Goal: Task Accomplishment & Management: Use online tool/utility

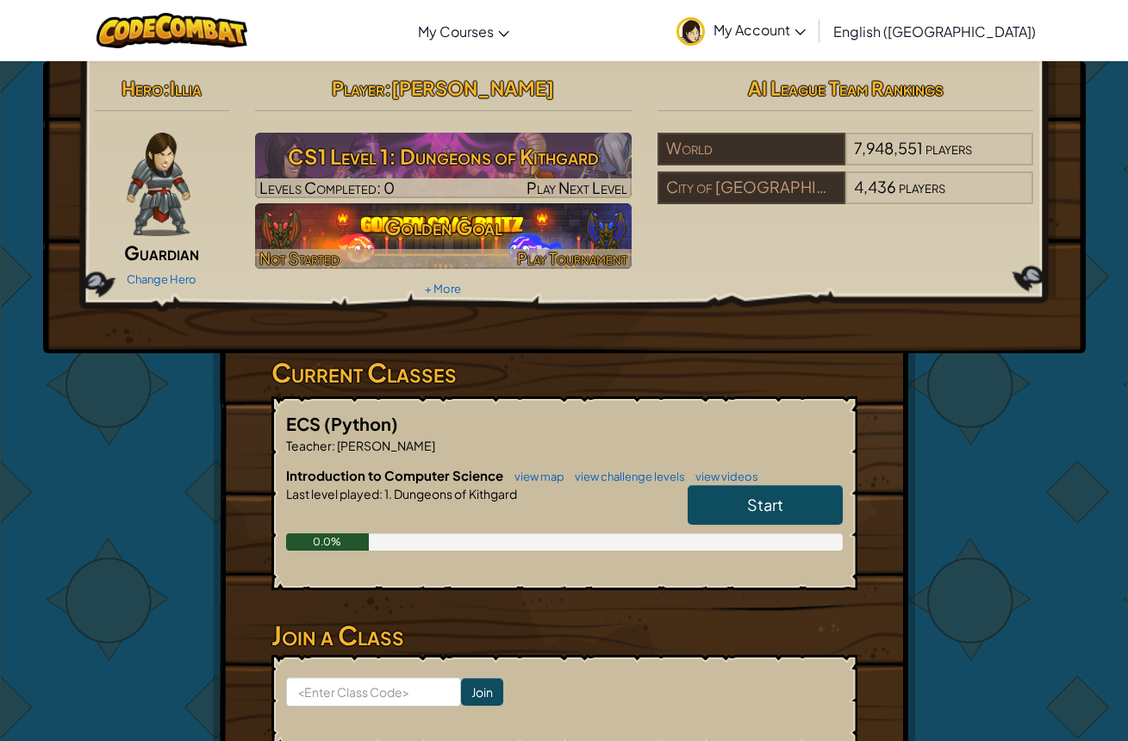
click at [477, 238] on h3 "Golden Goal" at bounding box center [443, 227] width 377 height 39
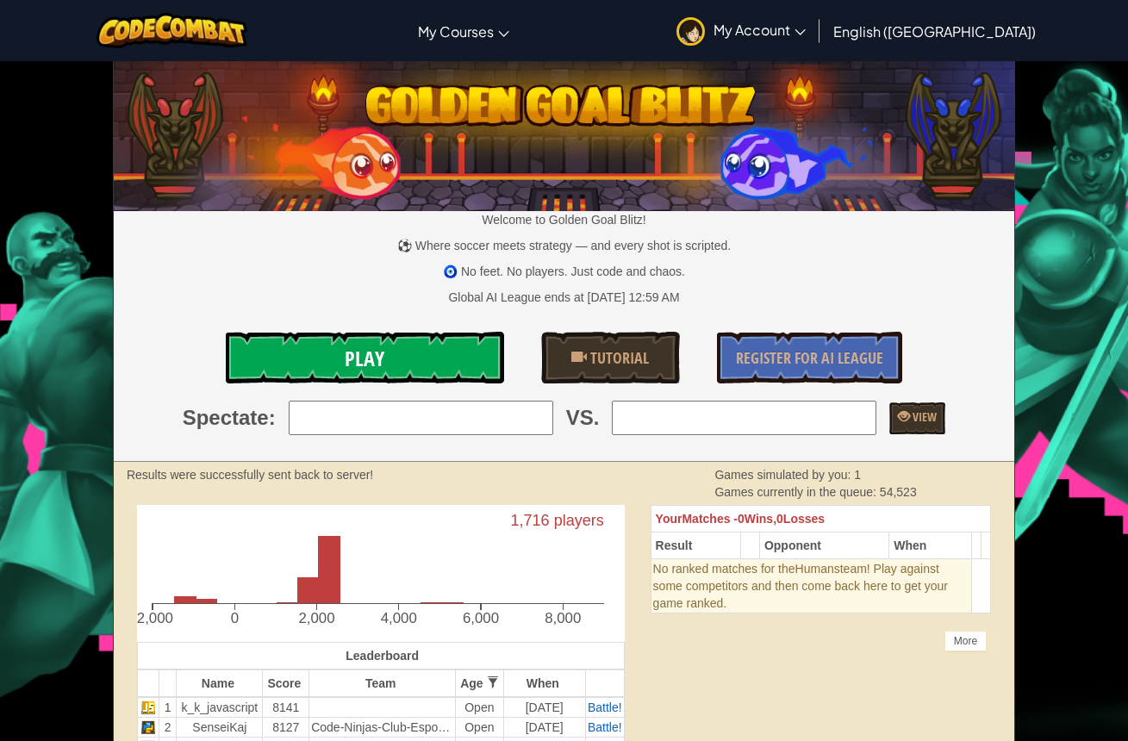
click at [463, 338] on link "Play" at bounding box center [365, 358] width 278 height 52
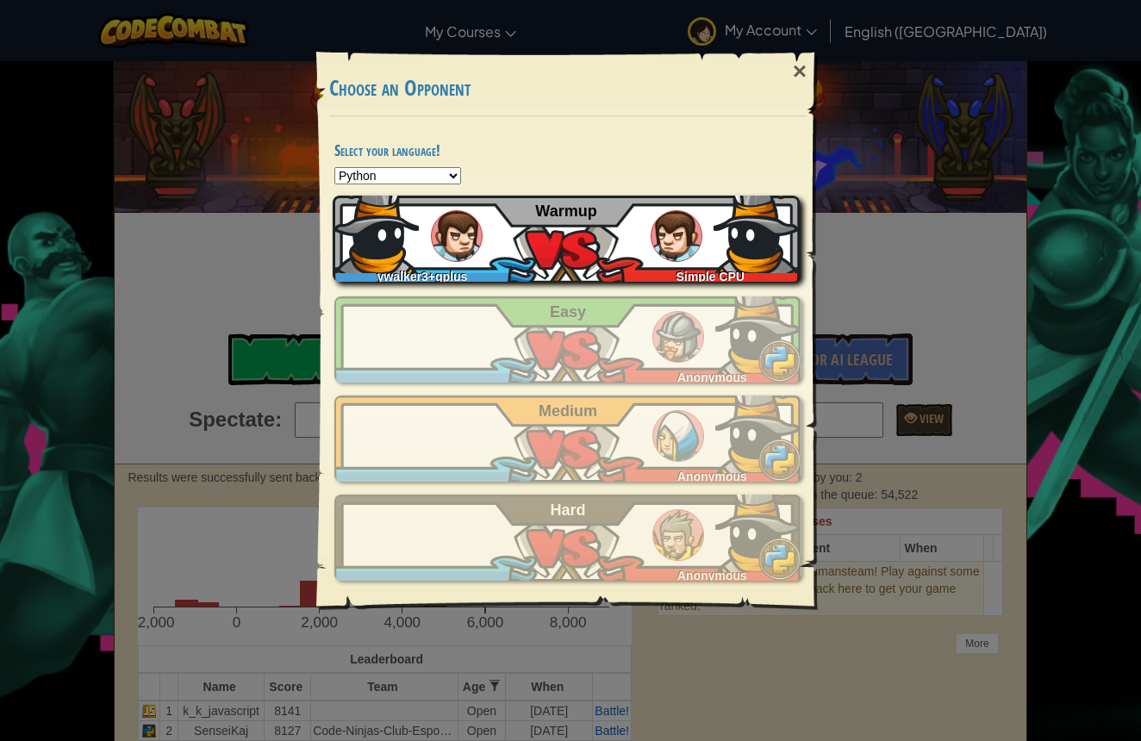
click at [574, 269] on div "ywalker3+gplus Simple CPU Warmup" at bounding box center [566, 239] width 467 height 86
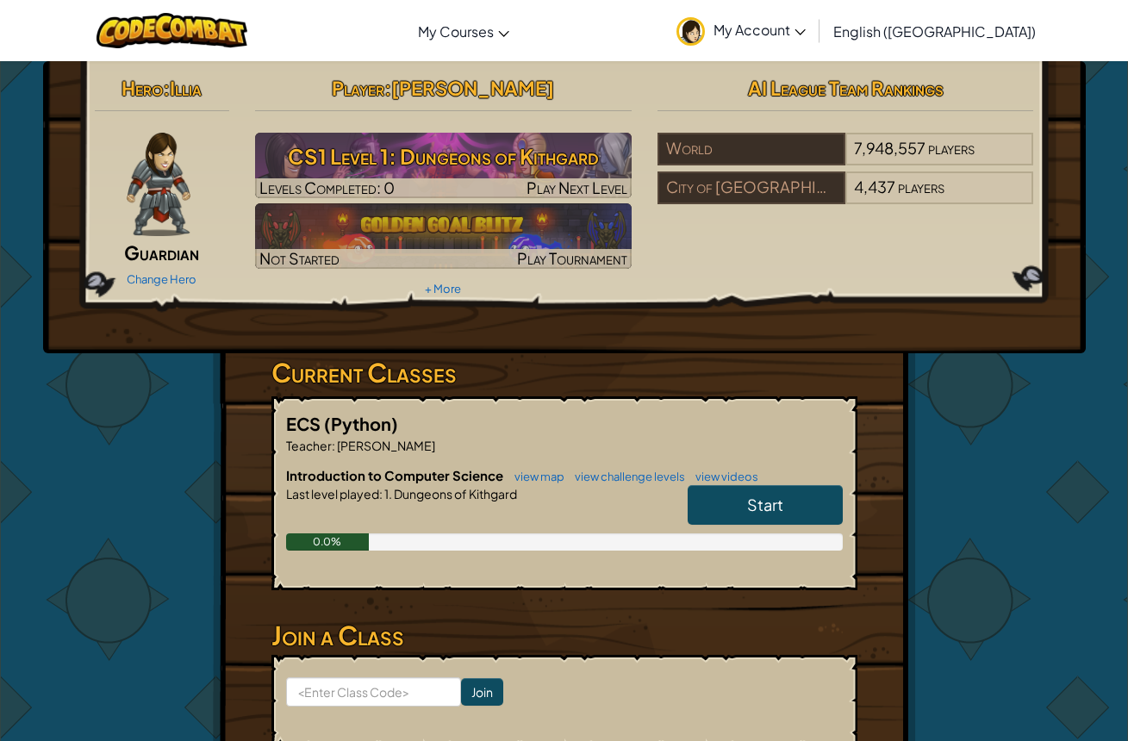
click at [729, 503] on link "Start" at bounding box center [765, 505] width 155 height 40
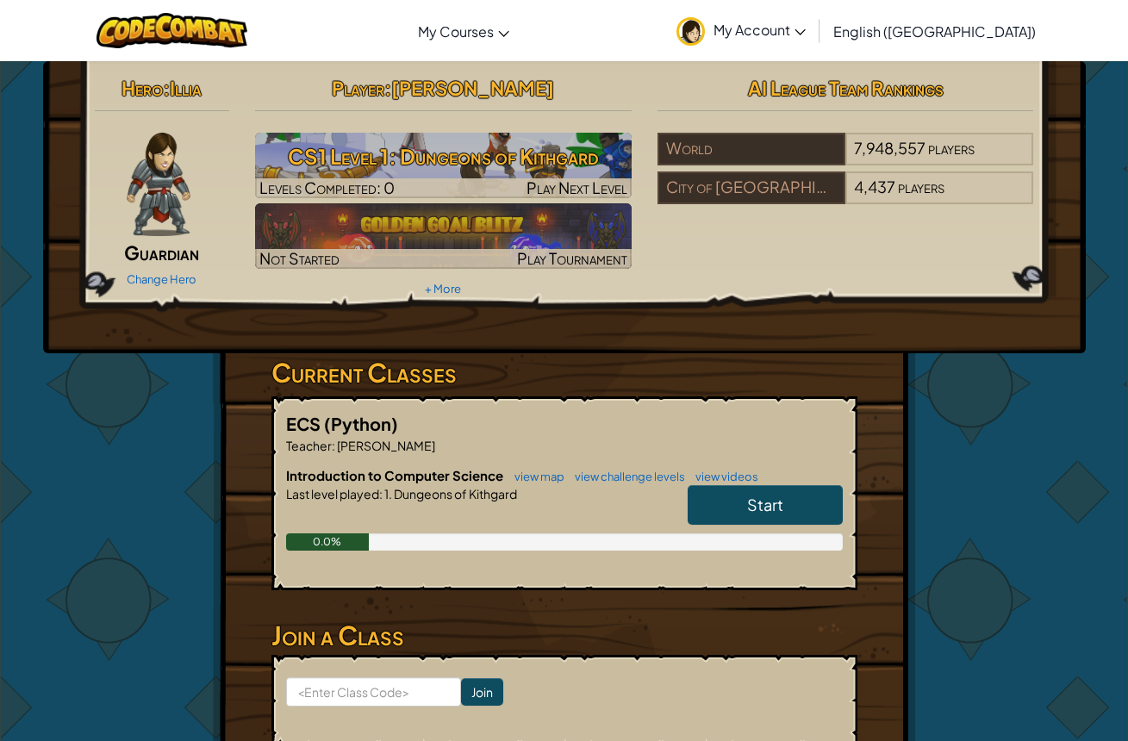
scroll to position [118, 0]
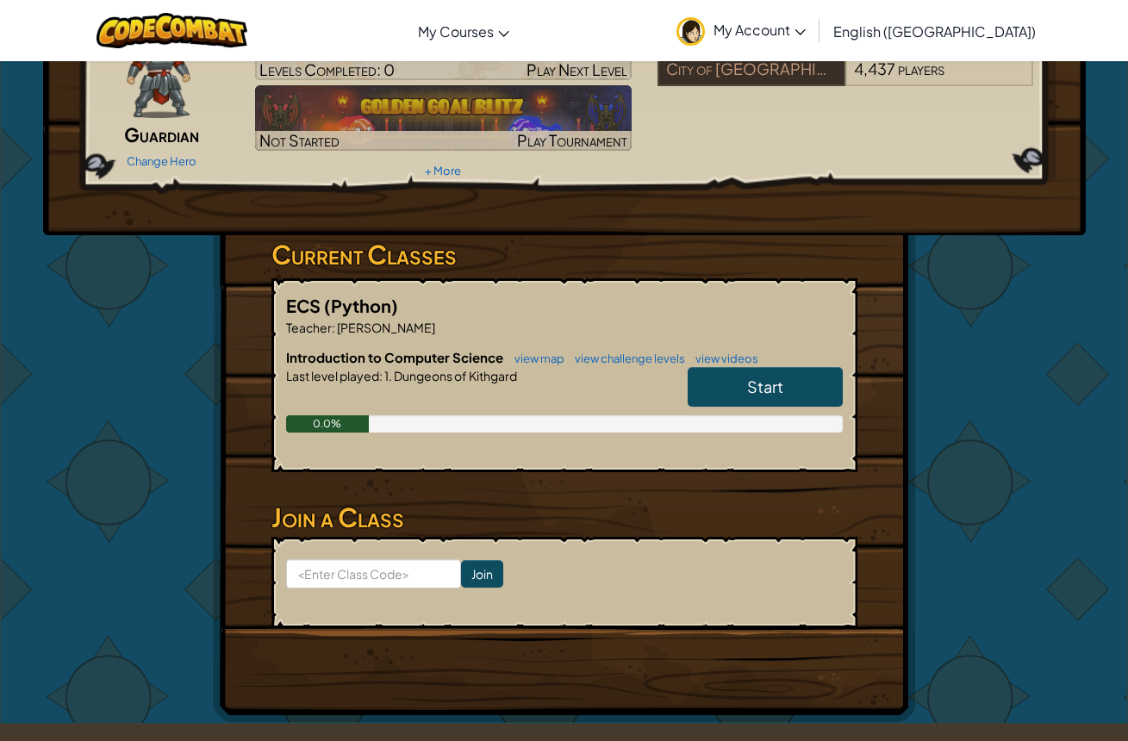
click at [1028, 92] on div "World 7,948,557 players City of Chicago Sd 299 4,437 players" at bounding box center [846, 54] width 377 height 78
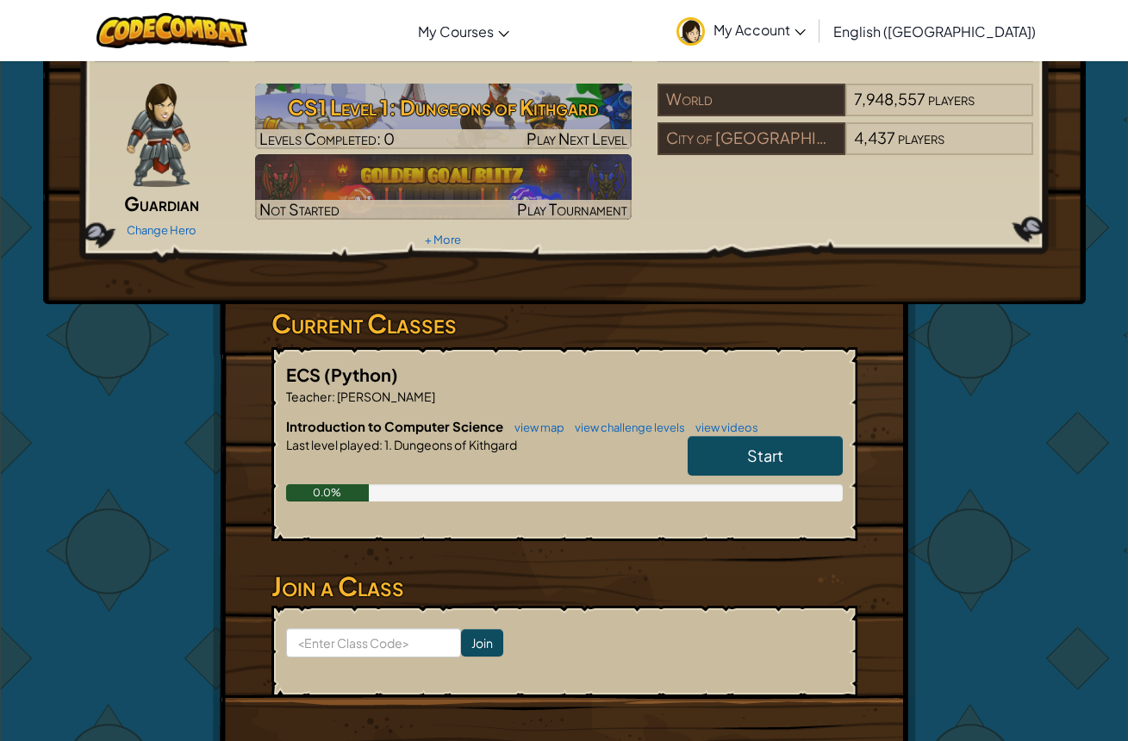
scroll to position [0, 0]
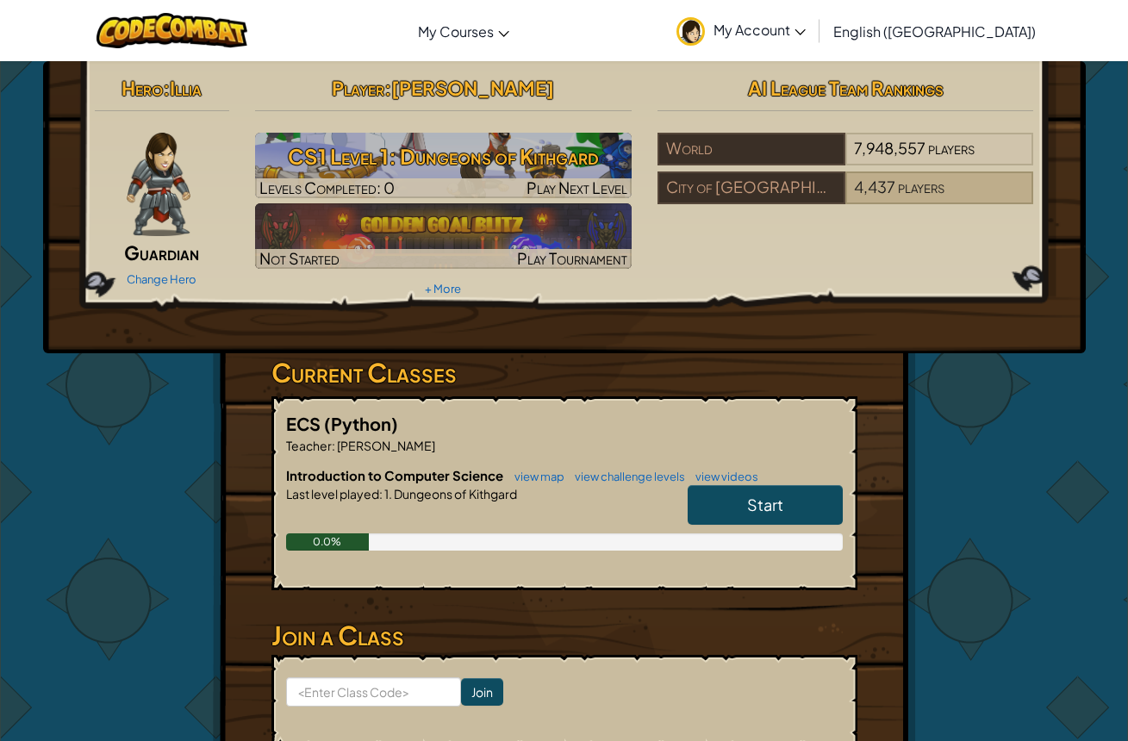
click at [870, 180] on span "4,437" at bounding box center [874, 187] width 41 height 20
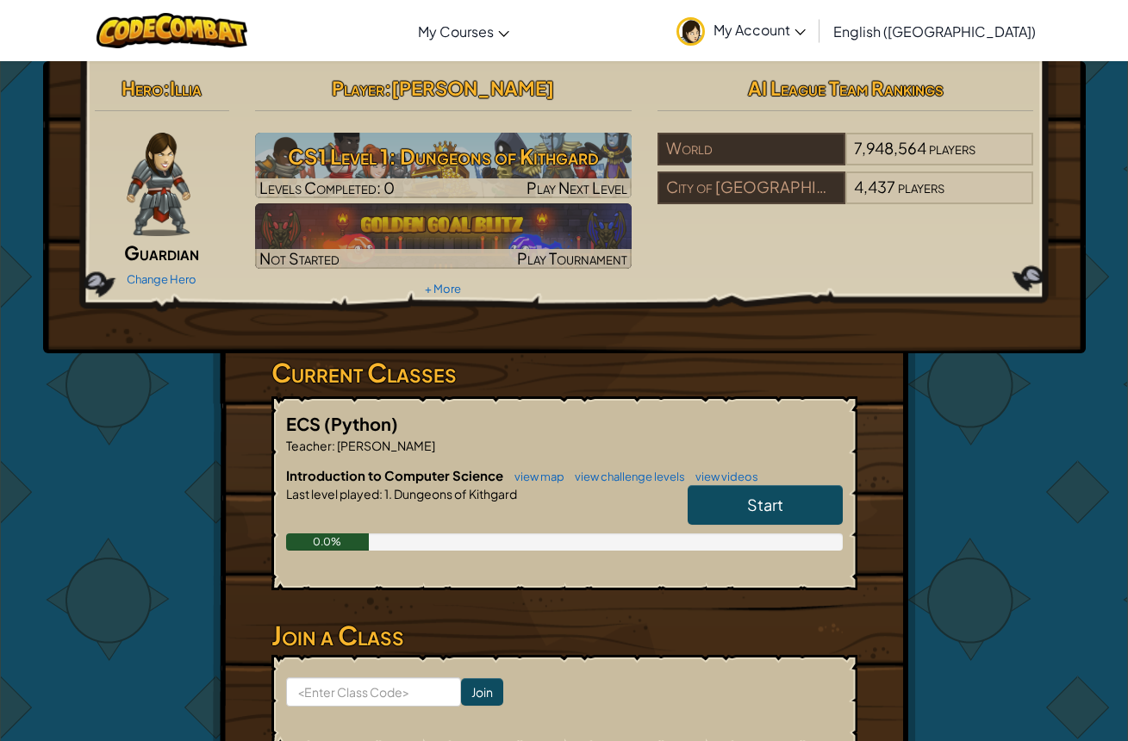
click at [179, 251] on span "Guardian" at bounding box center [161, 253] width 75 height 24
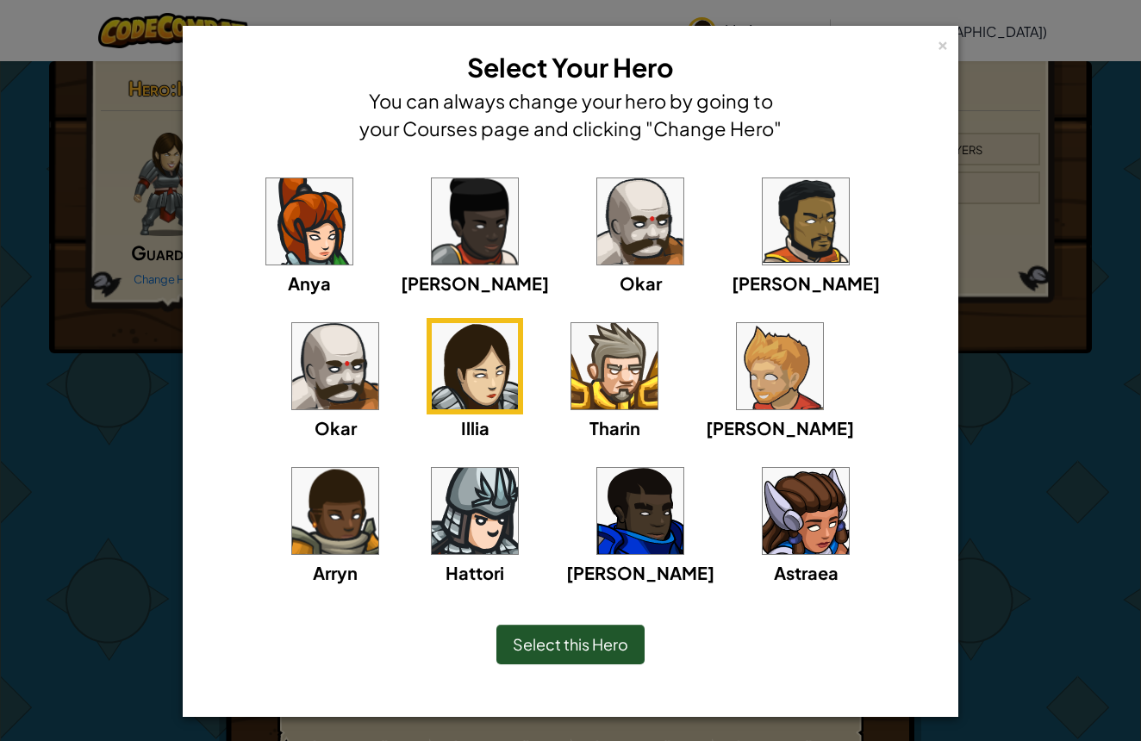
click at [305, 243] on img at bounding box center [309, 221] width 86 height 86
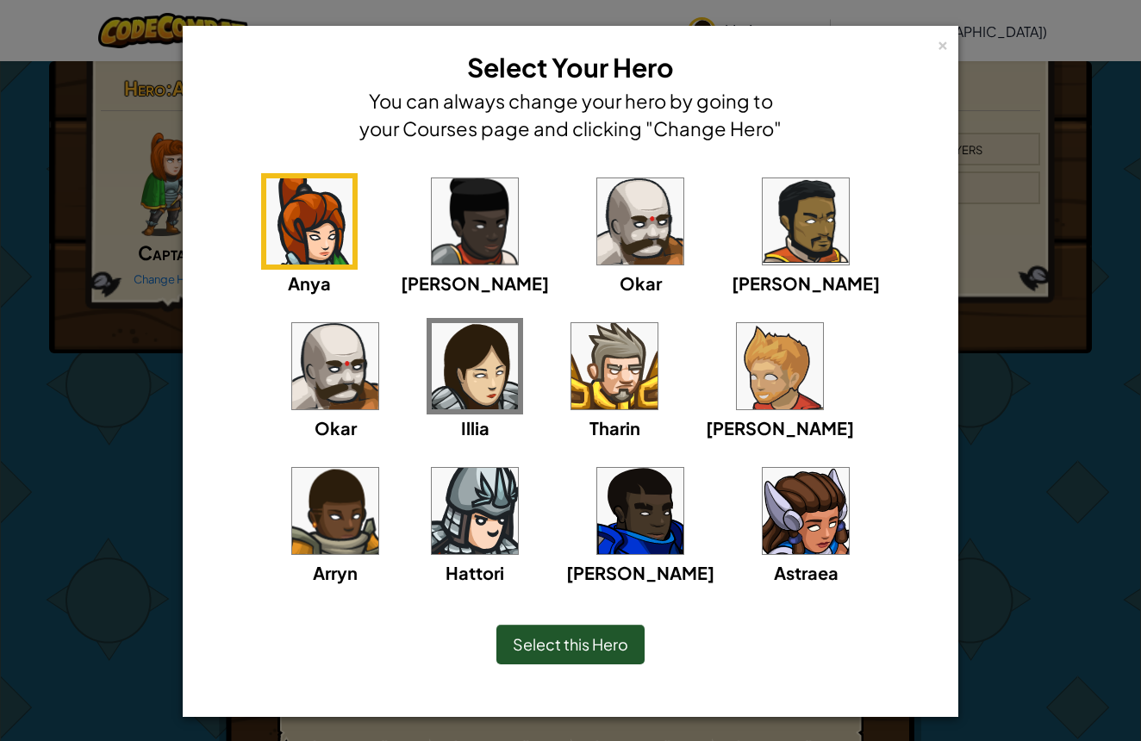
click at [432, 372] on img at bounding box center [475, 366] width 86 height 86
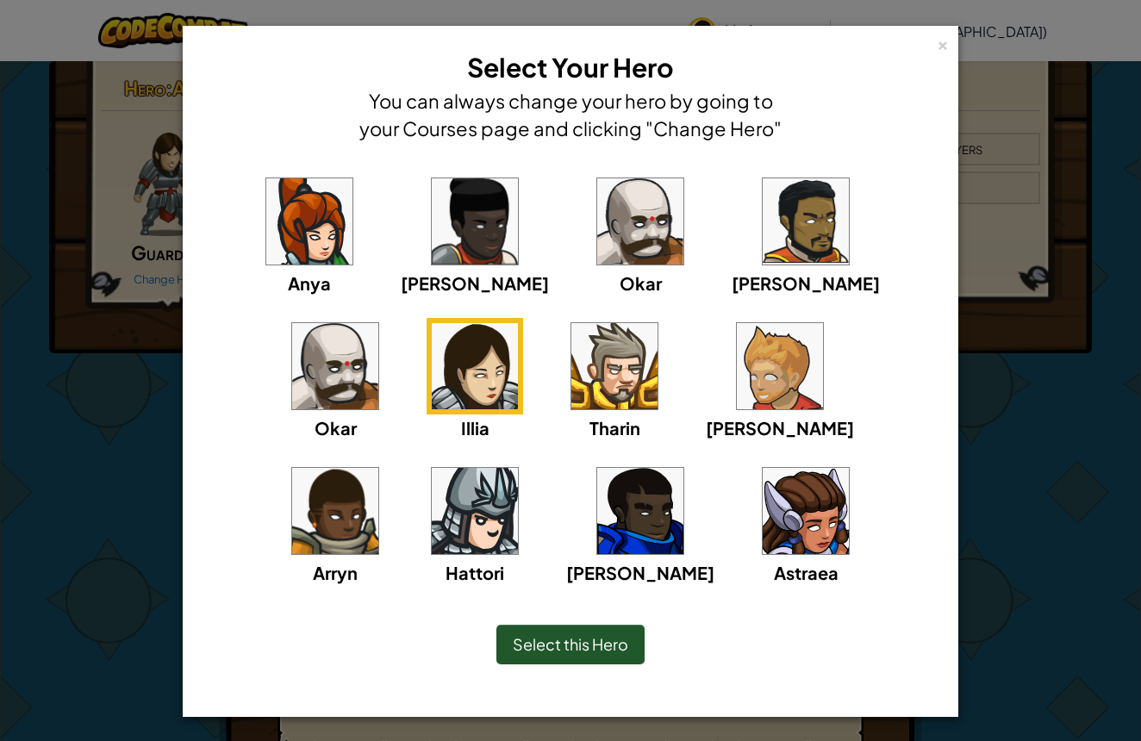
drag, startPoint x: 584, startPoint y: 643, endPoint x: 578, endPoint y: 623, distance: 20.7
click at [584, 641] on span "Select this Hero" at bounding box center [571, 644] width 116 height 20
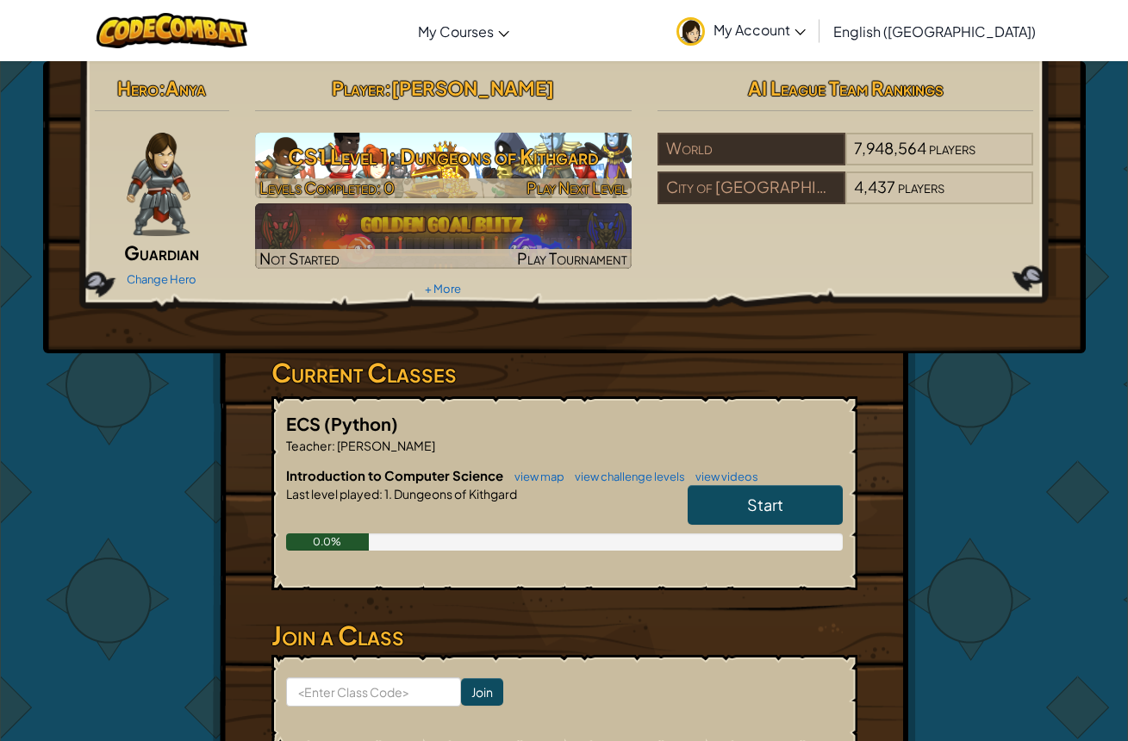
click at [402, 171] on h3 "CS1 Level 1: Dungeons of Kithgard" at bounding box center [443, 156] width 377 height 39
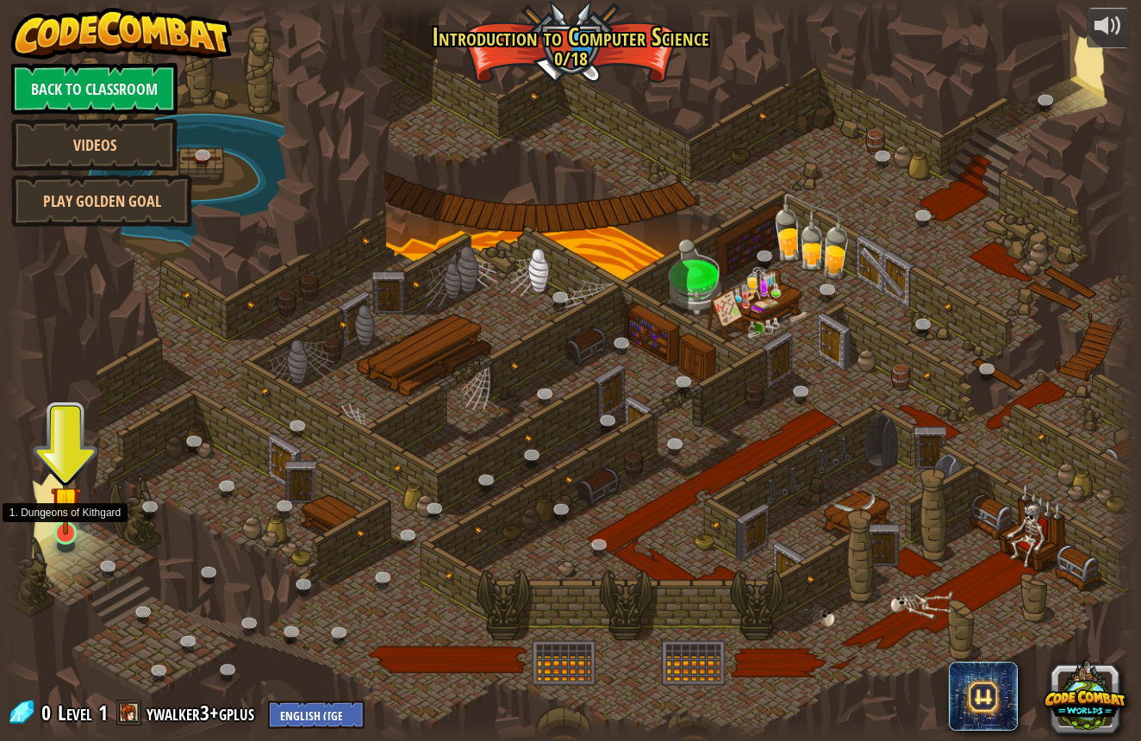
click at [70, 506] on img at bounding box center [66, 501] width 30 height 68
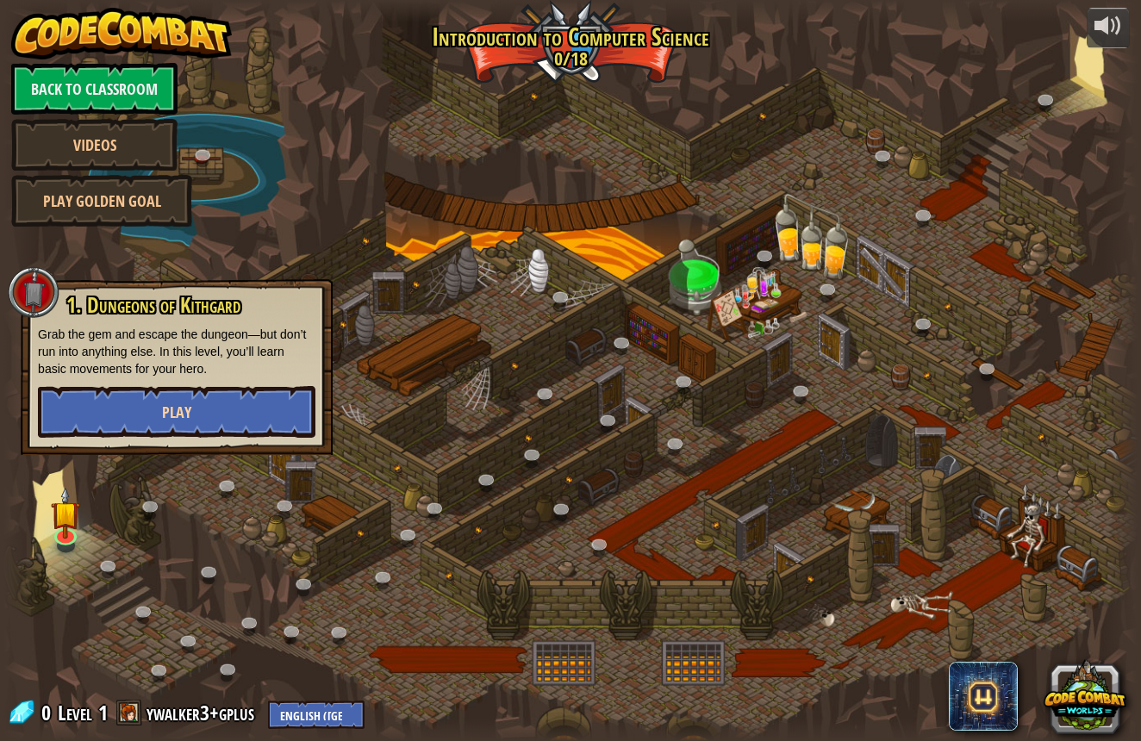
click at [136, 416] on button "Play" at bounding box center [177, 412] width 278 height 52
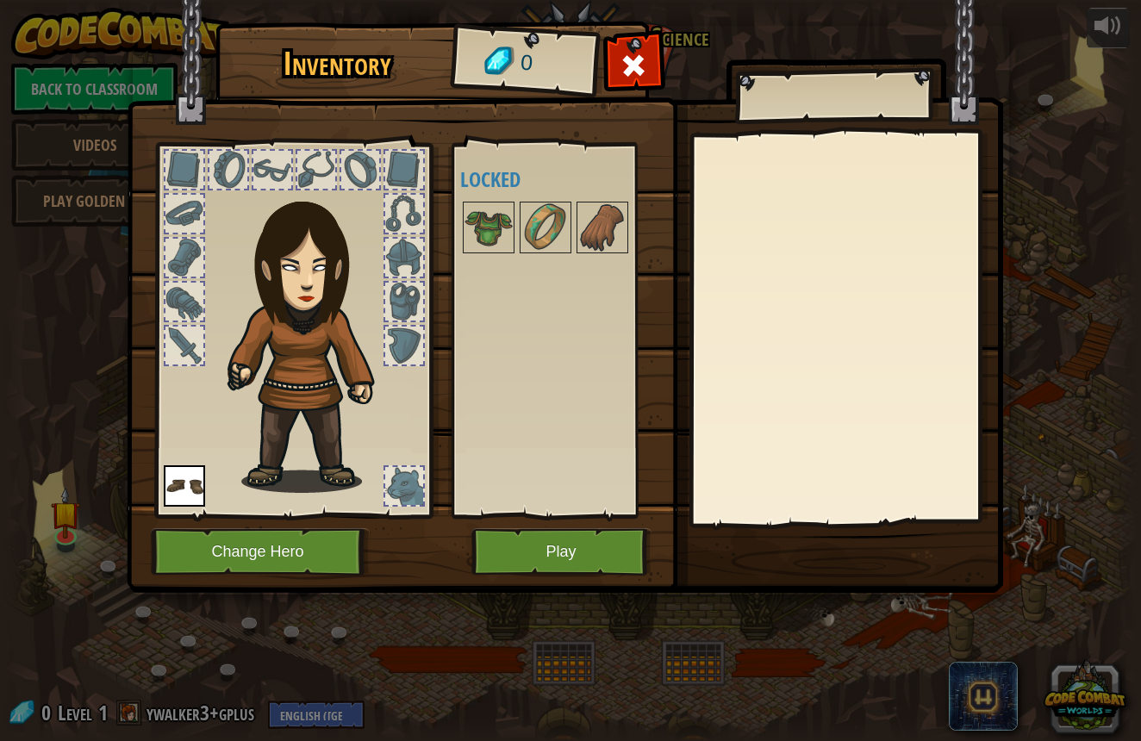
click at [581, 548] on button "Play" at bounding box center [562, 551] width 180 height 47
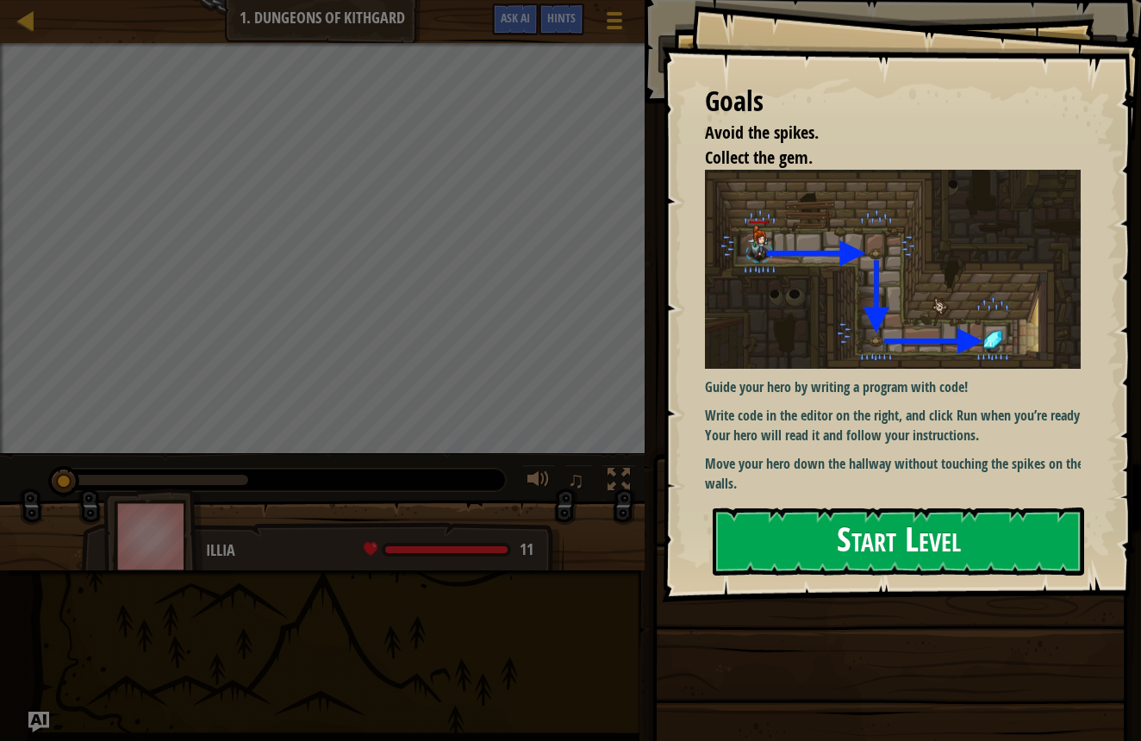
click at [745, 553] on button "Start Level" at bounding box center [899, 542] width 372 height 68
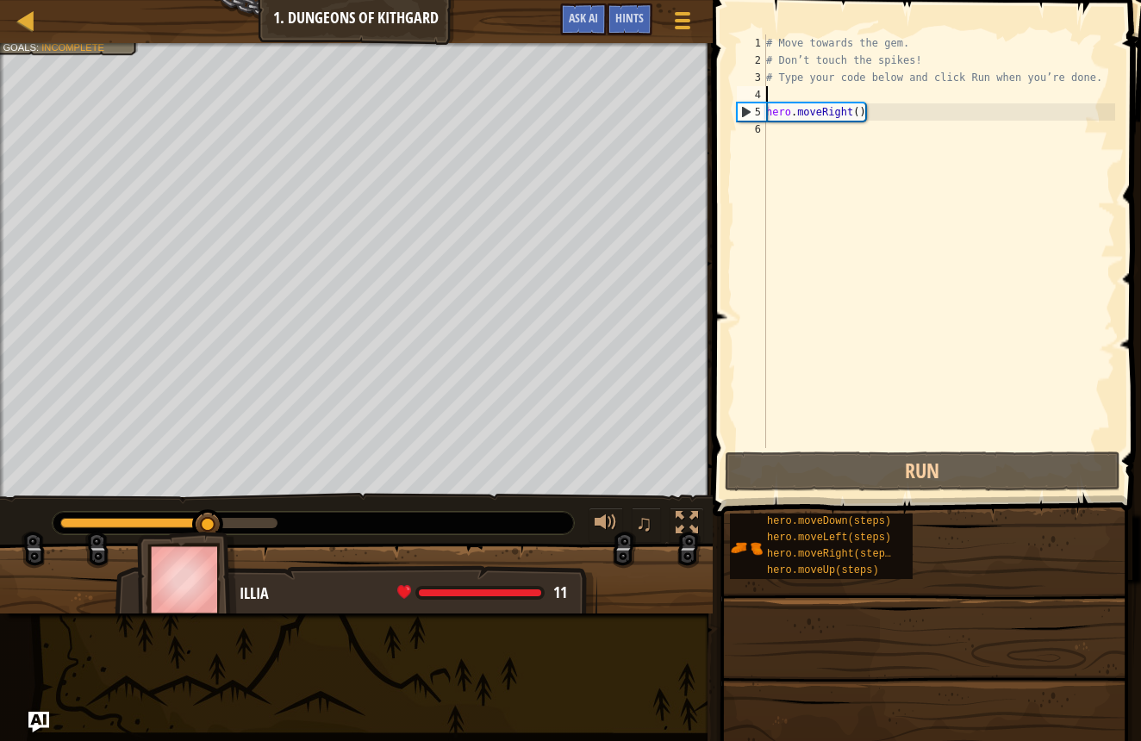
drag, startPoint x: 780, startPoint y: 101, endPoint x: 785, endPoint y: 109, distance: 9.3
click at [784, 108] on div "# Move towards the gem. # Don’t touch the spikes! # Type your code below and cl…" at bounding box center [939, 258] width 353 height 448
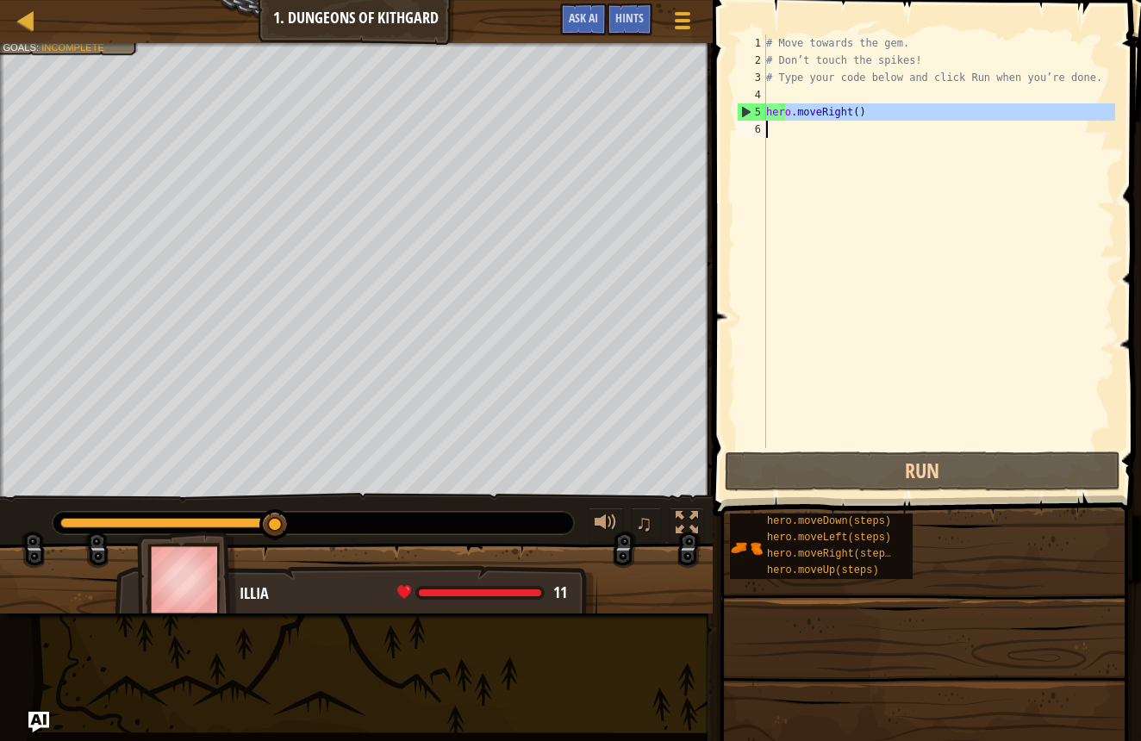
drag, startPoint x: 787, startPoint y: 113, endPoint x: 803, endPoint y: 130, distance: 23.8
click at [803, 131] on div "# Move towards the gem. # Don’t touch the spikes! # Type your code below and cl…" at bounding box center [939, 258] width 353 height 448
type textarea "hero.moveRight()"
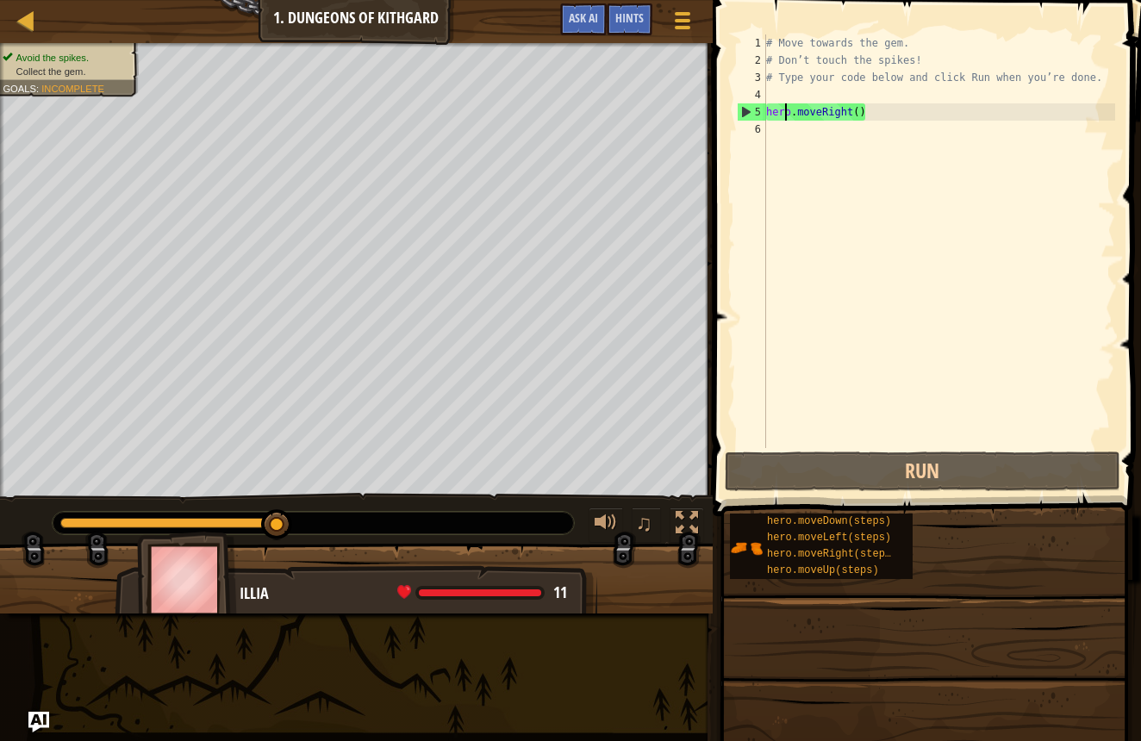
click at [52, 74] on span "Collect the gem." at bounding box center [51, 71] width 70 height 11
click at [878, 114] on div "# Move towards the gem. # Don’t touch the spikes! # Type your code below and cl…" at bounding box center [939, 258] width 353 height 448
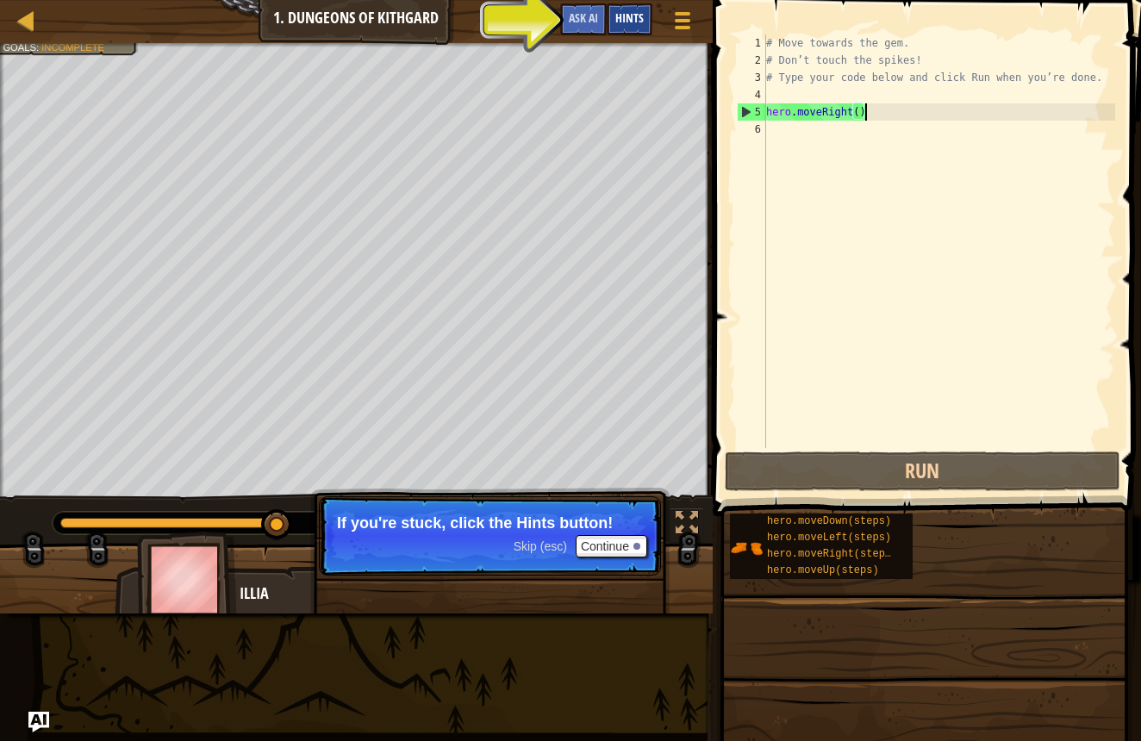
click at [628, 24] on span "Hints" at bounding box center [629, 17] width 28 height 16
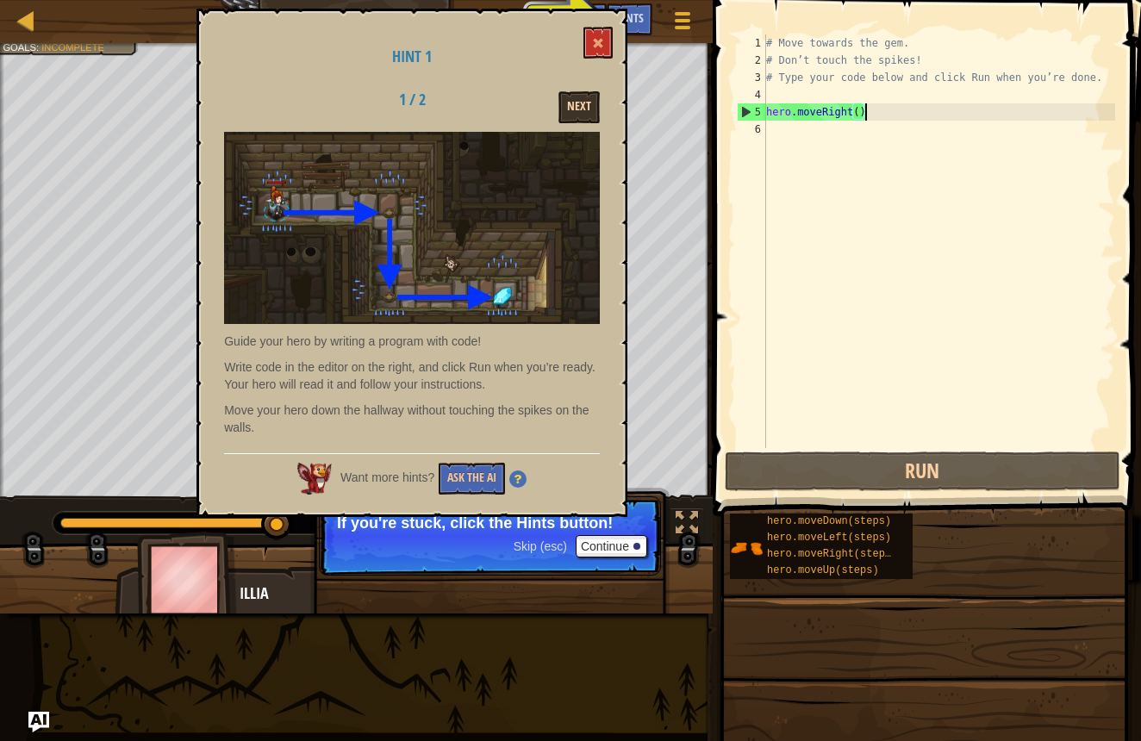
click at [584, 107] on button "Next" at bounding box center [579, 107] width 41 height 32
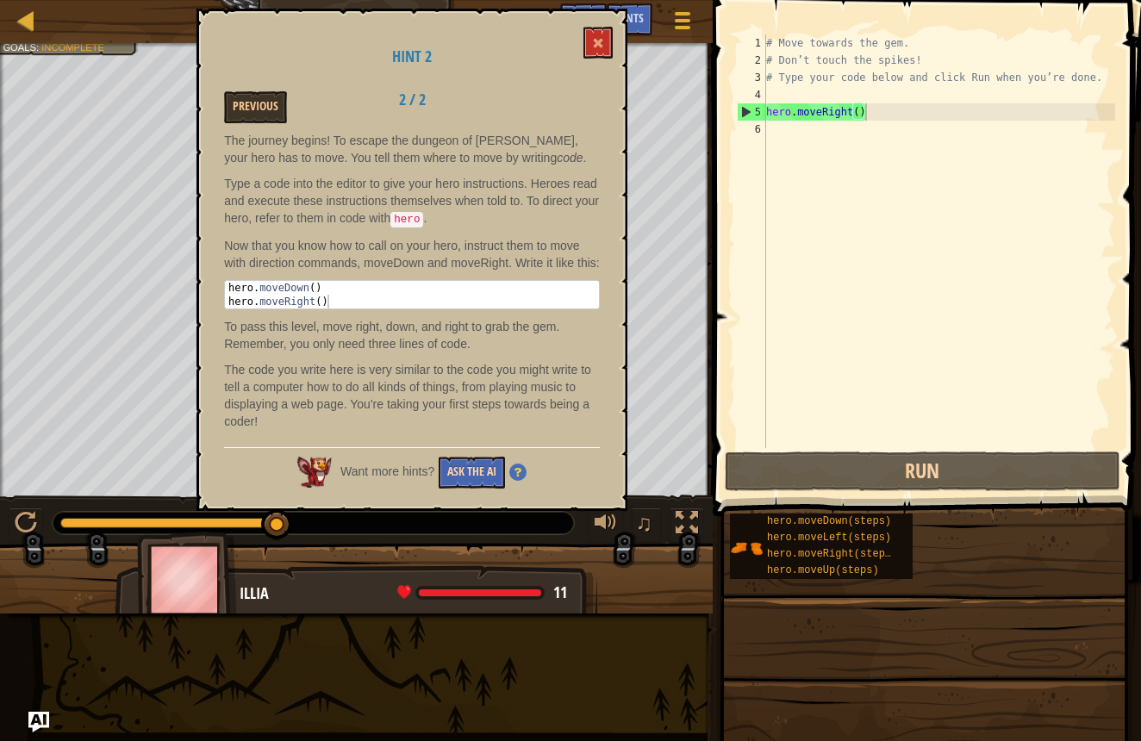
click at [475, 487] on button "Ask the AI" at bounding box center [472, 473] width 66 height 32
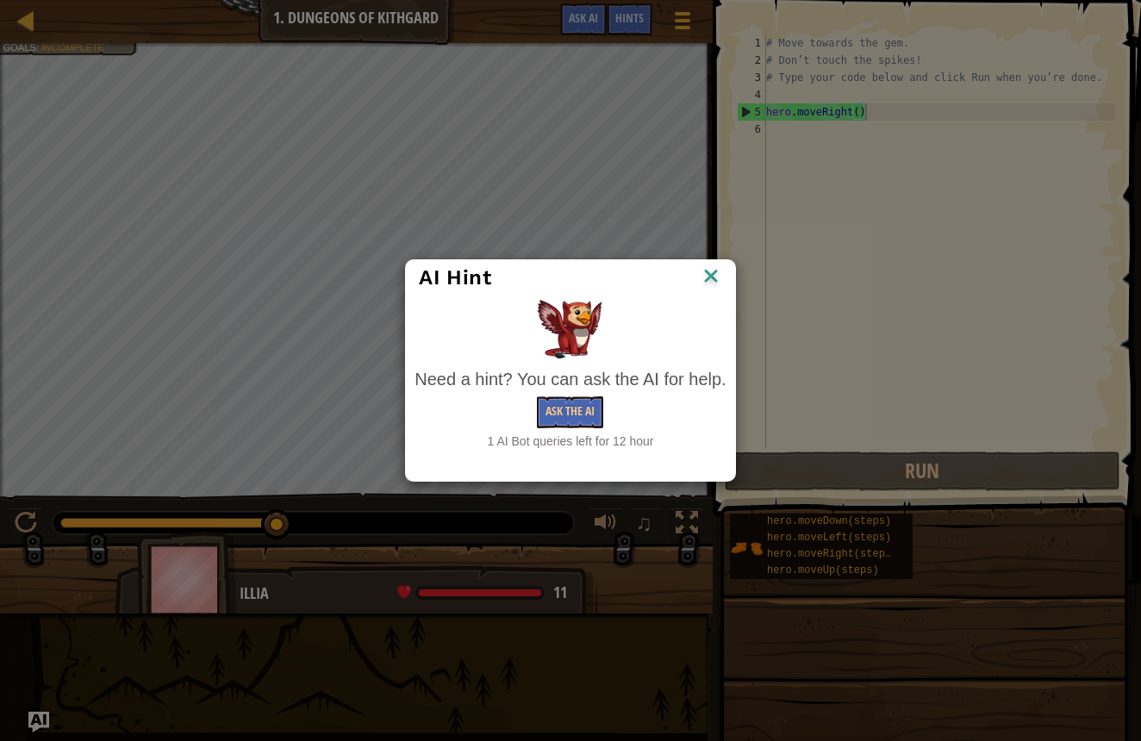
click at [719, 271] on img at bounding box center [711, 278] width 22 height 26
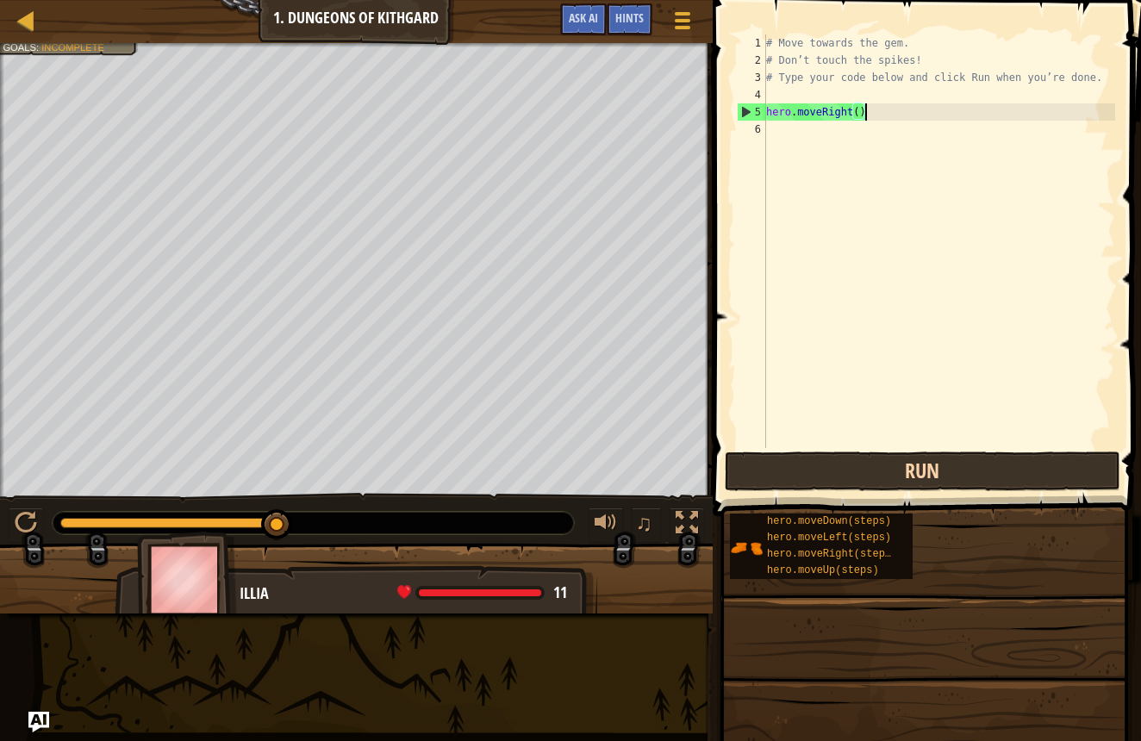
click at [809, 488] on button "Run" at bounding box center [923, 472] width 396 height 40
click at [822, 471] on button "Run" at bounding box center [923, 472] width 396 height 40
click at [819, 473] on button "Run" at bounding box center [923, 472] width 396 height 40
click at [815, 464] on button "Run" at bounding box center [923, 472] width 396 height 40
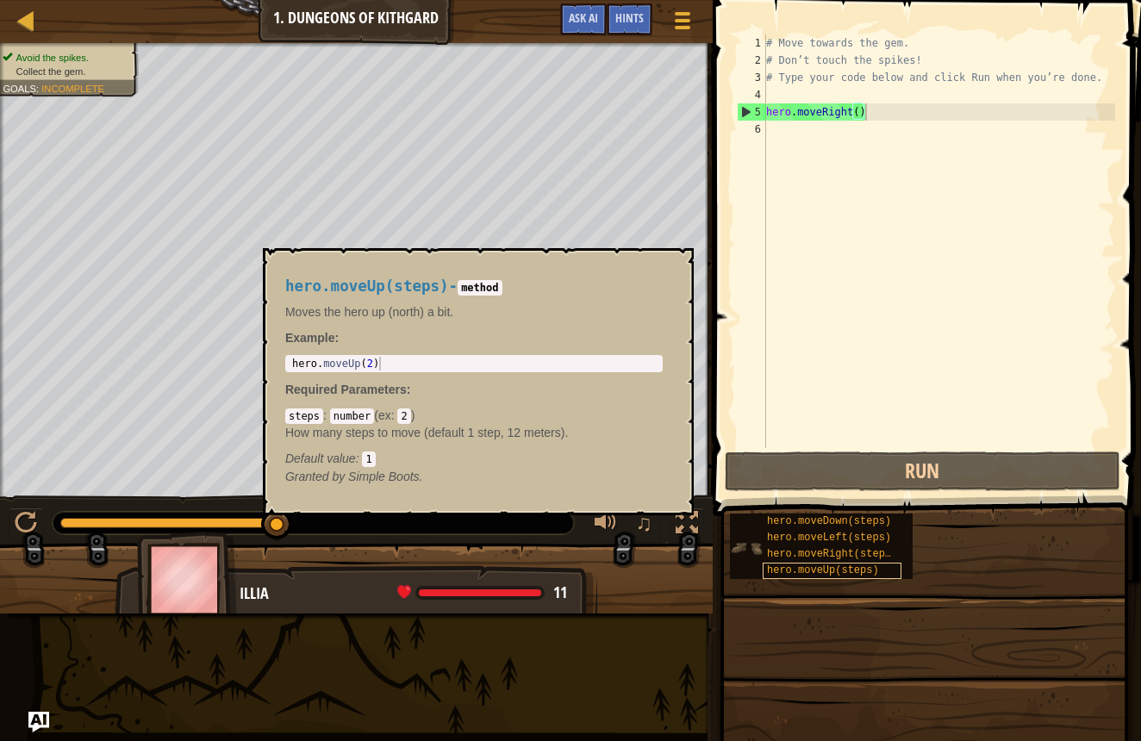
click at [812, 569] on span "hero.moveUp(steps)" at bounding box center [823, 571] width 112 height 12
click at [815, 528] on div "hero.moveDown(steps)" at bounding box center [832, 522] width 139 height 16
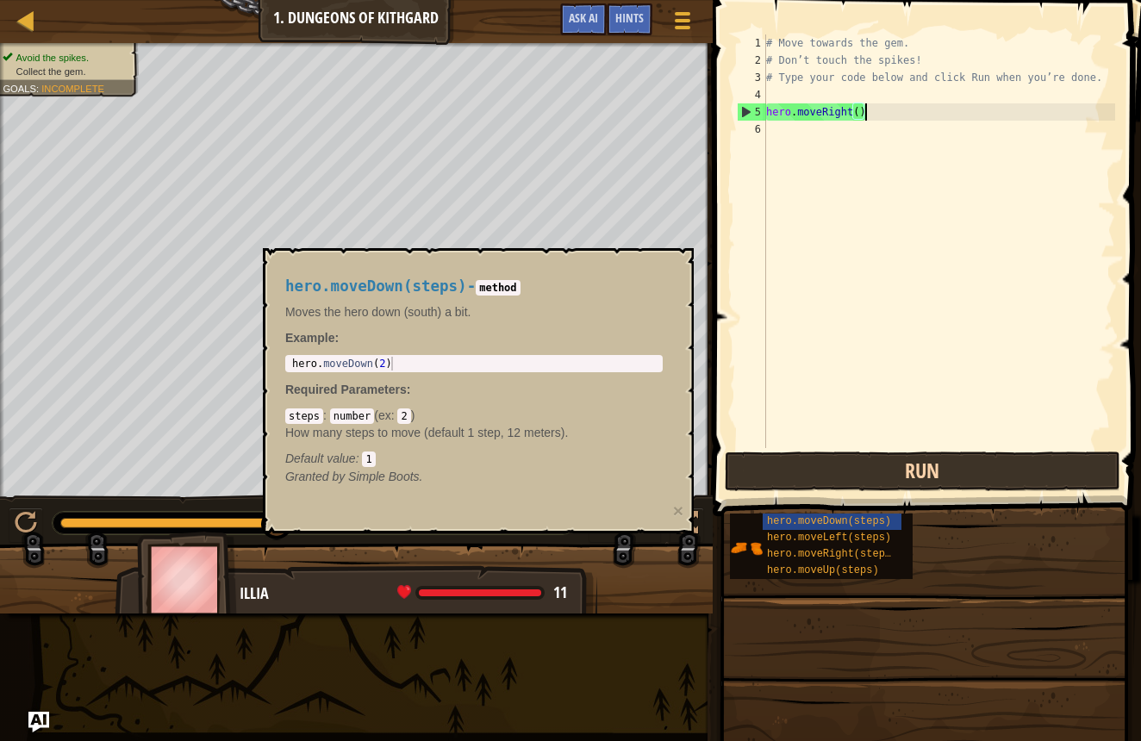
click at [822, 476] on button "Run" at bounding box center [923, 472] width 396 height 40
click at [879, 109] on div "# Move towards the gem. # Don’t touch the spikes! # Type your code below and cl…" at bounding box center [939, 258] width 353 height 448
type textarea "hero.moveRight()"
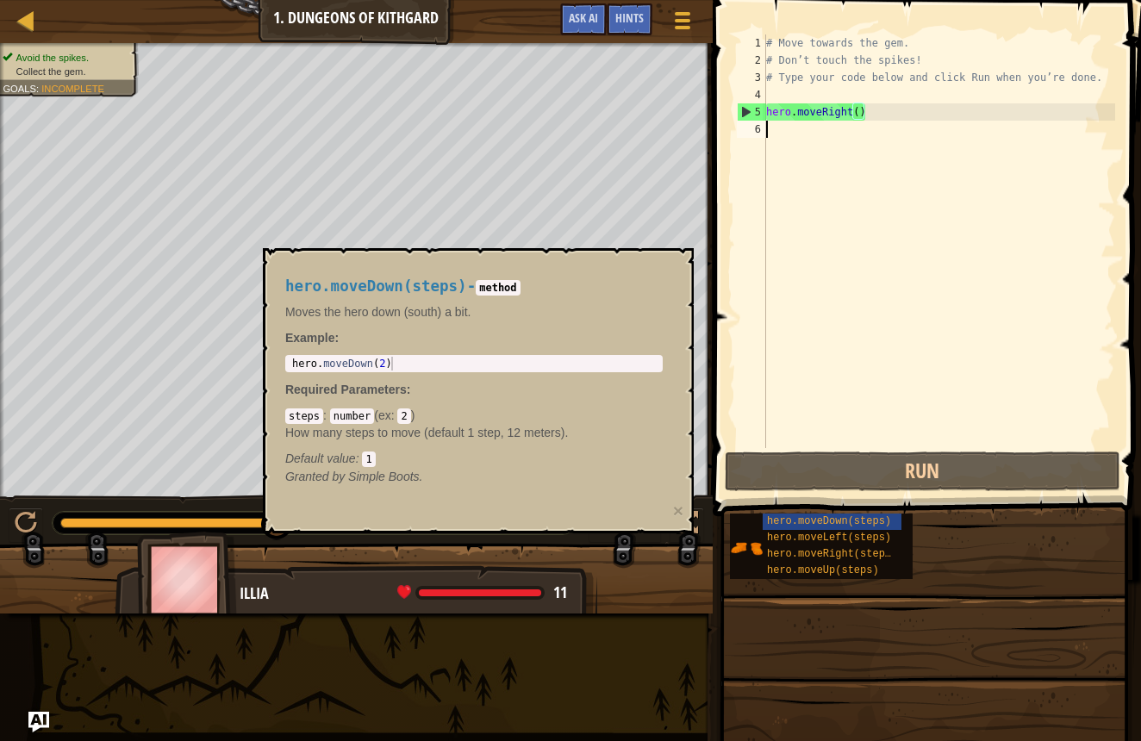
click at [778, 129] on div "# Move towards the gem. # Don’t touch the spikes! # Type your code below and cl…" at bounding box center [939, 258] width 353 height 448
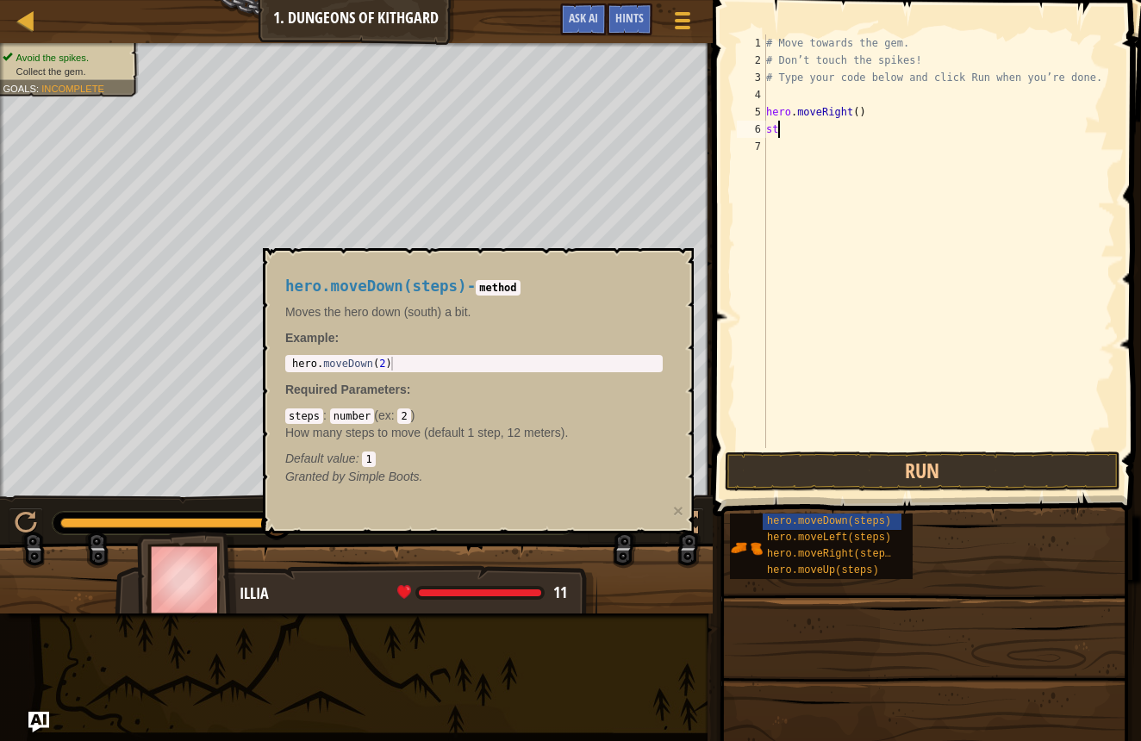
scroll to position [8, 0]
type textarea "s"
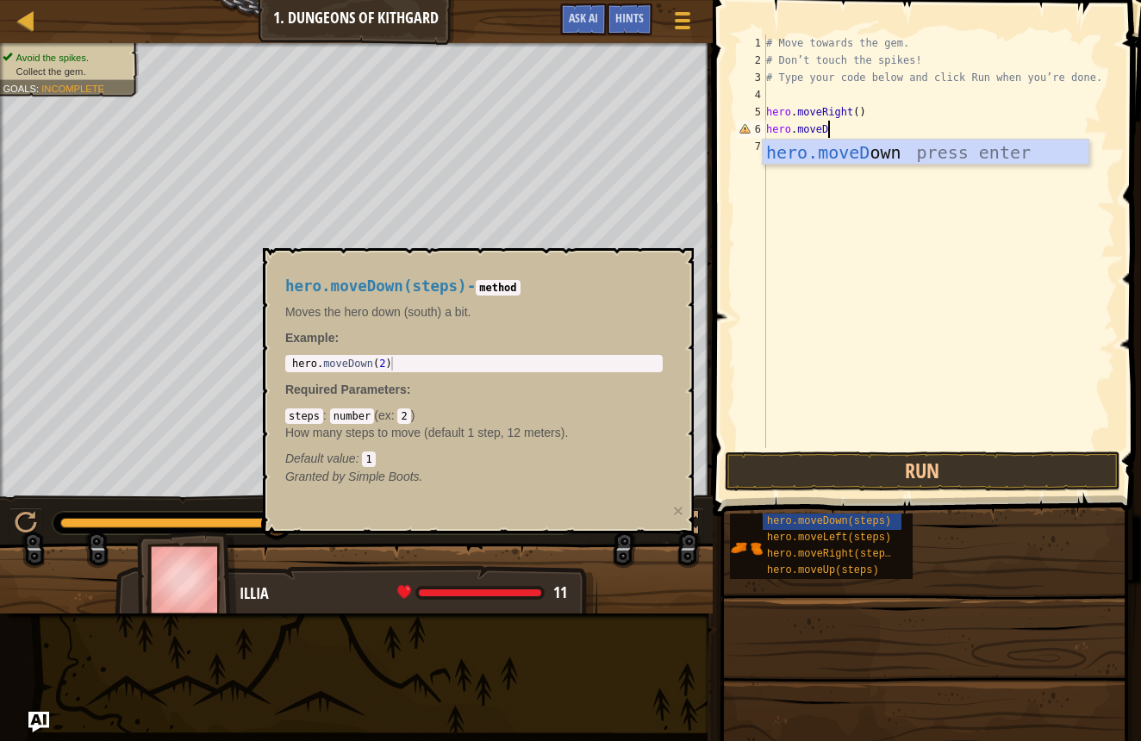
scroll to position [8, 4]
type textarea "hero.moveDo"
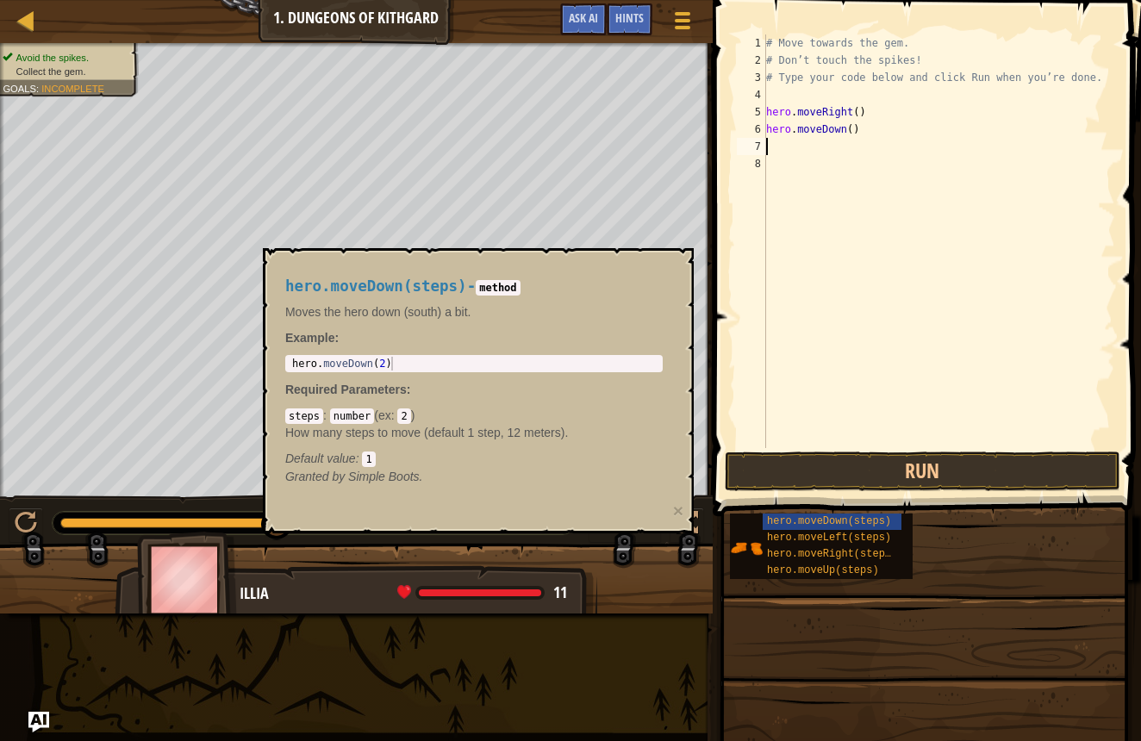
scroll to position [8, 0]
click at [790, 474] on button "Run" at bounding box center [923, 472] width 396 height 40
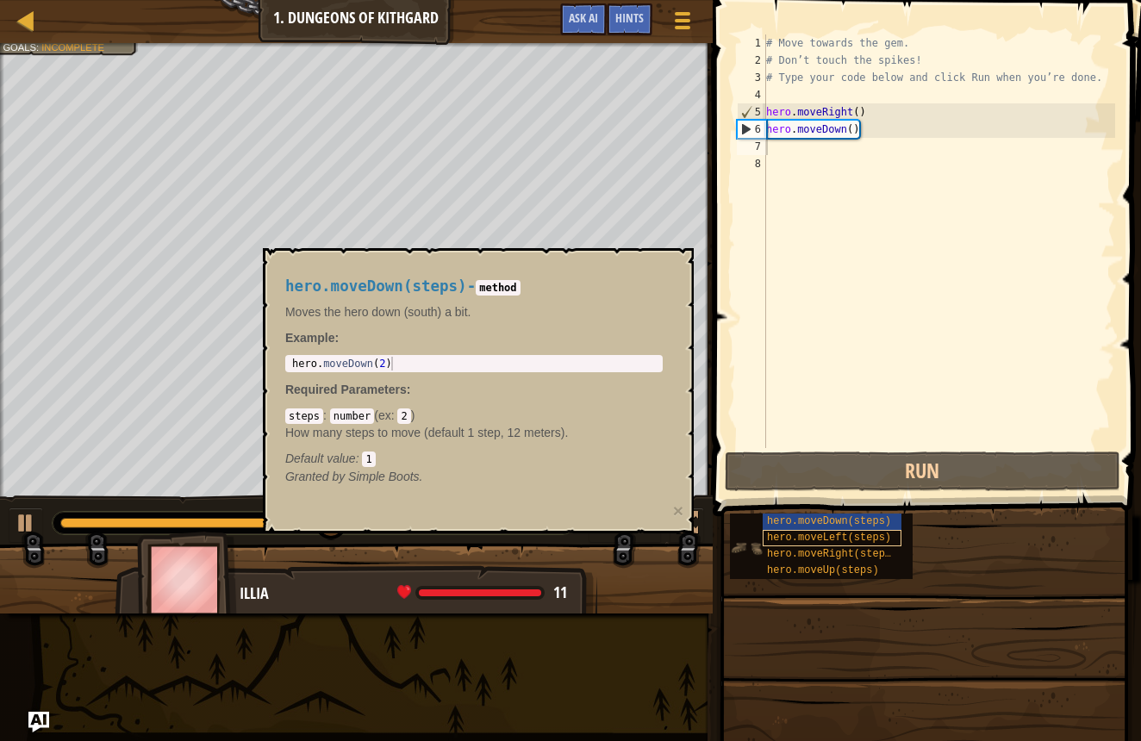
click at [776, 540] on span "hero.moveLeft(steps)" at bounding box center [829, 538] width 124 height 12
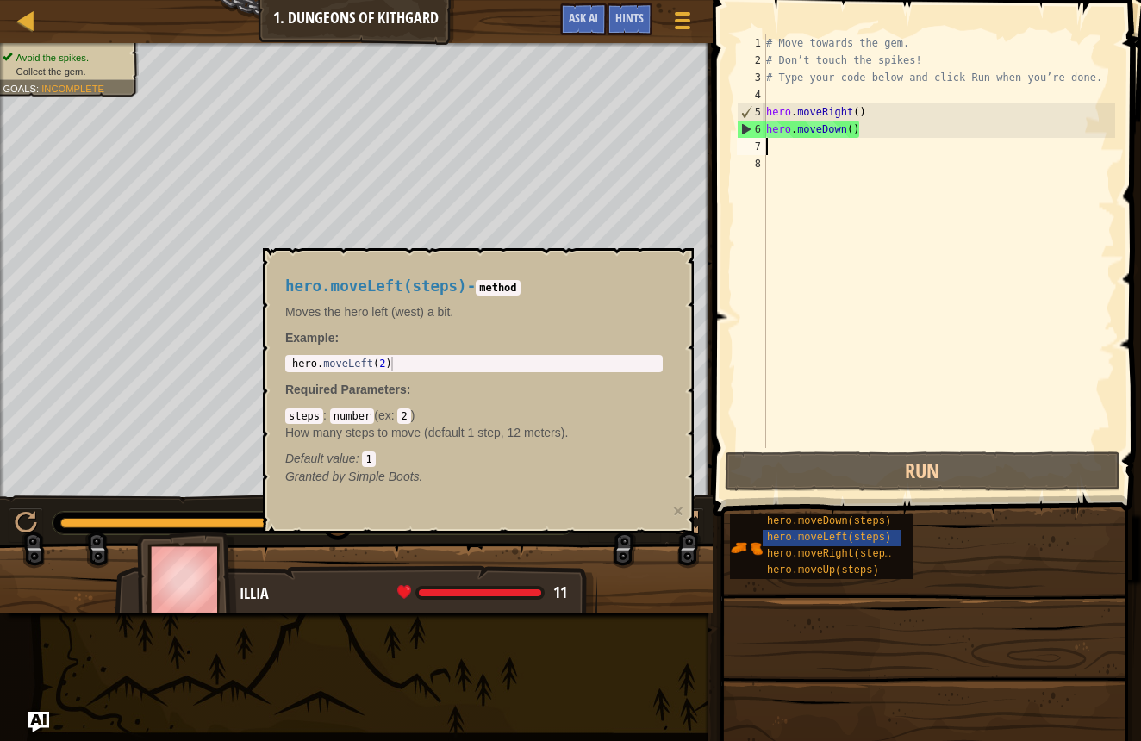
click at [679, 260] on div "hero.moveLeft(steps) - method Moves the hero left (west) a bit. Example : 1 her…" at bounding box center [478, 390] width 431 height 285
click at [520, 286] on code "method" at bounding box center [498, 288] width 44 height 16
click at [622, 295] on div "hero.moveLeft(steps) - method Moves the hero left (west) a bit. Example : 1 her…" at bounding box center [474, 382] width 402 height 240
click at [678, 509] on button "×" at bounding box center [678, 511] width 10 height 18
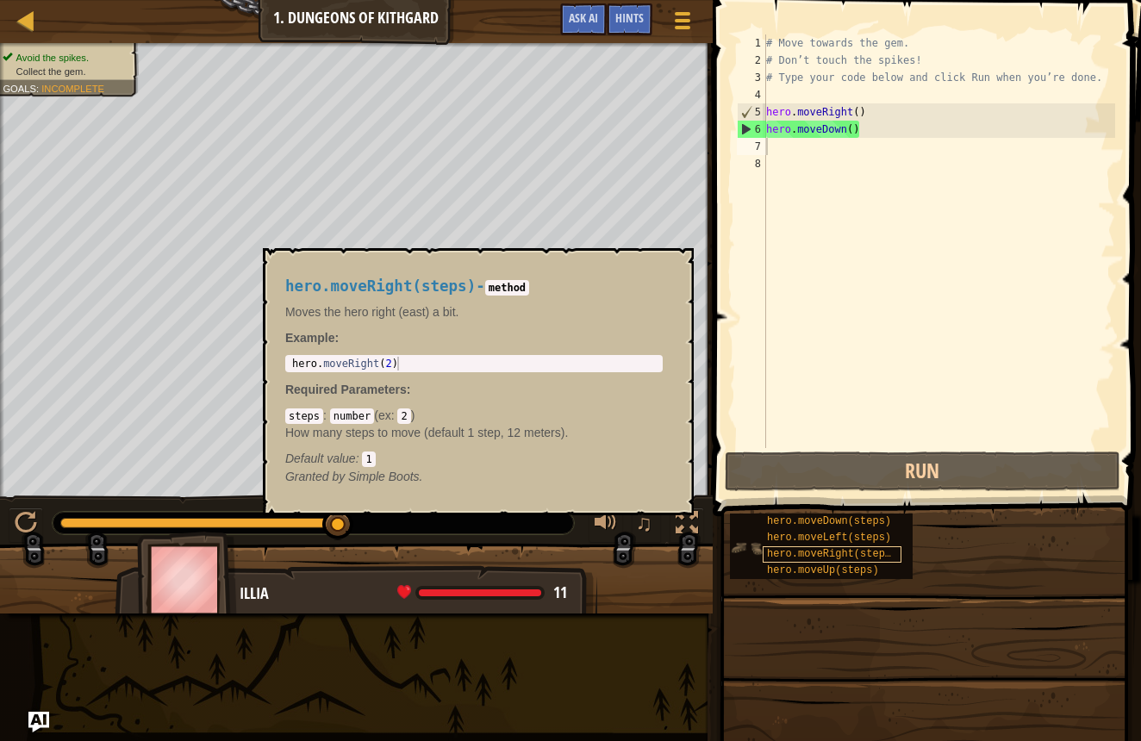
click at [804, 553] on span "hero.moveRight(steps)" at bounding box center [832, 554] width 130 height 12
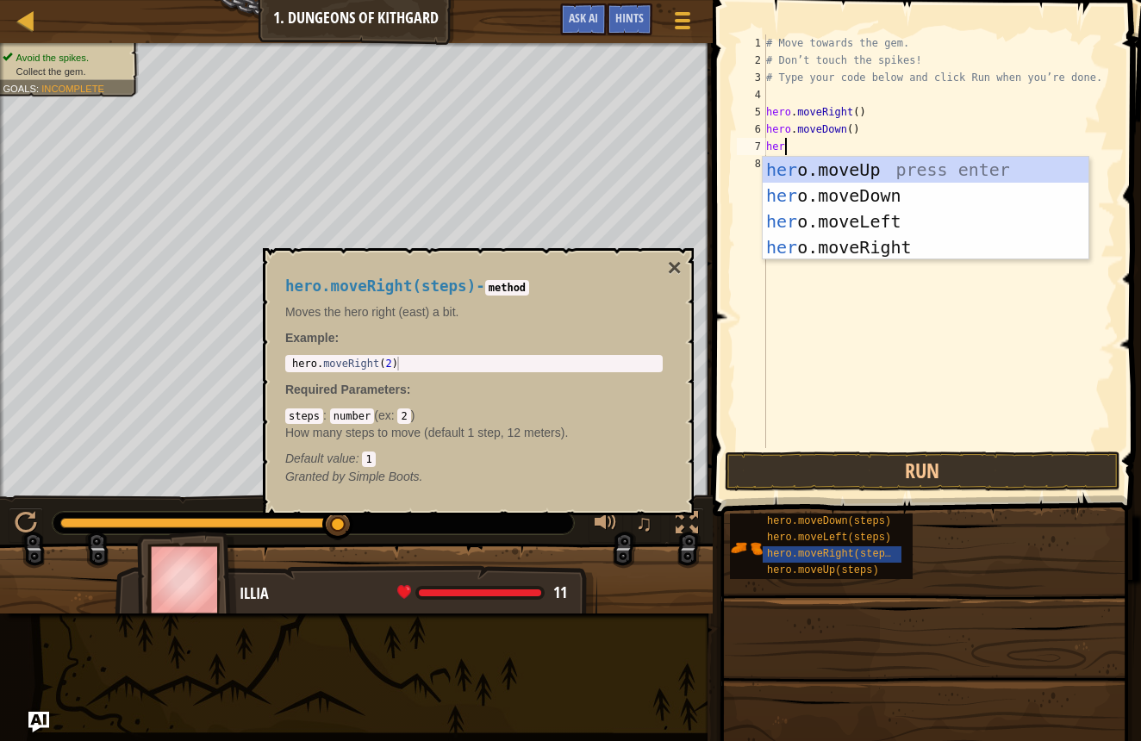
type textarea "hero"
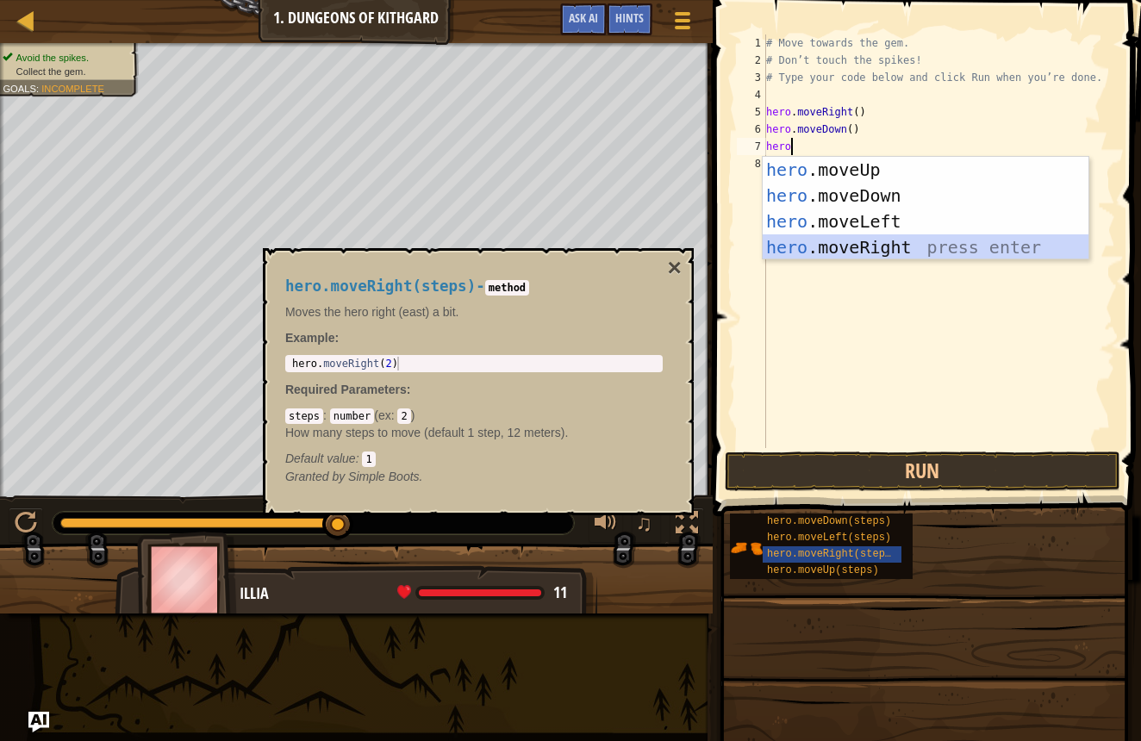
click at [798, 250] on div "hero .moveUp press enter hero .moveDown press enter hero .moveLeft press enter …" at bounding box center [926, 234] width 326 height 155
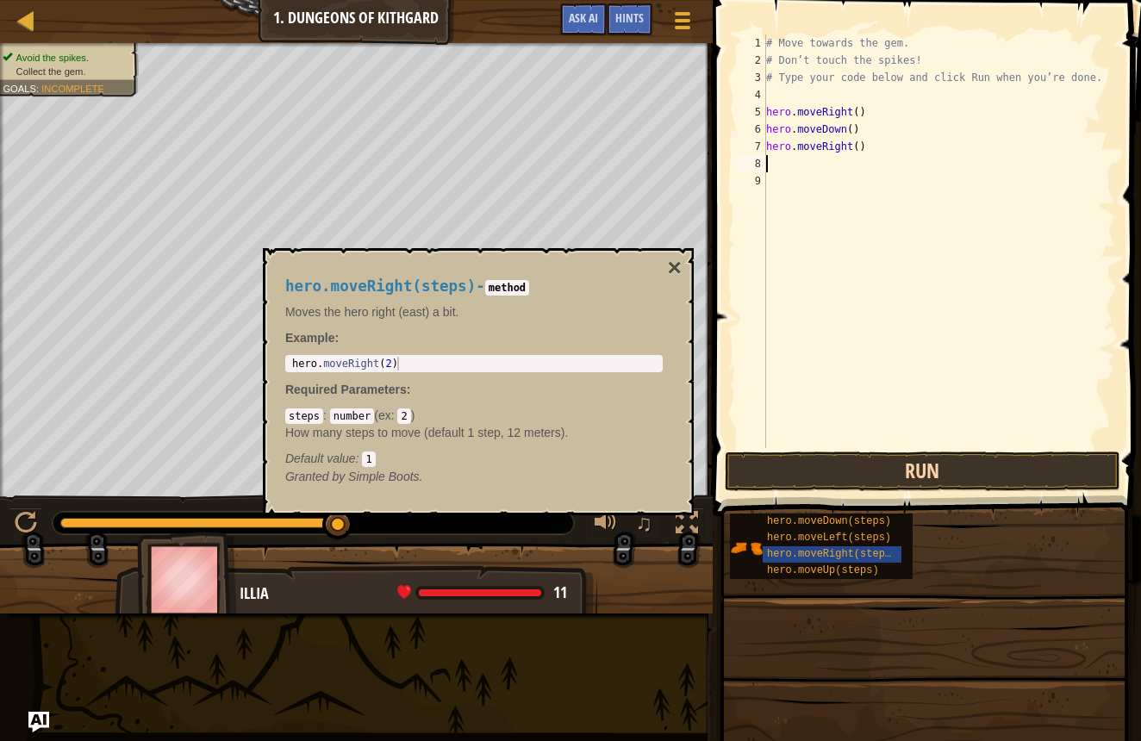
click at [789, 474] on button "Run" at bounding box center [923, 472] width 396 height 40
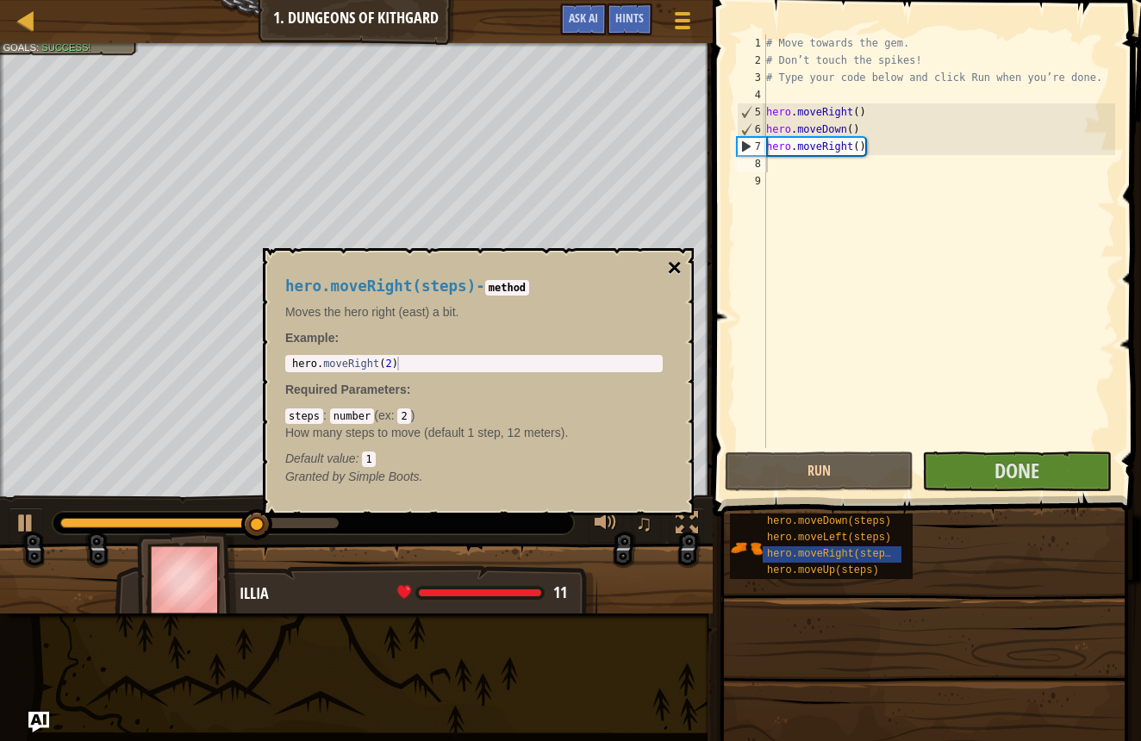
click at [674, 267] on button "×" at bounding box center [675, 268] width 14 height 24
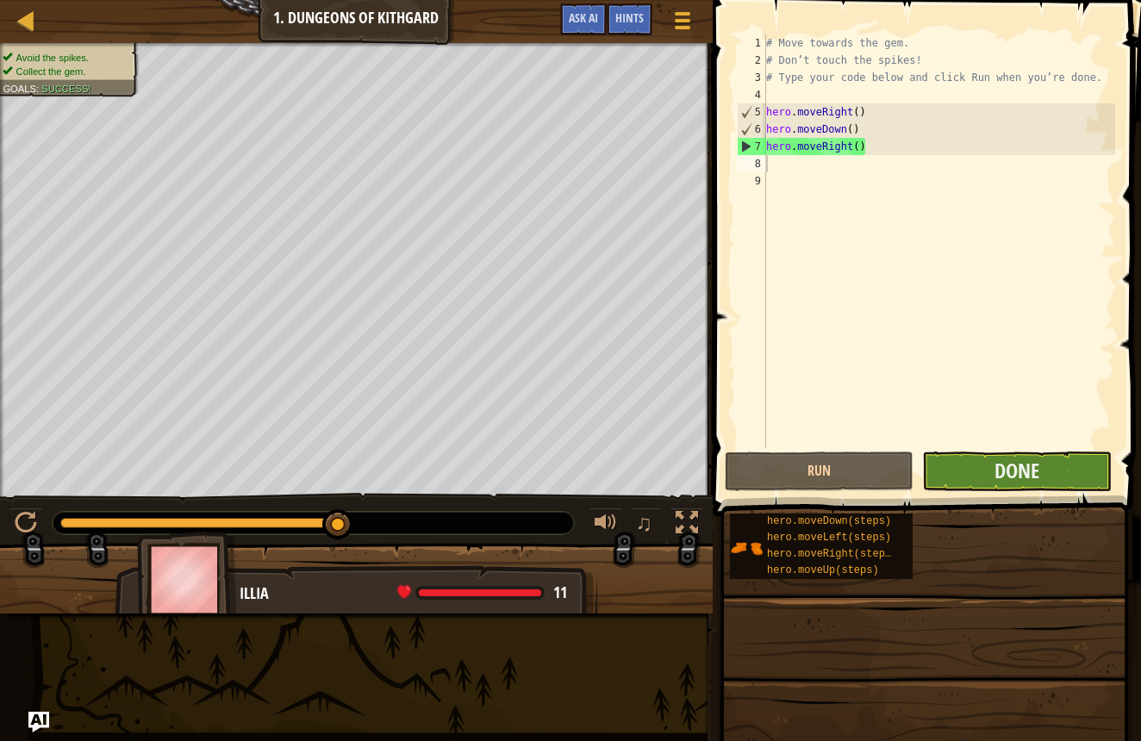
click at [960, 467] on button "Done" at bounding box center [1016, 472] width 189 height 40
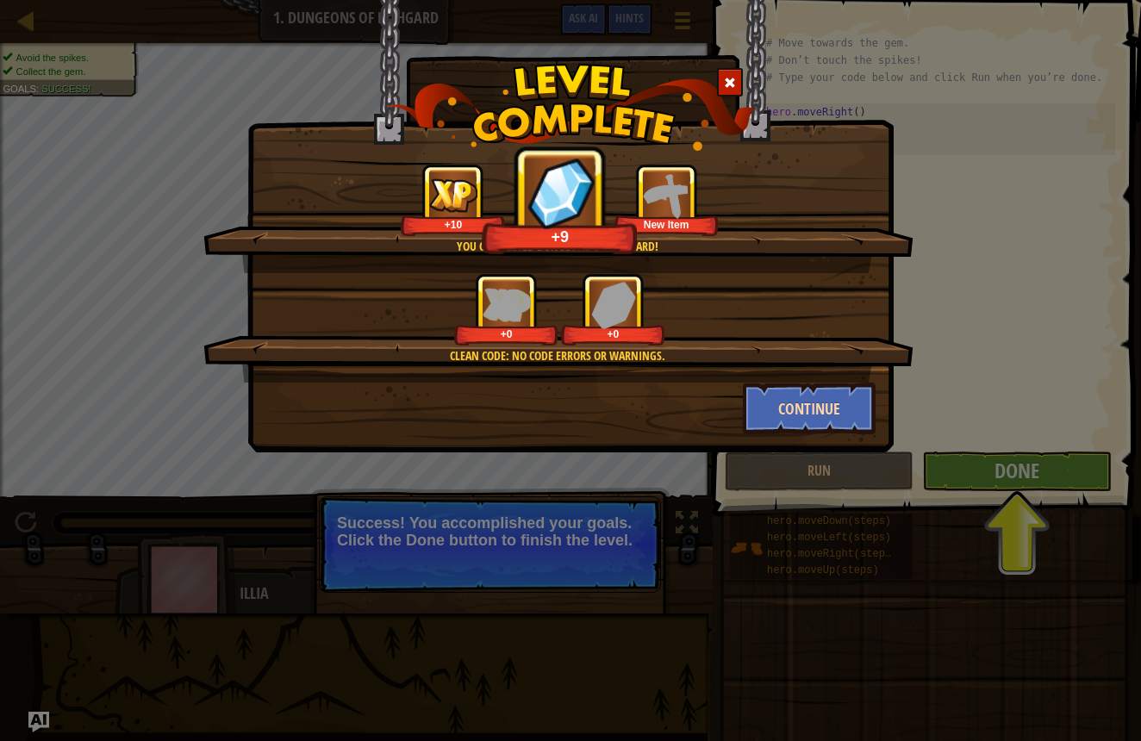
click at [839, 400] on button "Continue" at bounding box center [810, 409] width 134 height 52
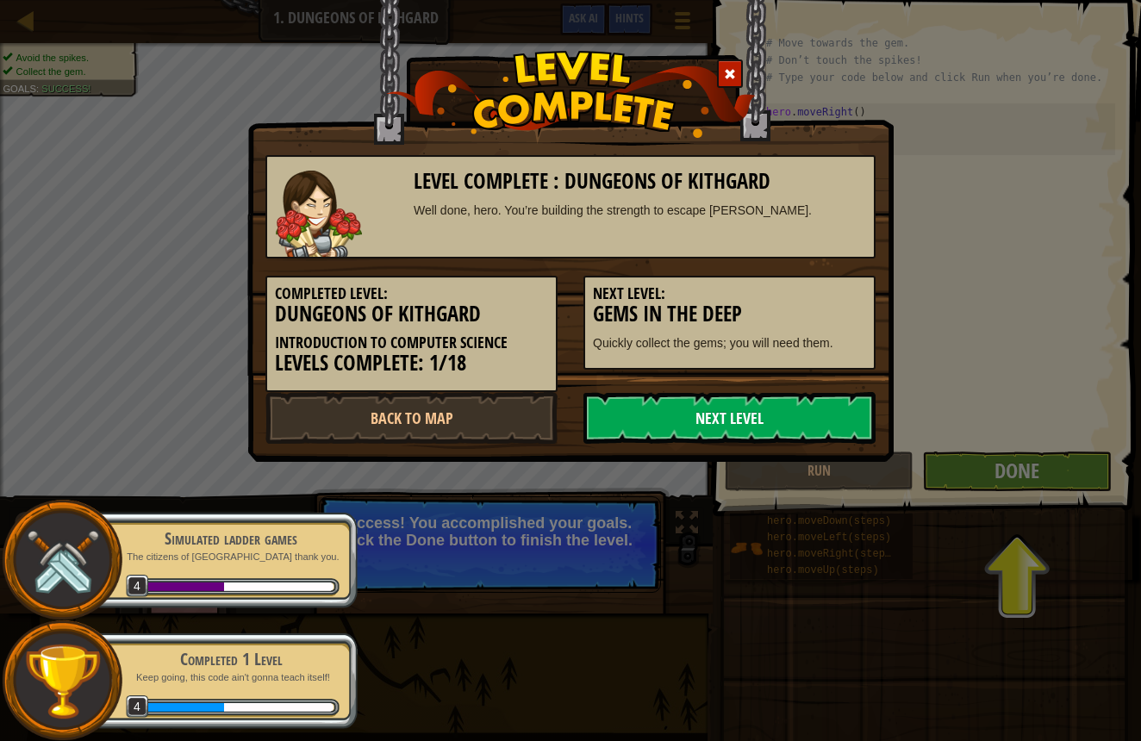
click at [791, 411] on link "Next Level" at bounding box center [730, 418] width 292 height 52
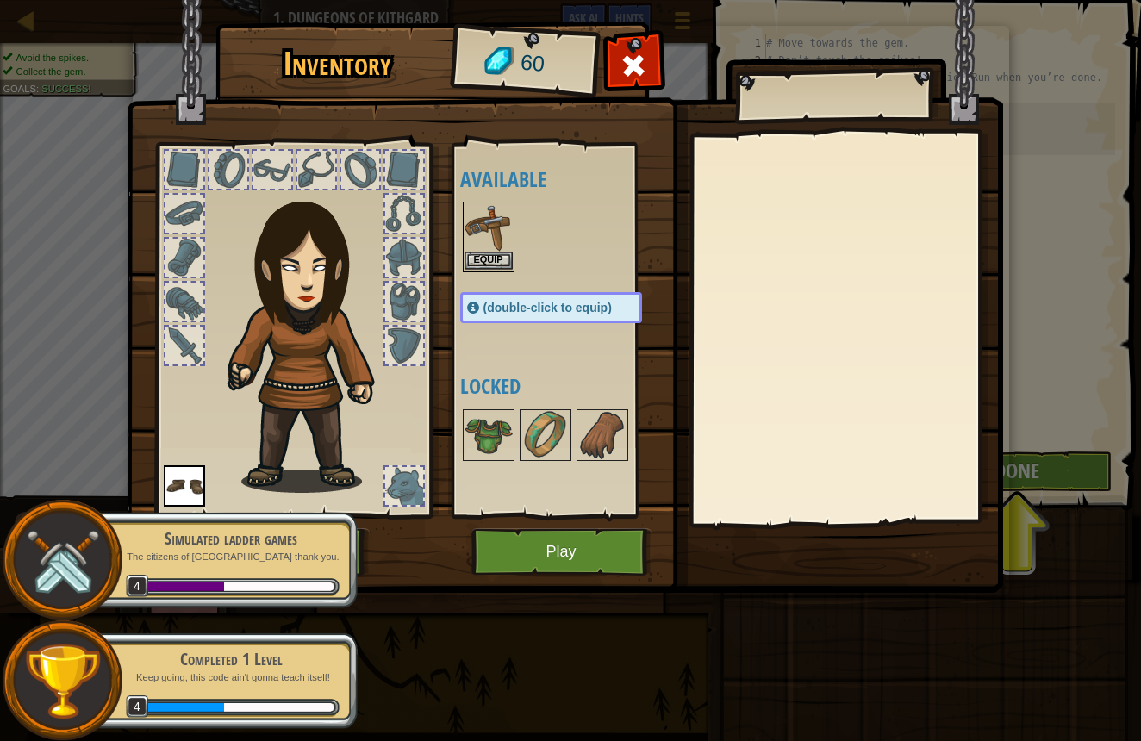
click at [500, 257] on button "Equip" at bounding box center [489, 261] width 48 height 18
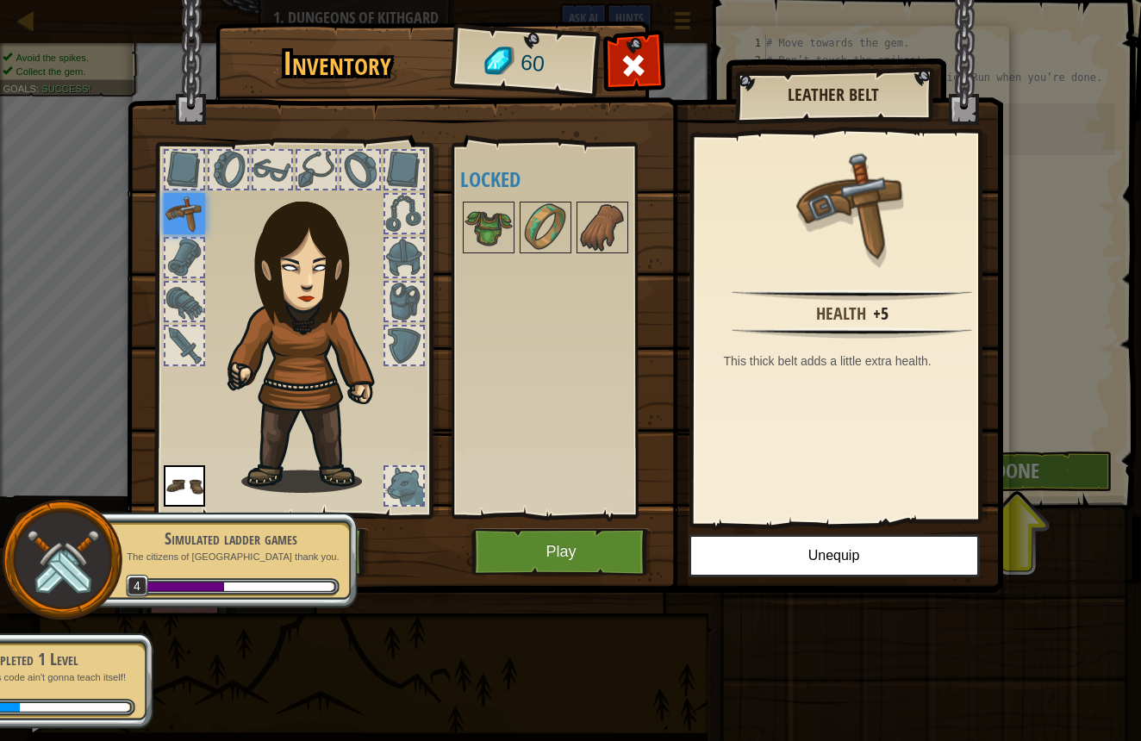
click at [584, 556] on button "Play" at bounding box center [562, 551] width 180 height 47
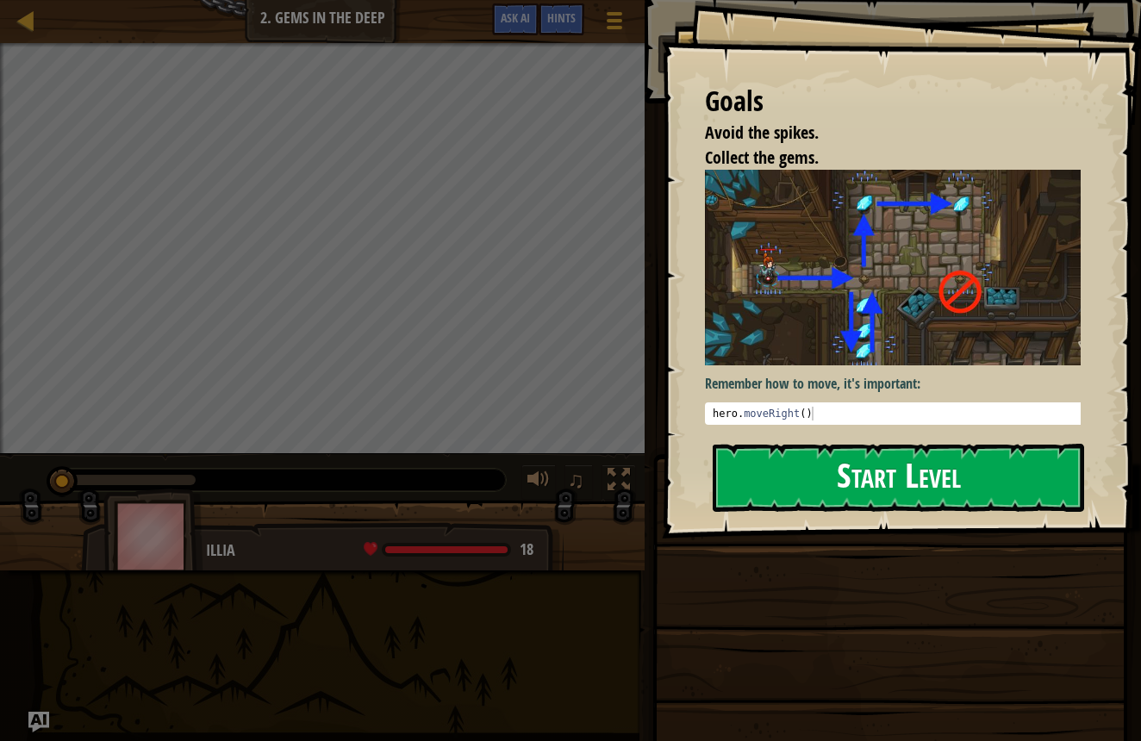
click at [825, 474] on button "Start Level" at bounding box center [899, 478] width 372 height 68
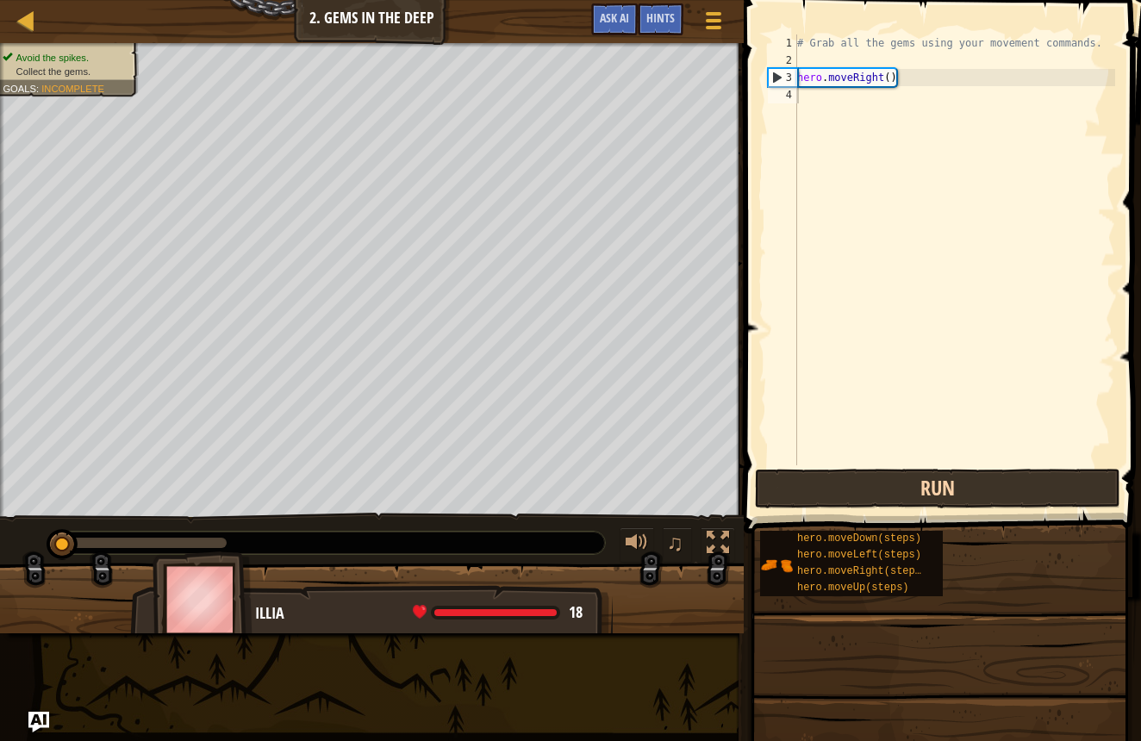
click at [816, 488] on button "Run" at bounding box center [938, 489] width 366 height 40
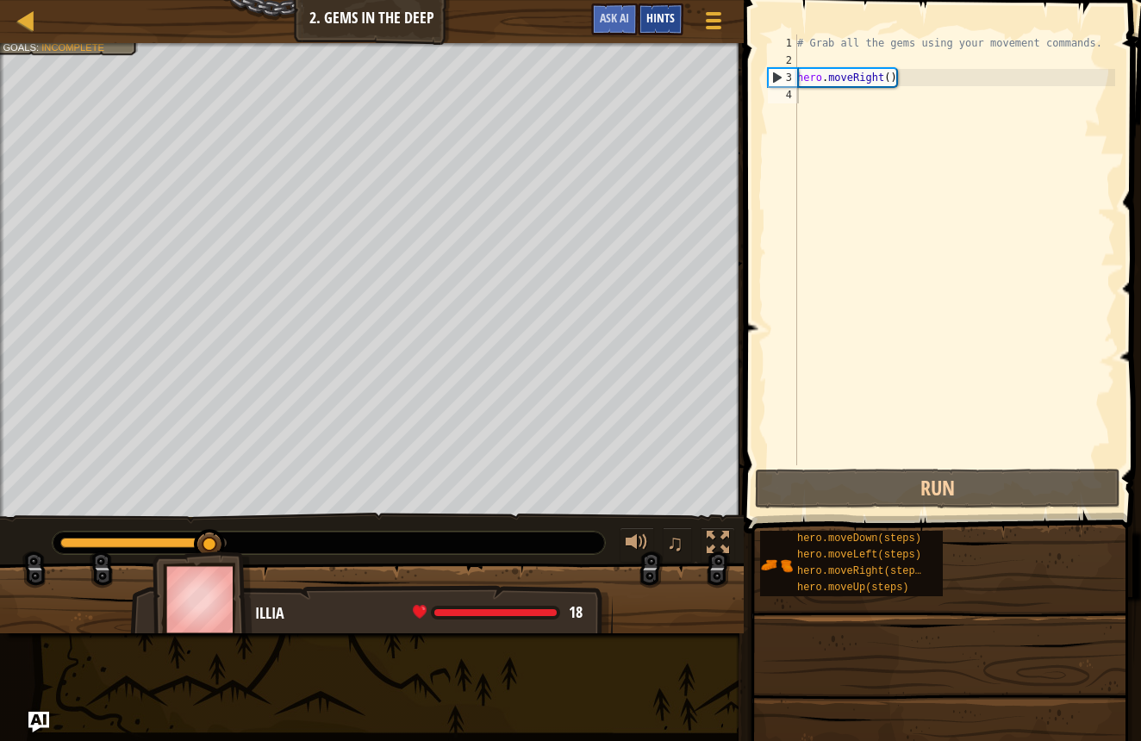
click at [658, 25] on span "Hints" at bounding box center [661, 17] width 28 height 16
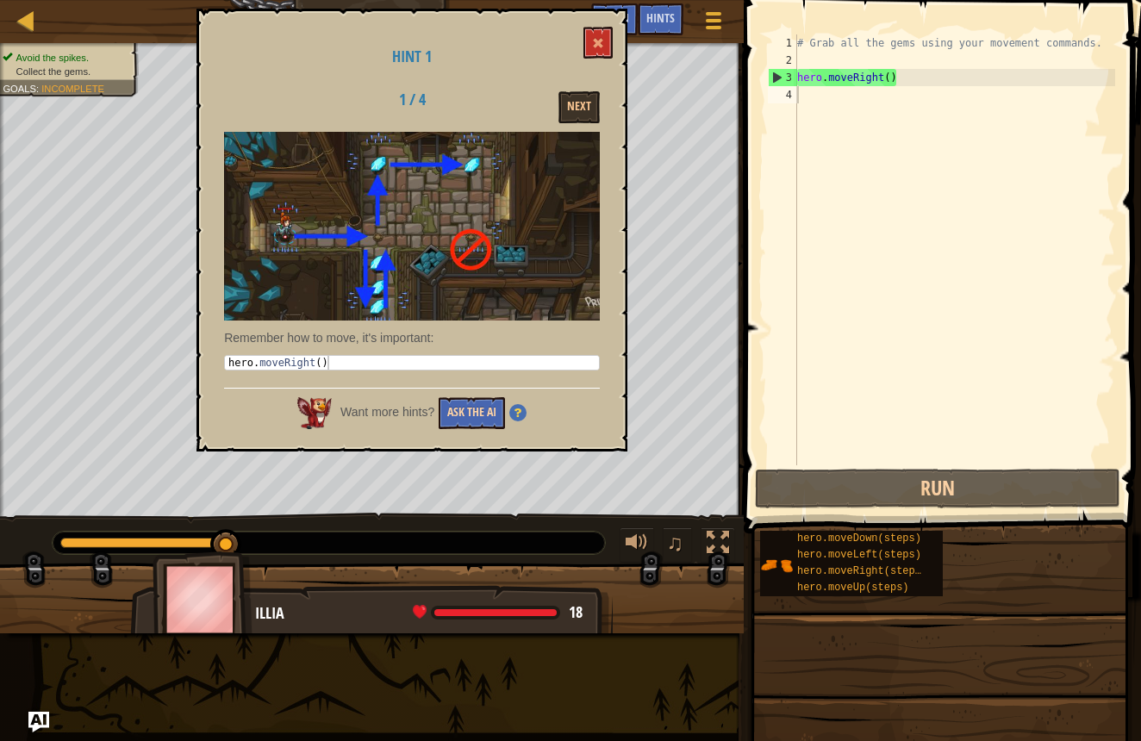
click at [483, 412] on button "Ask the AI" at bounding box center [472, 413] width 66 height 32
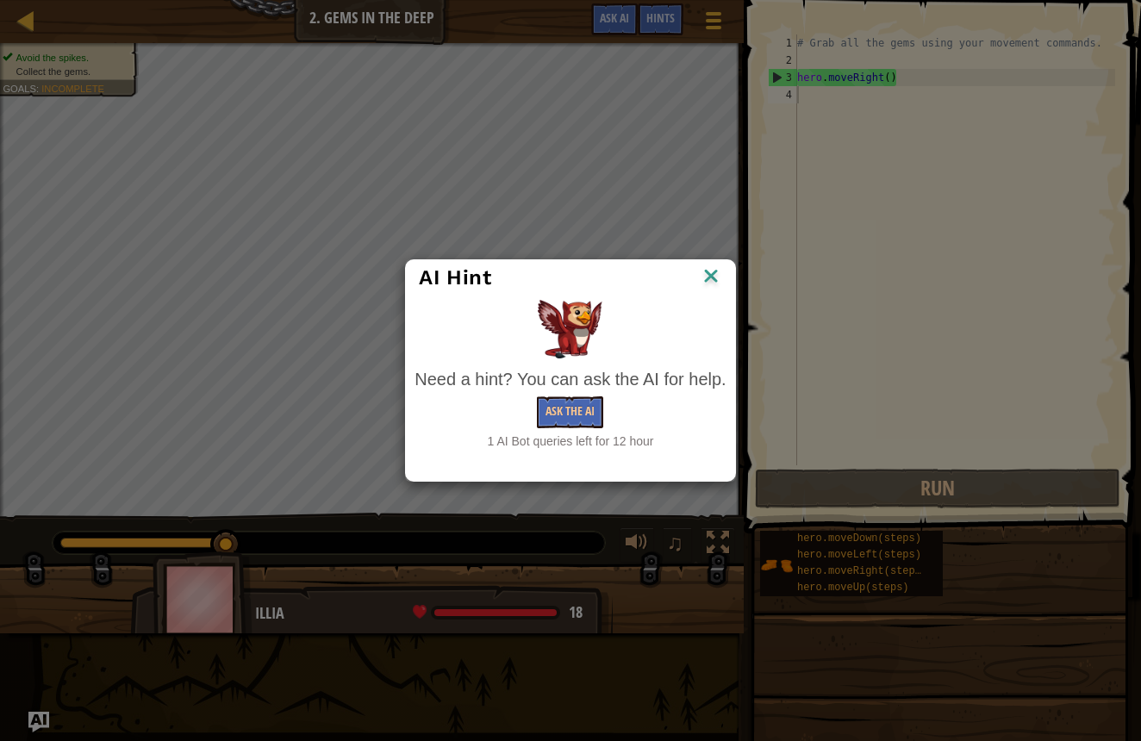
click at [707, 272] on img at bounding box center [711, 278] width 22 height 26
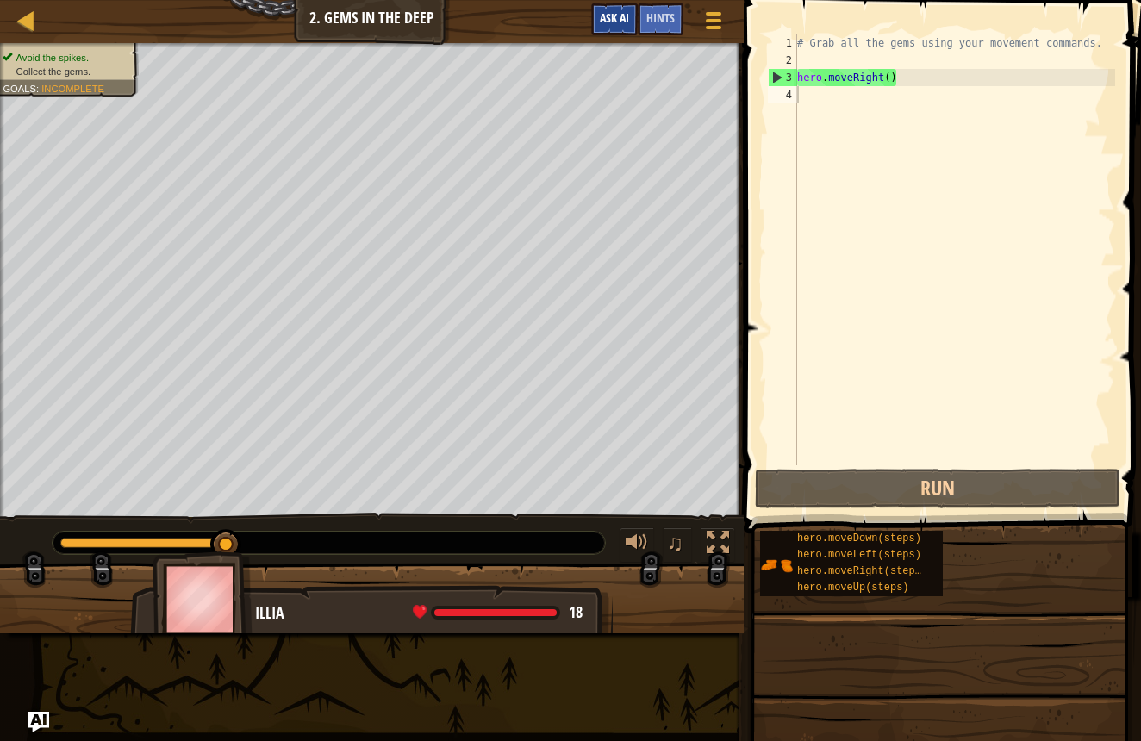
click at [612, 17] on span "Ask AI" at bounding box center [614, 17] width 29 height 16
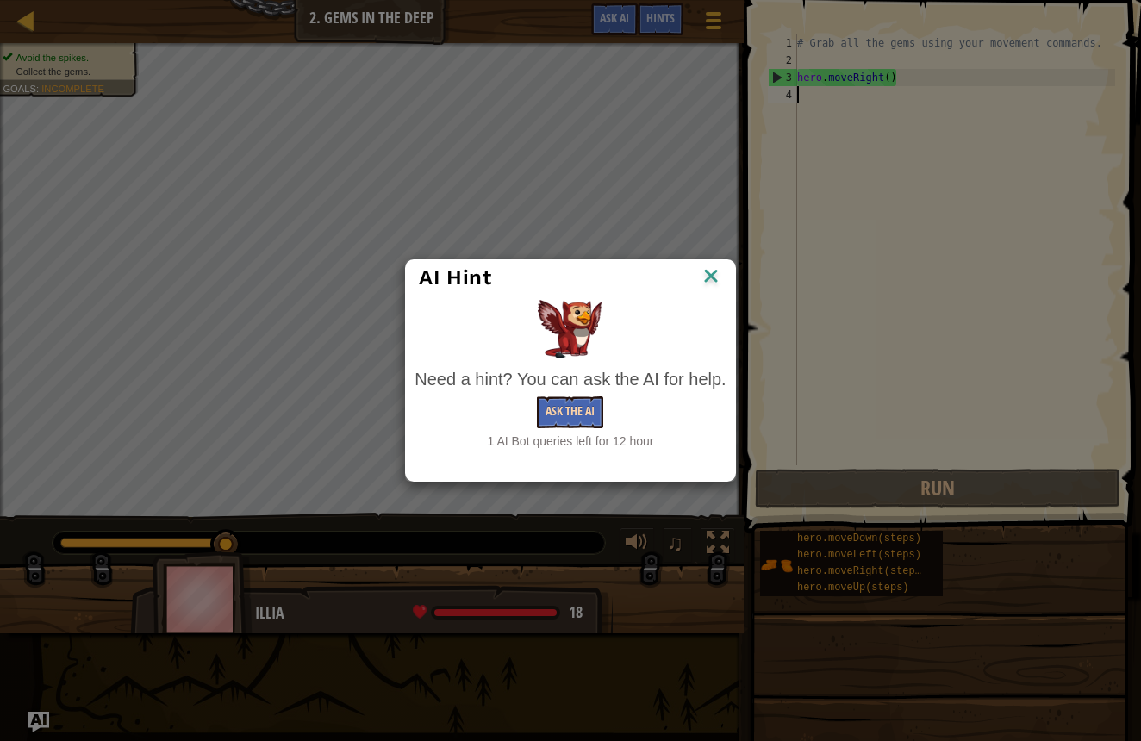
drag, startPoint x: 578, startPoint y: 430, endPoint x: 579, endPoint y: 418, distance: 12.1
click at [578, 428] on div "Need a hint? You can ask the AI for help. Ask the AI 1 AI Bot queries left for …" at bounding box center [570, 408] width 311 height 83
click at [578, 415] on button "Ask the AI" at bounding box center [570, 413] width 66 height 32
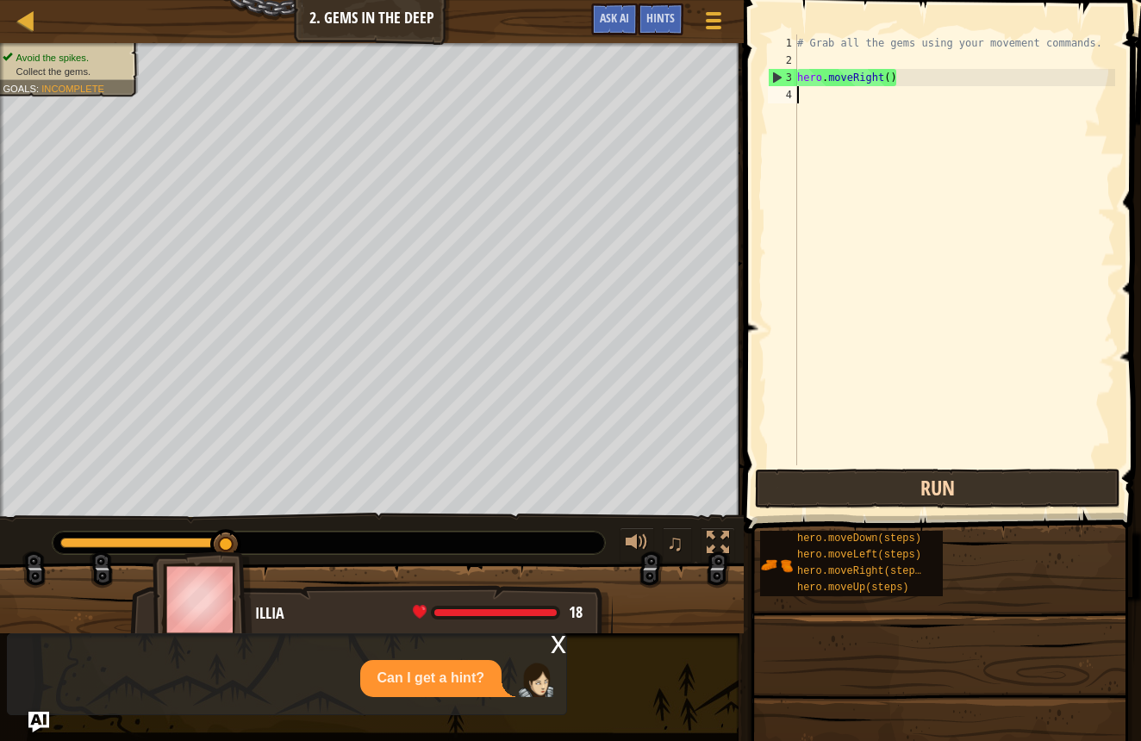
click at [815, 495] on button "Run" at bounding box center [938, 489] width 366 height 40
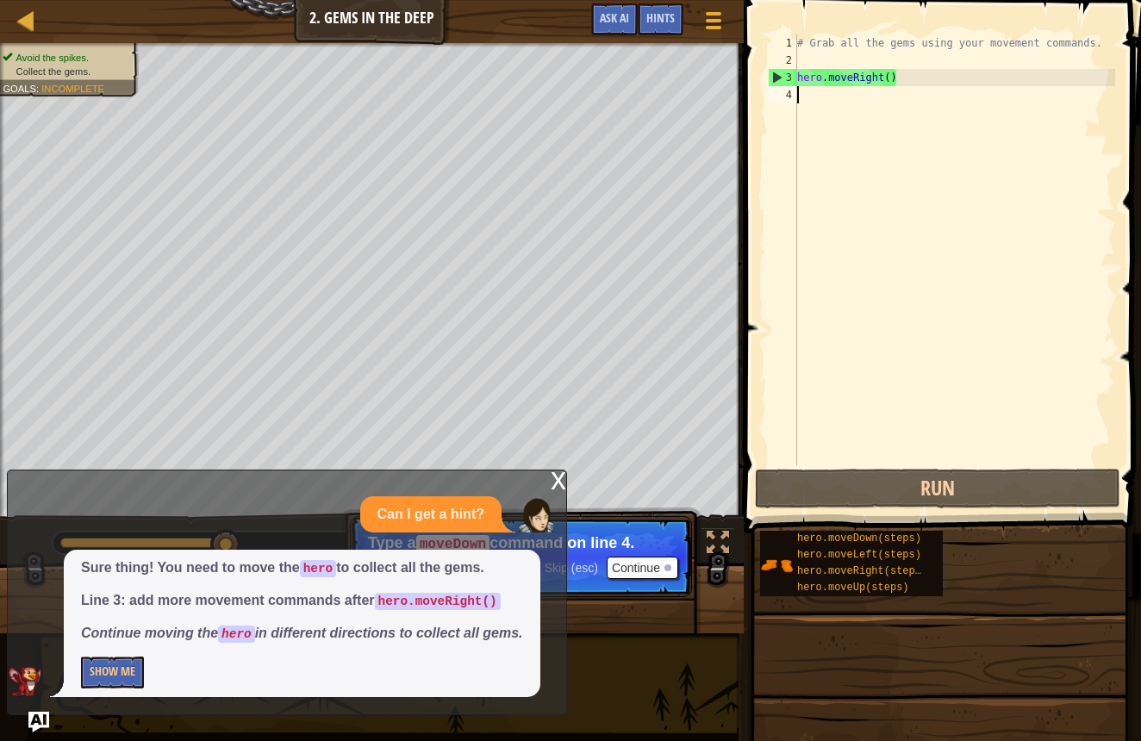
click at [633, 571] on button "Continue" at bounding box center [643, 568] width 72 height 22
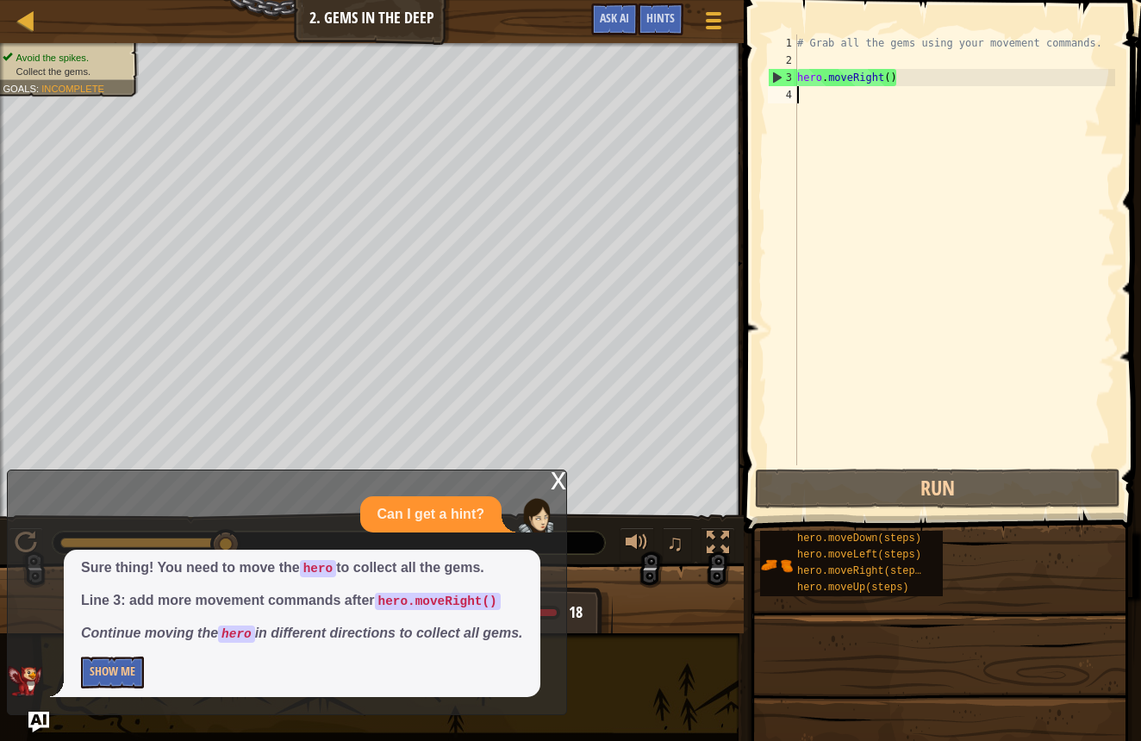
click at [560, 488] on div "x" at bounding box center [559, 479] width 16 height 17
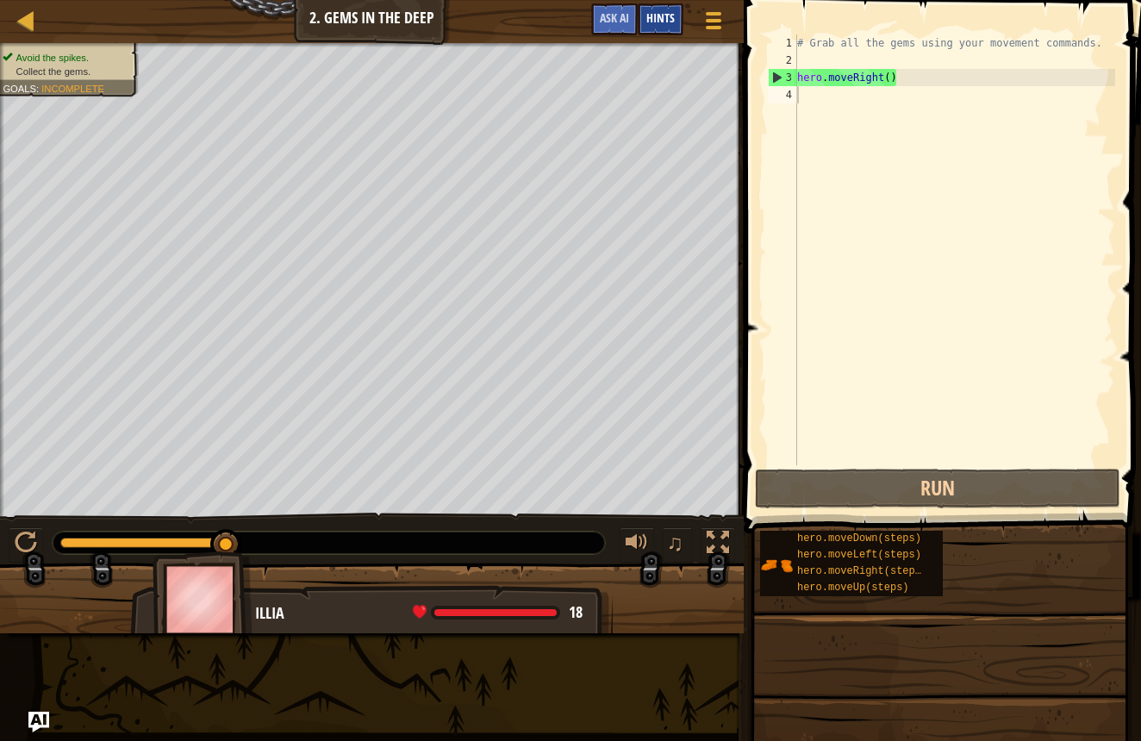
click at [653, 22] on span "Hints" at bounding box center [661, 17] width 28 height 16
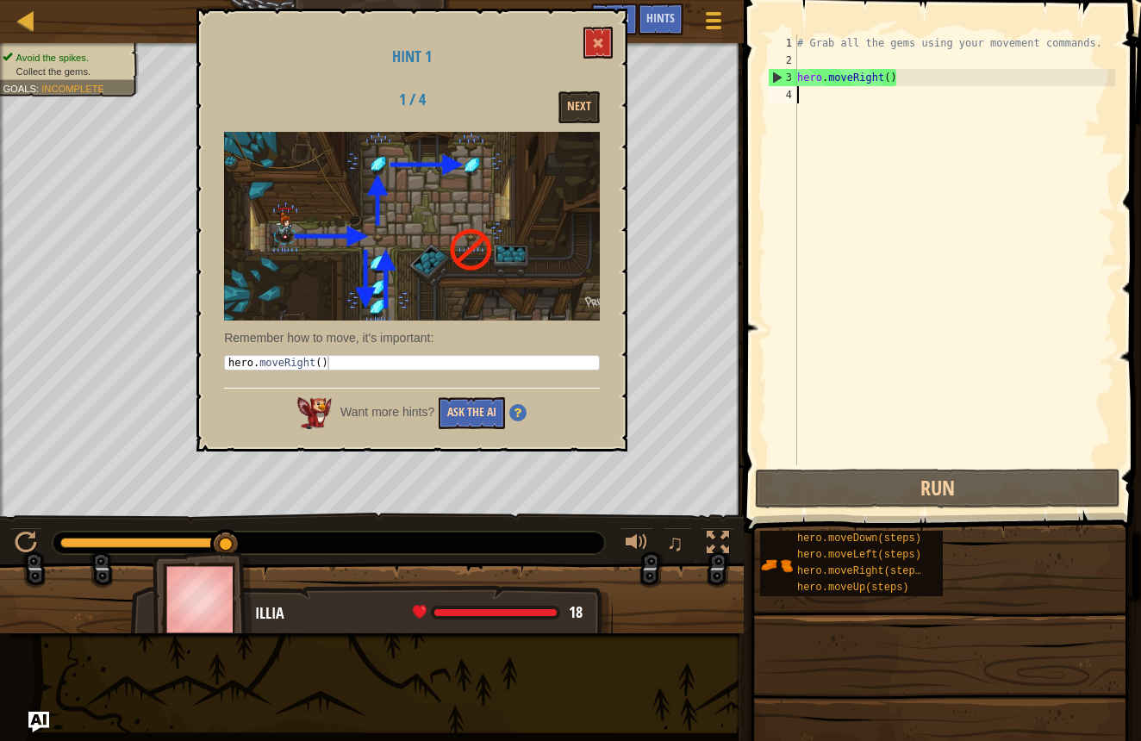
click at [476, 406] on button "Ask the AI" at bounding box center [472, 413] width 66 height 32
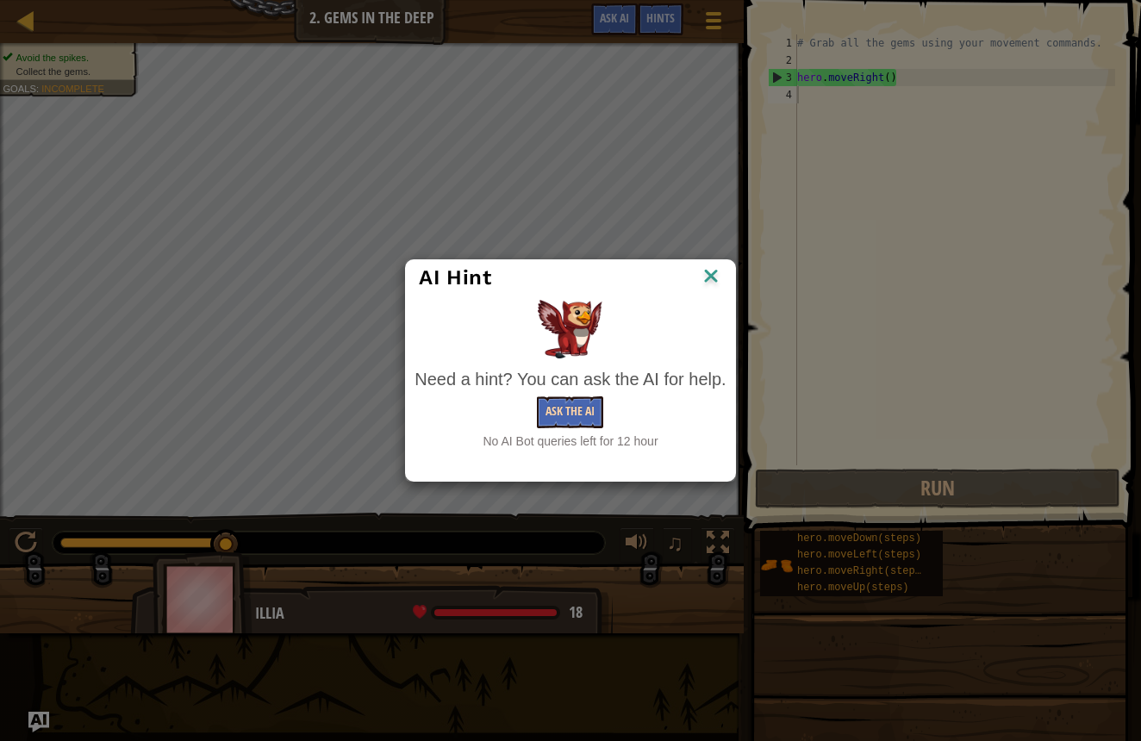
click at [561, 409] on button "Ask the AI" at bounding box center [570, 413] width 66 height 32
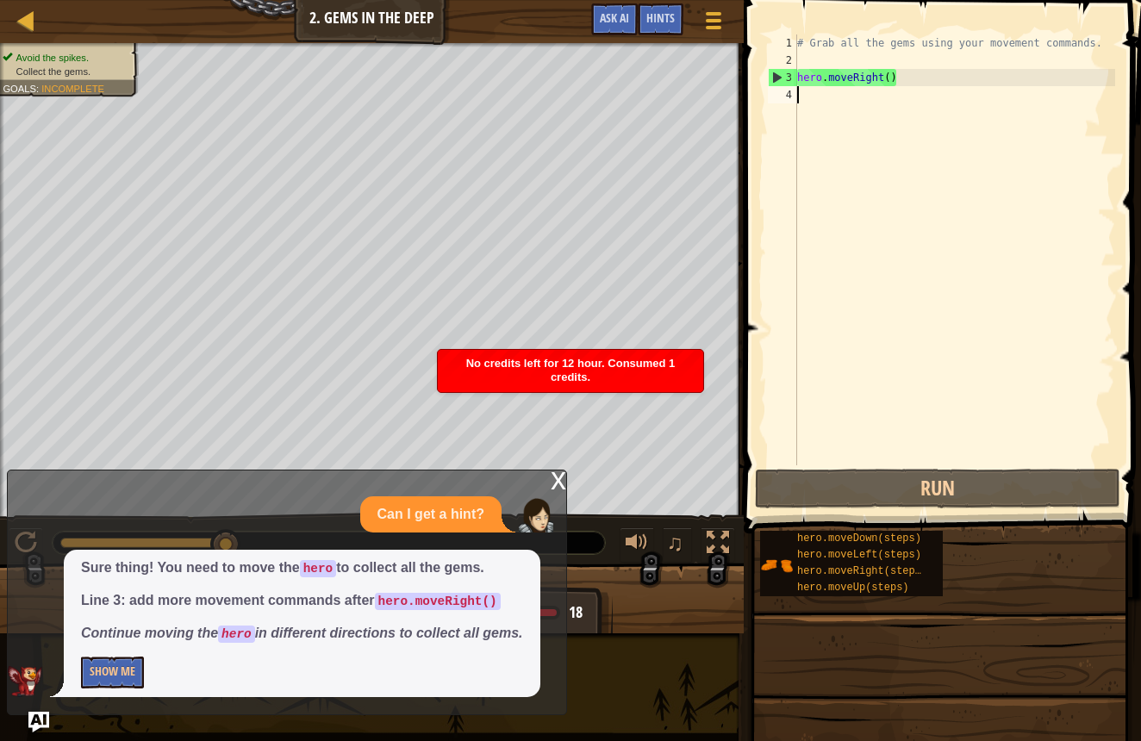
click at [616, 382] on div "No credits left for 12 hour. Consumed 1 credits." at bounding box center [571, 371] width 266 height 42
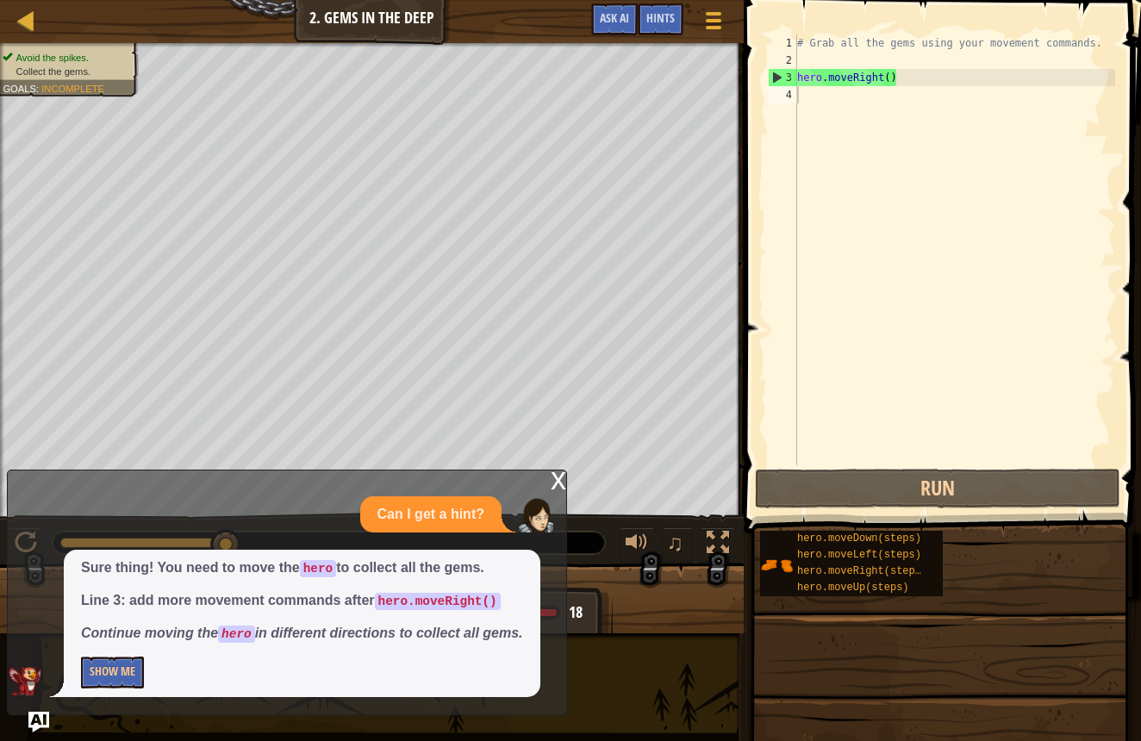
drag, startPoint x: 562, startPoint y: 604, endPoint x: 486, endPoint y: 597, distance: 76.3
click at [561, 605] on div "x Can I get a hint? Sure thing! You need to move the hero to collect all the ge…" at bounding box center [287, 593] width 560 height 246
click at [110, 678] on button "Show Me" at bounding box center [112, 673] width 63 height 32
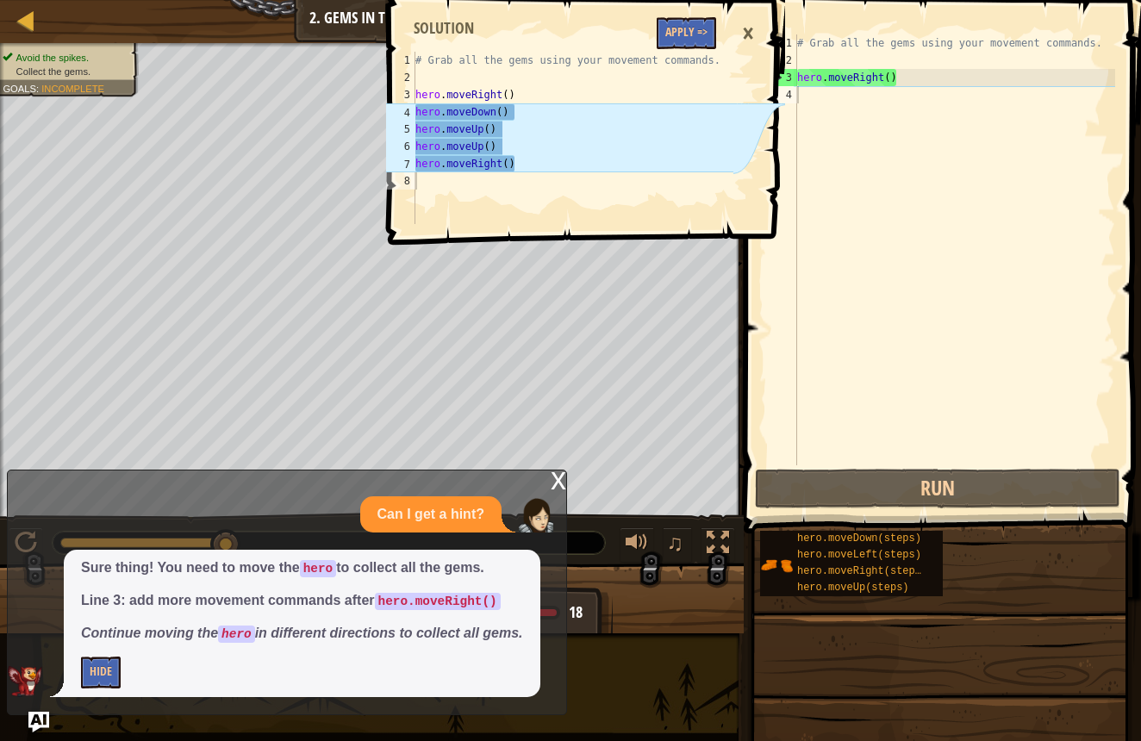
type textarea "hero.moveUp()"
click at [470, 128] on div "# Grab all the gems using your movement commands. hero . moveRight ( ) hero . m…" at bounding box center [573, 155] width 322 height 207
click at [807, 101] on div "# Grab all the gems using your movement commands. hero . moveRight ( )" at bounding box center [955, 266] width 322 height 465
click at [801, 54] on div "# Grab all the gems using your movement commands. hero . moveRight ( )" at bounding box center [955, 266] width 322 height 465
click at [811, 100] on div "# Grab all the gems using your movement commands. hero . moveRight ( )" at bounding box center [955, 266] width 322 height 465
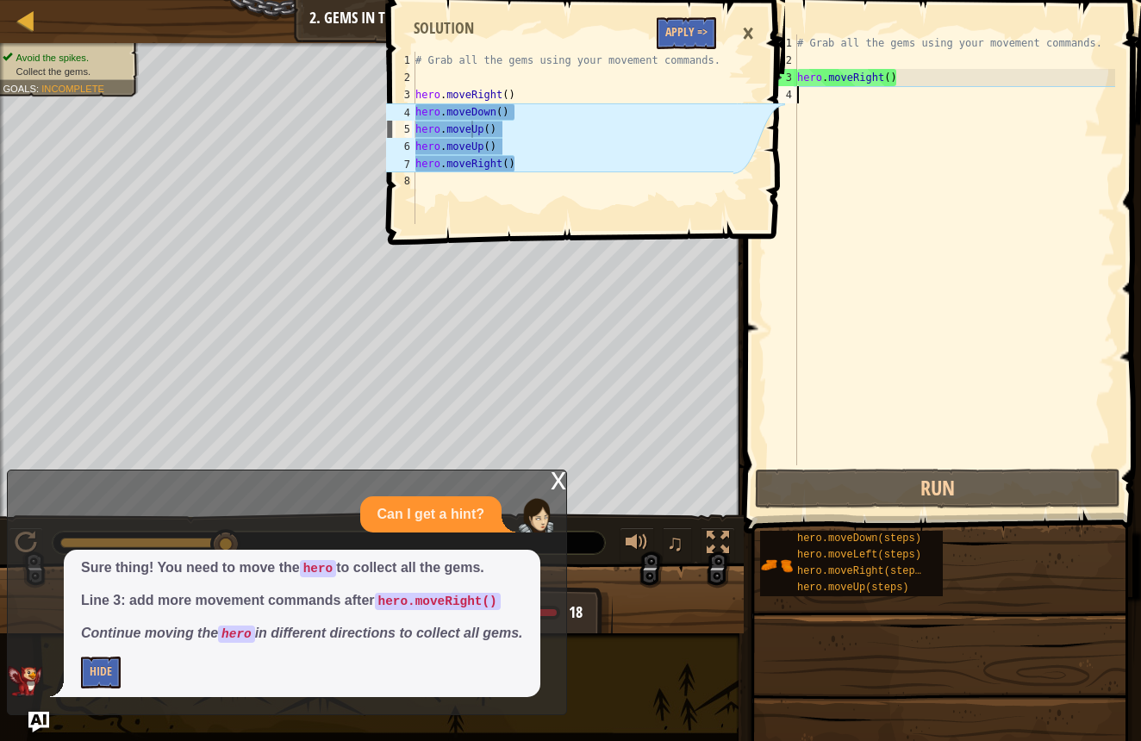
click at [685, 32] on button "Apply =>" at bounding box center [686, 33] width 59 height 32
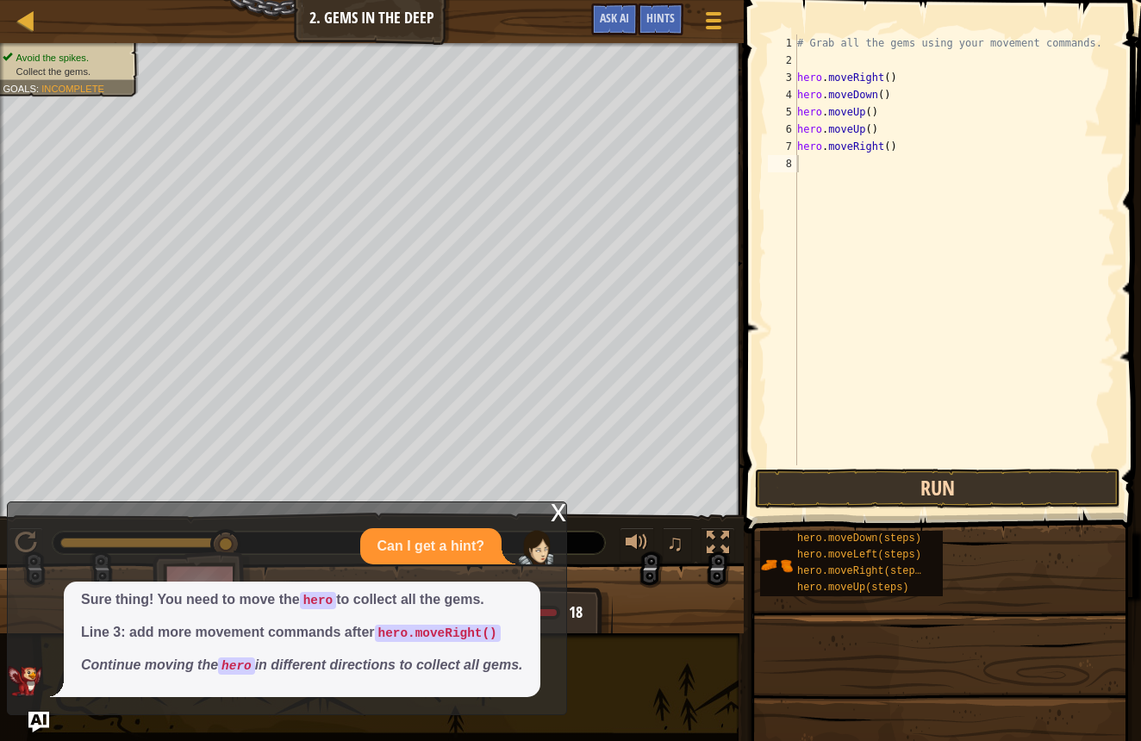
click at [873, 490] on button "Run" at bounding box center [938, 489] width 366 height 40
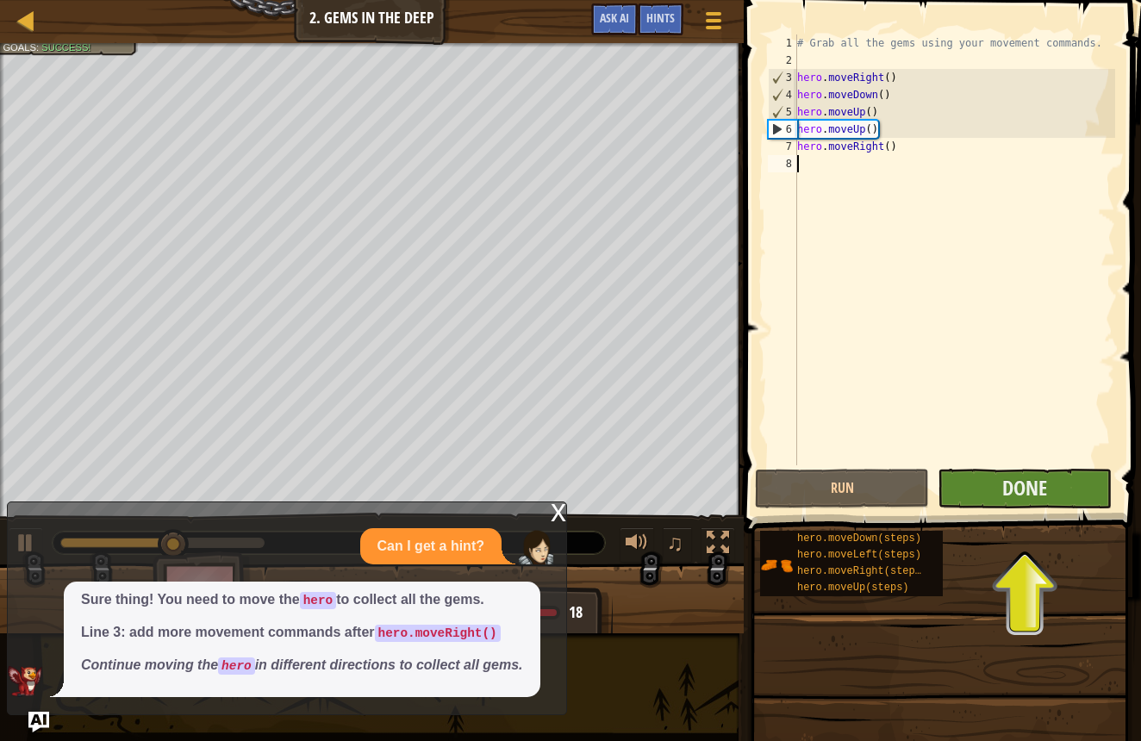
click at [1000, 500] on button "Done" at bounding box center [1025, 489] width 174 height 40
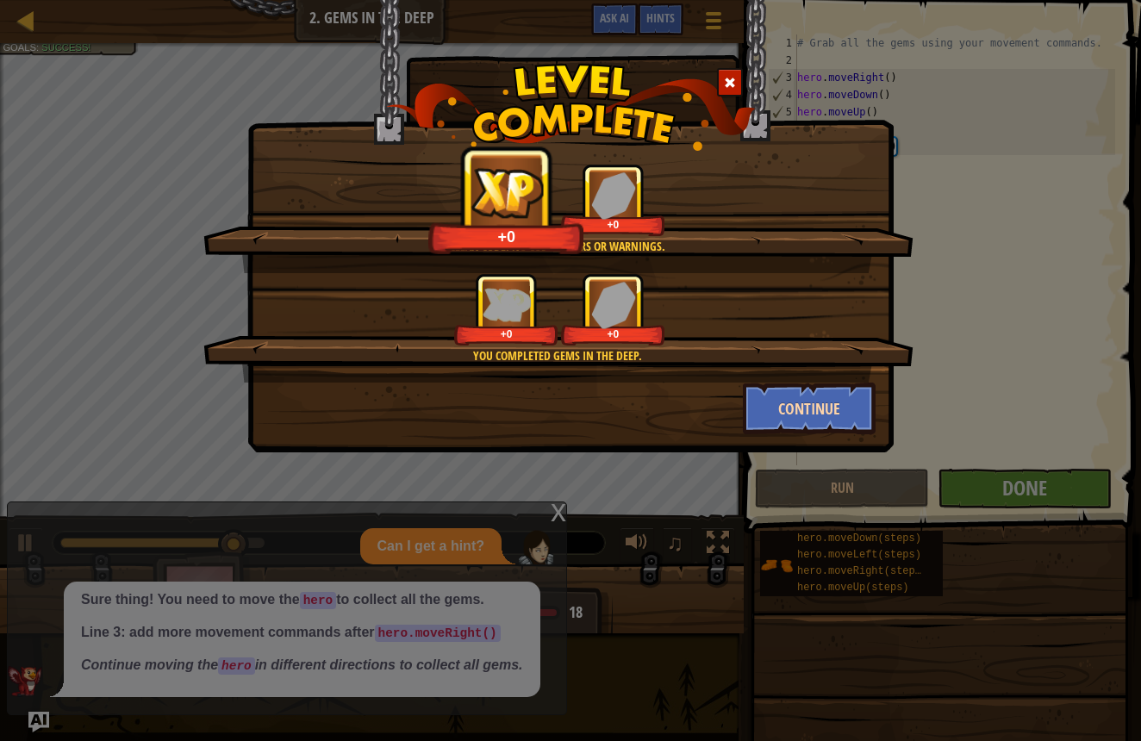
click at [809, 412] on button "Continue" at bounding box center [810, 409] width 134 height 52
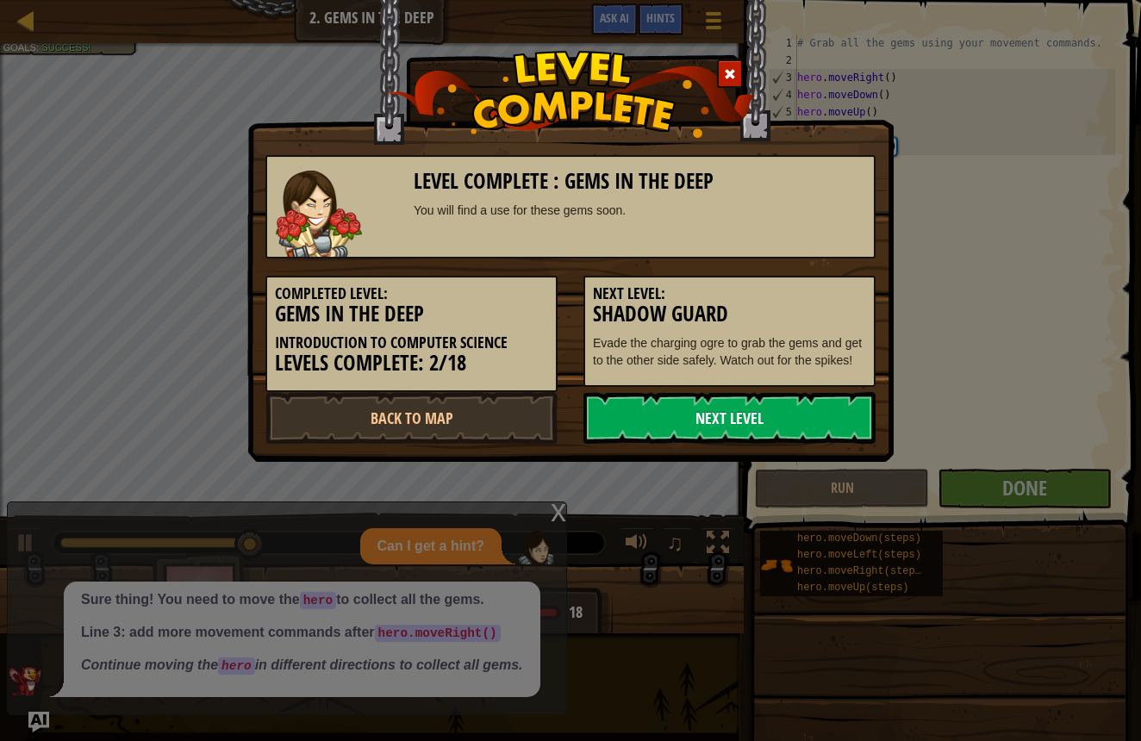
click at [771, 426] on link "Next Level" at bounding box center [730, 418] width 292 height 52
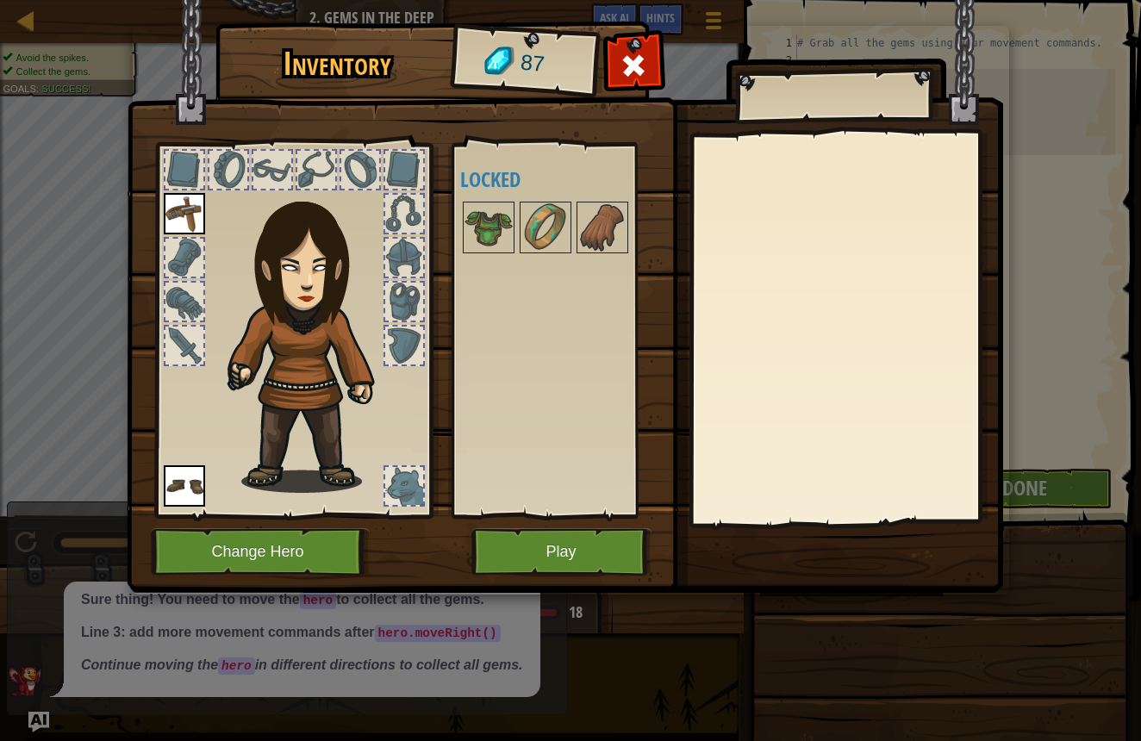
click at [593, 549] on button "Play" at bounding box center [562, 551] width 180 height 47
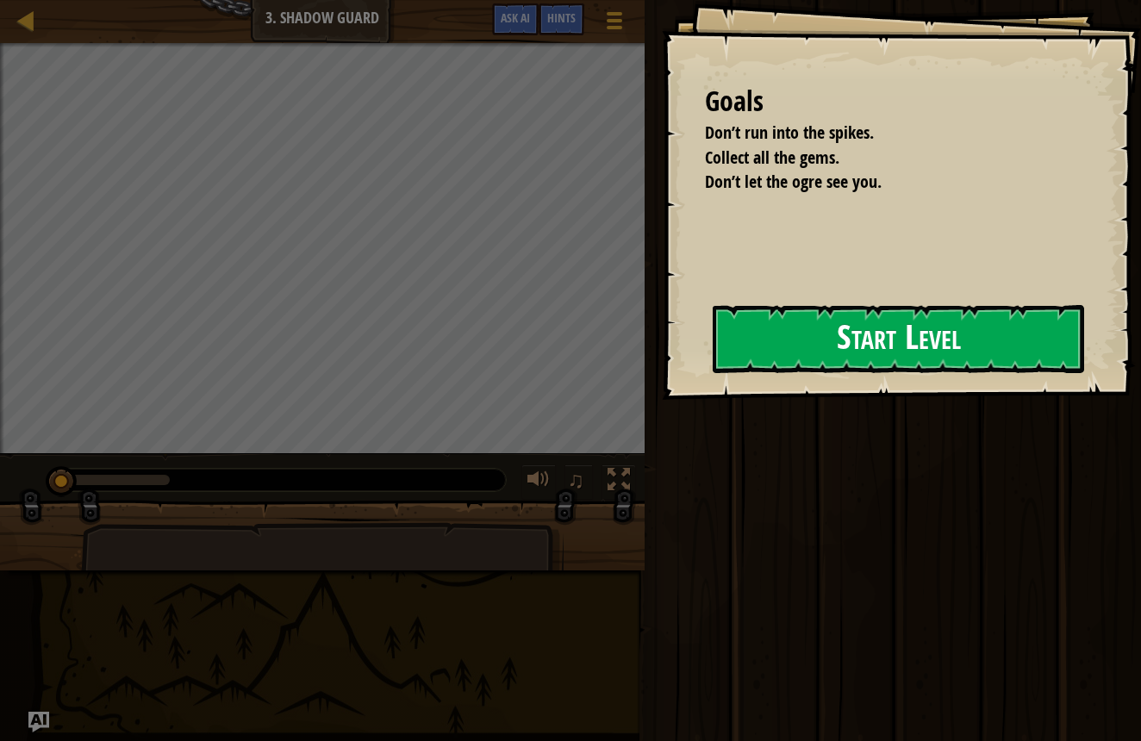
click at [768, 333] on button "Start Level" at bounding box center [899, 339] width 372 height 68
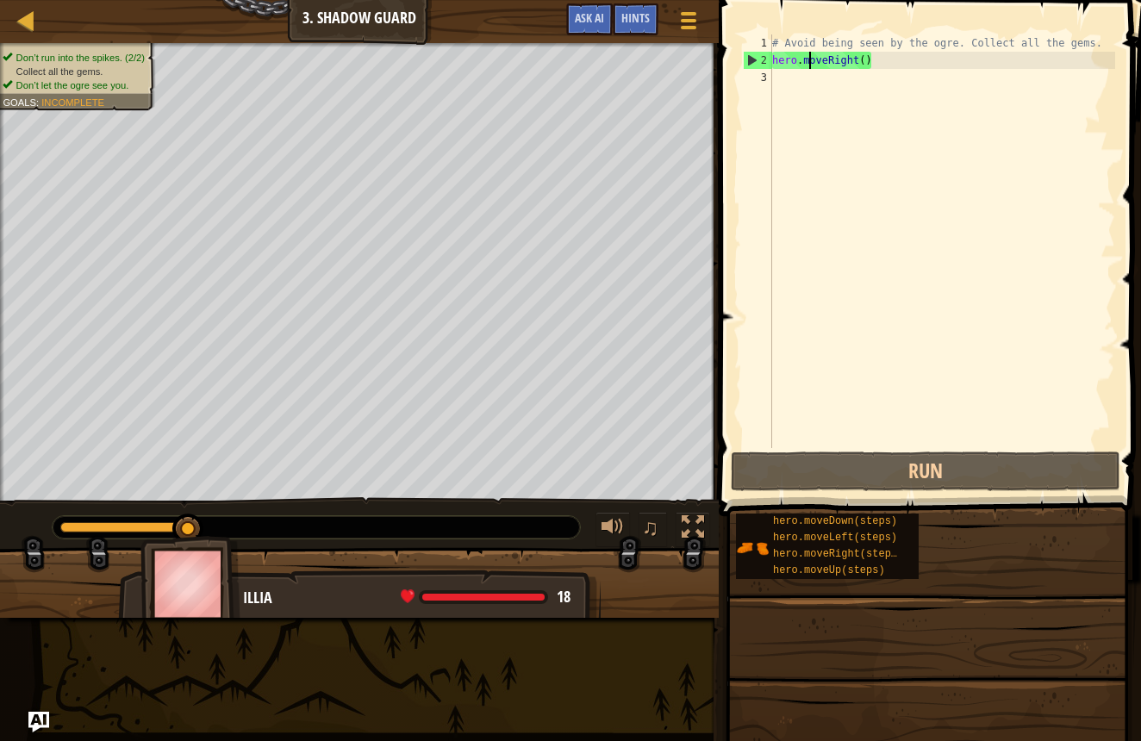
click at [809, 53] on div "# Avoid being seen by the ogre. Collect all the gems. hero . moveRight ( )" at bounding box center [942, 258] width 347 height 448
type textarea "hero.moveRight()"
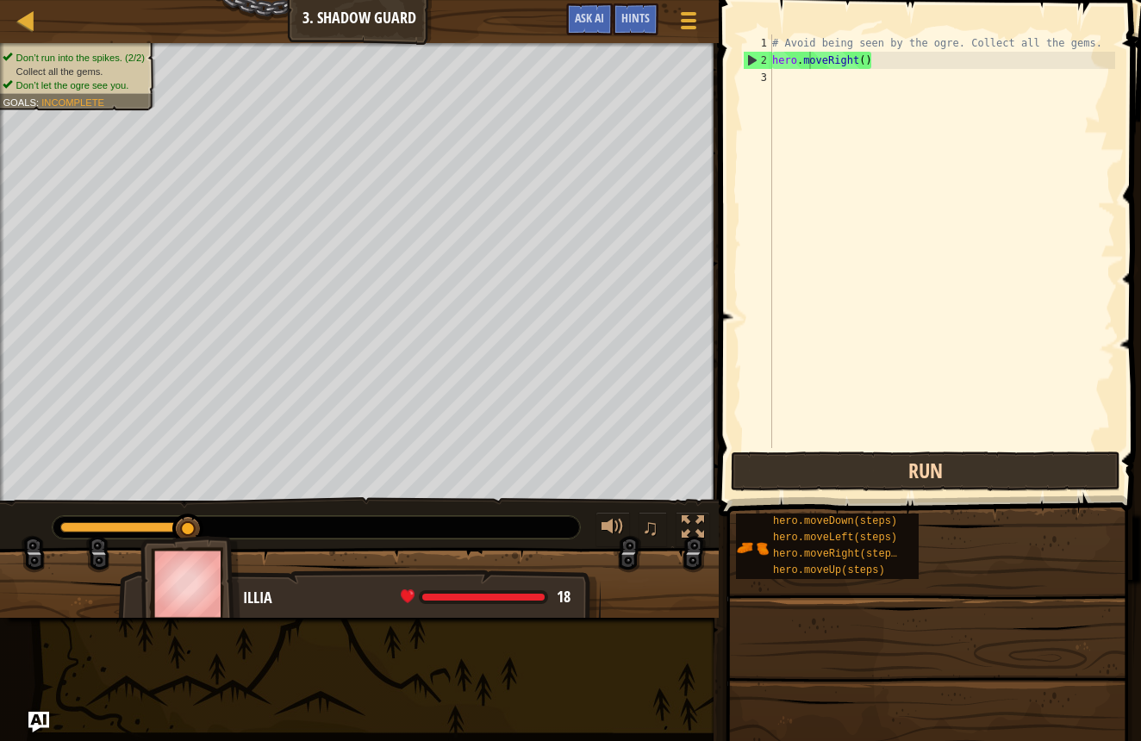
click at [843, 478] on button "Run" at bounding box center [926, 472] width 390 height 40
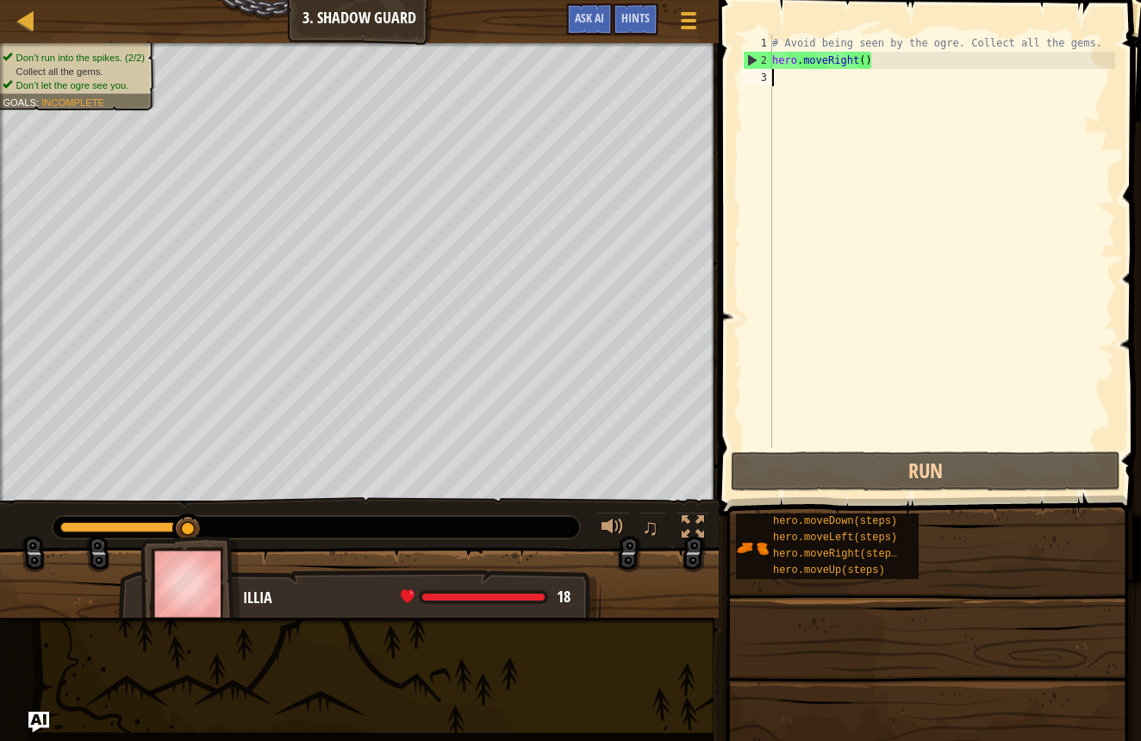
click at [779, 80] on div "# Avoid being seen by the ogre. Collect all the gems. hero . moveRight ( )" at bounding box center [942, 258] width 347 height 448
type textarea "h"
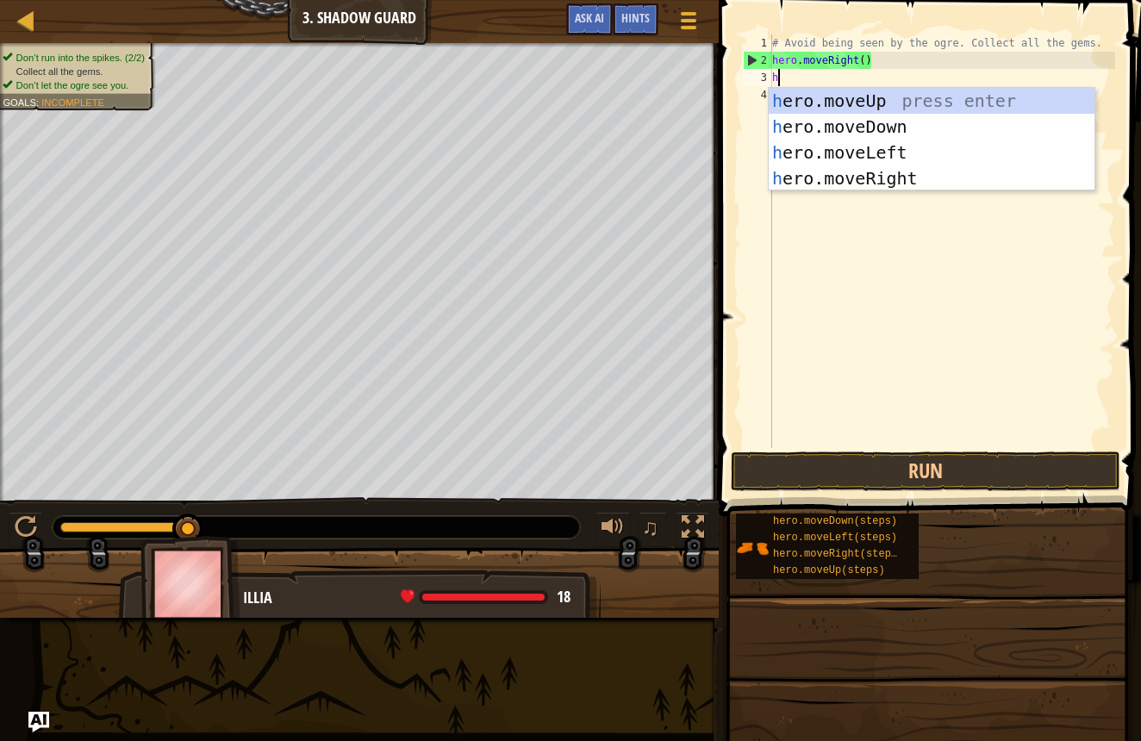
scroll to position [8, 0]
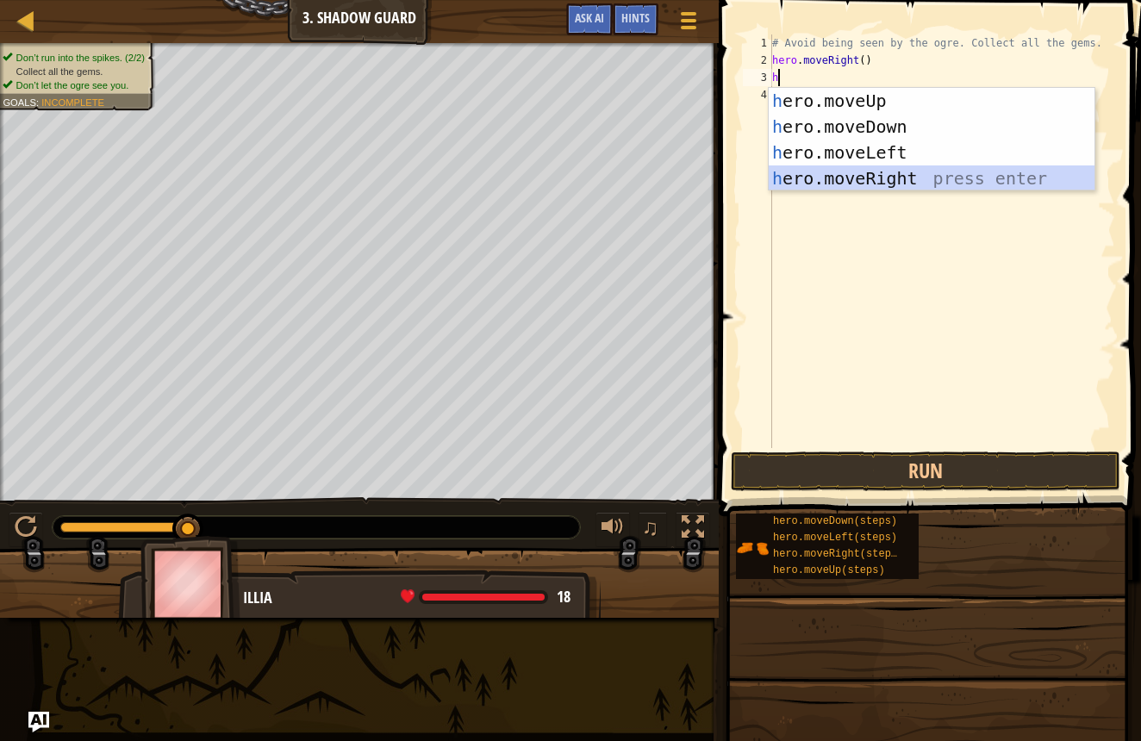
click at [825, 179] on div "h ero.moveUp press enter h ero.moveDown press enter h ero.moveLeft press enter …" at bounding box center [932, 165] width 326 height 155
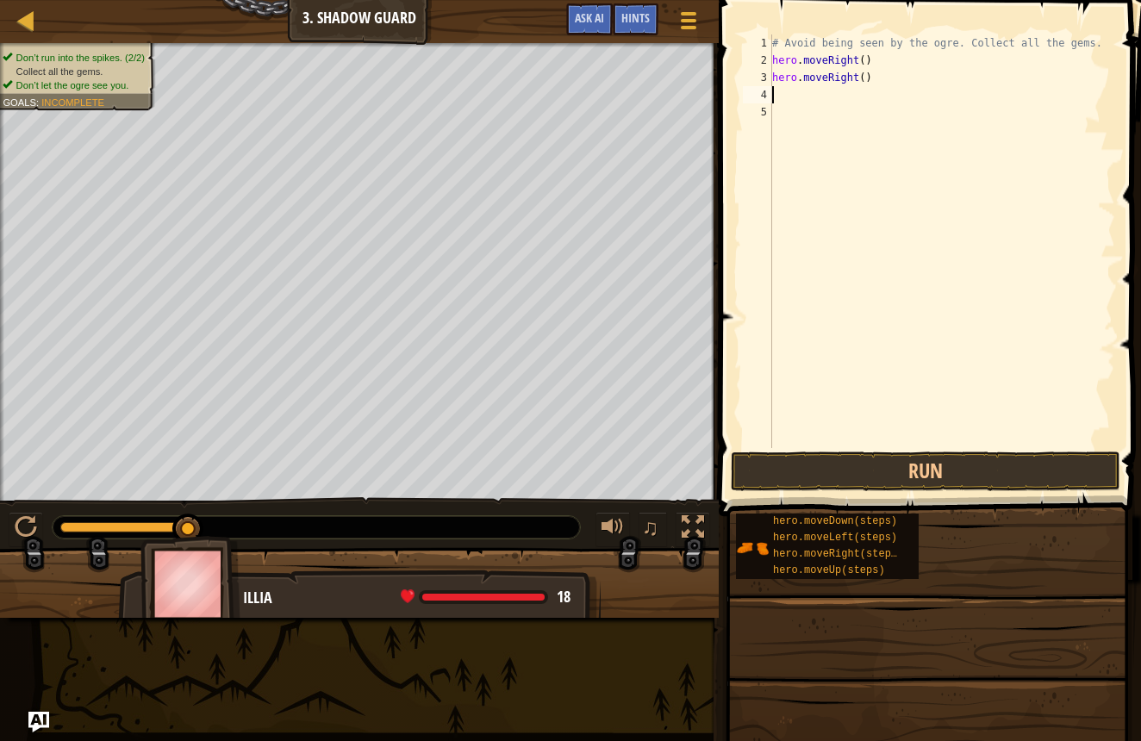
click at [790, 95] on div "# Avoid being seen by the ogre. Collect all the gems. hero . moveRight ( ) hero…" at bounding box center [942, 258] width 347 height 448
drag, startPoint x: 847, startPoint y: 485, endPoint x: 846, endPoint y: 472, distance: 13.0
click at [847, 485] on button "Run" at bounding box center [926, 472] width 390 height 40
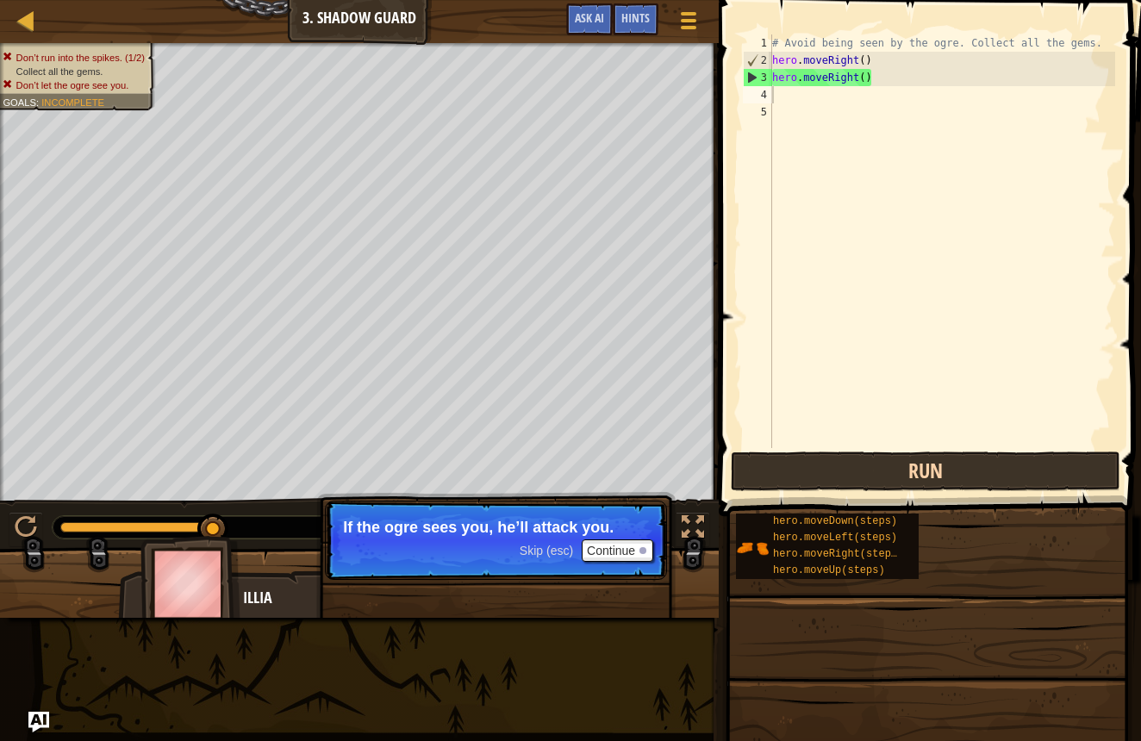
click at [763, 479] on button "Run" at bounding box center [926, 472] width 390 height 40
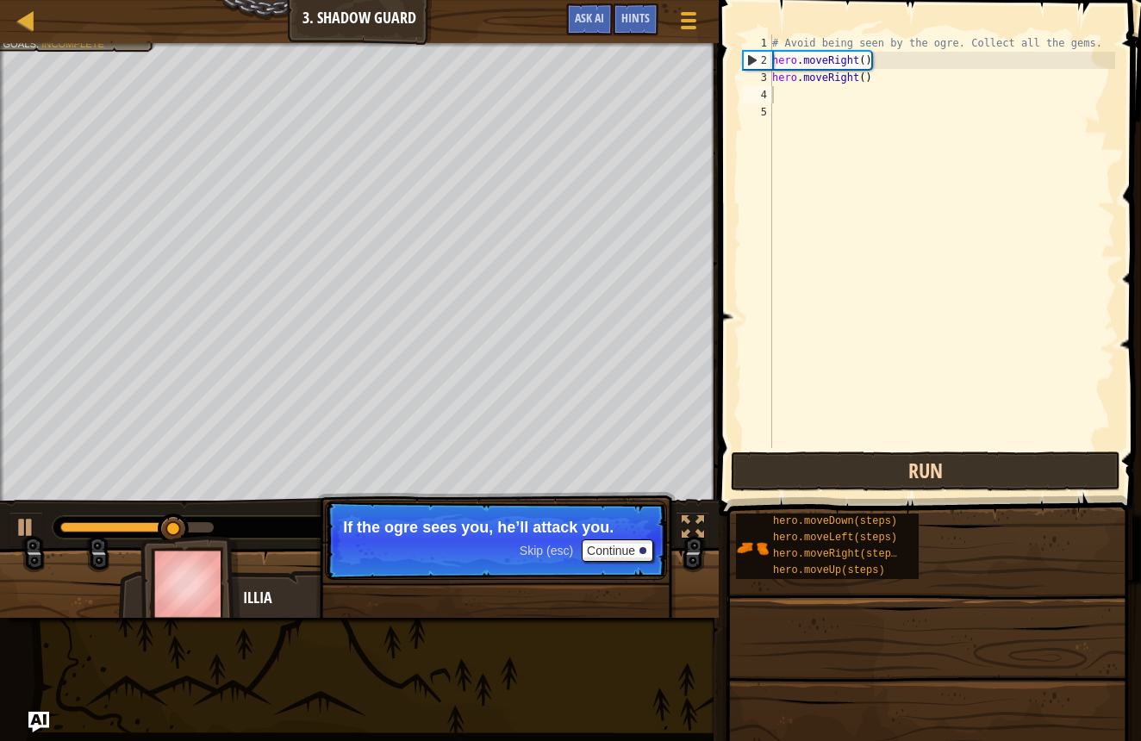
click at [771, 477] on button "Run" at bounding box center [926, 472] width 390 height 40
click at [773, 475] on button "Run" at bounding box center [926, 472] width 390 height 40
click at [770, 477] on button "Run" at bounding box center [926, 472] width 390 height 40
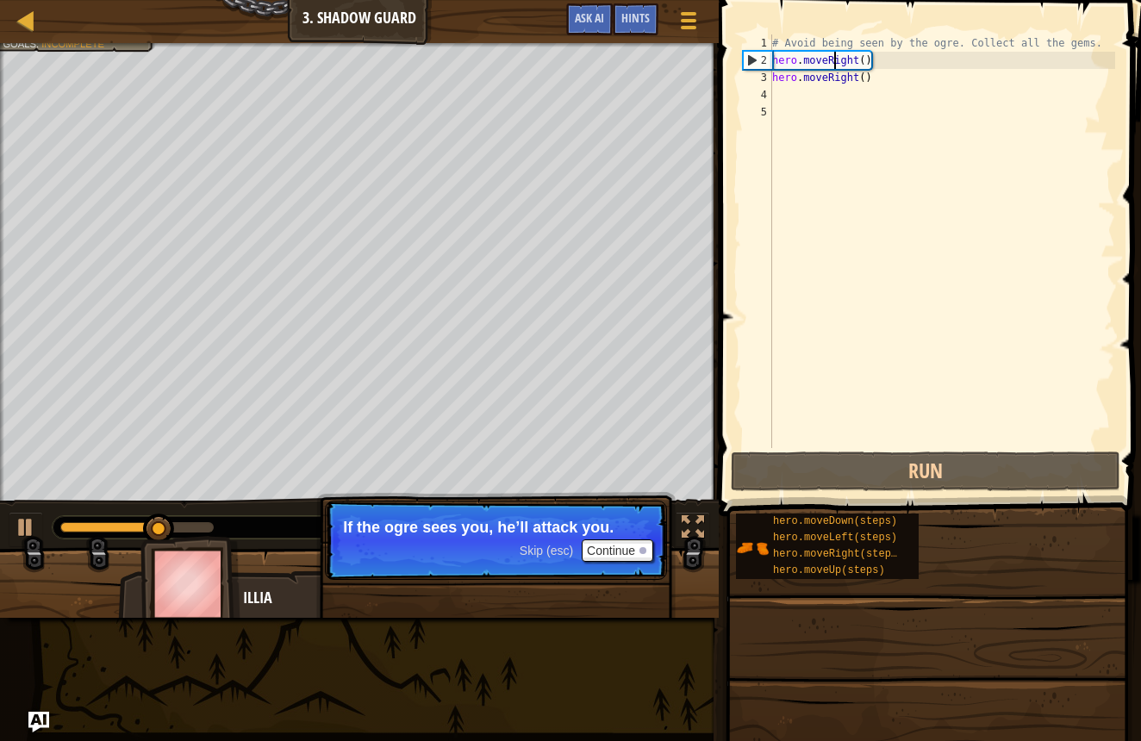
click at [834, 65] on div "# Avoid being seen by the ogre. Collect all the gems. hero . moveRight ( ) hero…" at bounding box center [942, 258] width 347 height 448
click at [865, 61] on div "# Avoid being seen by the ogre. Collect all the gems. hero . moveRight ( ) hero…" at bounding box center [942, 258] width 347 height 448
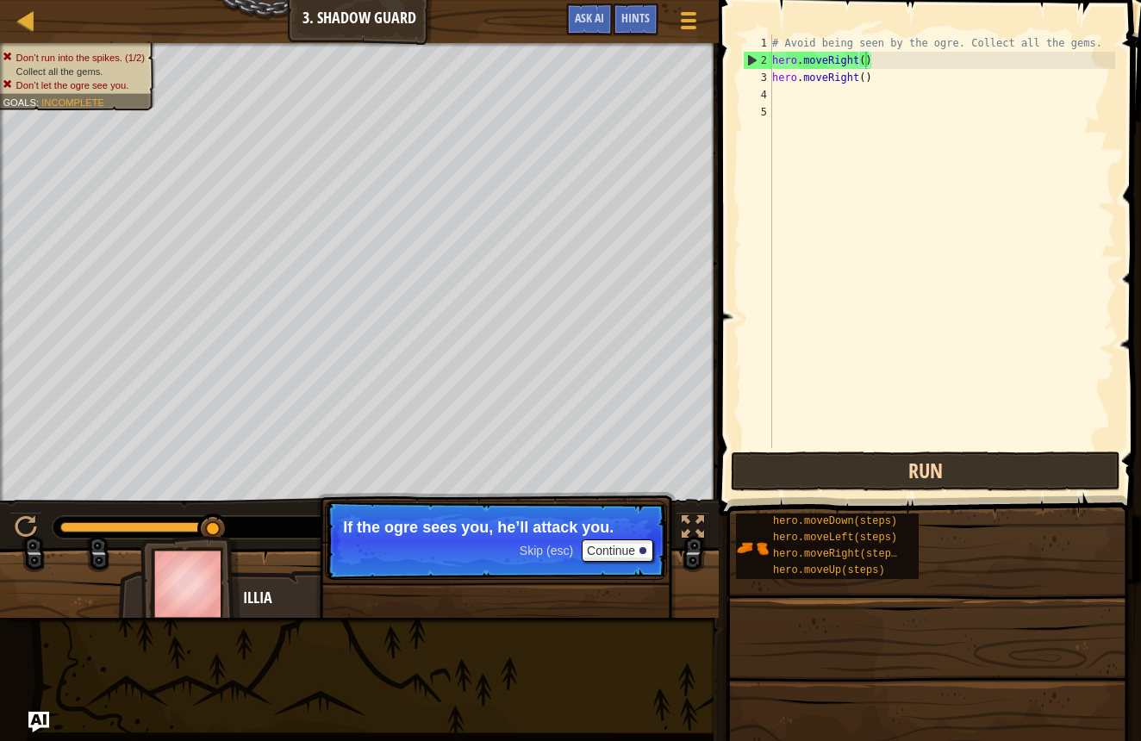
click at [840, 470] on button "Run" at bounding box center [926, 472] width 390 height 40
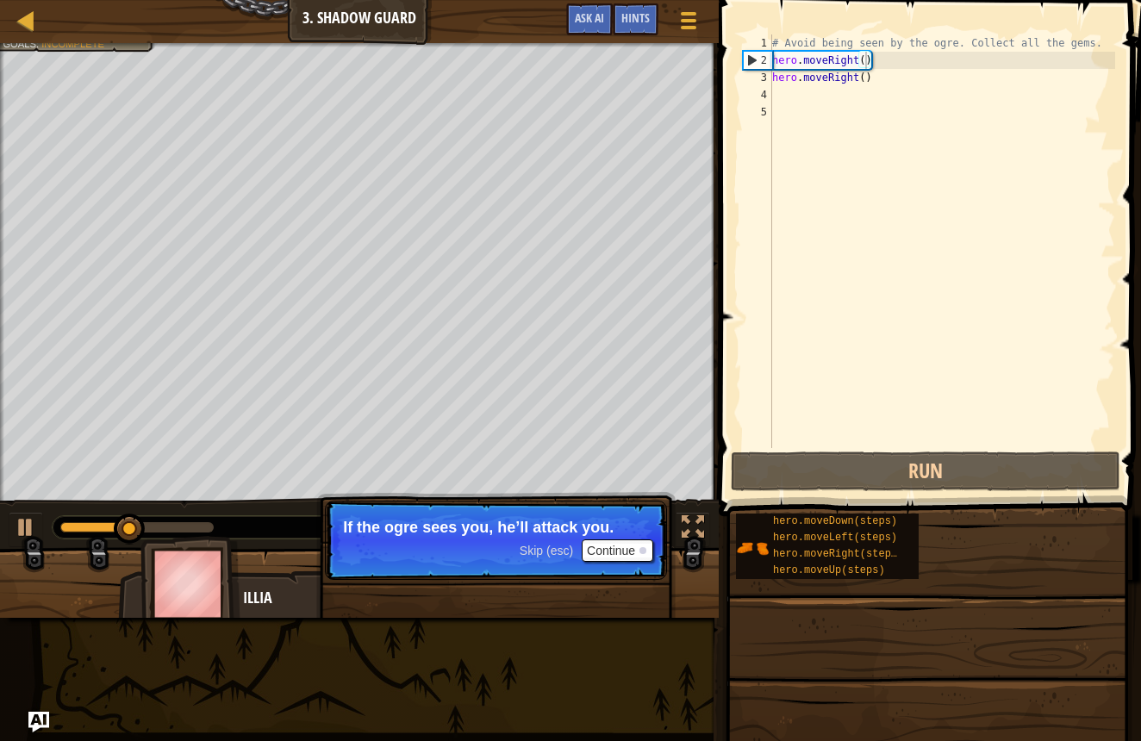
click at [612, 554] on button "Continue" at bounding box center [618, 551] width 72 height 22
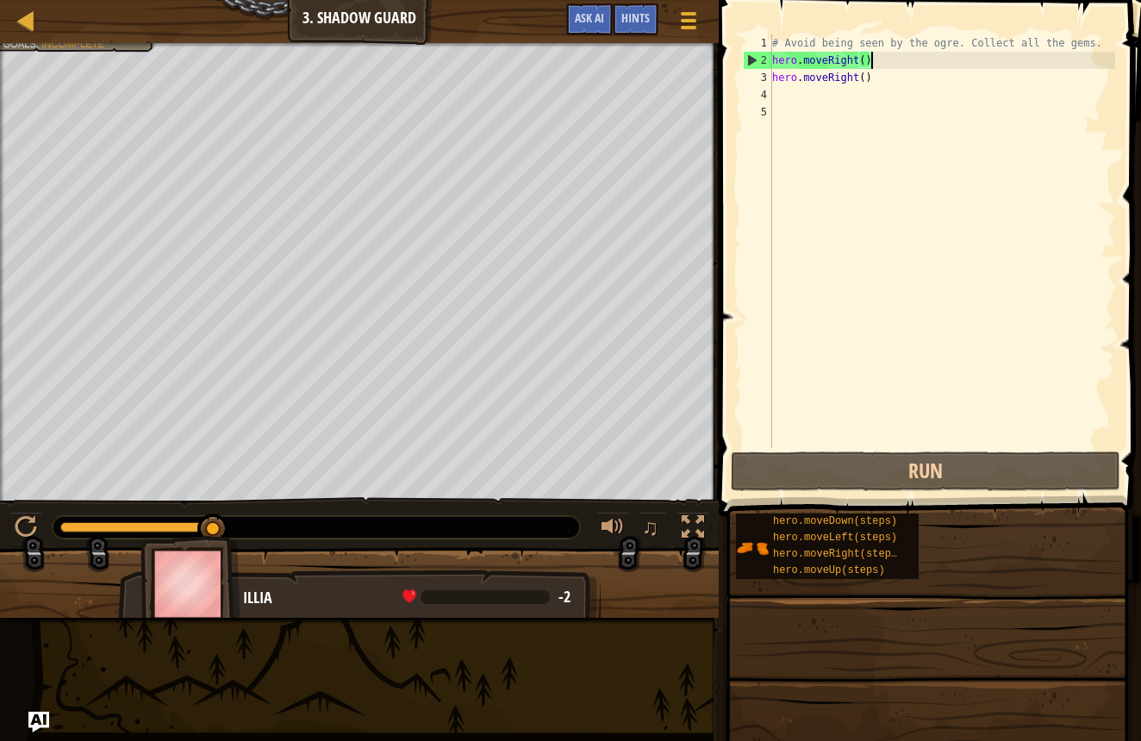
click at [883, 65] on div "# Avoid being seen by the ogre. Collect all the gems. hero . moveRight ( ) hero…" at bounding box center [942, 258] width 347 height 448
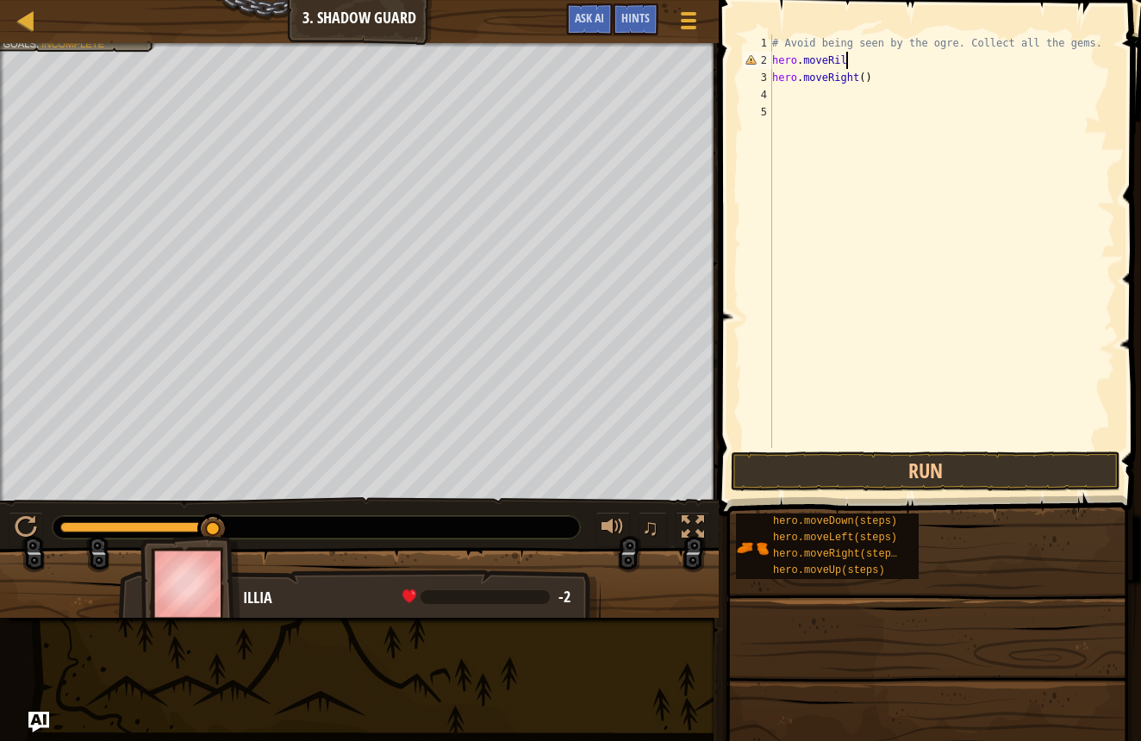
scroll to position [8, 5]
click at [585, 11] on span "Ask AI" at bounding box center [589, 17] width 29 height 16
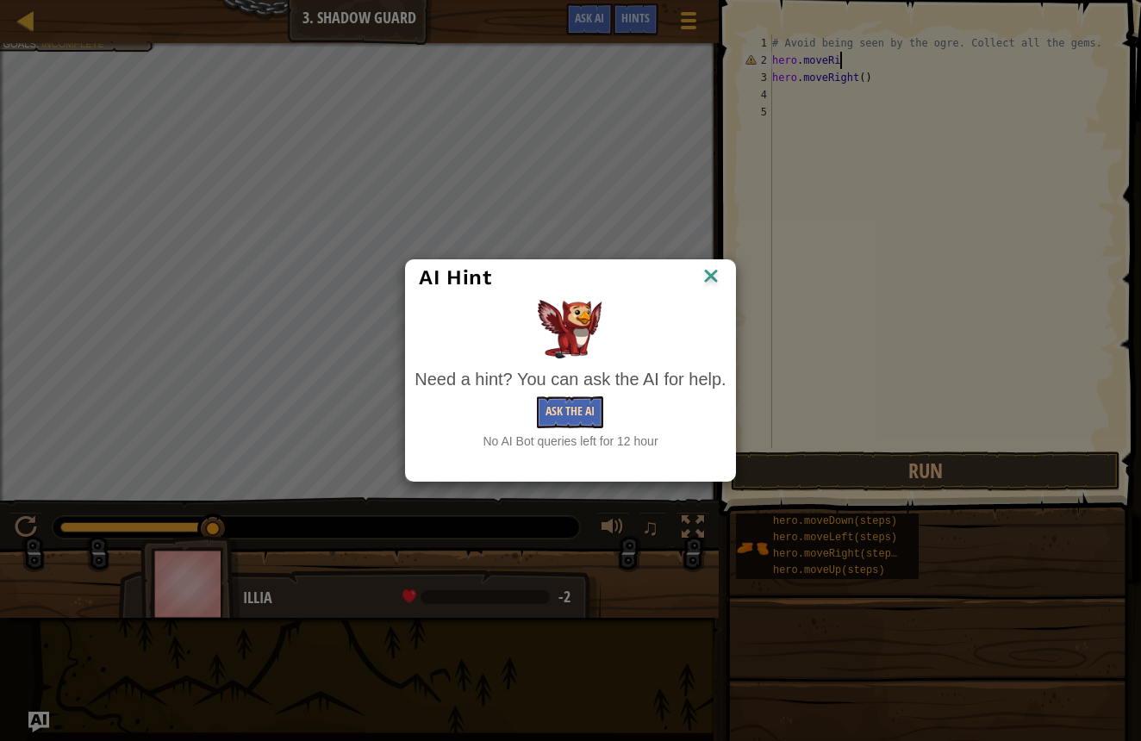
drag, startPoint x: 566, startPoint y: 431, endPoint x: 566, endPoint y: 422, distance: 9.5
click at [566, 430] on div "Need a hint? You can ask the AI for help. Ask the AI No AI Bot queries left for…" at bounding box center [570, 408] width 311 height 83
click at [565, 419] on button "Ask the AI" at bounding box center [570, 413] width 66 height 32
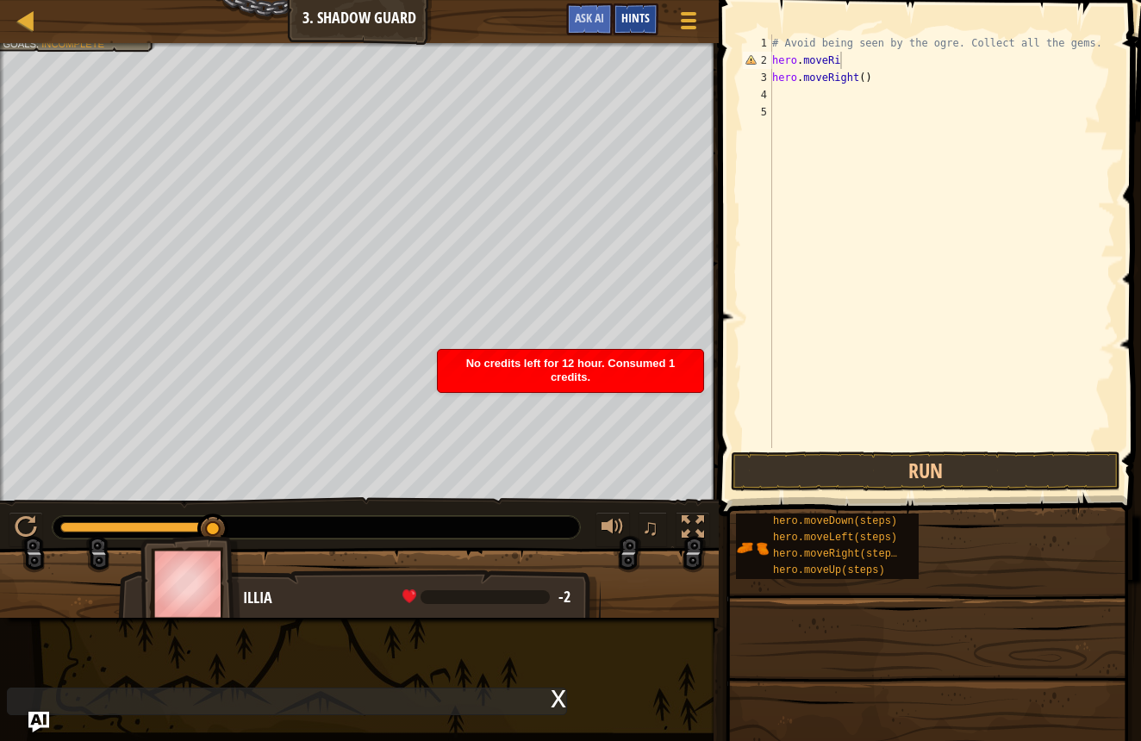
click at [635, 21] on span "Hints" at bounding box center [636, 17] width 28 height 16
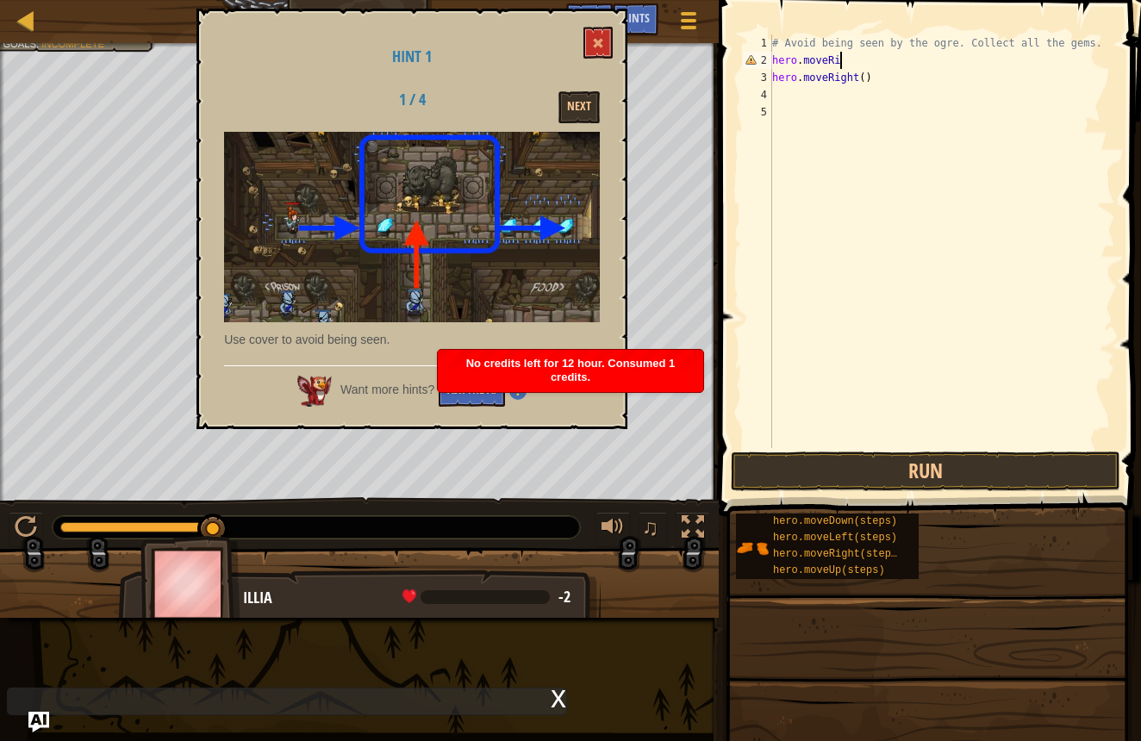
click at [467, 397] on button "Ask the AI" at bounding box center [472, 391] width 66 height 32
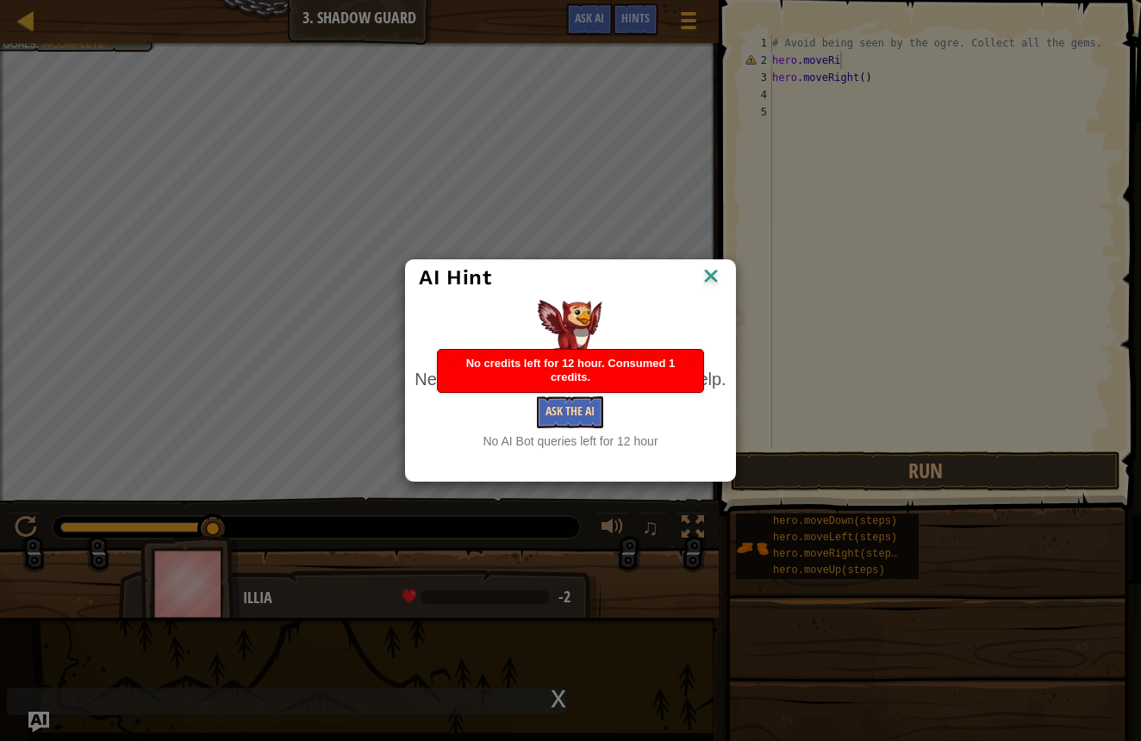
click at [559, 416] on button "Ask the AI" at bounding box center [570, 413] width 66 height 32
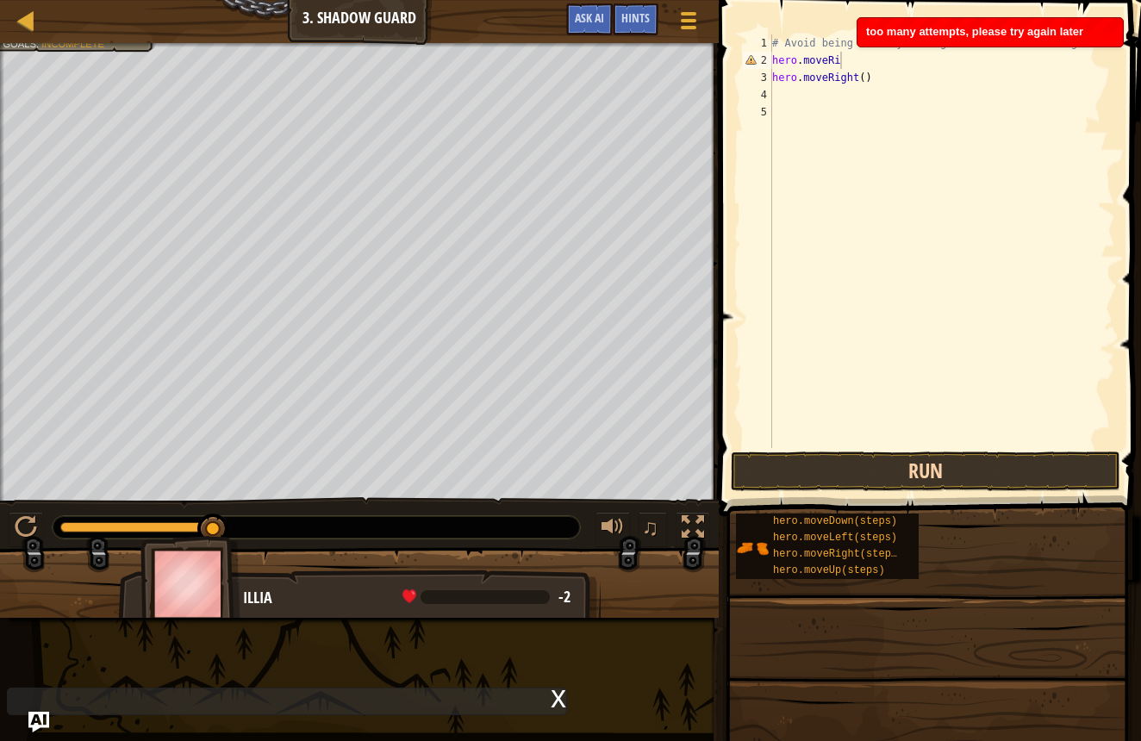
click at [769, 474] on button "Run" at bounding box center [926, 472] width 390 height 40
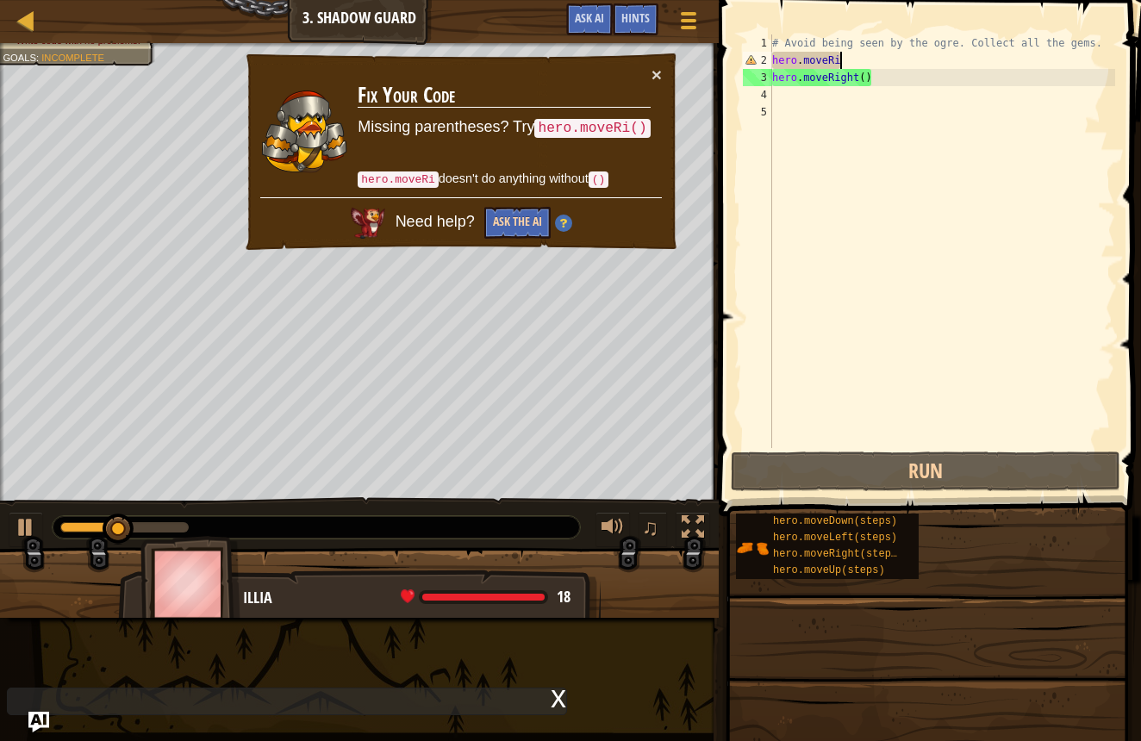
click at [528, 224] on button "Ask the AI" at bounding box center [517, 223] width 66 height 32
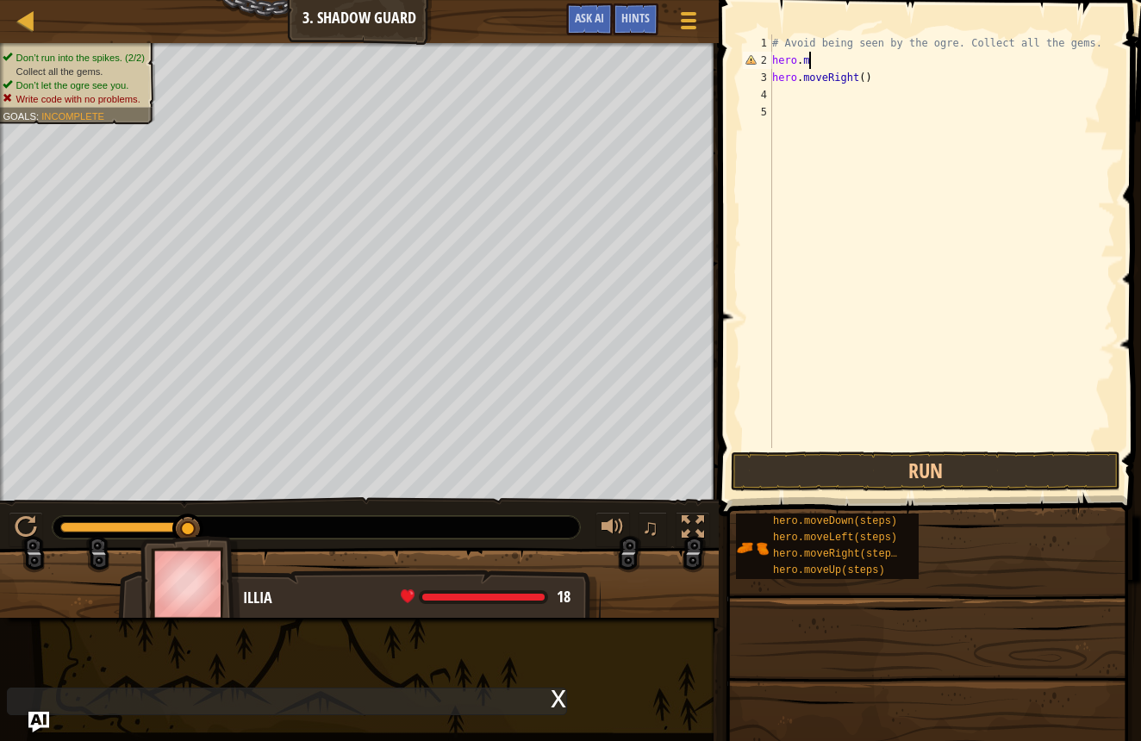
scroll to position [8, 1]
type textarea "h"
click at [387, 10] on div "Map Introduction to Computer Science 3. Shadow Guard Game Menu Done Hints Ask AI" at bounding box center [359, 21] width 719 height 43
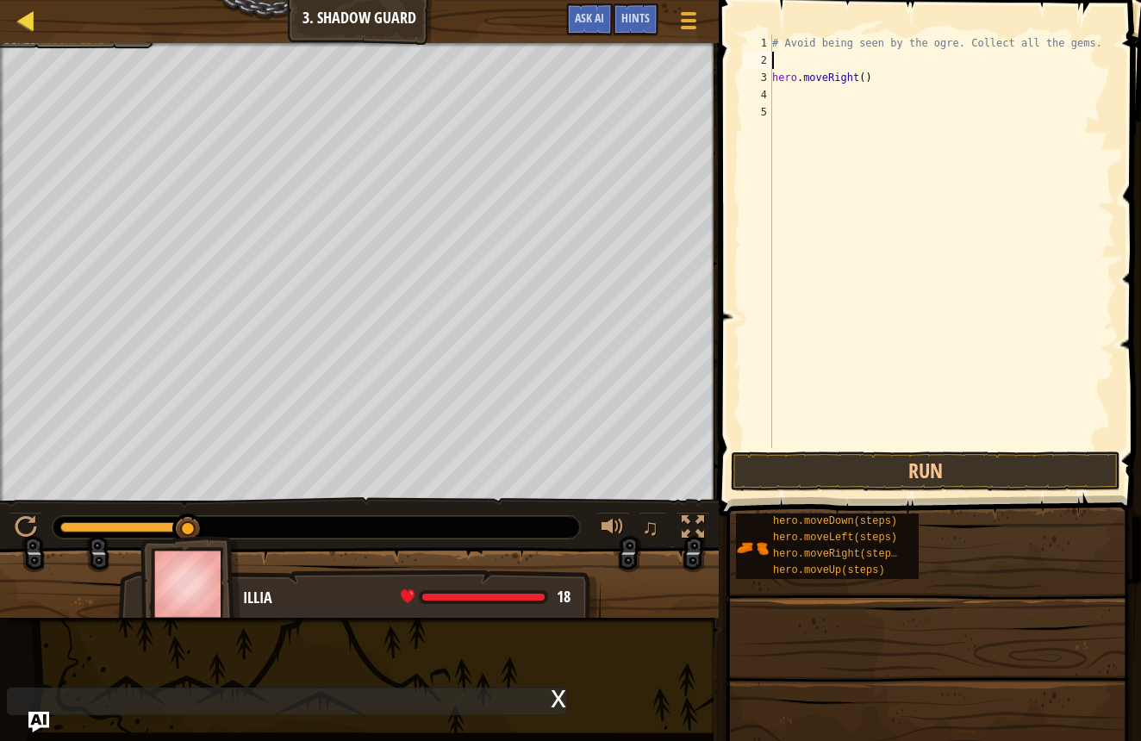
click at [27, 22] on div at bounding box center [27, 20] width 22 height 22
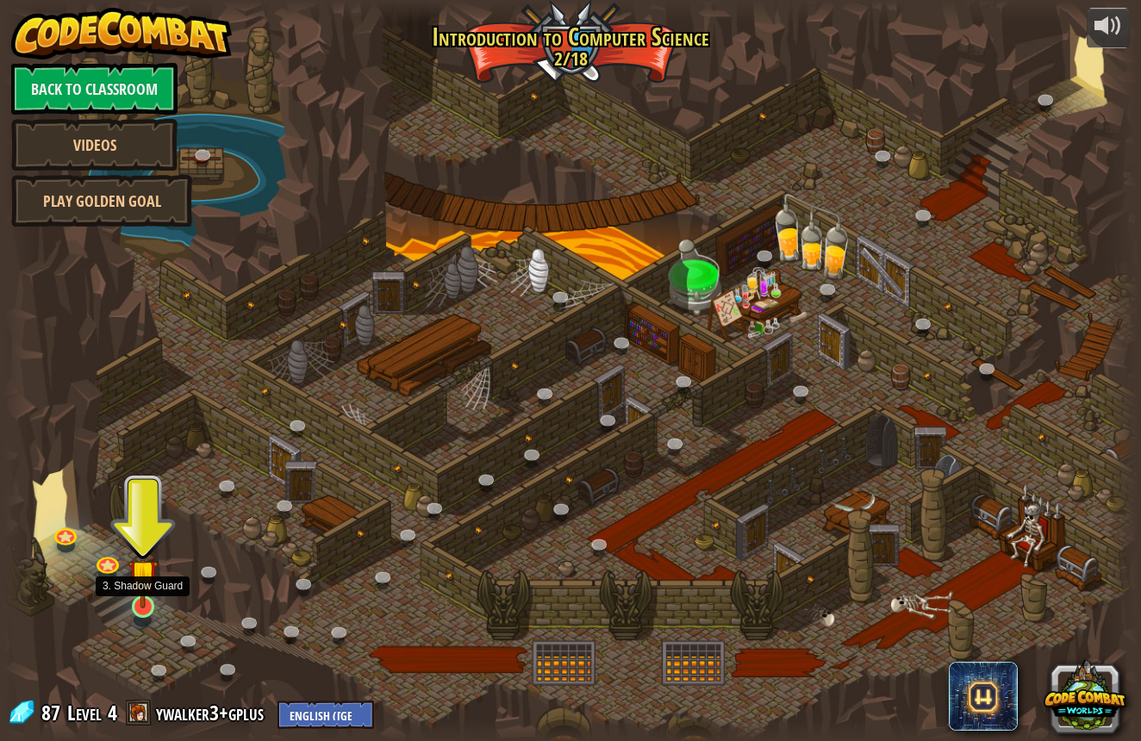
click at [144, 610] on link at bounding box center [143, 607] width 34 height 34
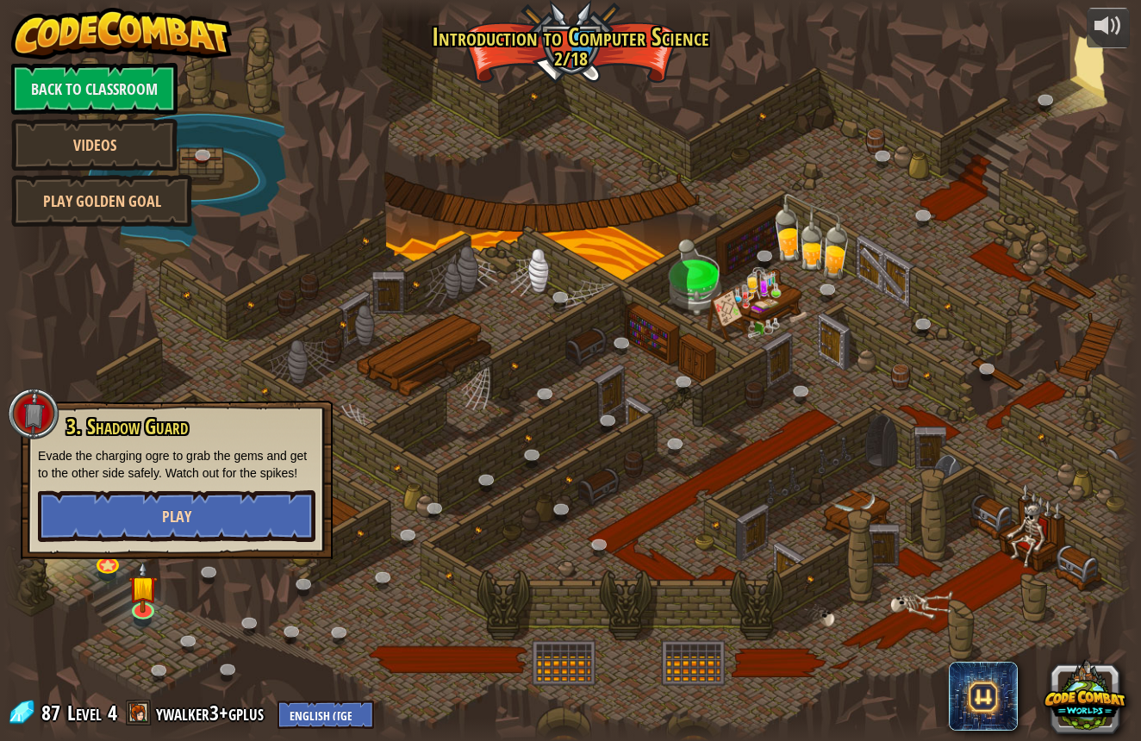
click at [167, 527] on button "Play" at bounding box center [177, 516] width 278 height 52
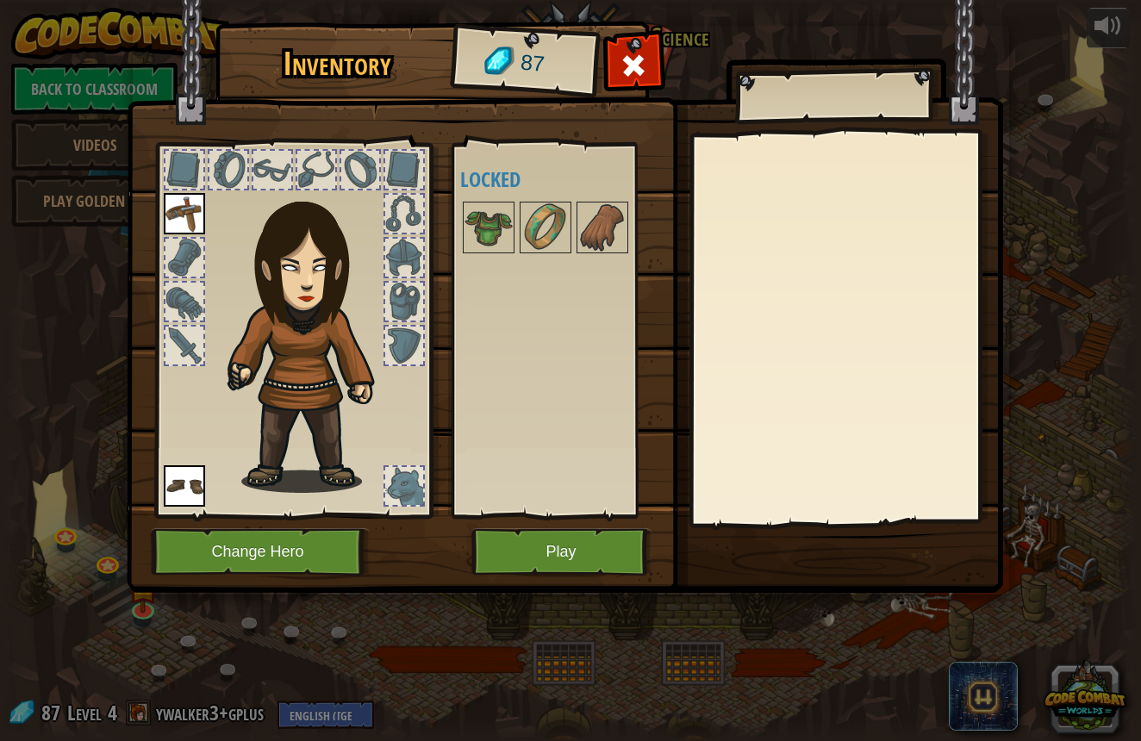
click at [521, 556] on button "Play" at bounding box center [562, 551] width 180 height 47
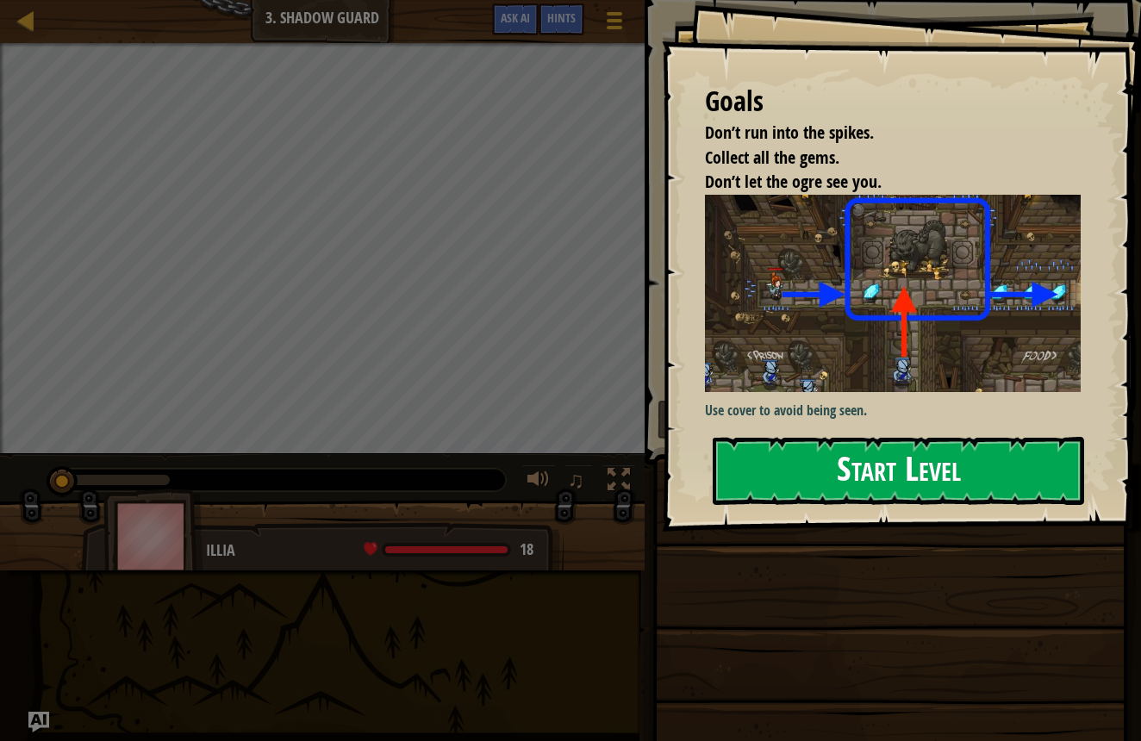
click at [732, 443] on button "Start Level" at bounding box center [899, 471] width 372 height 68
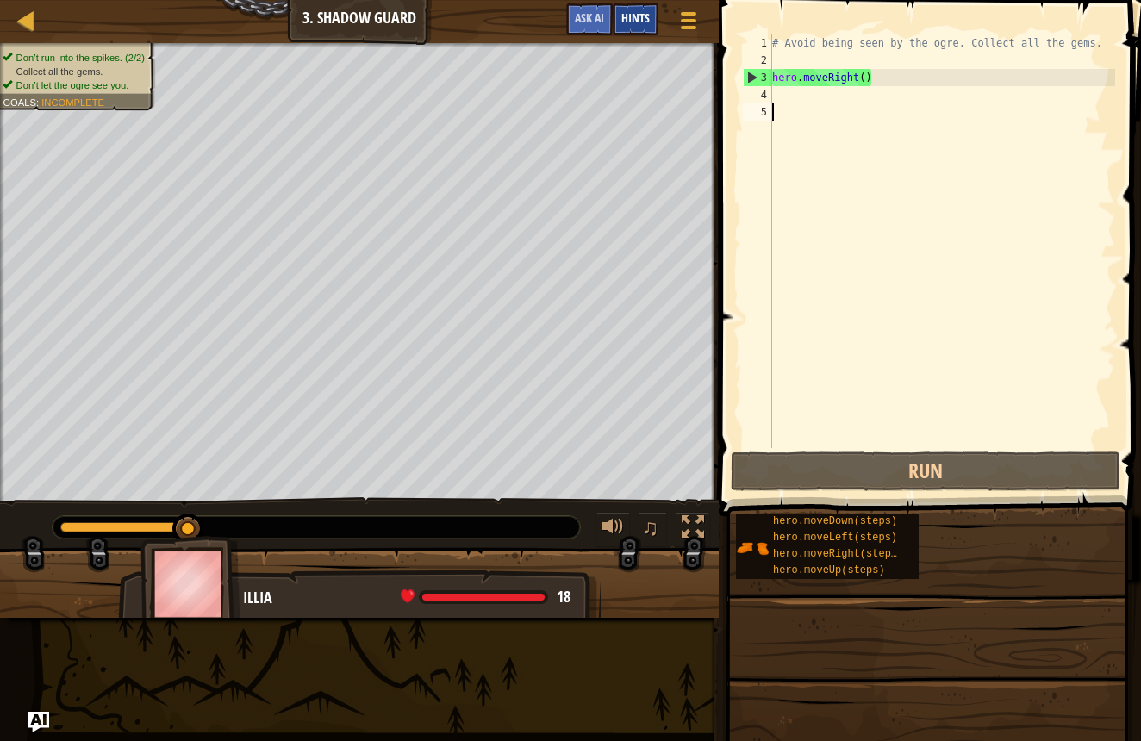
click at [642, 25] on span "Hints" at bounding box center [636, 17] width 28 height 16
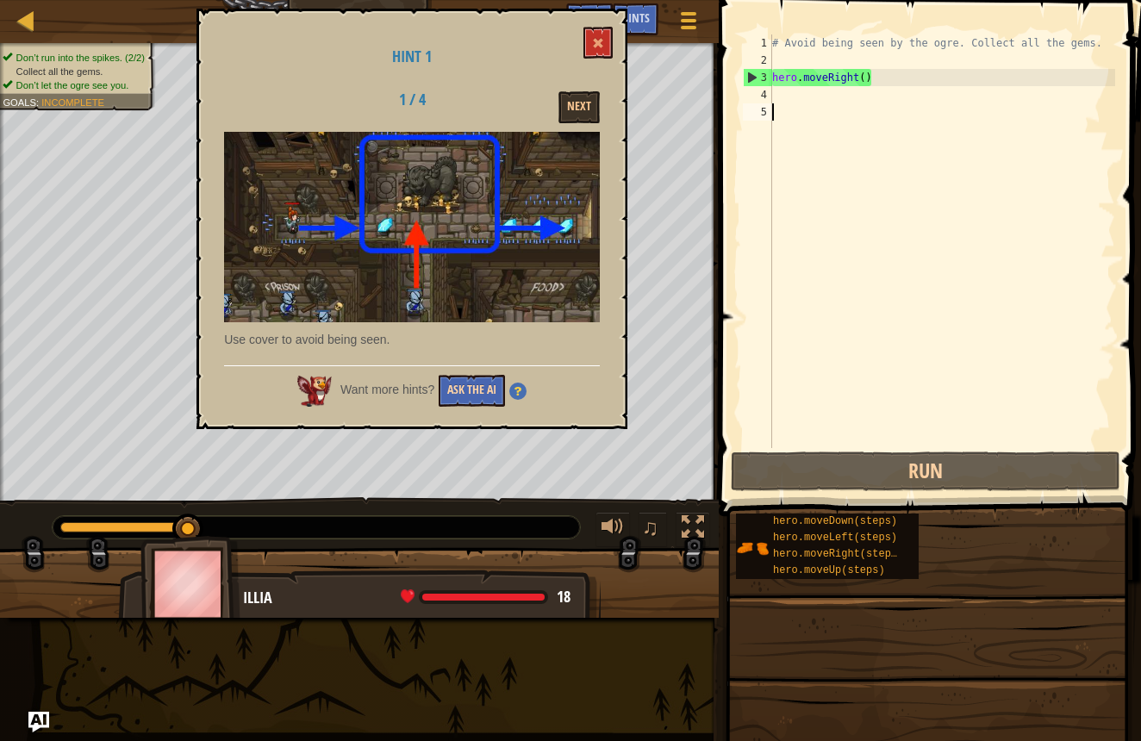
click at [468, 388] on button "Ask the AI" at bounding box center [472, 391] width 66 height 32
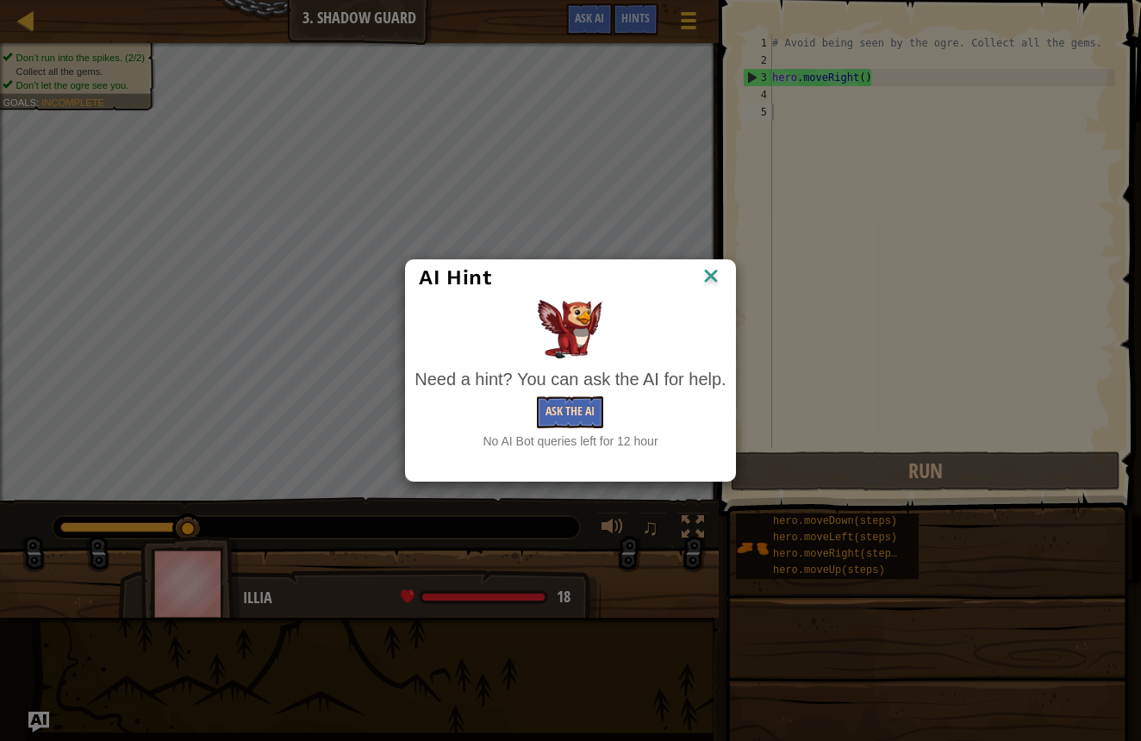
click at [554, 409] on button "Ask the AI" at bounding box center [570, 413] width 66 height 32
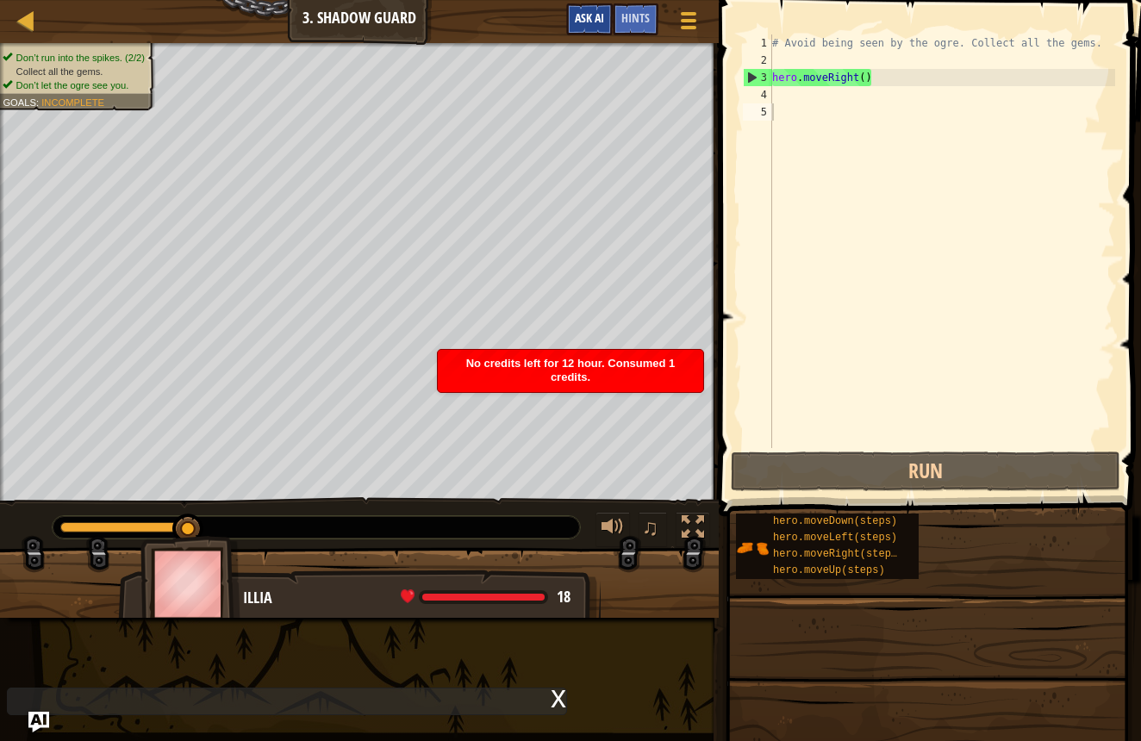
click at [587, 17] on span "Ask AI" at bounding box center [589, 17] width 29 height 16
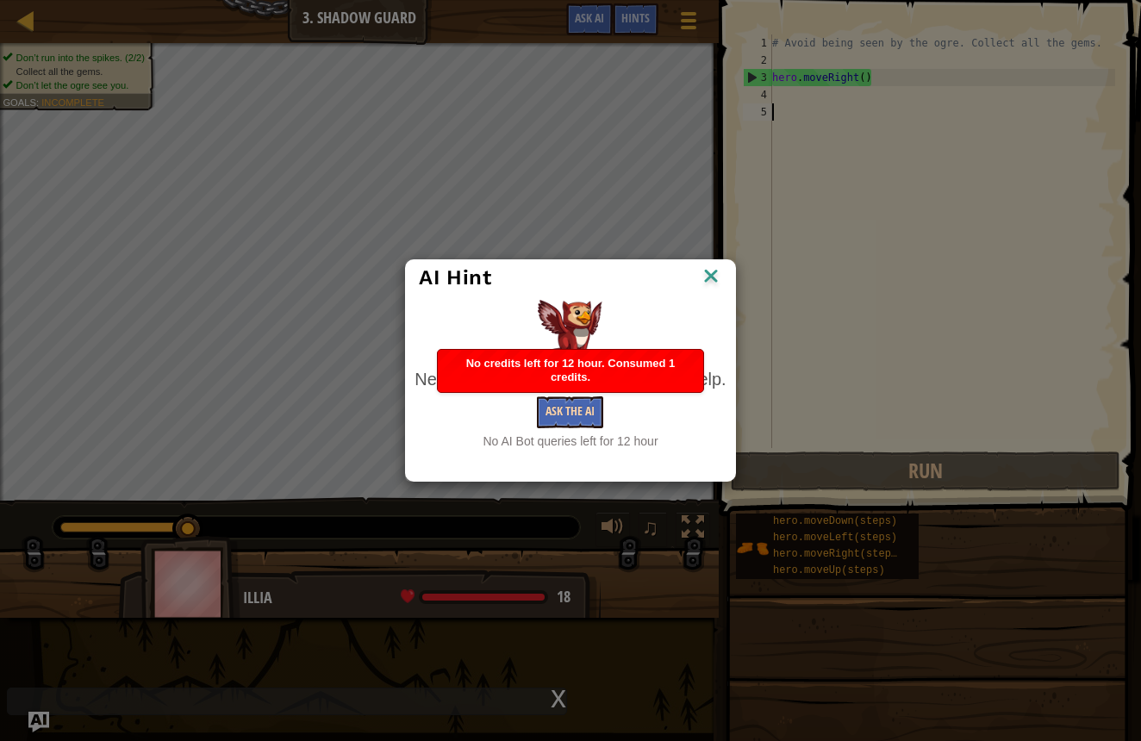
click at [572, 427] on div "Need a hint? You can ask the AI for help. Ask the AI No AI Bot queries left for…" at bounding box center [570, 408] width 311 height 83
click at [573, 397] on button "Ask the AI" at bounding box center [570, 413] width 66 height 32
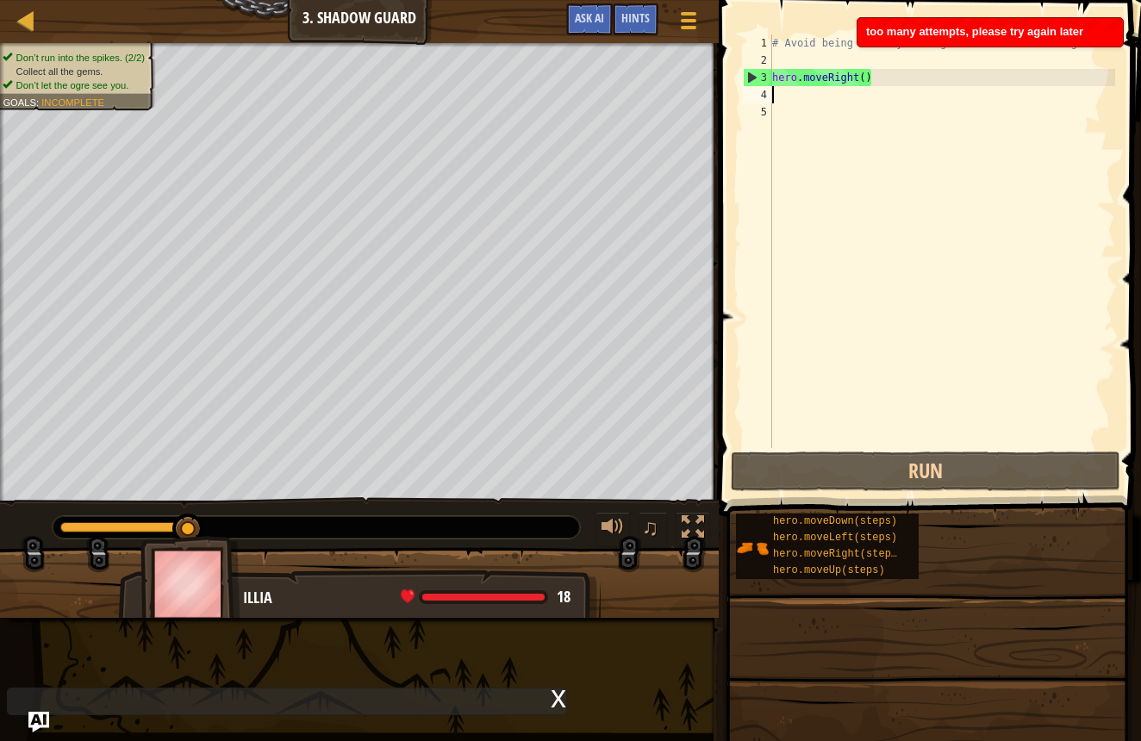
click at [784, 102] on div "# Avoid being seen by the ogre. Collect all the gems. hero . moveRight ( )" at bounding box center [942, 258] width 347 height 448
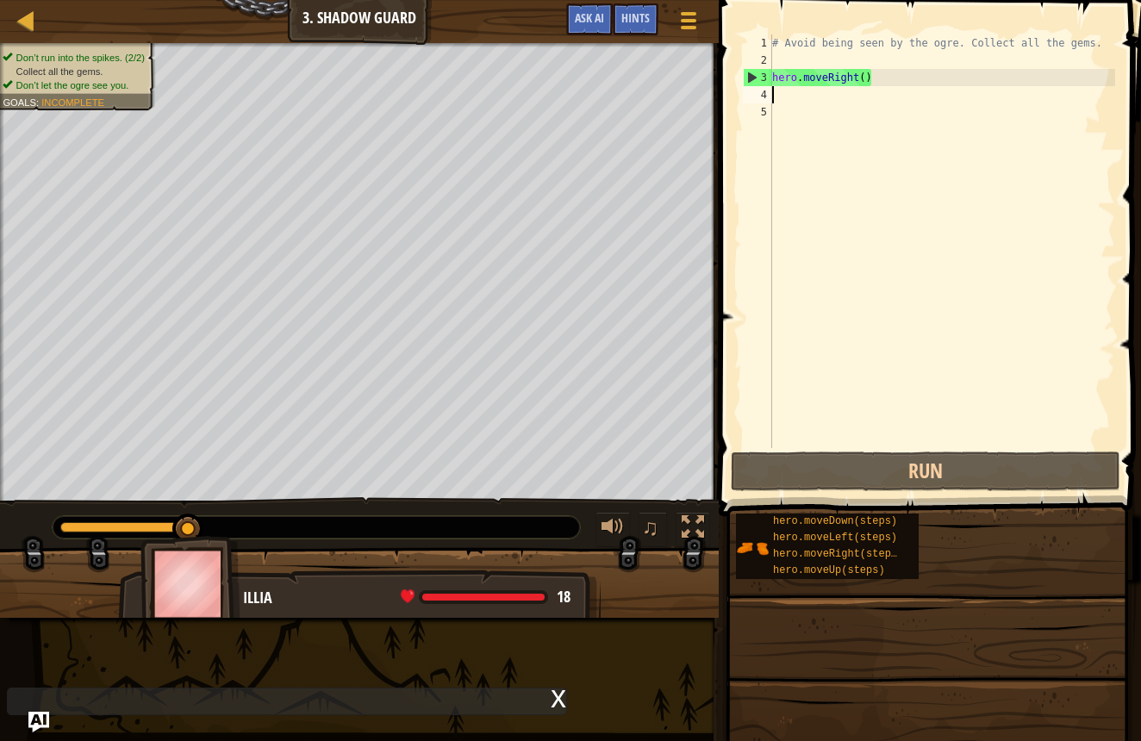
type textarea "h"
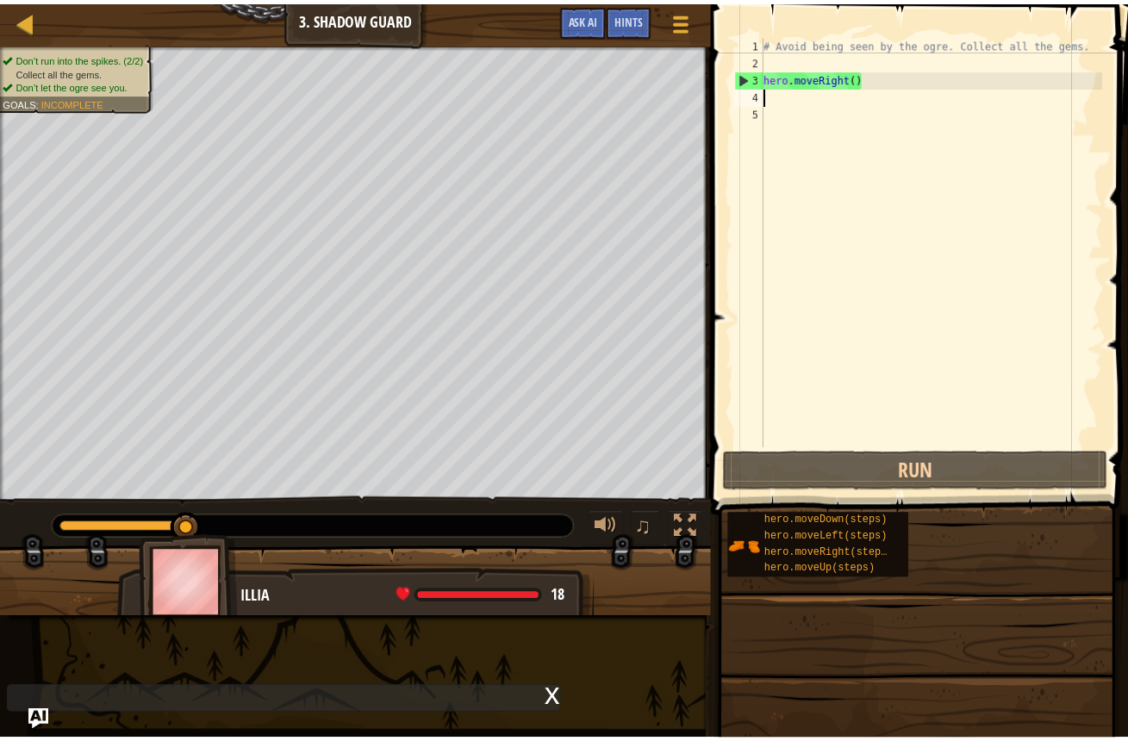
scroll to position [8, 0]
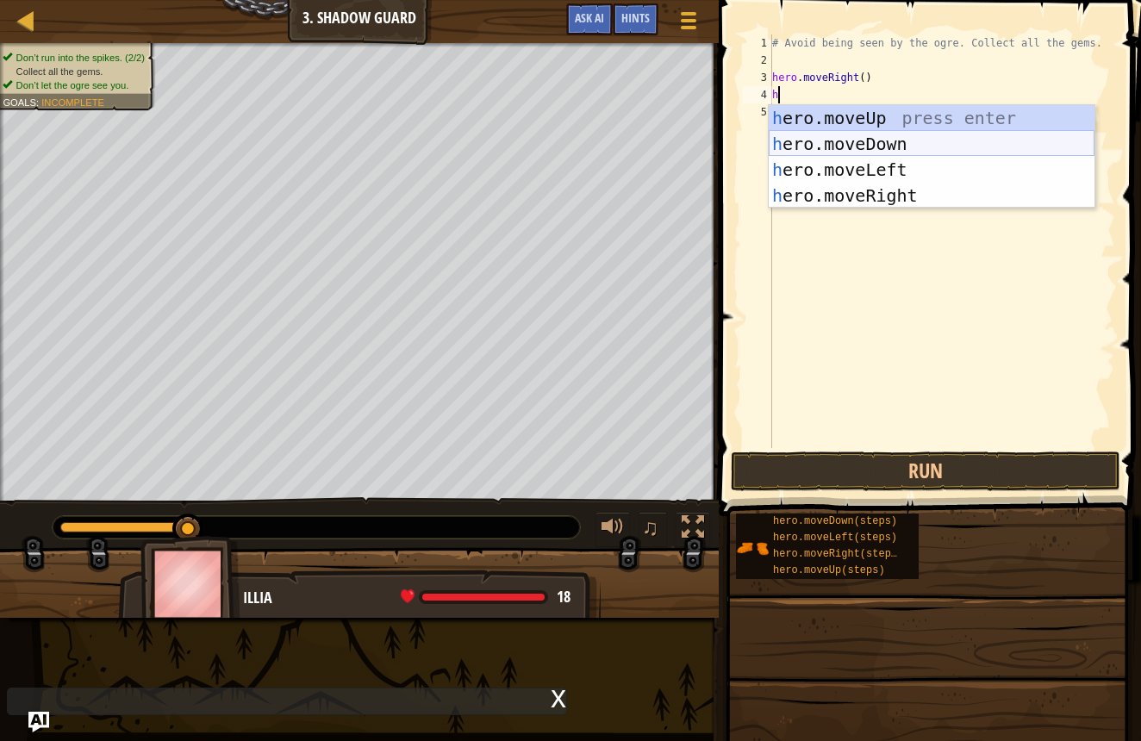
click at [806, 142] on div "h ero.moveUp press enter h ero.moveDown press enter h ero.moveLeft press enter …" at bounding box center [932, 182] width 326 height 155
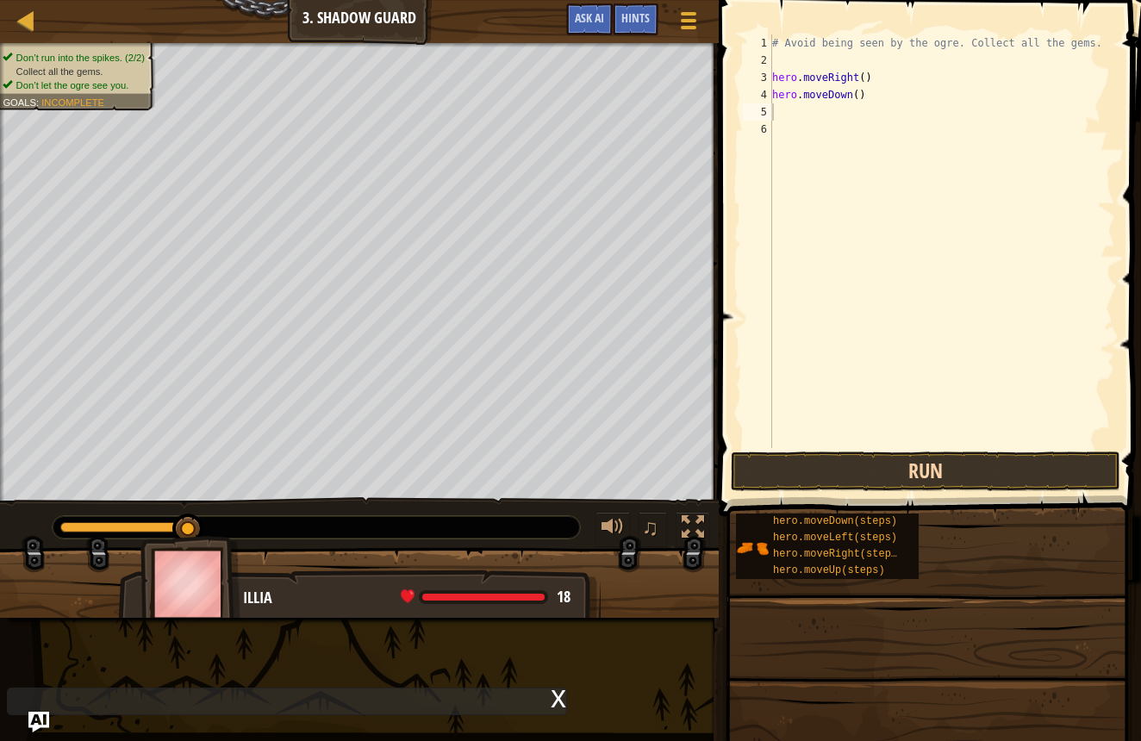
click at [747, 476] on button "Run" at bounding box center [926, 472] width 390 height 40
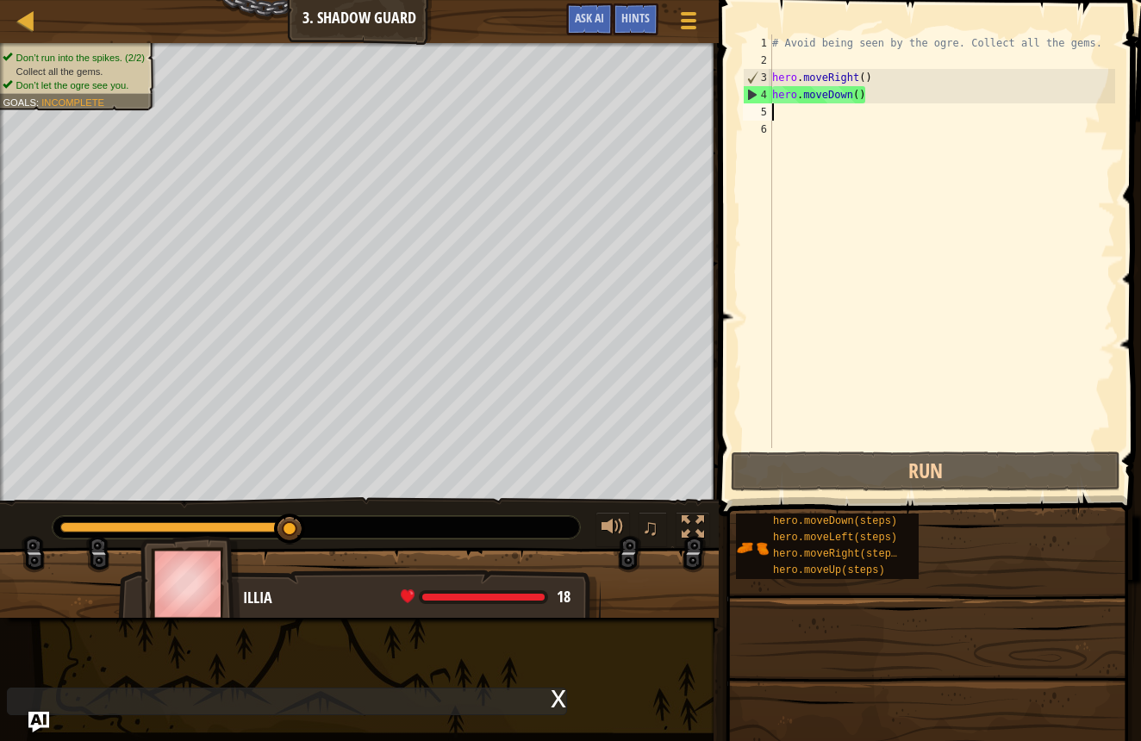
type textarea "h"
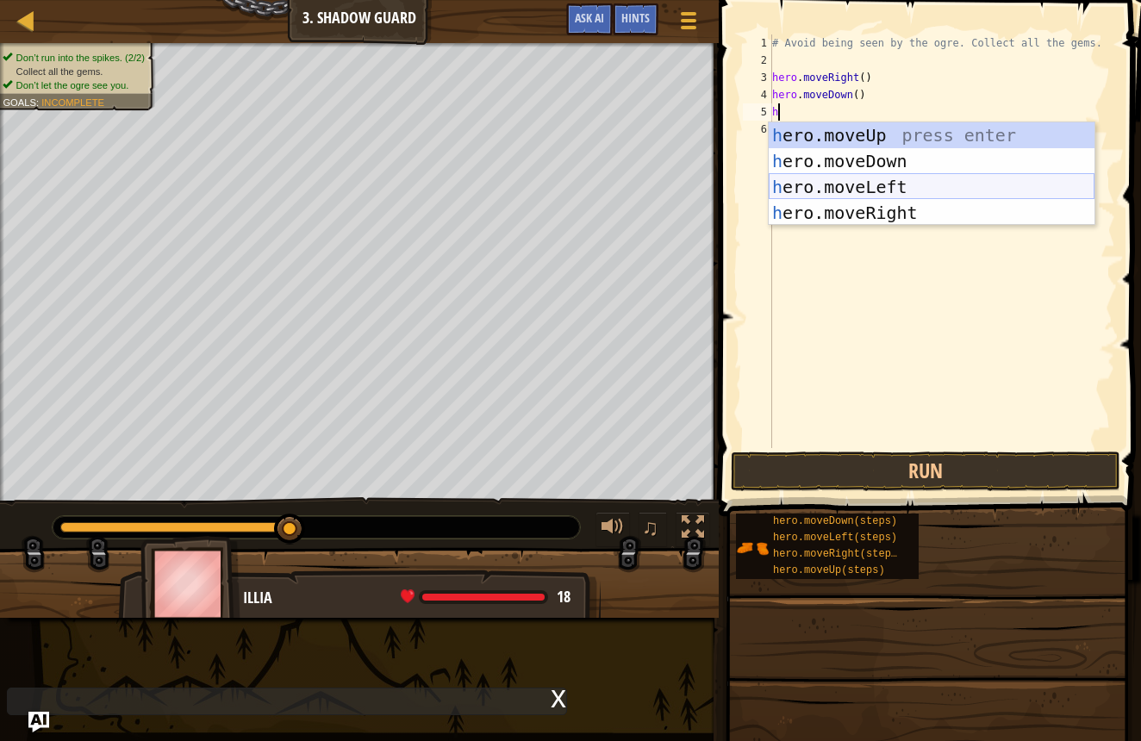
click at [810, 183] on div "h ero.moveUp press enter h ero.moveDown press enter h ero.moveLeft press enter …" at bounding box center [932, 199] width 326 height 155
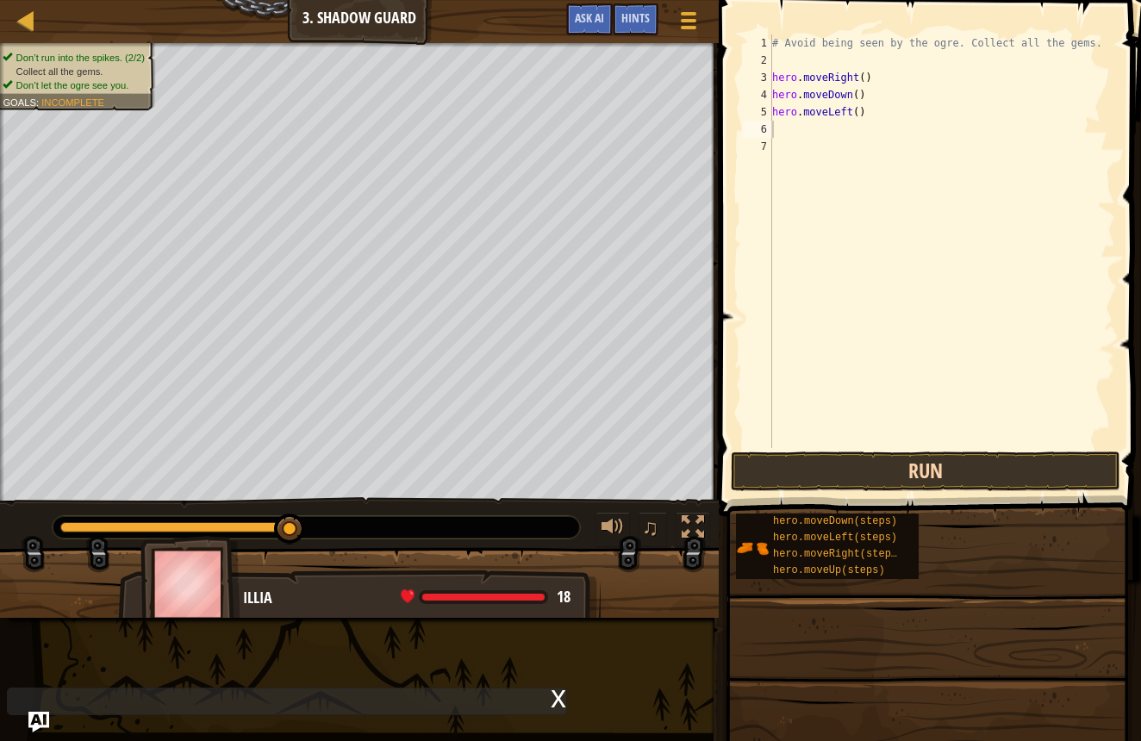
click at [772, 464] on button "Run" at bounding box center [926, 472] width 390 height 40
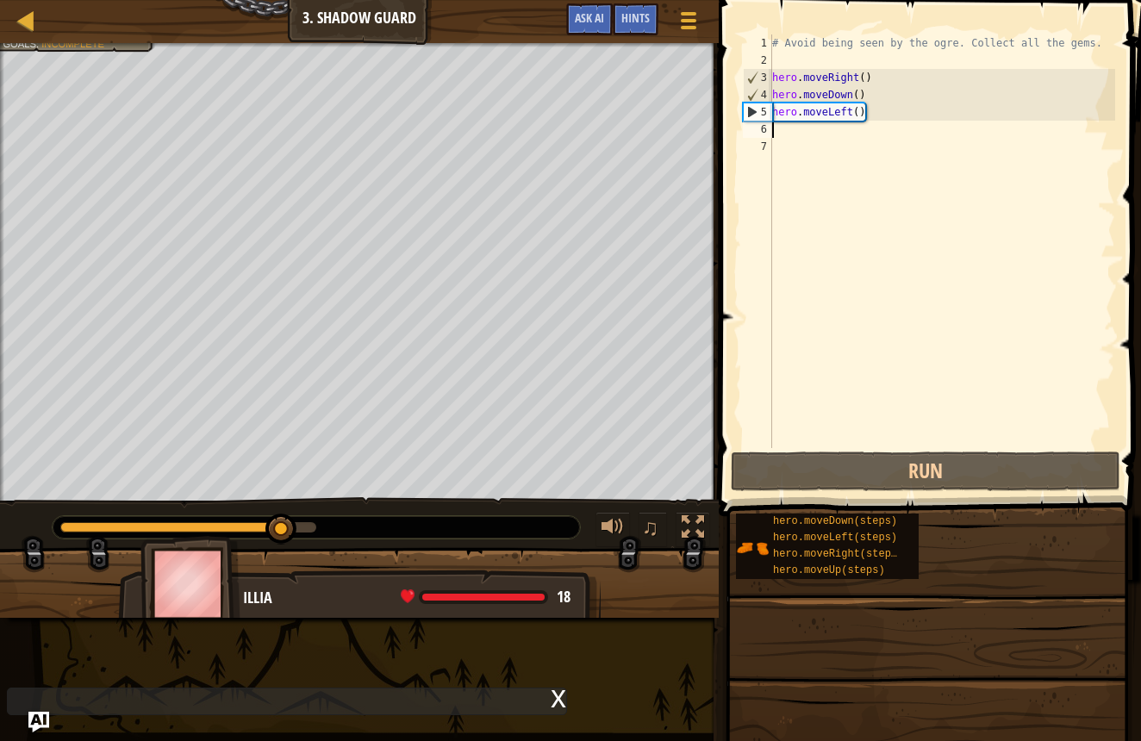
type textarea "h"
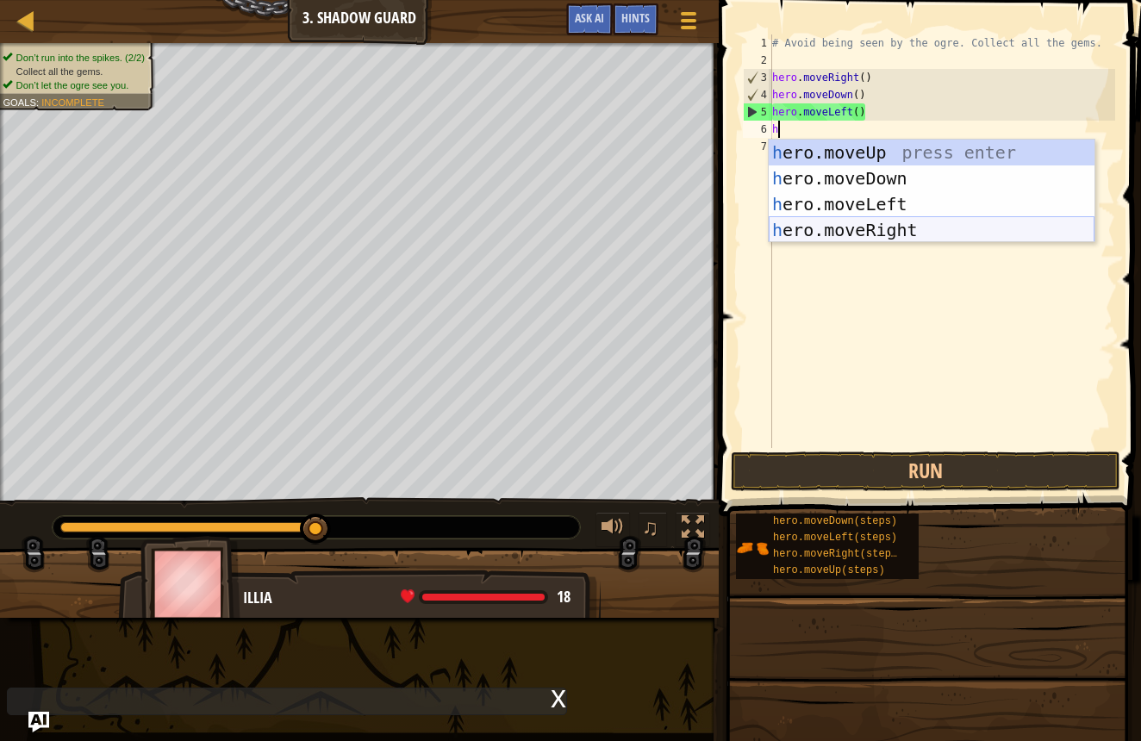
click at [853, 228] on div "h ero.moveUp press enter h ero.moveDown press enter h ero.moveLeft press enter …" at bounding box center [932, 217] width 326 height 155
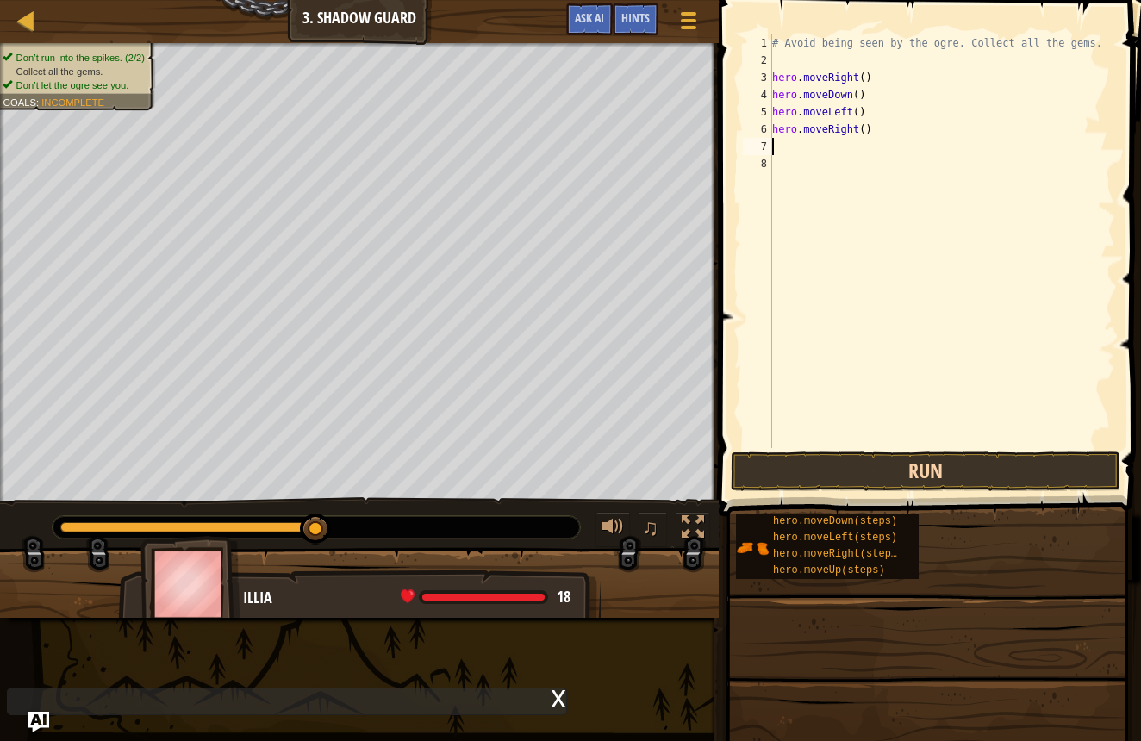
click at [774, 458] on button "Run" at bounding box center [926, 472] width 390 height 40
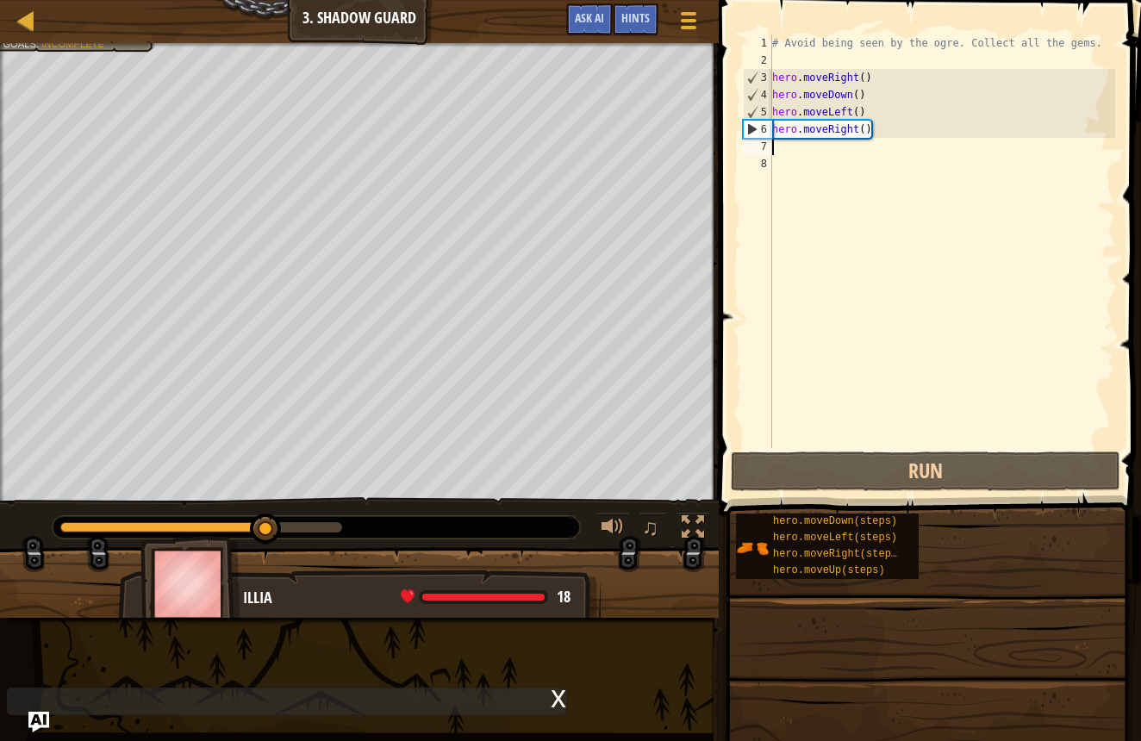
type textarea "h"
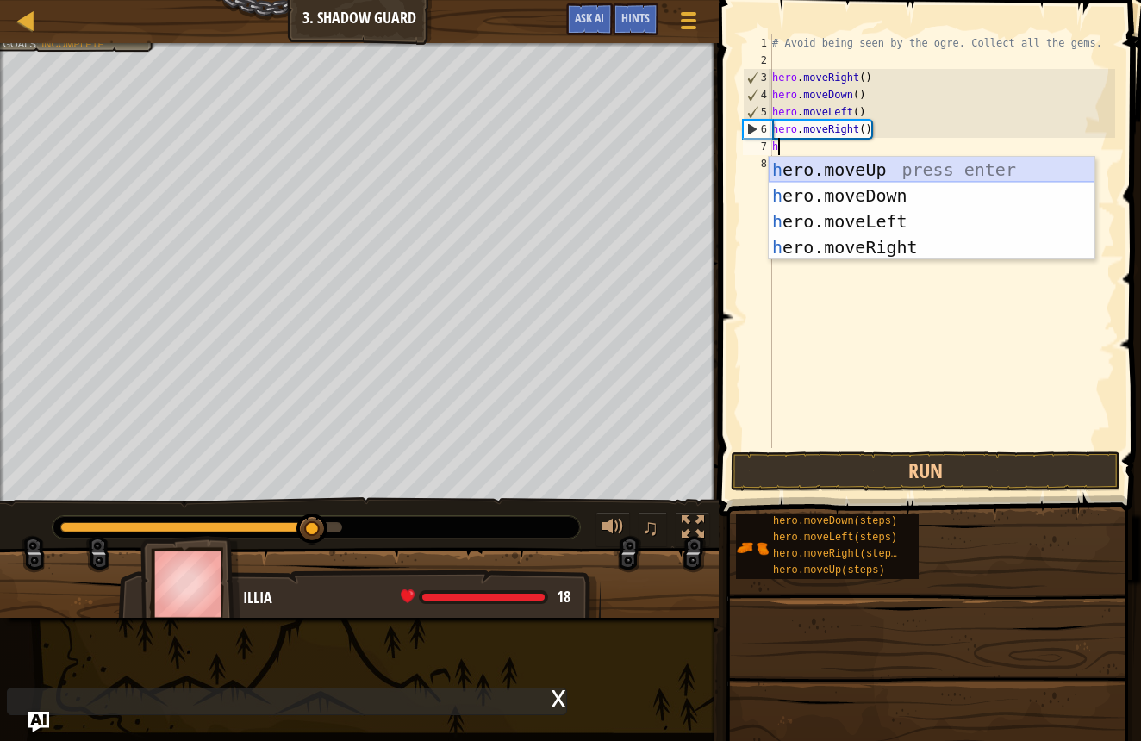
click at [853, 174] on div "h ero.moveUp press enter h ero.moveDown press enter h ero.moveLeft press enter …" at bounding box center [932, 234] width 326 height 155
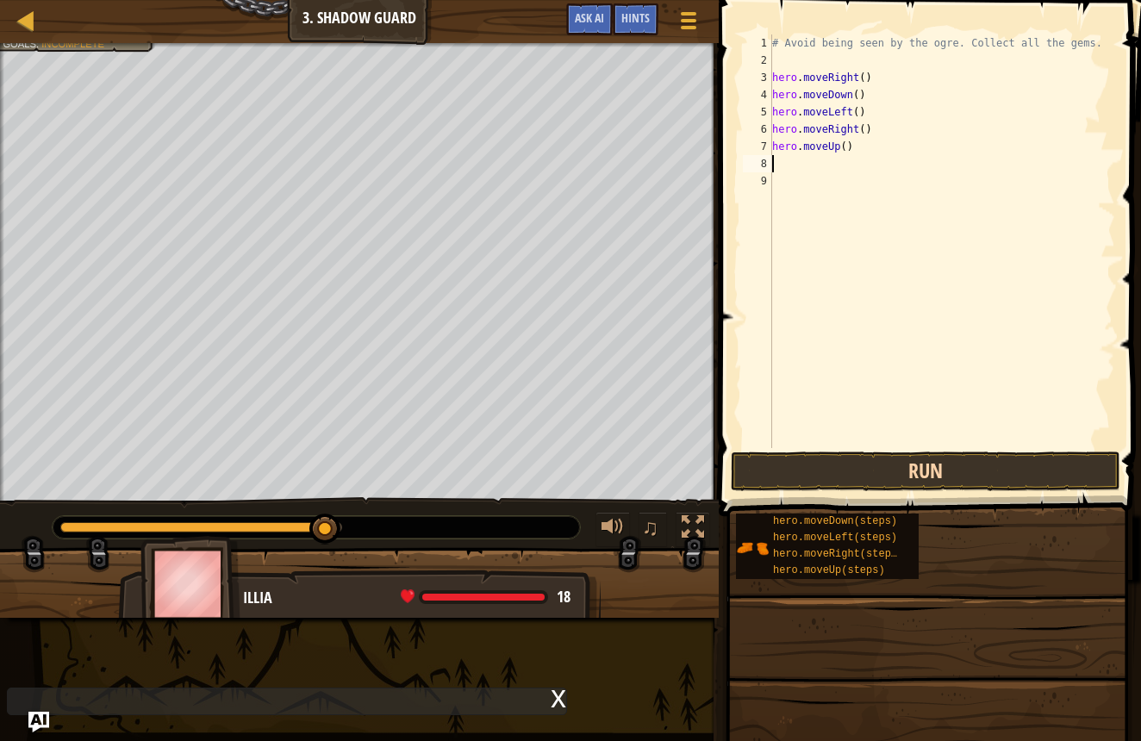
click at [735, 458] on button "Run" at bounding box center [926, 472] width 390 height 40
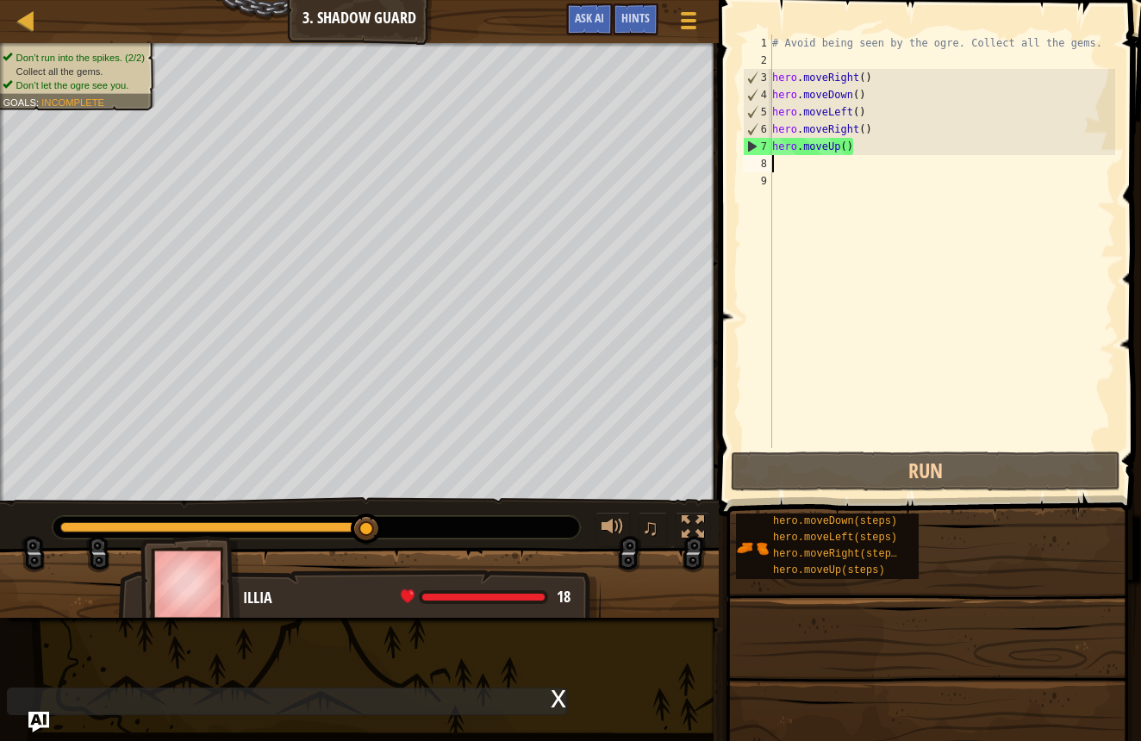
type textarea "h"
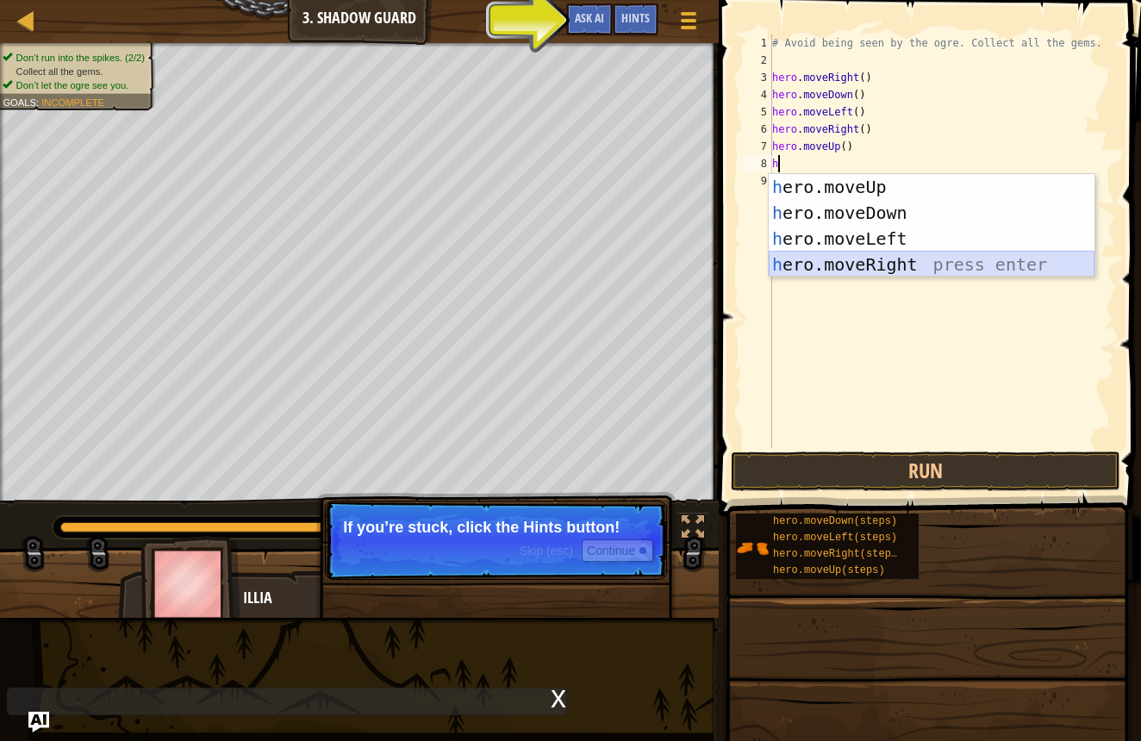
click at [799, 260] on div "h ero.moveUp press enter h ero.moveDown press enter h ero.moveLeft press enter …" at bounding box center [932, 251] width 326 height 155
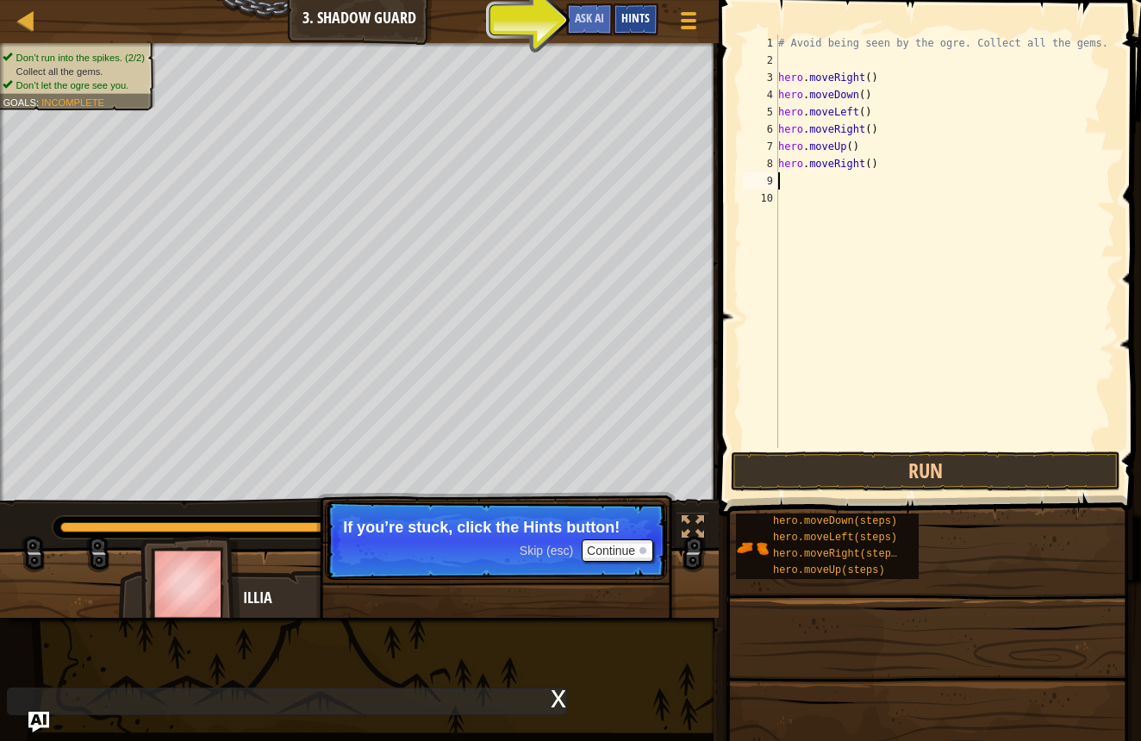
click at [640, 20] on span "Hints" at bounding box center [636, 17] width 28 height 16
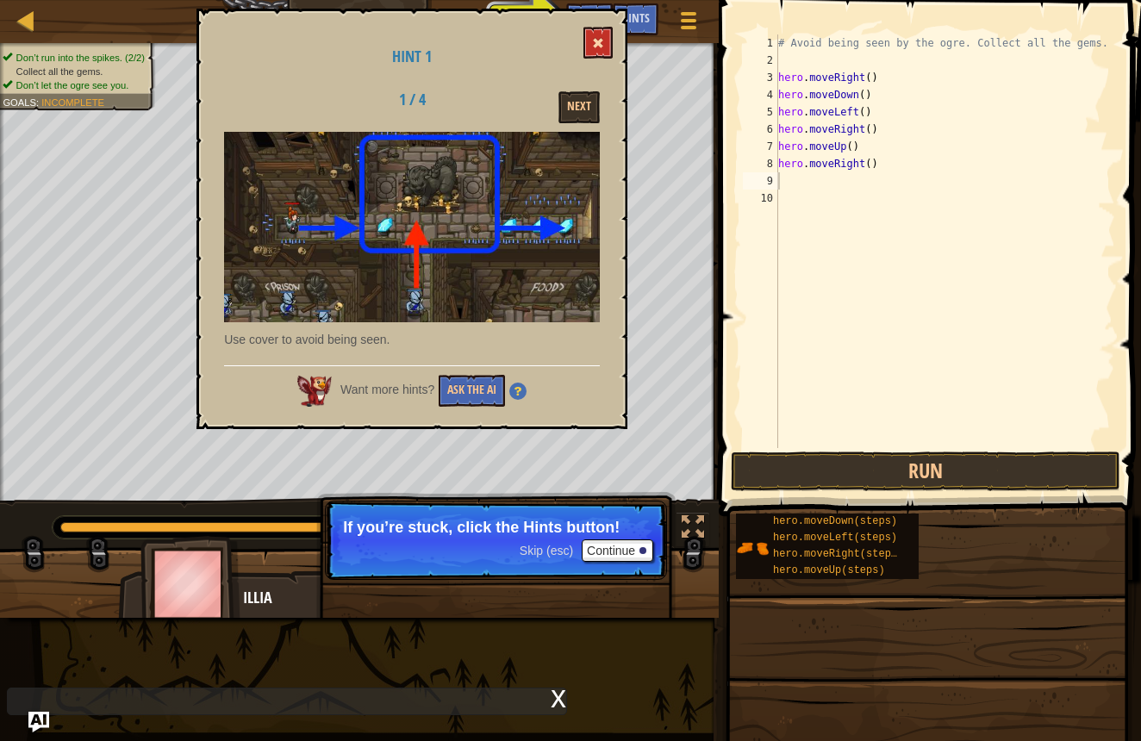
click at [590, 43] on button at bounding box center [598, 43] width 29 height 32
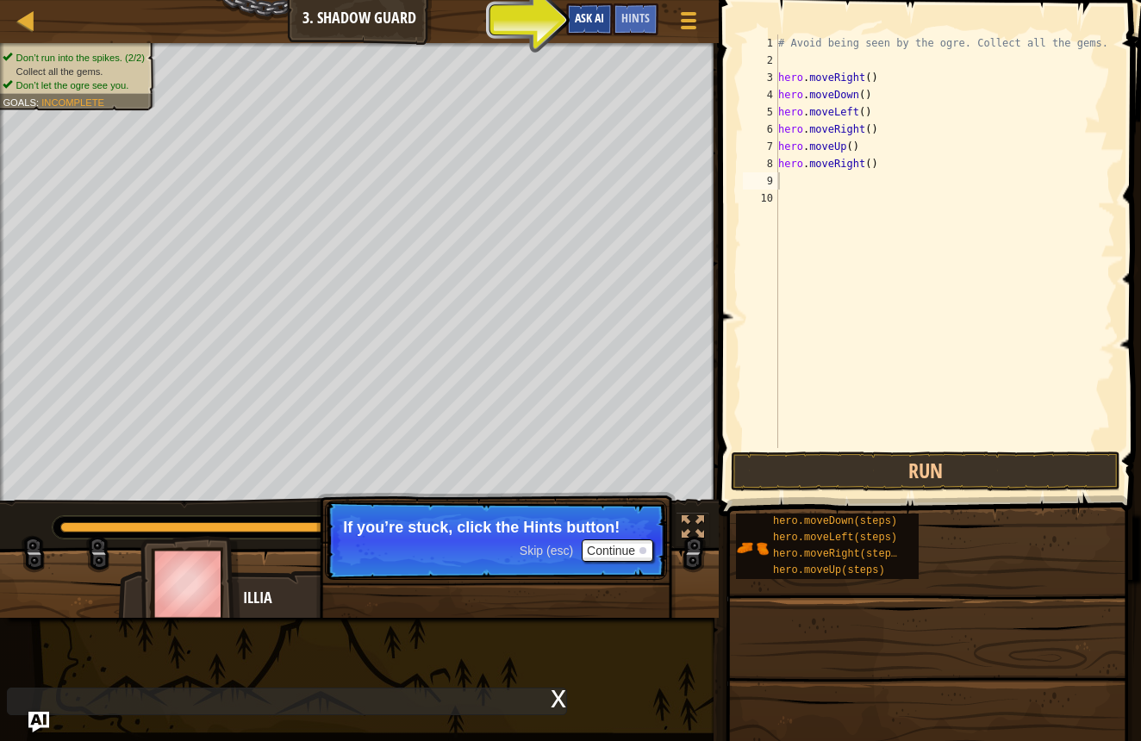
click at [590, 19] on span "Ask AI" at bounding box center [589, 17] width 29 height 16
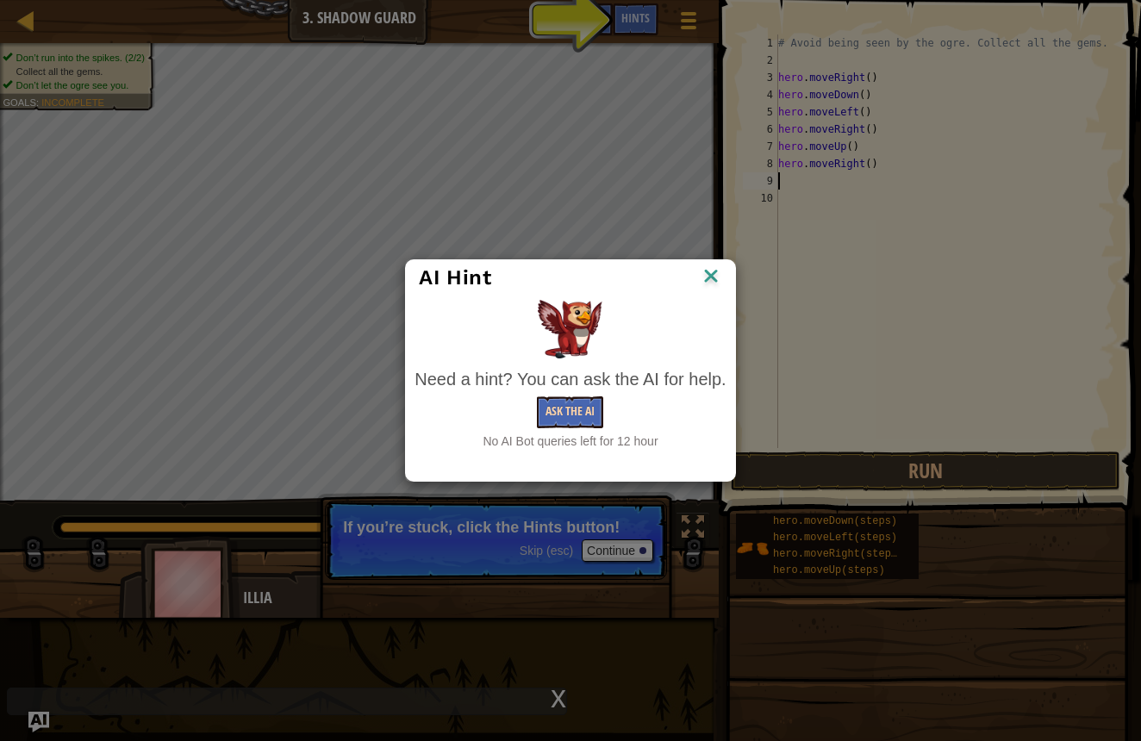
click at [586, 410] on button "Ask the AI" at bounding box center [570, 413] width 66 height 32
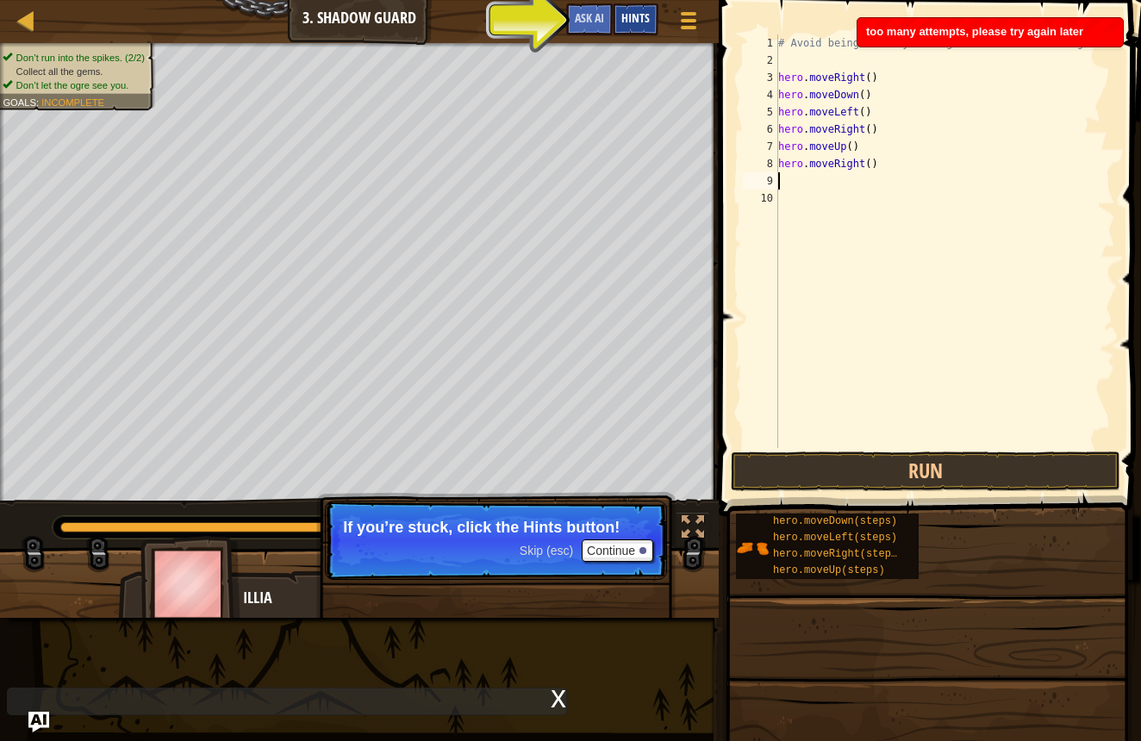
click at [634, 15] on span "Hints" at bounding box center [636, 17] width 28 height 16
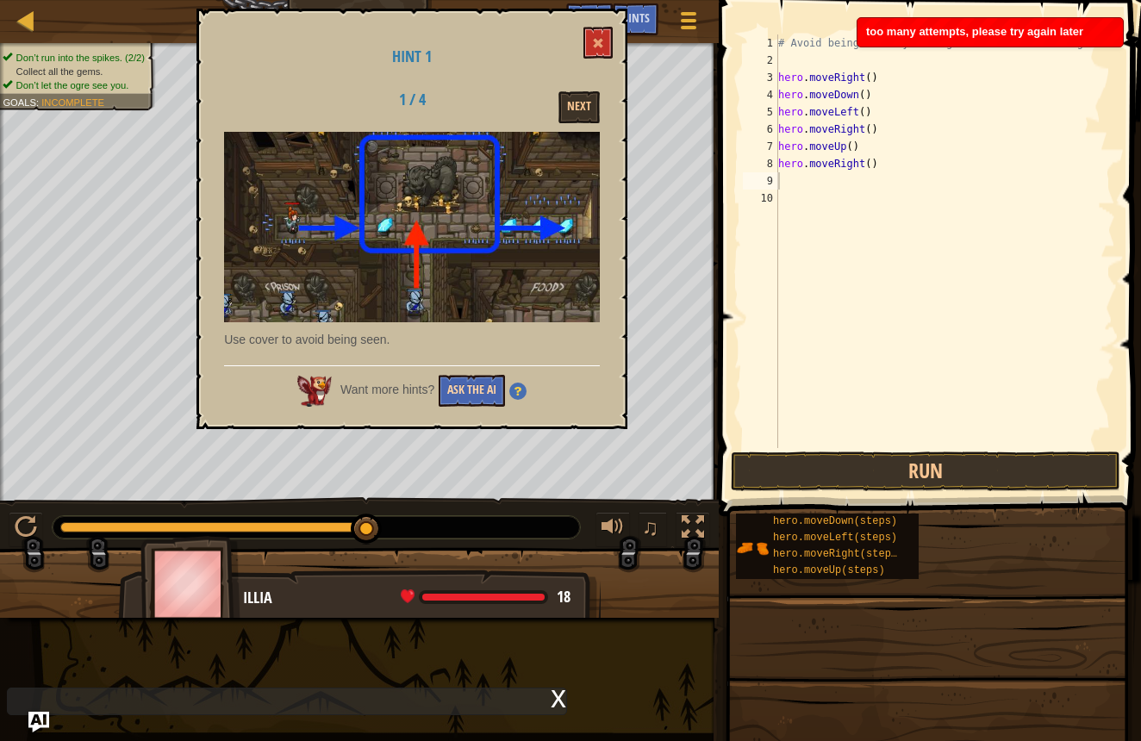
click at [481, 392] on button "Ask the AI" at bounding box center [472, 391] width 66 height 32
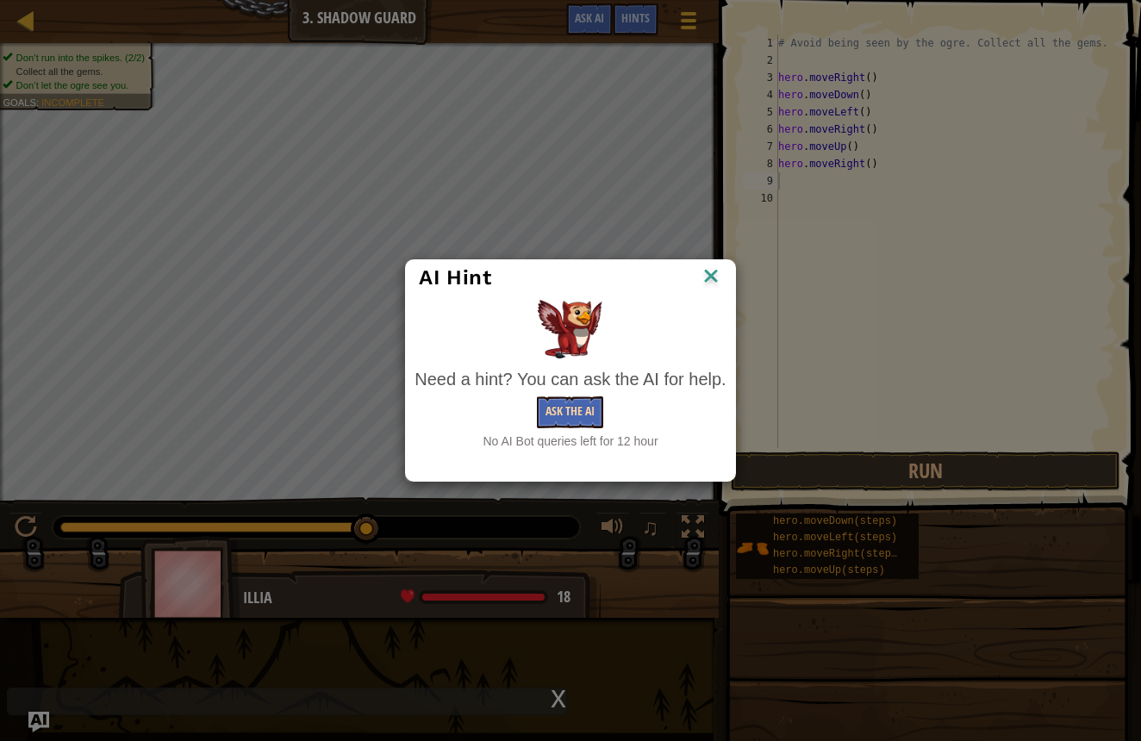
click at [566, 409] on button "Ask the AI" at bounding box center [570, 413] width 66 height 32
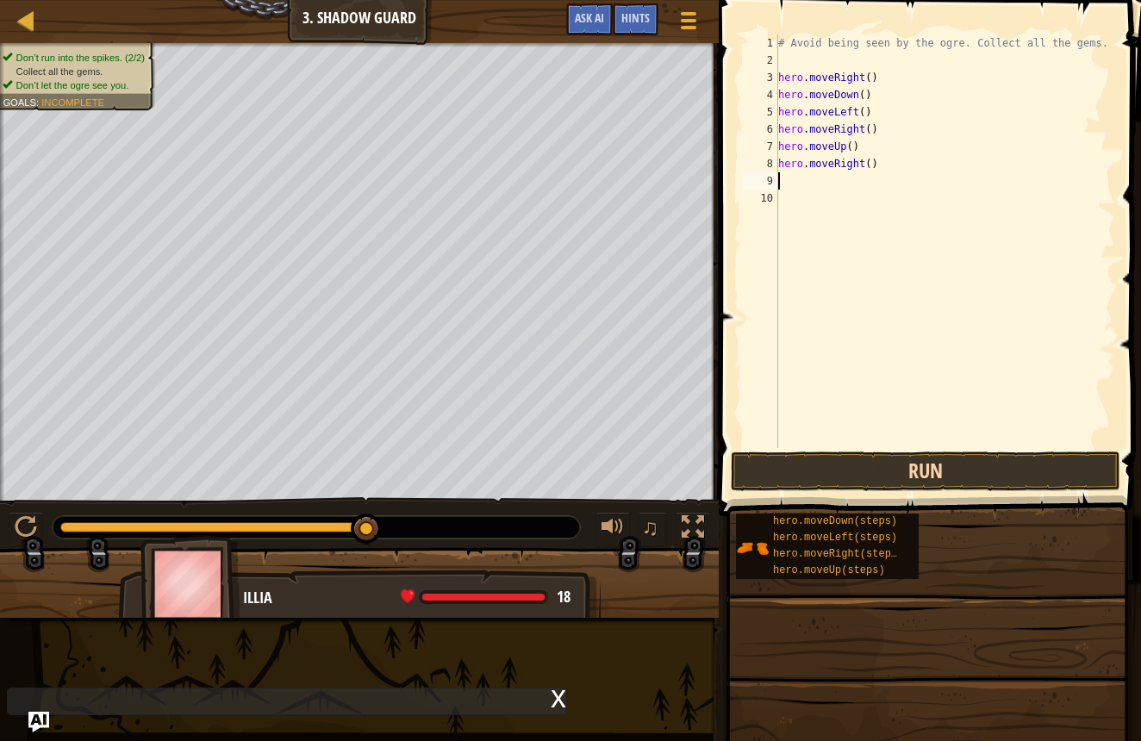
click at [958, 476] on button "Run" at bounding box center [926, 472] width 390 height 40
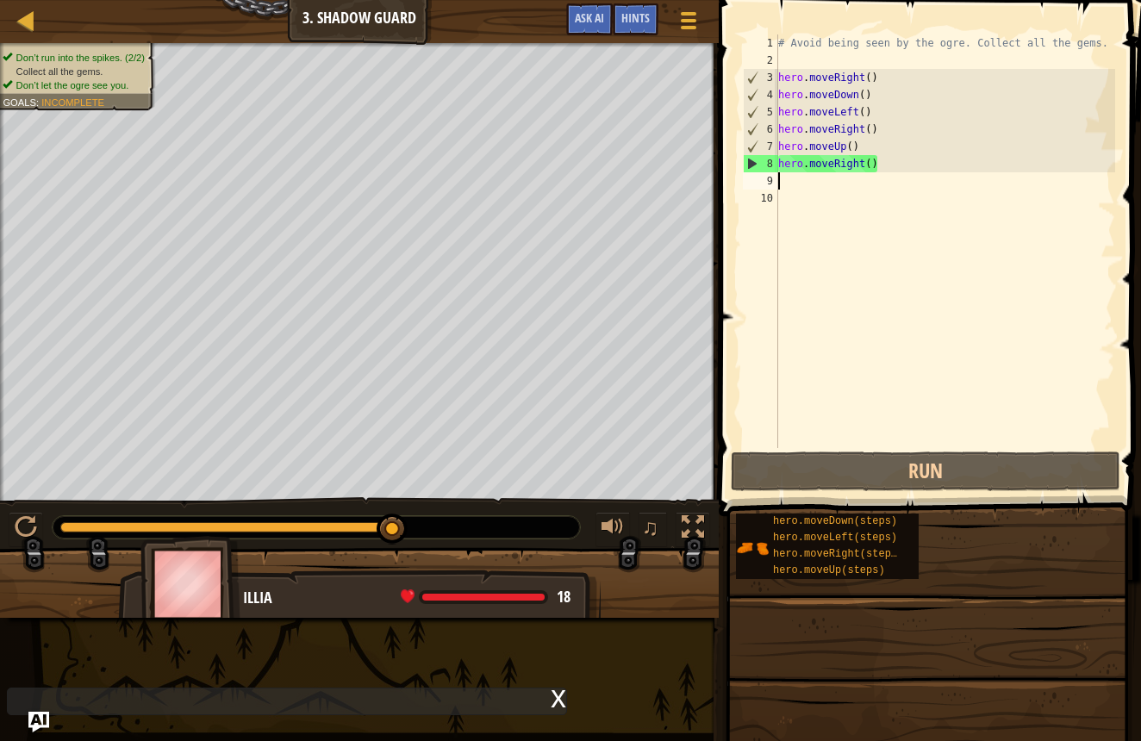
type textarea "h"
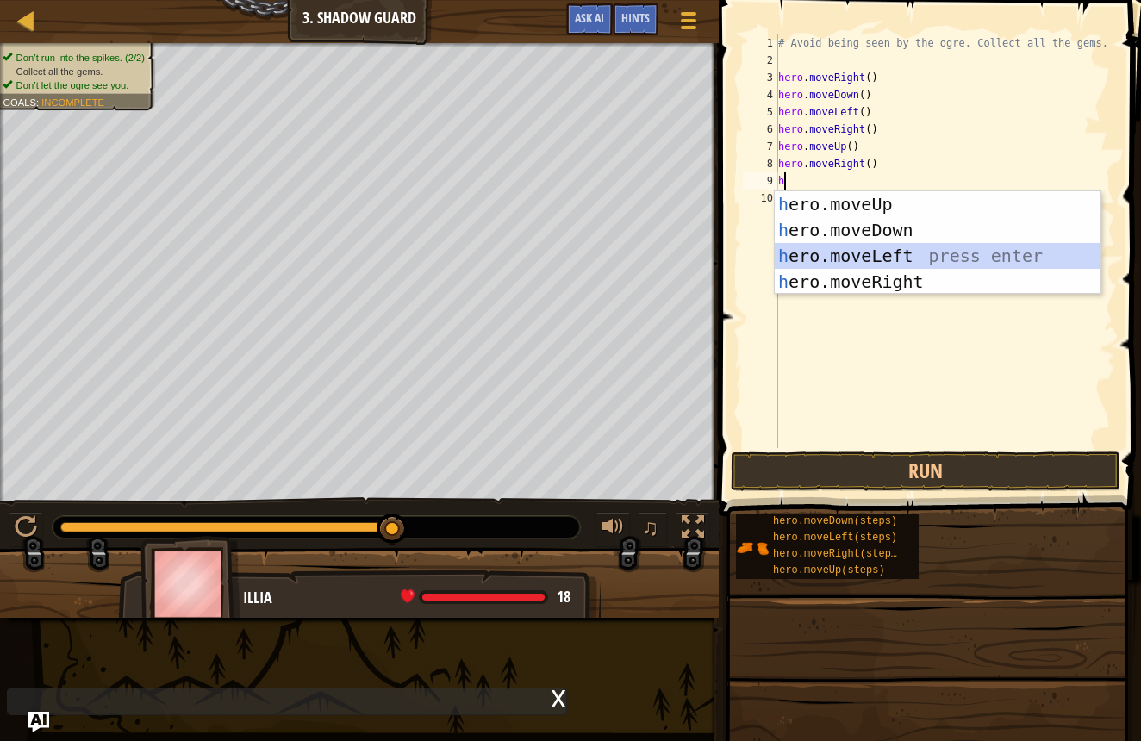
click at [841, 248] on div "h ero.moveUp press enter h ero.moveDown press enter h ero.moveLeft press enter …" at bounding box center [938, 268] width 326 height 155
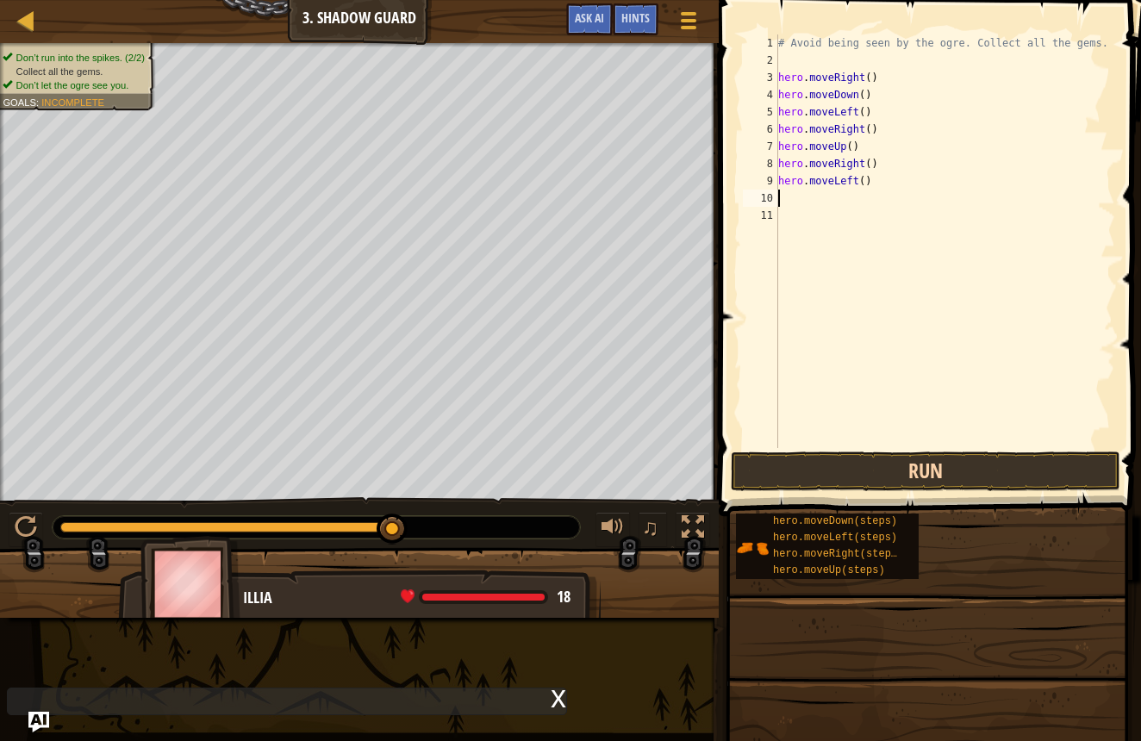
click at [906, 473] on button "Run" at bounding box center [926, 472] width 390 height 40
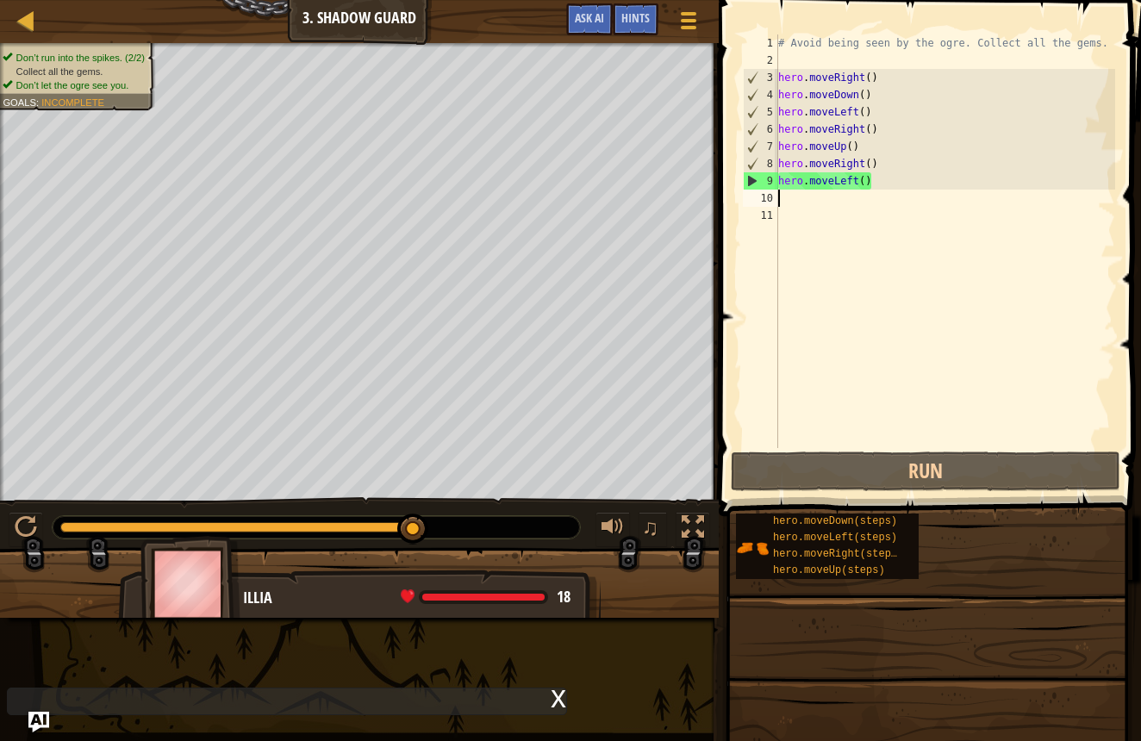
type textarea "h"
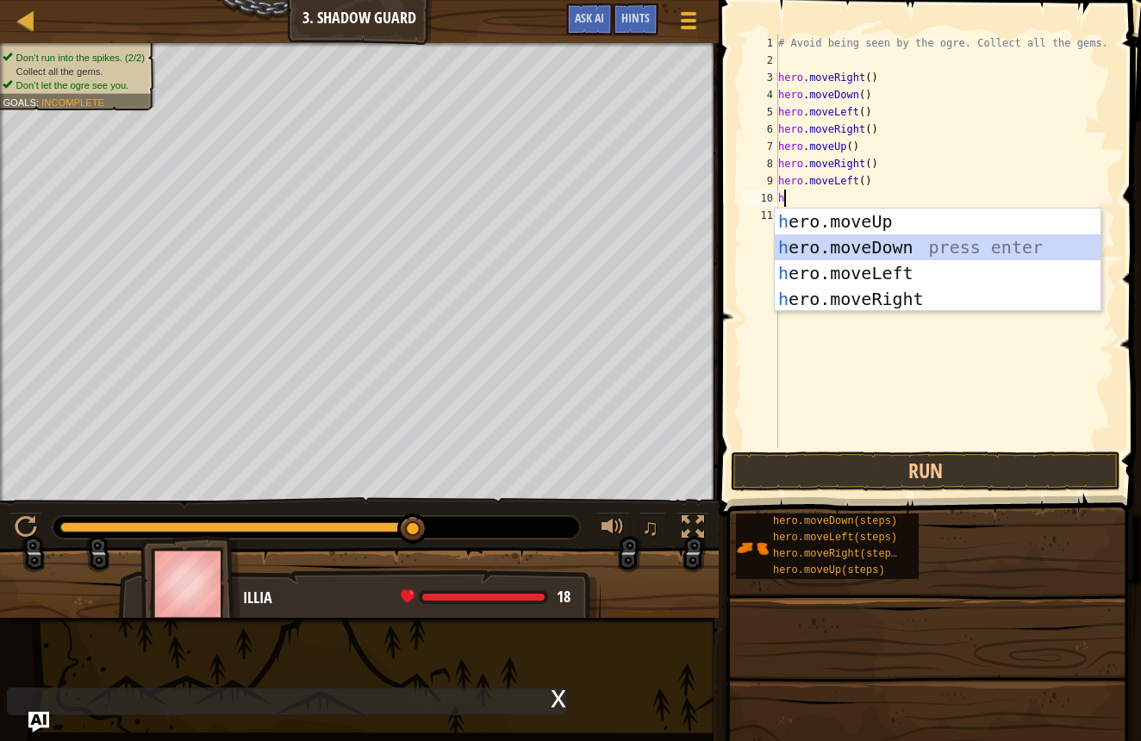
click at [850, 247] on div "h ero.moveUp press enter h ero.moveDown press enter h ero.moveLeft press enter …" at bounding box center [938, 286] width 326 height 155
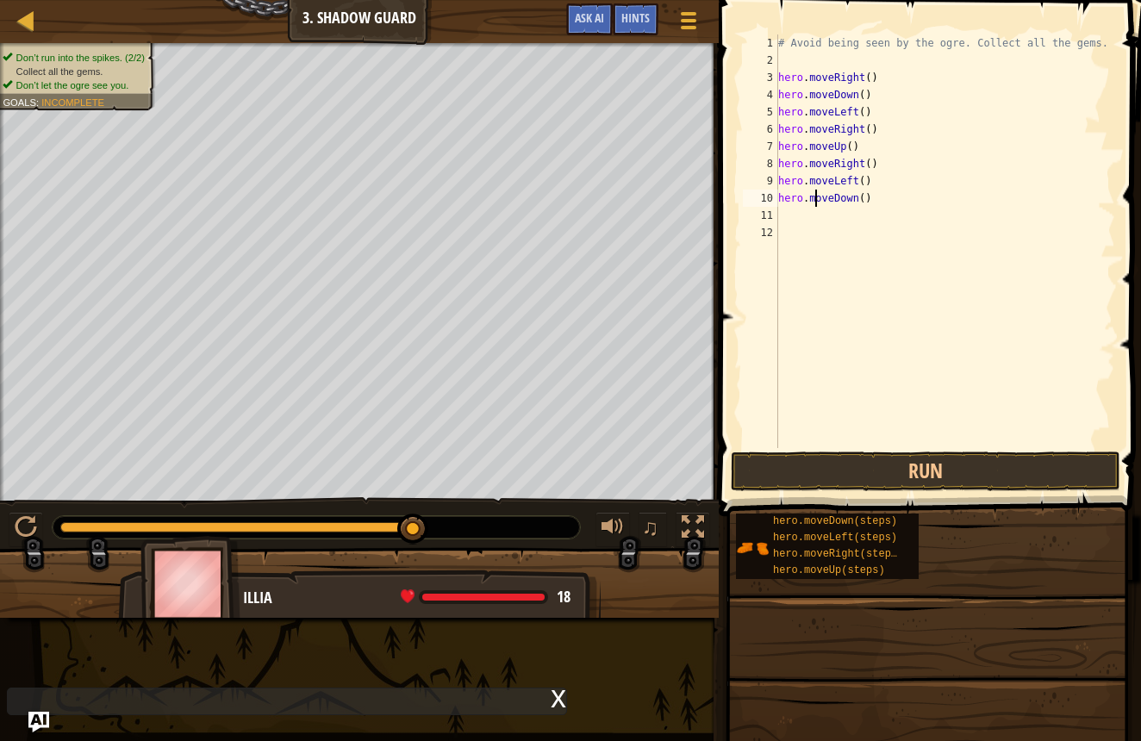
click at [815, 202] on div "# Avoid being seen by the ogre. Collect all the gems. hero . moveRight ( ) hero…" at bounding box center [945, 258] width 341 height 448
type textarea "hero.moveDown()"
drag, startPoint x: 829, startPoint y: 487, endPoint x: 834, endPoint y: 477, distance: 11.6
click at [830, 484] on button "Run" at bounding box center [926, 472] width 390 height 40
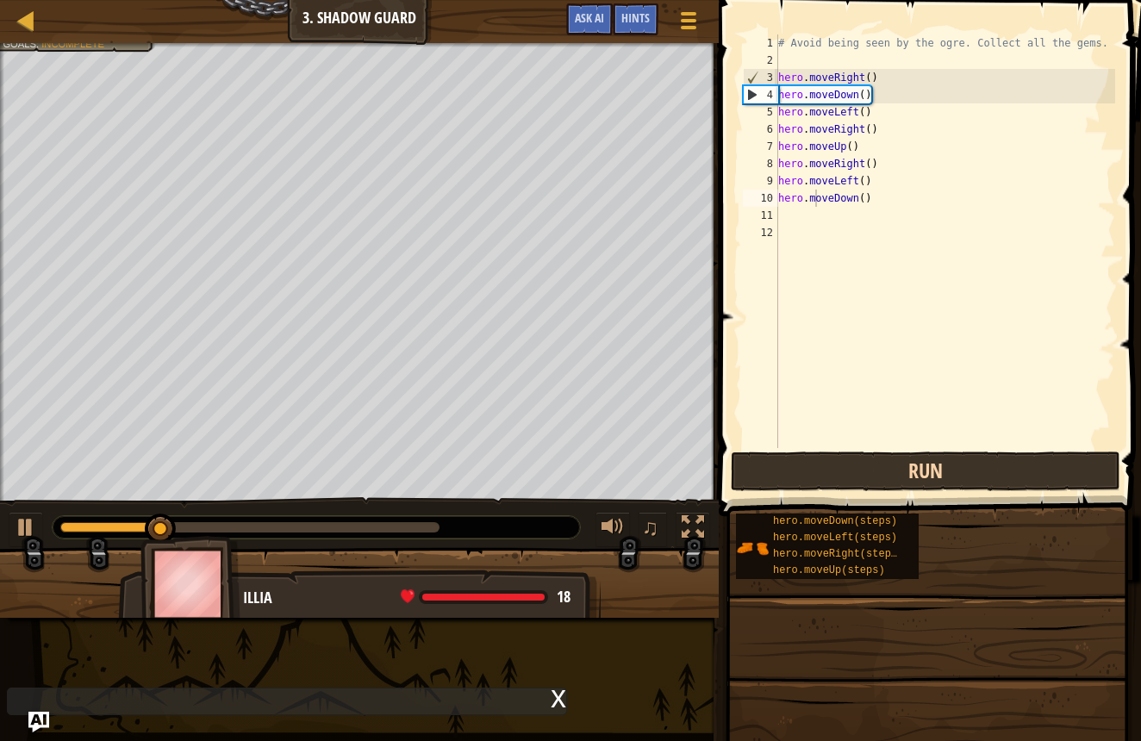
click at [847, 475] on button "Run" at bounding box center [926, 472] width 390 height 40
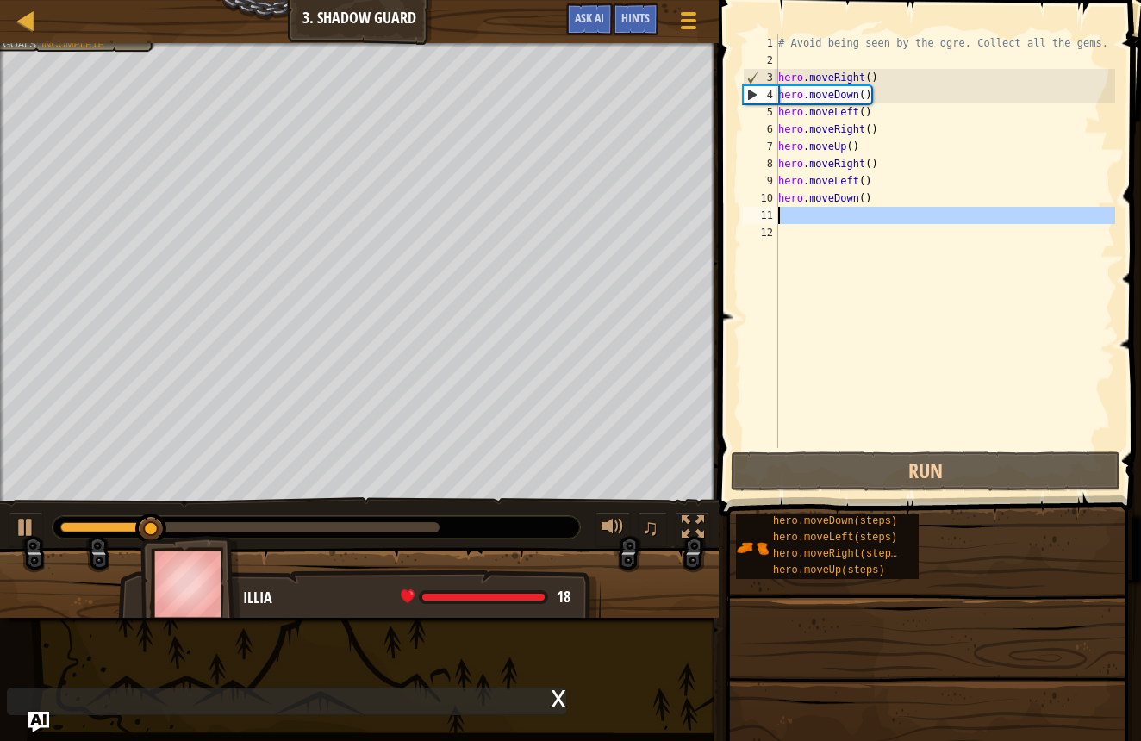
click at [773, 215] on div "11" at bounding box center [760, 215] width 35 height 17
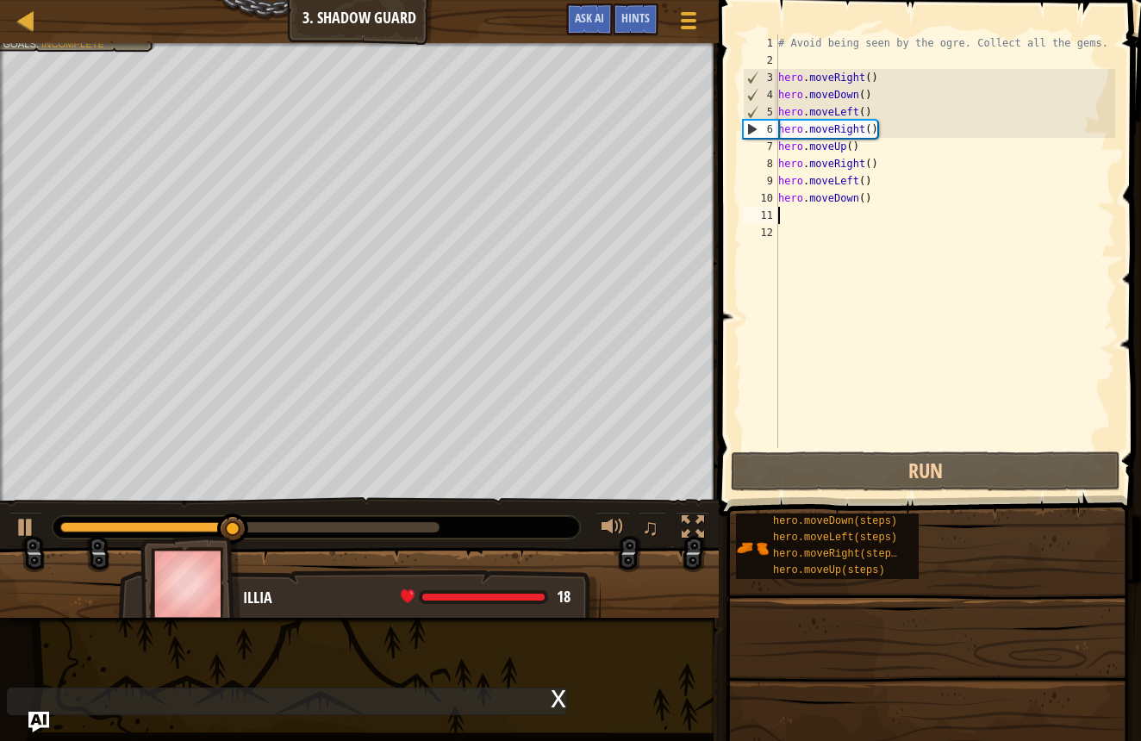
type textarea "h"
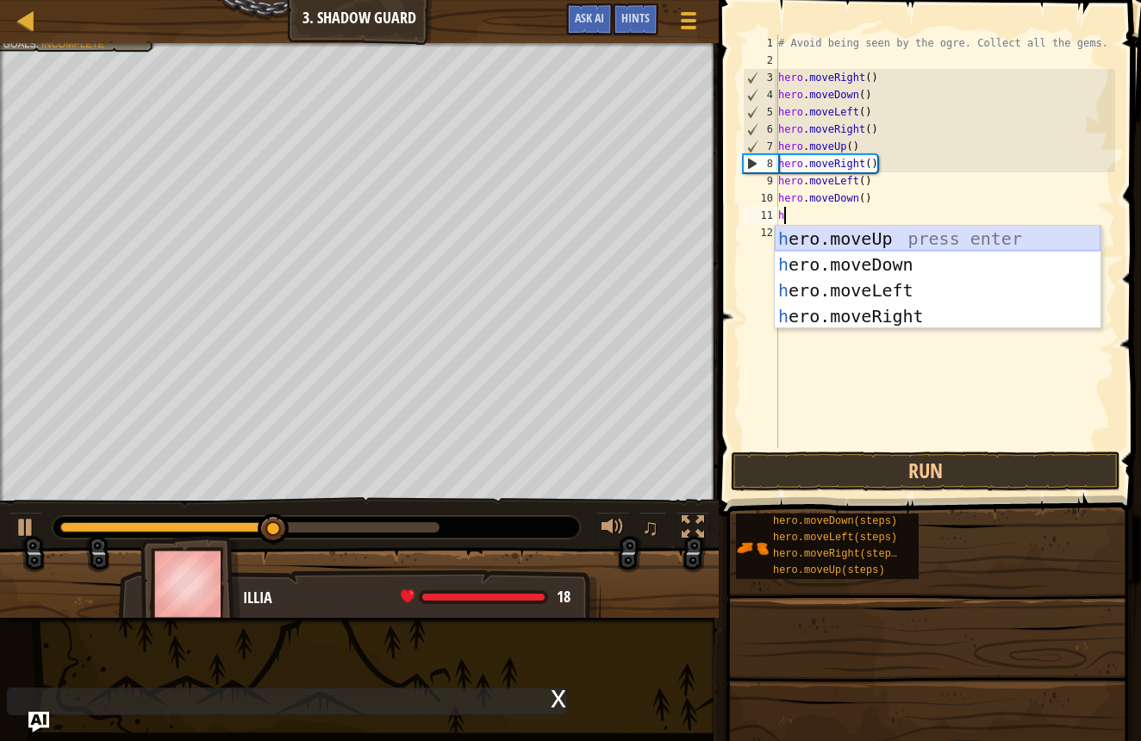
click at [846, 236] on div "h ero.moveUp press enter h ero.moveDown press enter h ero.moveLeft press enter …" at bounding box center [938, 303] width 326 height 155
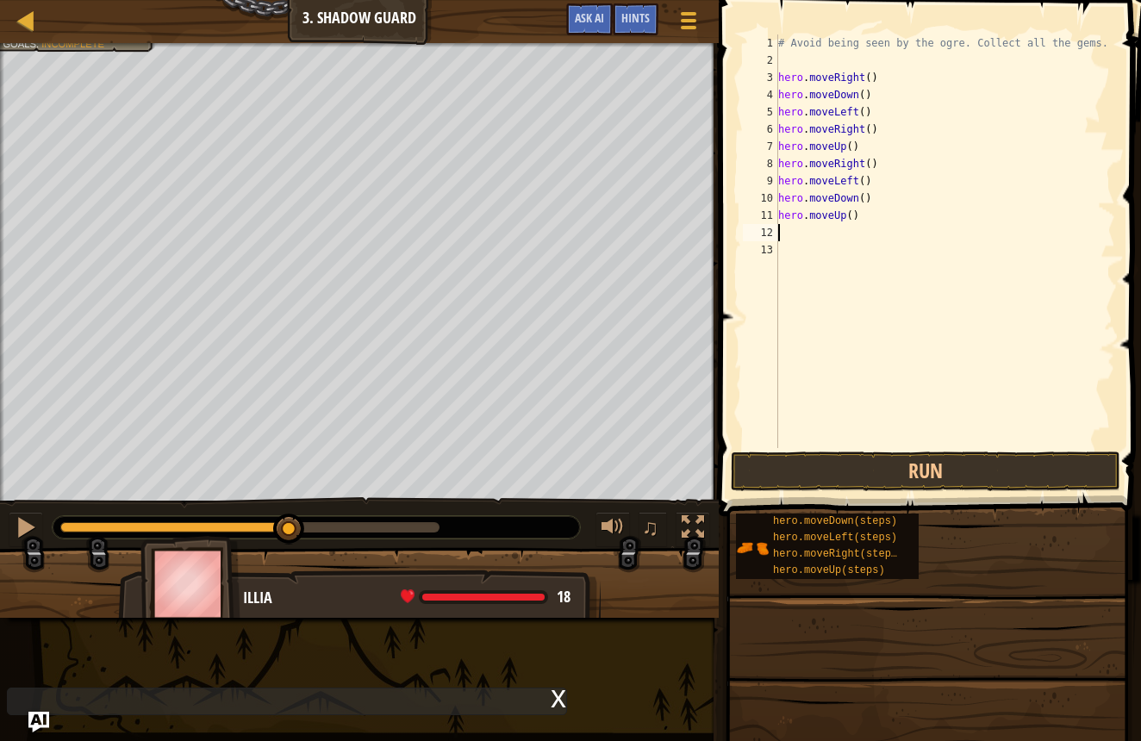
type textarea "h"
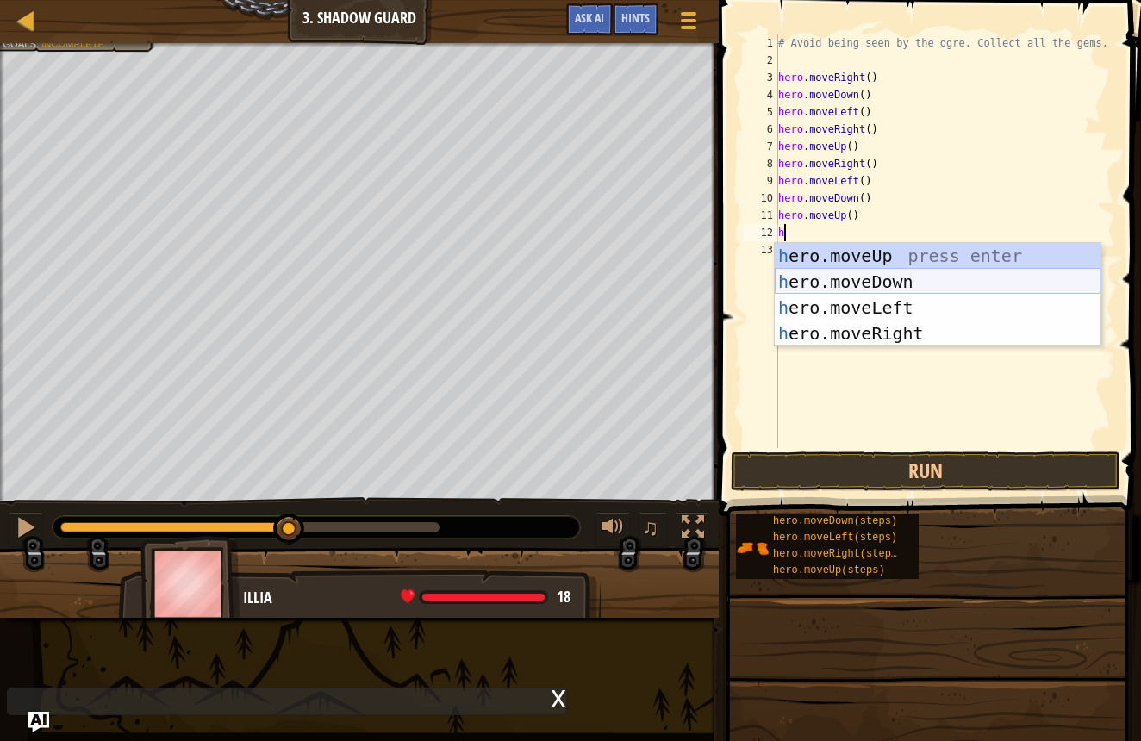
click at [837, 283] on div "h ero.moveUp press enter h ero.moveDown press enter h ero.moveLeft press enter …" at bounding box center [938, 320] width 326 height 155
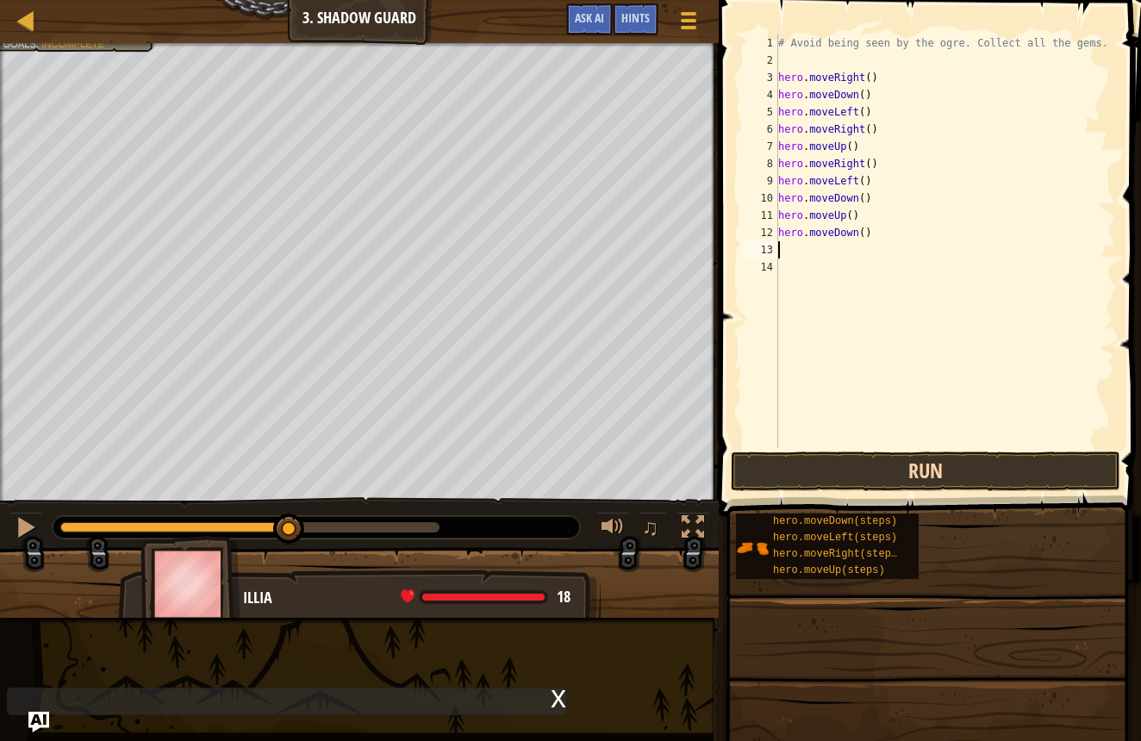
click at [818, 466] on button "Run" at bounding box center [926, 472] width 390 height 40
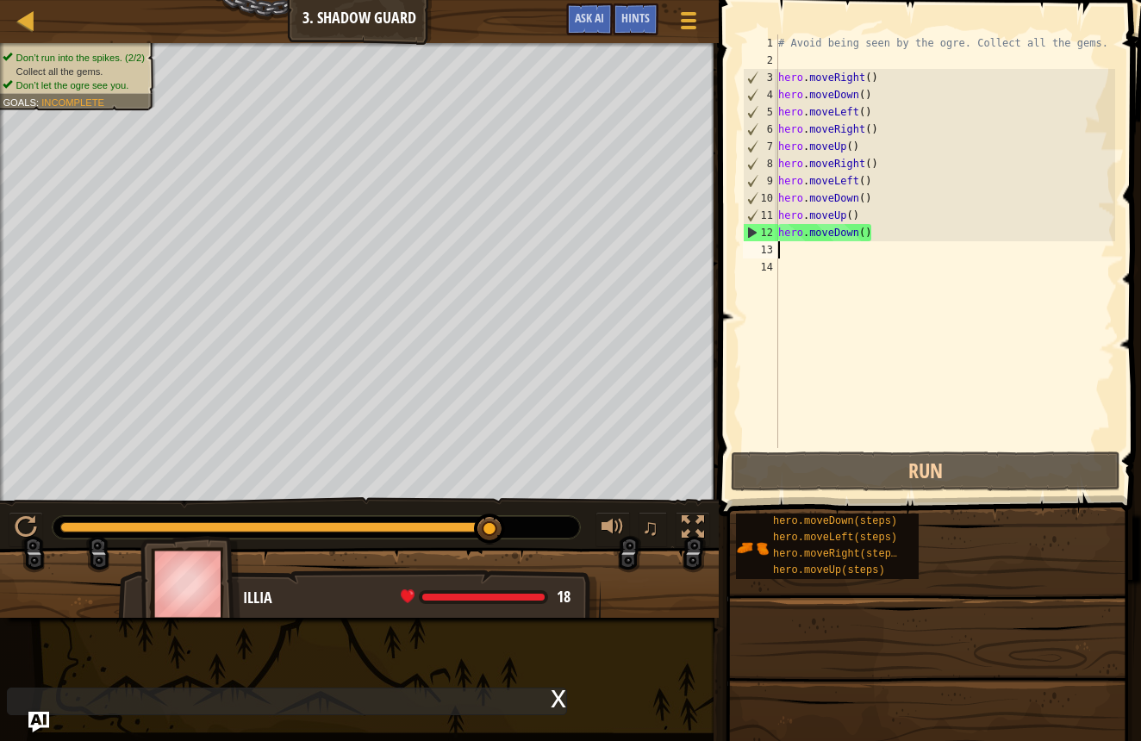
click at [800, 252] on div "# Avoid being seen by the ogre. Collect all the gems. hero . moveRight ( ) hero…" at bounding box center [945, 258] width 341 height 448
type textarea "h"
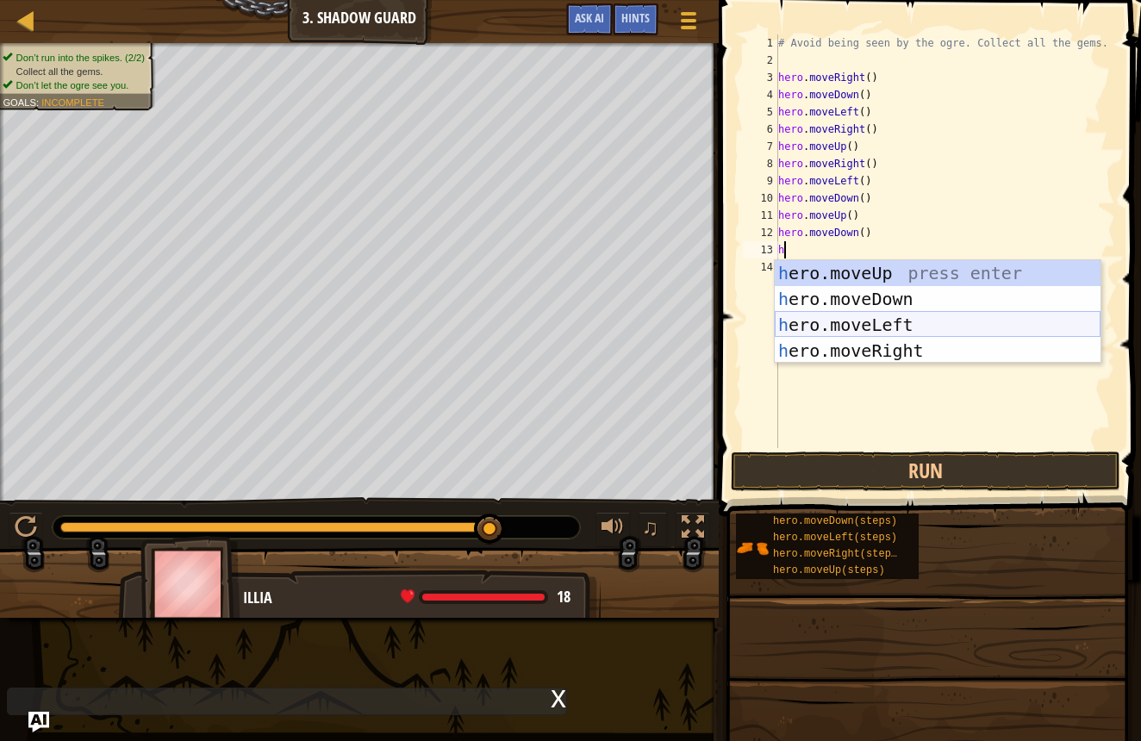
click at [842, 323] on div "h ero.moveUp press enter h ero.moveDown press enter h ero.moveLeft press enter …" at bounding box center [938, 337] width 326 height 155
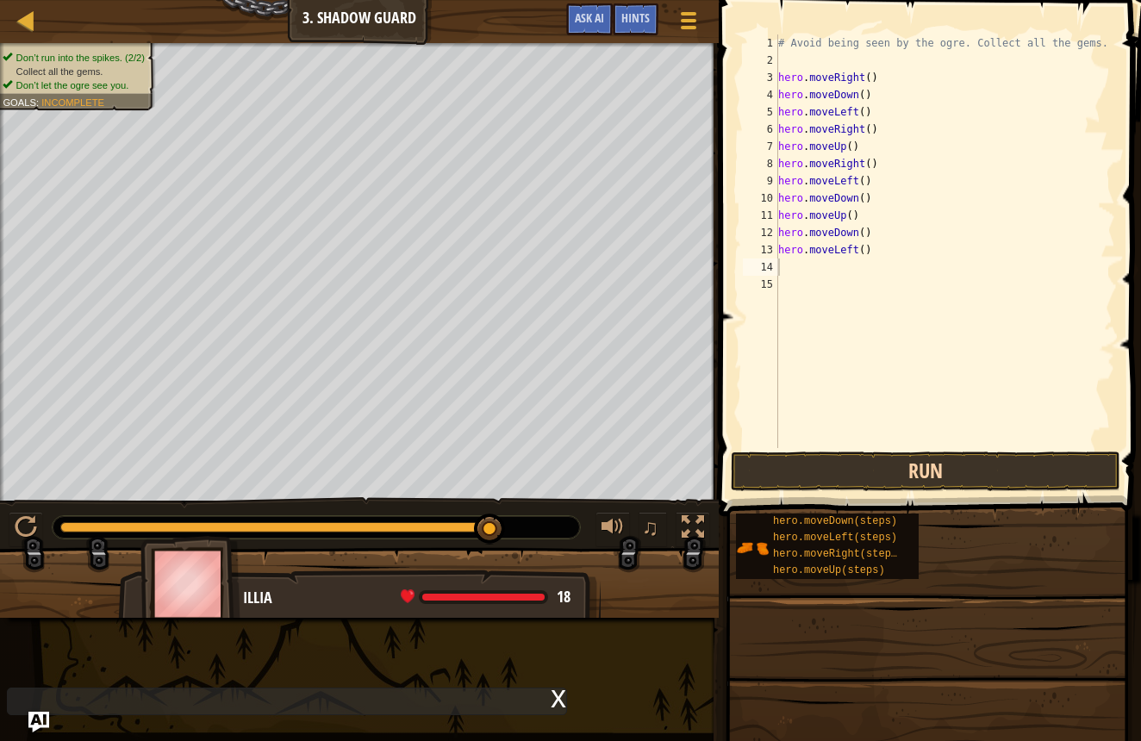
click at [851, 481] on button "Run" at bounding box center [926, 472] width 390 height 40
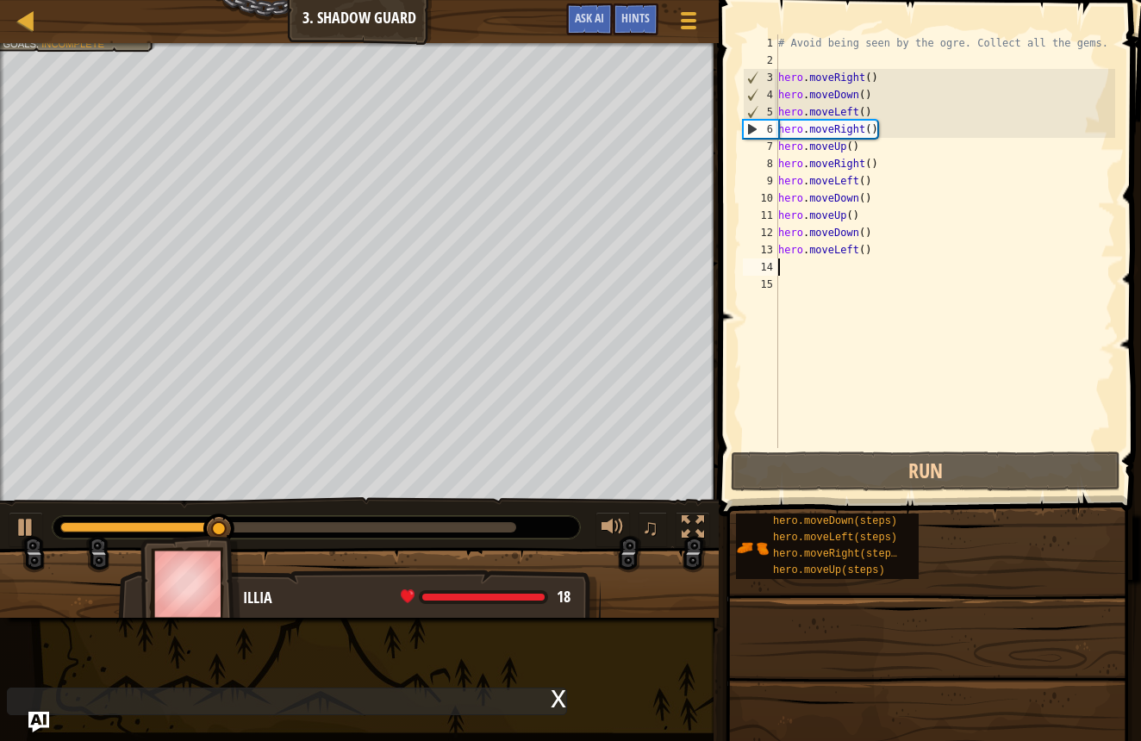
click at [797, 271] on div "# Avoid being seen by the ogre. Collect all the gems. hero . moveRight ( ) hero…" at bounding box center [945, 258] width 341 height 448
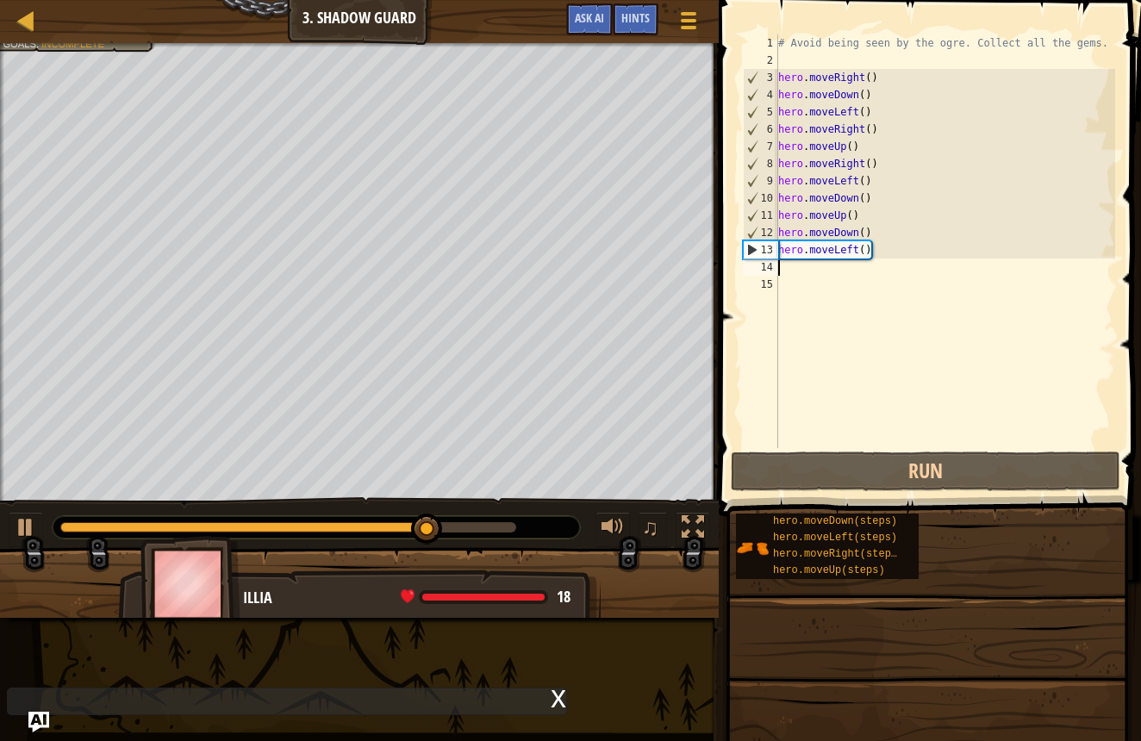
type textarea "h"
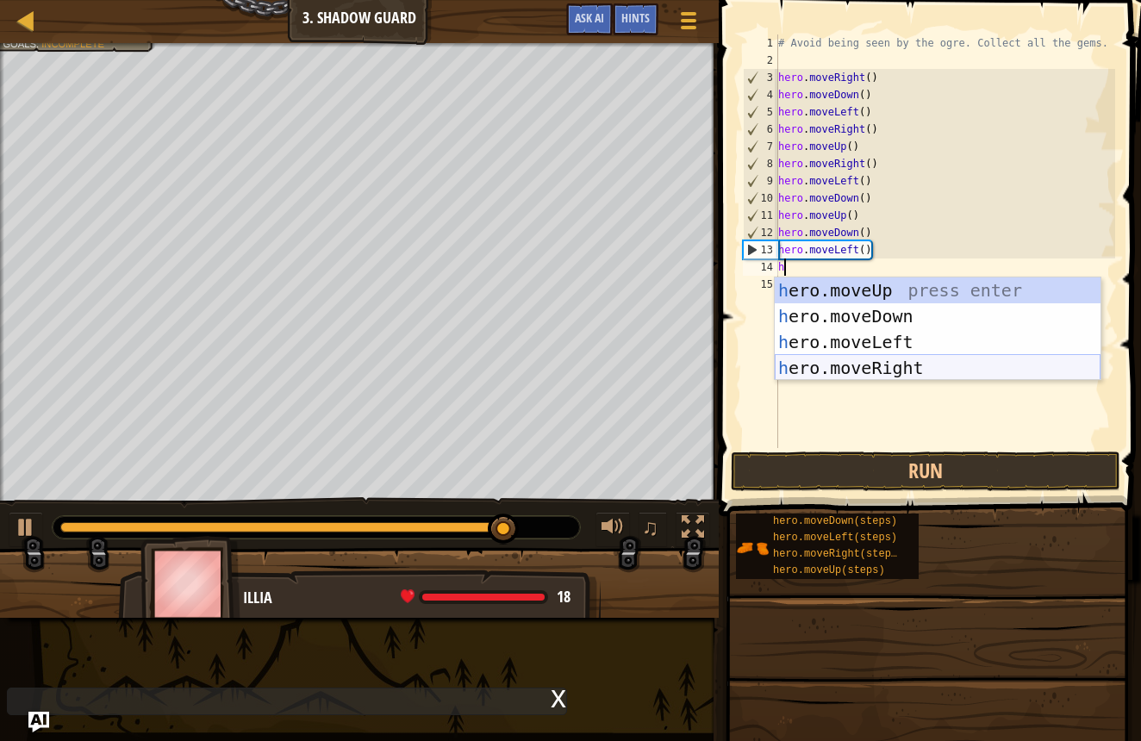
click at [829, 362] on div "h ero.moveUp press enter h ero.moveDown press enter h ero.moveLeft press enter …" at bounding box center [938, 355] width 326 height 155
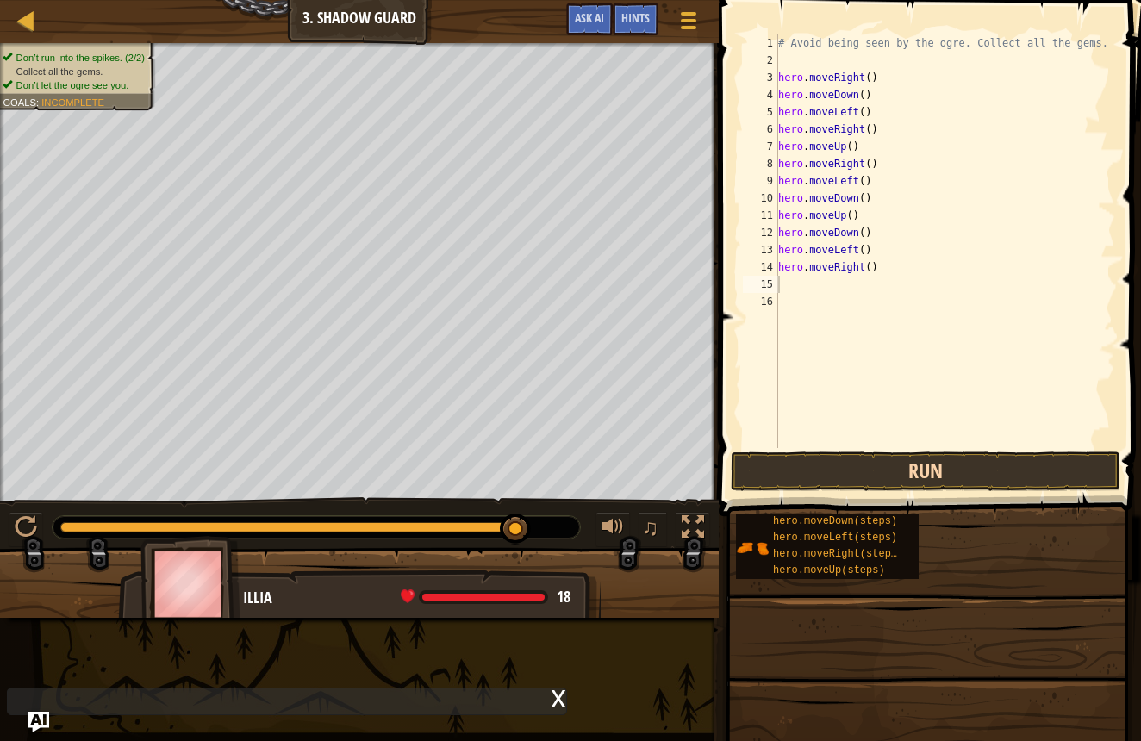
click at [843, 465] on button "Run" at bounding box center [926, 472] width 390 height 40
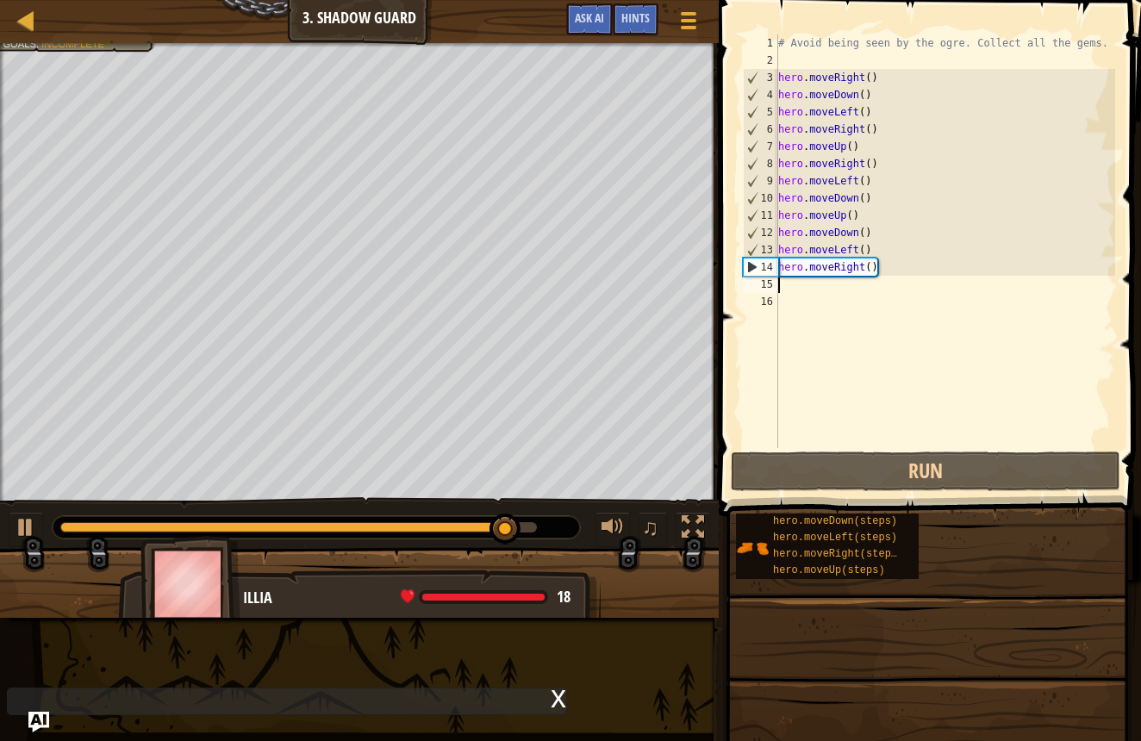
type textarea "h"
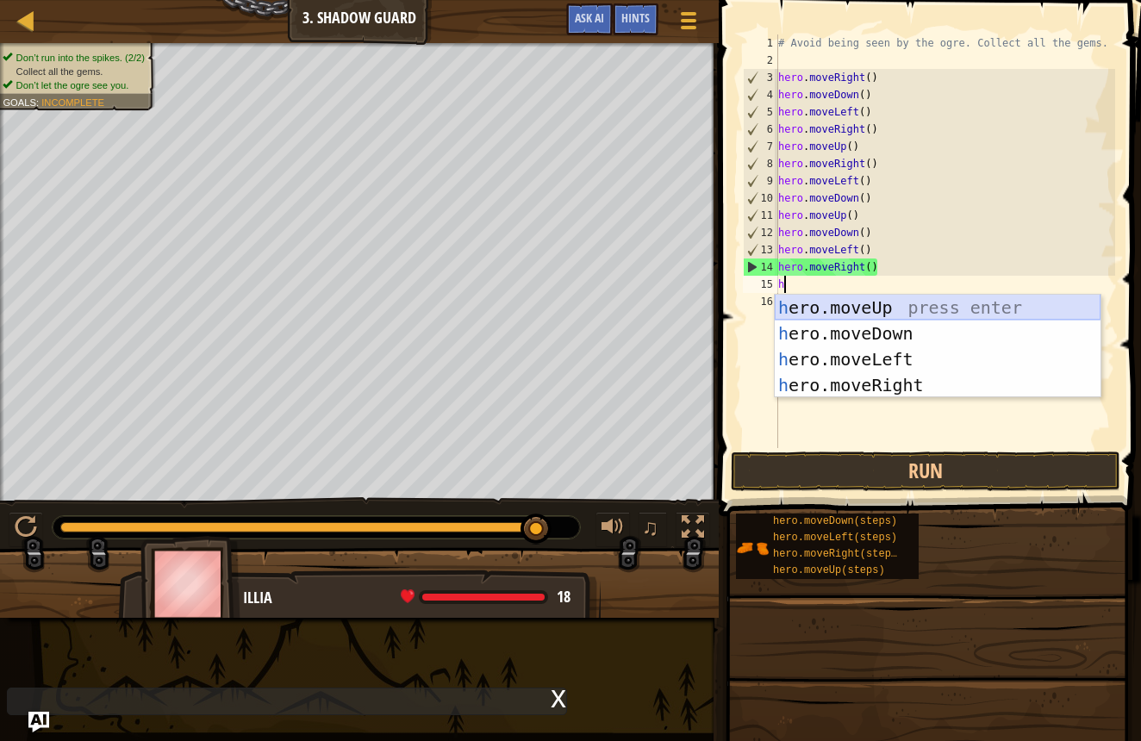
click at [834, 305] on div "h ero.moveUp press enter h ero.moveDown press enter h ero.moveLeft press enter …" at bounding box center [938, 372] width 326 height 155
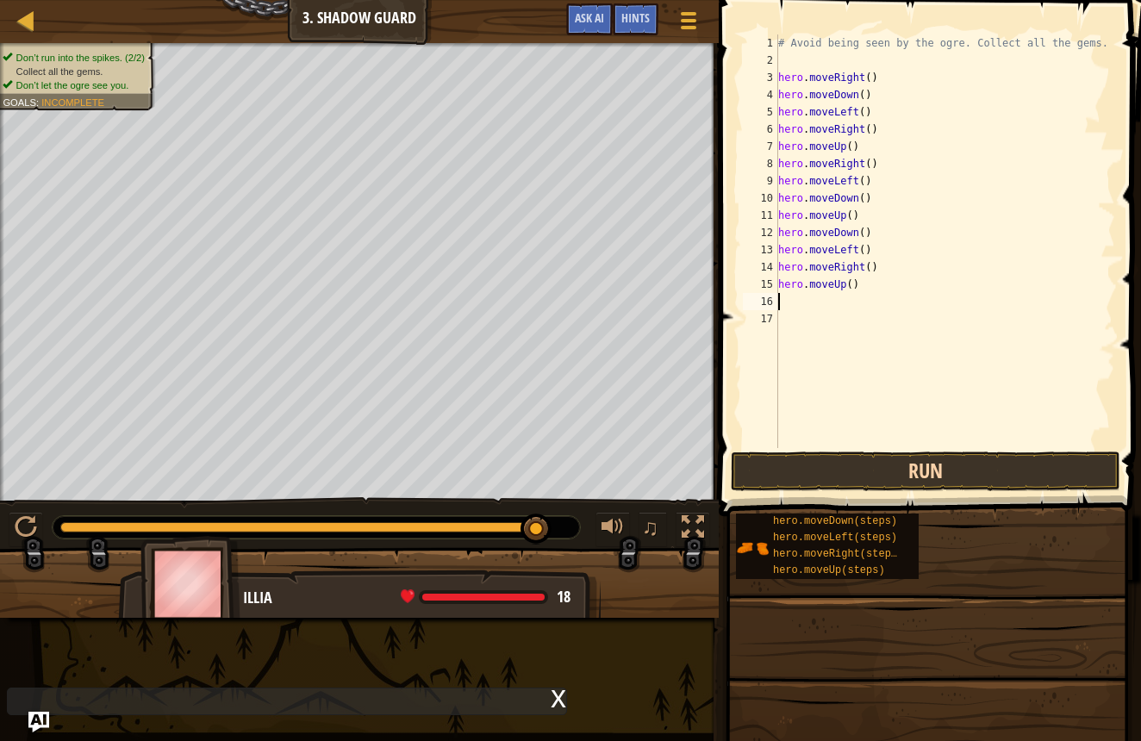
click at [794, 479] on button "Run" at bounding box center [926, 472] width 390 height 40
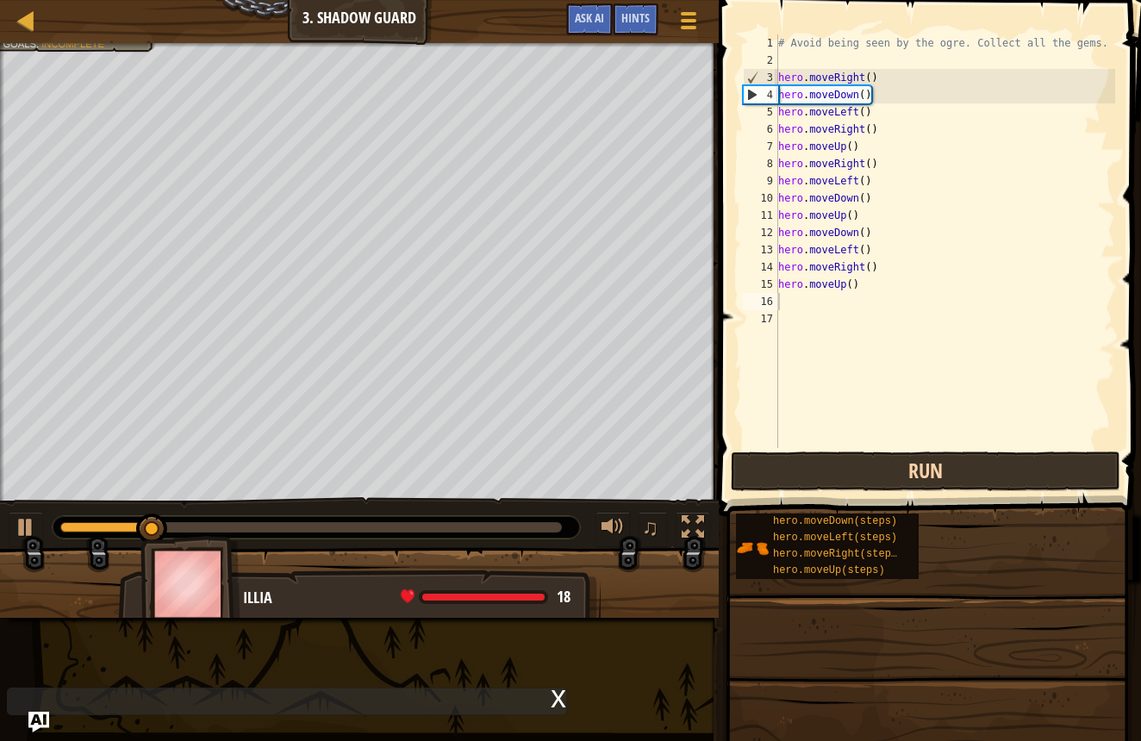
click at [810, 467] on button "Run" at bounding box center [926, 472] width 390 height 40
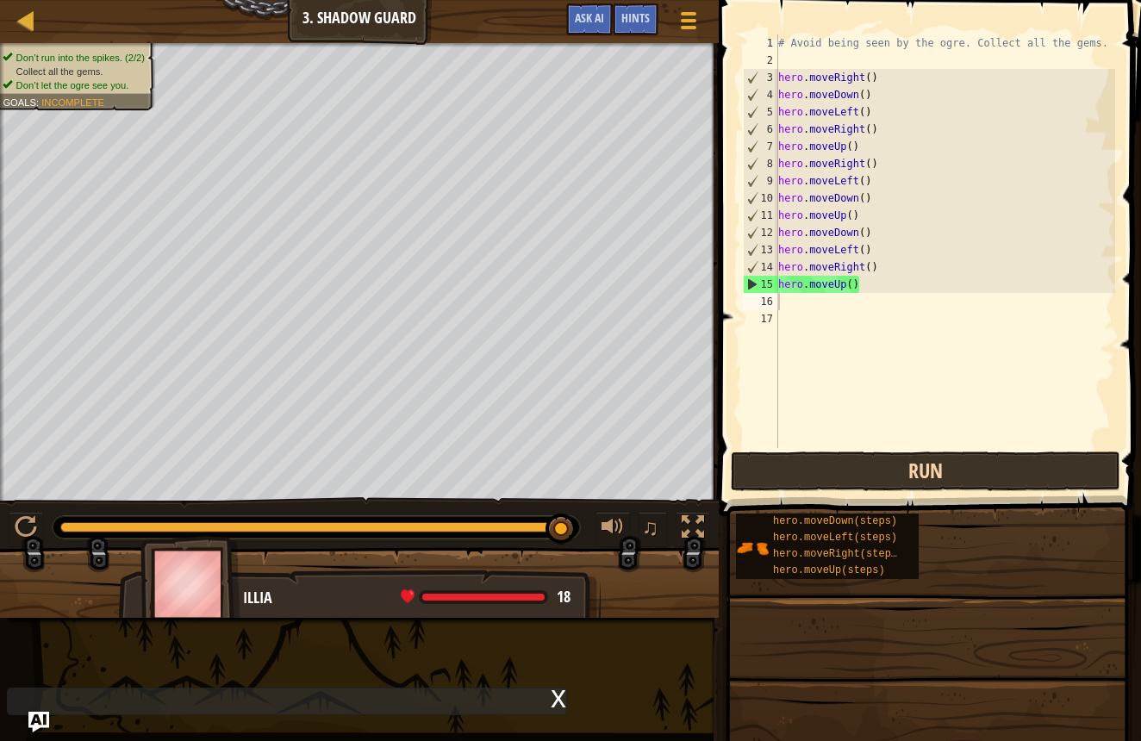
click at [776, 483] on button "Run" at bounding box center [926, 472] width 390 height 40
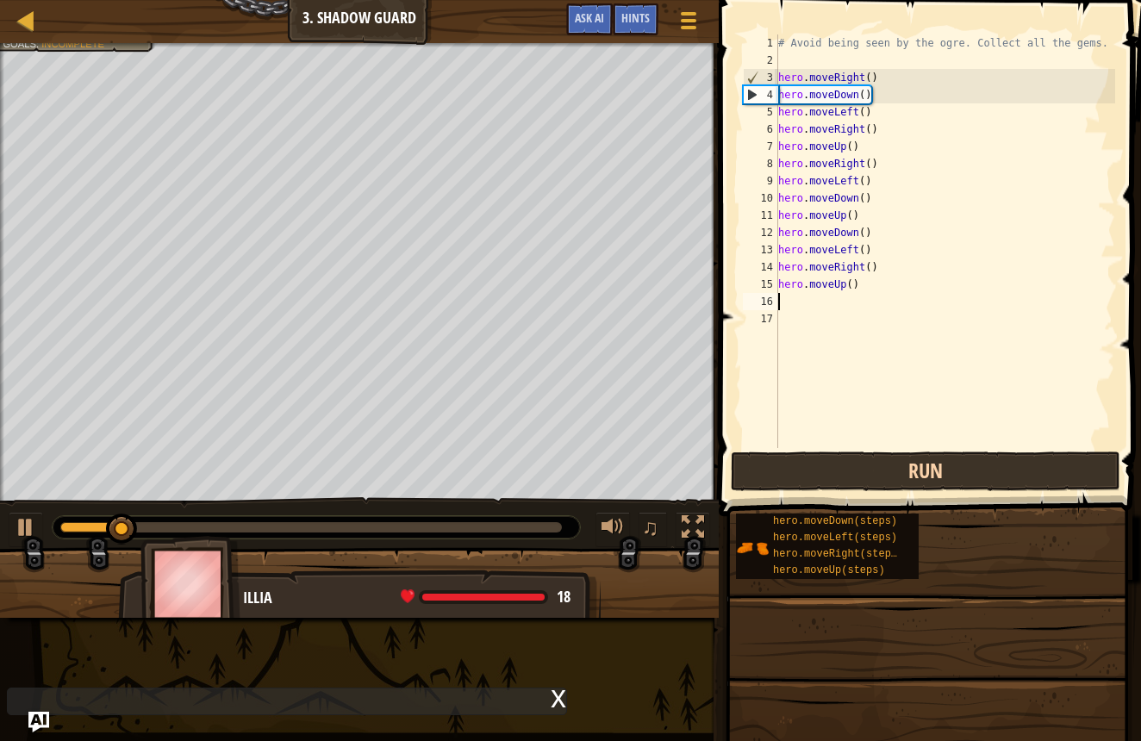
click at [790, 472] on button "Run" at bounding box center [926, 472] width 390 height 40
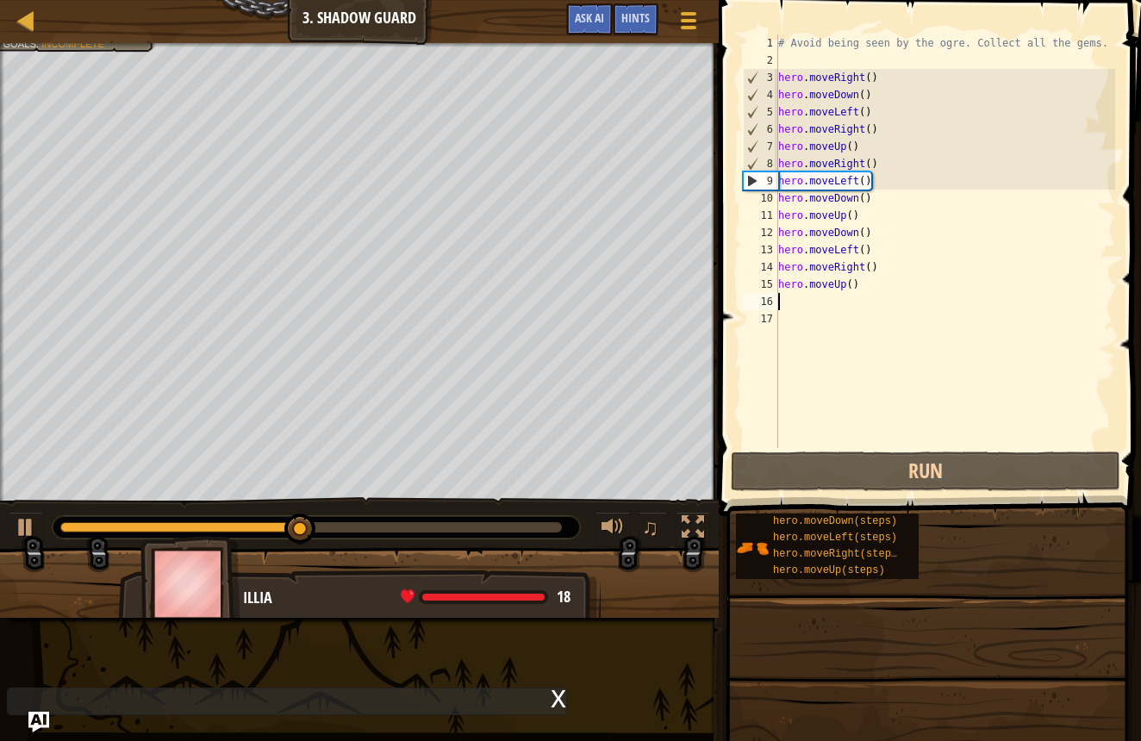
click at [802, 299] on div "# Avoid being seen by the ogre. Collect all the gems. hero . moveRight ( ) hero…" at bounding box center [945, 258] width 341 height 448
type textarea "h"
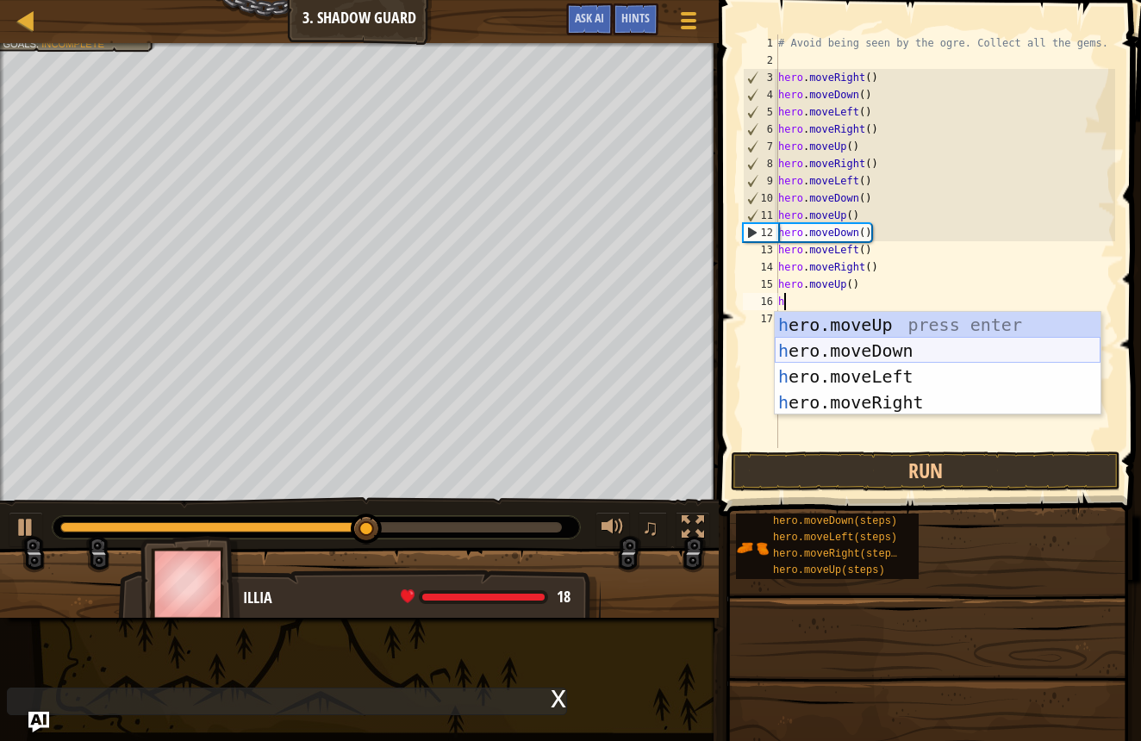
click at [858, 348] on div "h ero.moveUp press enter h ero.moveDown press enter h ero.moveLeft press enter …" at bounding box center [938, 389] width 326 height 155
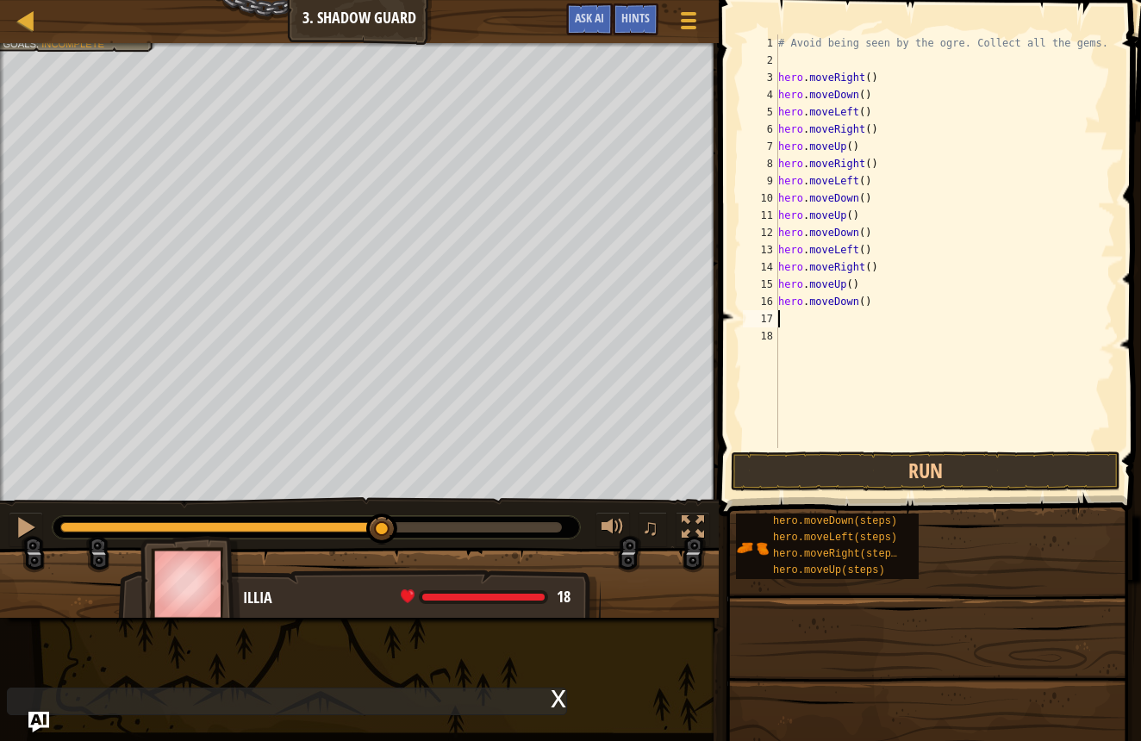
click at [803, 318] on div "# Avoid being seen by the ogre. Collect all the gems. hero . moveRight ( ) hero…" at bounding box center [945, 258] width 341 height 448
click at [792, 322] on div "# Avoid being seen by the ogre. Collect all the gems. hero . moveRight ( ) hero…" at bounding box center [945, 258] width 341 height 448
type textarea "h"
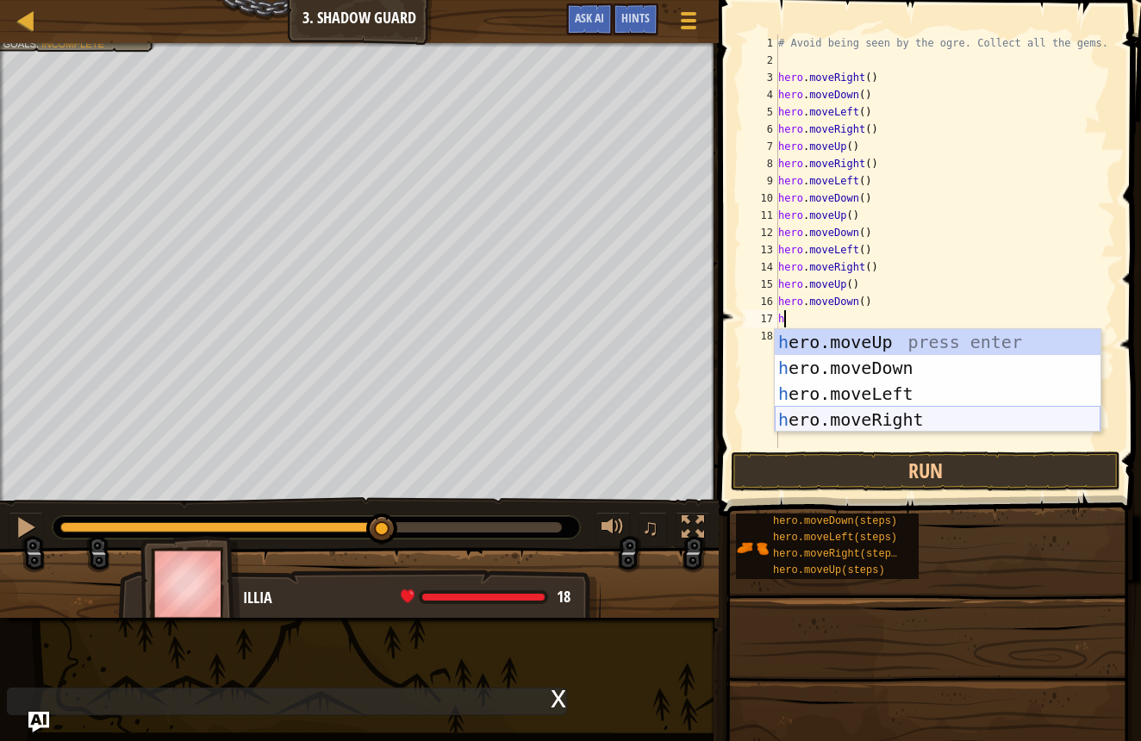
click at [872, 421] on div "h ero.moveUp press enter h ero.moveDown press enter h ero.moveLeft press enter …" at bounding box center [938, 406] width 326 height 155
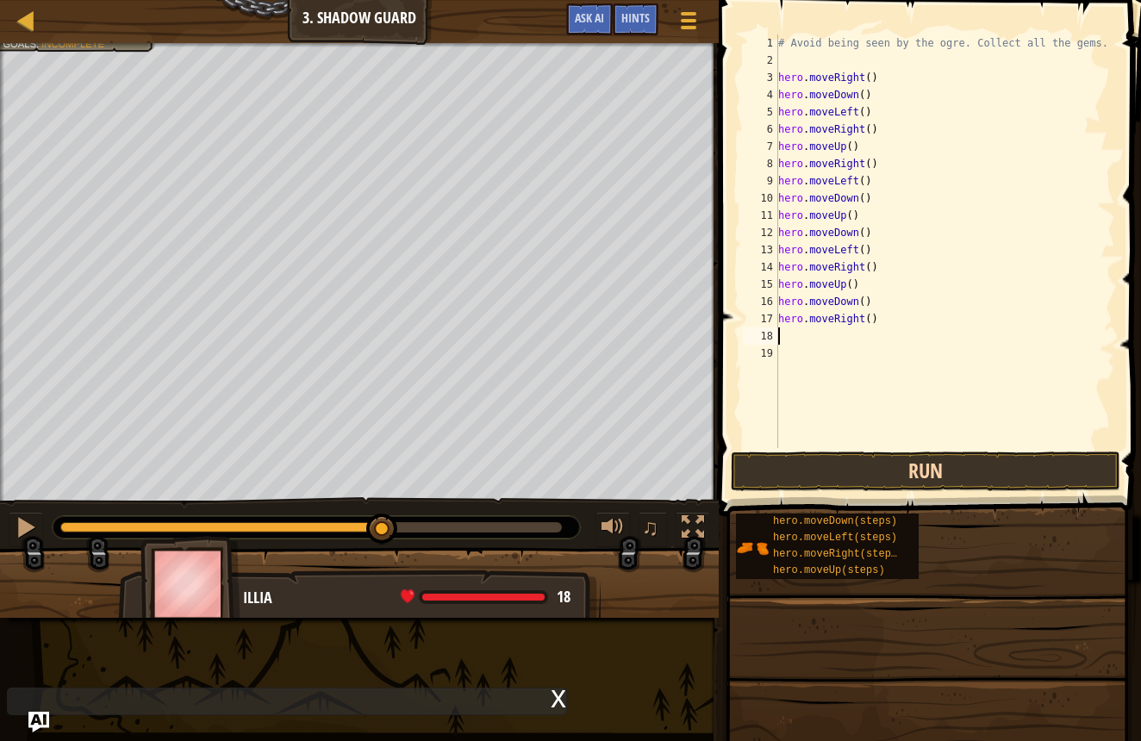
click at [873, 462] on button "Run" at bounding box center [926, 472] width 390 height 40
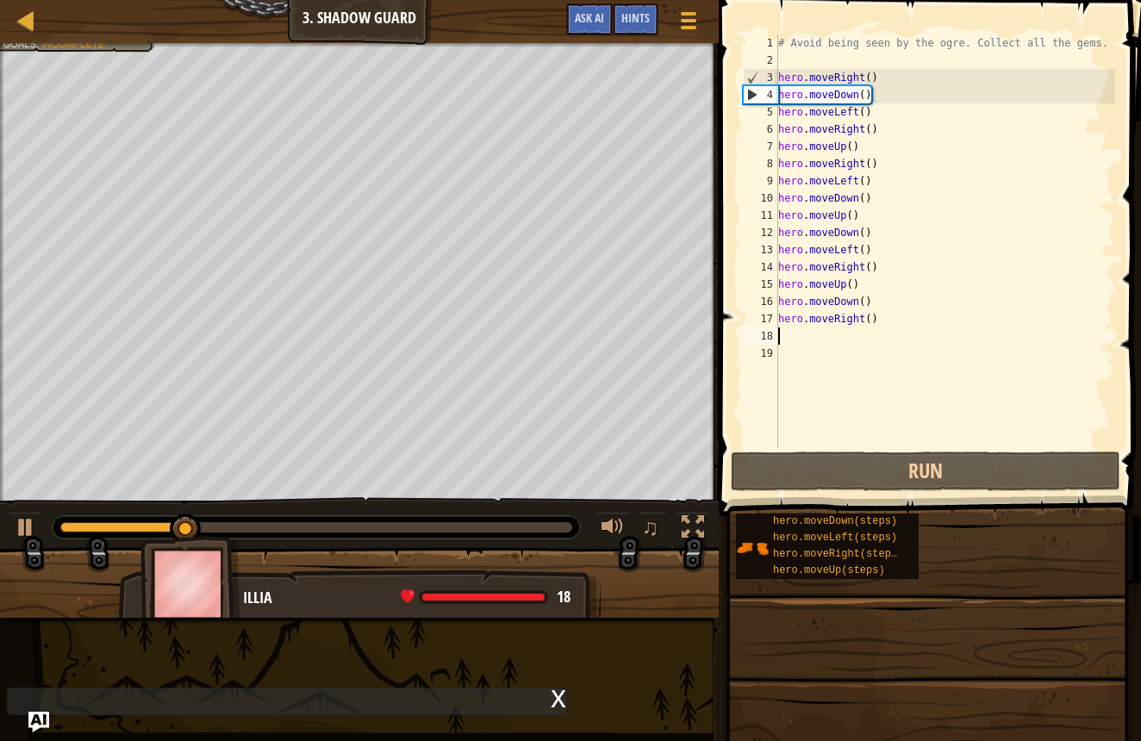
click at [813, 344] on div "# Avoid being seen by the ogre. Collect all the gems. hero . moveRight ( ) hero…" at bounding box center [945, 258] width 341 height 448
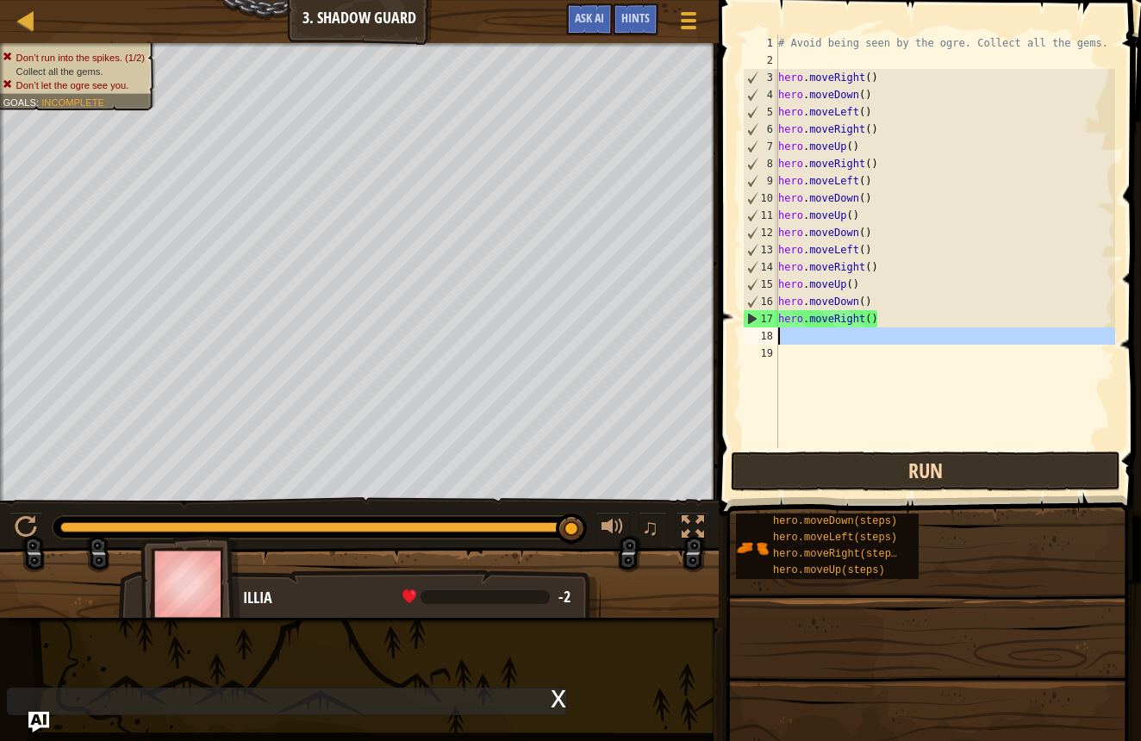
click at [843, 476] on button "Run" at bounding box center [926, 472] width 390 height 40
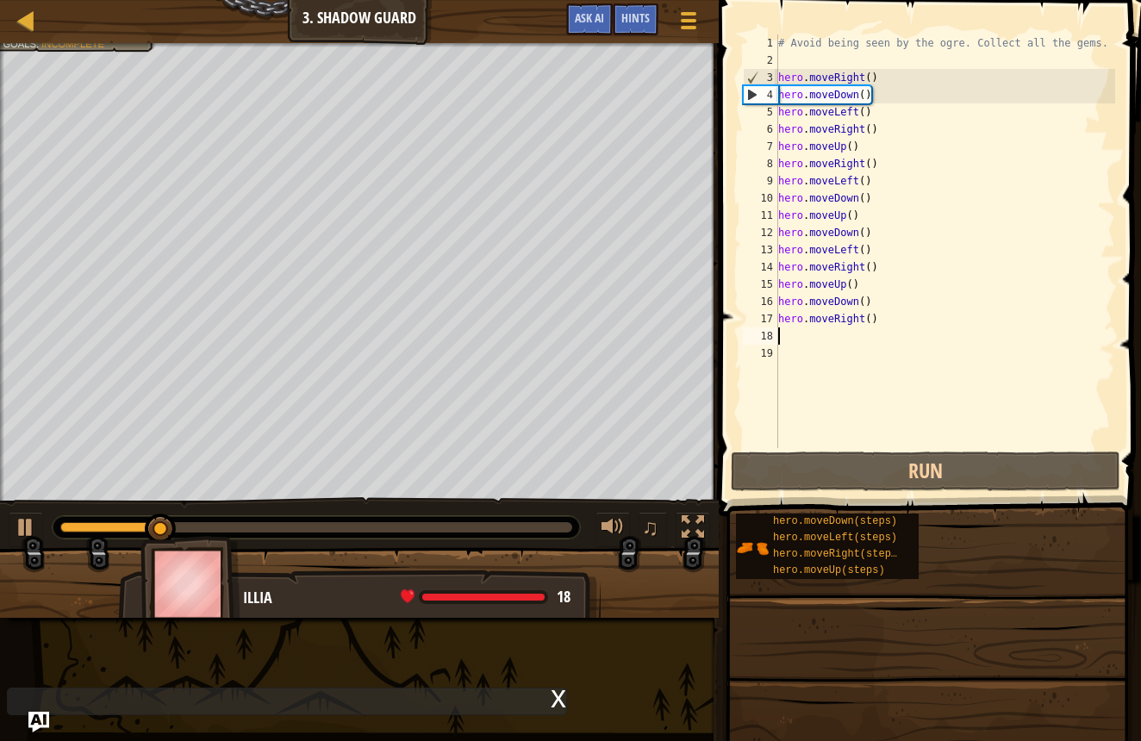
click at [812, 349] on div "# Avoid being seen by the ogre. Collect all the gems. hero . moveRight ( ) hero…" at bounding box center [945, 258] width 341 height 448
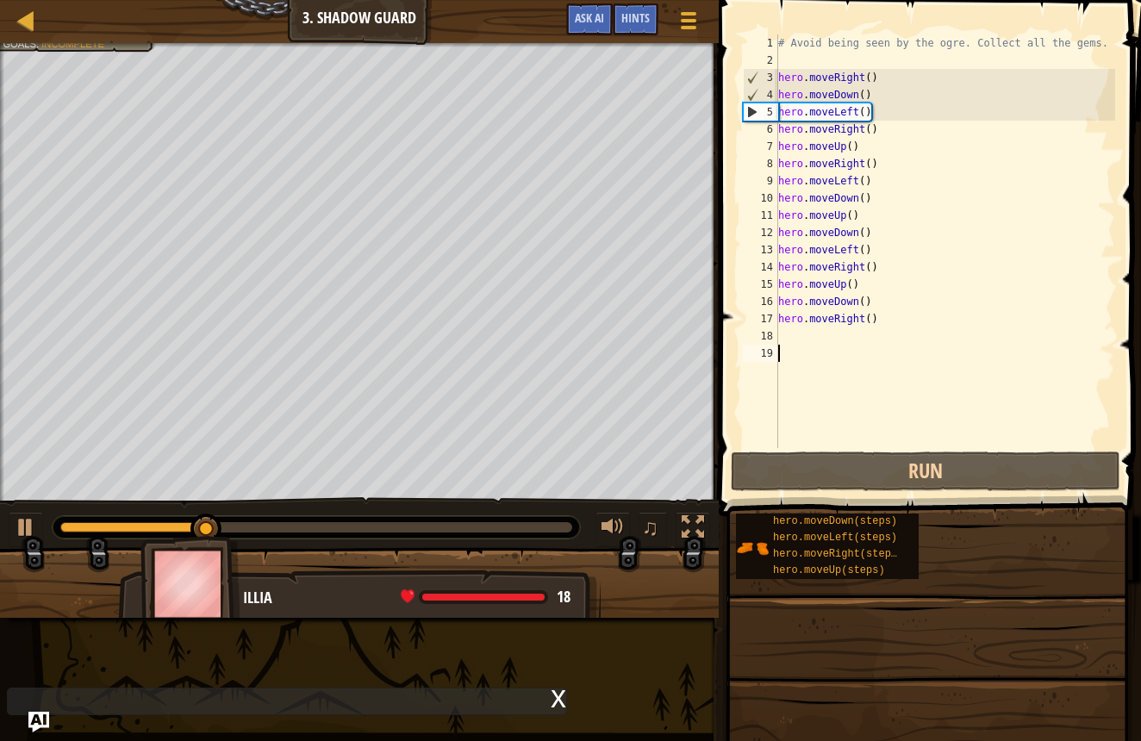
click at [808, 336] on div "# Avoid being seen by the ogre. Collect all the gems. hero . moveRight ( ) hero…" at bounding box center [945, 258] width 341 height 448
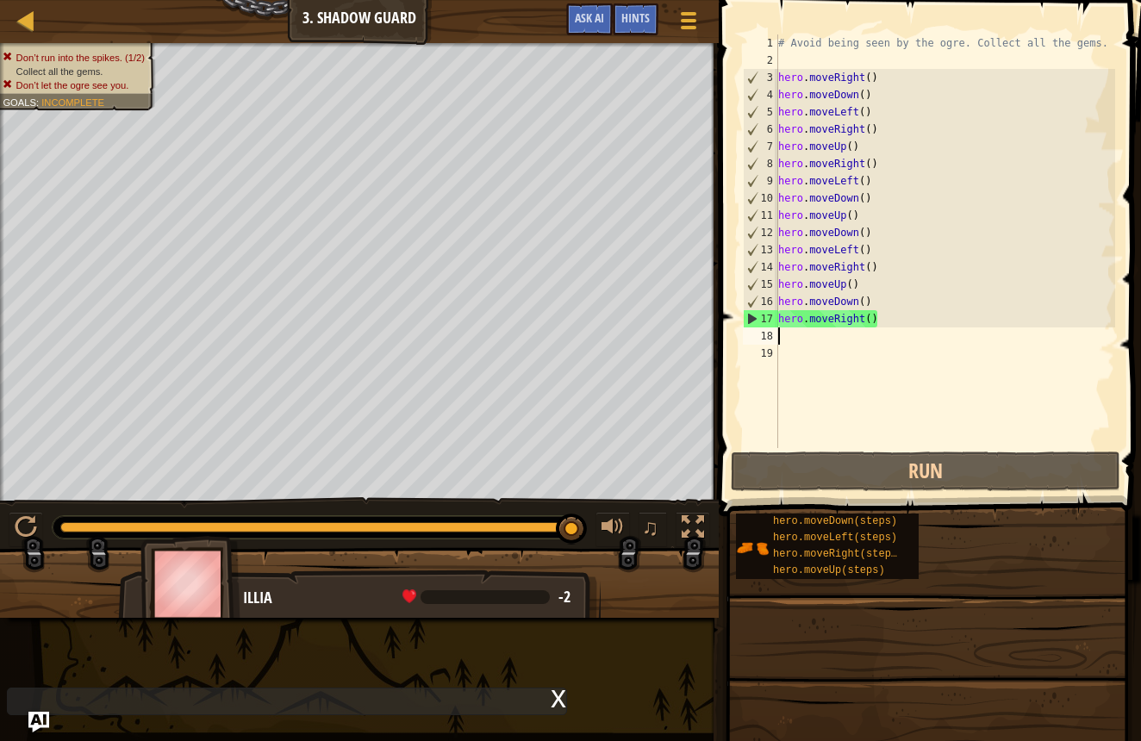
click at [778, 334] on div "18" at bounding box center [760, 336] width 35 height 17
type textarea "h"
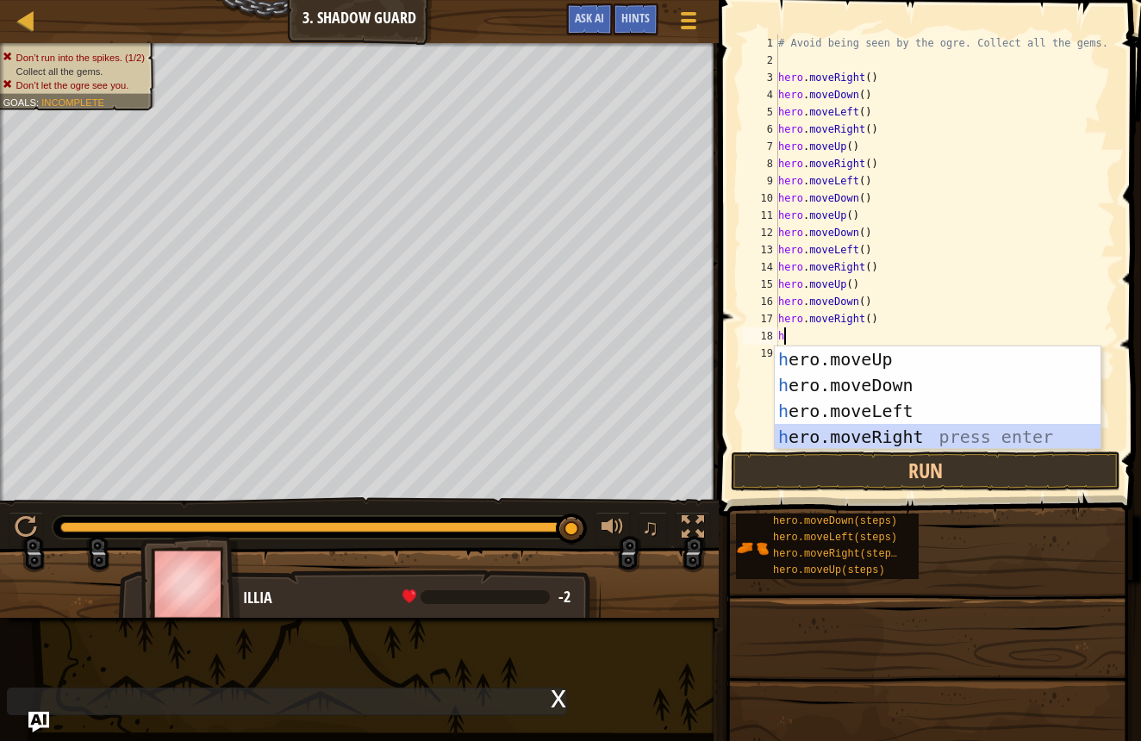
click at [853, 433] on div "h ero.moveUp press enter h ero.moveDown press enter h ero.moveLeft press enter …" at bounding box center [938, 424] width 326 height 155
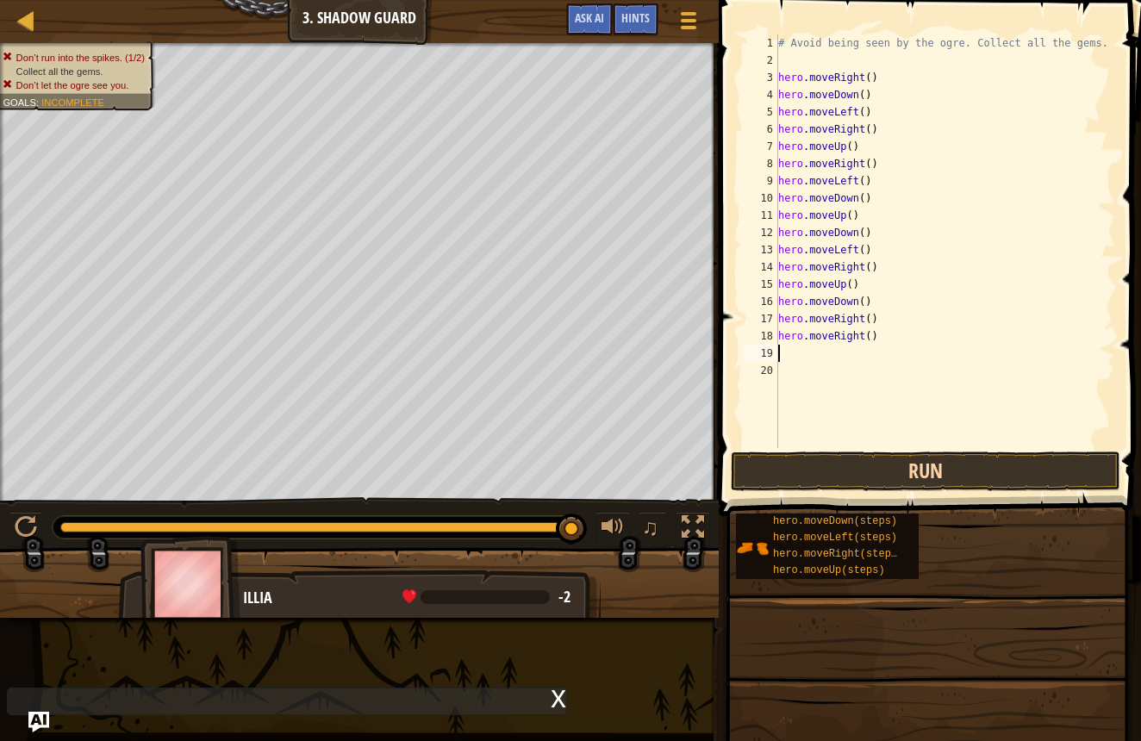
click at [869, 474] on button "Run" at bounding box center [926, 472] width 390 height 40
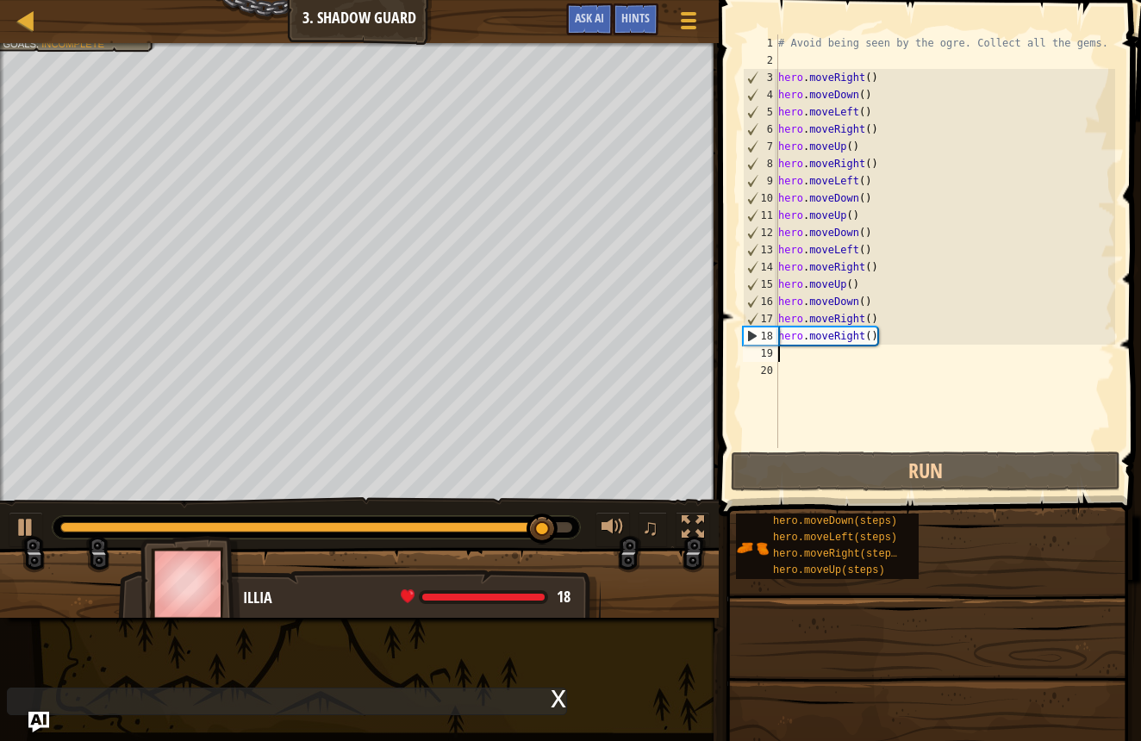
click at [804, 360] on div "# Avoid being seen by the ogre. Collect all the gems. hero . moveRight ( ) hero…" at bounding box center [945, 258] width 341 height 448
type textarea "h"
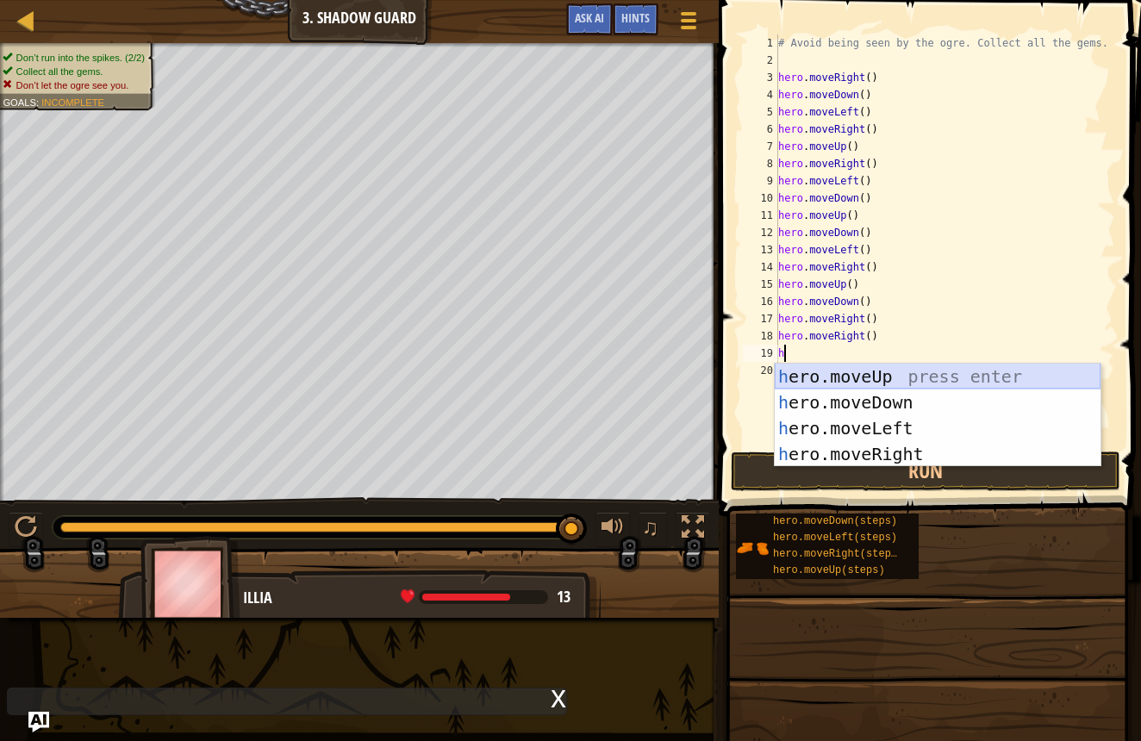
click at [822, 377] on div "h ero.moveUp press enter h ero.moveDown press enter h ero.moveLeft press enter …" at bounding box center [938, 441] width 326 height 155
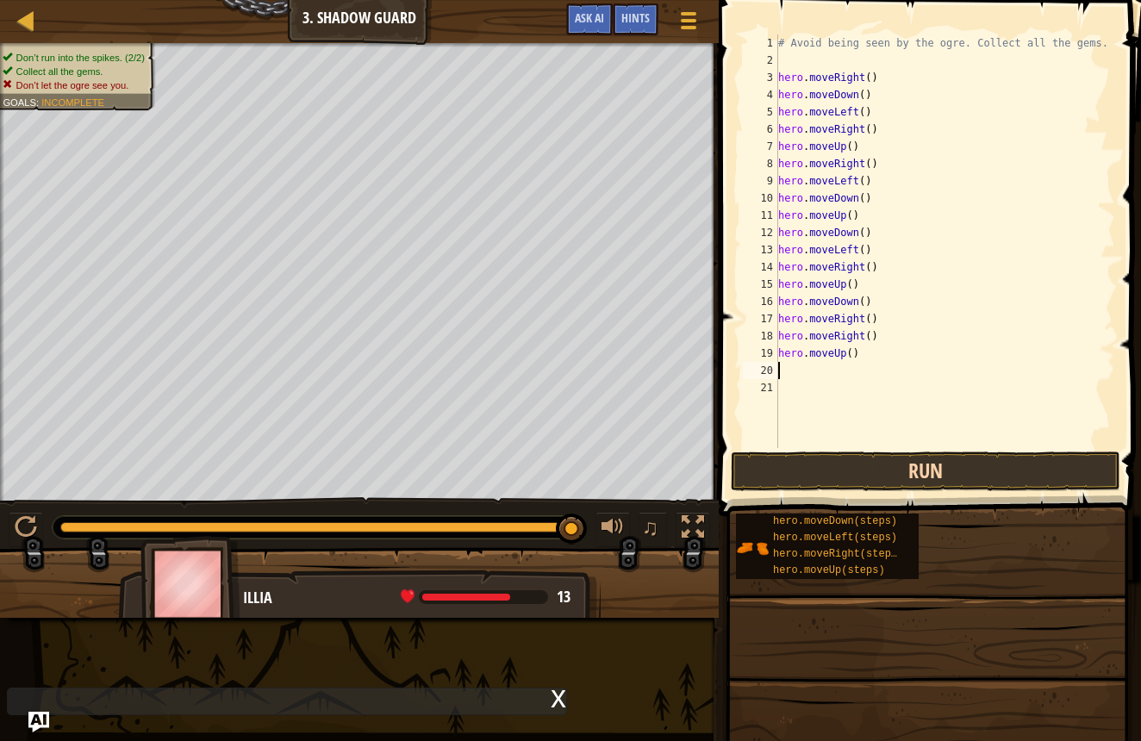
click at [831, 466] on button "Run" at bounding box center [926, 472] width 390 height 40
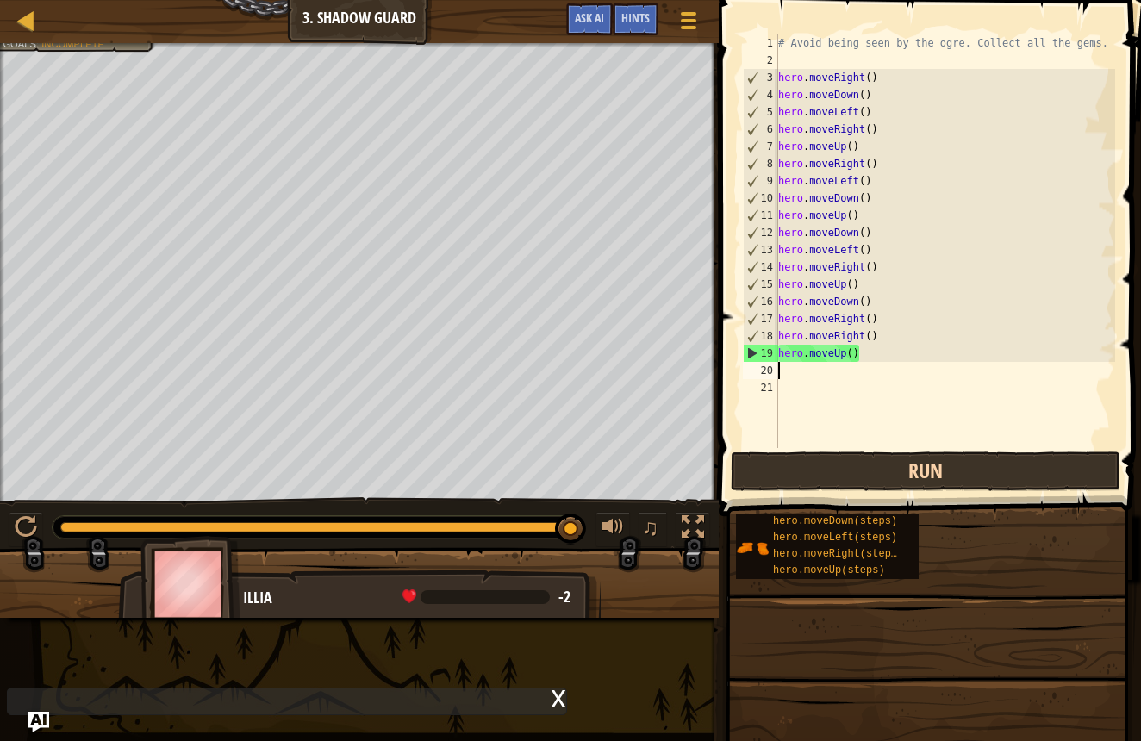
click at [792, 459] on button "Run" at bounding box center [926, 472] width 390 height 40
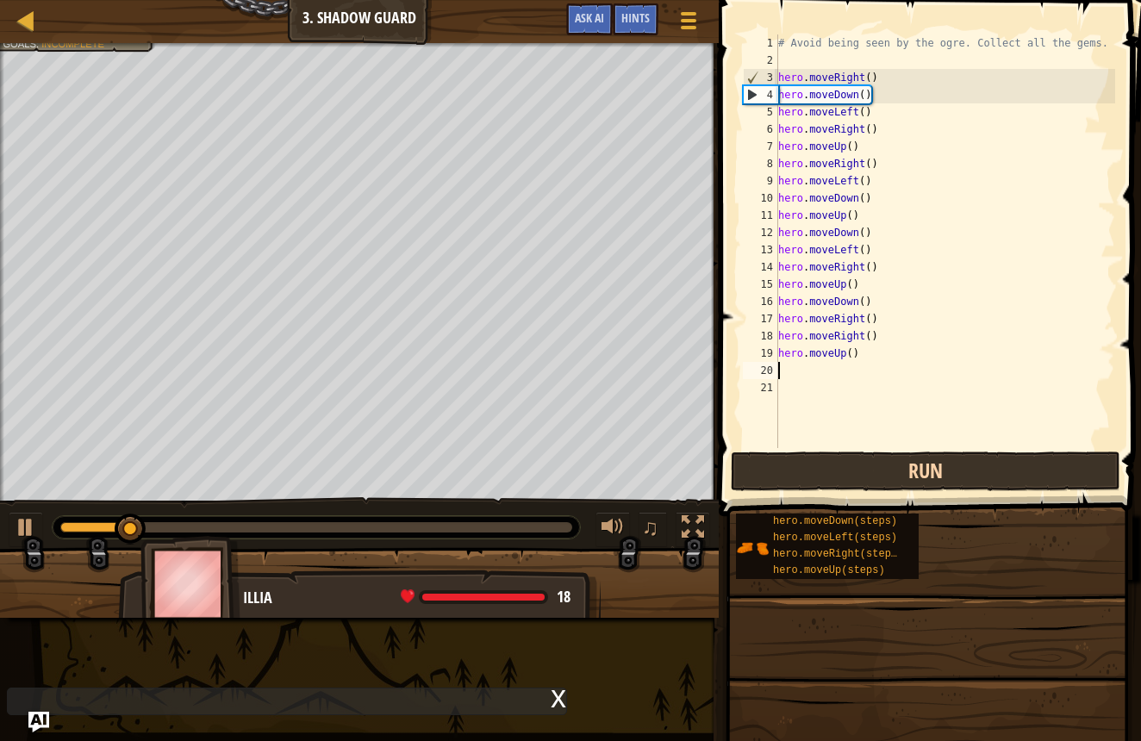
click at [799, 478] on button "Run" at bounding box center [926, 472] width 390 height 40
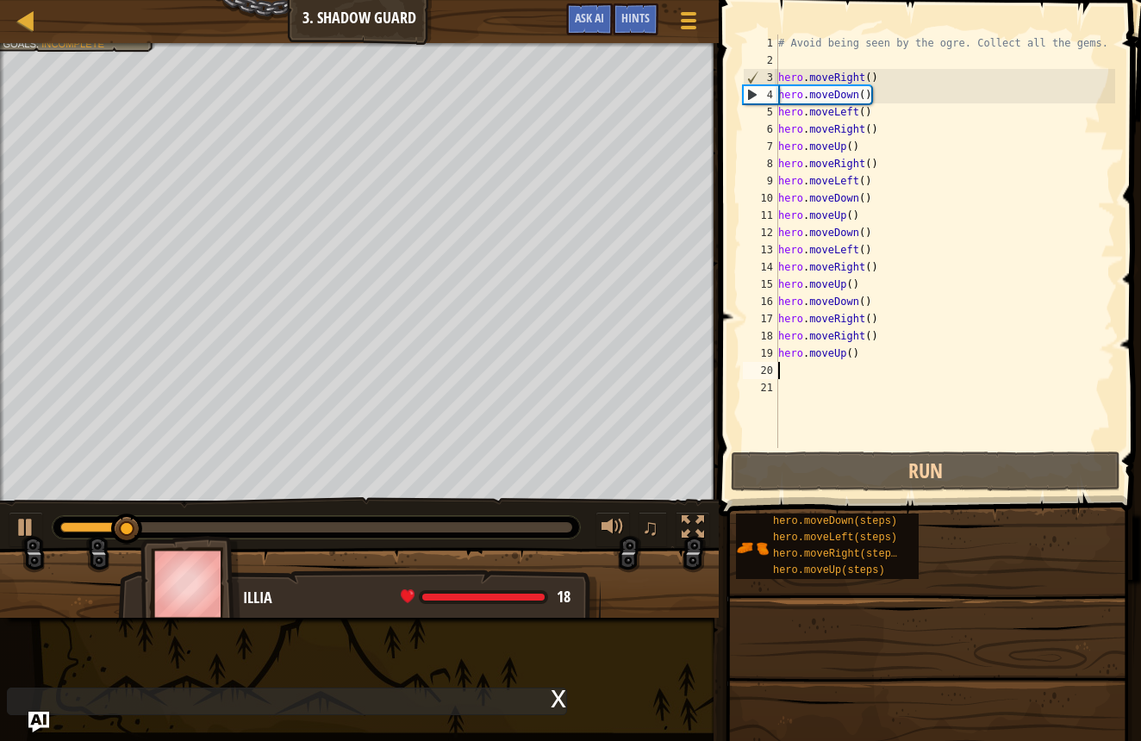
click at [798, 370] on div "# Avoid being seen by the ogre. Collect all the gems. hero . moveRight ( ) hero…" at bounding box center [945, 258] width 341 height 448
type textarea "h"
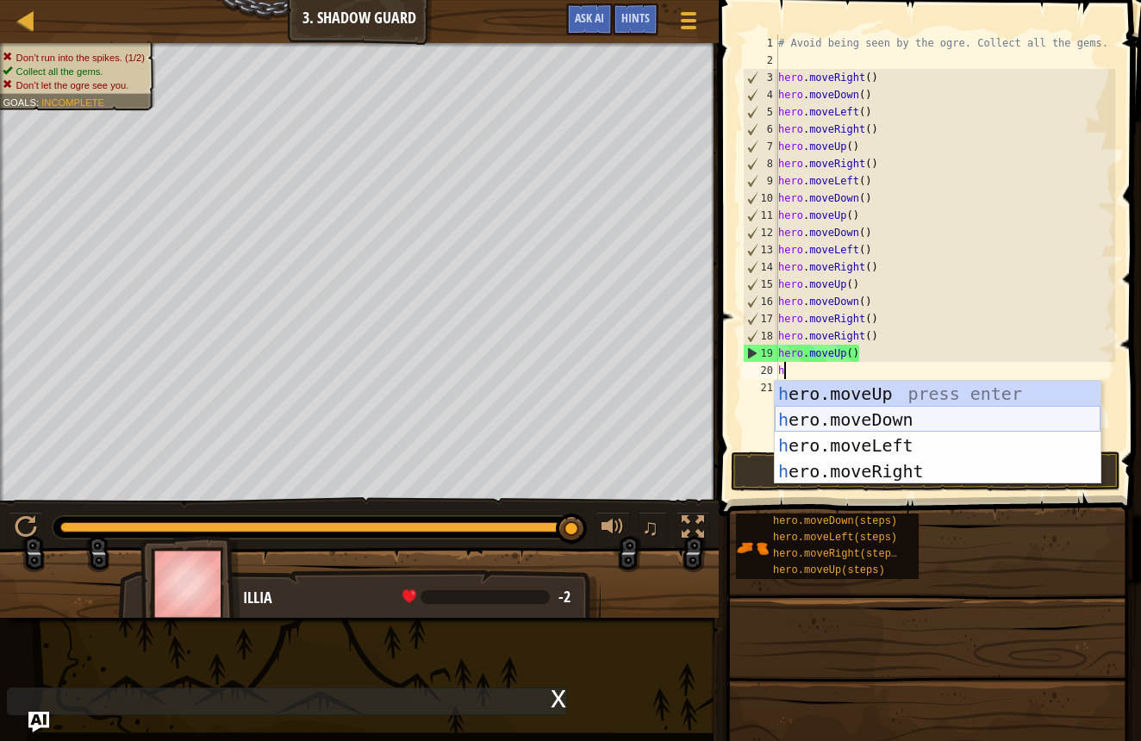
click at [854, 426] on div "h ero.moveUp press enter h ero.moveDown press enter h ero.moveLeft press enter …" at bounding box center [938, 458] width 326 height 155
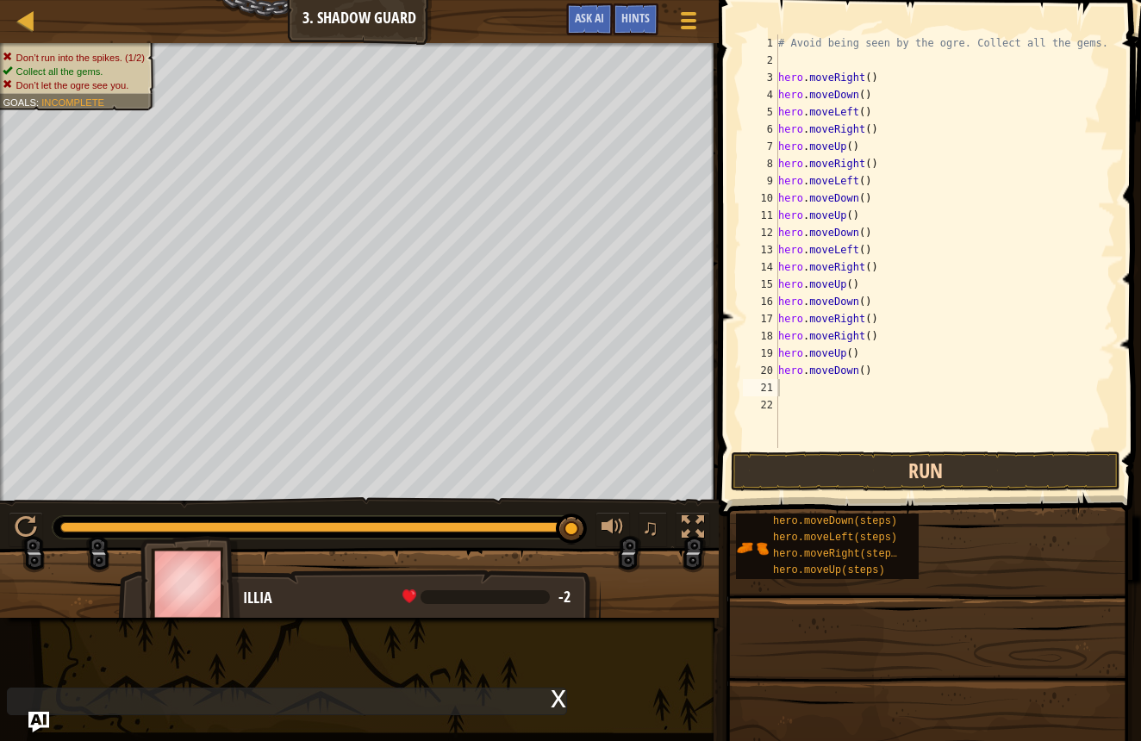
click at [853, 466] on button "Run" at bounding box center [926, 472] width 390 height 40
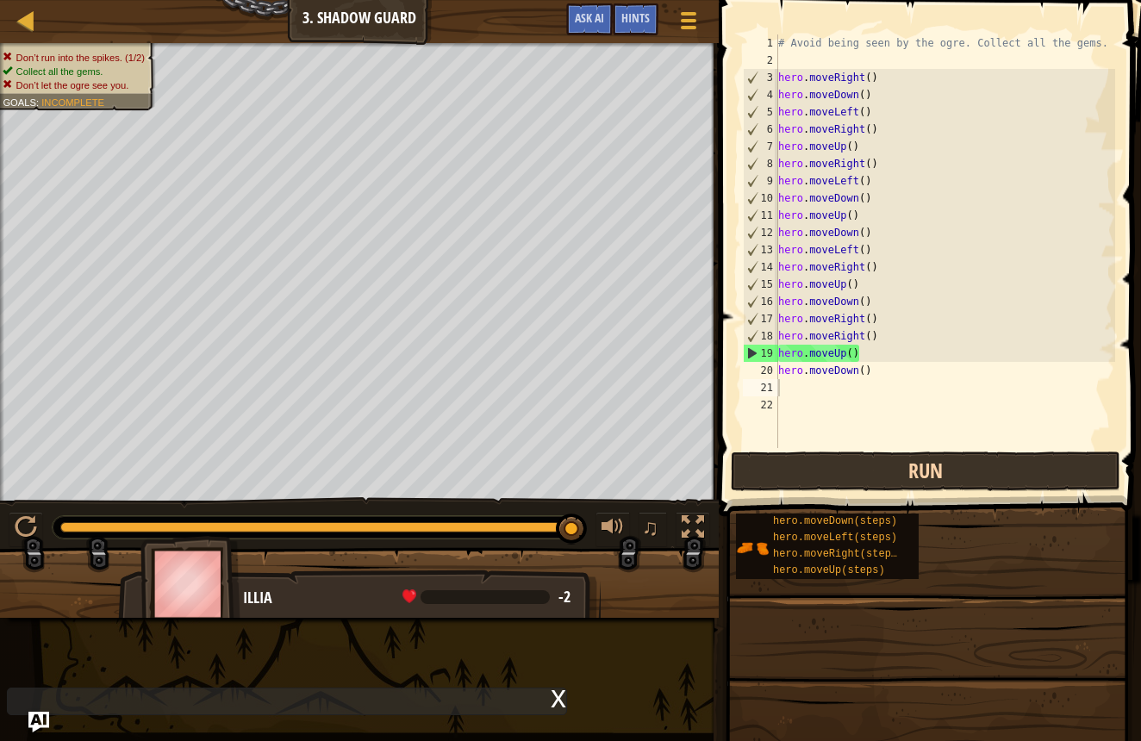
click at [838, 469] on button "Run" at bounding box center [926, 472] width 390 height 40
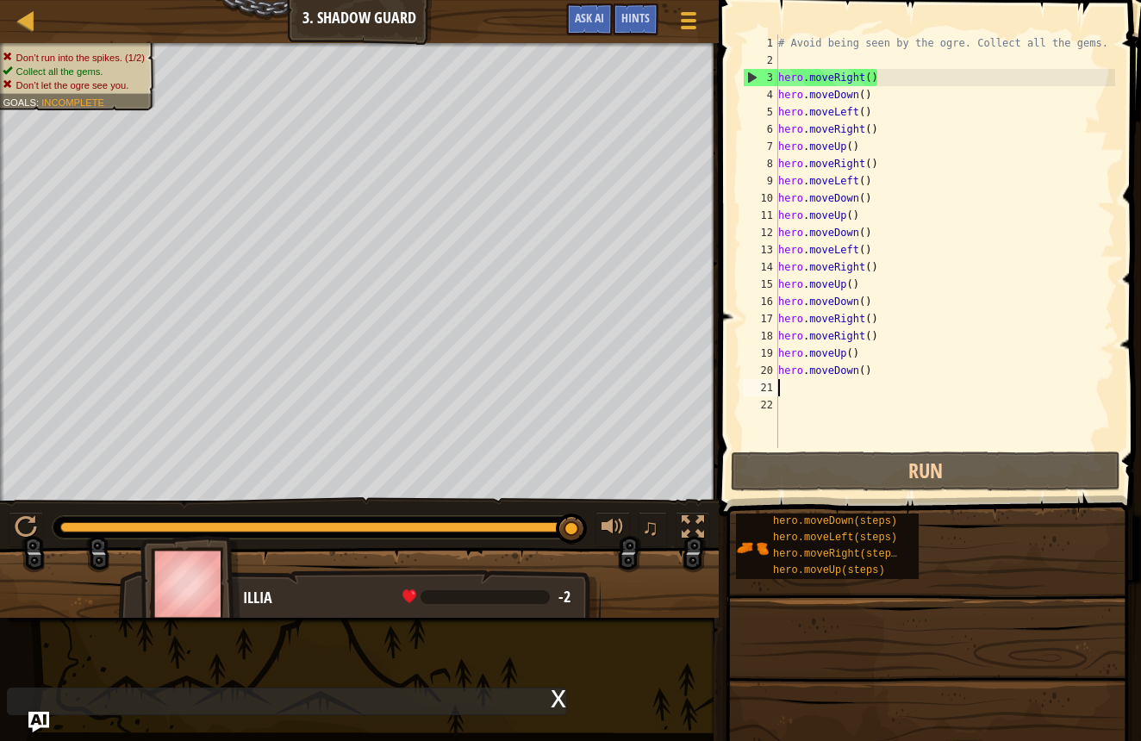
type textarea "h"
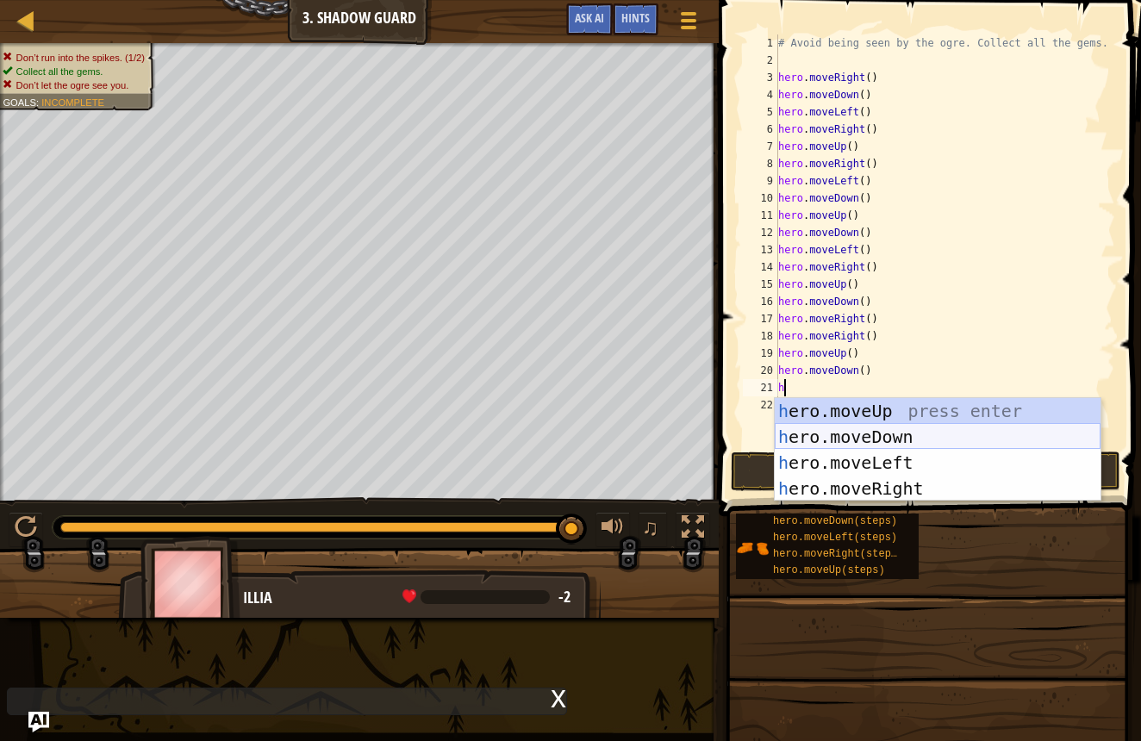
click at [856, 429] on div "h ero.moveUp press enter h ero.moveDown press enter h ero.moveLeft press enter …" at bounding box center [938, 475] width 326 height 155
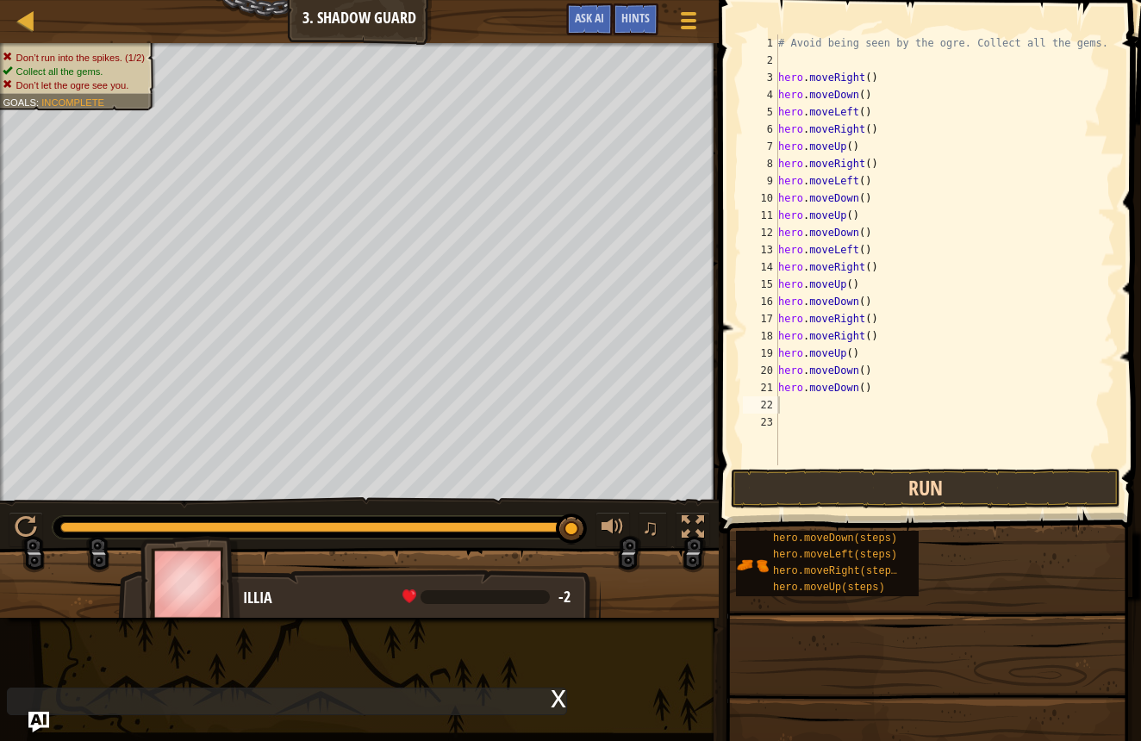
click at [856, 483] on button "Run" at bounding box center [926, 489] width 390 height 40
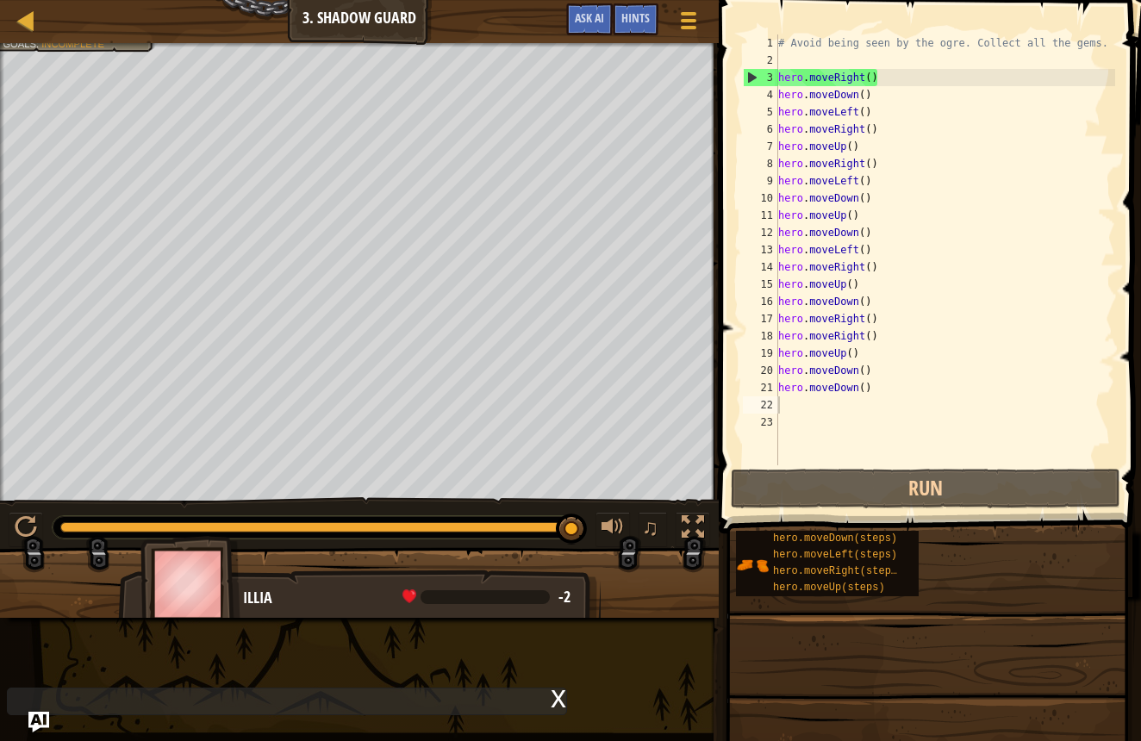
drag, startPoint x: 28, startPoint y: 19, endPoint x: 22, endPoint y: 5, distance: 15.1
click at [22, 5] on div "Map Introduction to Computer Science 3. Shadow Guard Game Menu Done Hints Ask AI" at bounding box center [359, 21] width 719 height 43
click at [23, 17] on div at bounding box center [27, 20] width 22 height 22
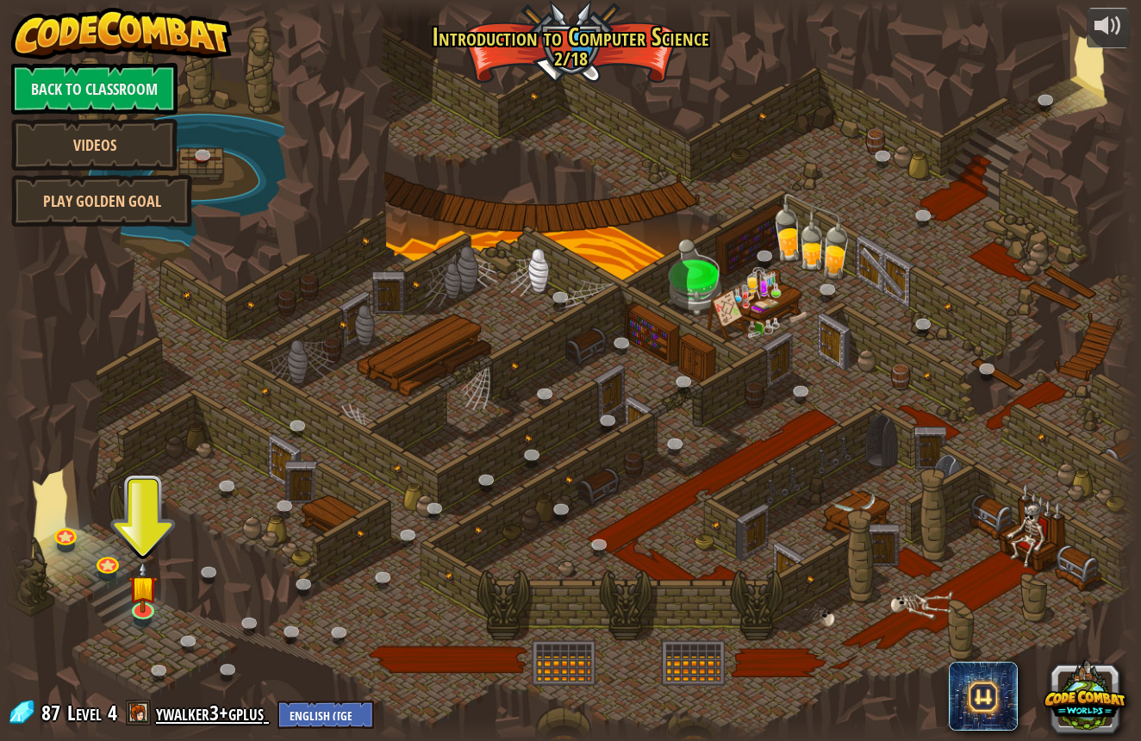
click at [222, 716] on link "ywalker3+gplus" at bounding box center [212, 713] width 113 height 28
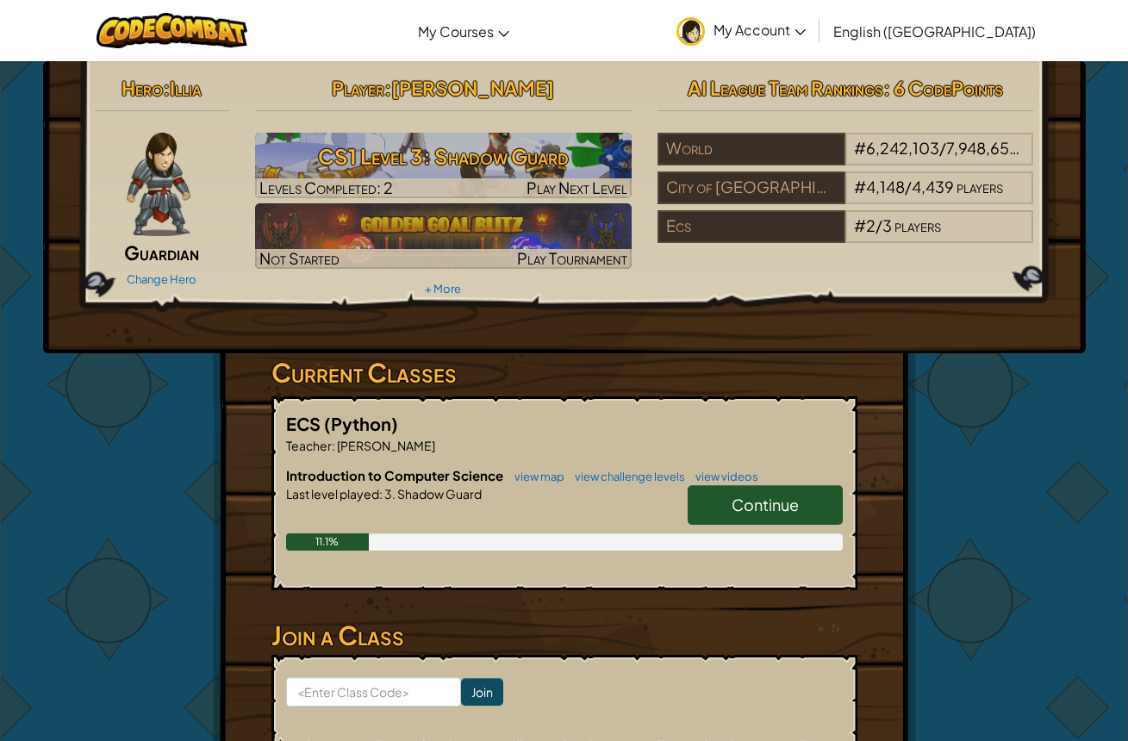
click at [715, 515] on link "Continue" at bounding box center [765, 505] width 155 height 40
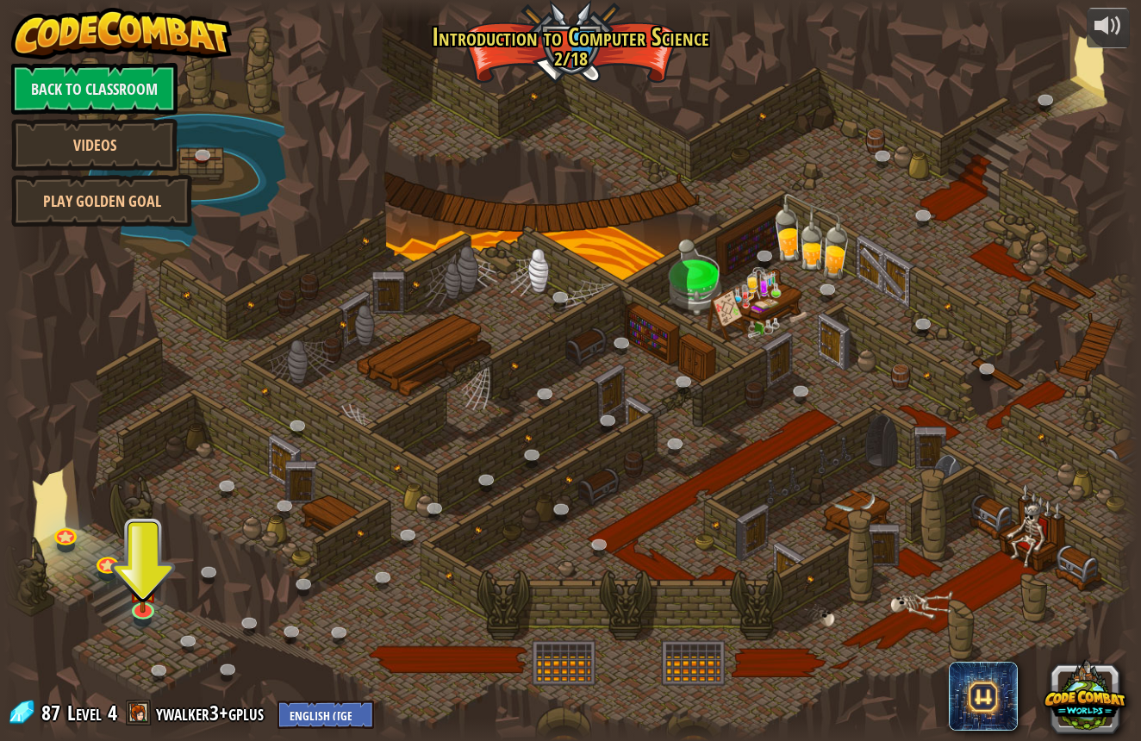
click at [137, 539] on div at bounding box center [570, 370] width 1134 height 741
click at [115, 90] on link "Back to Classroom" at bounding box center [94, 89] width 166 height 52
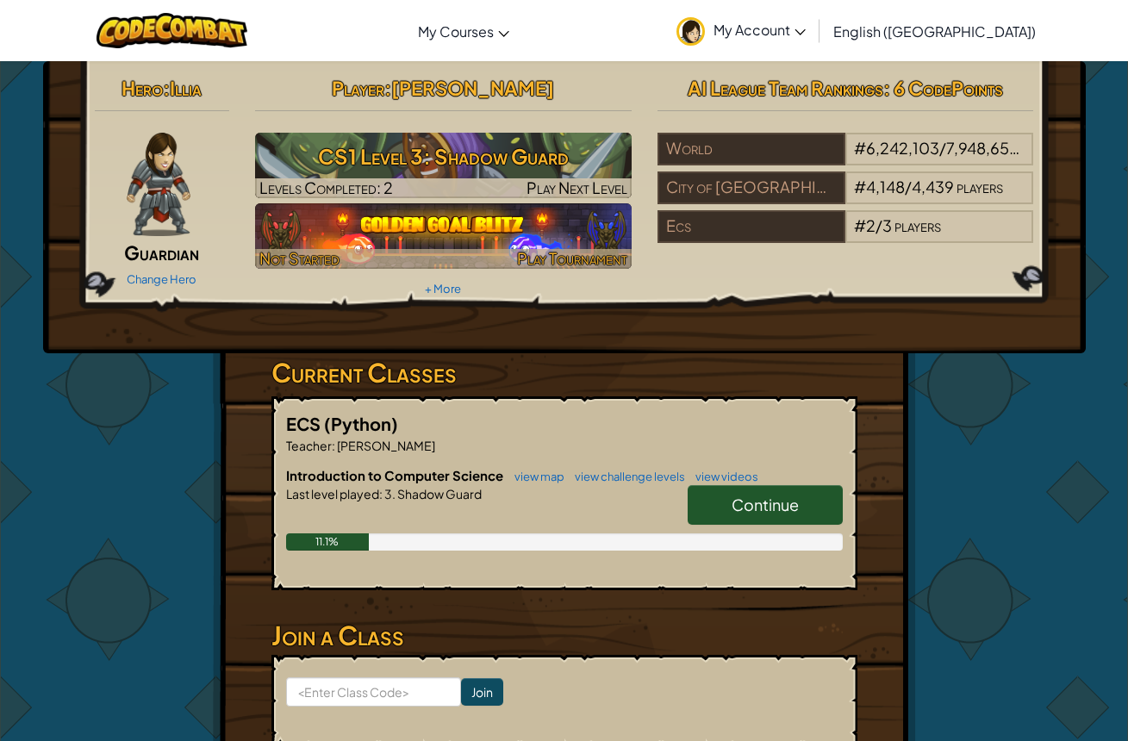
click at [340, 217] on img at bounding box center [443, 236] width 377 height 66
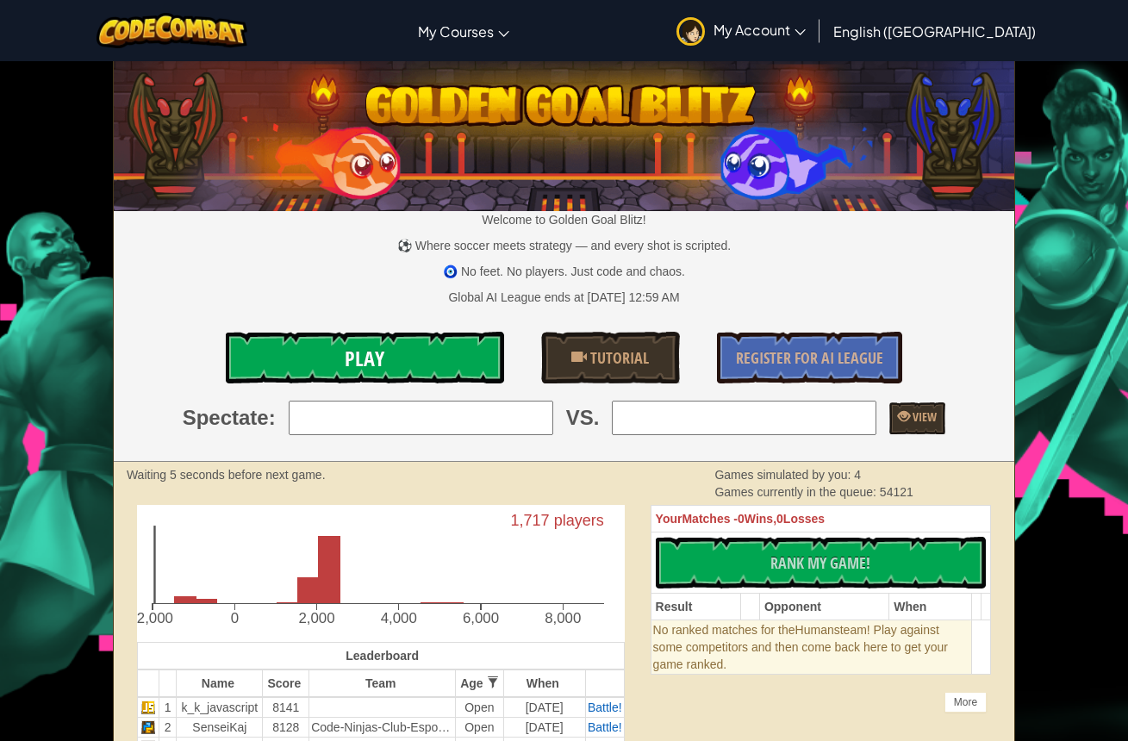
click at [448, 357] on link "Play" at bounding box center [365, 358] width 278 height 52
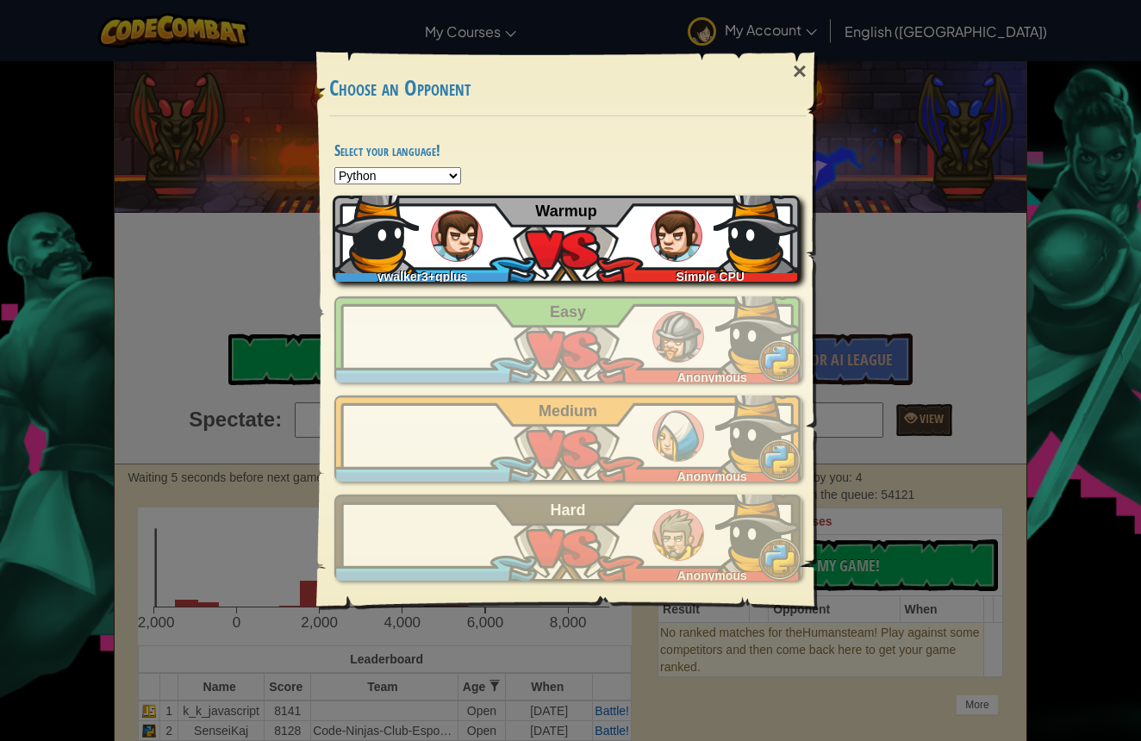
click at [488, 259] on div "ywalker3+gplus Simple CPU Warmup" at bounding box center [566, 239] width 467 height 86
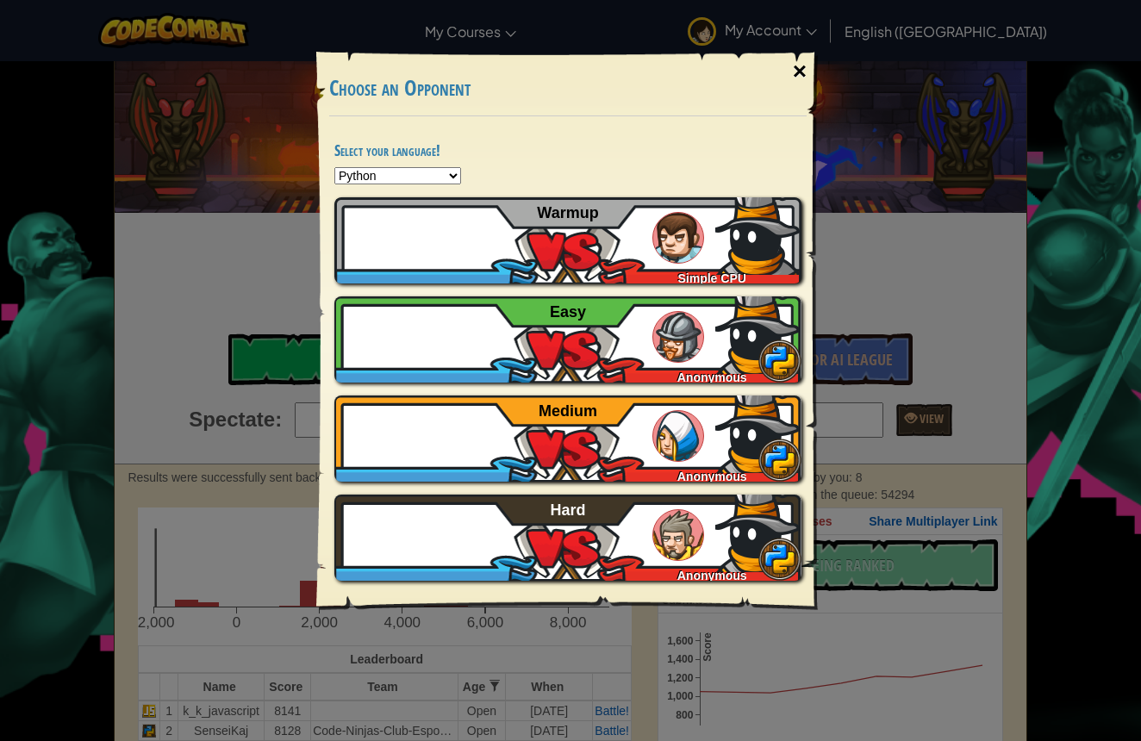
click at [799, 72] on div "×" at bounding box center [800, 72] width 40 height 50
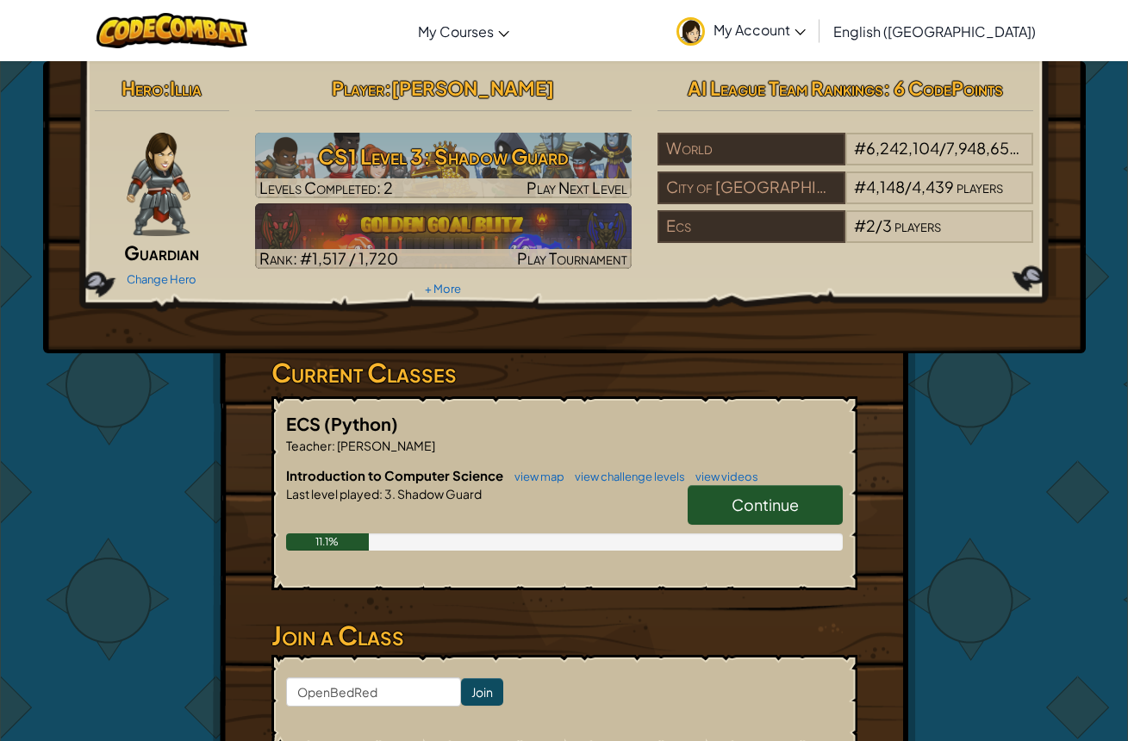
scroll to position [134, 0]
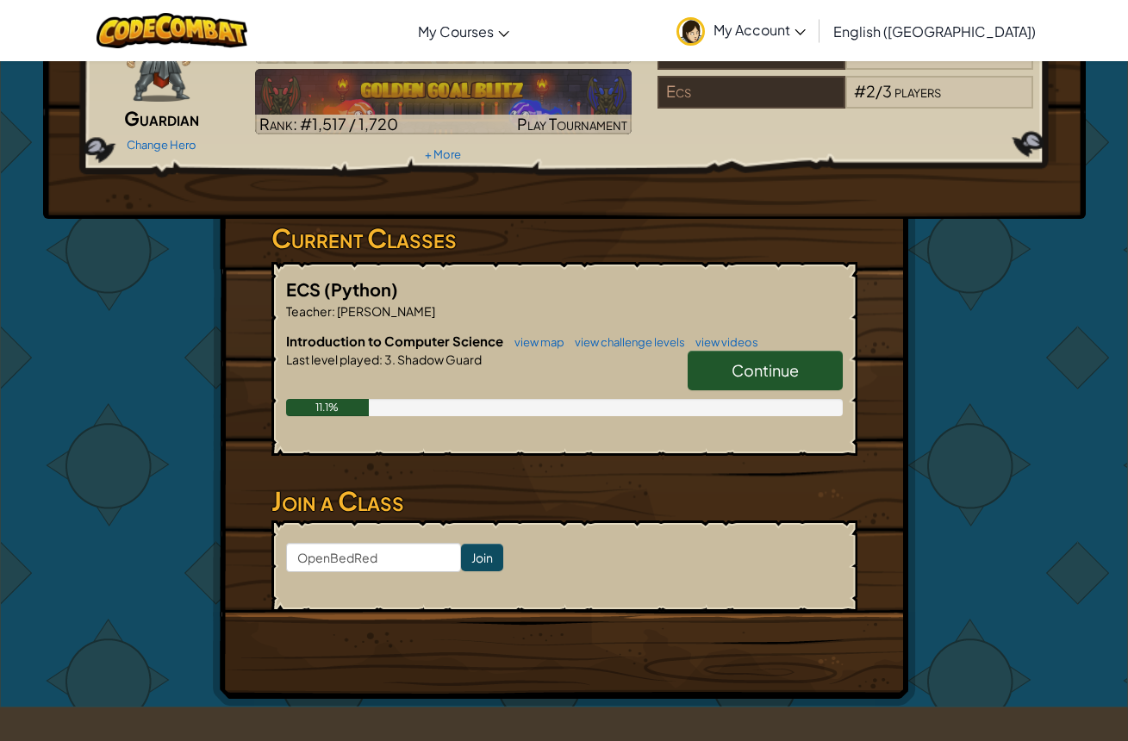
click at [740, 372] on span "Continue" at bounding box center [765, 370] width 67 height 20
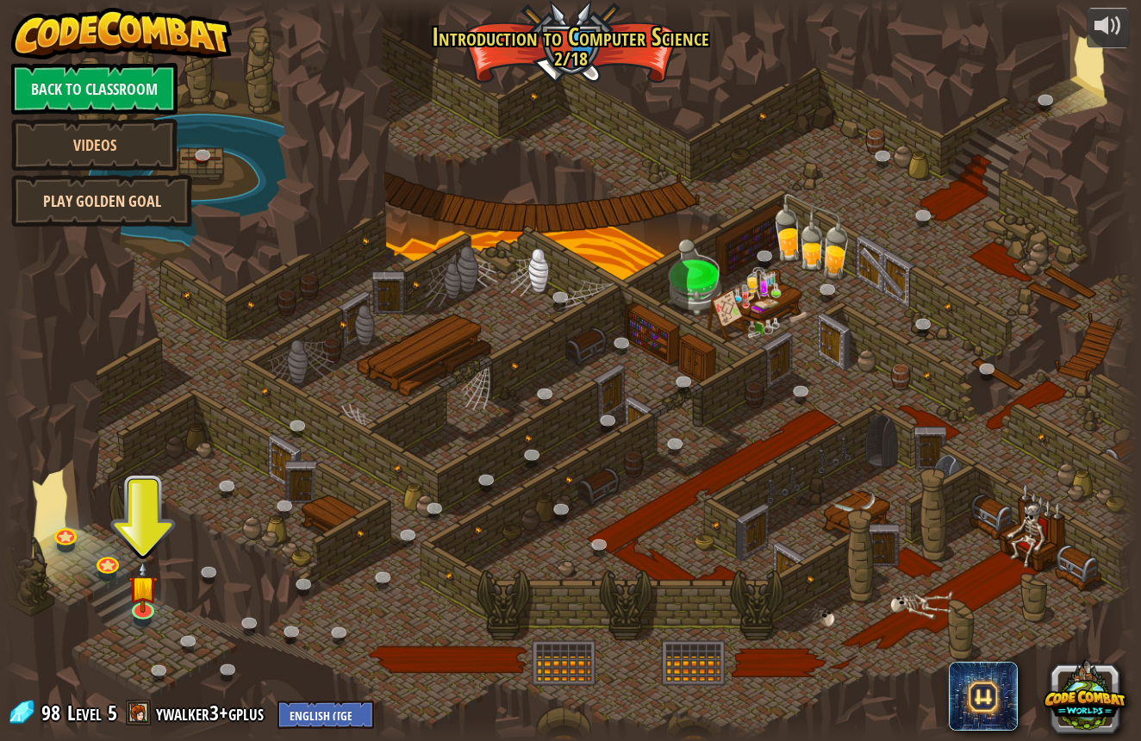
click at [72, 199] on link "Play Golden Goal" at bounding box center [101, 201] width 181 height 52
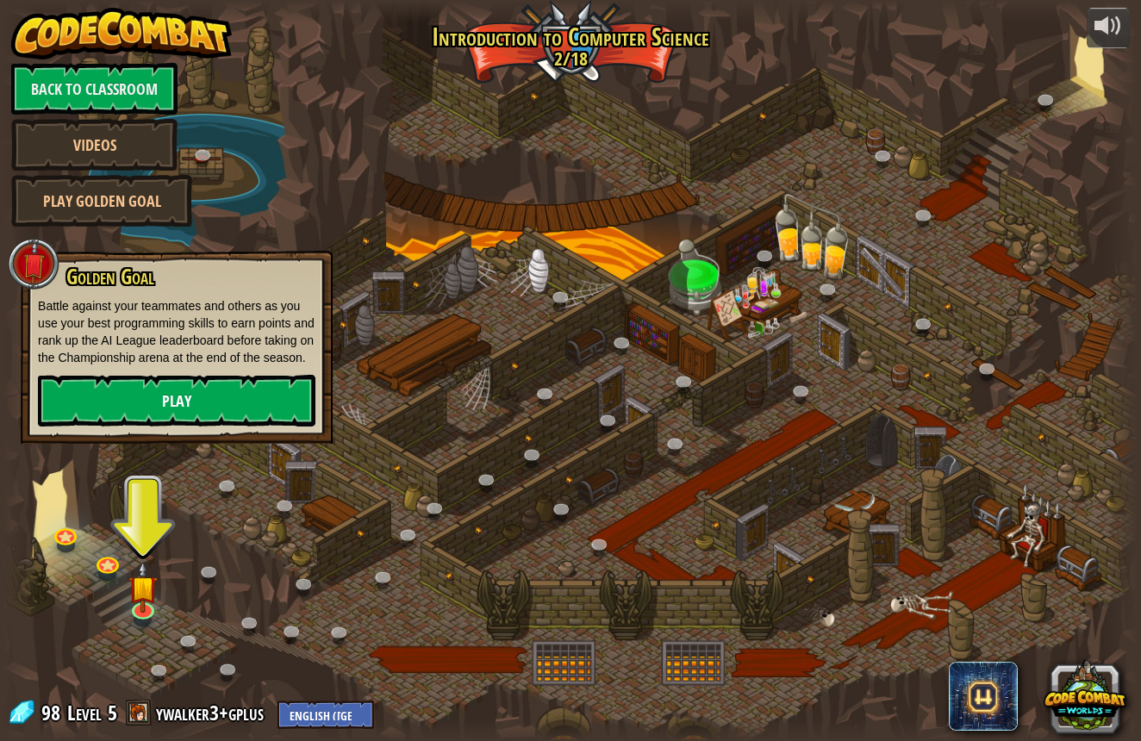
click at [197, 423] on link "Play" at bounding box center [177, 401] width 278 height 52
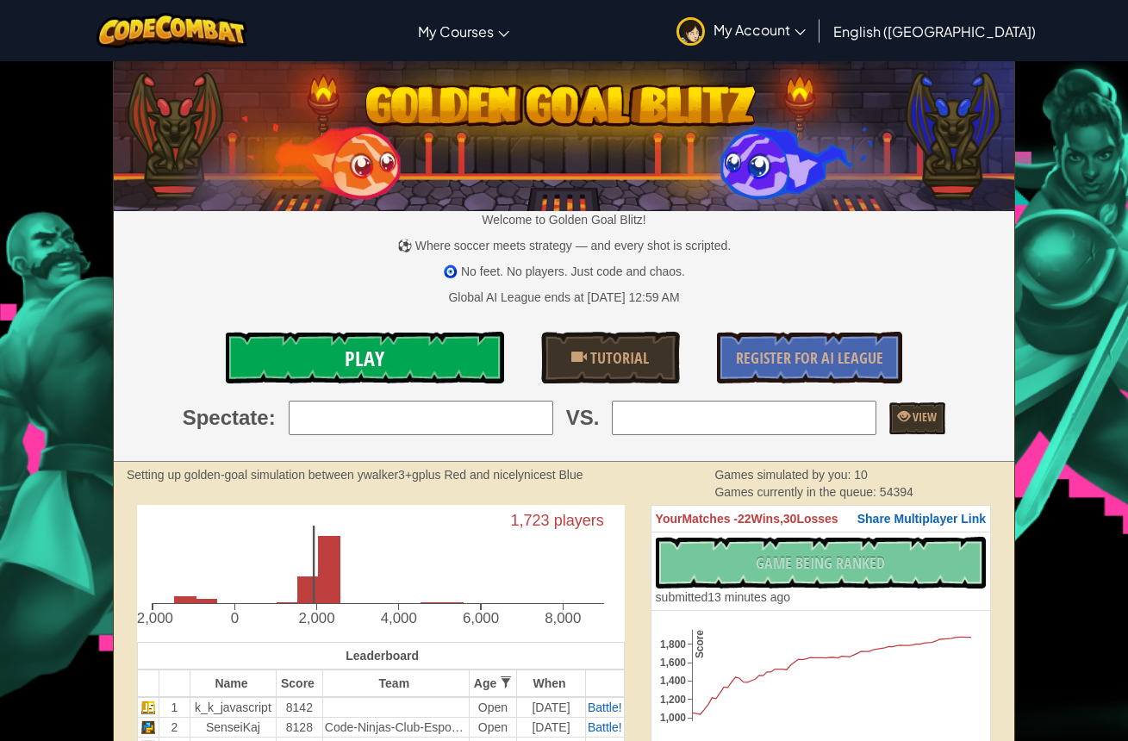
click at [331, 363] on link "Play" at bounding box center [365, 358] width 278 height 52
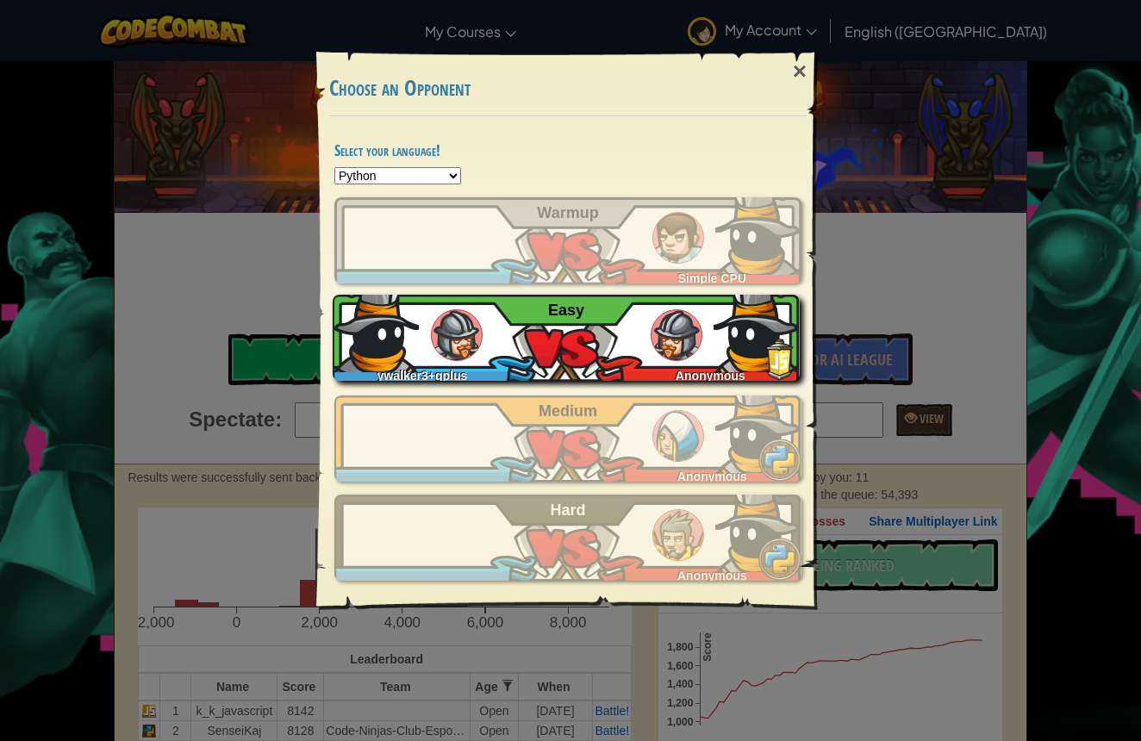
click at [489, 334] on div "ywalker3+gplus Anonymous Easy" at bounding box center [566, 338] width 467 height 86
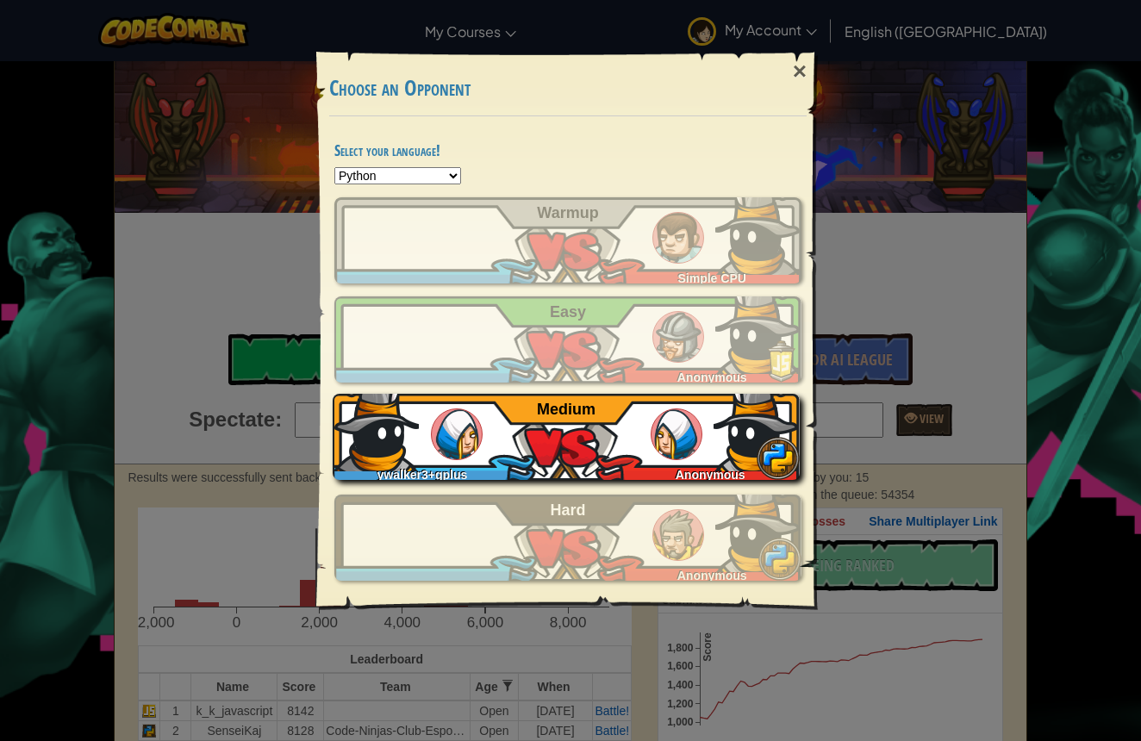
click at [429, 448] on div "ywalker3+gplus Anonymous Medium" at bounding box center [566, 437] width 467 height 86
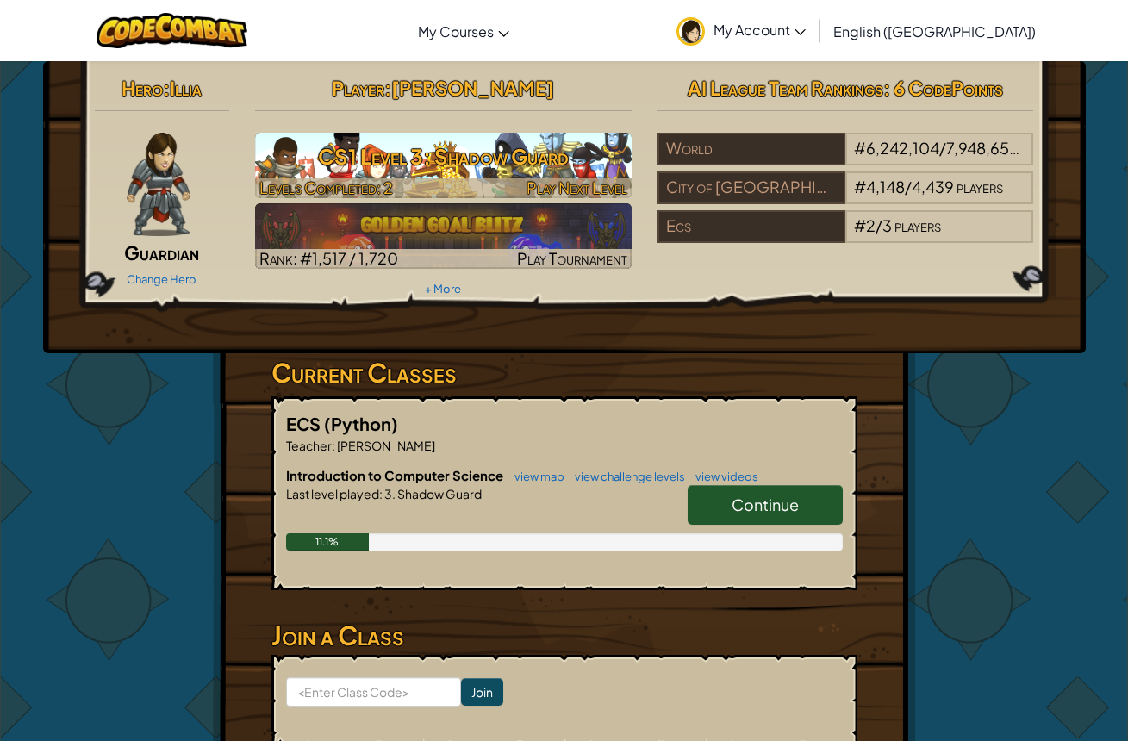
click at [553, 166] on h3 "CS1 Level 3: Shadow Guard" at bounding box center [443, 156] width 377 height 39
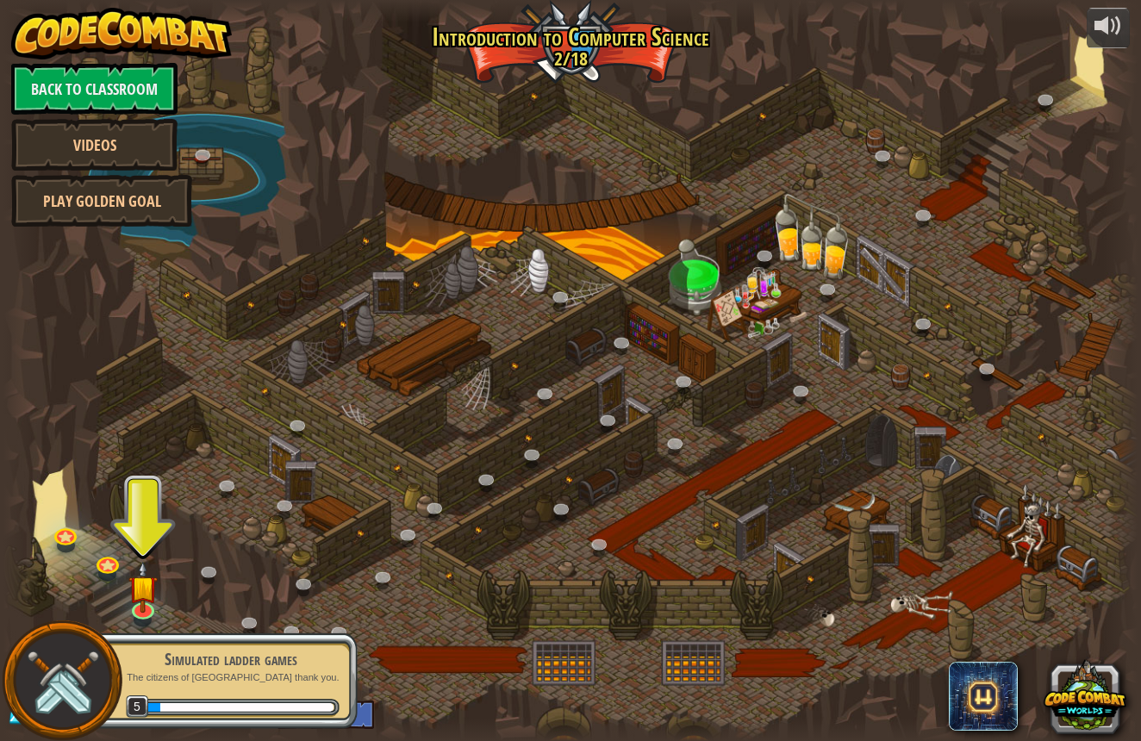
click at [137, 708] on span "5" at bounding box center [137, 707] width 23 height 23
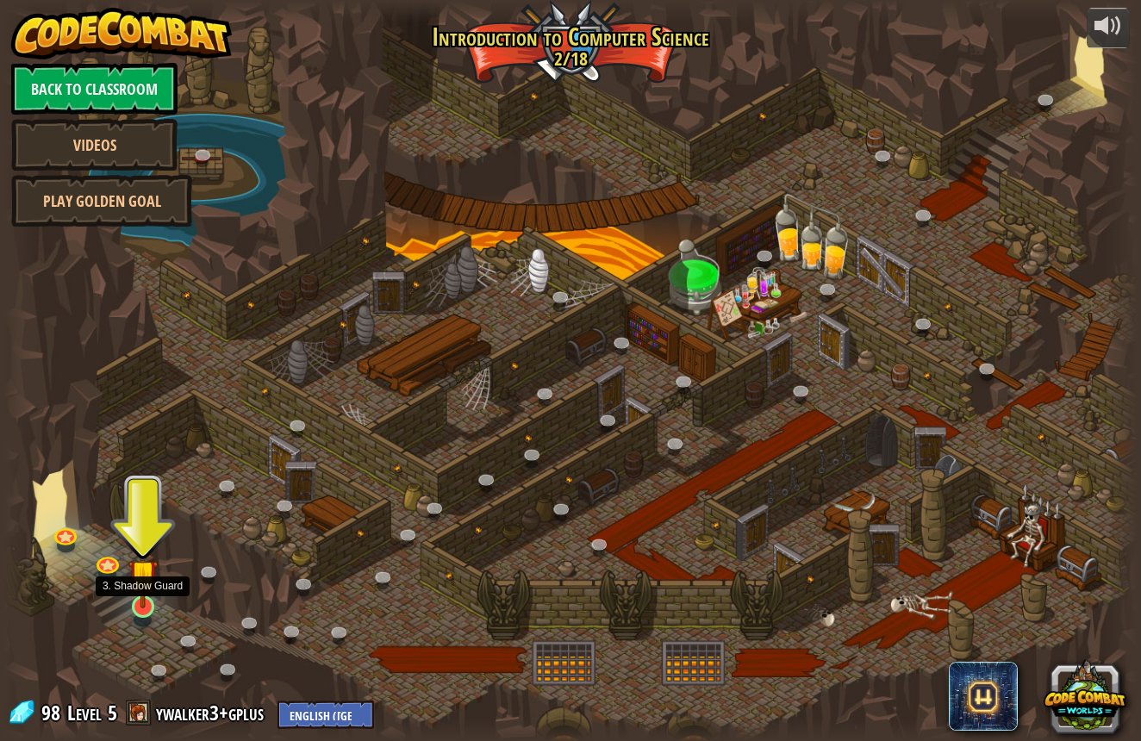
click at [152, 606] on img at bounding box center [143, 574] width 30 height 68
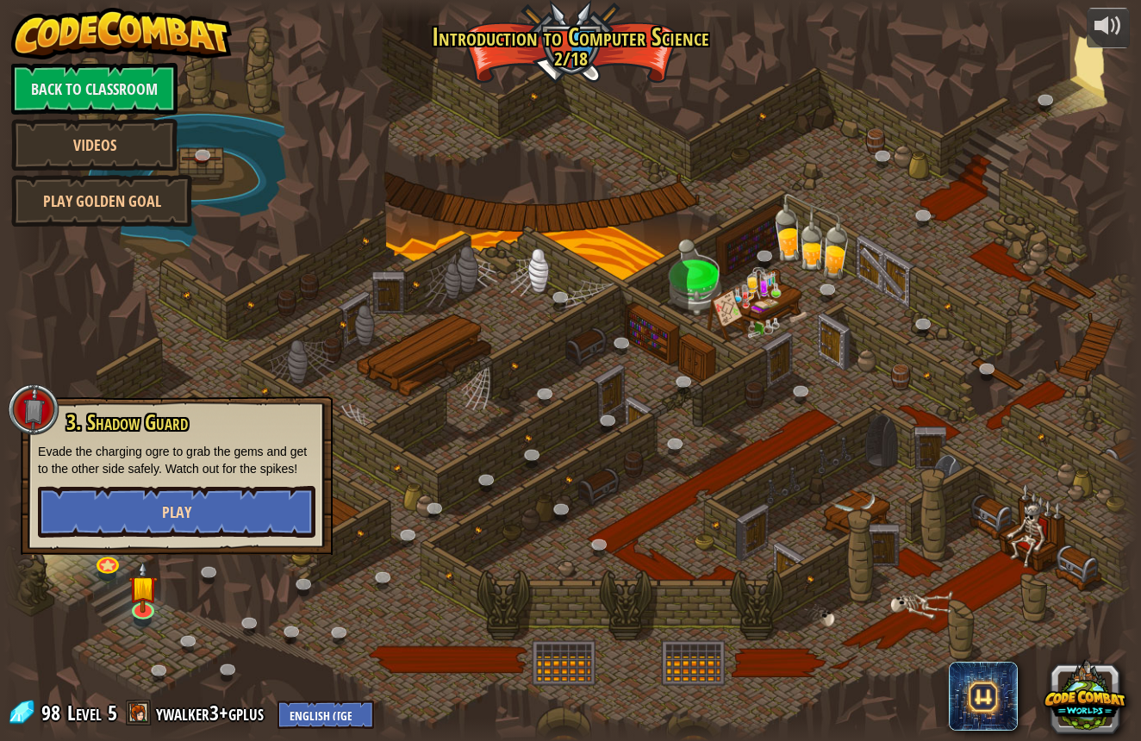
click at [216, 503] on button "Play" at bounding box center [177, 512] width 278 height 52
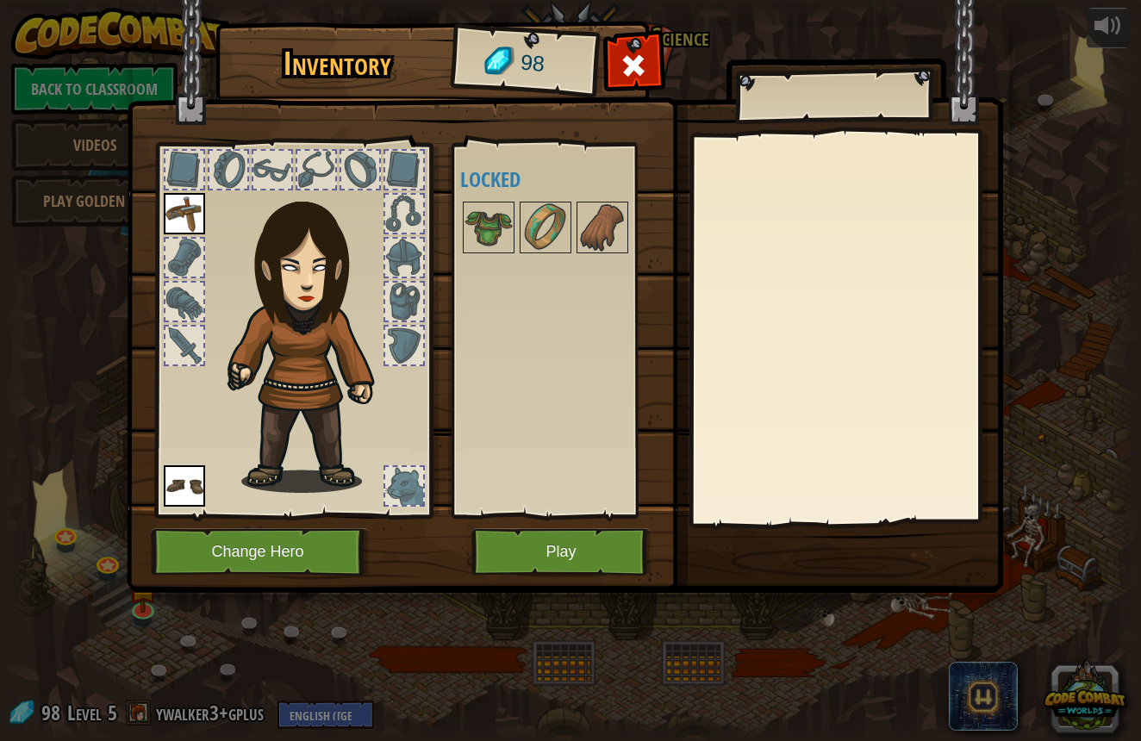
click at [183, 210] on img at bounding box center [184, 213] width 41 height 41
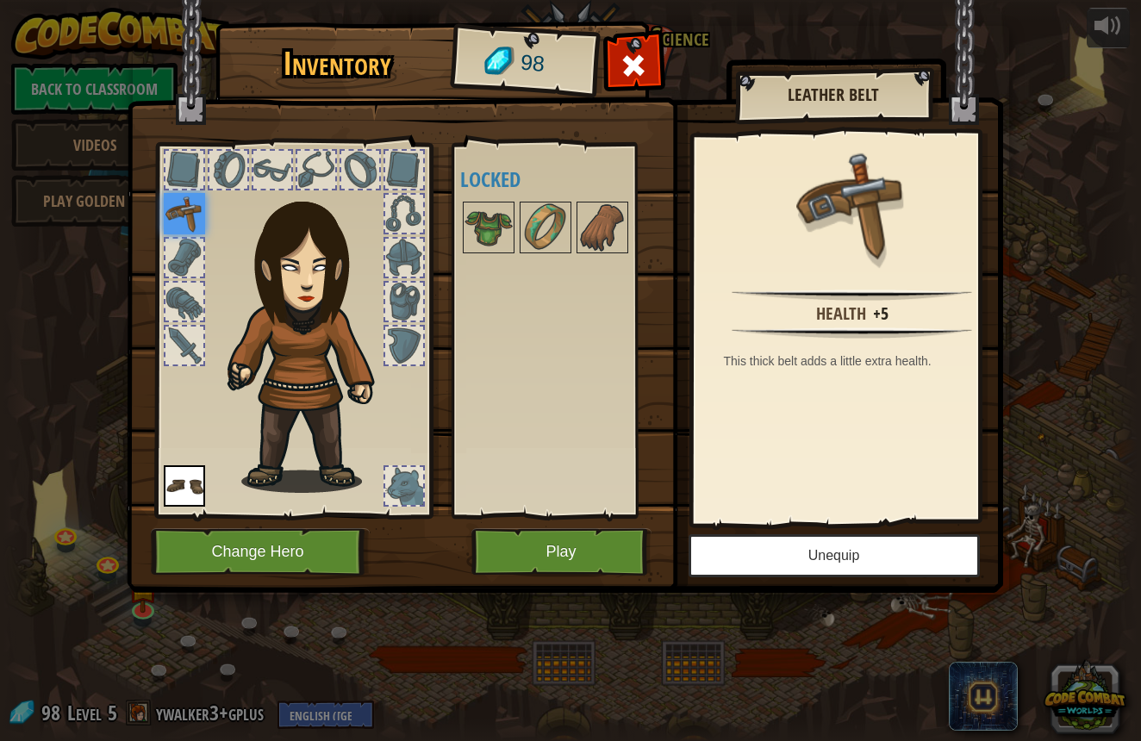
click at [765, 553] on button "Unequip" at bounding box center [834, 555] width 291 height 43
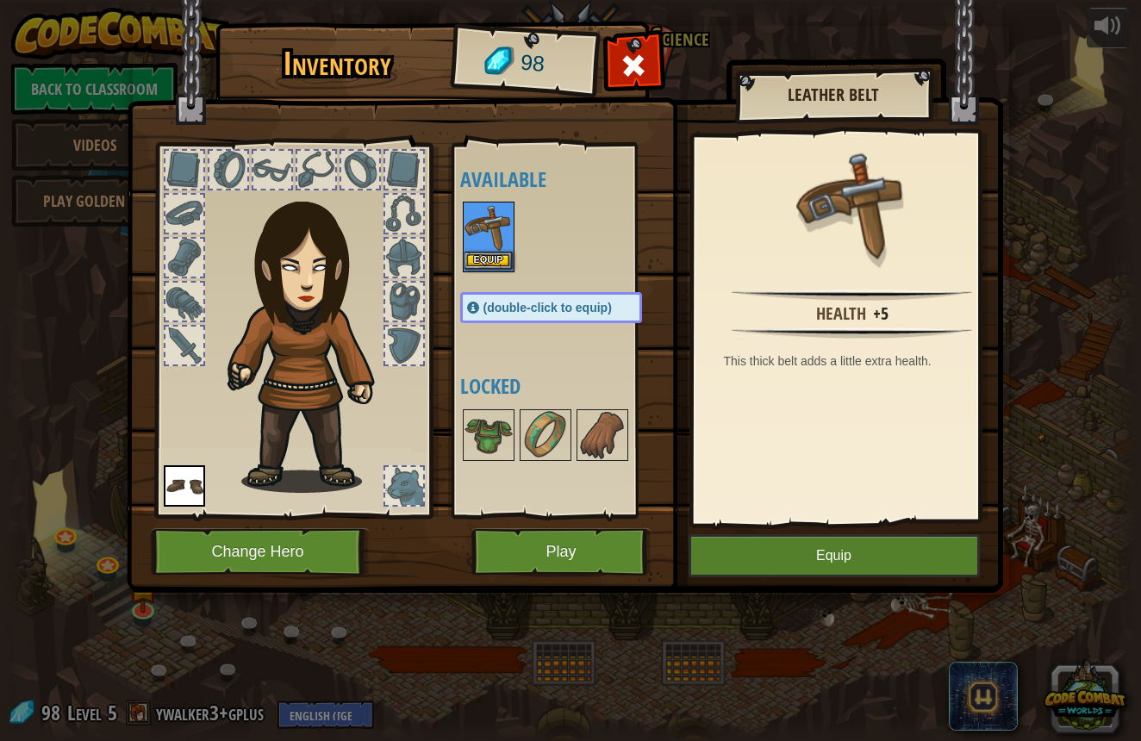
click at [490, 267] on button "Equip" at bounding box center [489, 261] width 48 height 18
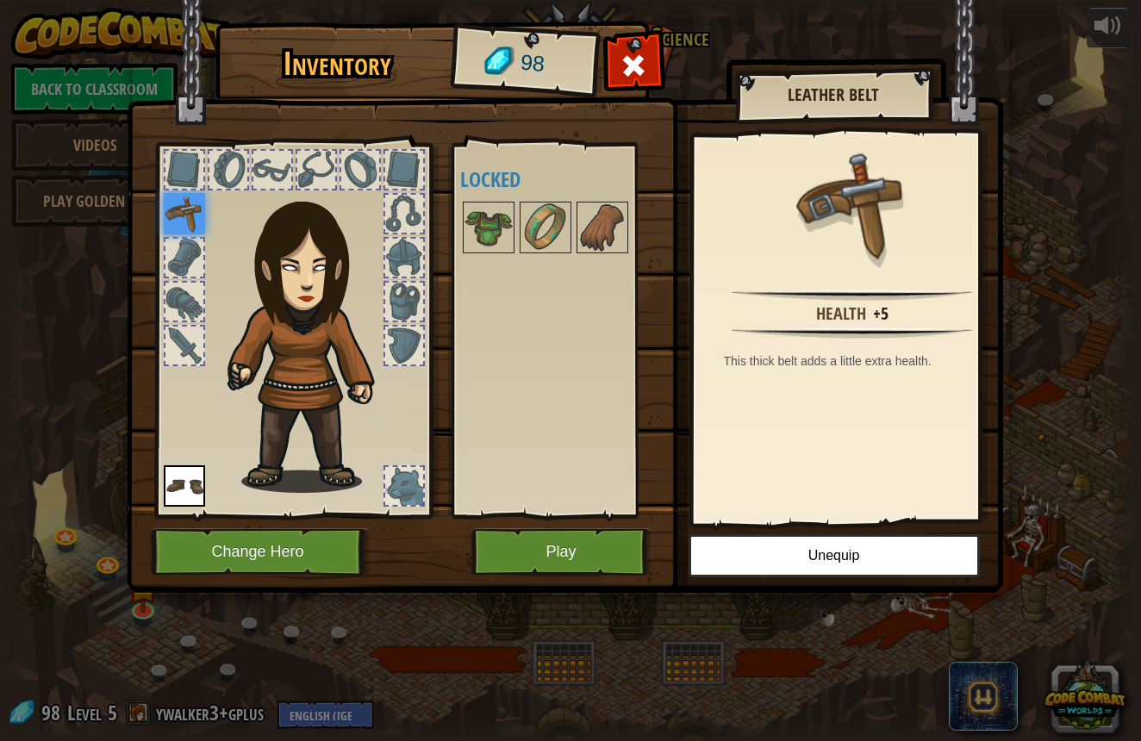
click at [901, 567] on button "Unequip" at bounding box center [834, 555] width 291 height 43
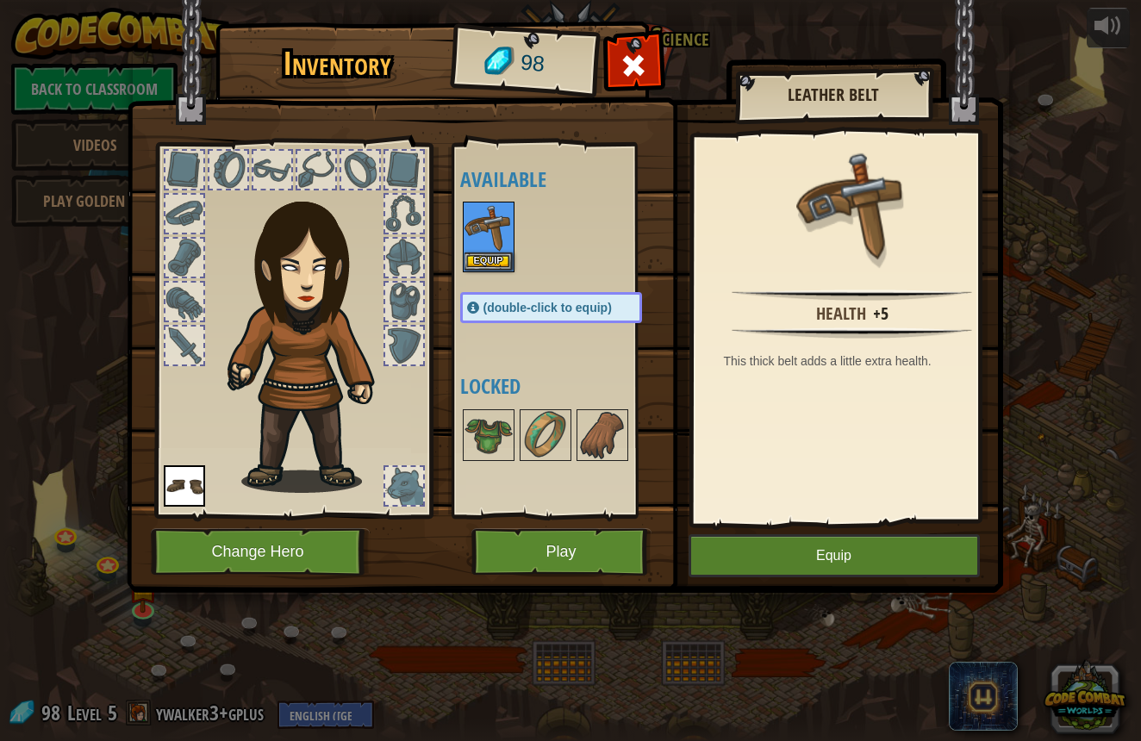
click at [606, 550] on button "Play" at bounding box center [562, 551] width 180 height 47
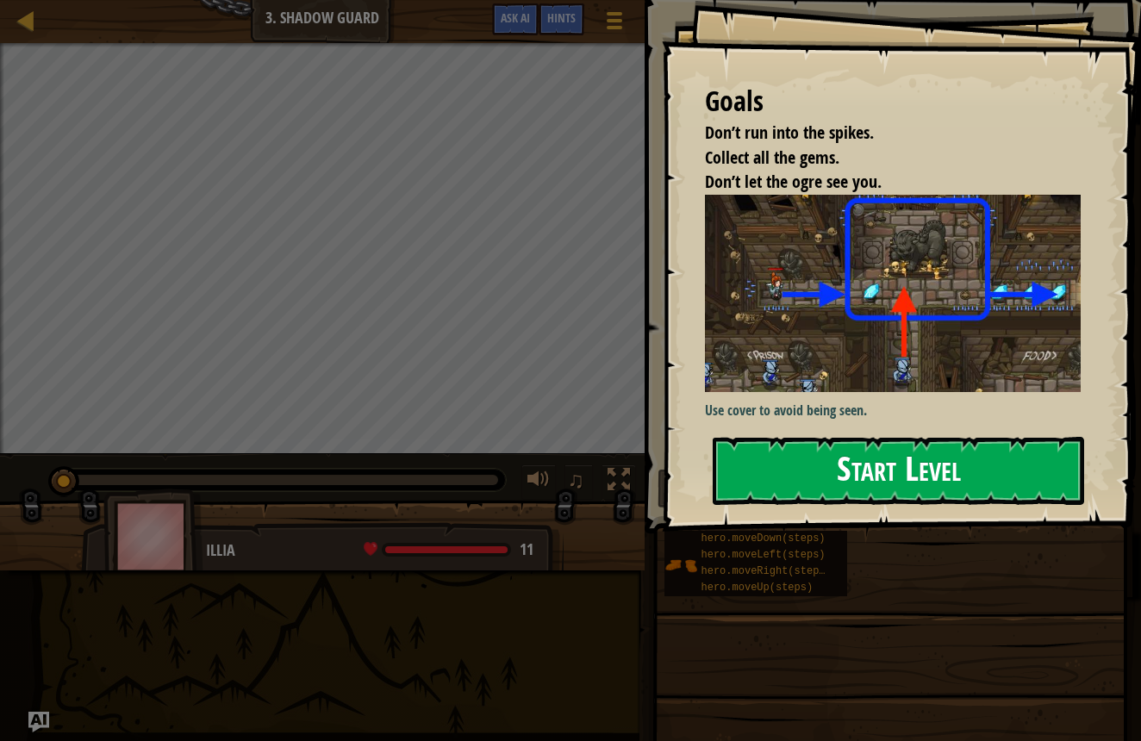
click at [781, 437] on button "Start Level" at bounding box center [899, 471] width 372 height 68
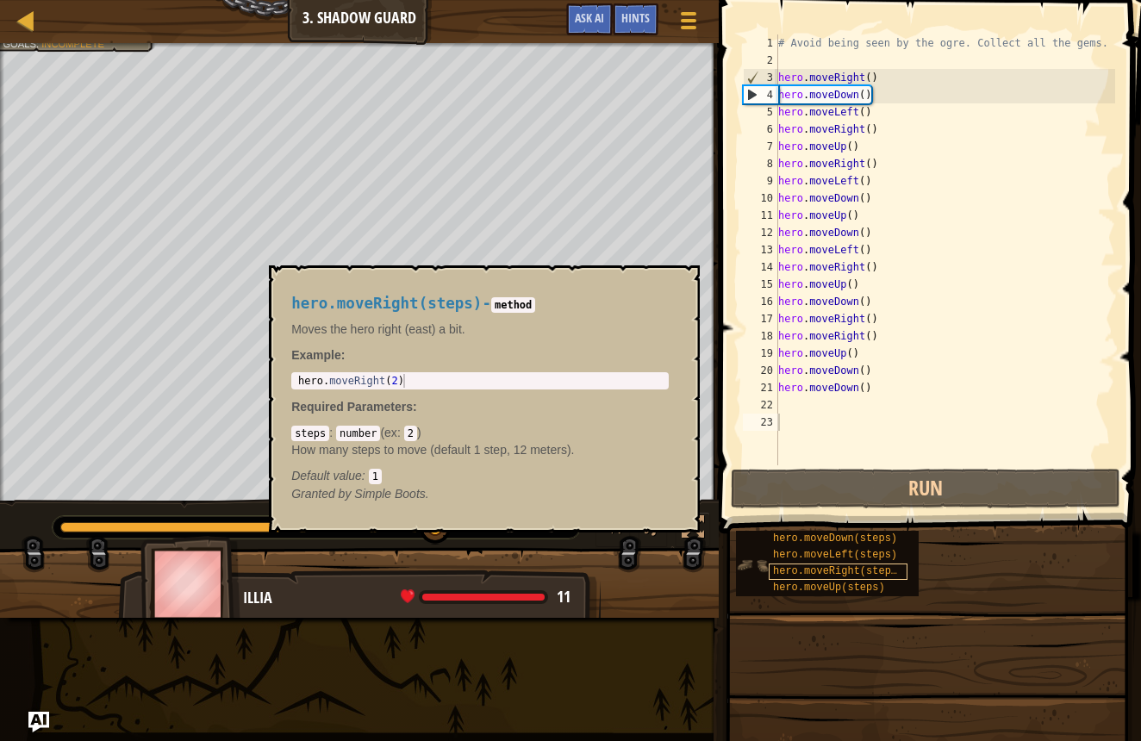
click at [806, 571] on span "hero.moveRight(steps)" at bounding box center [838, 571] width 130 height 12
drag, startPoint x: 830, startPoint y: 582, endPoint x: 832, endPoint y: 572, distance: 9.6
click at [830, 582] on span "hero.moveUp(steps)" at bounding box center [829, 588] width 112 height 12
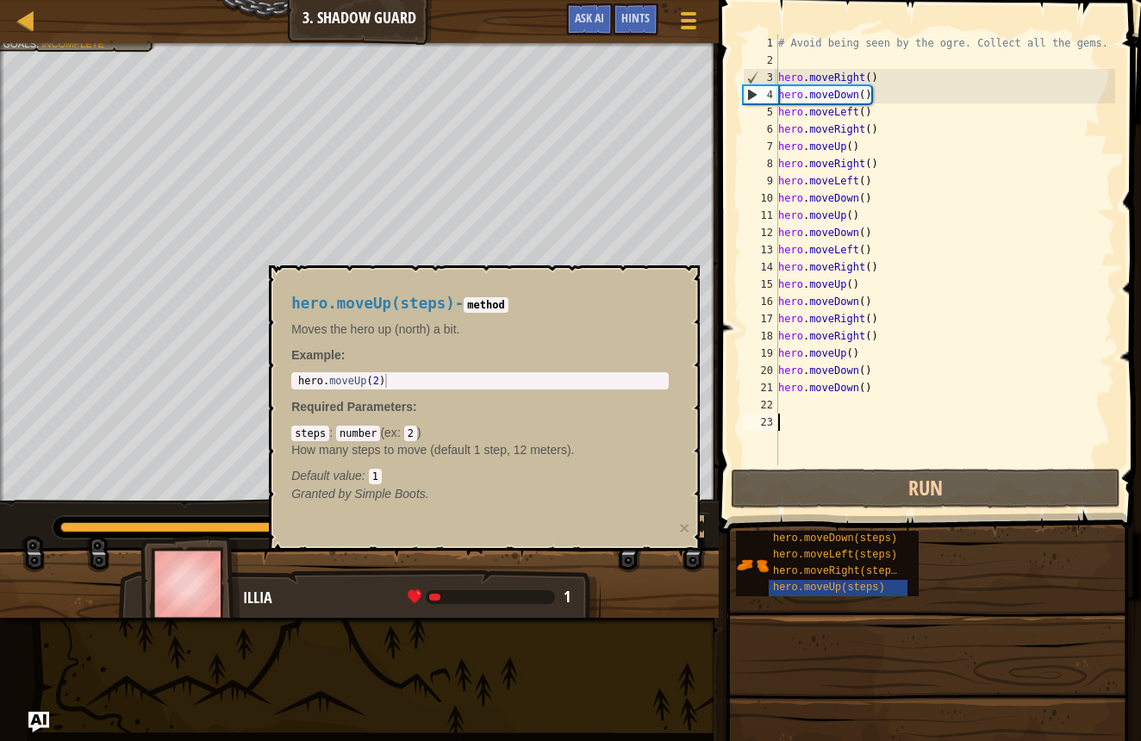
click at [792, 404] on div "# Avoid being seen by the ogre. Collect all the gems. hero . moveRight ( ) hero…" at bounding box center [945, 266] width 341 height 465
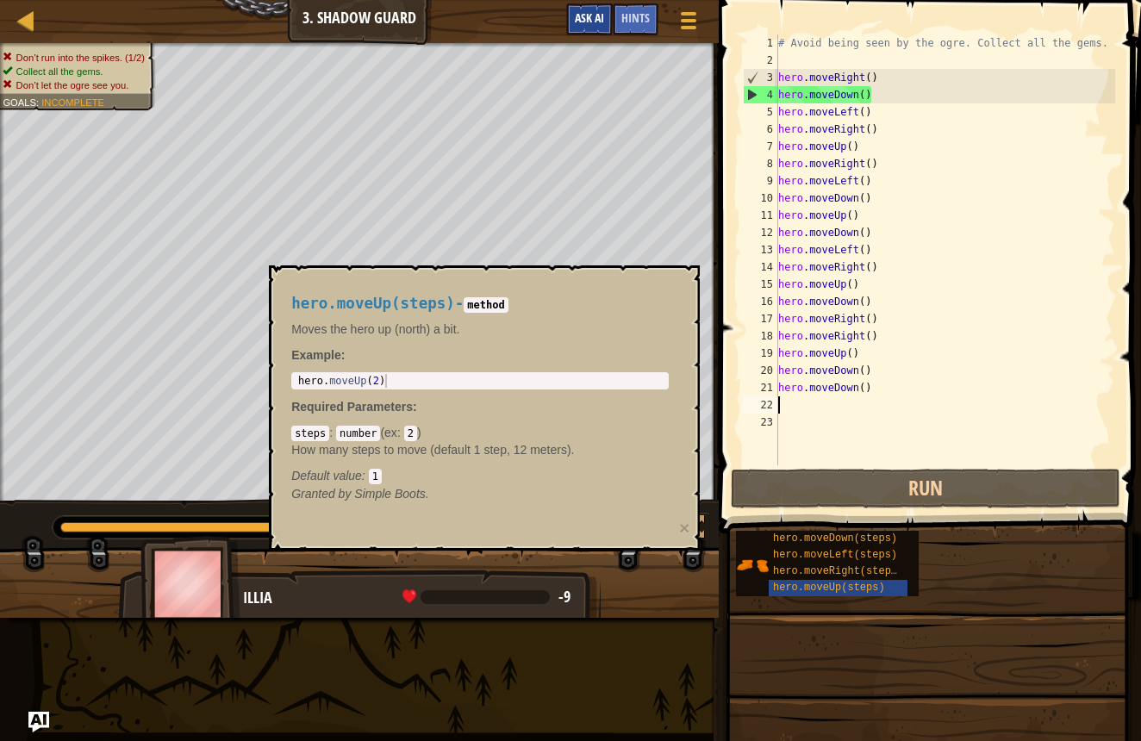
click at [587, 11] on span "Ask AI" at bounding box center [589, 17] width 29 height 16
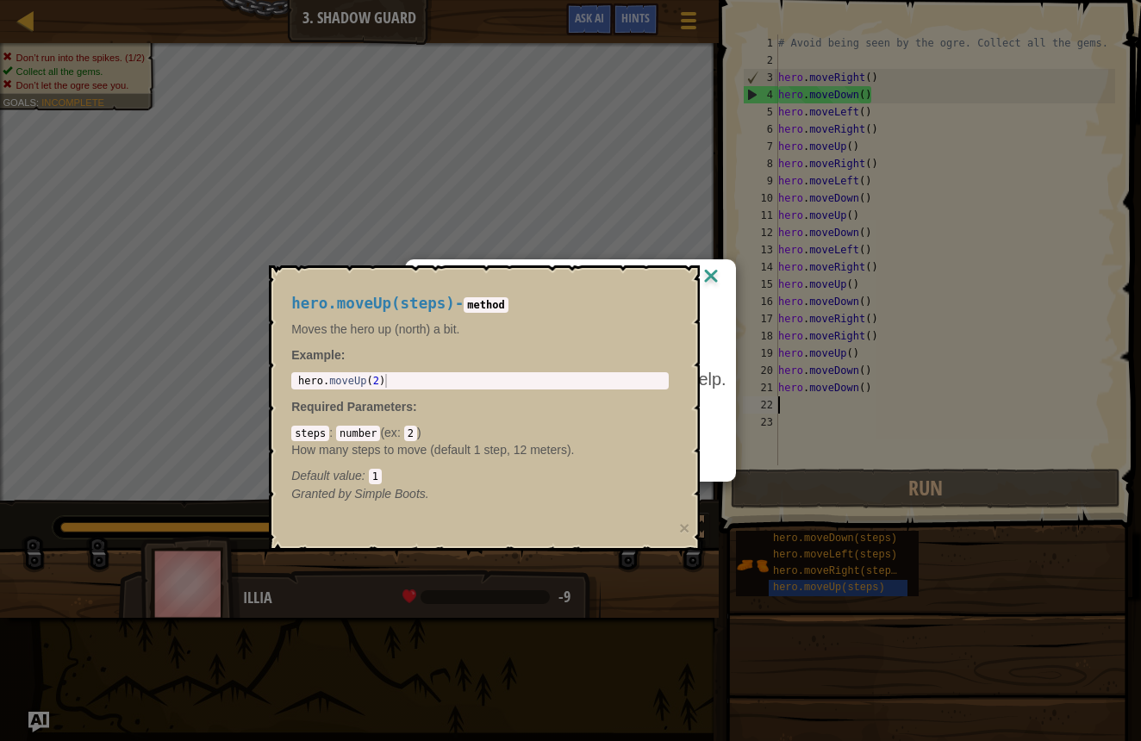
click at [673, 302] on div "hero.moveUp(steps) - method Moves the hero up (north) a bit. Example : 1 hero .…" at bounding box center [480, 399] width 402 height 240
drag, startPoint x: 684, startPoint y: 530, endPoint x: 684, endPoint y: 509, distance: 21.6
click at [684, 529] on button "×" at bounding box center [684, 528] width 10 height 18
click at [688, 530] on button "×" at bounding box center [684, 528] width 10 height 18
click at [684, 530] on button "×" at bounding box center [684, 528] width 10 height 18
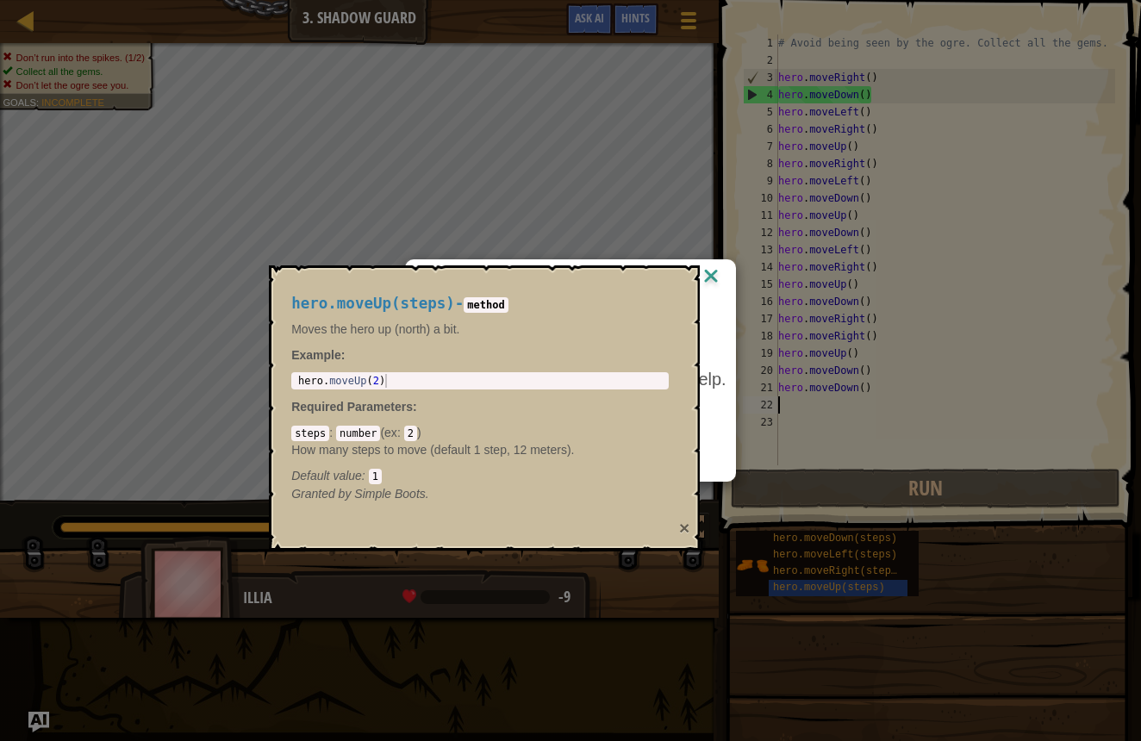
click at [683, 527] on button "×" at bounding box center [684, 528] width 10 height 18
drag, startPoint x: 683, startPoint y: 526, endPoint x: 690, endPoint y: 483, distance: 43.8
click at [683, 525] on button "×" at bounding box center [684, 528] width 10 height 18
click at [686, 309] on div "hero.moveUp(steps) - method Moves the hero up (north) a bit. Example : 1 hero .…" at bounding box center [484, 408] width 431 height 285
click at [633, 164] on div "AI Hint Need a hint? You can ask the AI for help. Ask the AI No AI Bot queries …" at bounding box center [570, 370] width 1141 height 741
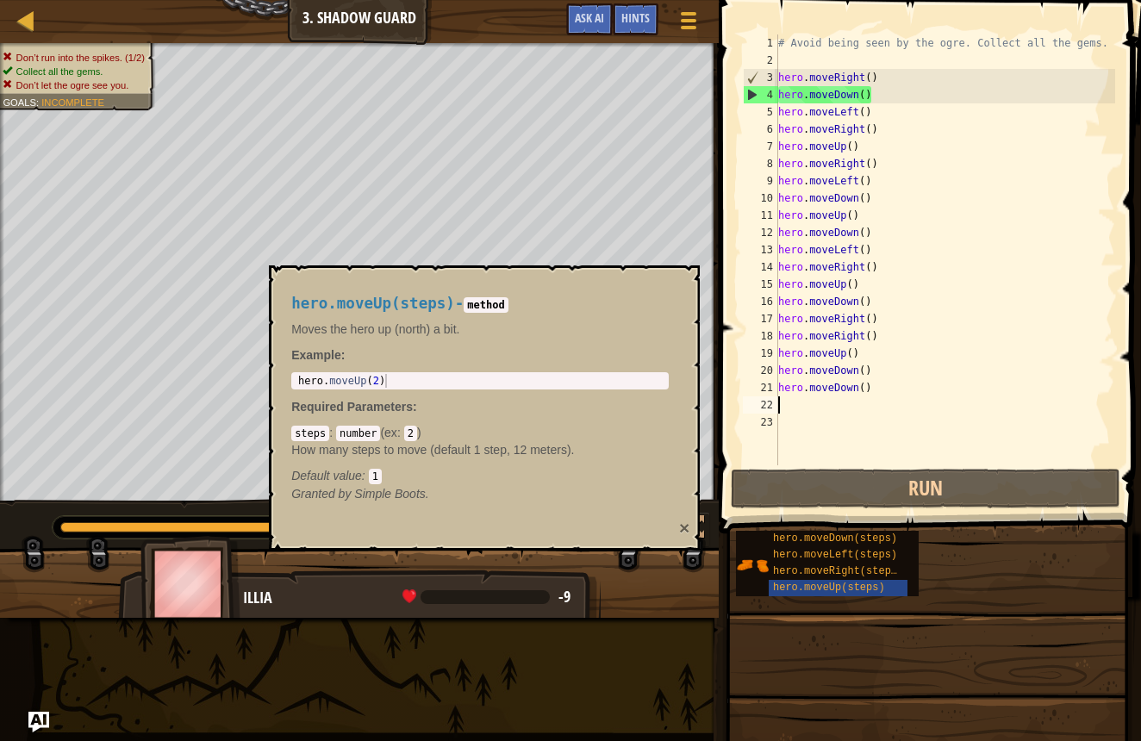
click at [685, 528] on button "×" at bounding box center [684, 528] width 10 height 18
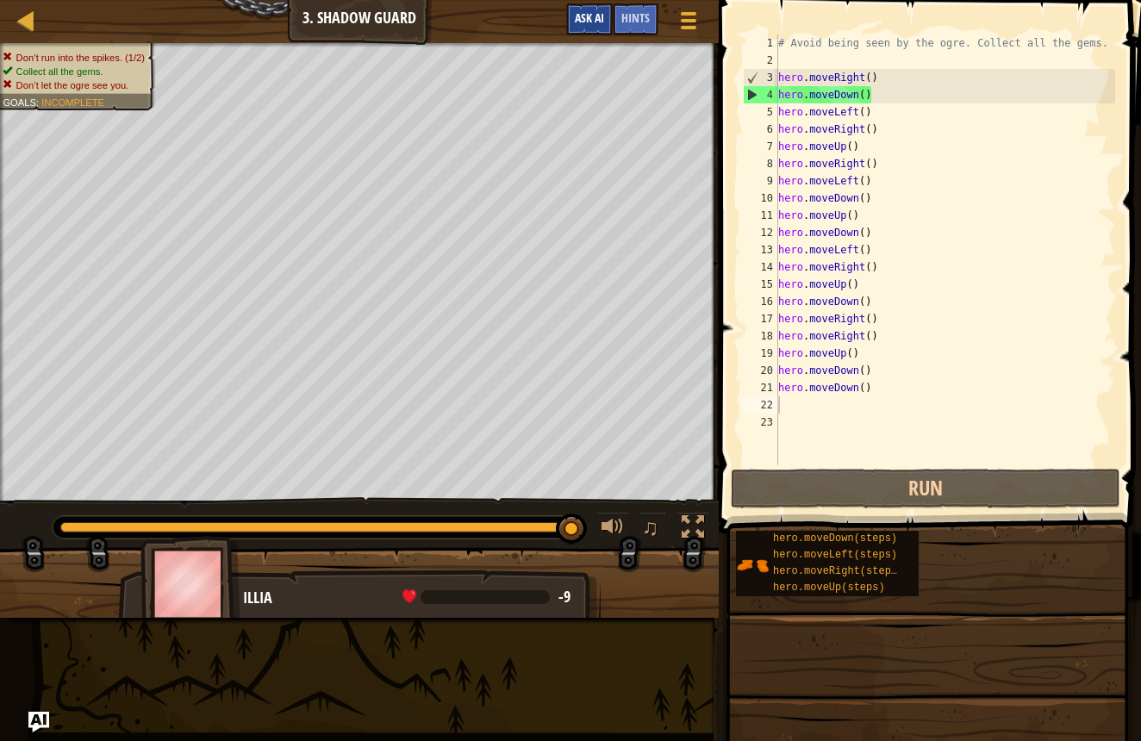
click at [598, 20] on span "Ask AI" at bounding box center [589, 17] width 29 height 16
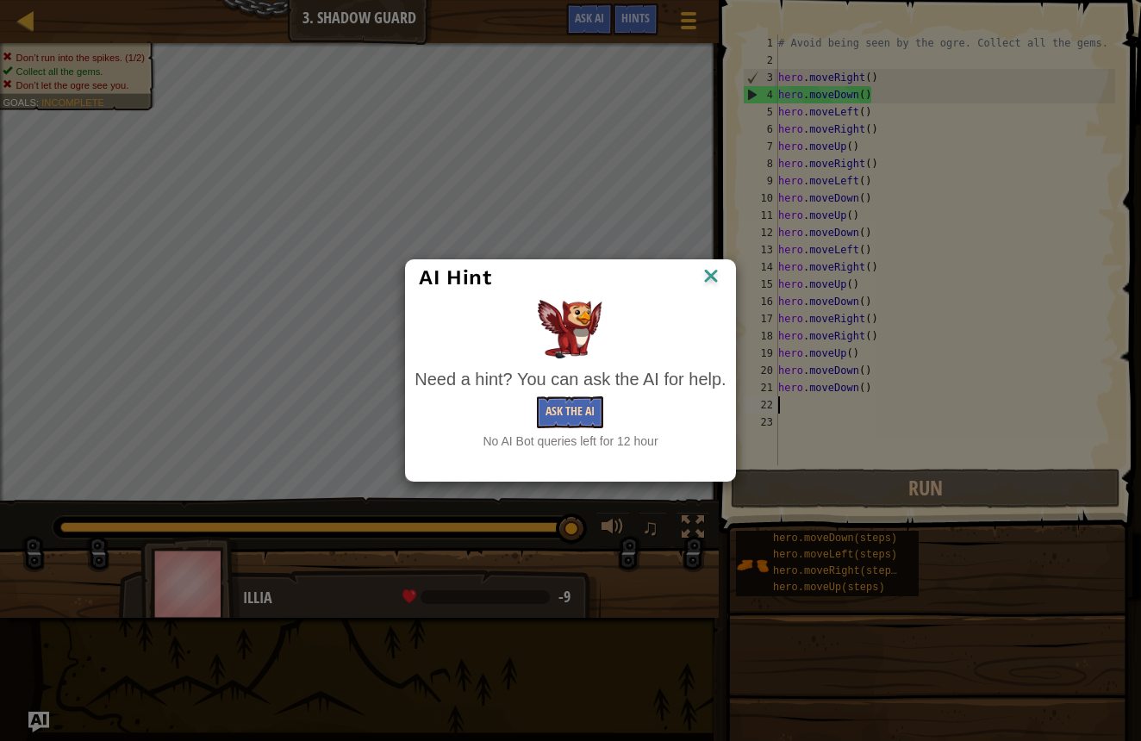
click at [565, 427] on button "Ask the AI" at bounding box center [570, 413] width 66 height 32
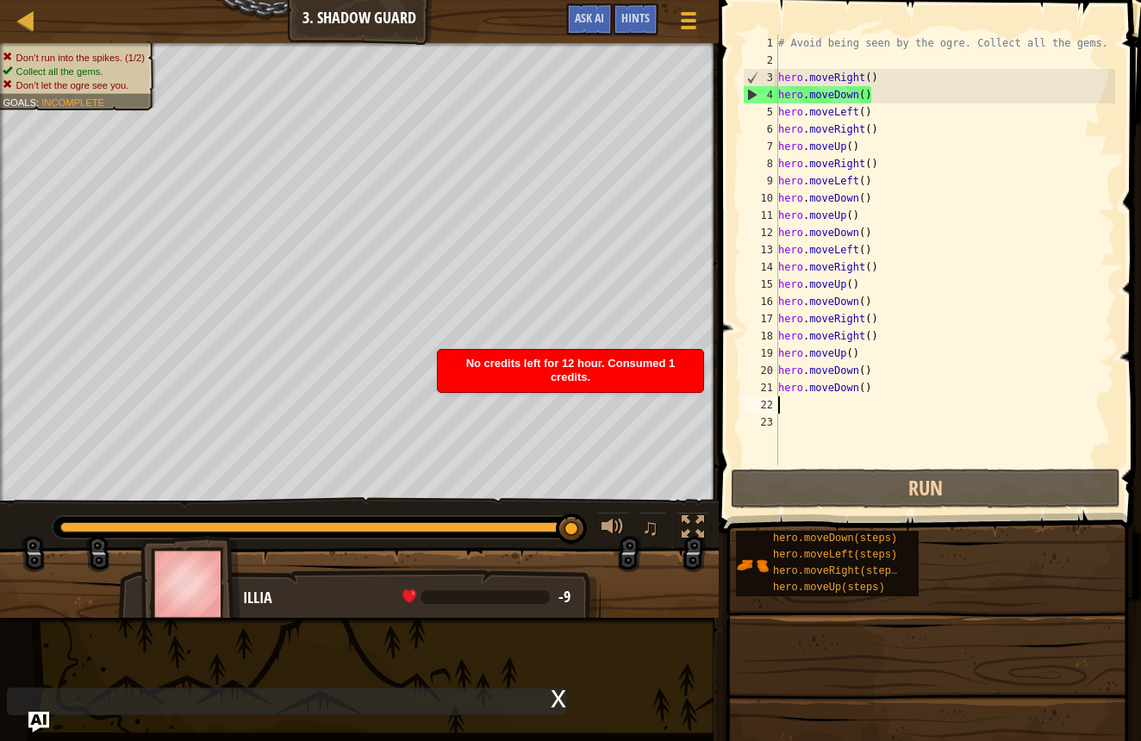
click at [609, 365] on span "No credits left for 12 hour. Consumed 1 credits." at bounding box center [570, 370] width 209 height 27
click at [614, 367] on span "No credits left for 12 hour. Consumed 1 credits." at bounding box center [570, 370] width 209 height 27
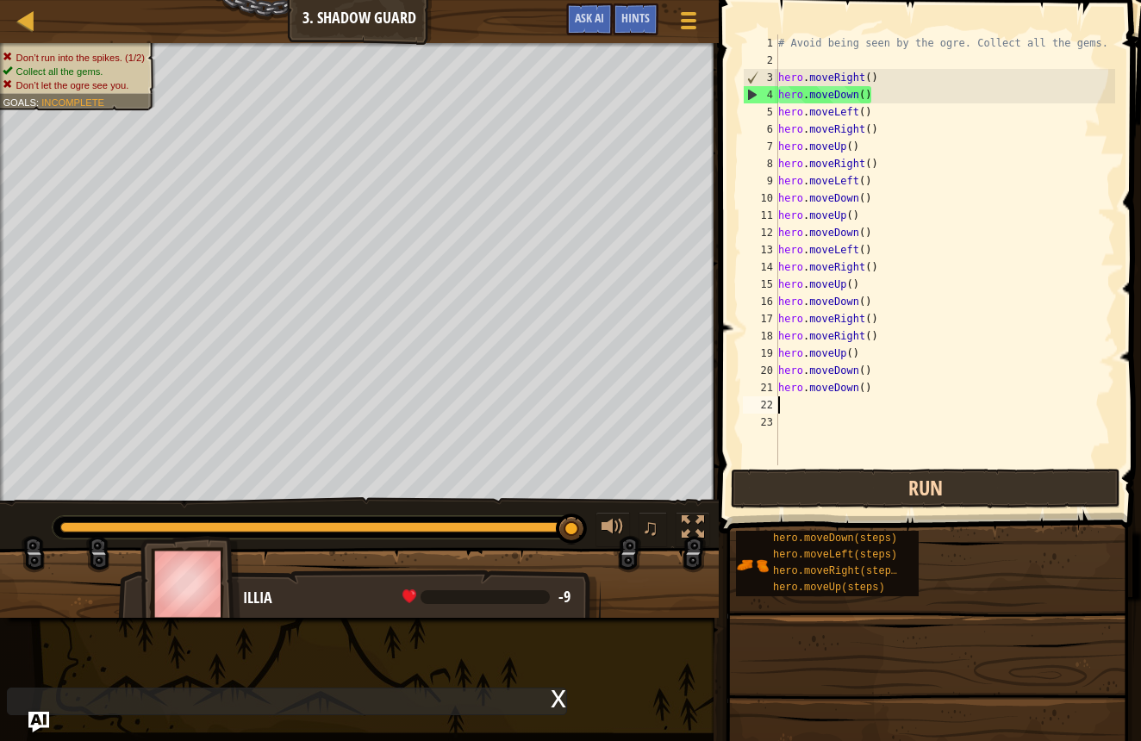
drag, startPoint x: 835, startPoint y: 469, endPoint x: 834, endPoint y: 478, distance: 8.8
click at [834, 478] on button "Run" at bounding box center [926, 489] width 390 height 40
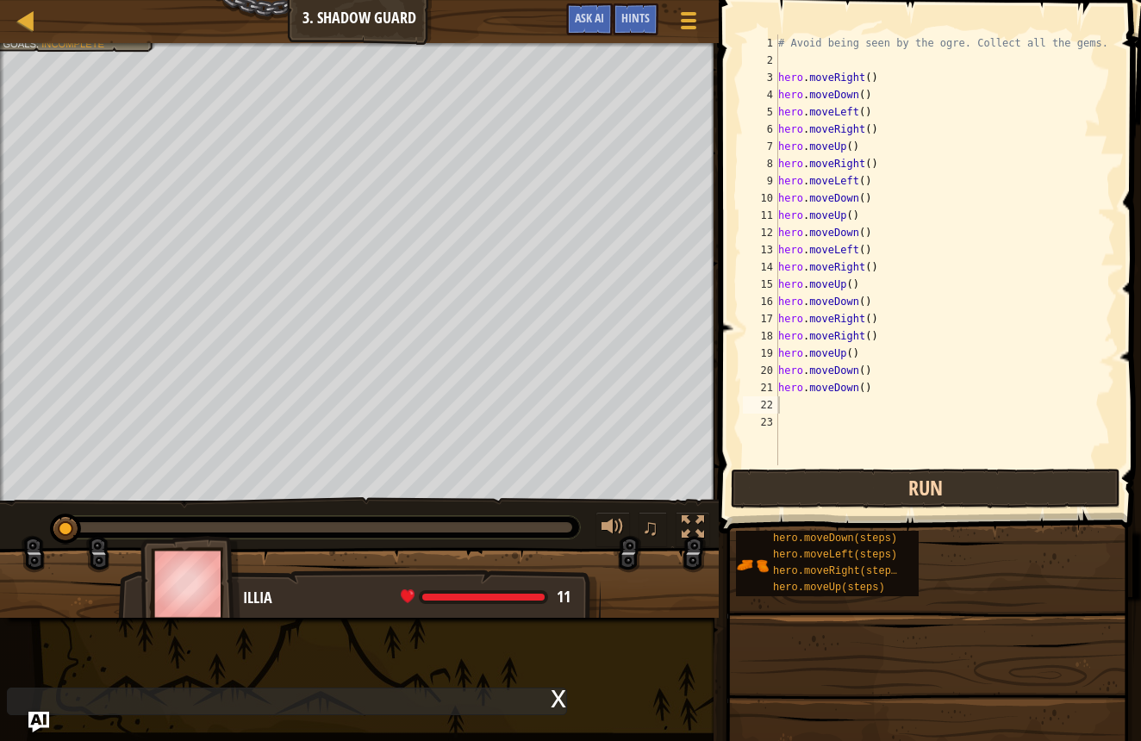
click at [838, 486] on button "Run" at bounding box center [926, 489] width 390 height 40
click at [840, 490] on button "Run" at bounding box center [926, 489] width 390 height 40
click at [840, 490] on button "Running" at bounding box center [926, 489] width 390 height 40
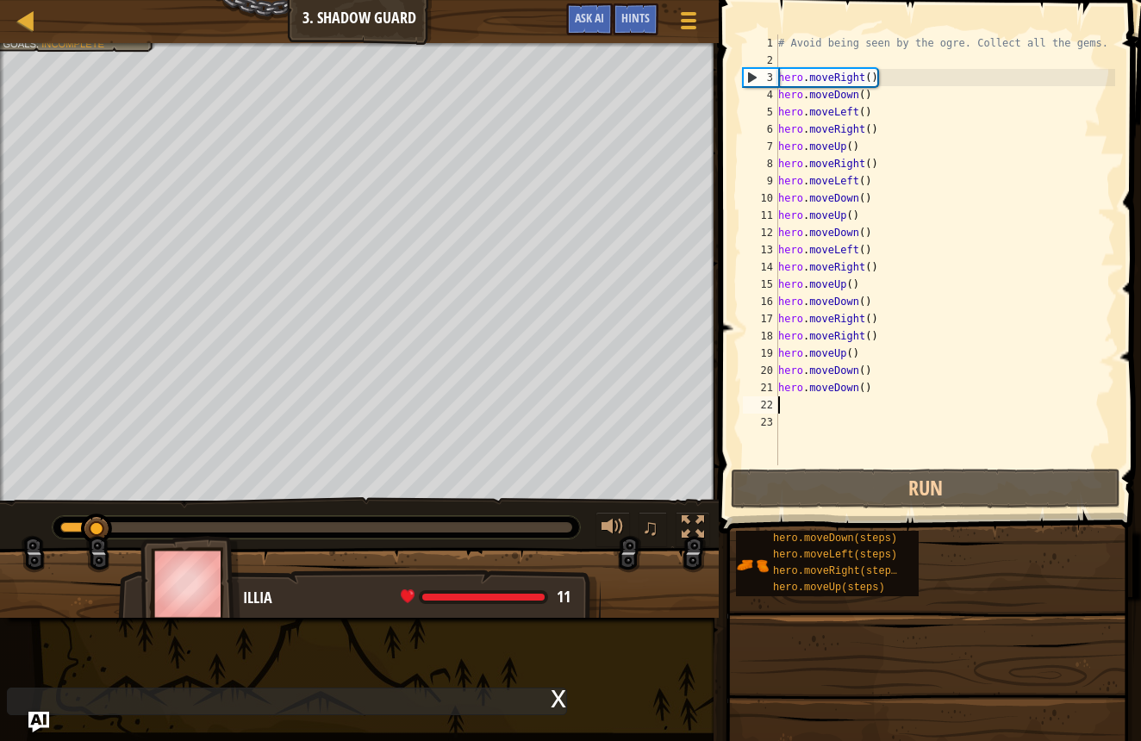
click at [548, 703] on div "x" at bounding box center [287, 702] width 560 height 28
click at [557, 701] on div "x" at bounding box center [559, 697] width 16 height 17
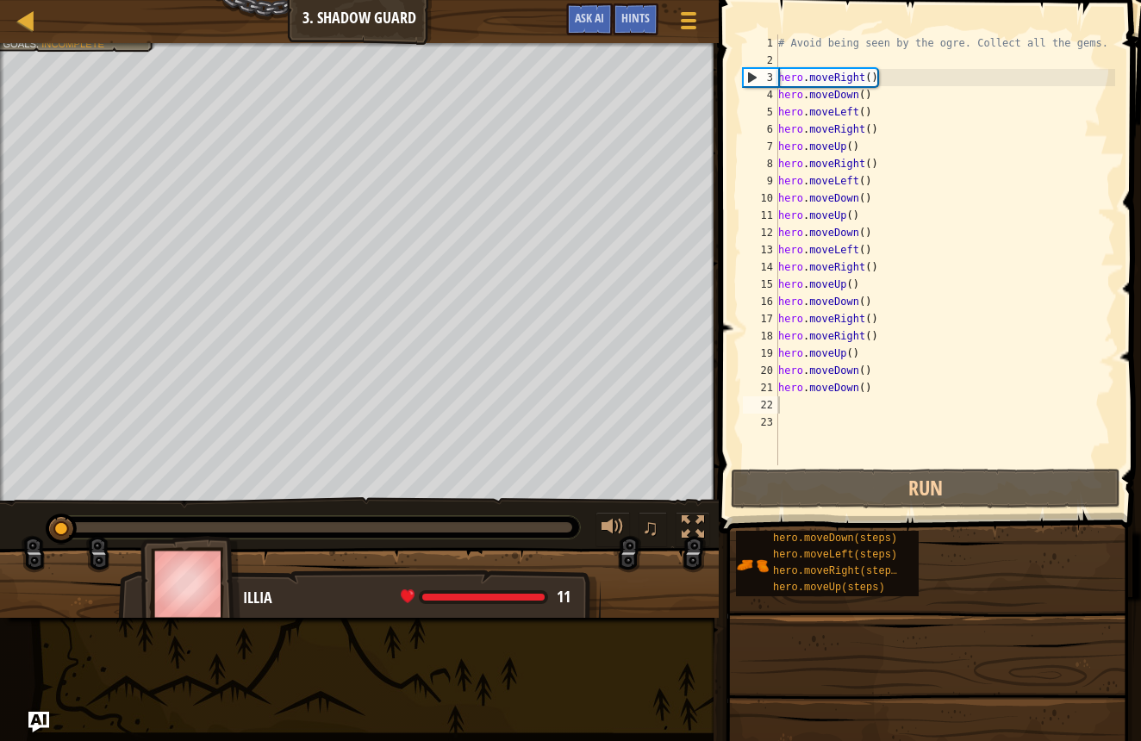
drag, startPoint x: 159, startPoint y: 532, endPoint x: 95, endPoint y: 528, distance: 64.8
click at [44, 542] on div "♫" at bounding box center [359, 523] width 719 height 52
click at [810, 411] on div "# Avoid being seen by the ogre. Collect all the gems. hero . moveRight ( ) hero…" at bounding box center [945, 266] width 341 height 465
type textarea "h"
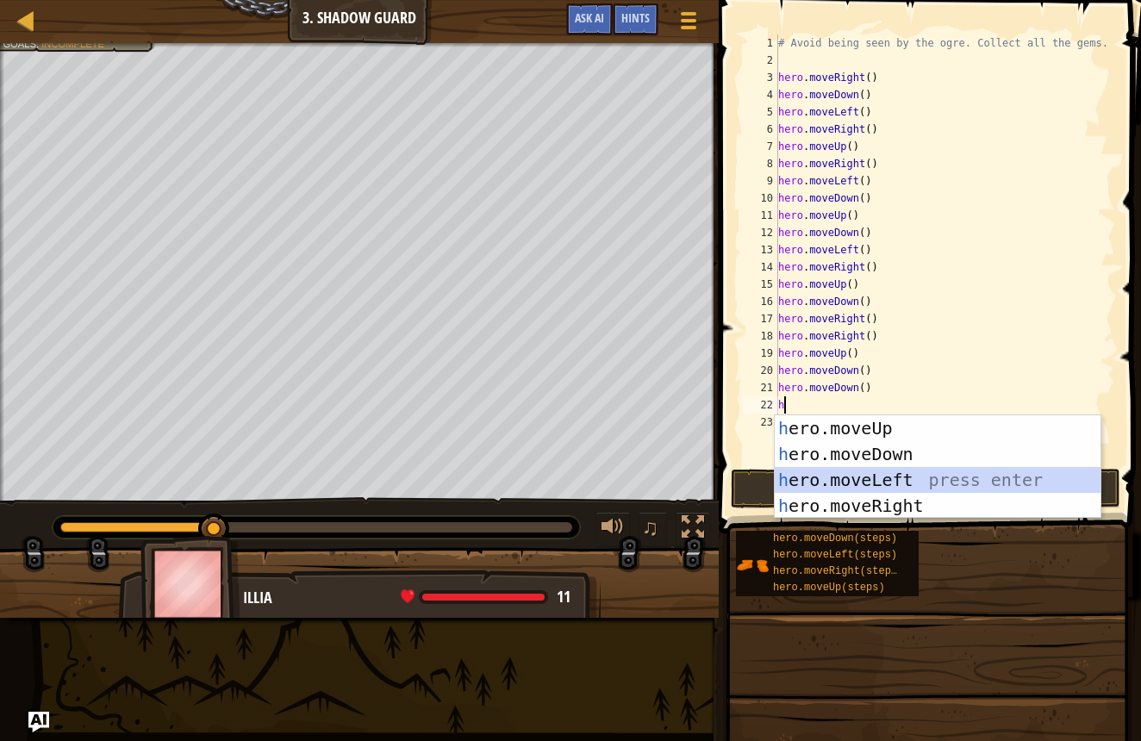
click at [865, 481] on div "h ero.moveUp press enter h ero.moveDown press enter h ero.moveLeft press enter …" at bounding box center [938, 492] width 326 height 155
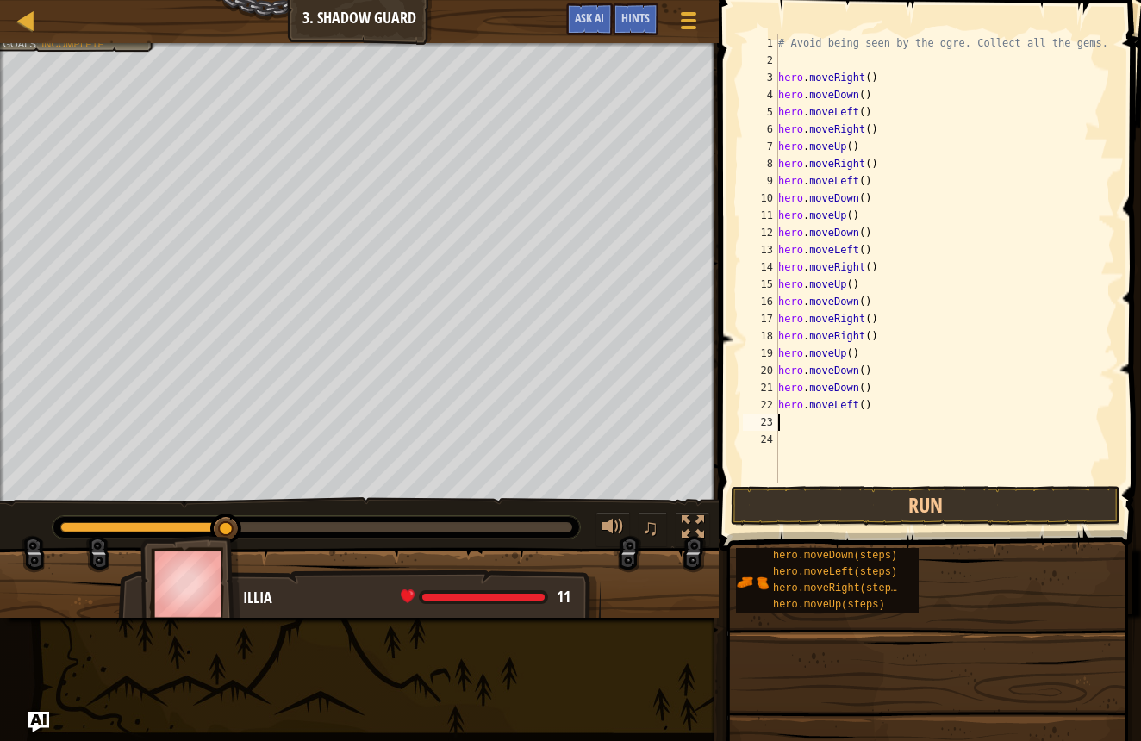
click at [789, 426] on div "# Avoid being seen by the ogre. Collect all the gems. hero . moveRight ( ) hero…" at bounding box center [945, 275] width 341 height 483
type textarea "h"
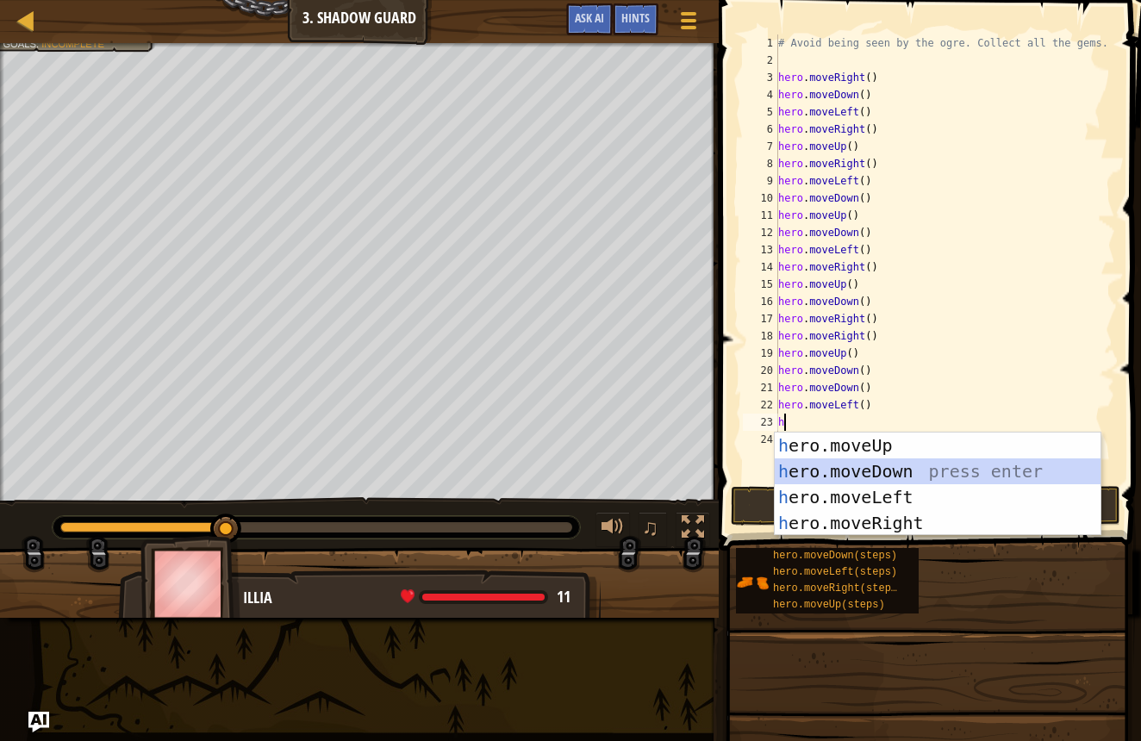
click at [852, 465] on div "h ero.moveUp press enter h ero.moveDown press enter h ero.moveLeft press enter …" at bounding box center [938, 510] width 326 height 155
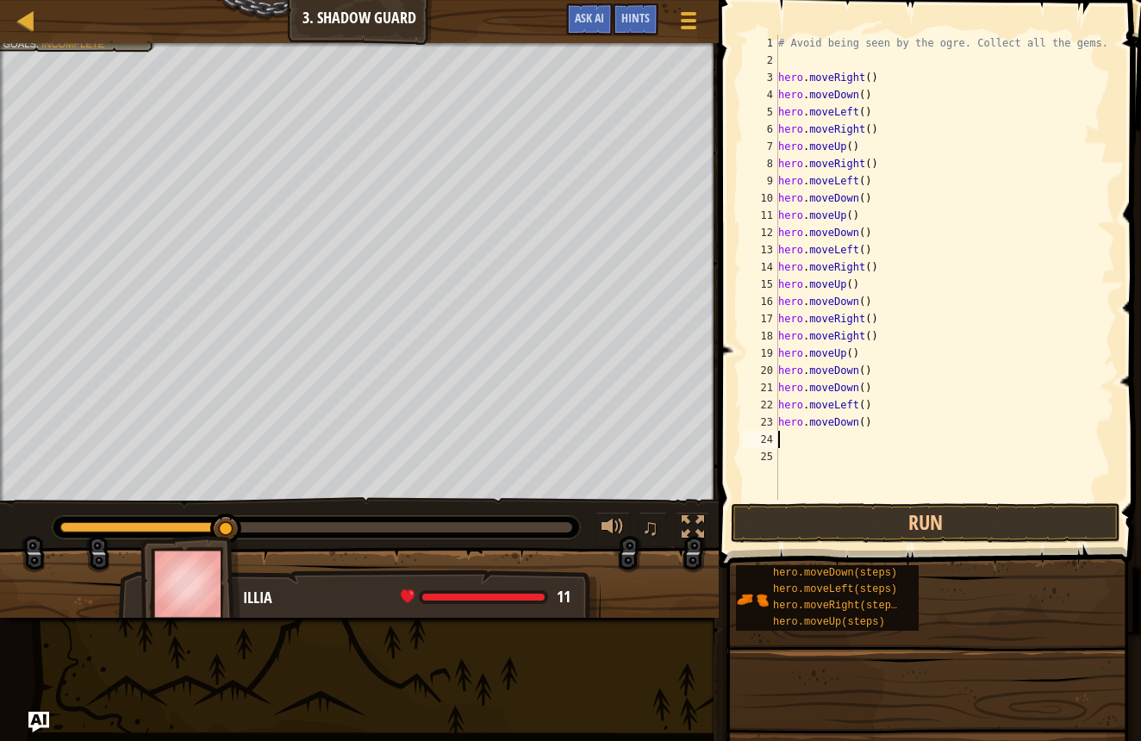
click at [796, 445] on div "# Avoid being seen by the ogre. Collect all the gems. hero . moveRight ( ) hero…" at bounding box center [945, 284] width 341 height 500
type textarea "h"
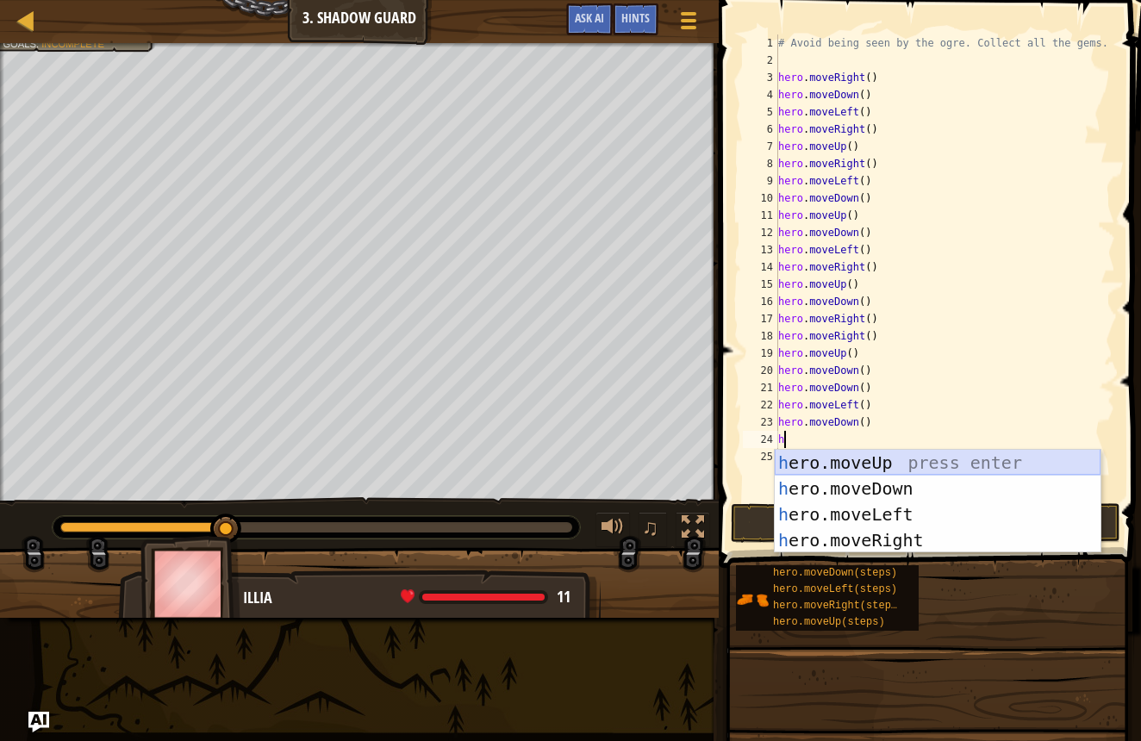
click at [897, 465] on div "h ero.moveUp press enter h ero.moveDown press enter h ero.moveLeft press enter …" at bounding box center [938, 527] width 326 height 155
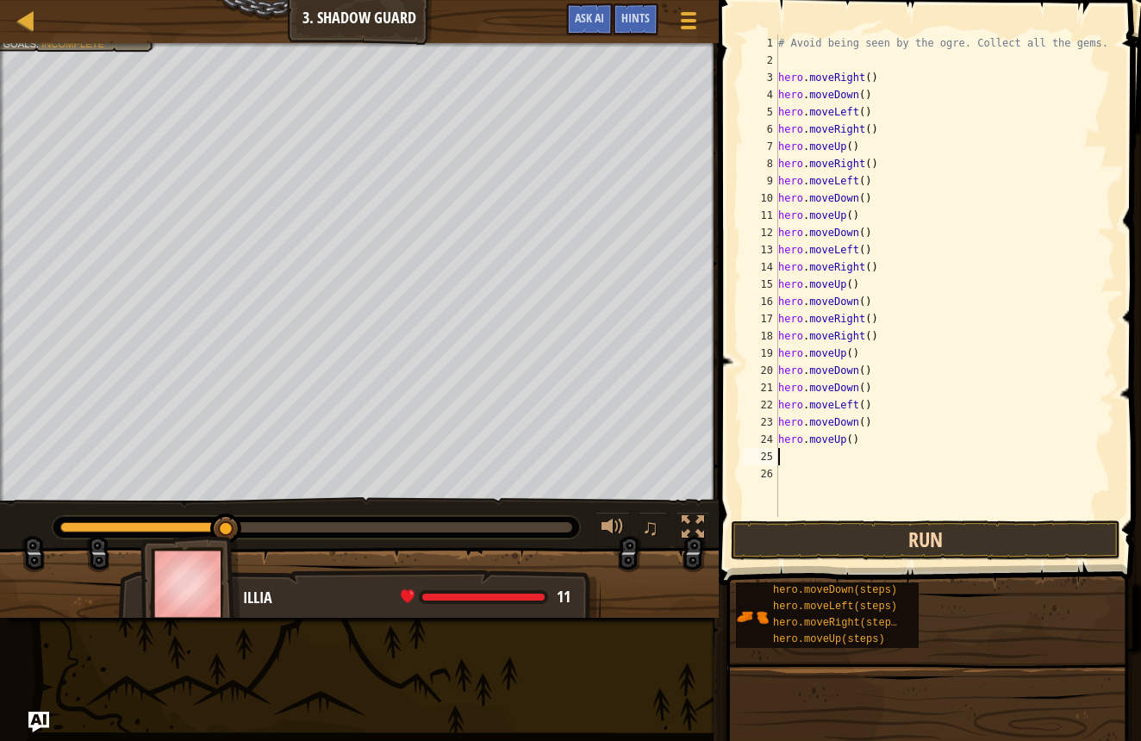
click at [922, 531] on button "Run" at bounding box center [926, 541] width 390 height 40
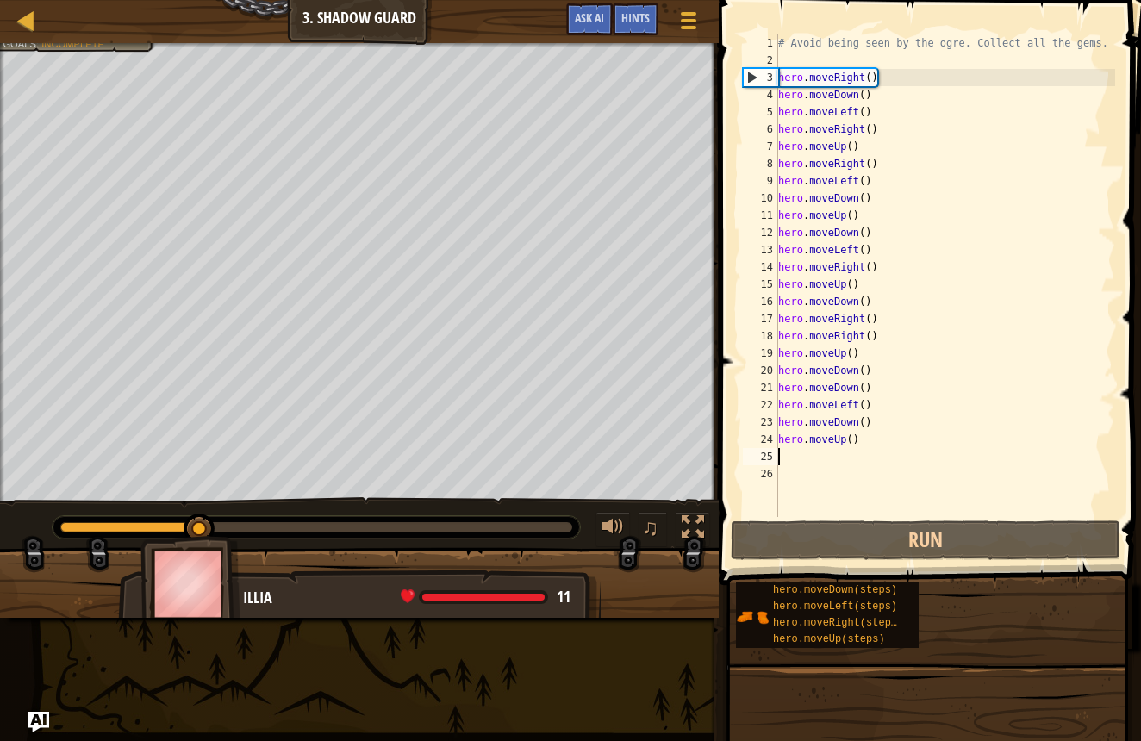
click at [790, 457] on div "# Avoid being seen by the ogre. Collect all the gems. hero . moveRight ( ) hero…" at bounding box center [945, 292] width 341 height 517
type textarea "h"
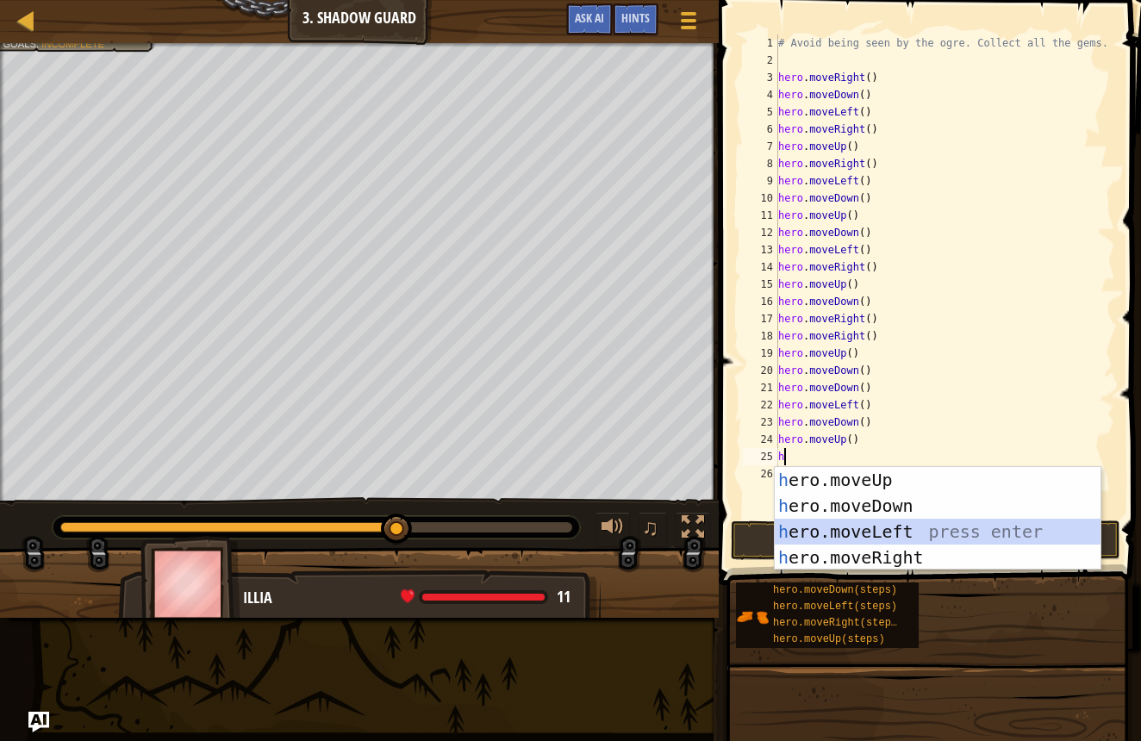
click at [829, 532] on div "h ero.moveUp press enter h ero.moveDown press enter h ero.moveLeft press enter …" at bounding box center [938, 544] width 326 height 155
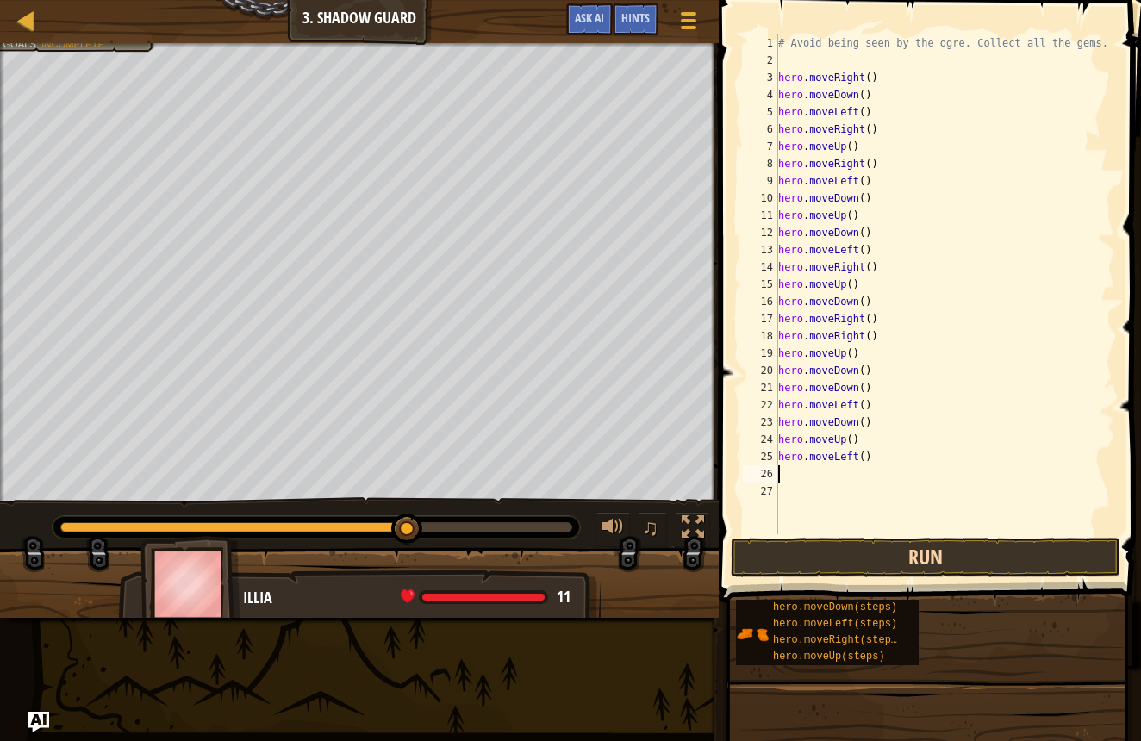
click at [817, 556] on button "Run" at bounding box center [926, 558] width 390 height 40
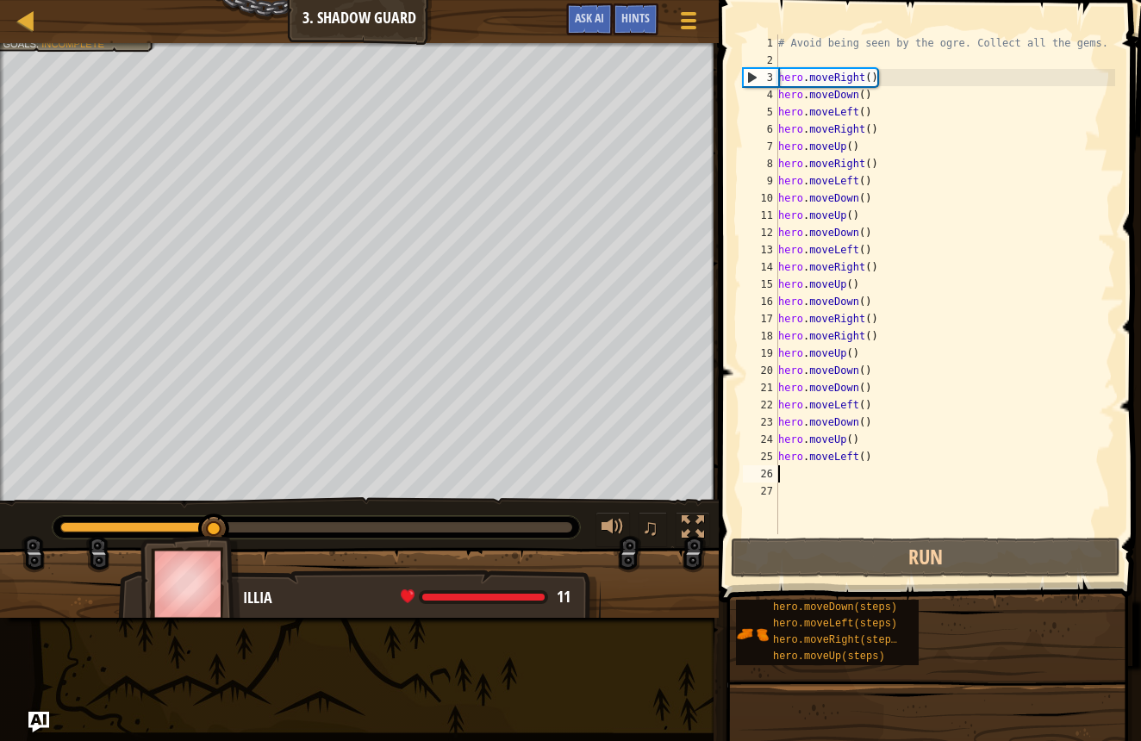
click at [797, 478] on div "# Avoid being seen by the ogre. Collect all the gems. hero . moveRight ( ) hero…" at bounding box center [945, 301] width 341 height 534
type textarea "h"
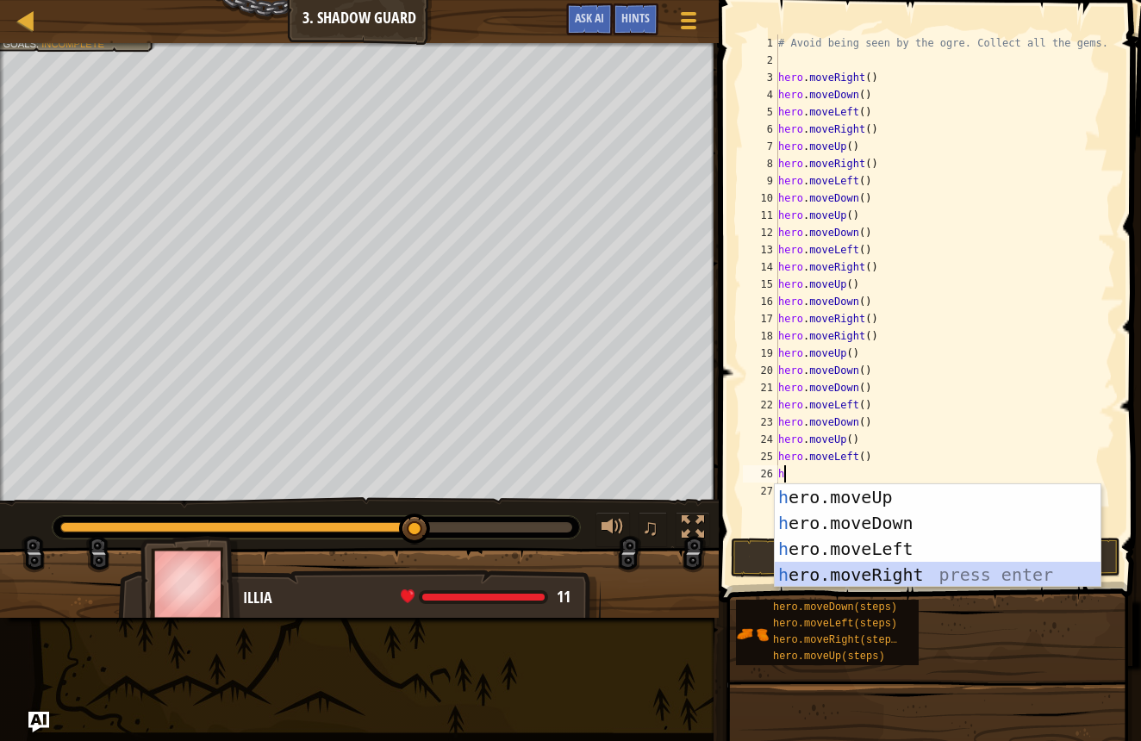
click at [837, 573] on div "h ero.moveUp press enter h ero.moveDown press enter h ero.moveLeft press enter …" at bounding box center [938, 561] width 326 height 155
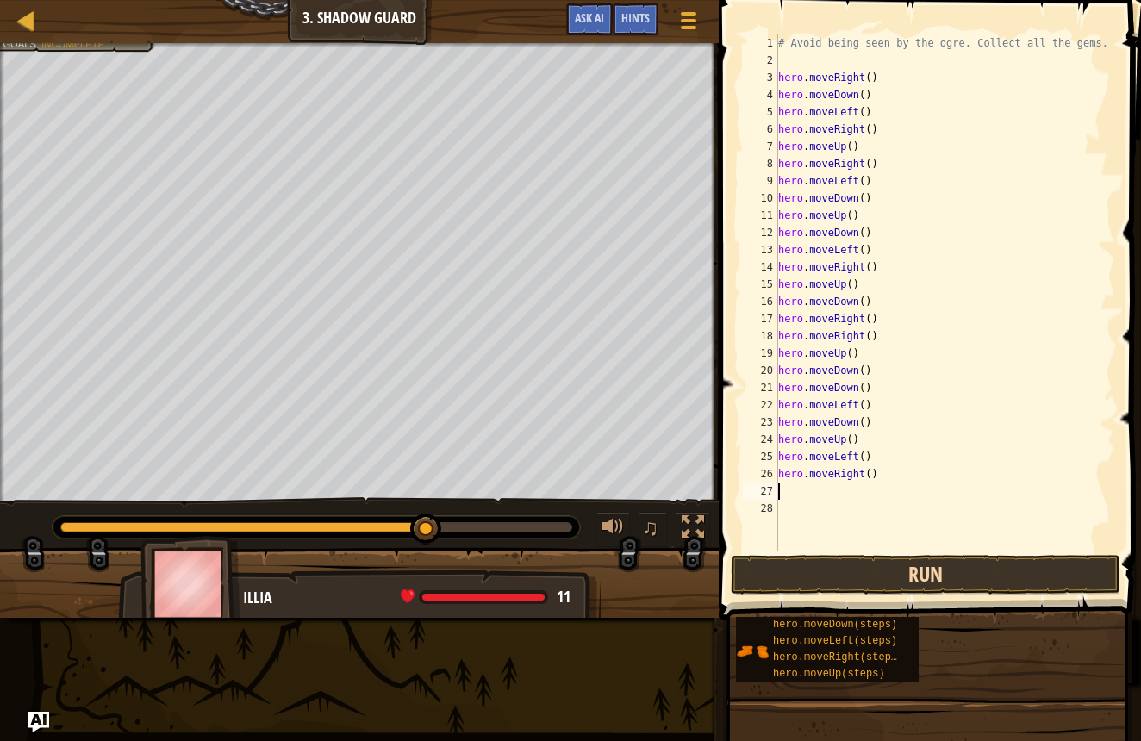
click at [872, 574] on button "Run" at bounding box center [926, 575] width 390 height 40
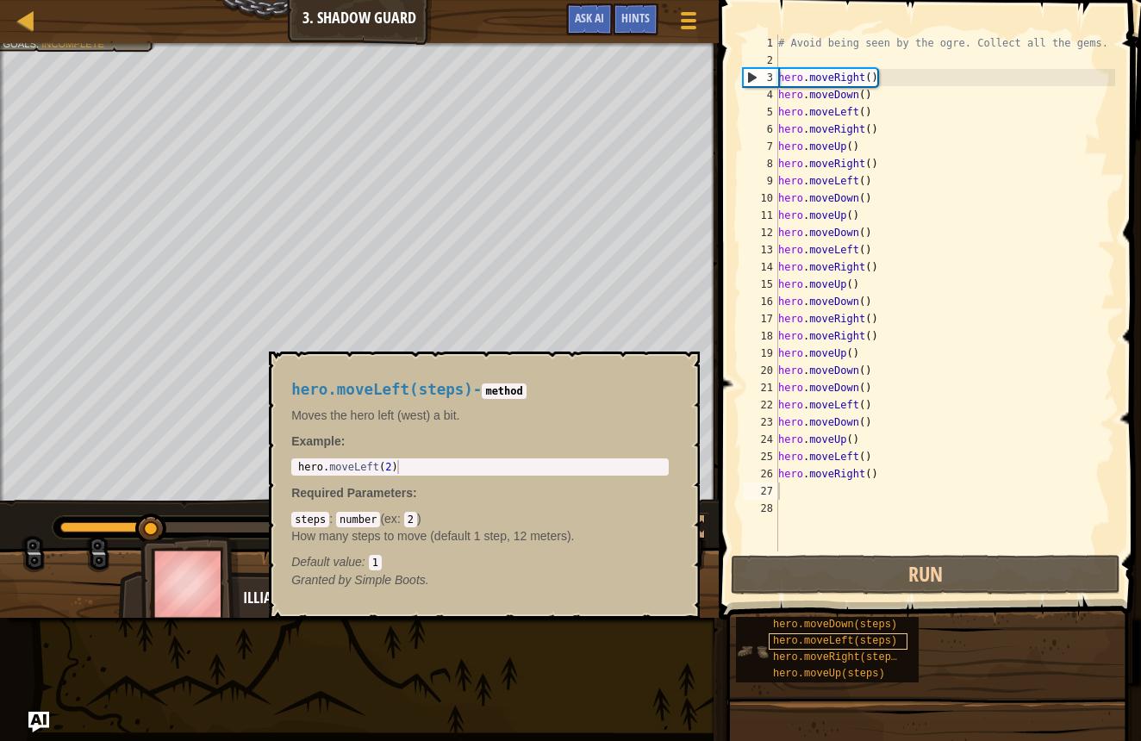
click at [853, 637] on span "hero.moveLeft(steps)" at bounding box center [835, 641] width 124 height 12
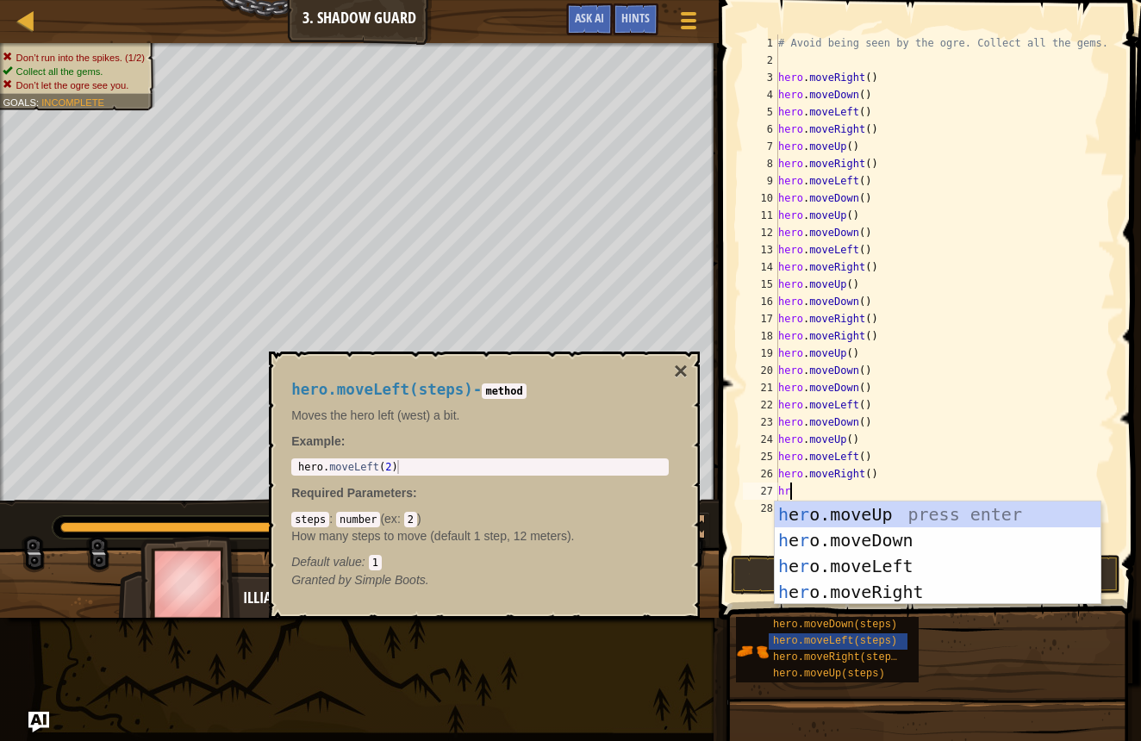
type textarea "hr"
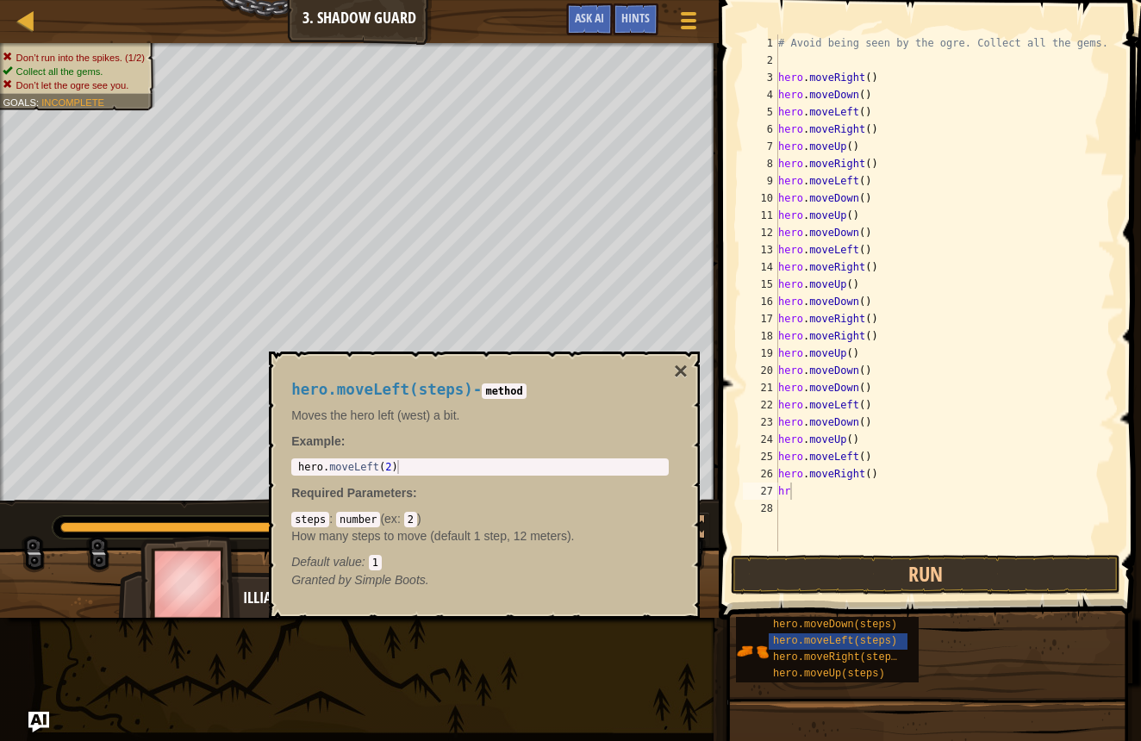
drag, startPoint x: 534, startPoint y: 386, endPoint x: 572, endPoint y: 383, distance: 38.1
click at [526, 386] on code "method" at bounding box center [504, 392] width 44 height 16
click at [678, 371] on button "×" at bounding box center [681, 371] width 14 height 24
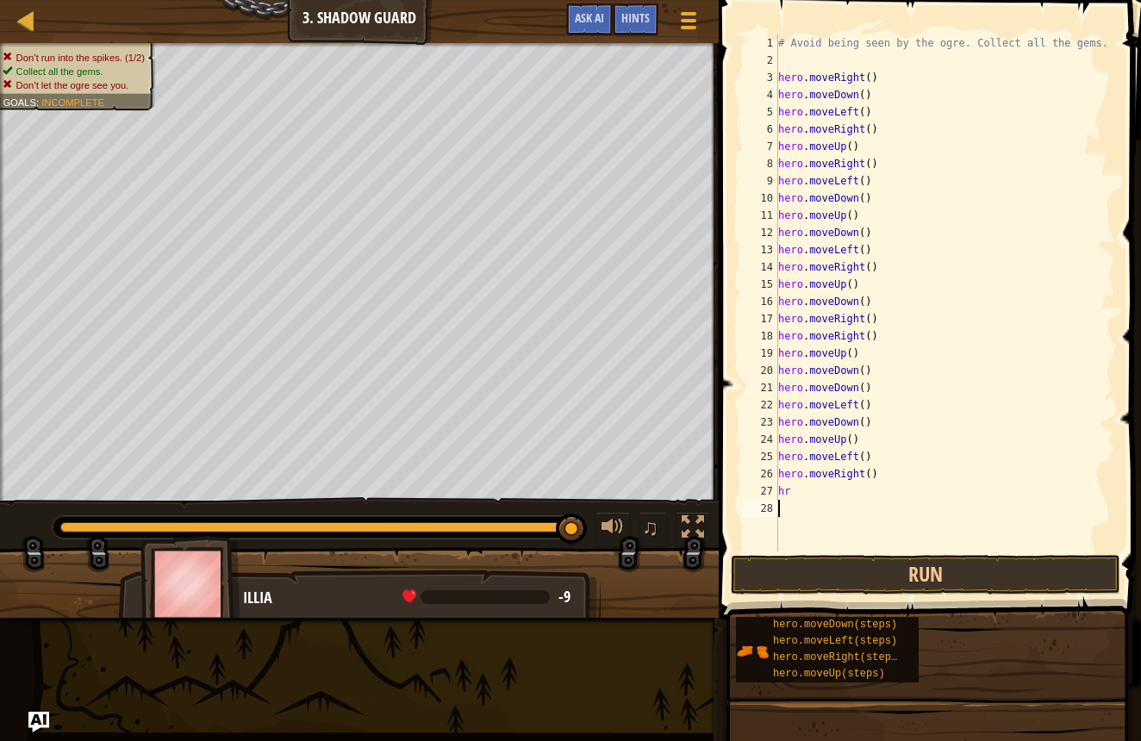
click at [807, 496] on div "# Avoid being seen by the ogre. Collect all the gems. hero . moveRight ( ) hero…" at bounding box center [945, 310] width 341 height 552
type textarea "h"
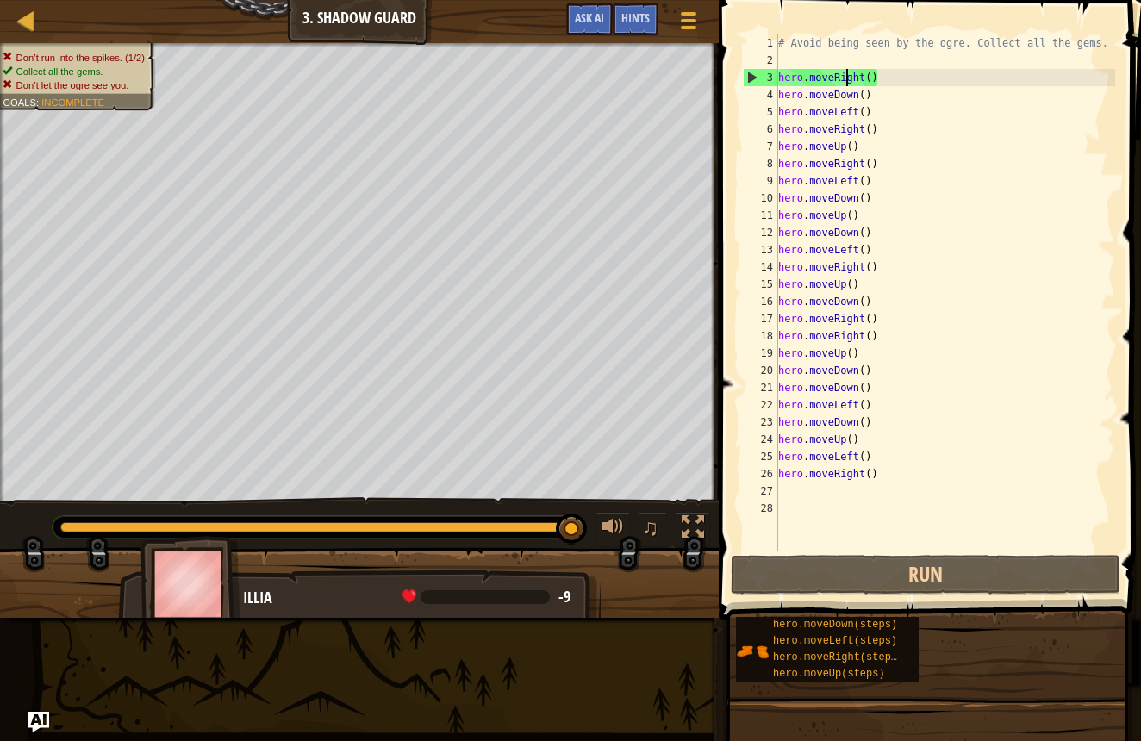
type textarea "hero.moveUp()"
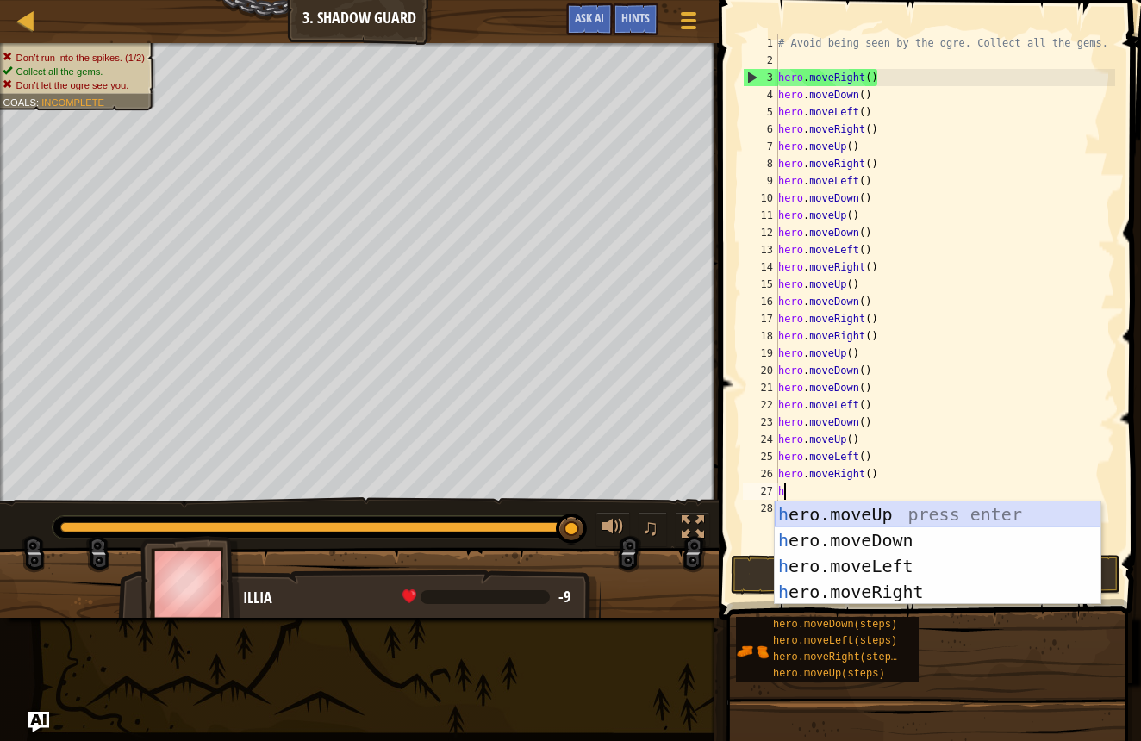
type textarea "hh"
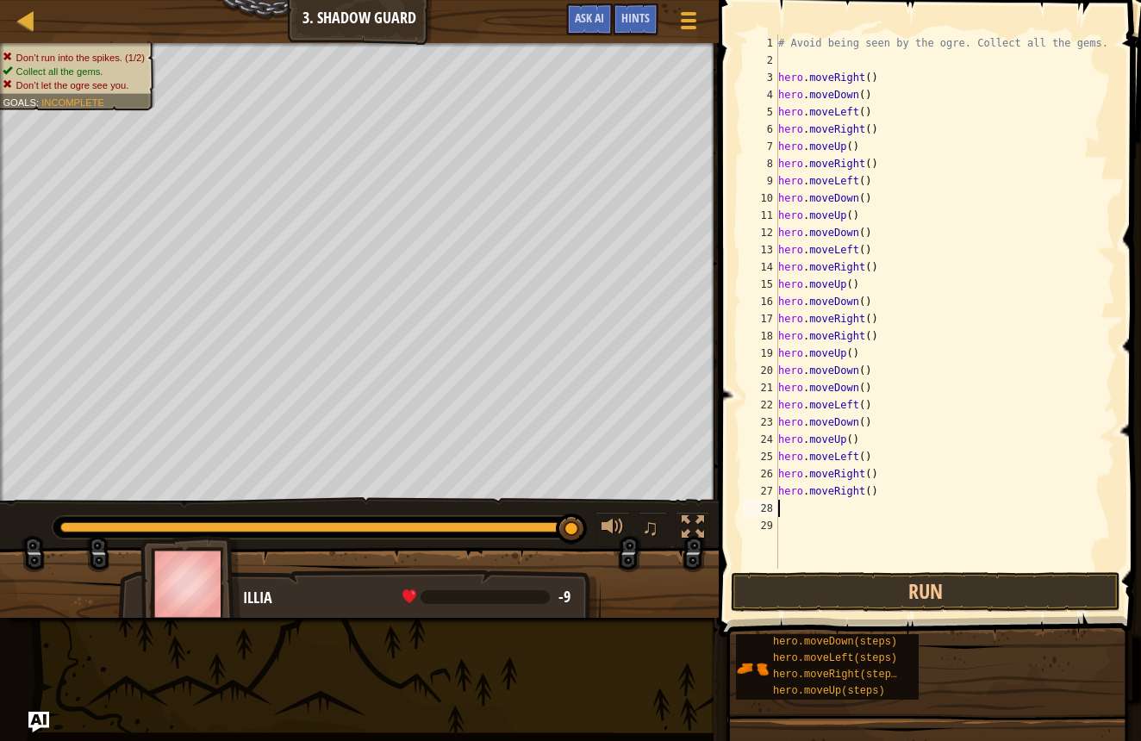
type textarea "h"
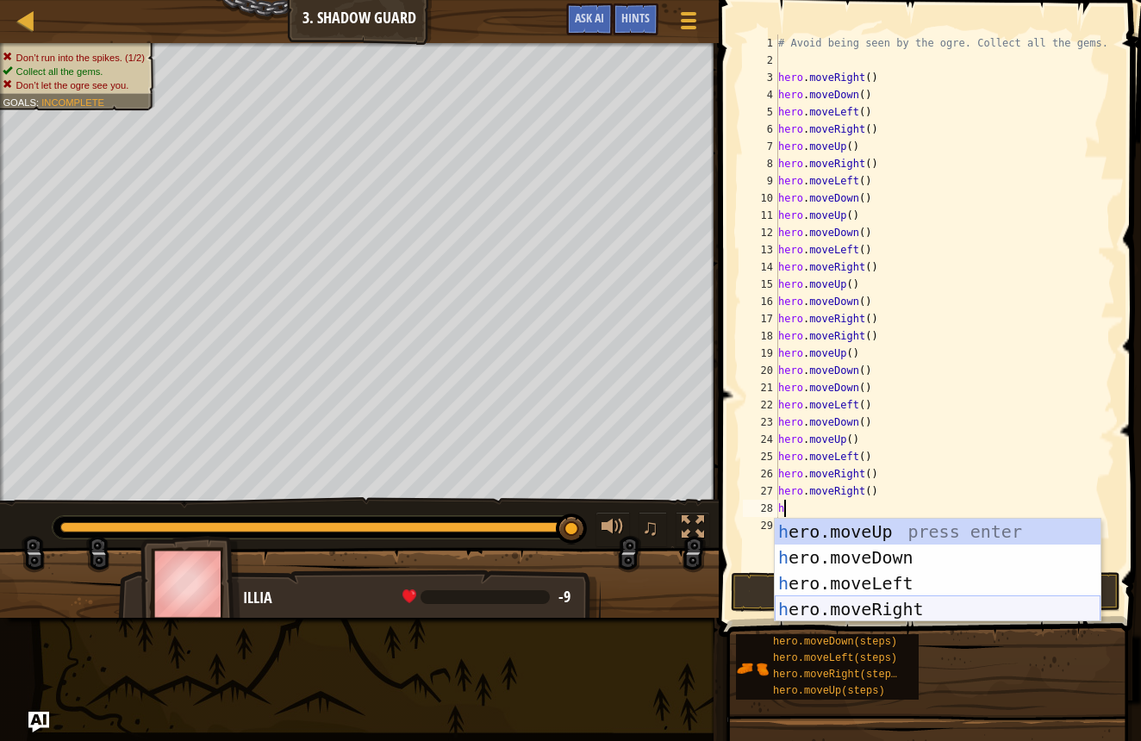
click at [948, 608] on div "h ero.moveUp press enter h ero.moveDown press enter h ero.moveLeft press enter …" at bounding box center [938, 596] width 326 height 155
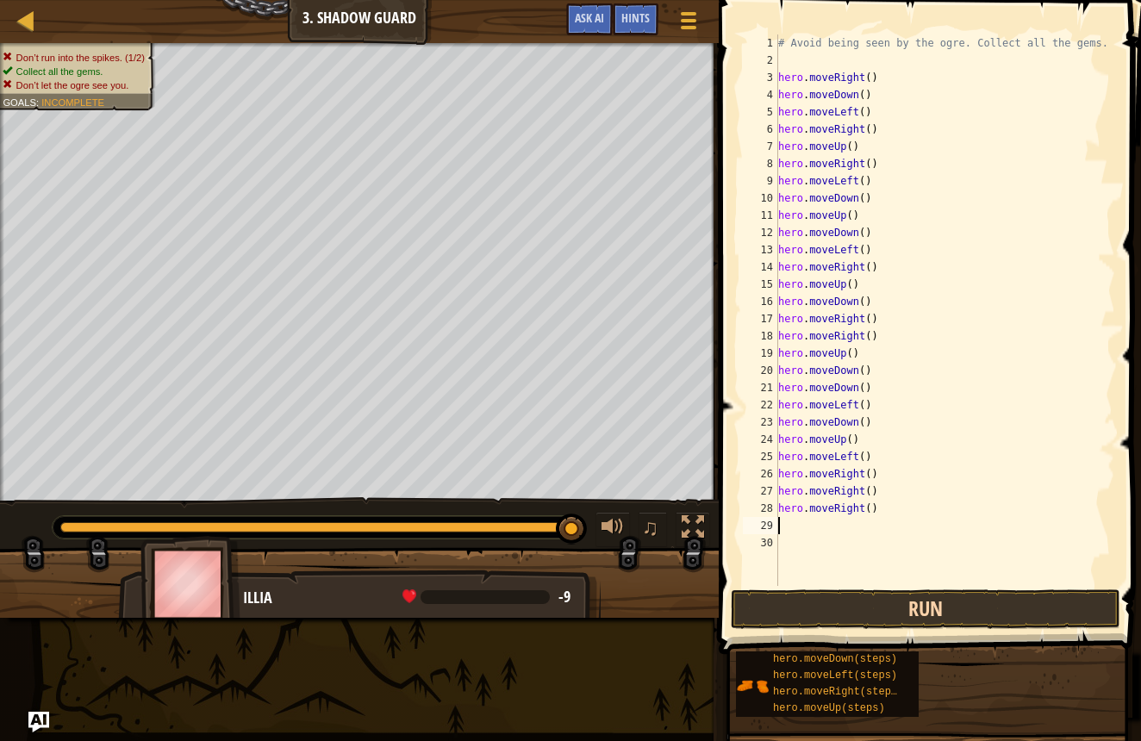
click at [943, 608] on button "Run" at bounding box center [926, 610] width 390 height 40
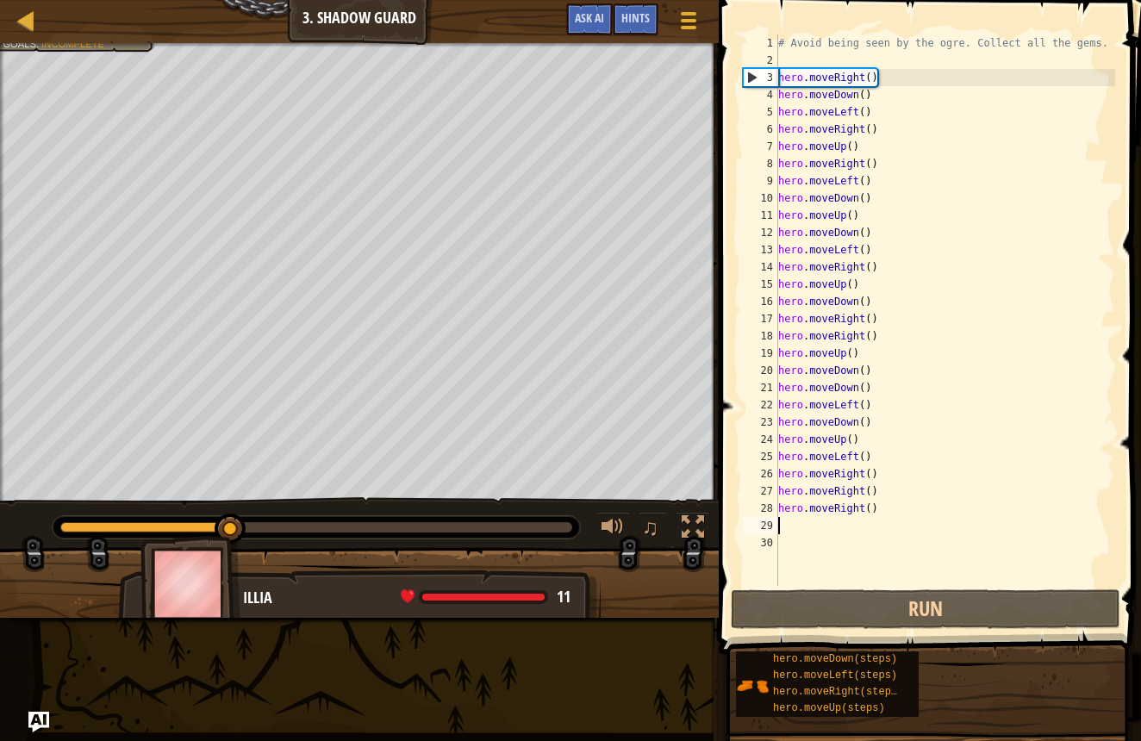
click at [800, 526] on div "# Avoid being seen by the ogre. Collect all the gems. hero . moveRight ( ) hero…" at bounding box center [945, 327] width 341 height 586
type textarea "h"
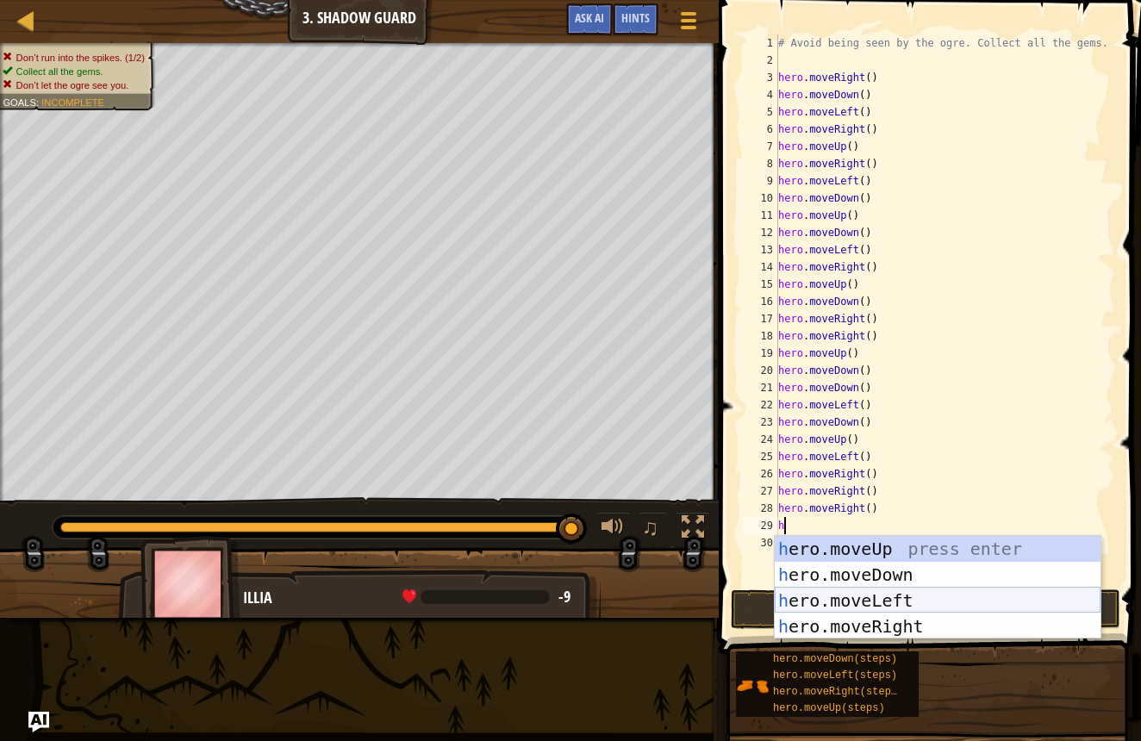
click at [875, 604] on div "h ero.moveUp press enter h ero.moveDown press enter h ero.moveLeft press enter …" at bounding box center [938, 613] width 326 height 155
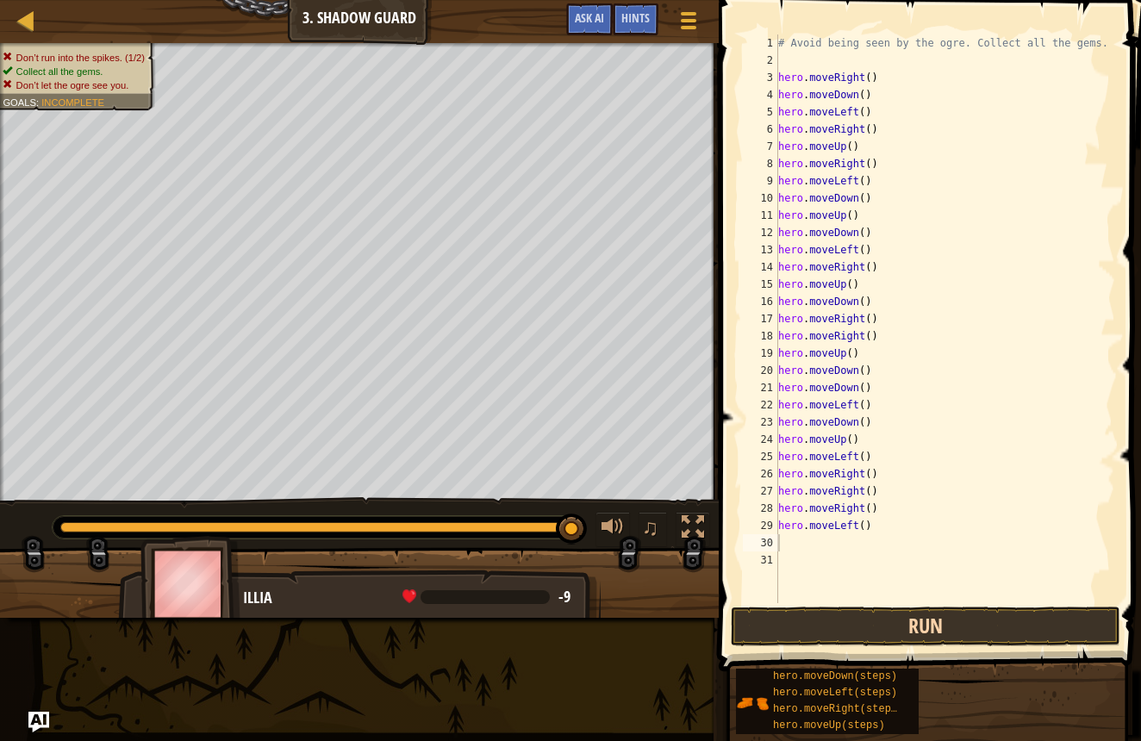
click at [868, 621] on button "Run" at bounding box center [926, 627] width 390 height 40
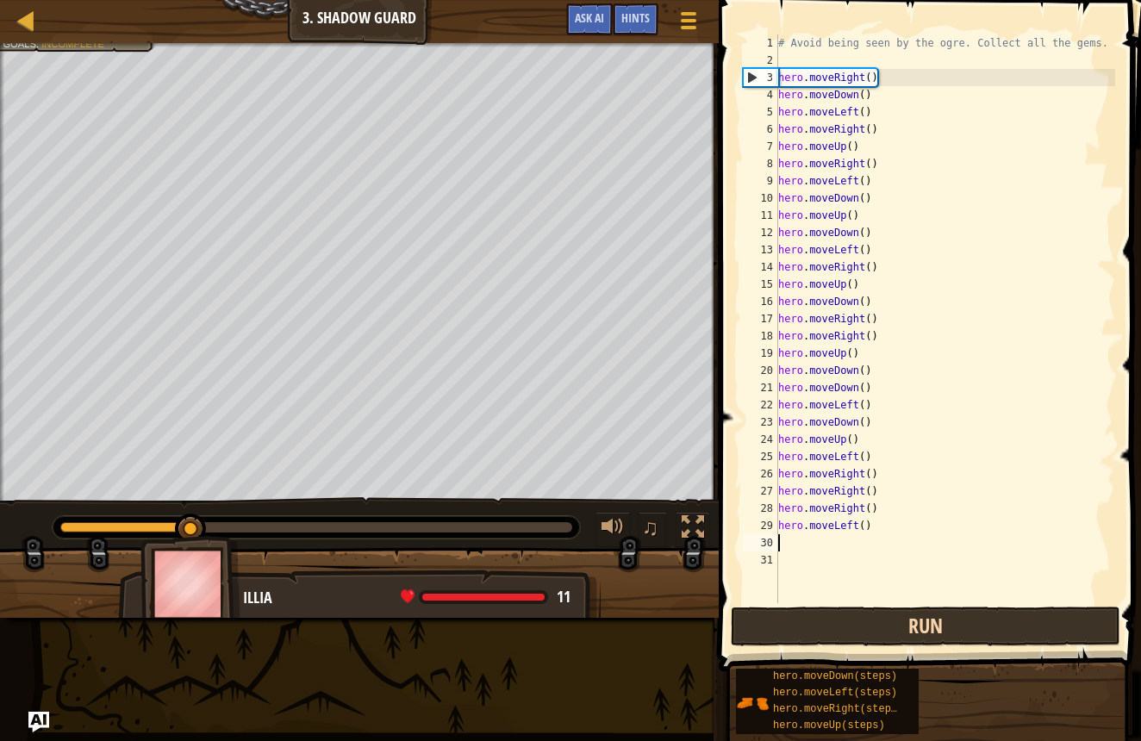
type textarea "h"
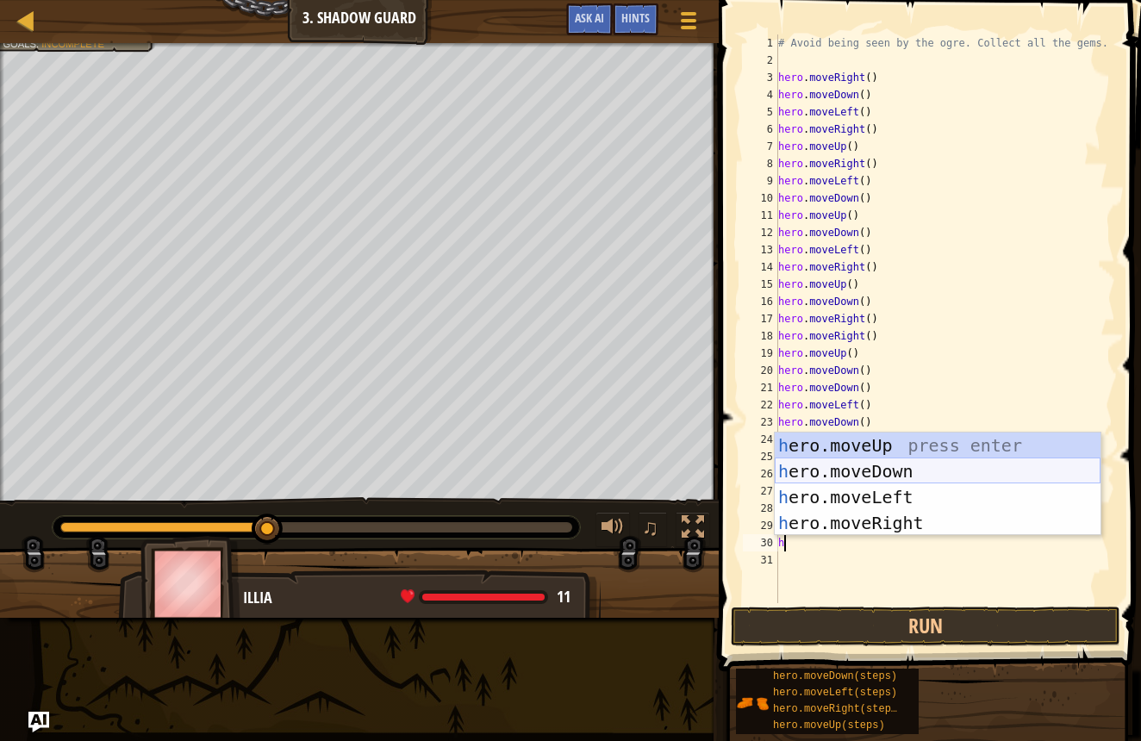
click at [836, 464] on div "h ero.moveUp press enter h ero.moveDown press enter h ero.moveLeft press enter …" at bounding box center [938, 510] width 326 height 155
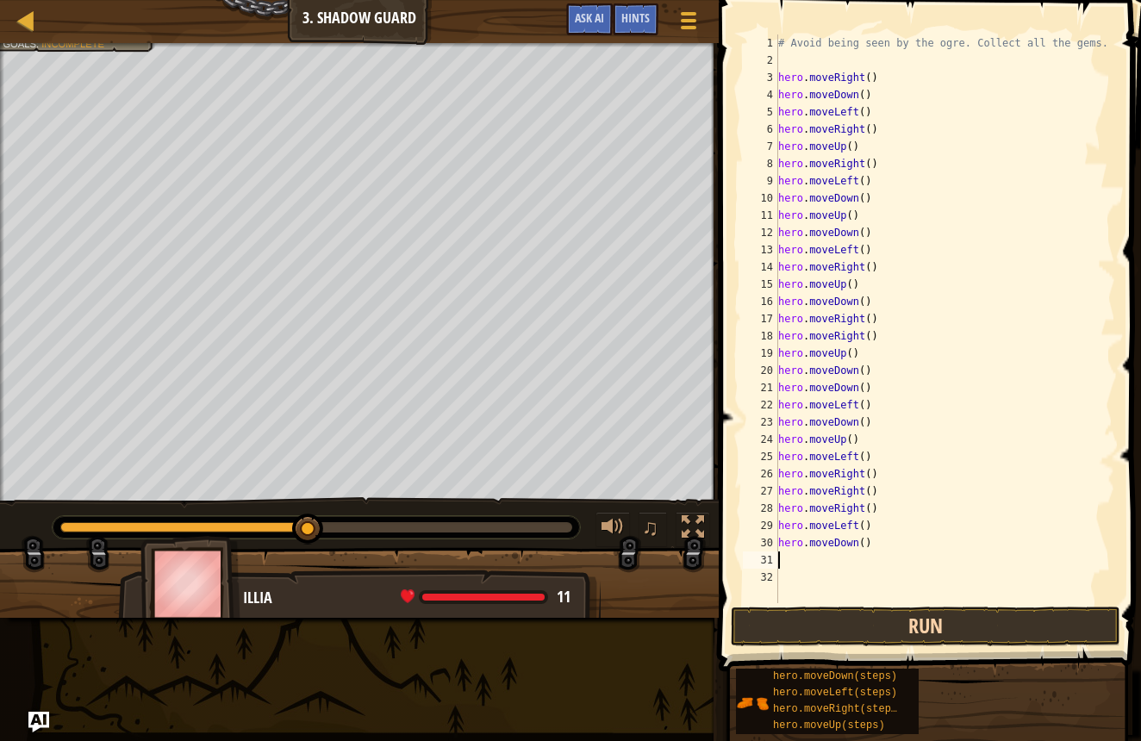
click at [909, 611] on button "Run" at bounding box center [926, 627] width 390 height 40
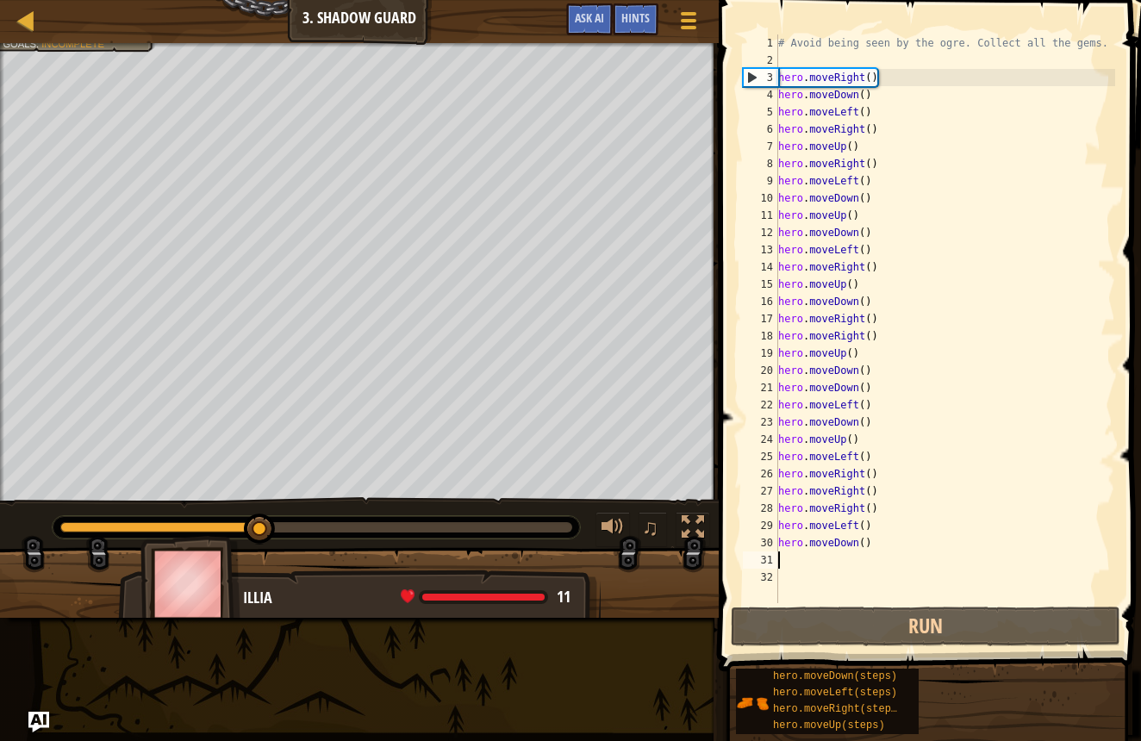
click at [803, 564] on div "# Avoid being seen by the ogre. Collect all the gems. hero . moveRight ( ) hero…" at bounding box center [945, 335] width 341 height 603
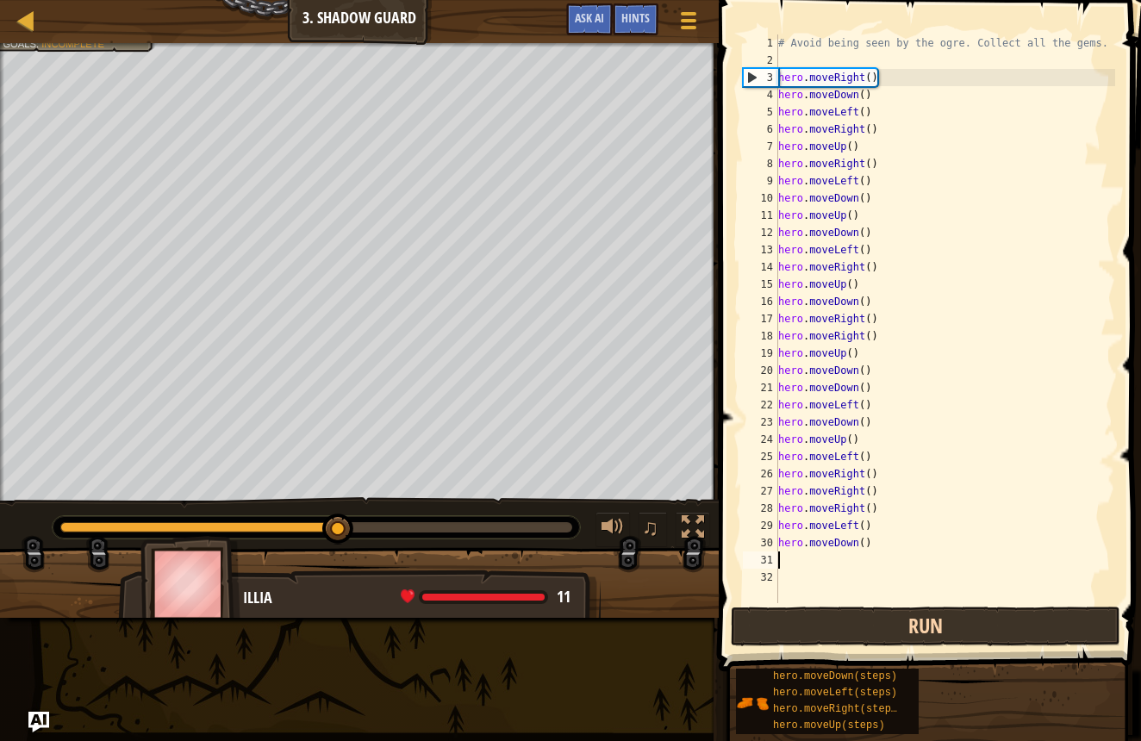
type textarea "h"
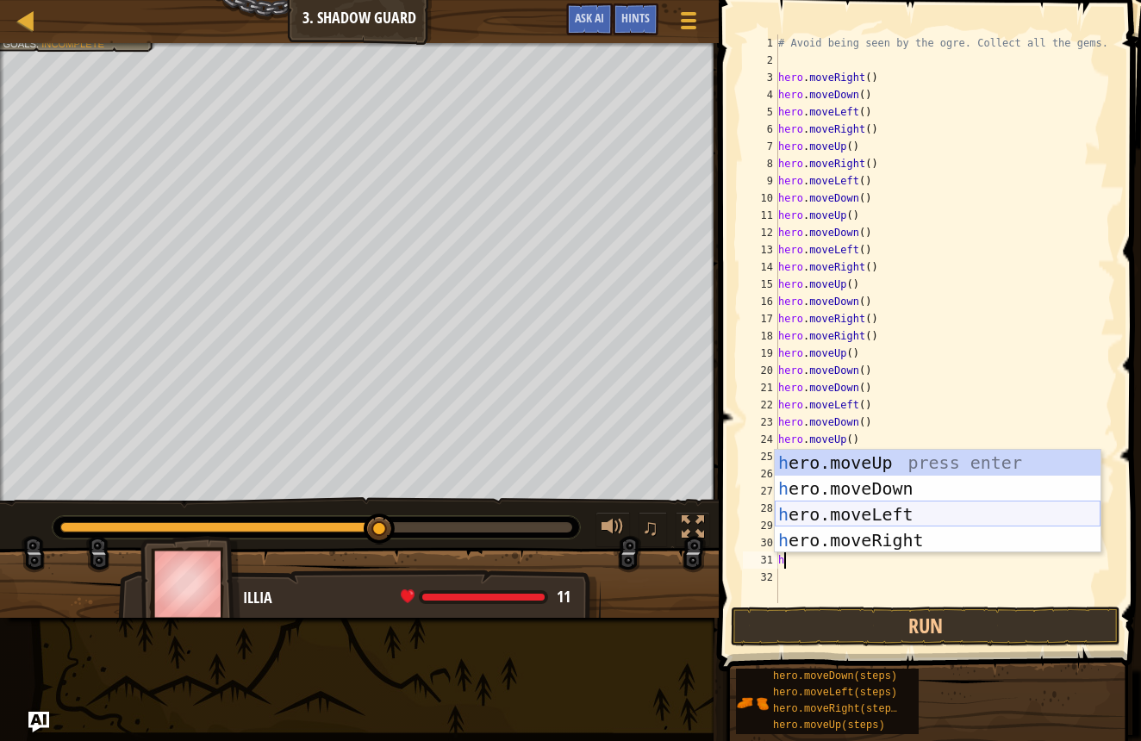
click at [857, 514] on div "h ero.moveUp press enter h ero.moveDown press enter h ero.moveLeft press enter …" at bounding box center [938, 527] width 326 height 155
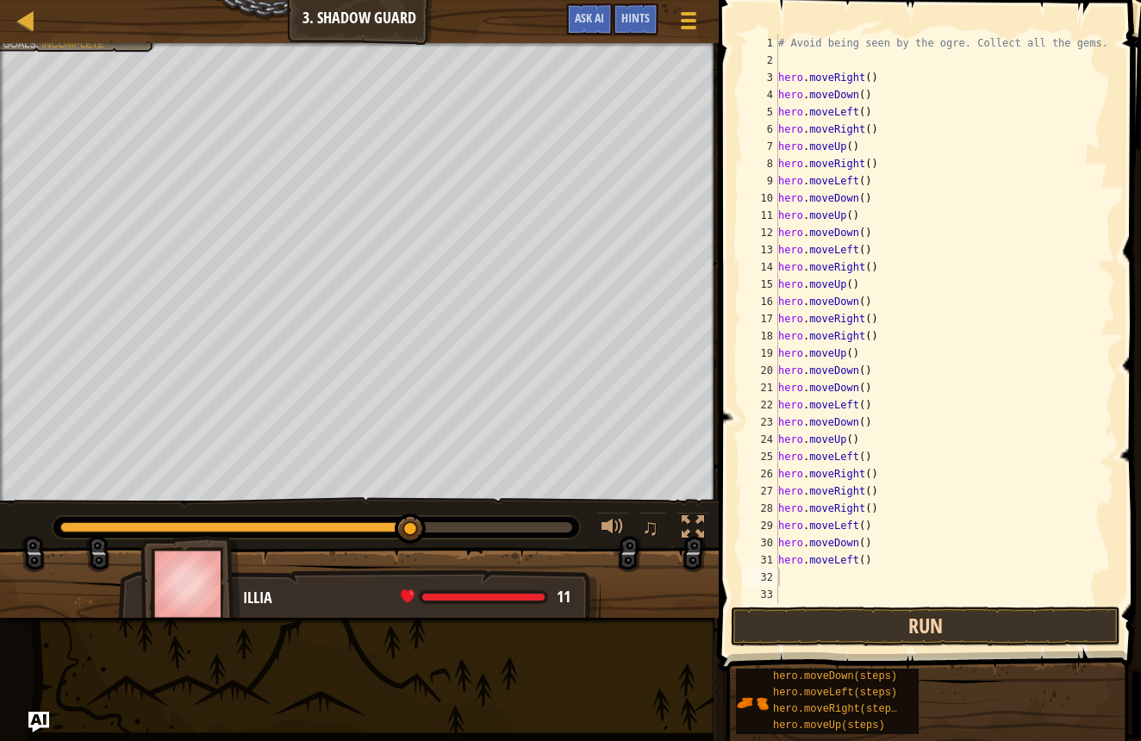
click at [885, 630] on button "Run" at bounding box center [926, 627] width 390 height 40
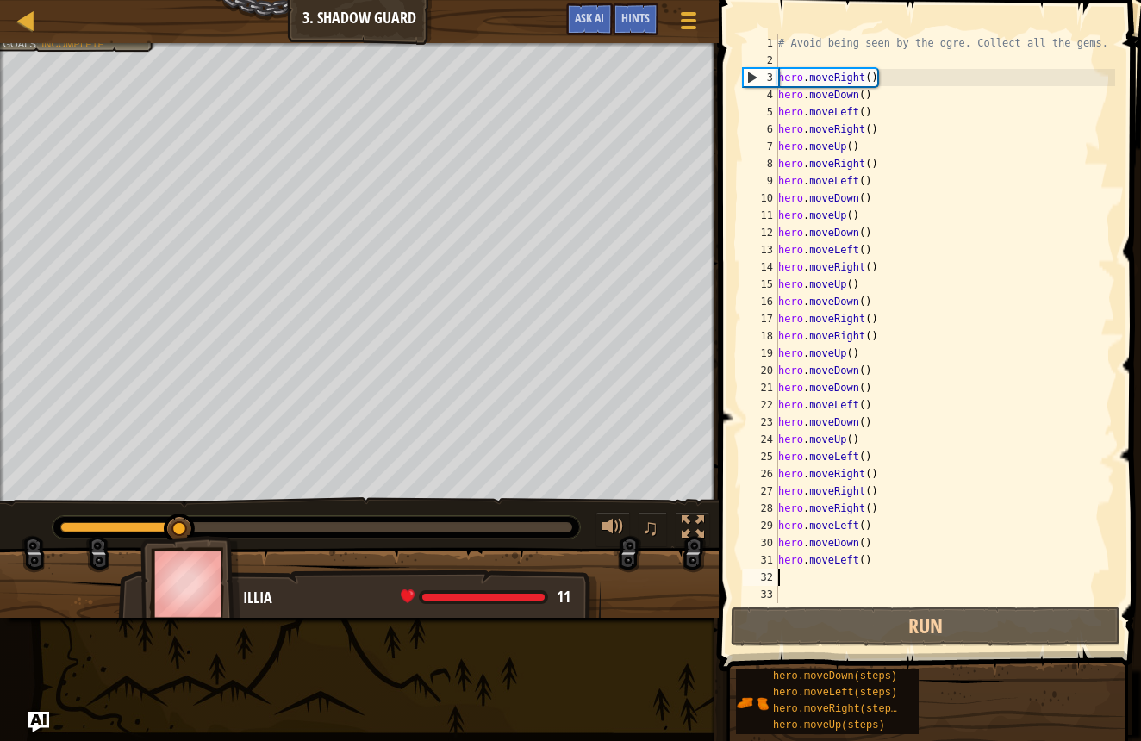
click at [815, 588] on div "# Avoid being seen by the ogre. Collect all the gems. hero . moveRight ( ) hero…" at bounding box center [945, 335] width 341 height 603
click at [795, 579] on div "# Avoid being seen by the ogre. Collect all the gems. hero . moveRight ( ) hero…" at bounding box center [945, 335] width 341 height 603
type textarea "h"
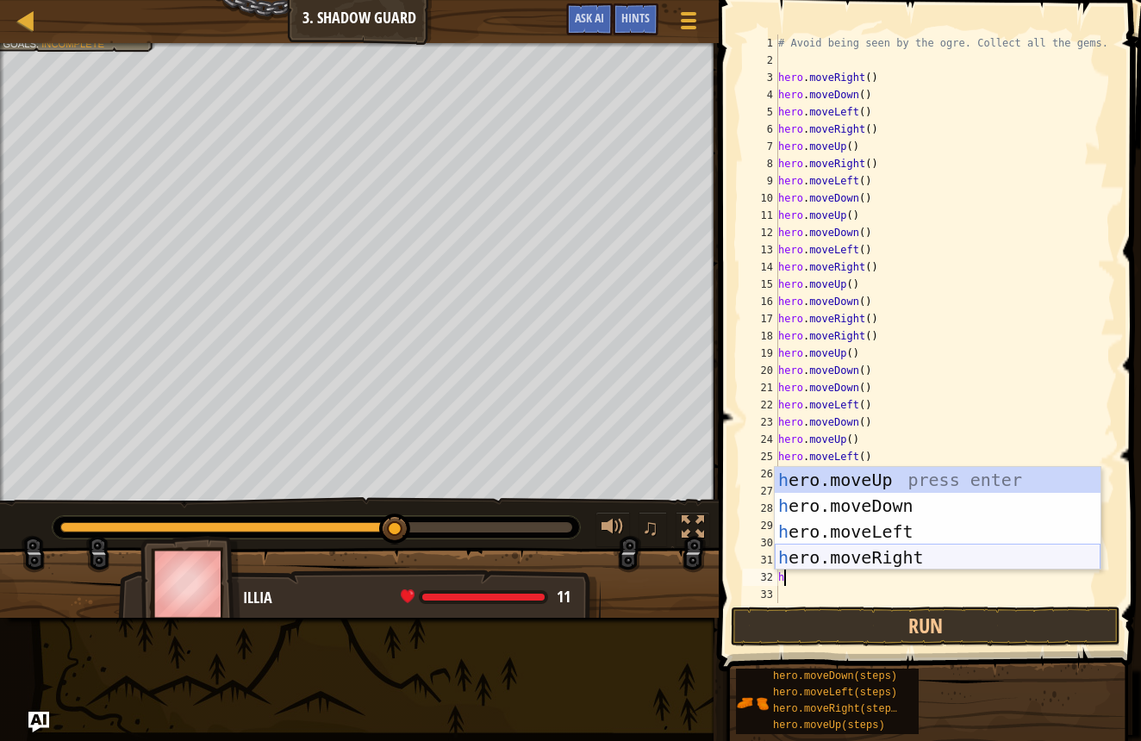
click at [845, 559] on div "h ero.moveUp press enter h ero.moveDown press enter h ero.moveLeft press enter …" at bounding box center [938, 544] width 326 height 155
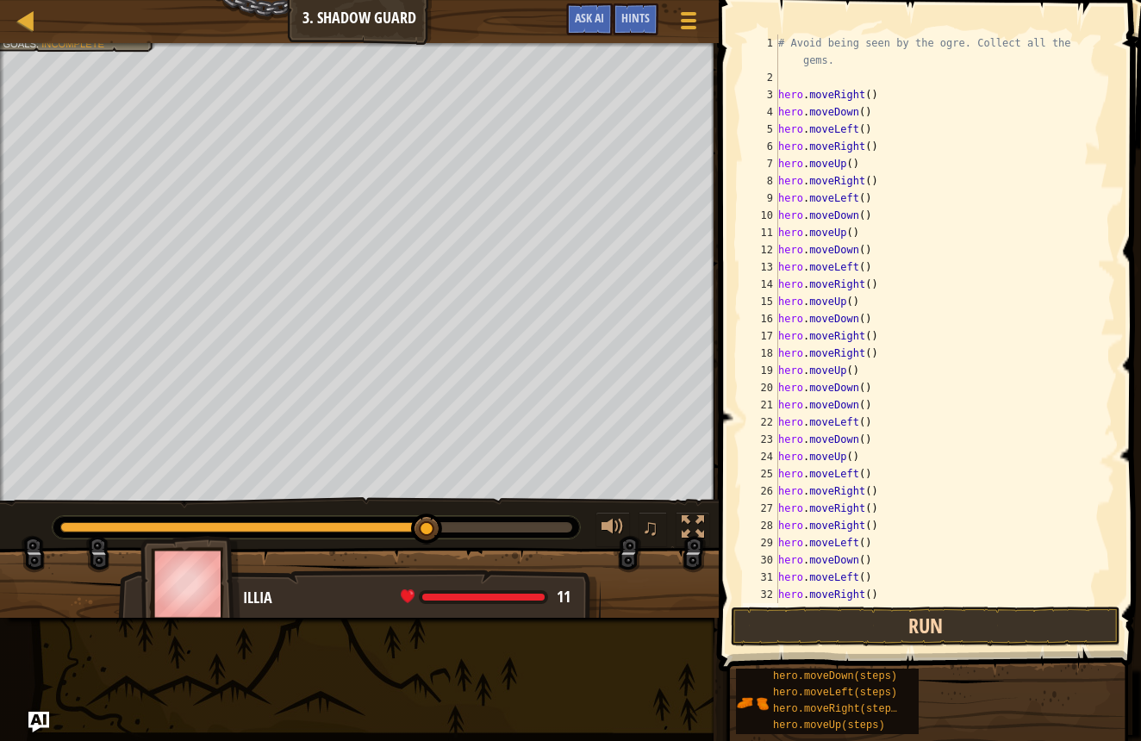
click at [862, 614] on button "Run" at bounding box center [926, 627] width 390 height 40
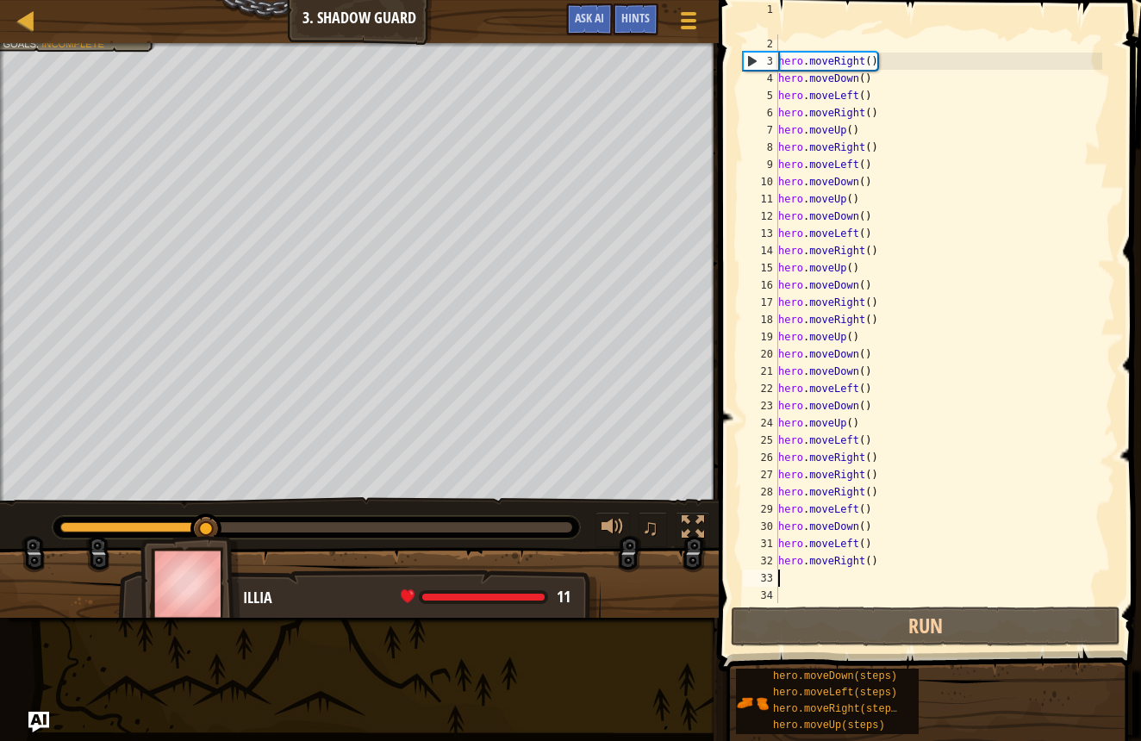
scroll to position [34, 0]
click at [804, 583] on div "hero . moveRight ( ) hero . moveDown ( ) hero . moveLeft ( ) hero . moveRight (…" at bounding box center [939, 335] width 328 height 603
type textarea "h"
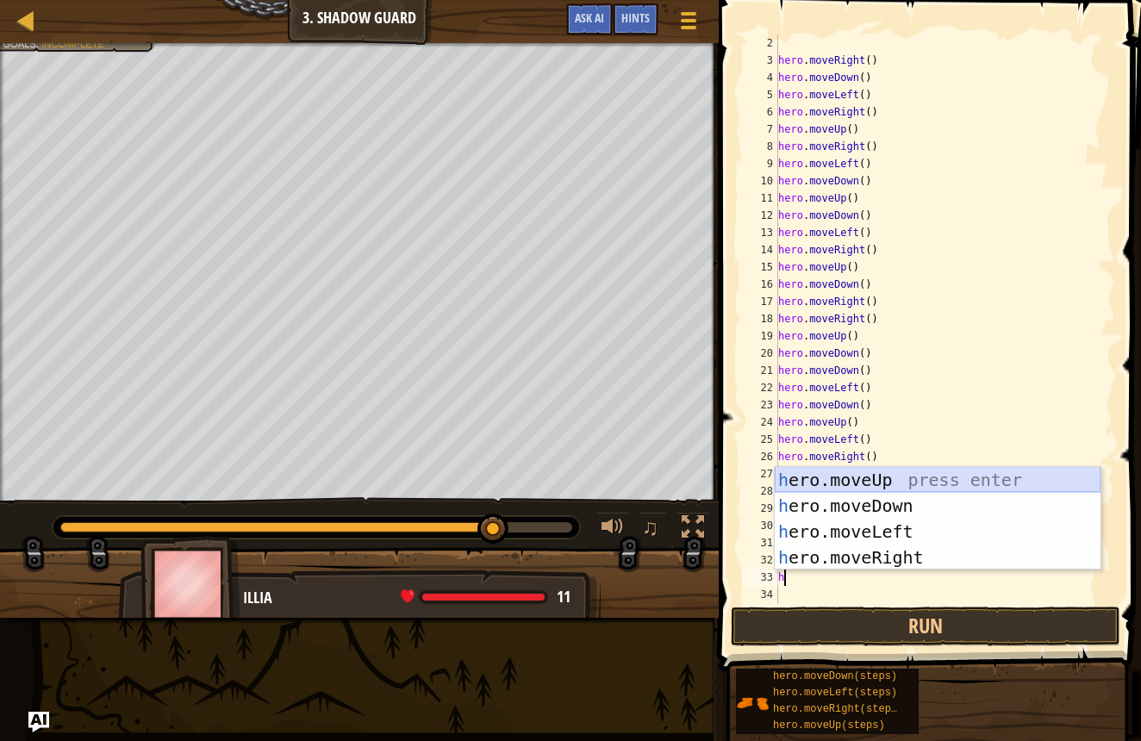
click at [823, 487] on div "h ero.moveUp press enter h ero.moveDown press enter h ero.moveLeft press enter …" at bounding box center [938, 544] width 326 height 155
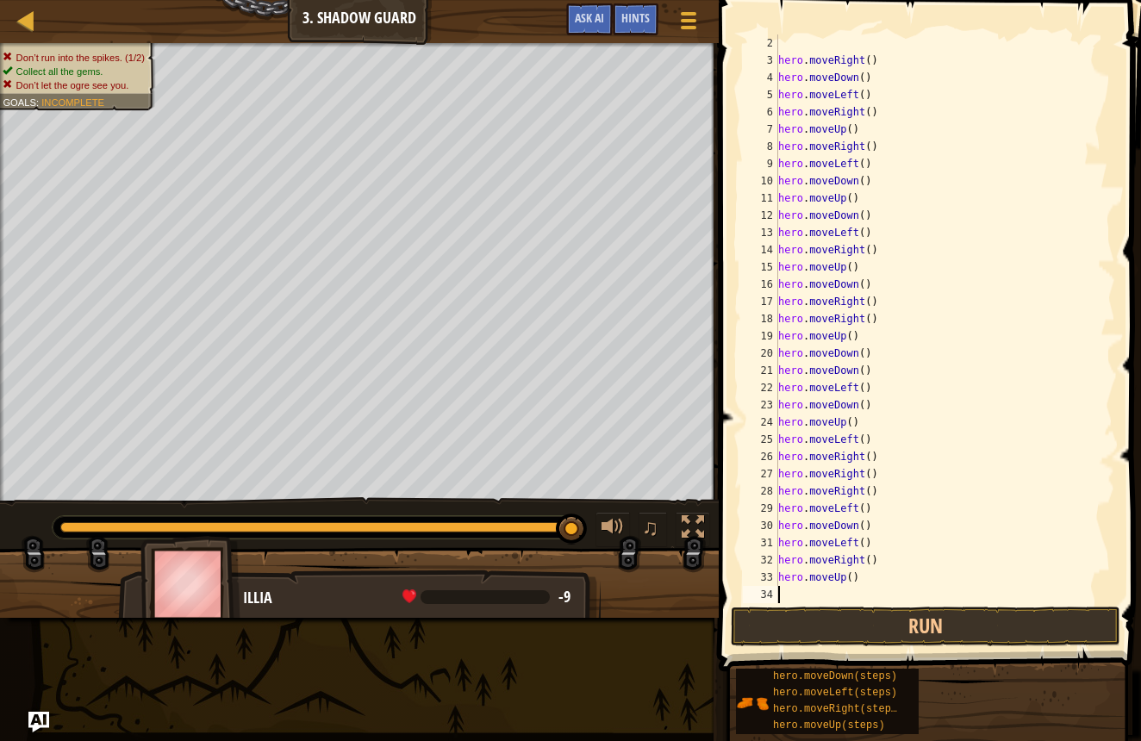
click at [116, 105] on div "Don’t run into the spikes. (1/2) Collect all the gems. Don’t let the ogre see y…" at bounding box center [359, 272] width 719 height 459
click at [111, 91] on div "Don’t run into the spikes. (1/2) Collect all the gems. Don’t let the ogre see y…" at bounding box center [67, 71] width 175 height 78
click at [112, 89] on span "Don’t let the ogre see you." at bounding box center [72, 84] width 113 height 11
drag, startPoint x: 114, startPoint y: 90, endPoint x: 123, endPoint y: 94, distance: 10.4
click at [120, 92] on div "Don’t run into the spikes. (1/2) Collect all the gems. Don’t let the ogre see y…" at bounding box center [67, 71] width 175 height 78
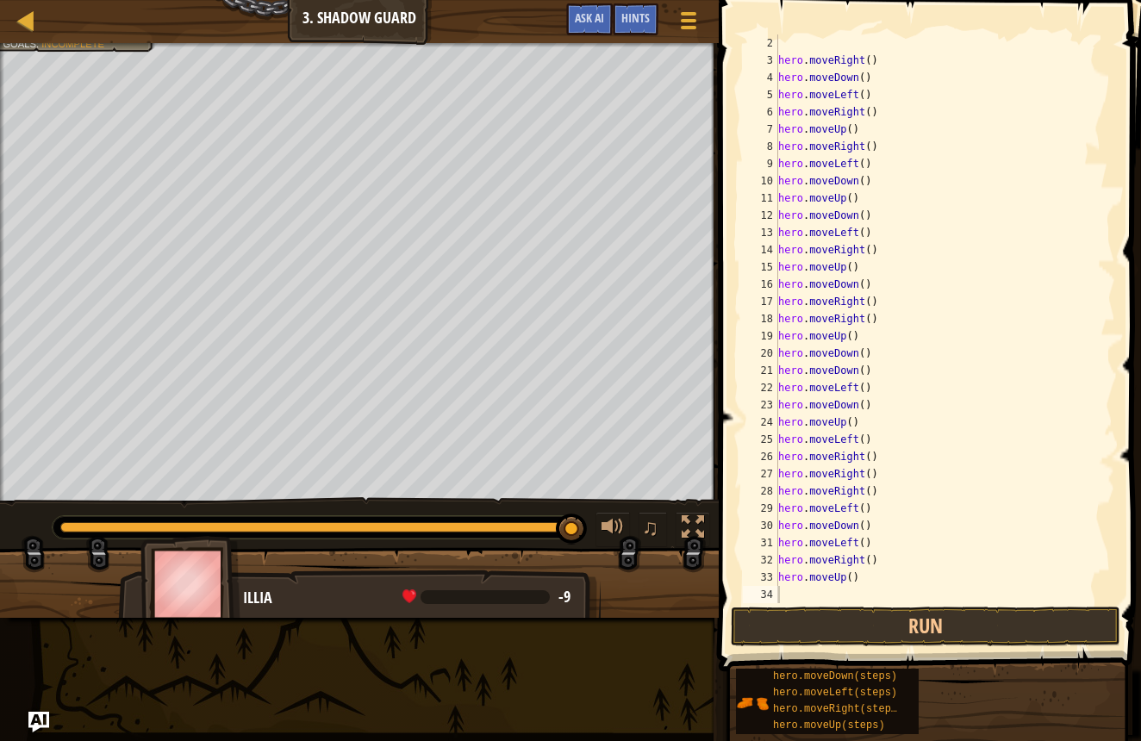
click at [410, 599] on span at bounding box center [410, 597] width 14 height 14
click at [411, 599] on span at bounding box center [410, 597] width 14 height 14
click at [411, 598] on span at bounding box center [410, 597] width 14 height 14
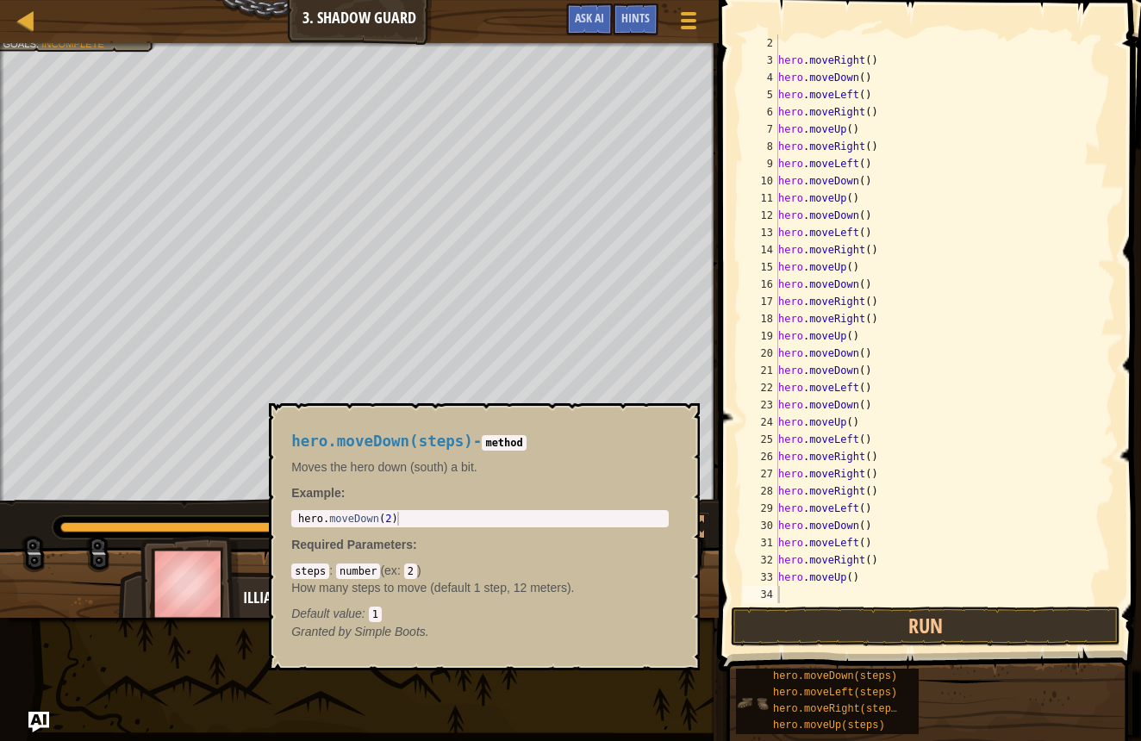
click at [751, 702] on img at bounding box center [752, 703] width 33 height 33
click at [780, 676] on span "hero.moveDown(steps)" at bounding box center [835, 677] width 124 height 12
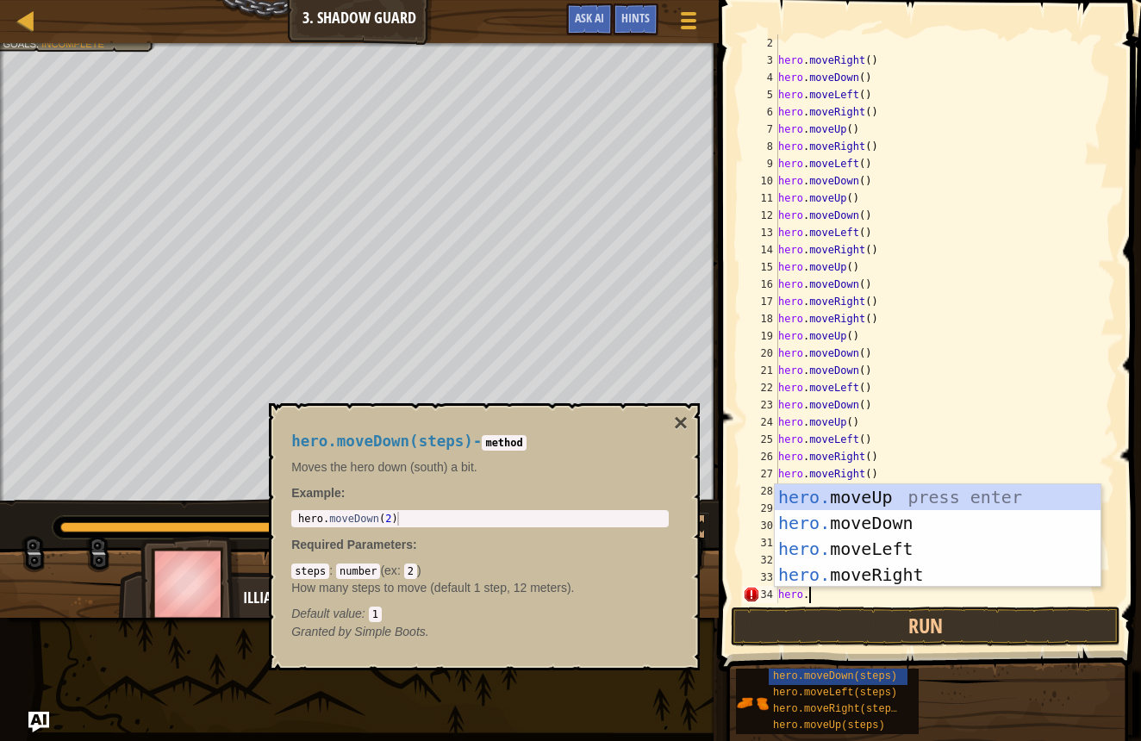
scroll to position [8, 3]
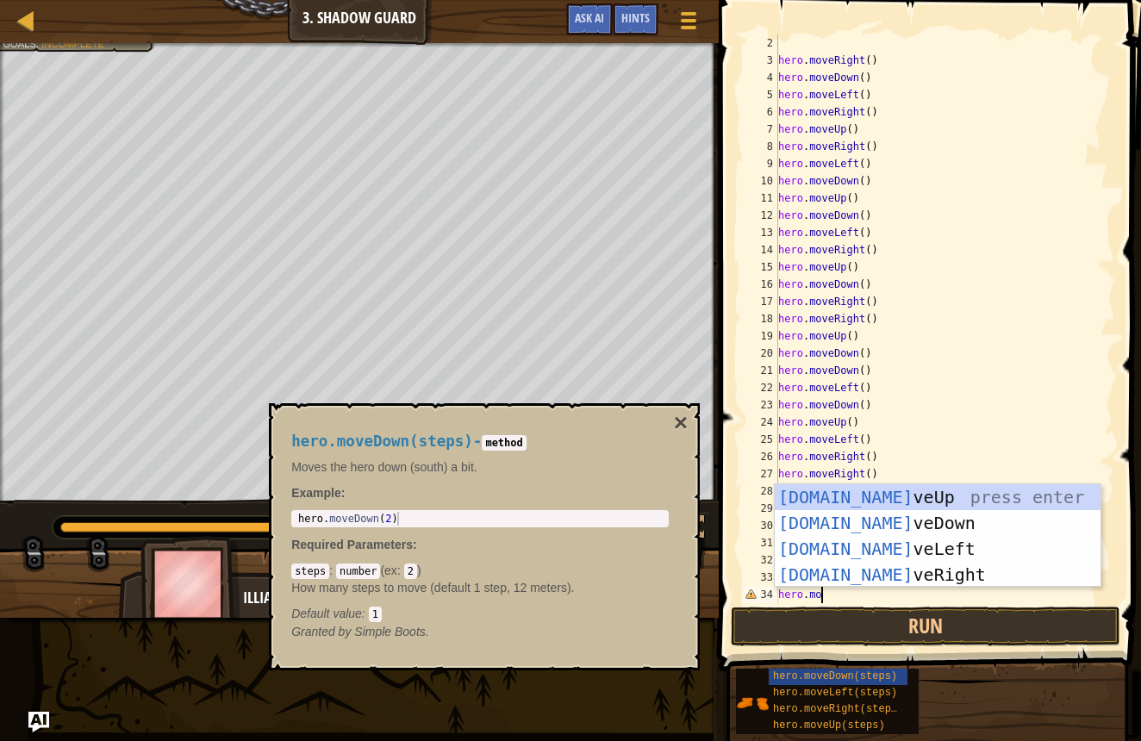
type textarea "hero.mov"
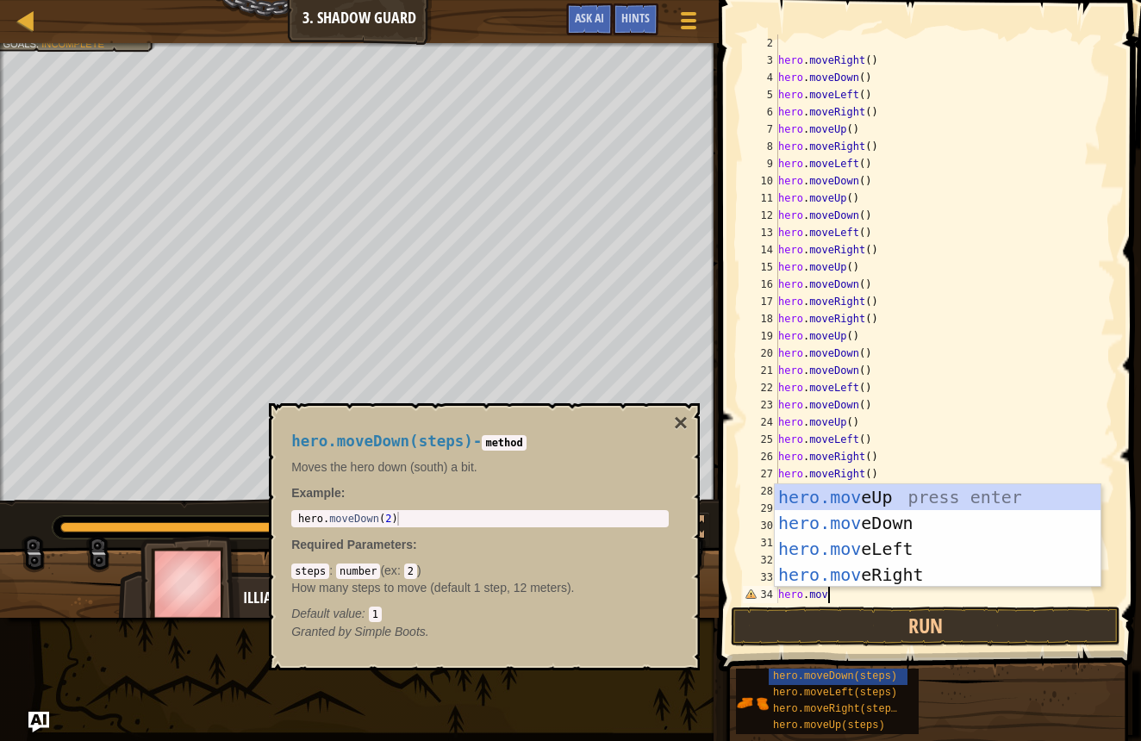
scroll to position [8, 3]
click at [884, 520] on div "hero.mov eUp press enter hero.mov eDown press enter hero.mov eLeft press enter …" at bounding box center [938, 561] width 326 height 155
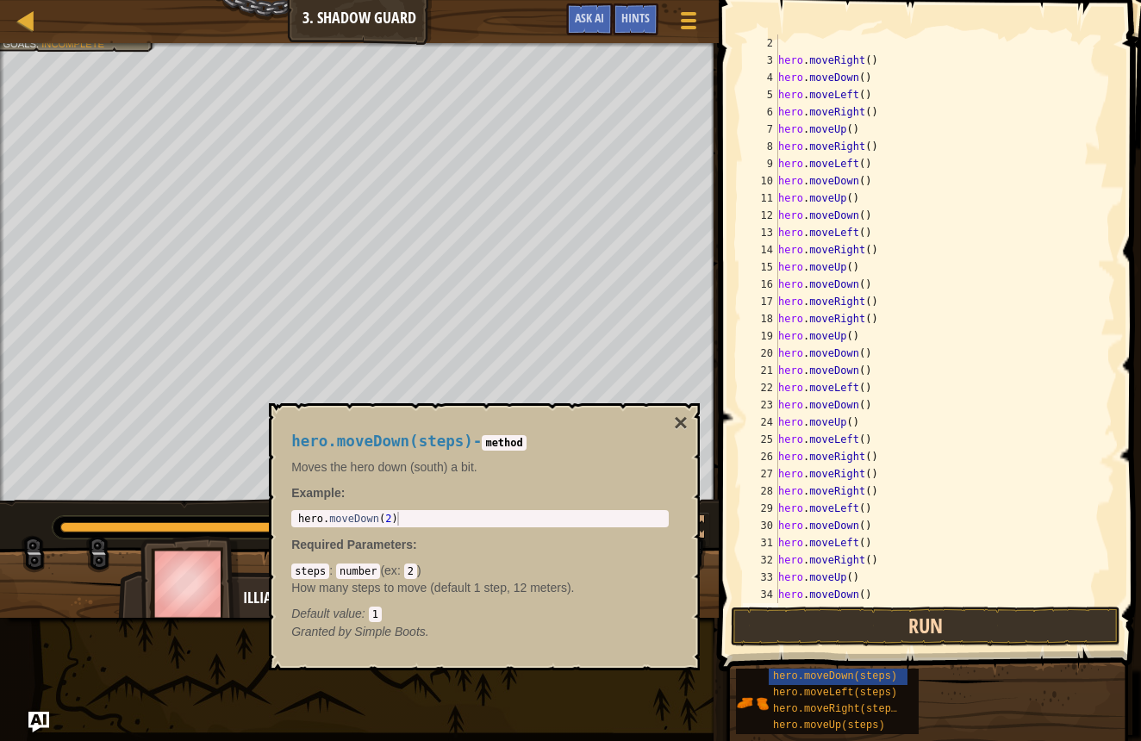
click at [889, 619] on button "Run" at bounding box center [926, 627] width 390 height 40
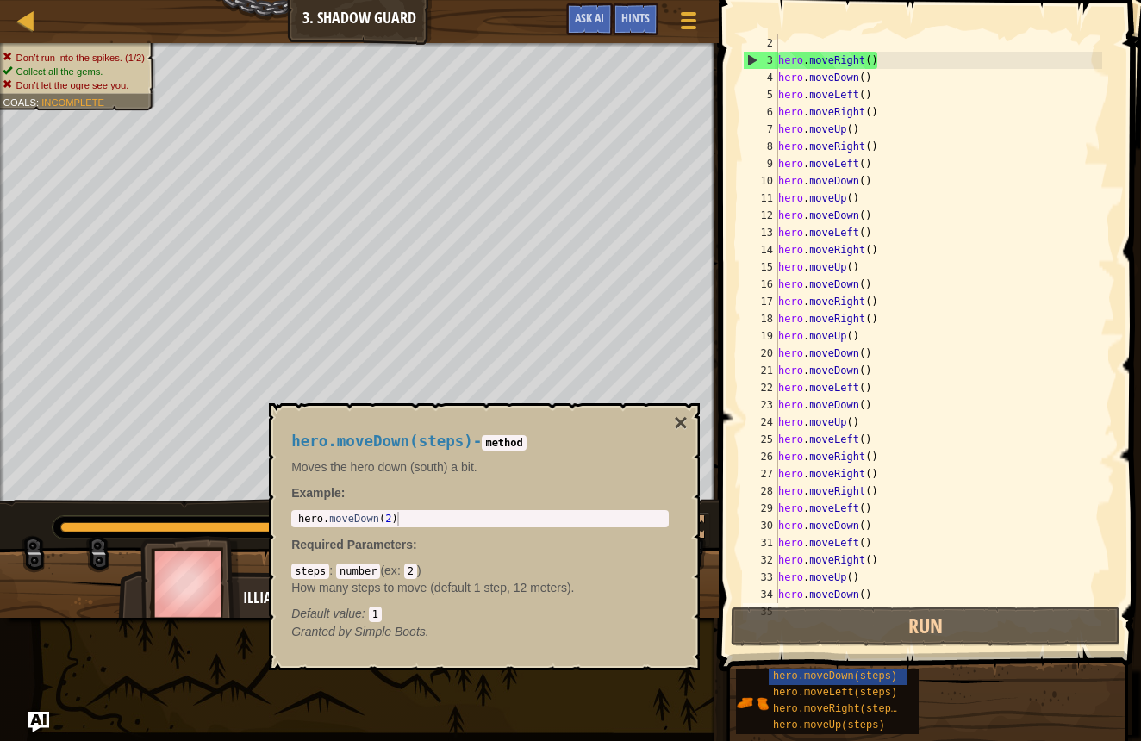
click at [413, 572] on code "2" at bounding box center [410, 572] width 13 height 16
drag, startPoint x: 409, startPoint y: 575, endPoint x: 413, endPoint y: 566, distance: 9.3
click at [410, 574] on code "2" at bounding box center [410, 572] width 13 height 16
type textarea "hero.moveDown(2)"
click at [418, 519] on div "hero . moveDown ( 2 )" at bounding box center [480, 532] width 371 height 41
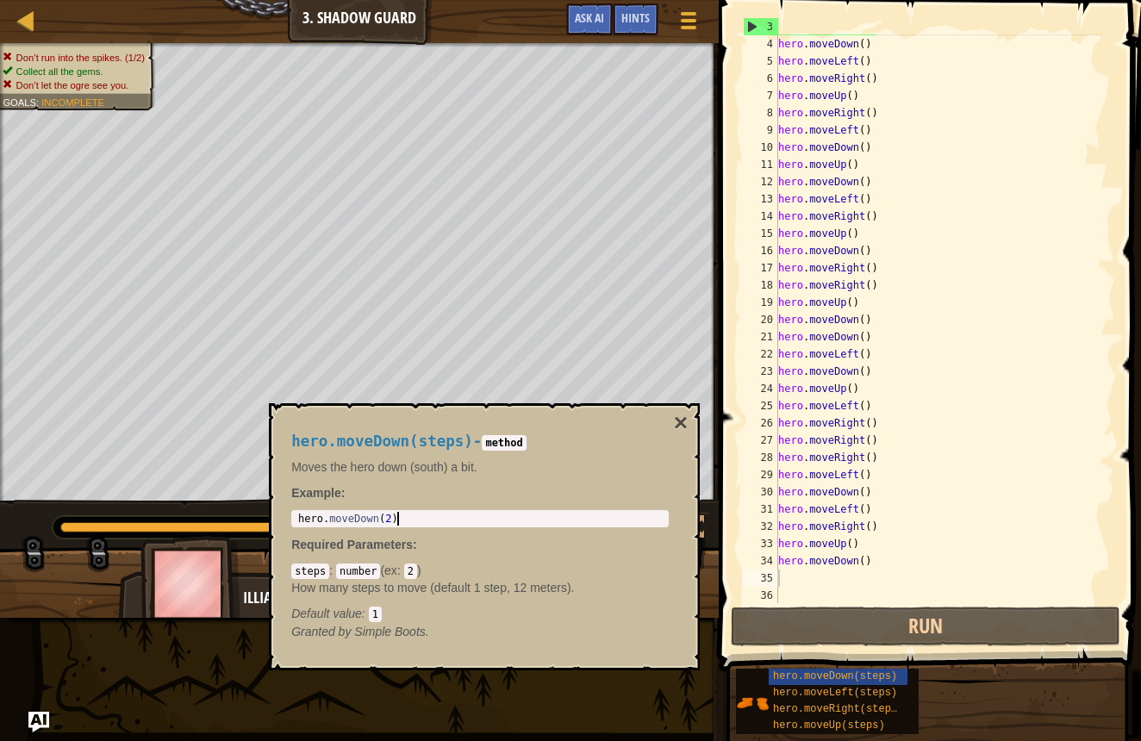
scroll to position [69, 0]
click at [870, 47] on div "hero . moveDown ( ) hero . moveLeft ( ) hero . moveRight ( ) hero . moveUp ( ) …" at bounding box center [939, 335] width 328 height 603
click at [862, 47] on div "hero . moveDown ( ) hero . moveLeft ( ) hero . moveRight ( ) hero . moveUp ( ) …" at bounding box center [939, 335] width 328 height 603
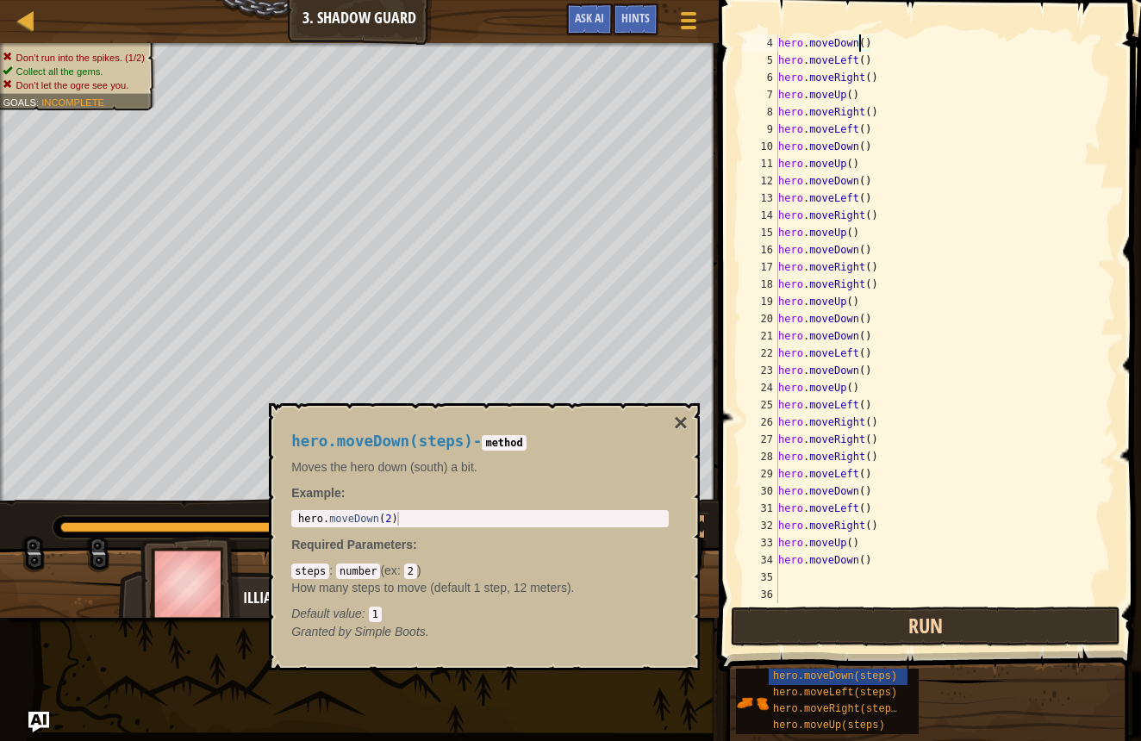
click at [882, 640] on button "Run" at bounding box center [926, 627] width 390 height 40
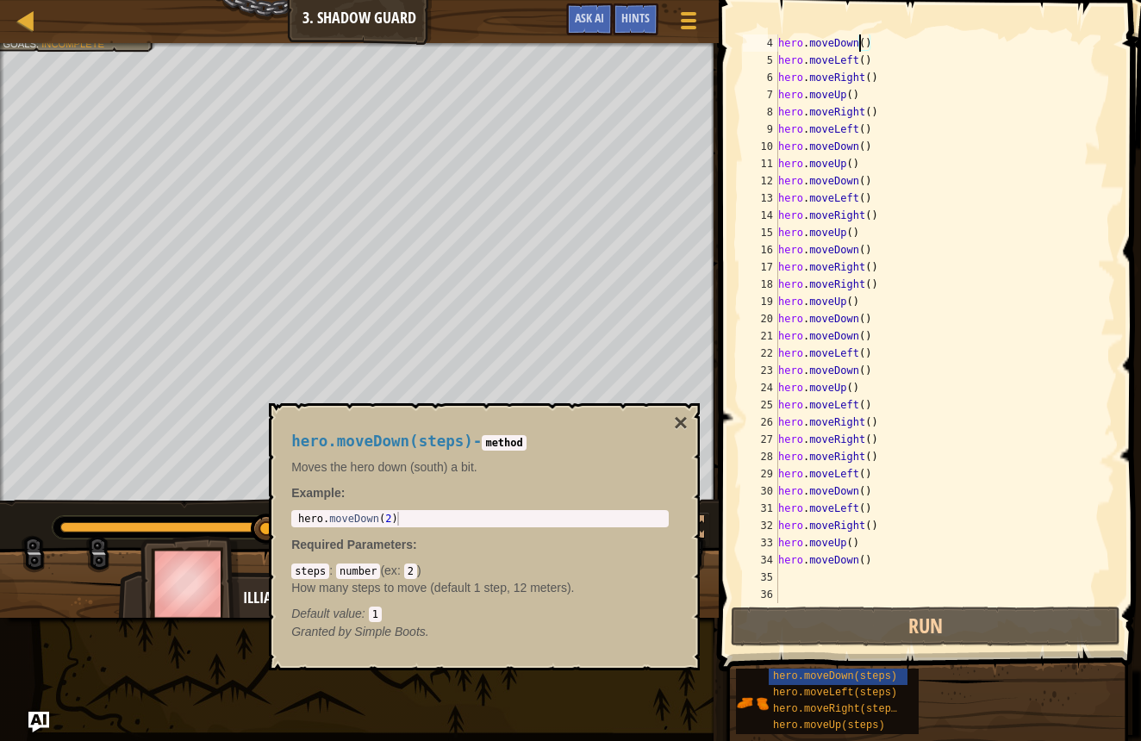
click at [827, 542] on div "hero . moveDown ( ) hero . moveLeft ( ) hero . moveRight ( ) hero . moveUp ( ) …" at bounding box center [939, 335] width 328 height 603
type textarea "hero.moveUp()"
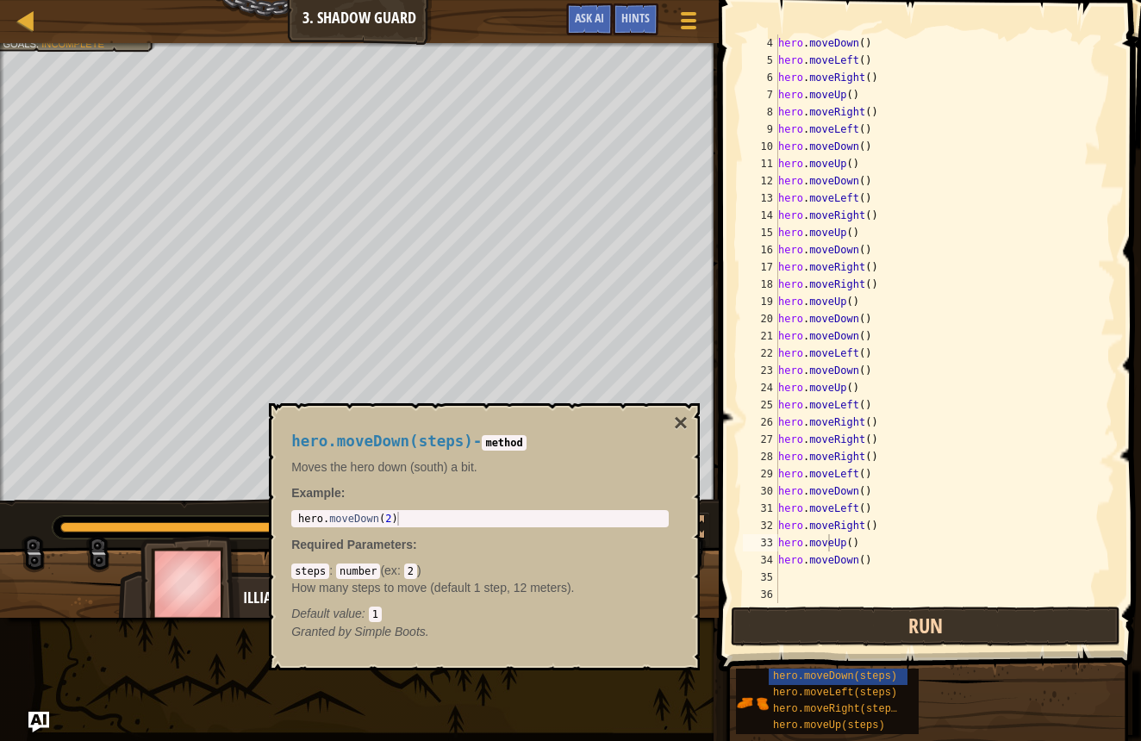
click at [874, 619] on button "Run" at bounding box center [926, 627] width 390 height 40
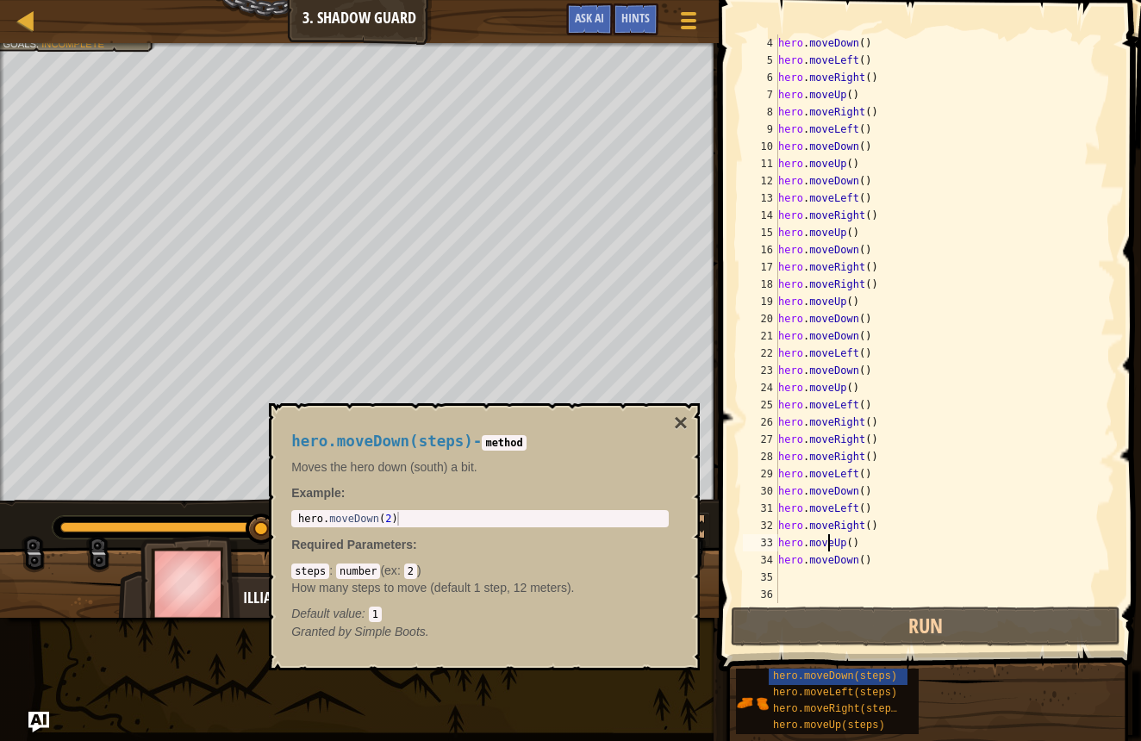
click at [782, 578] on div "hero . moveDown ( ) hero . moveLeft ( ) hero . moveRight ( ) hero . moveUp ( ) …" at bounding box center [939, 335] width 328 height 603
type textarea "h"
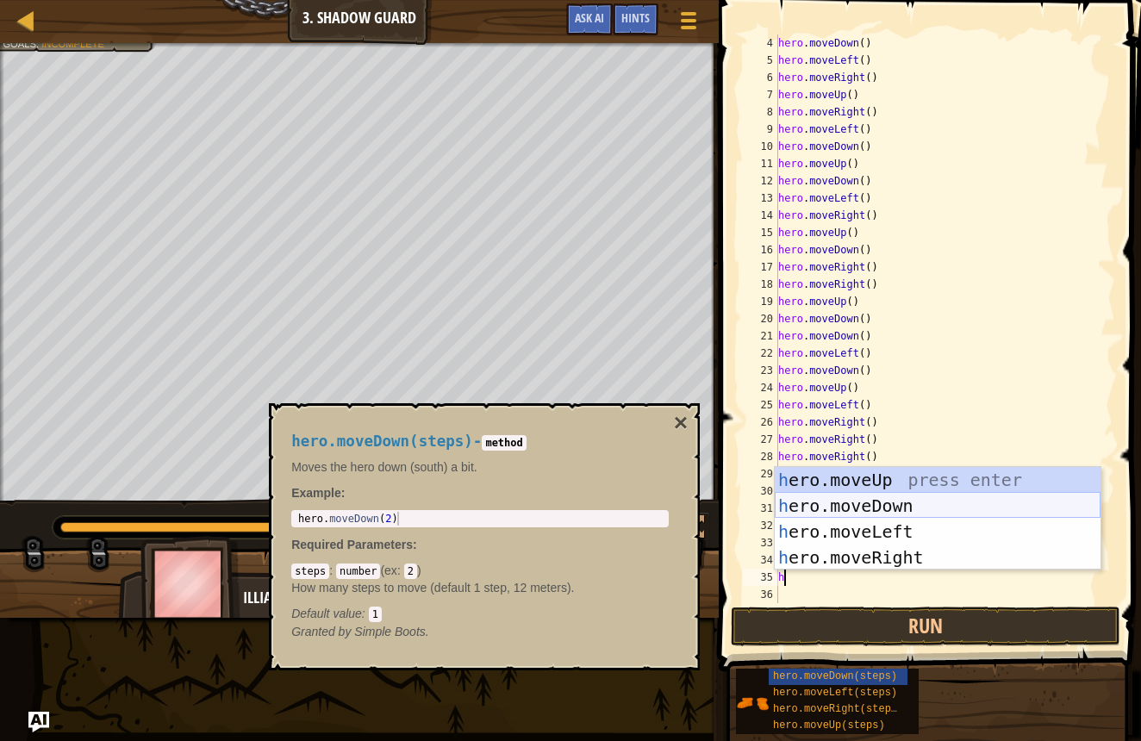
click at [882, 505] on div "h ero.moveUp press enter h ero.moveDown press enter h ero.moveLeft press enter …" at bounding box center [938, 544] width 326 height 155
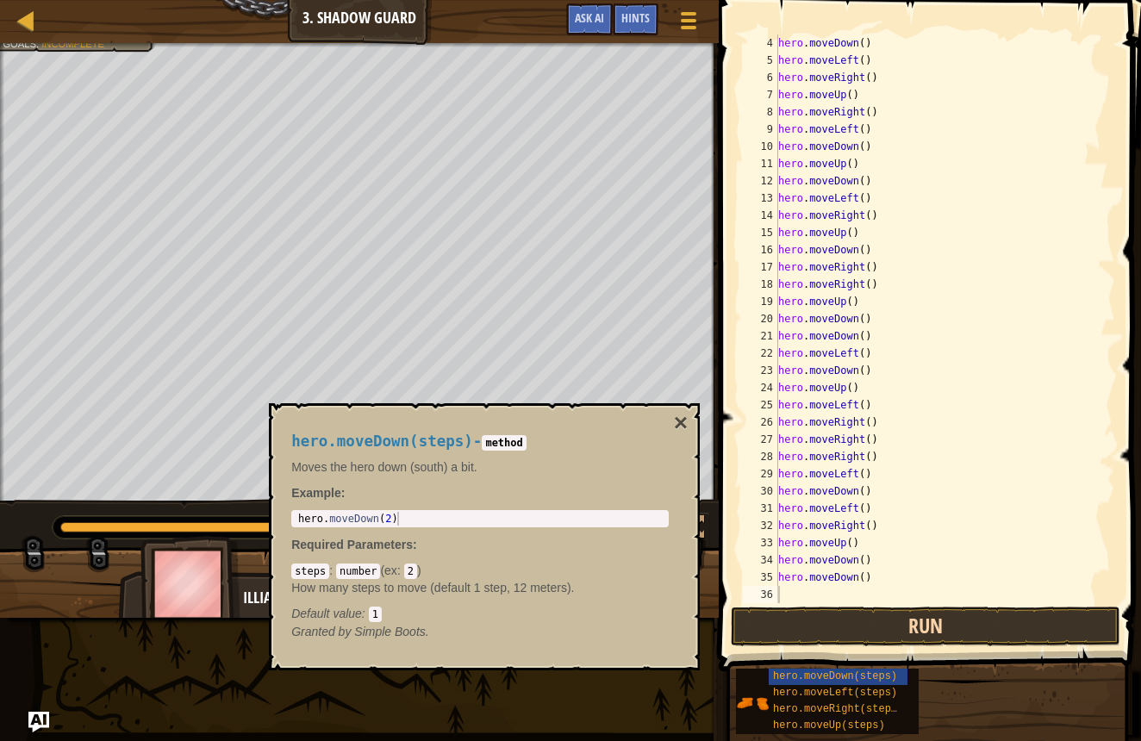
click at [915, 623] on button "Run" at bounding box center [926, 627] width 390 height 40
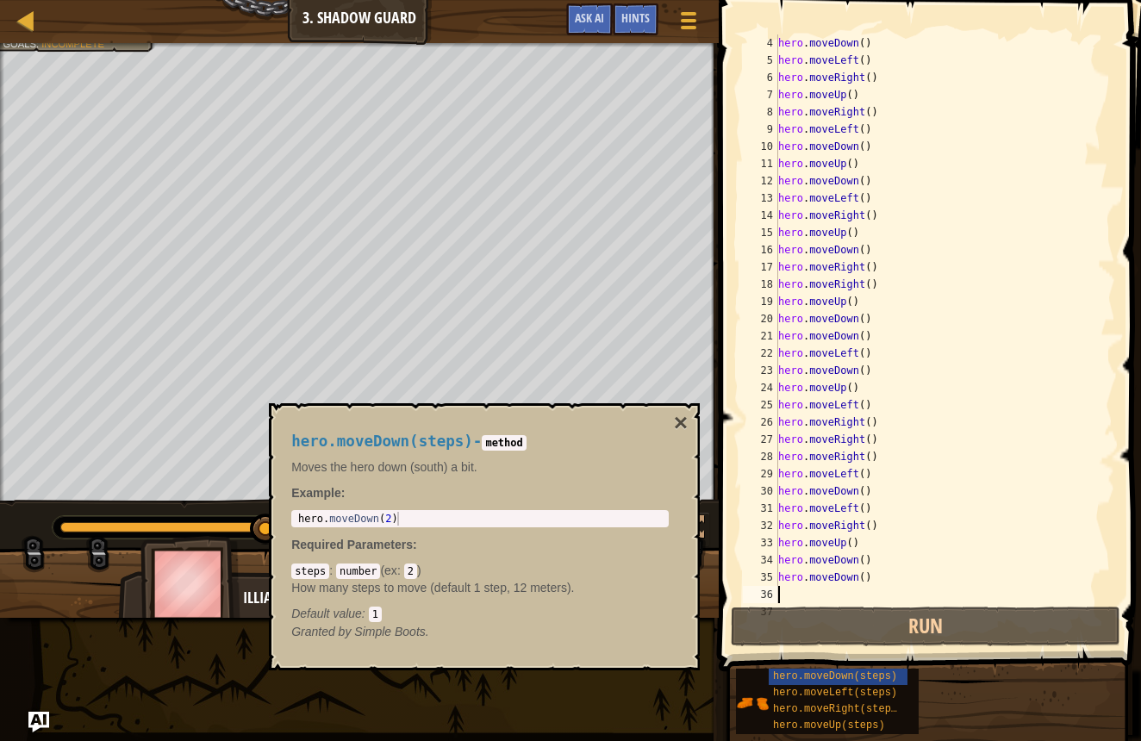
type textarea "h"
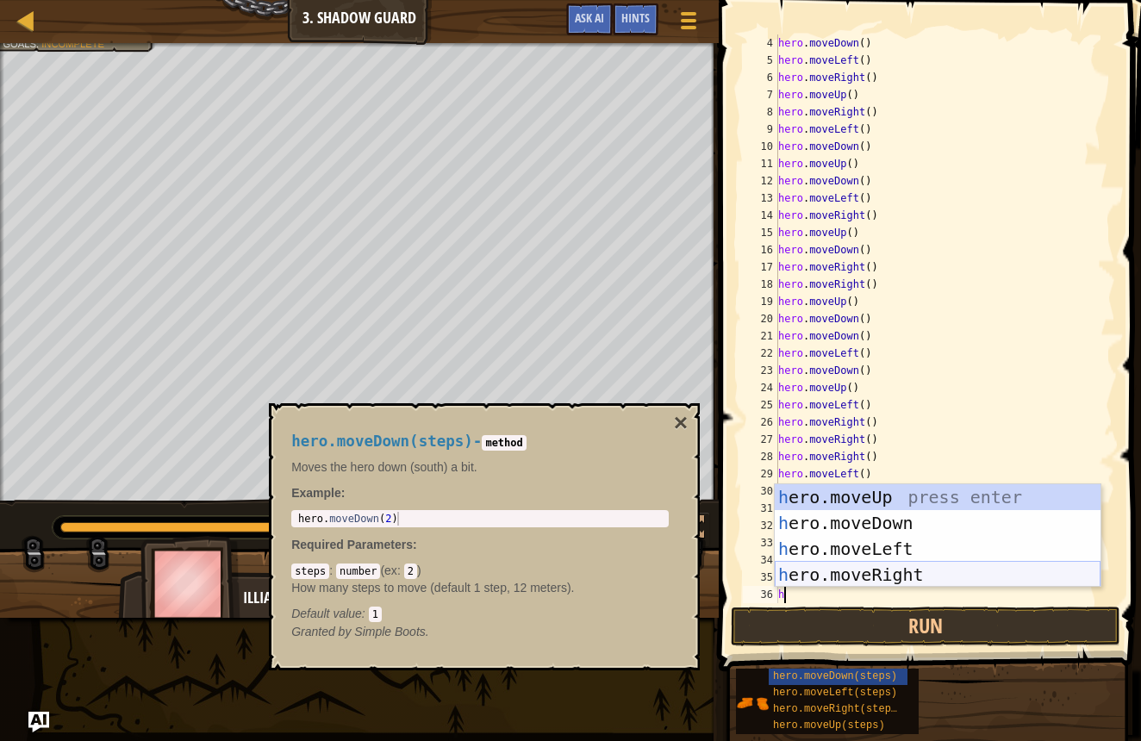
click at [847, 574] on div "h ero.moveUp press enter h ero.moveDown press enter h ero.moveLeft press enter …" at bounding box center [938, 561] width 326 height 155
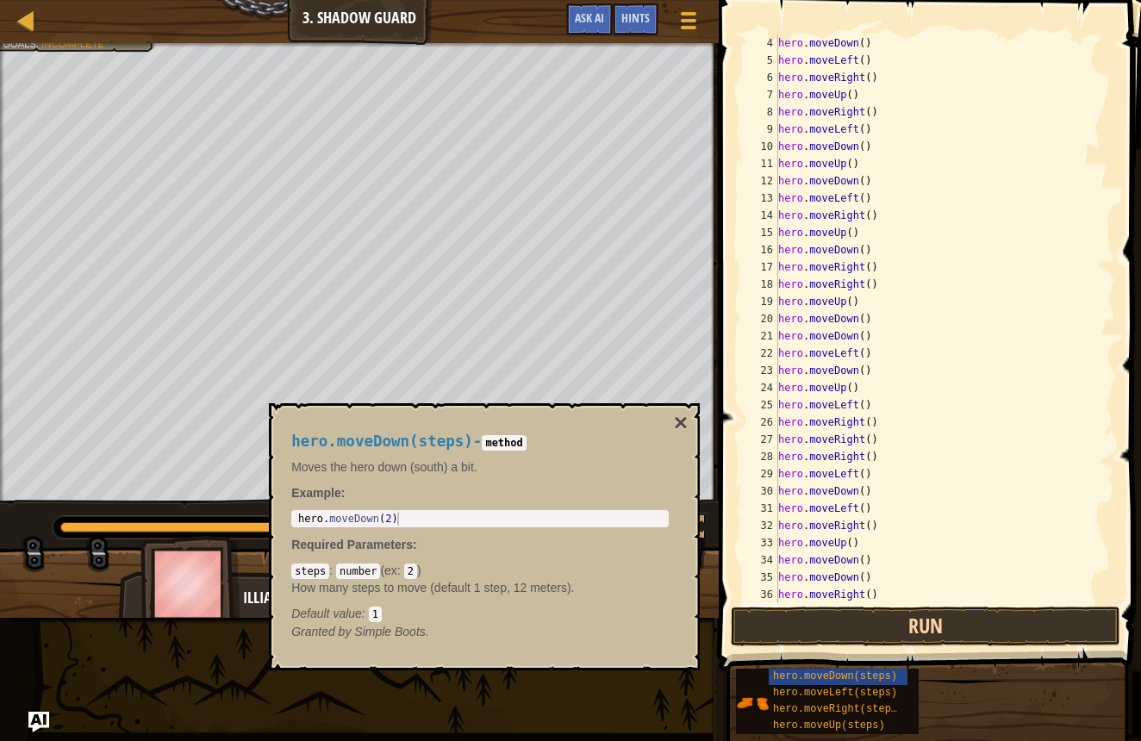
click at [859, 623] on button "Run" at bounding box center [926, 627] width 390 height 40
click at [847, 616] on button "Run" at bounding box center [926, 627] width 390 height 40
type textarea "h"
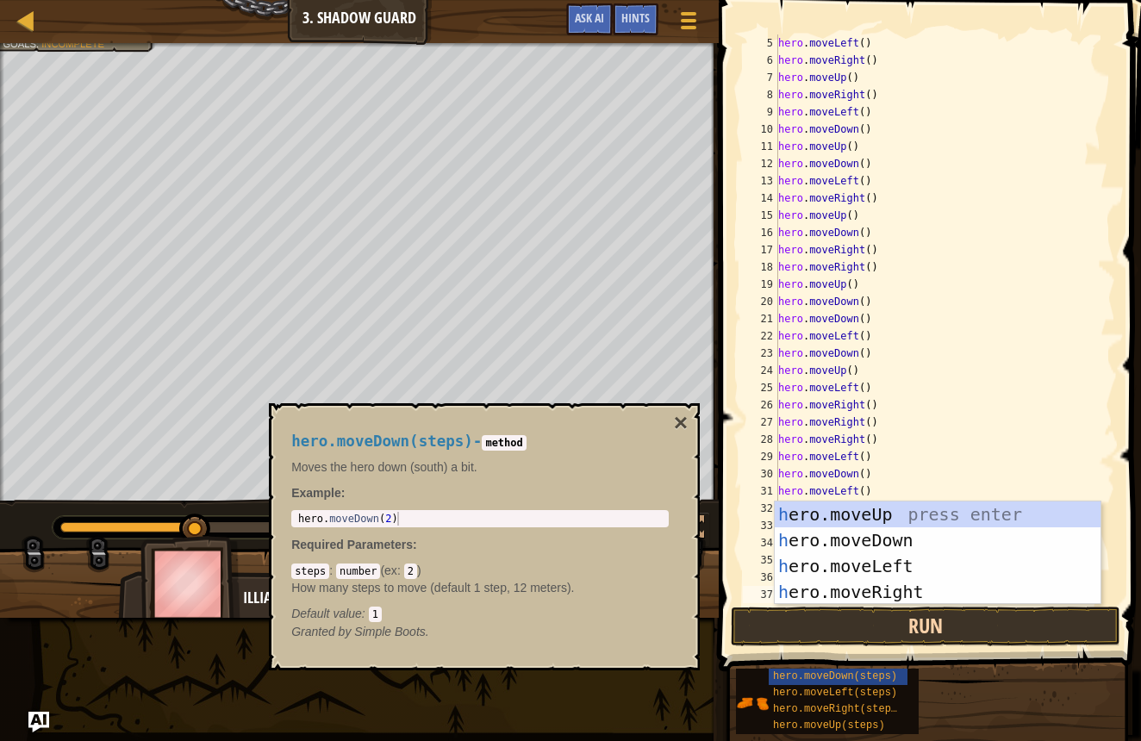
scroll to position [86, 0]
click at [862, 509] on div "h ero.moveUp press enter h ero.moveDown press enter h ero.moveLeft press enter …" at bounding box center [938, 579] width 326 height 155
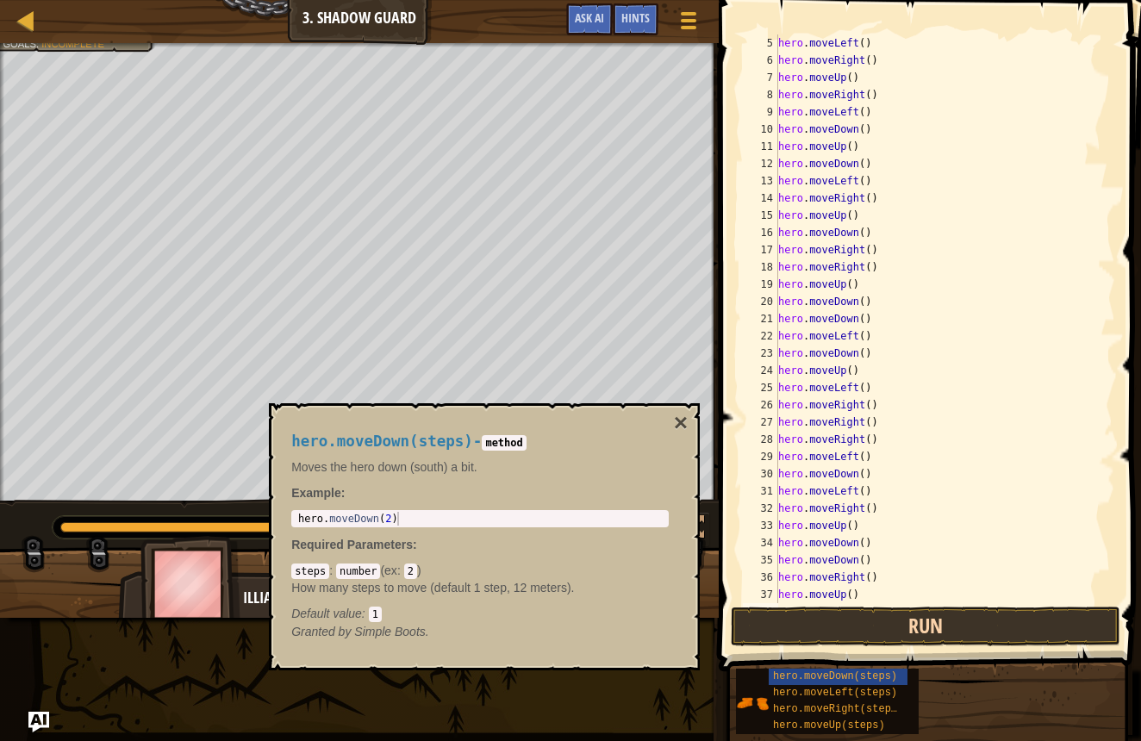
click at [888, 623] on button "Run" at bounding box center [926, 627] width 390 height 40
click at [843, 613] on button "Run" at bounding box center [926, 627] width 390 height 40
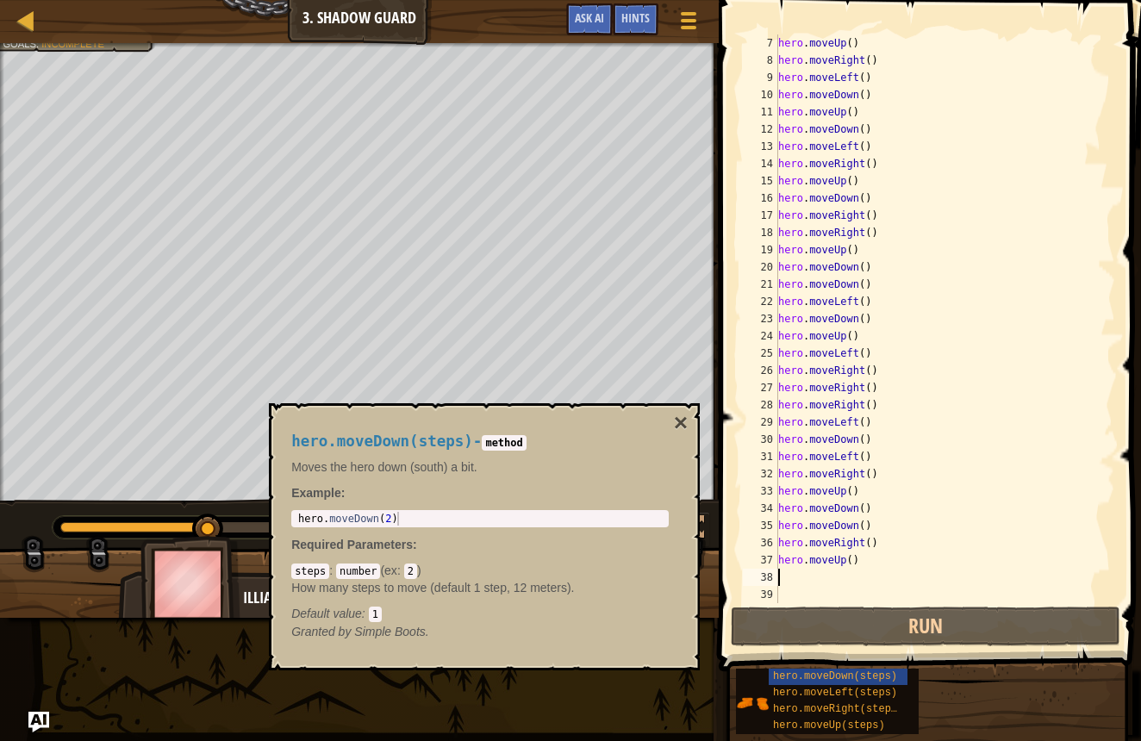
scroll to position [121, 0]
type textarea "h"
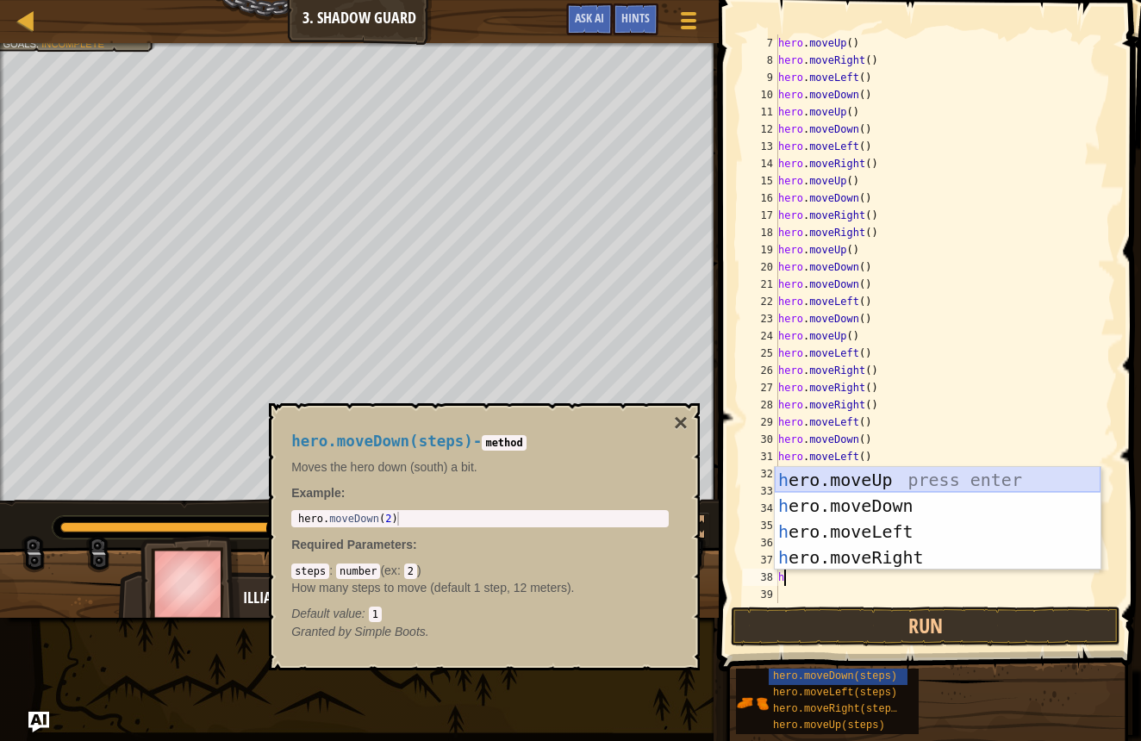
drag, startPoint x: 871, startPoint y: 474, endPoint x: 874, endPoint y: 483, distance: 9.3
click at [871, 473] on div "h ero.moveUp press enter h ero.moveDown press enter h ero.moveLeft press enter …" at bounding box center [938, 544] width 326 height 155
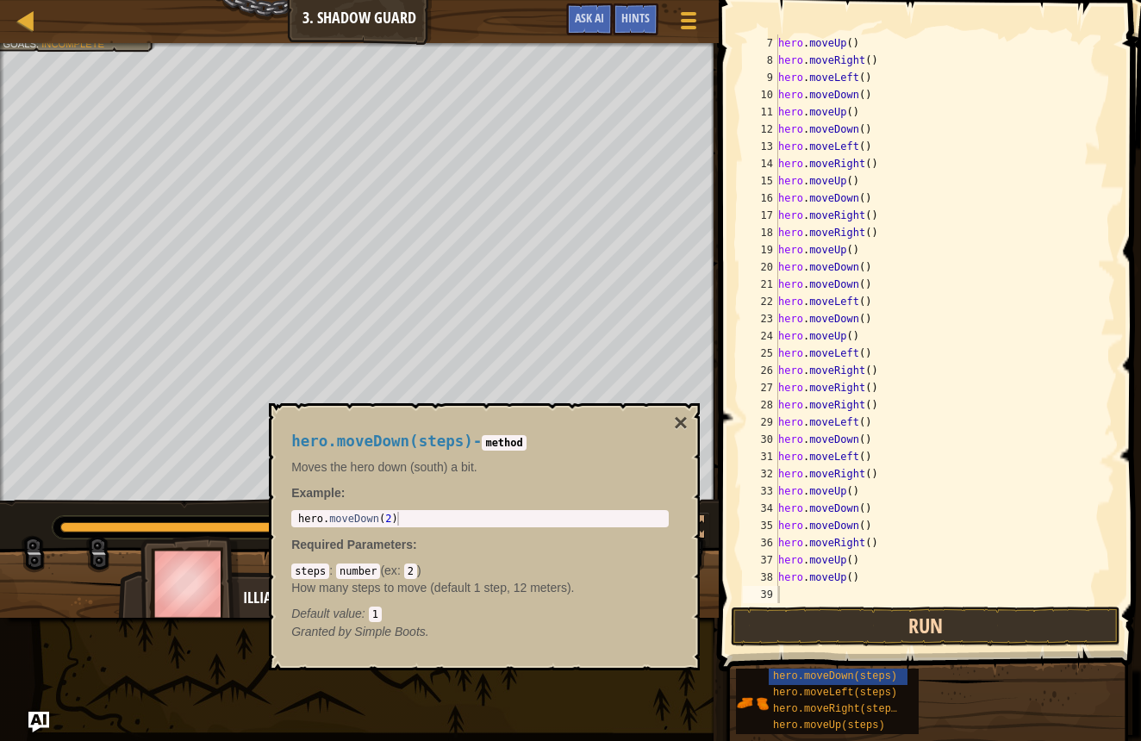
click at [909, 628] on button "Run" at bounding box center [926, 627] width 390 height 40
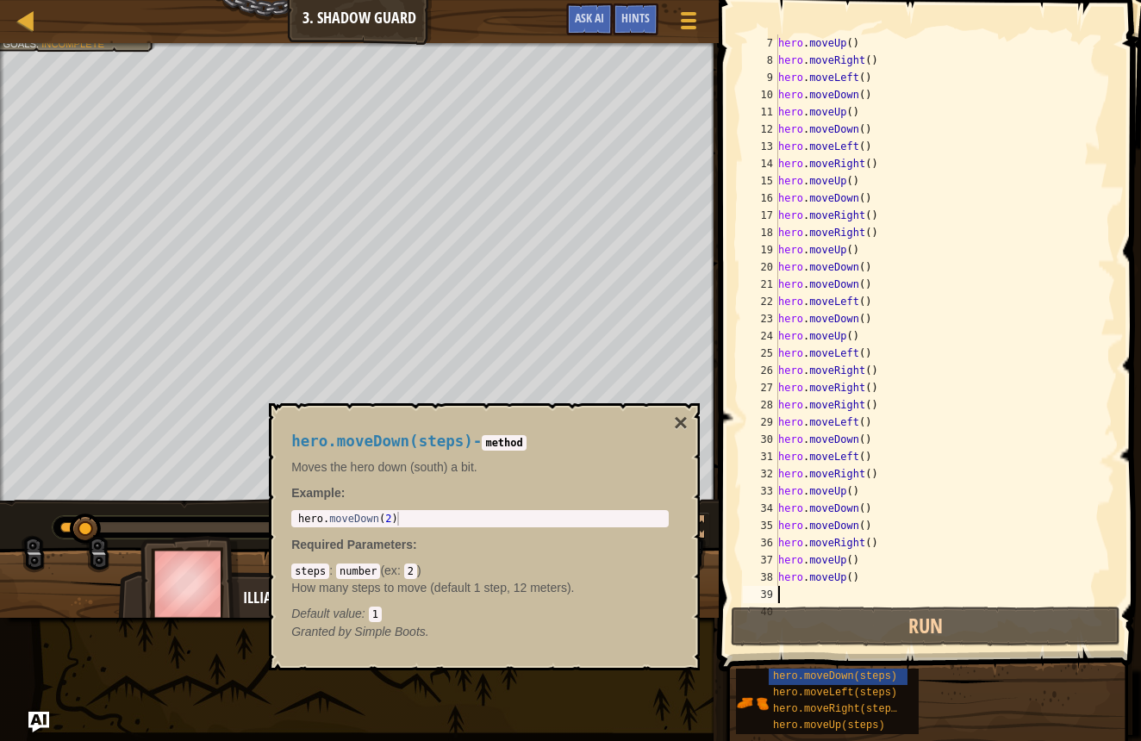
click at [820, 593] on div "hero . moveUp ( ) hero . moveRight ( ) hero . moveLeft ( ) hero . moveDown ( ) …" at bounding box center [939, 335] width 328 height 603
type textarea "h"
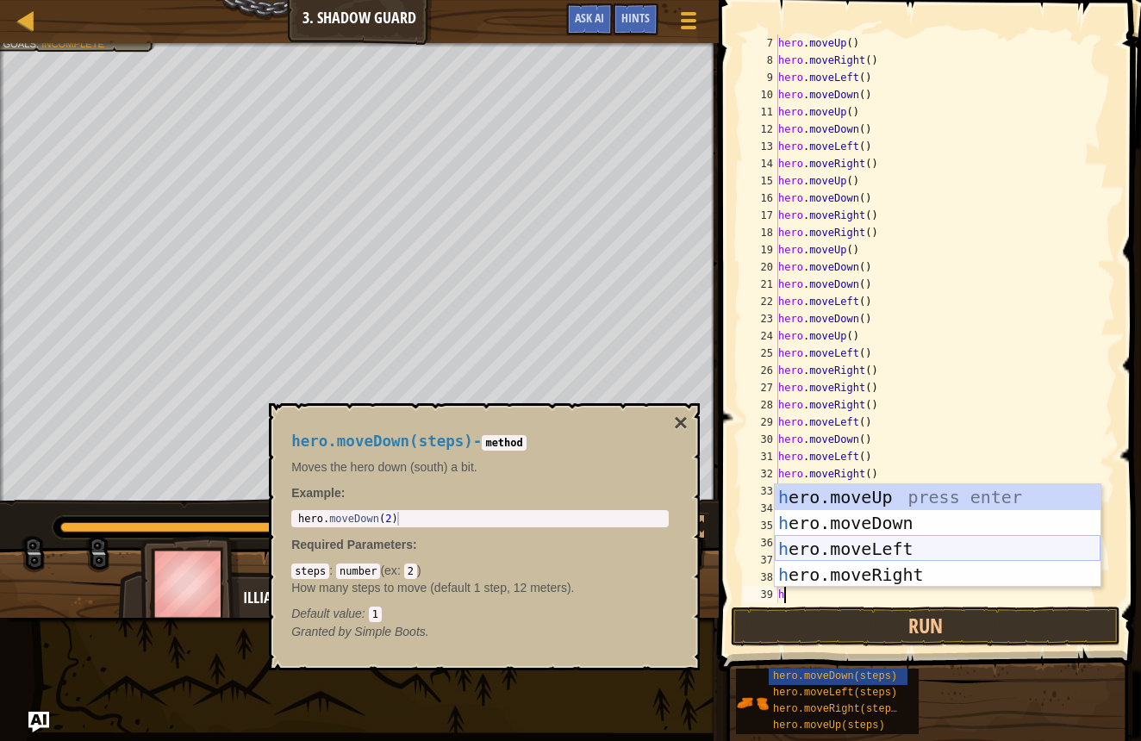
click at [887, 553] on div "h ero.moveUp press enter h ero.moveDown press enter h ero.moveLeft press enter …" at bounding box center [938, 561] width 326 height 155
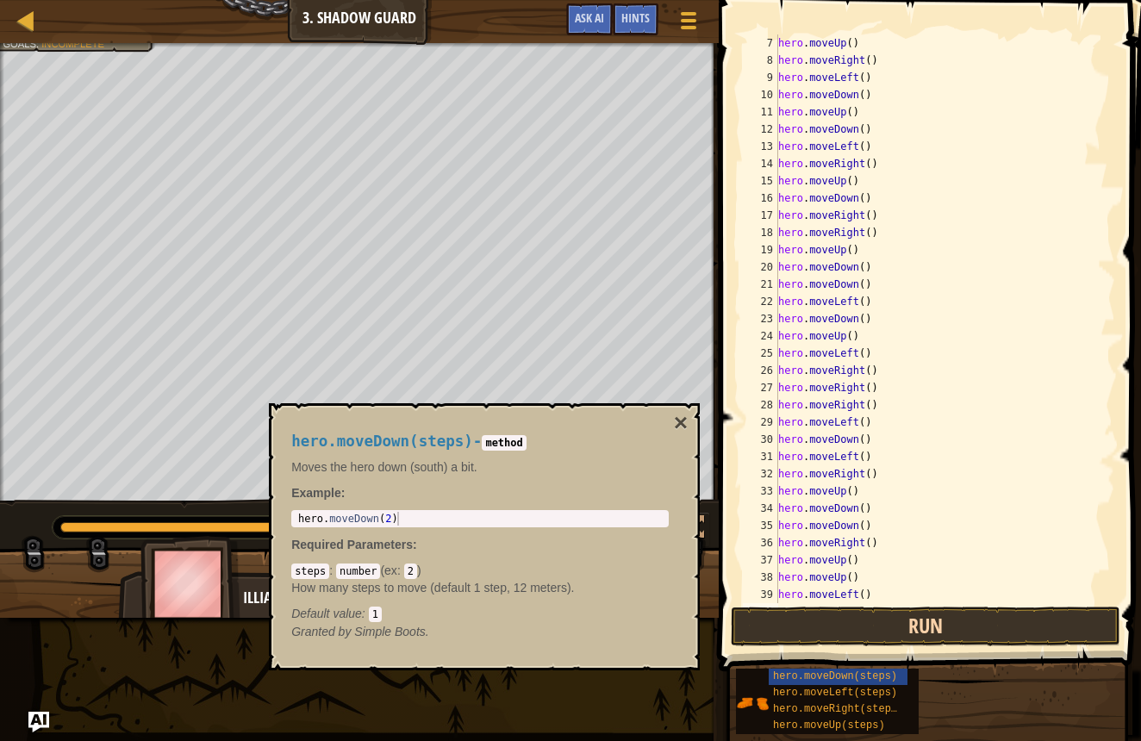
click at [930, 628] on button "Run" at bounding box center [926, 627] width 390 height 40
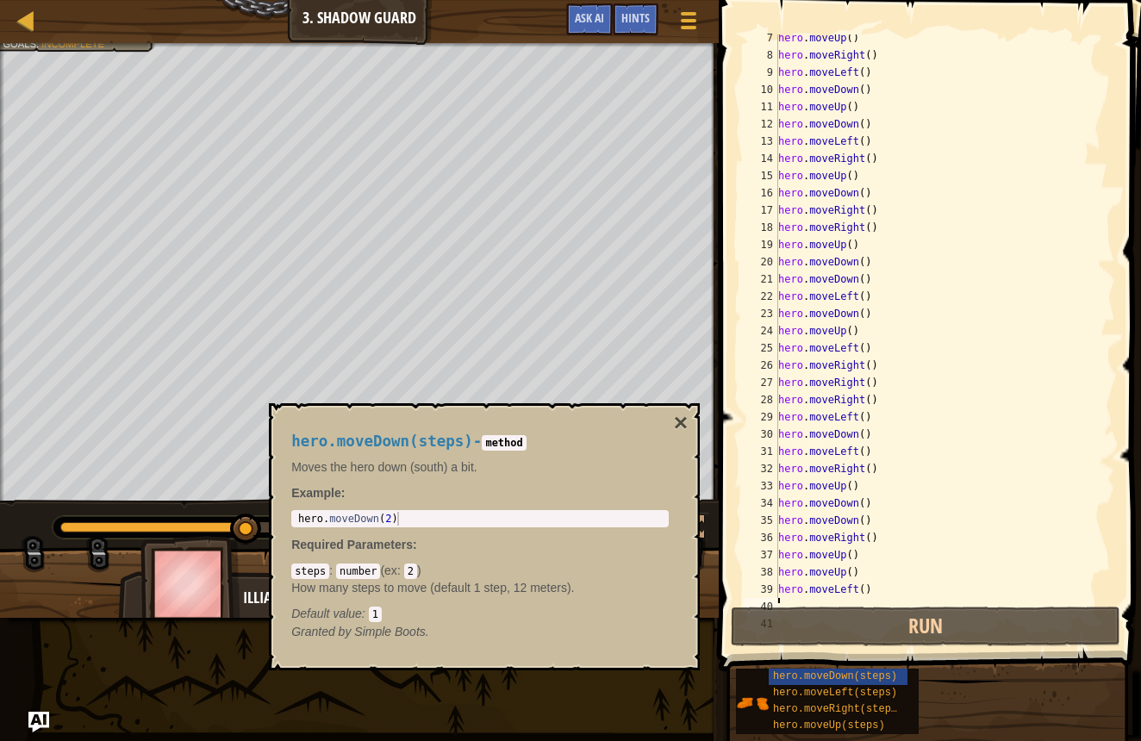
scroll to position [155, 0]
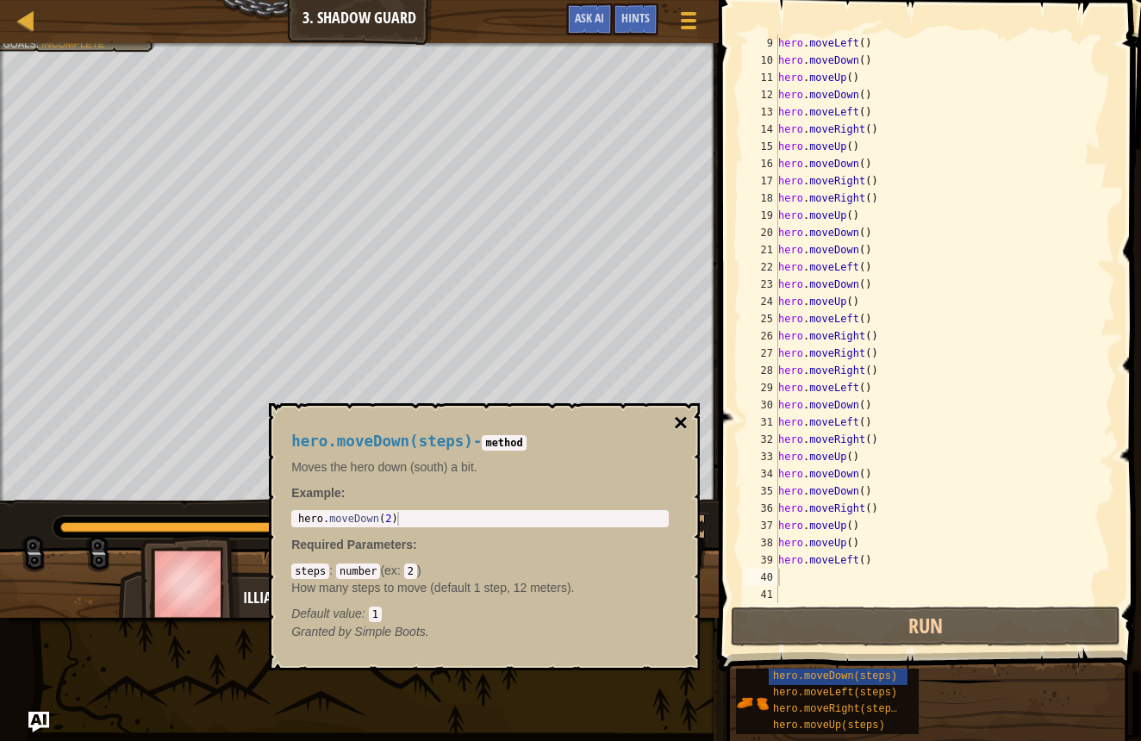
click at [678, 420] on button "×" at bounding box center [681, 423] width 14 height 24
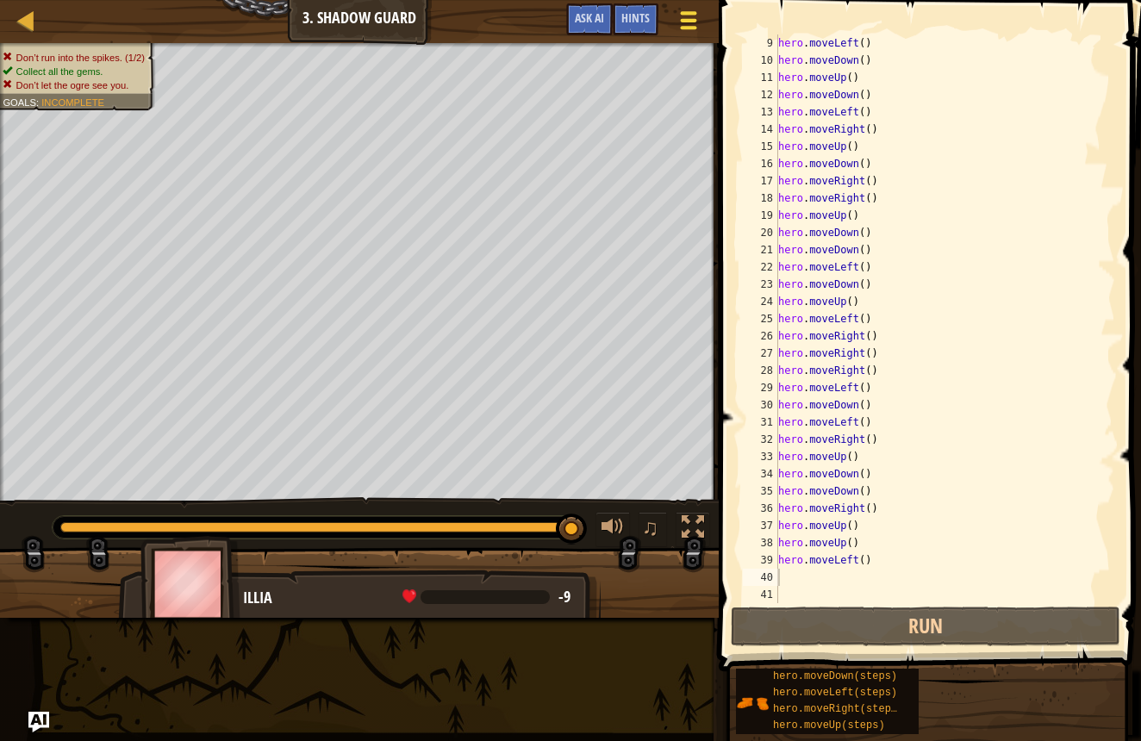
click at [694, 28] on div at bounding box center [688, 20] width 23 height 25
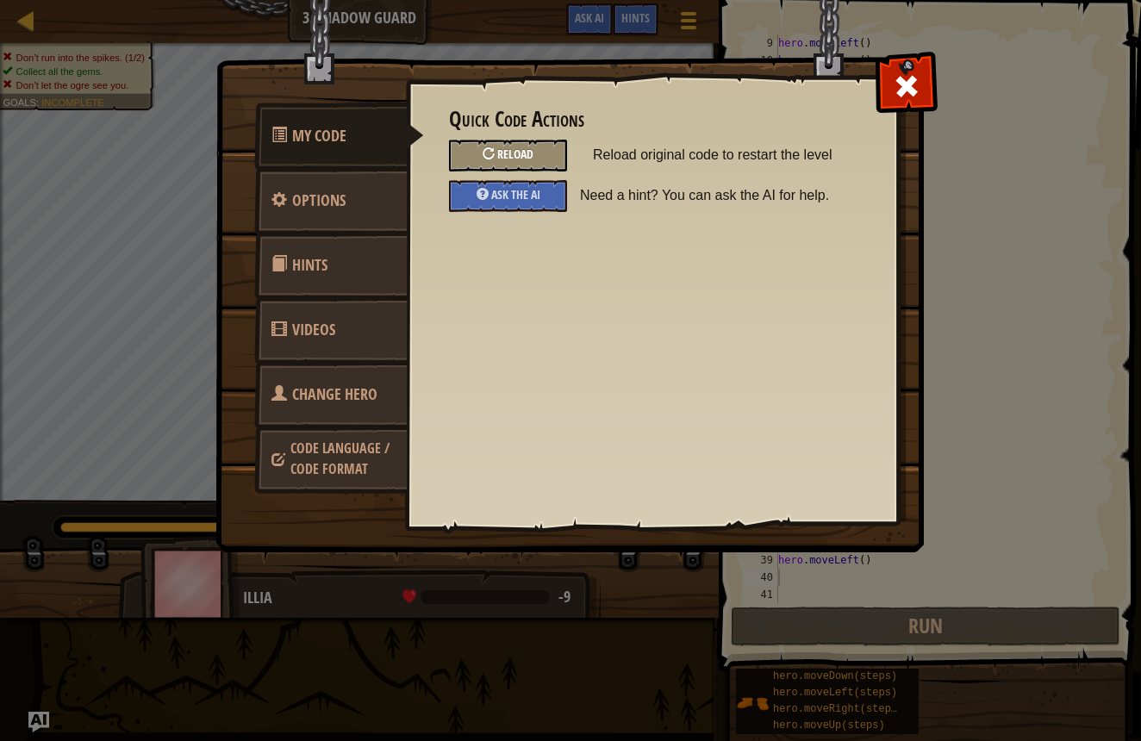
click at [510, 145] on div "Reload" at bounding box center [508, 156] width 118 height 32
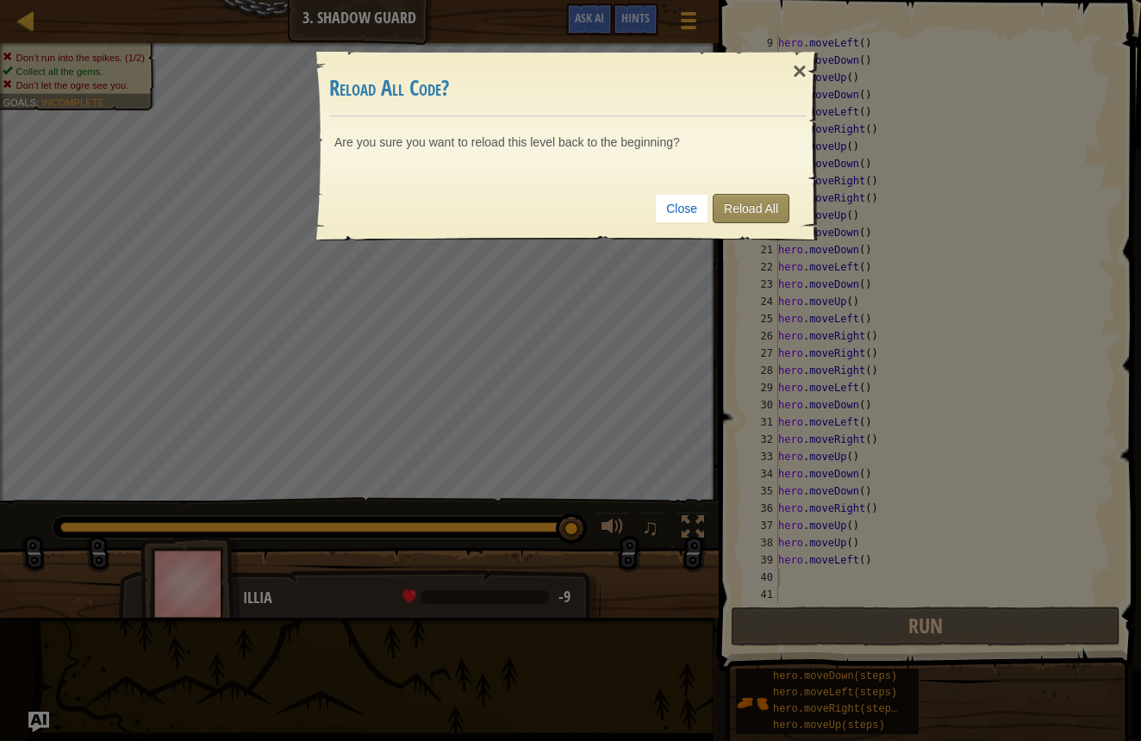
click at [734, 209] on link "Reload All" at bounding box center [751, 208] width 77 height 29
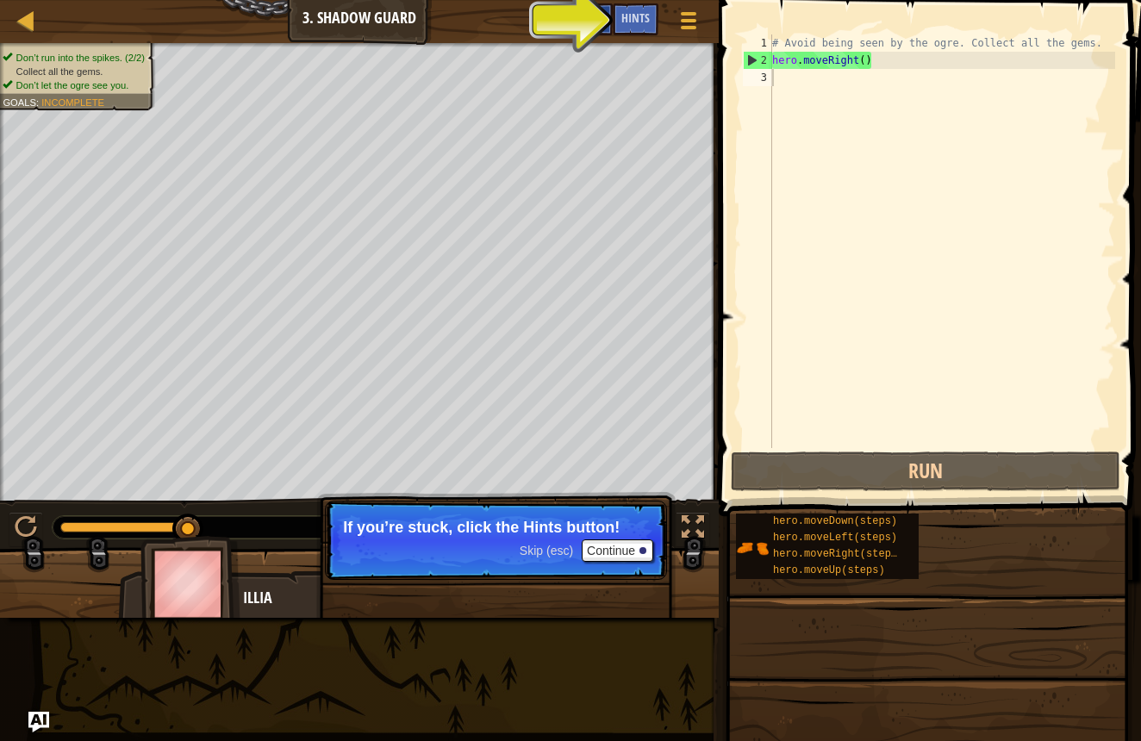
click at [596, 23] on span "Ask AI" at bounding box center [589, 17] width 29 height 16
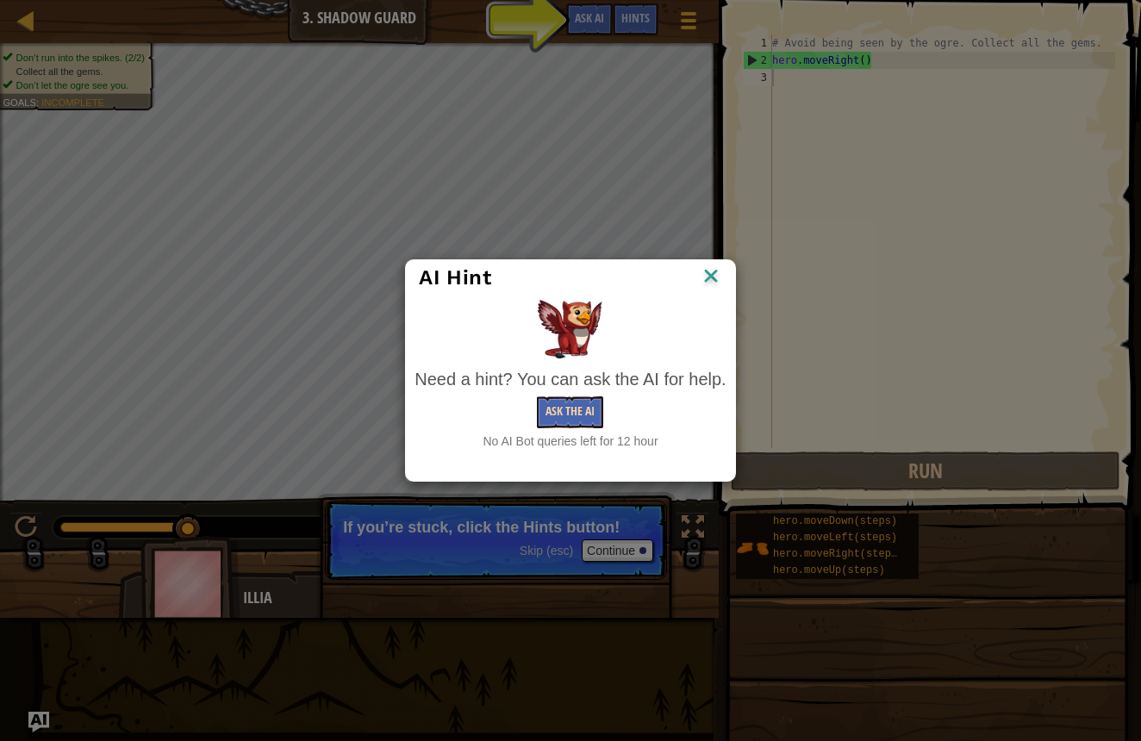
click at [555, 420] on button "Ask the AI" at bounding box center [570, 413] width 66 height 32
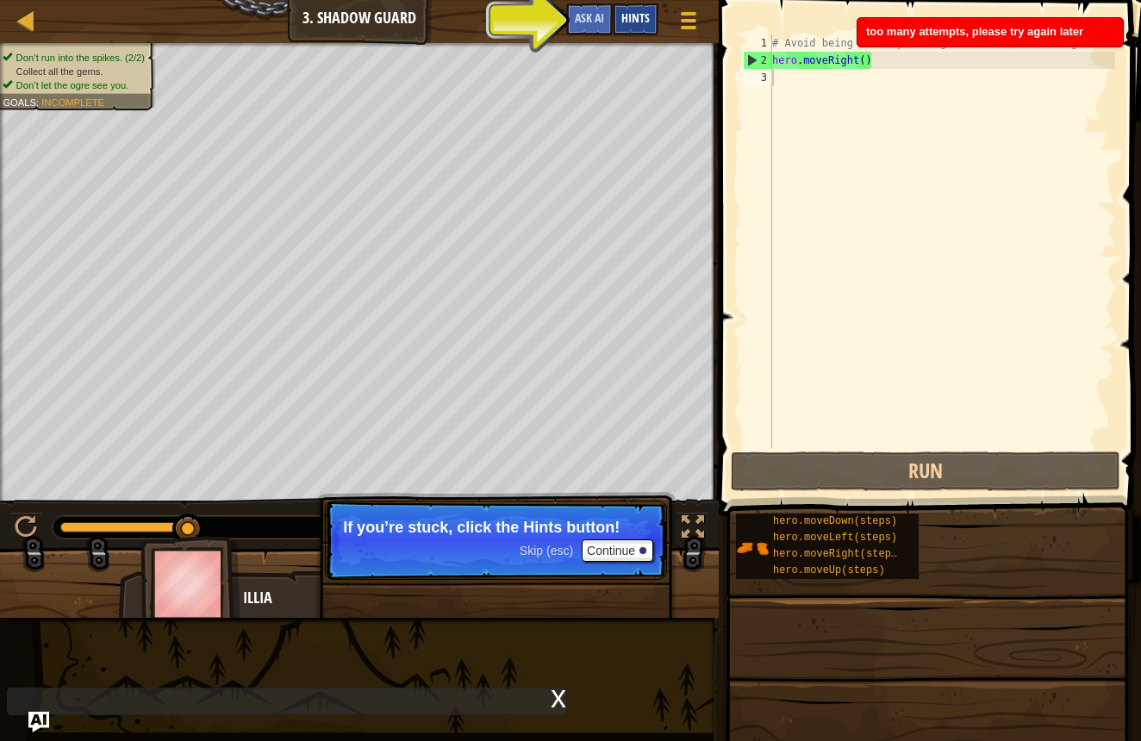
click at [644, 19] on span "Hints" at bounding box center [636, 17] width 28 height 16
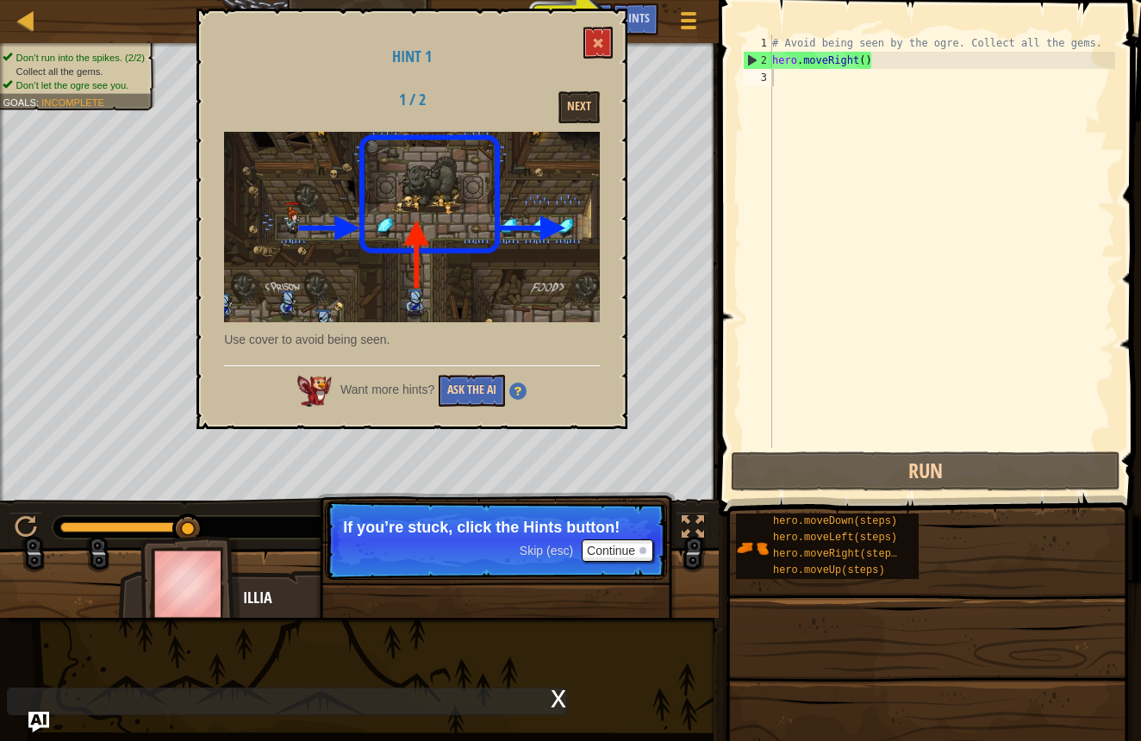
click at [472, 403] on button "Ask the AI" at bounding box center [472, 391] width 66 height 32
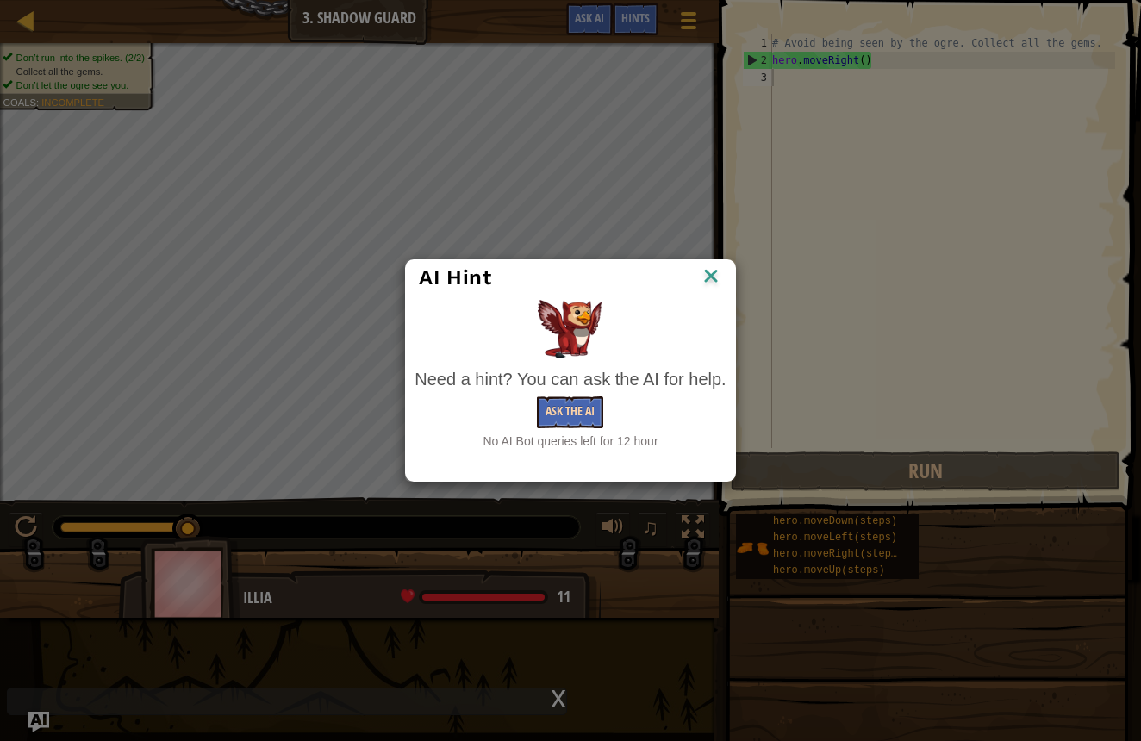
click at [564, 409] on button "Ask the AI" at bounding box center [570, 413] width 66 height 32
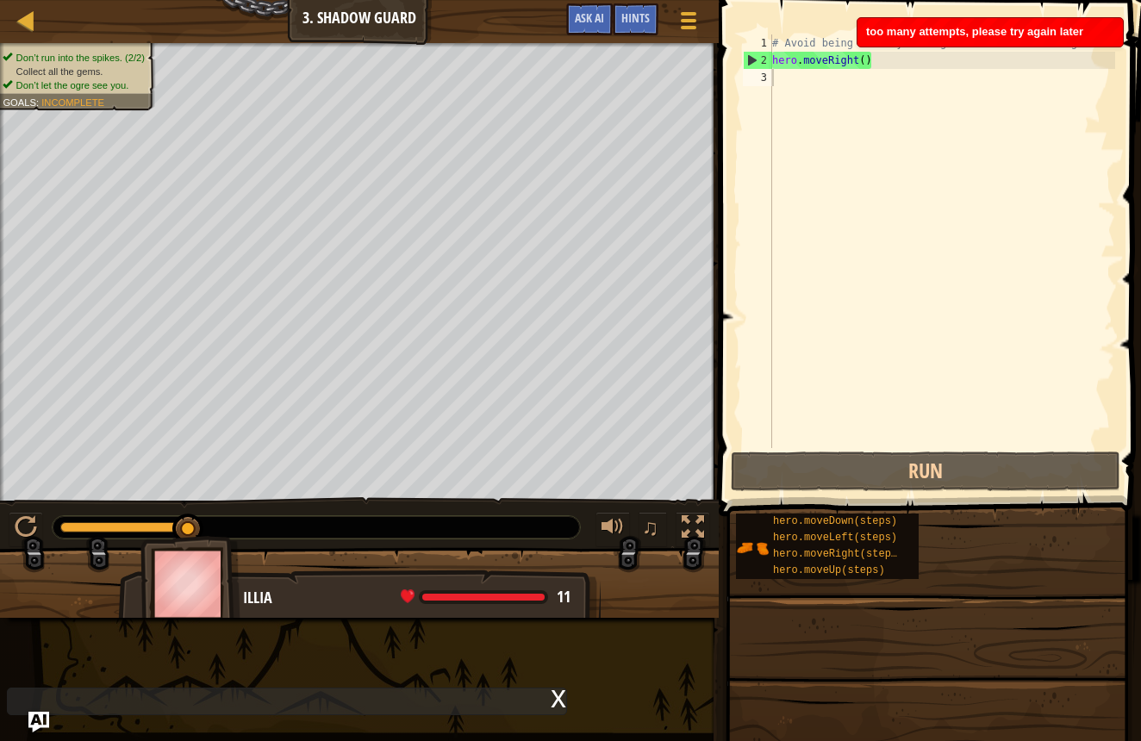
click at [1038, 23] on div "too many attempts, please try again later" at bounding box center [991, 32] width 266 height 28
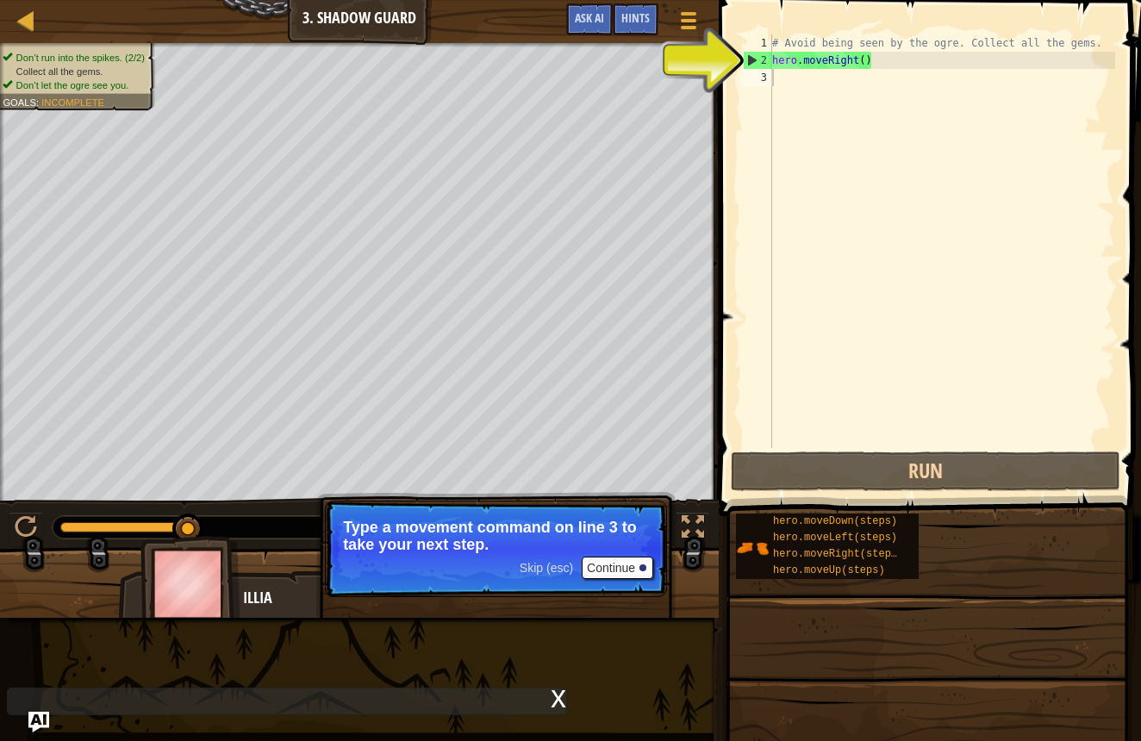
click at [617, 567] on button "Continue" at bounding box center [618, 568] width 72 height 22
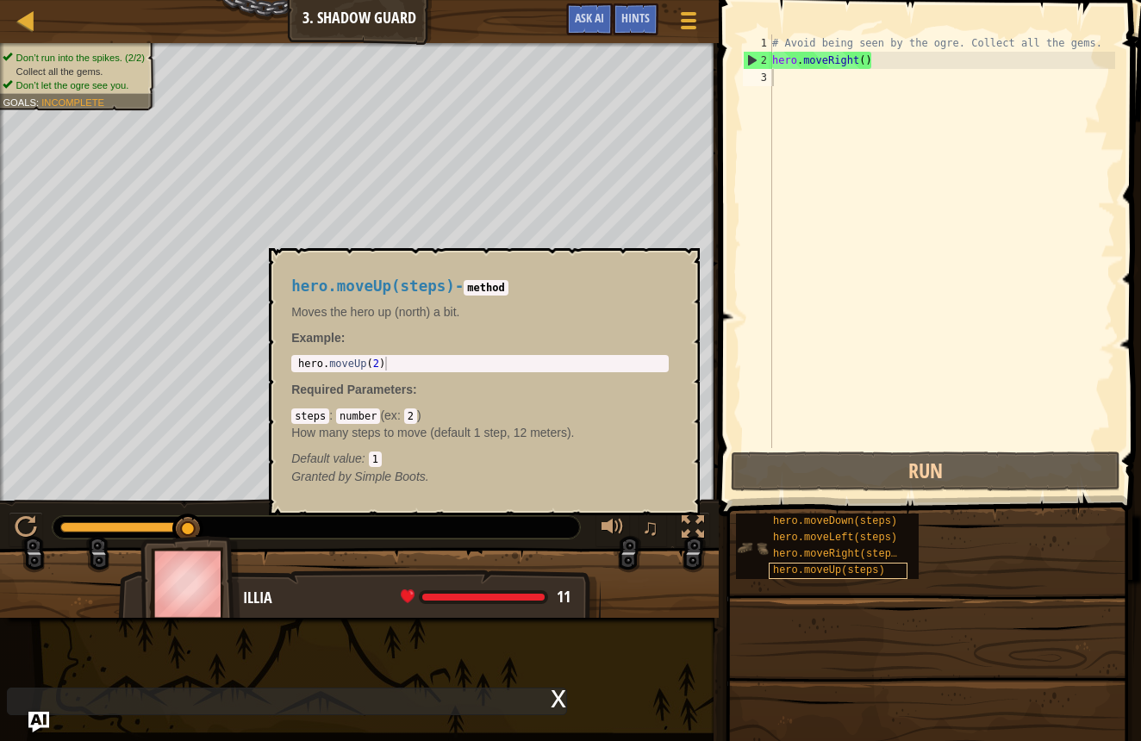
click at [793, 569] on span "hero.moveUp(steps)" at bounding box center [829, 571] width 112 height 12
click at [785, 78] on div "# Avoid being seen by the ogre. Collect all the gems. hero . moveRight ( )" at bounding box center [942, 258] width 347 height 448
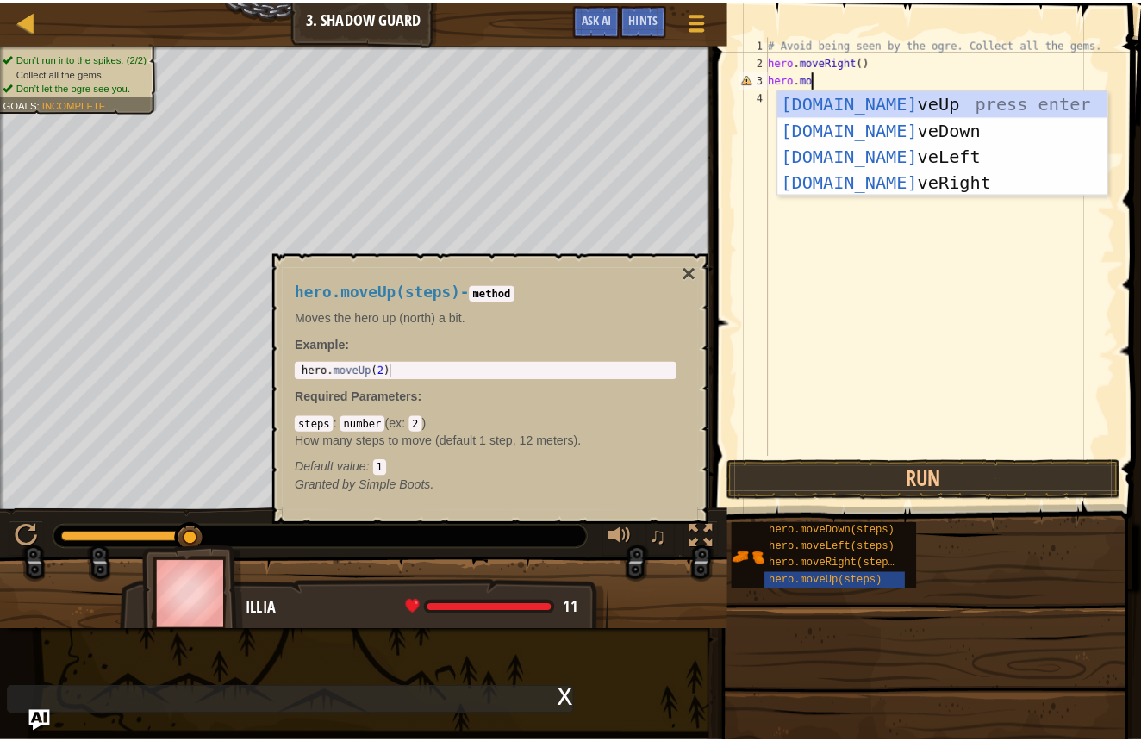
scroll to position [8, 3]
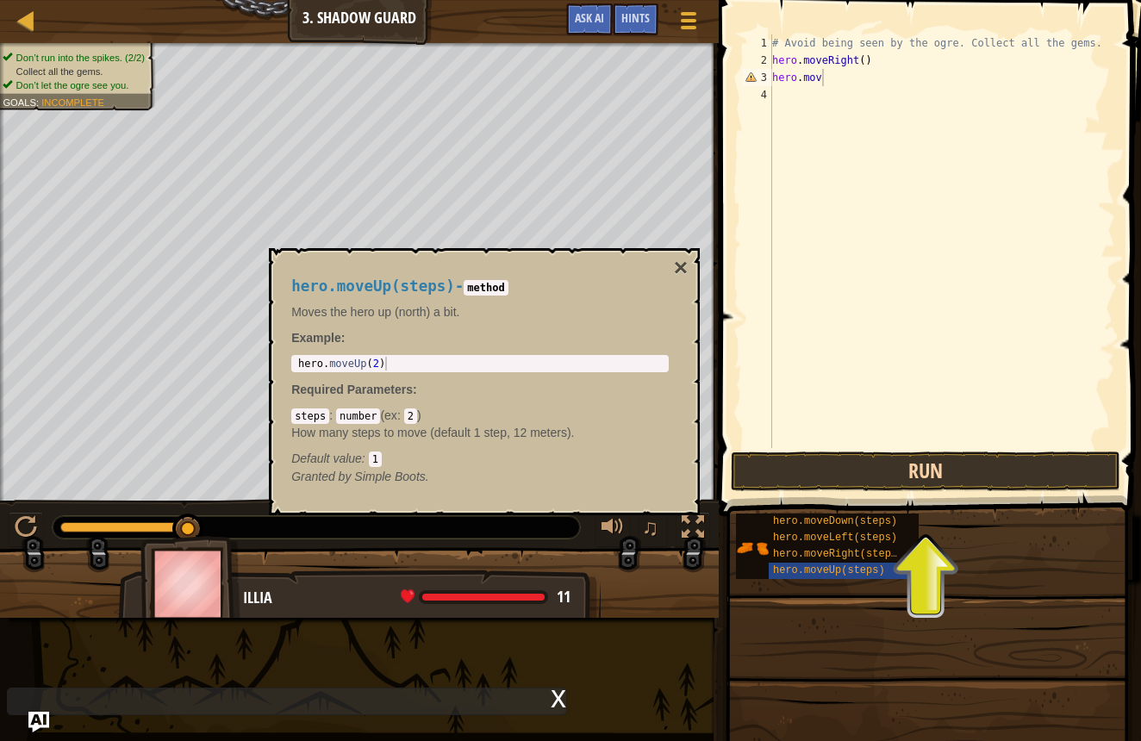
click at [809, 478] on button "Run" at bounding box center [926, 472] width 390 height 40
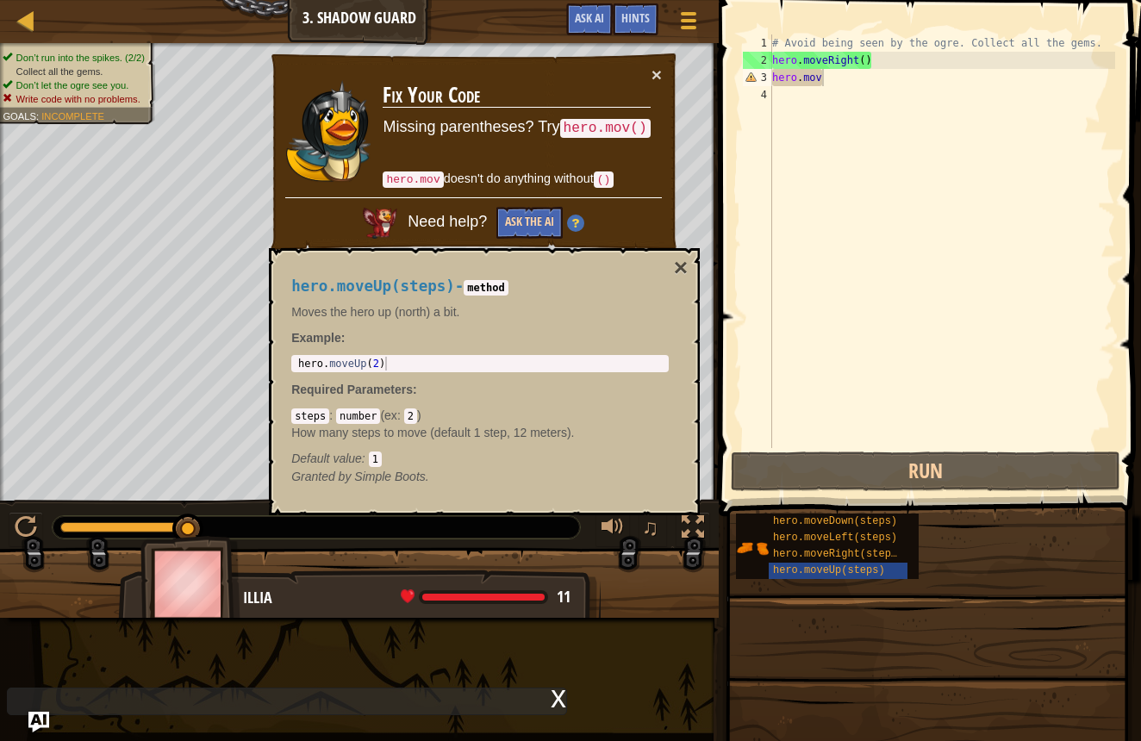
drag, startPoint x: 531, startPoint y: 213, endPoint x: 544, endPoint y: 209, distance: 13.6
click at [531, 213] on button "Ask the AI" at bounding box center [530, 223] width 66 height 32
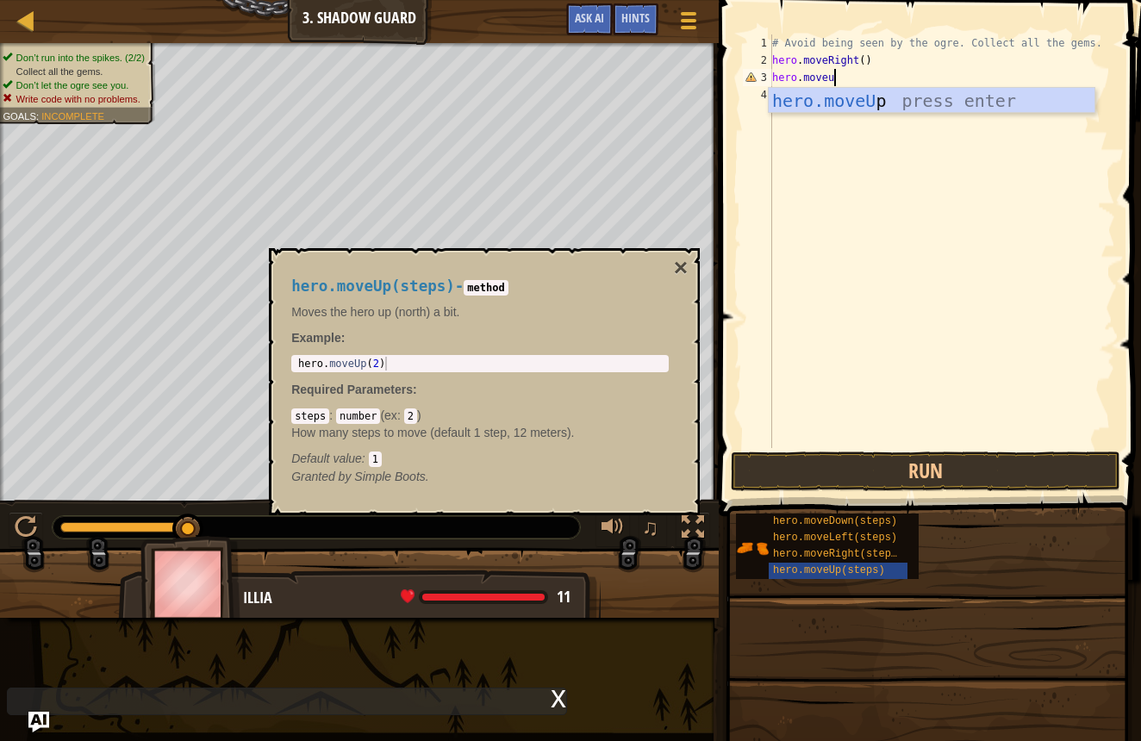
scroll to position [8, 5]
click at [867, 468] on button "Run" at bounding box center [926, 472] width 390 height 40
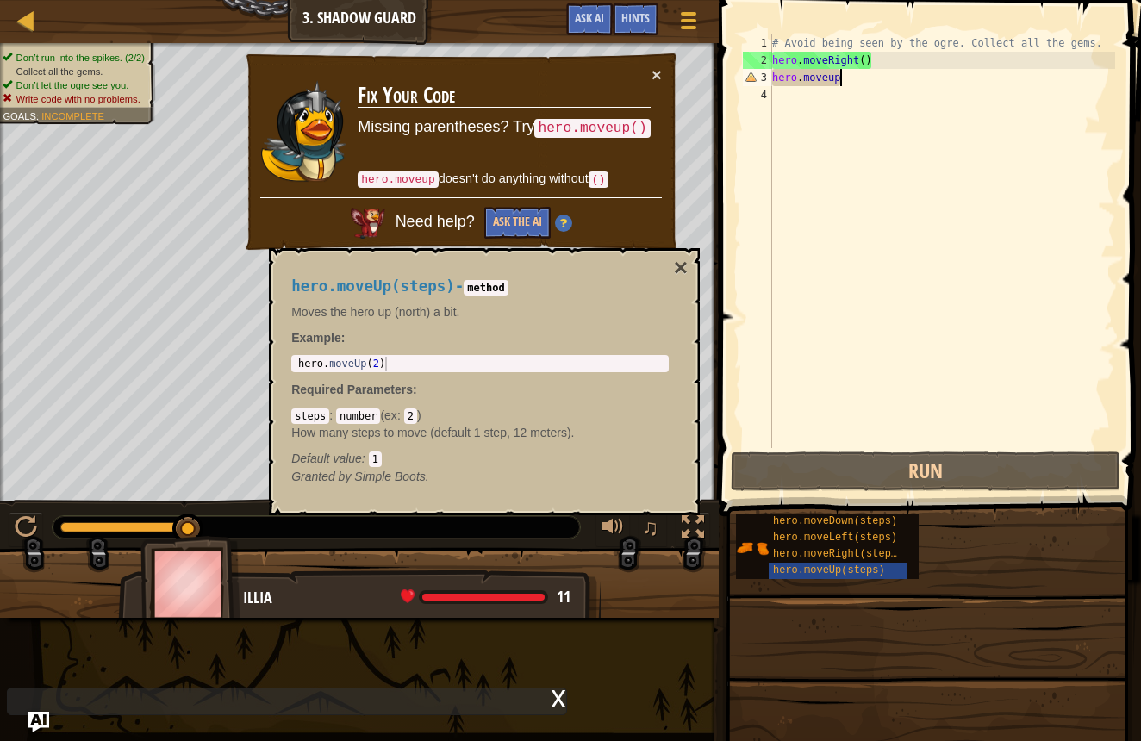
click at [1059, 73] on div "# Avoid being seen by the ogre. Collect all the gems. hero . moveRight ( ) hero…" at bounding box center [942, 258] width 347 height 448
click at [878, 80] on div "# Avoid being seen by the ogre. Collect all the gems. hero . moveRight ( ) hero…" at bounding box center [942, 258] width 347 height 448
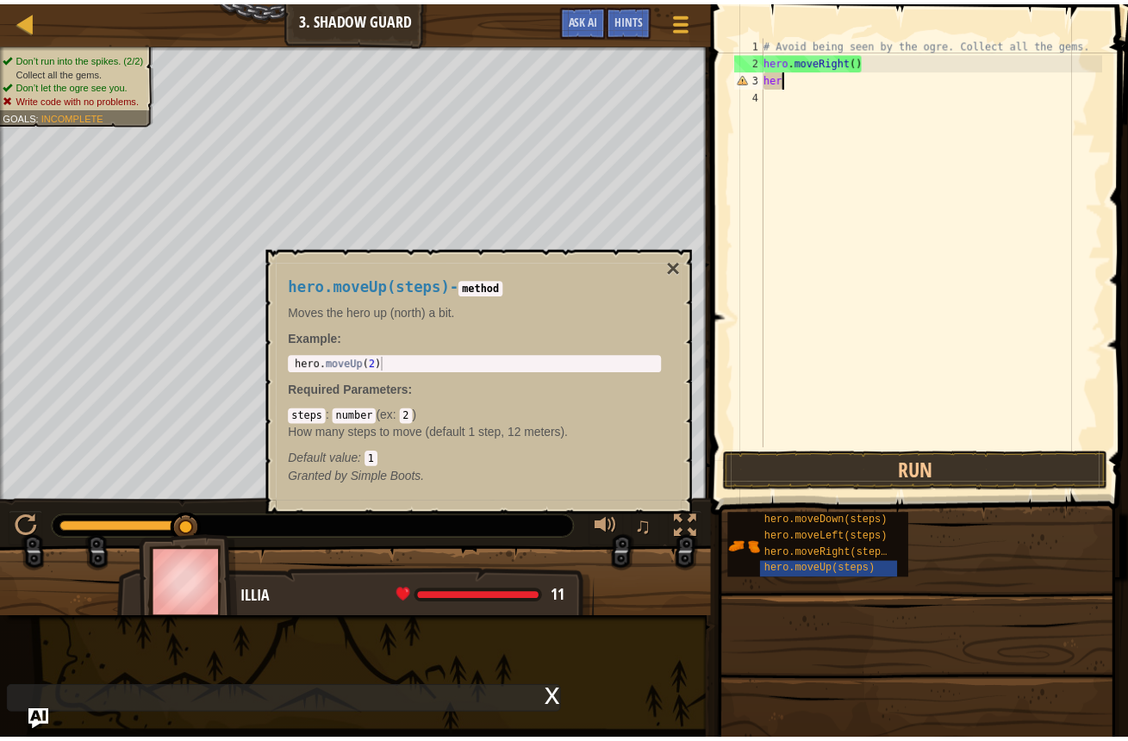
scroll to position [8, 0]
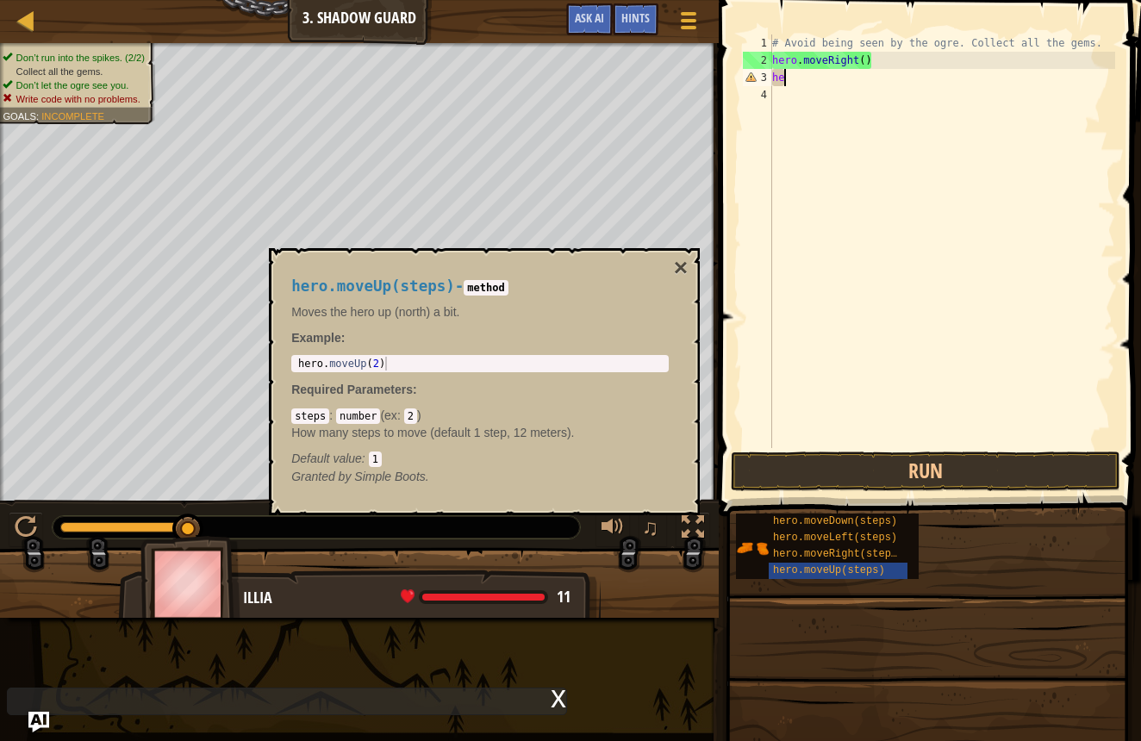
type textarea "h"
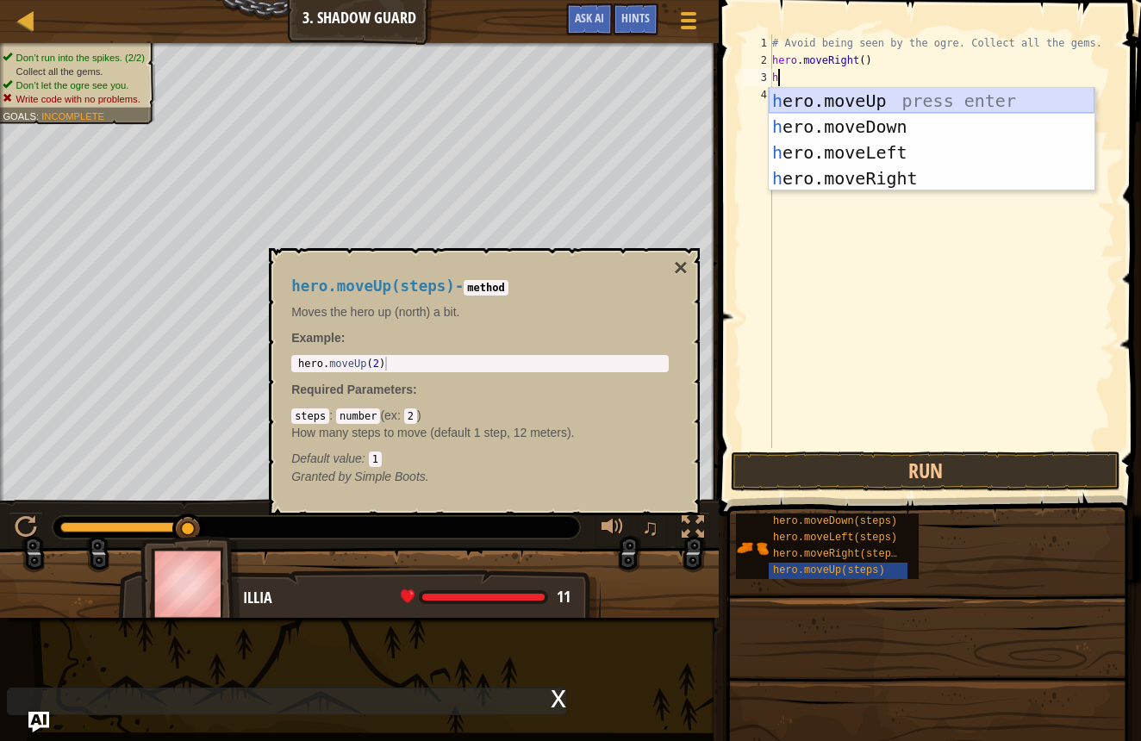
click at [873, 97] on div "h ero.moveUp press enter h ero.moveDown press enter h ero.moveLeft press enter …" at bounding box center [932, 165] width 326 height 155
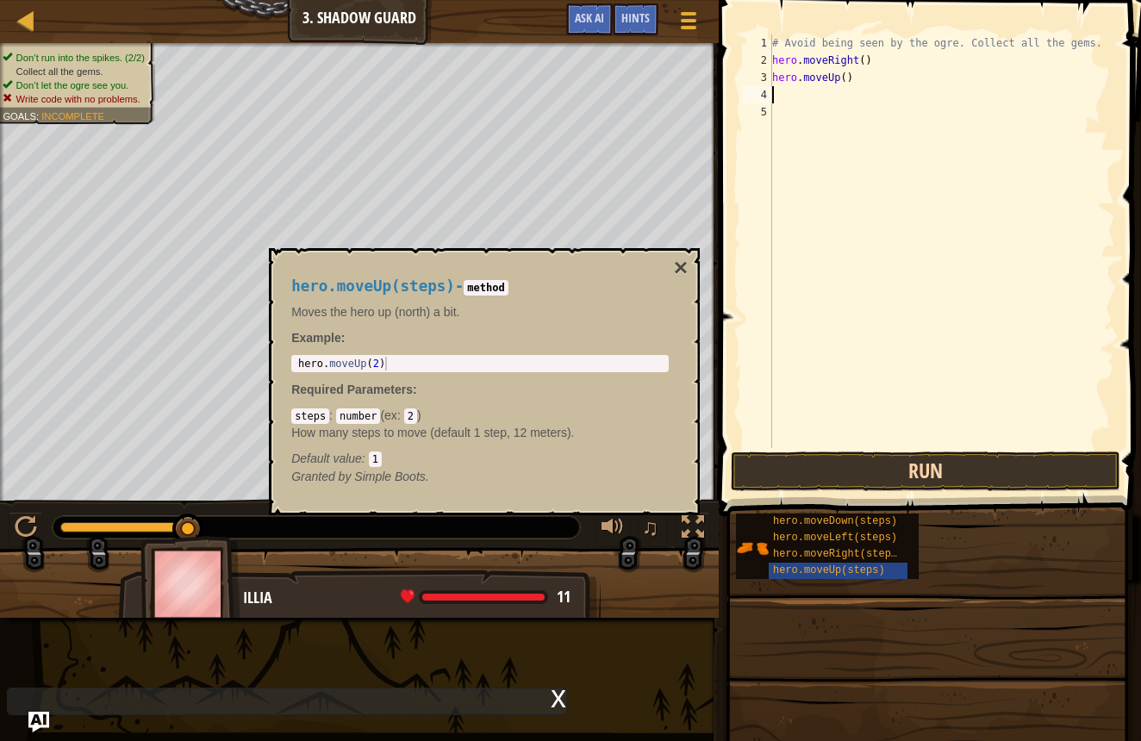
click at [880, 480] on button "Run" at bounding box center [926, 472] width 390 height 40
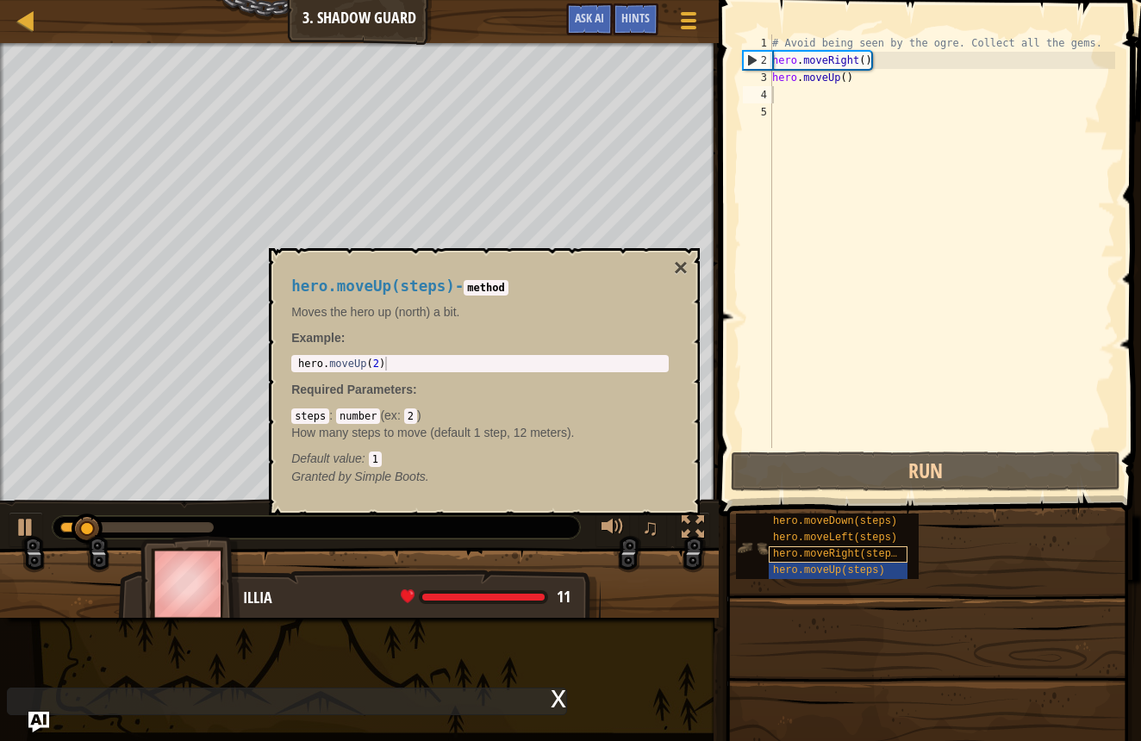
click at [878, 553] on span "hero.moveRight(steps)" at bounding box center [838, 554] width 130 height 12
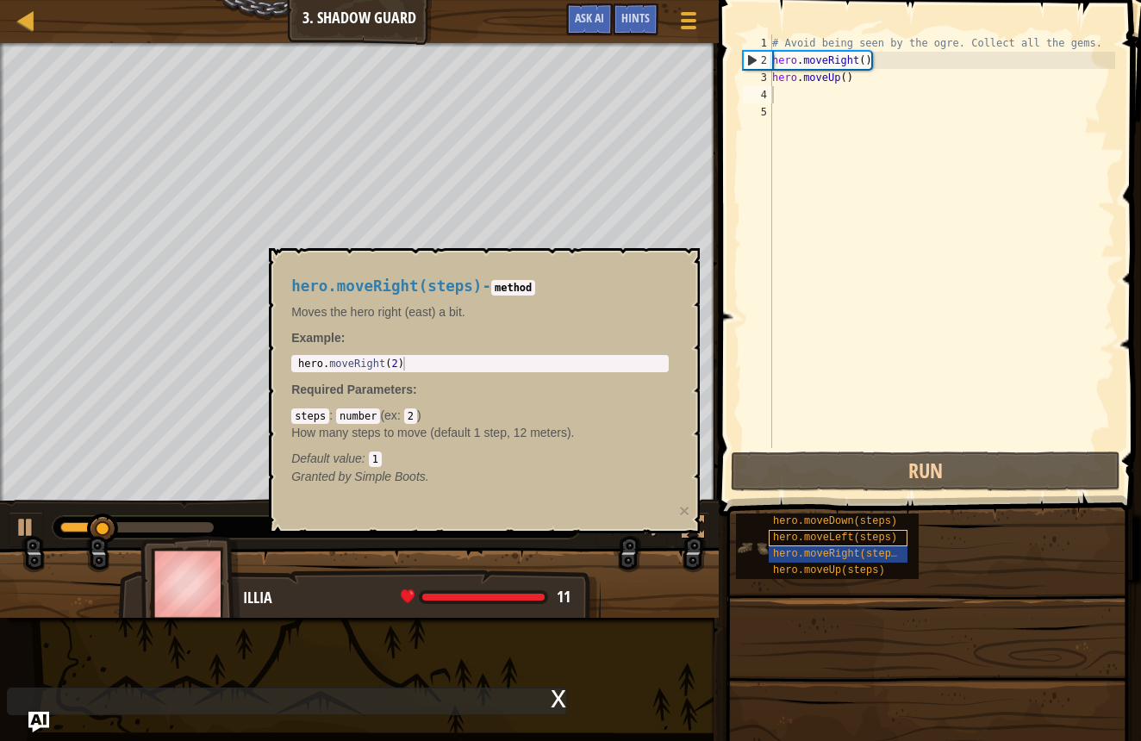
click at [865, 534] on span "hero.moveLeft(steps)" at bounding box center [835, 538] width 124 height 12
type textarea "h"
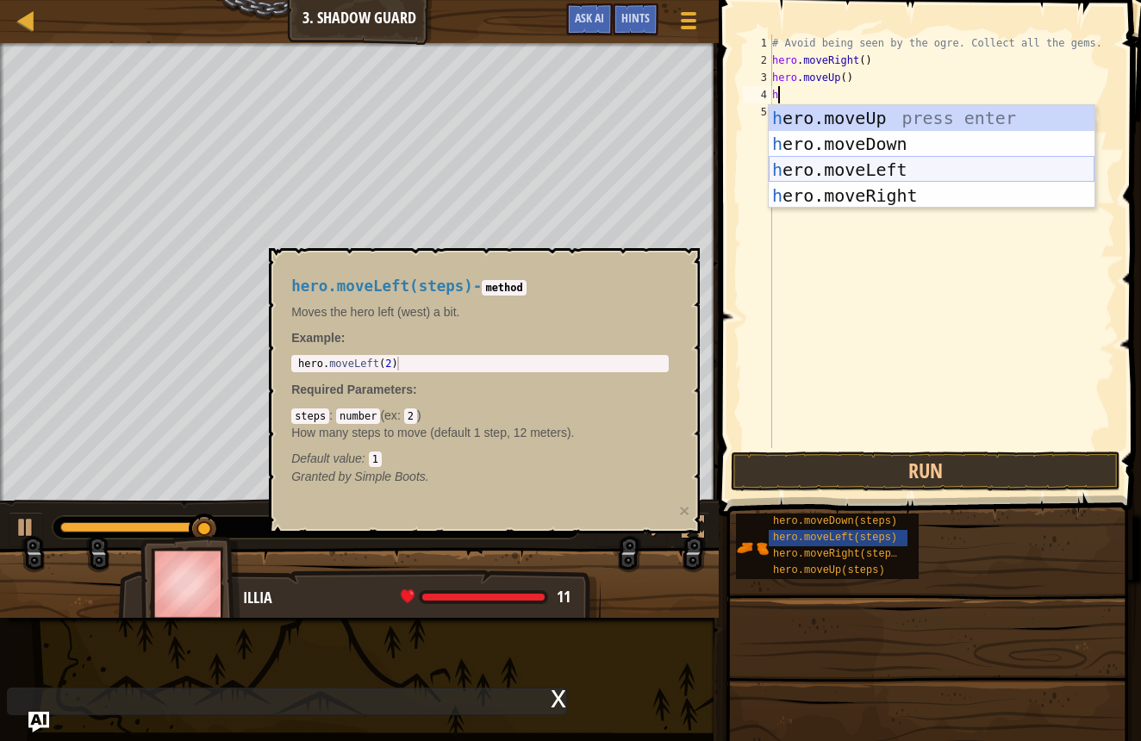
click at [851, 169] on div "h ero.moveUp press enter h ero.moveDown press enter h ero.moveLeft press enter …" at bounding box center [932, 182] width 326 height 155
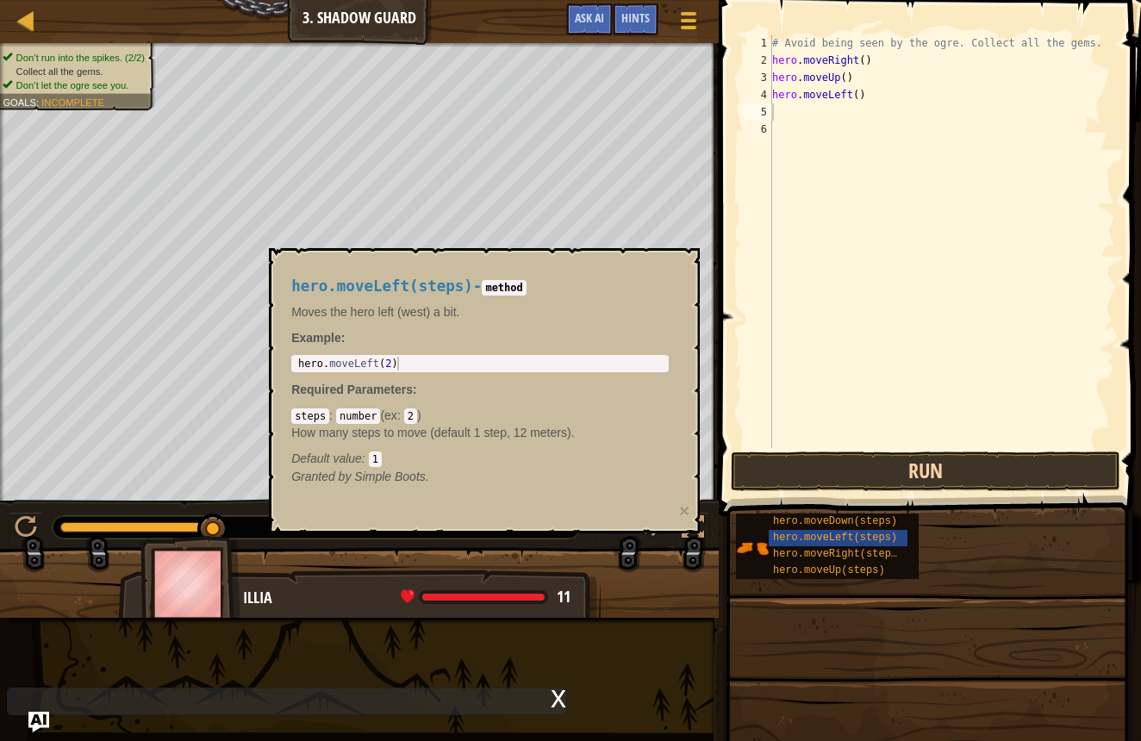
click at [860, 471] on button "Run" at bounding box center [926, 472] width 390 height 40
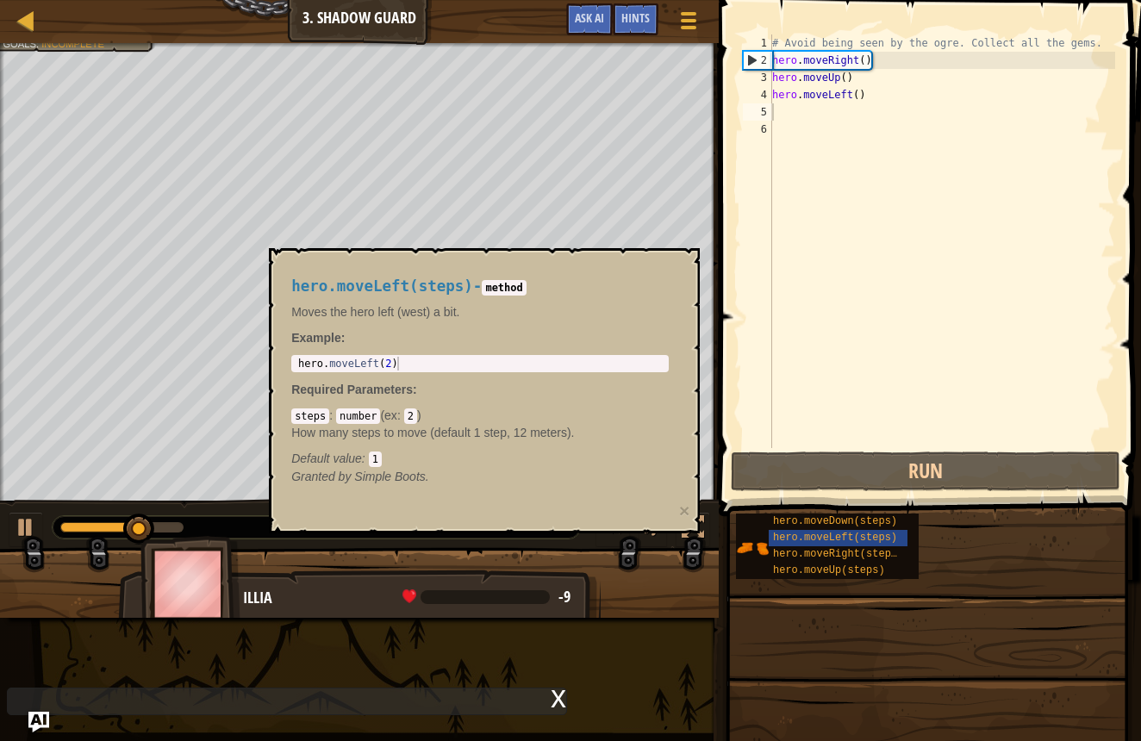
click at [695, 256] on div "hero.moveLeft(steps) - method Moves the hero left (west) a bit. Example : 1 her…" at bounding box center [484, 390] width 431 height 285
click at [682, 511] on button "×" at bounding box center [684, 511] width 10 height 18
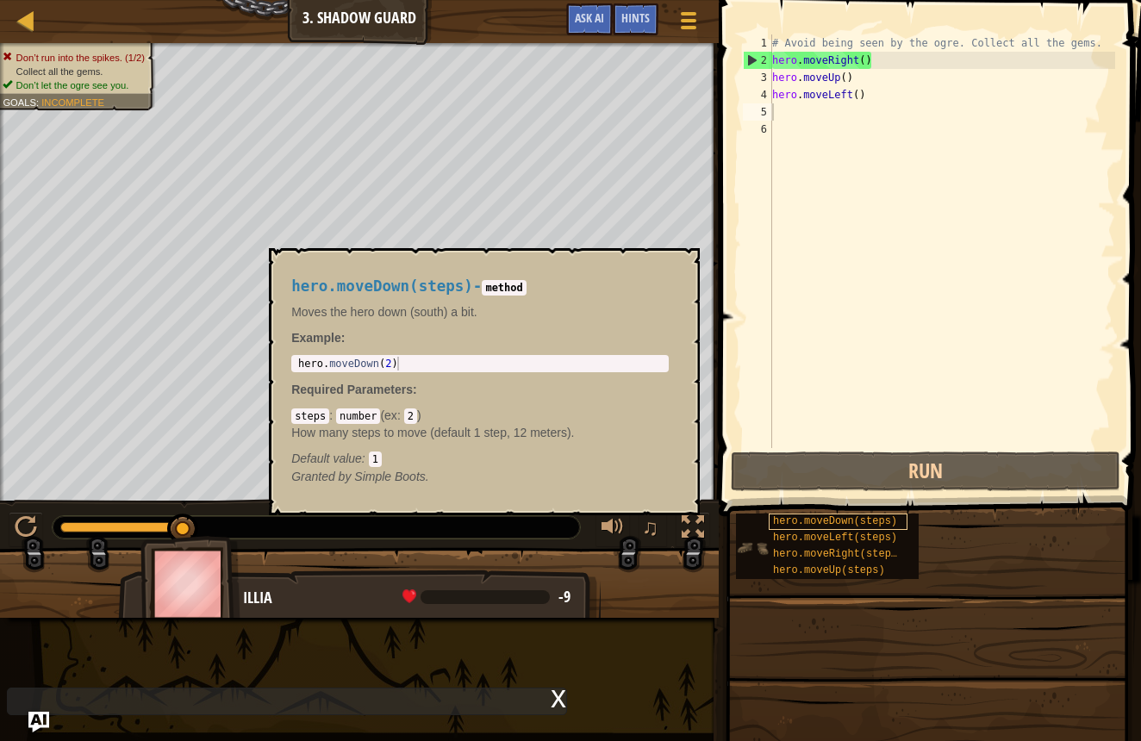
click at [803, 526] on span "hero.moveDown(steps)" at bounding box center [835, 521] width 124 height 12
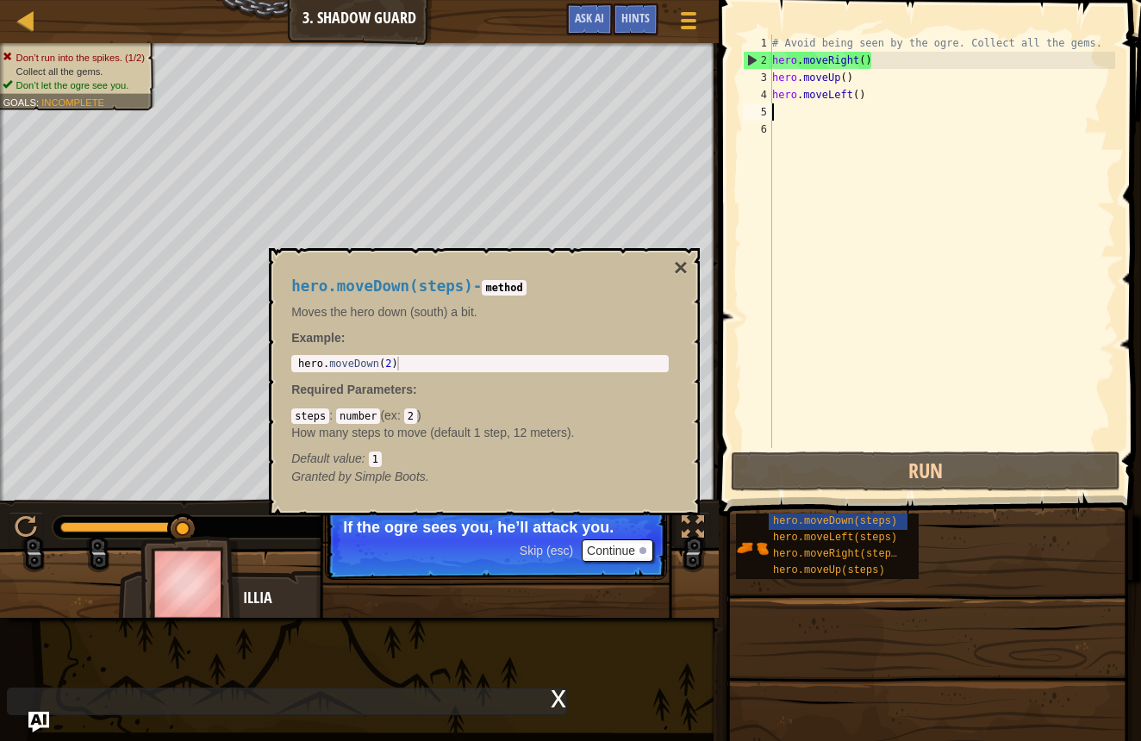
click at [636, 550] on button "Continue" at bounding box center [618, 551] width 72 height 22
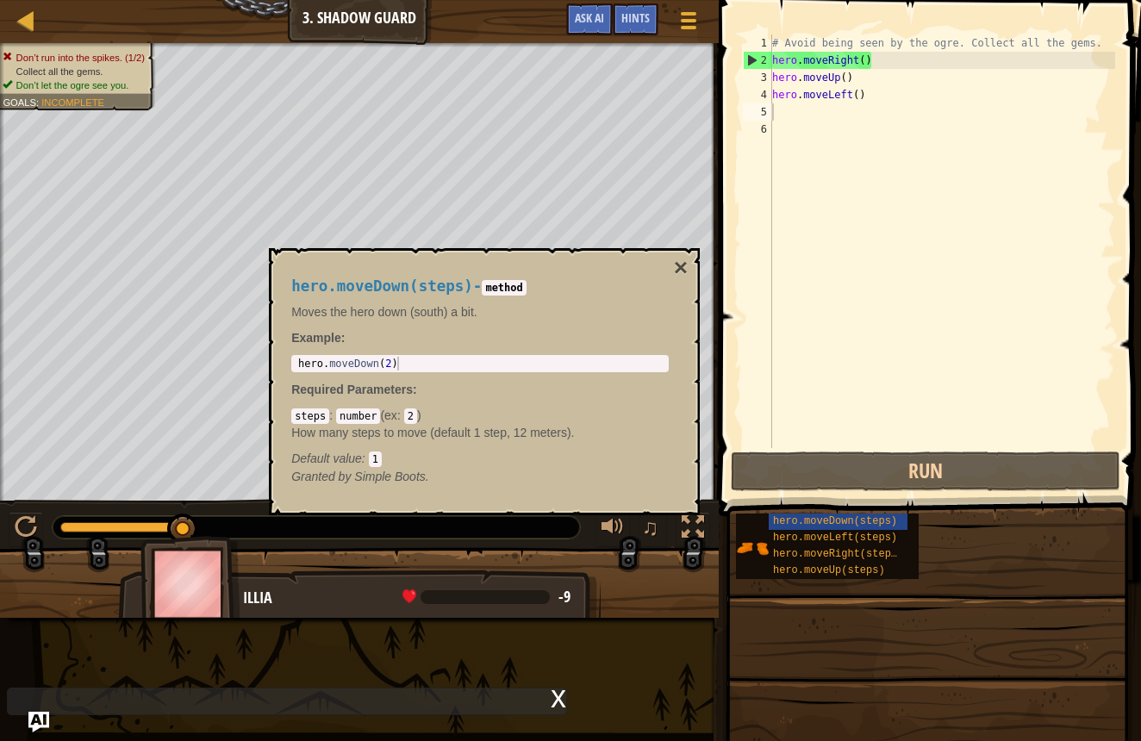
click at [441, 597] on span at bounding box center [485, 597] width 129 height 14
click at [685, 266] on button "×" at bounding box center [681, 268] width 14 height 24
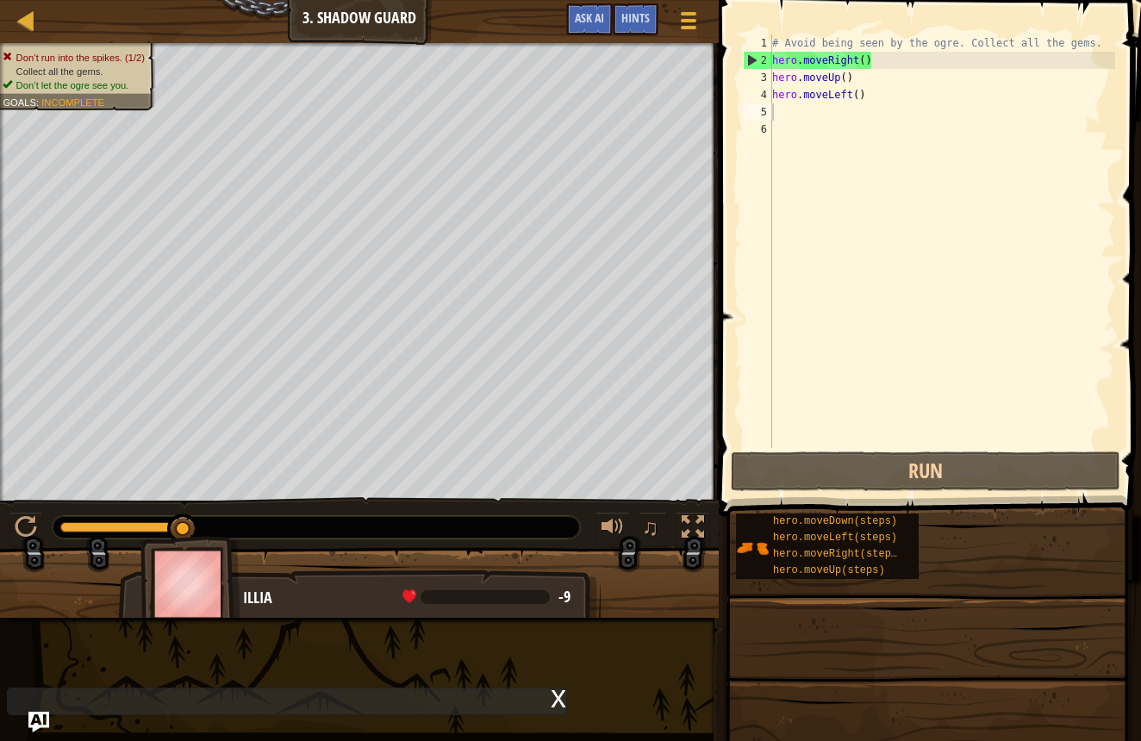
click at [783, 112] on div "# Avoid being seen by the ogre. Collect all the gems. hero . moveRight ( ) hero…" at bounding box center [942, 258] width 347 height 448
click at [823, 94] on div "# Avoid being seen by the ogre. Collect all the gems. hero . moveRight ( ) hero…" at bounding box center [942, 258] width 347 height 448
type textarea "hero.moveLeft()"
click at [786, 113] on div "# Avoid being seen by the ogre. Collect all the gems. hero . moveRight ( ) hero…" at bounding box center [942, 258] width 347 height 448
type textarea "h"
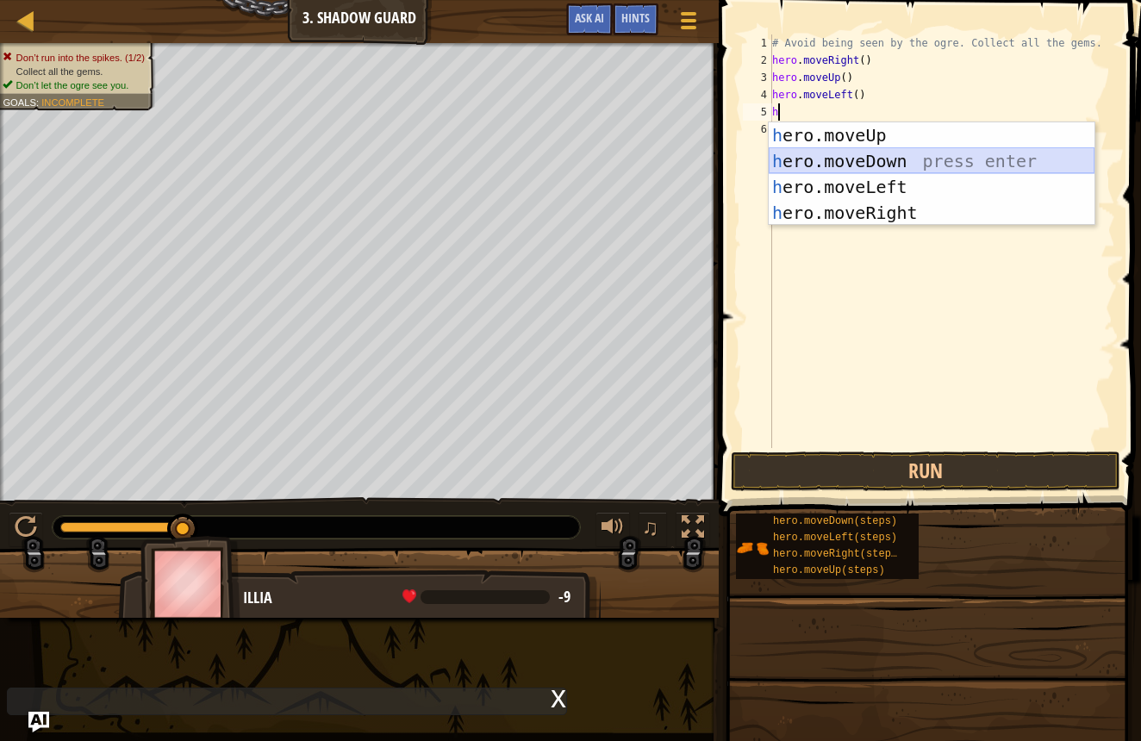
click at [803, 154] on div "h ero.moveUp press enter h ero.moveDown press enter h ero.moveLeft press enter …" at bounding box center [932, 199] width 326 height 155
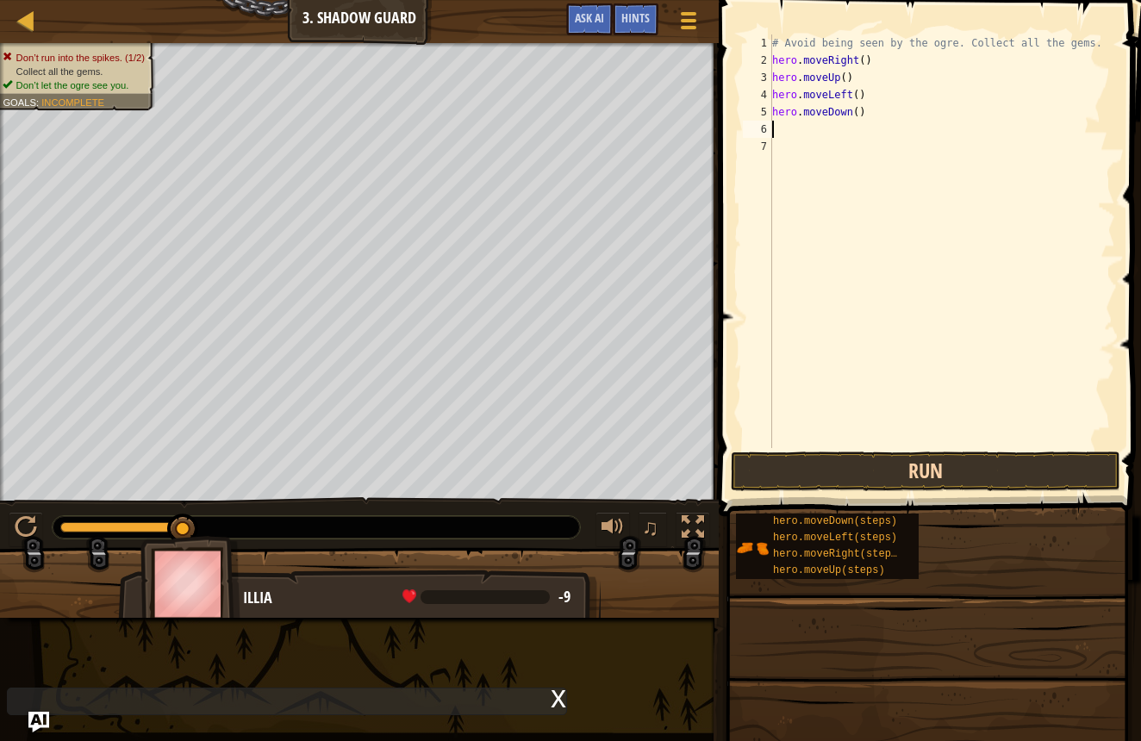
click at [813, 472] on button "Run" at bounding box center [926, 472] width 390 height 40
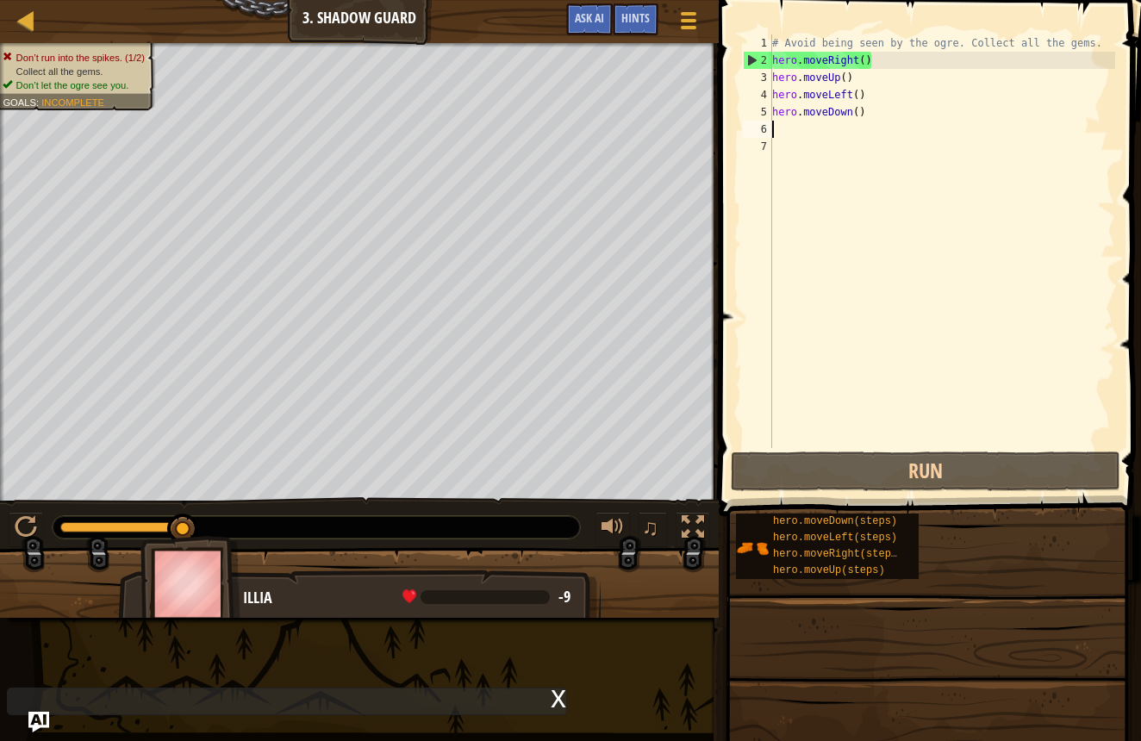
type textarea "h"
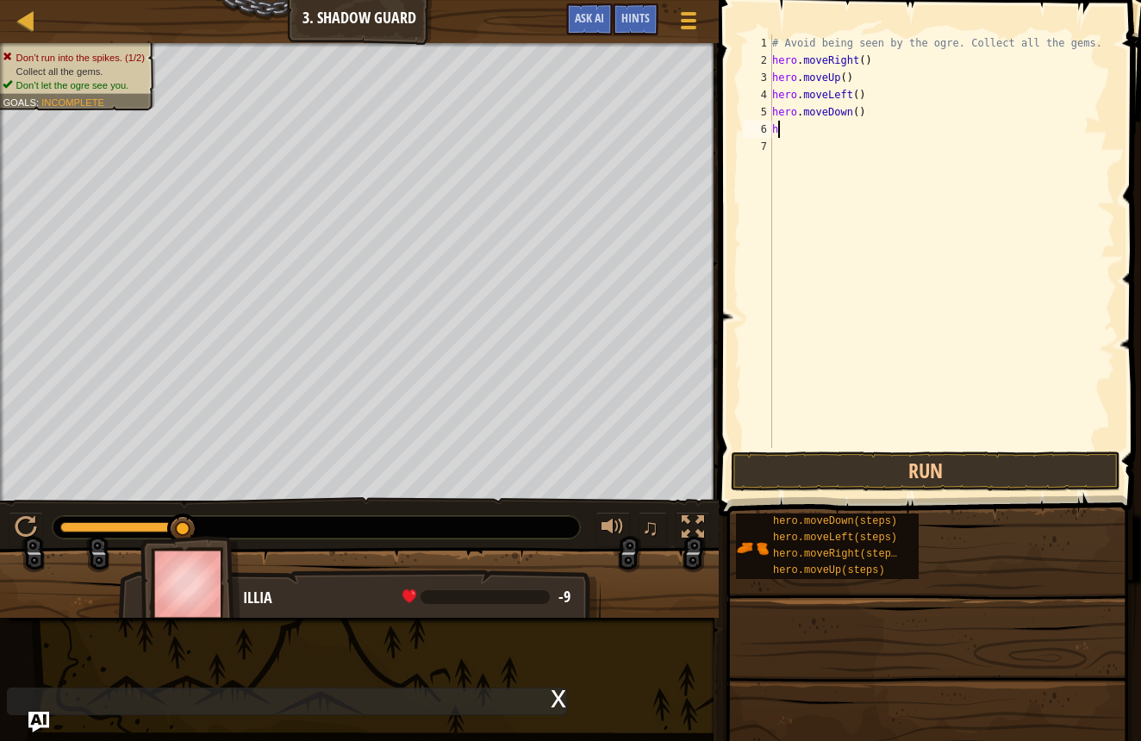
click at [793, 140] on div "# Avoid being seen by the ogre. Collect all the gems. hero . moveRight ( ) hero…" at bounding box center [942, 258] width 347 height 448
click at [783, 124] on div "# Avoid being seen by the ogre. Collect all the gems. hero . moveRight ( ) hero…" at bounding box center [942, 258] width 347 height 448
type textarea "h"
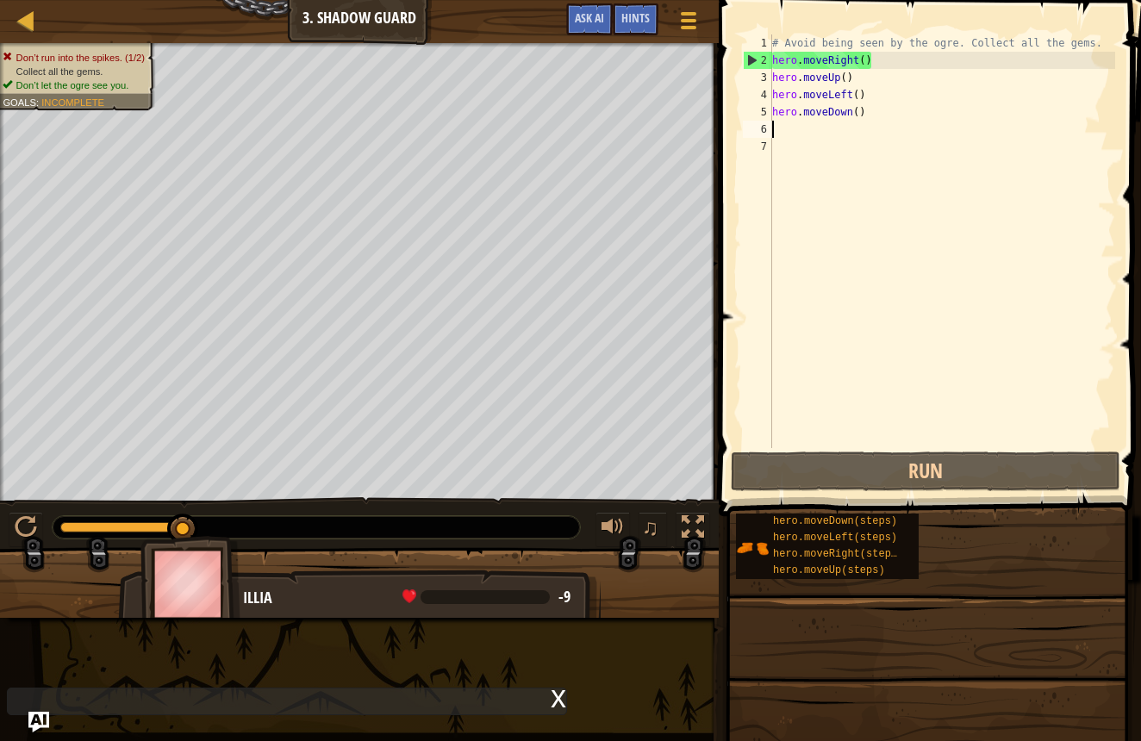
type textarea "h"
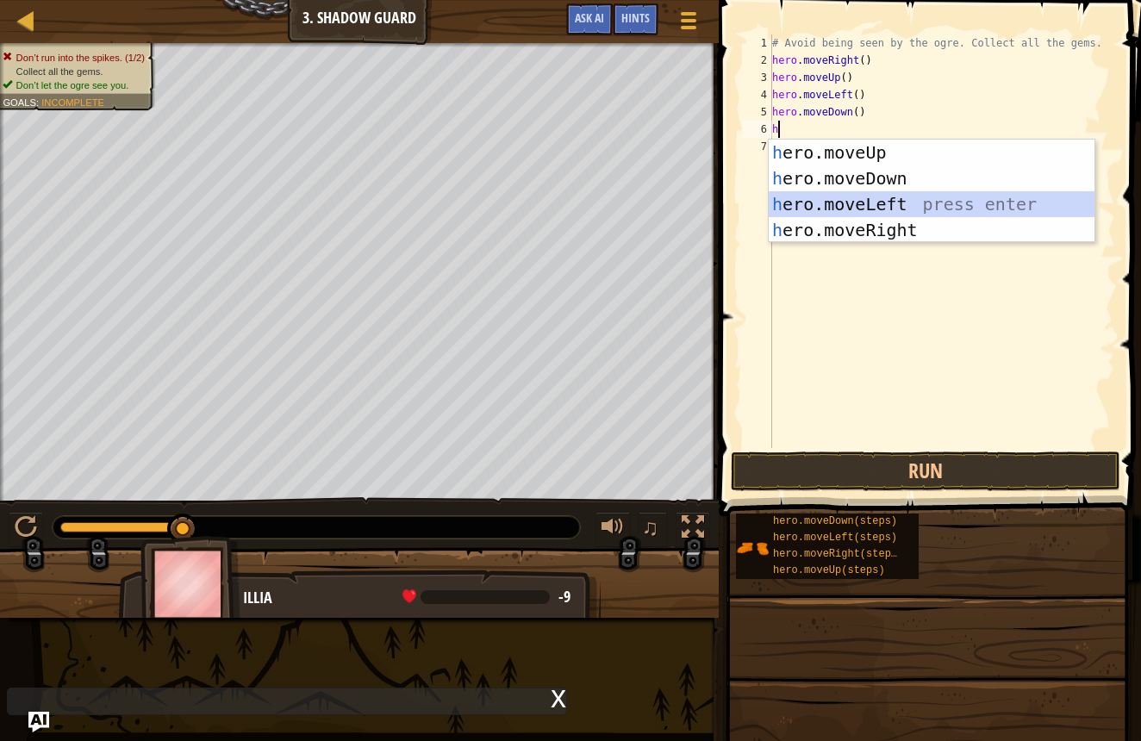
click at [867, 201] on div "h ero.moveUp press enter h ero.moveDown press enter h ero.moveLeft press enter …" at bounding box center [932, 217] width 326 height 155
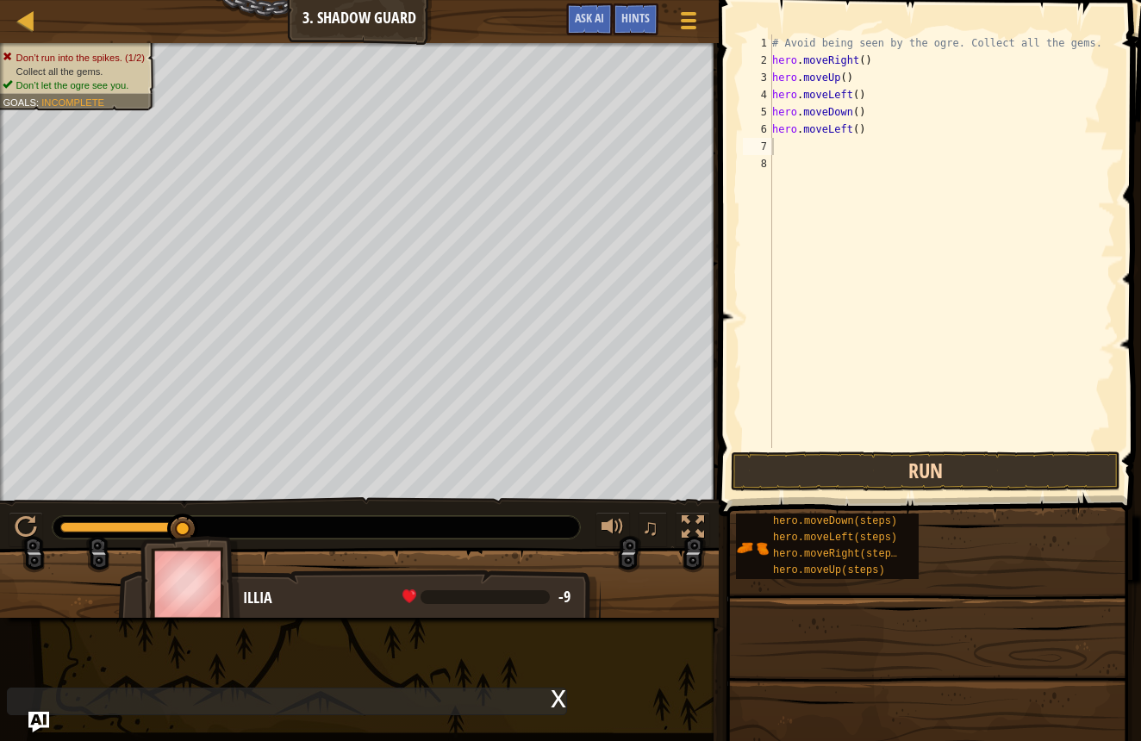
click at [902, 462] on button "Run" at bounding box center [926, 472] width 390 height 40
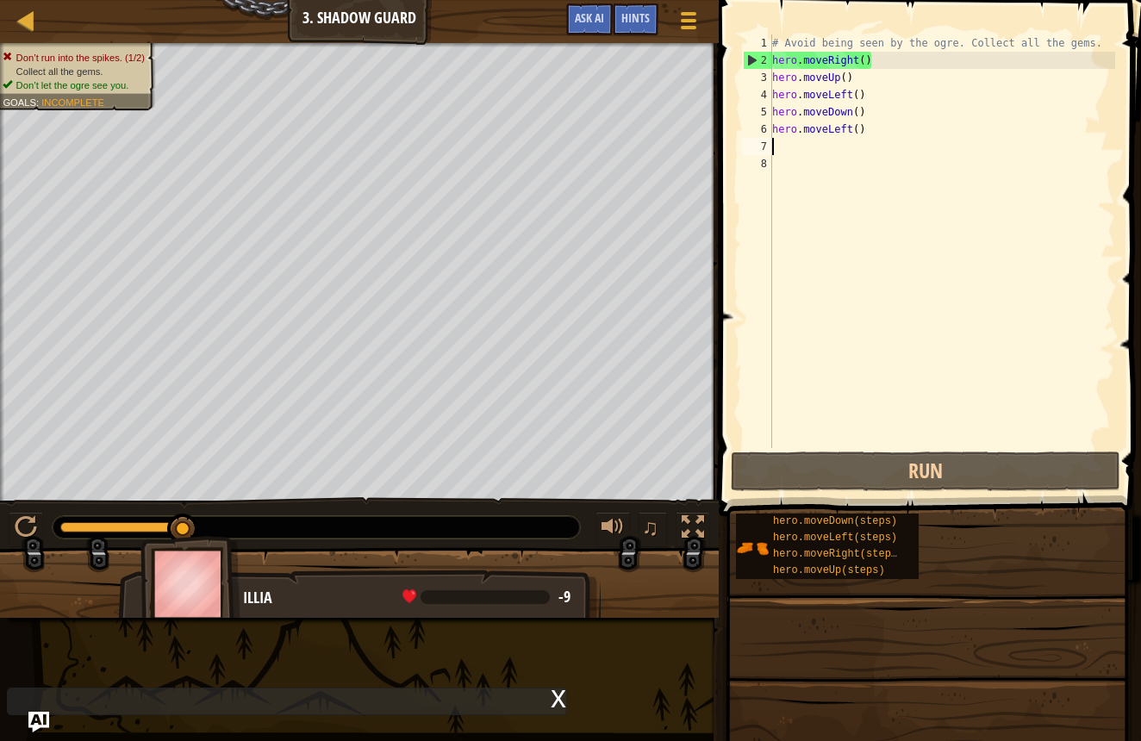
click at [797, 150] on div "# Avoid being seen by the ogre. Collect all the gems. hero . moveRight ( ) hero…" at bounding box center [942, 258] width 347 height 448
type textarea "v"
click at [799, 147] on div "# Avoid being seen by the ogre. Collect all the gems. hero . moveRight ( ) hero…" at bounding box center [942, 258] width 347 height 448
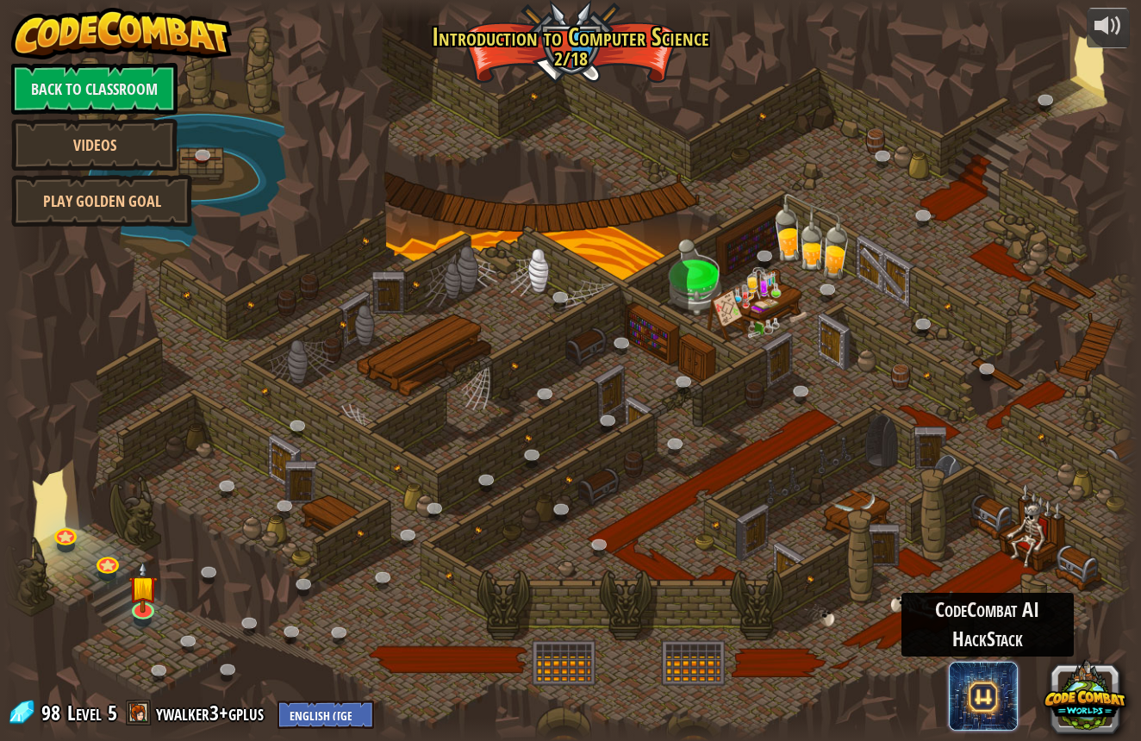
click at [979, 706] on span at bounding box center [983, 696] width 69 height 69
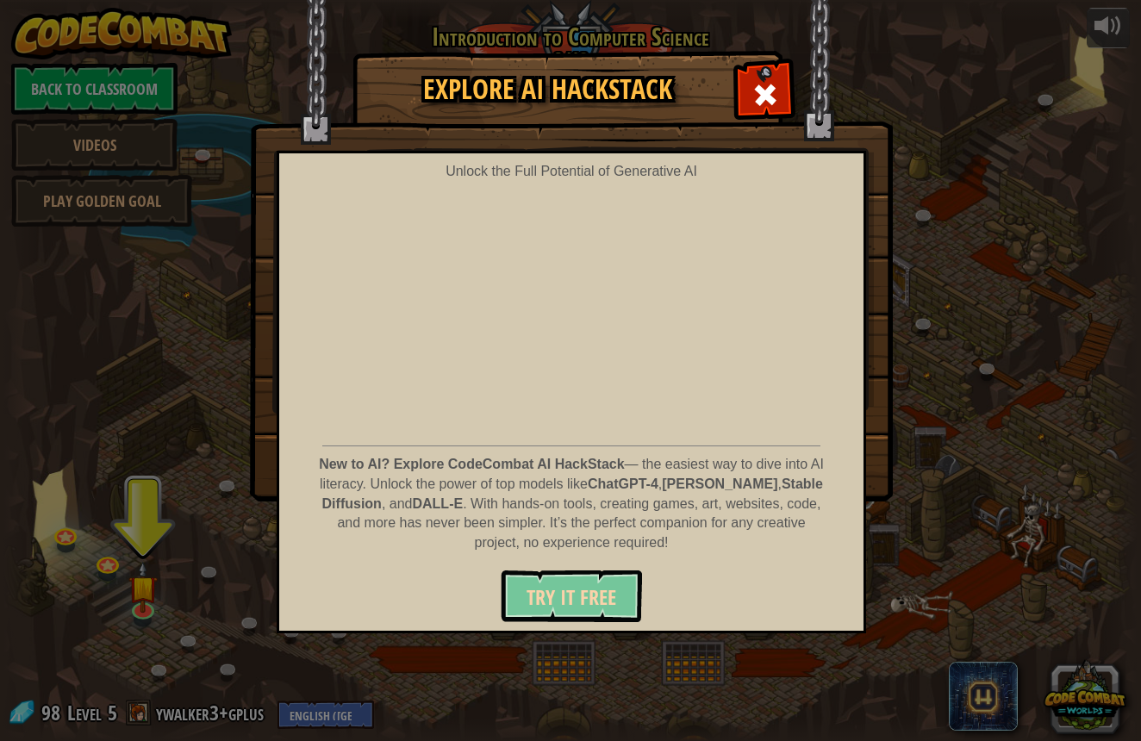
click at [599, 585] on span "Try It Free" at bounding box center [572, 598] width 90 height 28
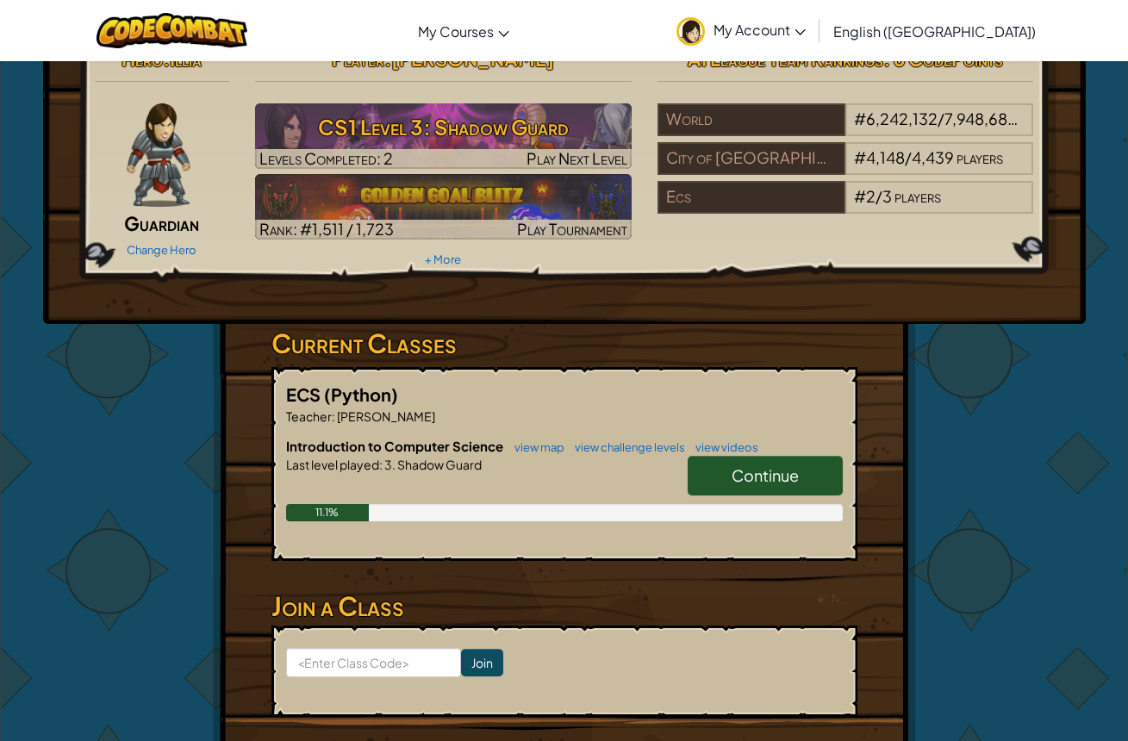
scroll to position [33, 0]
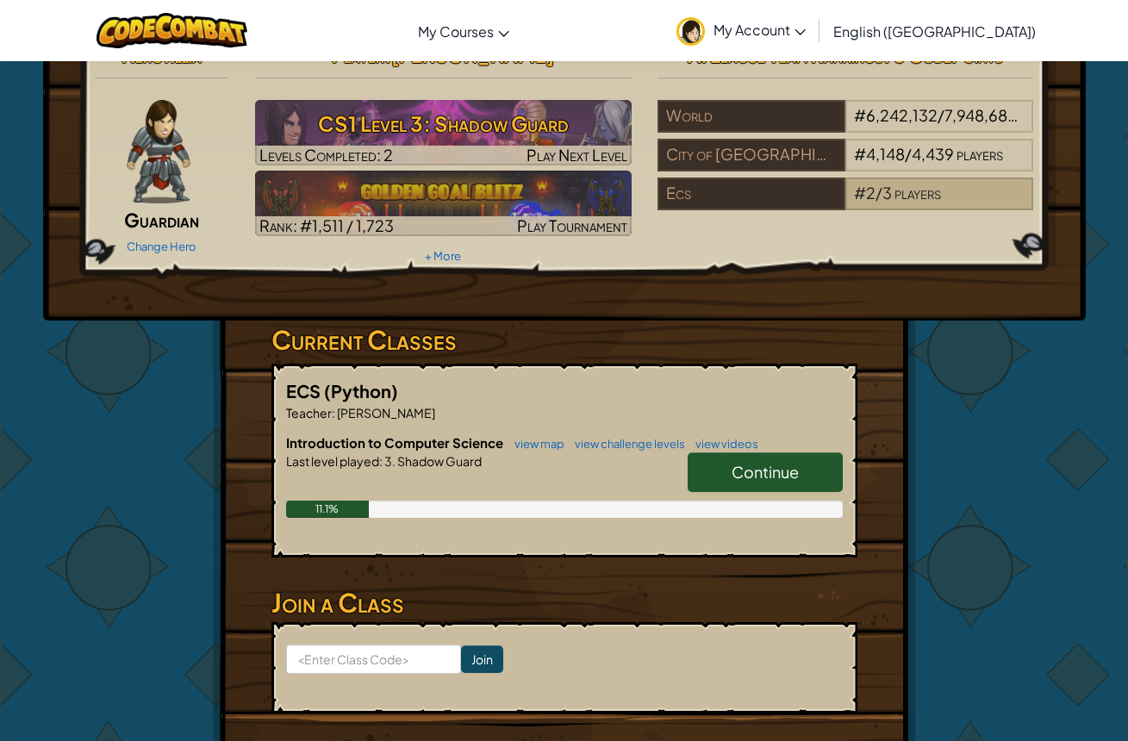
click at [968, 204] on div "# 2 / 3 players" at bounding box center [940, 194] width 188 height 33
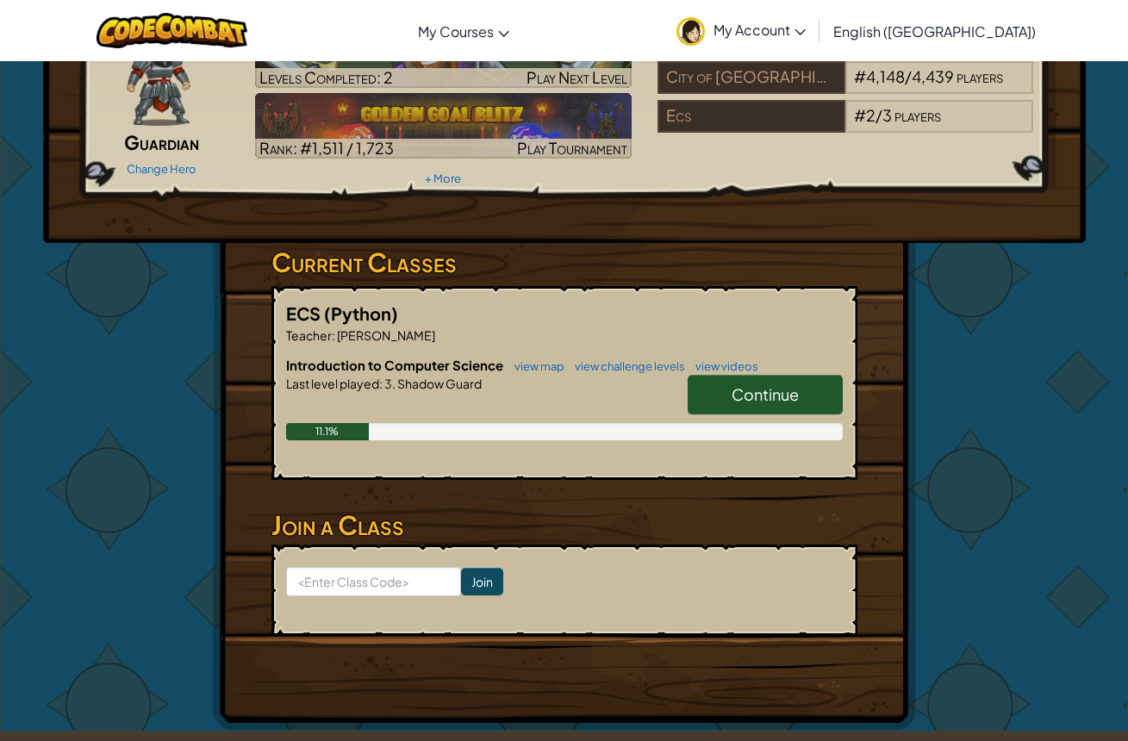
scroll to position [109, 0]
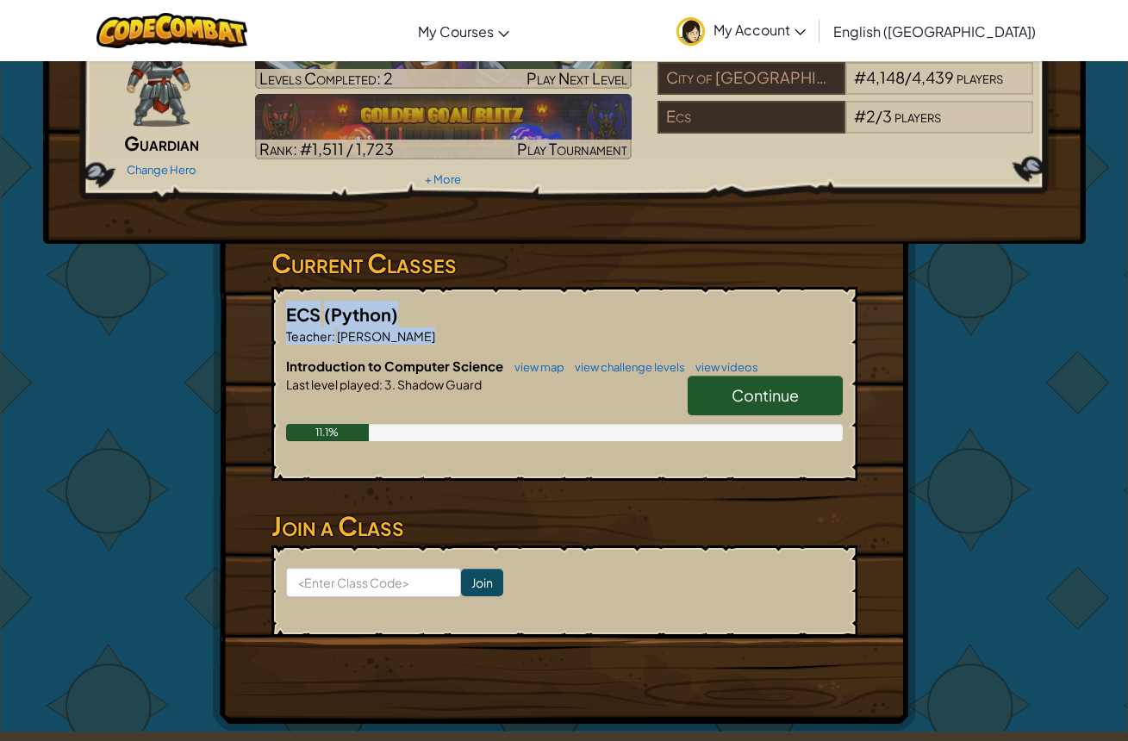
drag, startPoint x: 1122, startPoint y: 254, endPoint x: 1108, endPoint y: 317, distance: 64.6
click at [1104, 329] on div "Hero : Illia Guardian Change Hero Player : Yasmine Walker CS1 Level 3: Shadow G…" at bounding box center [564, 342] width 1128 height 782
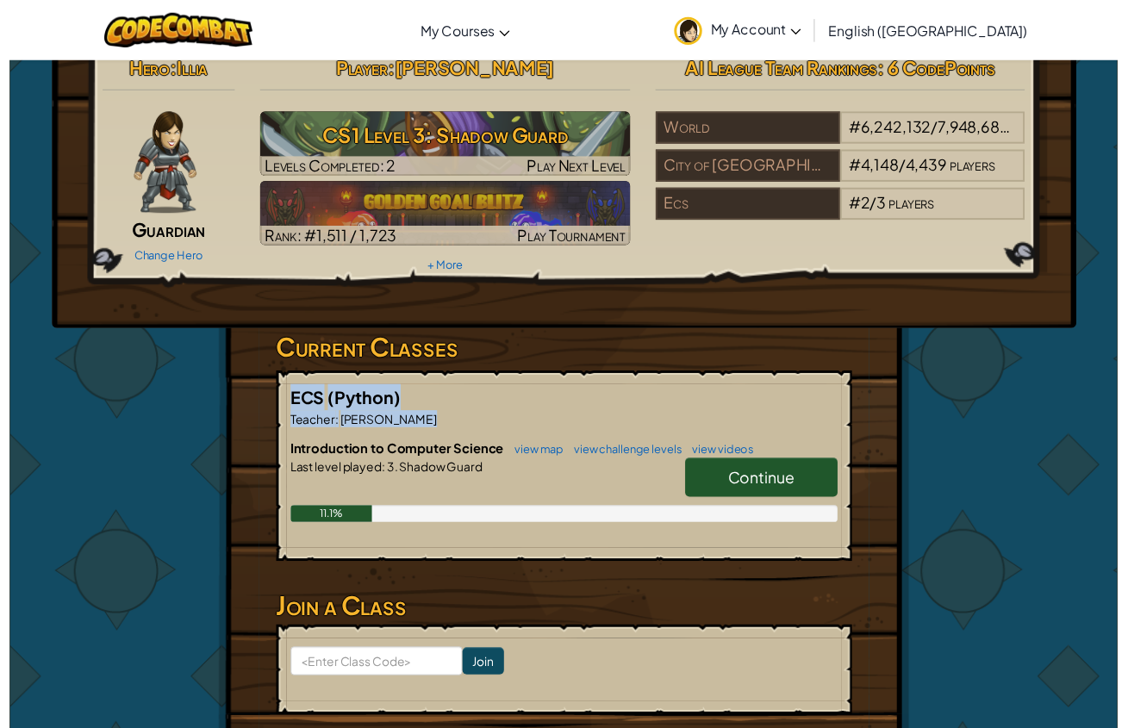
scroll to position [0, 0]
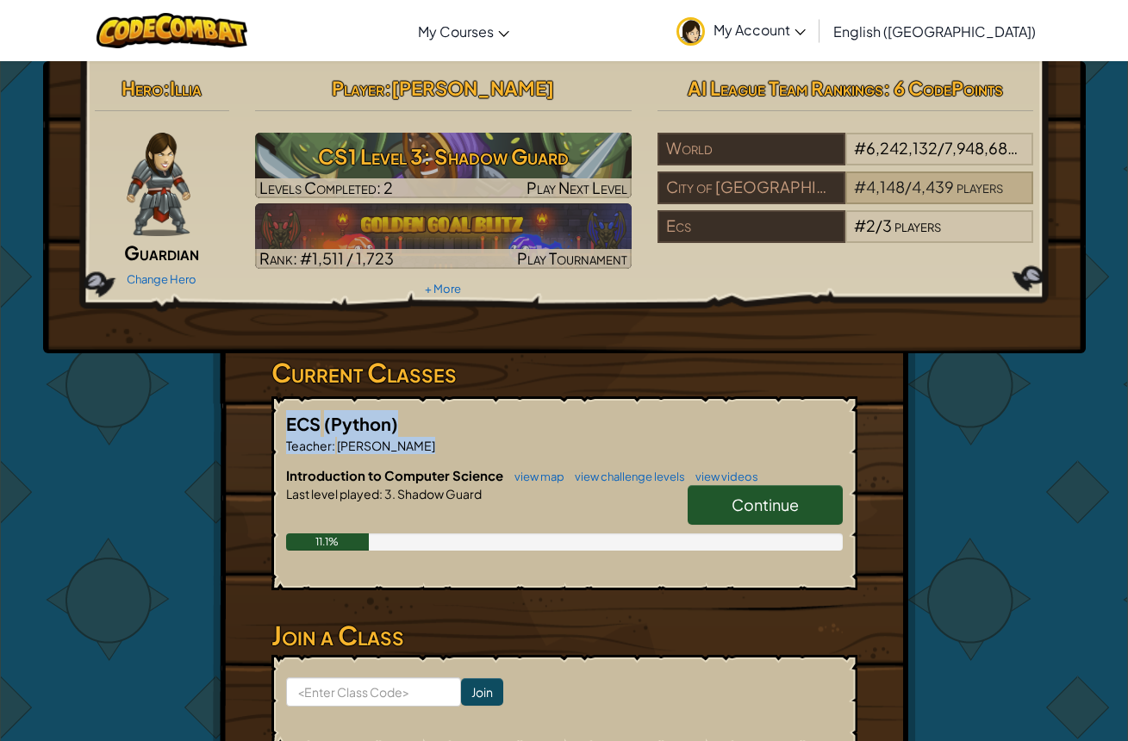
click at [928, 179] on span "4,439" at bounding box center [933, 187] width 42 height 20
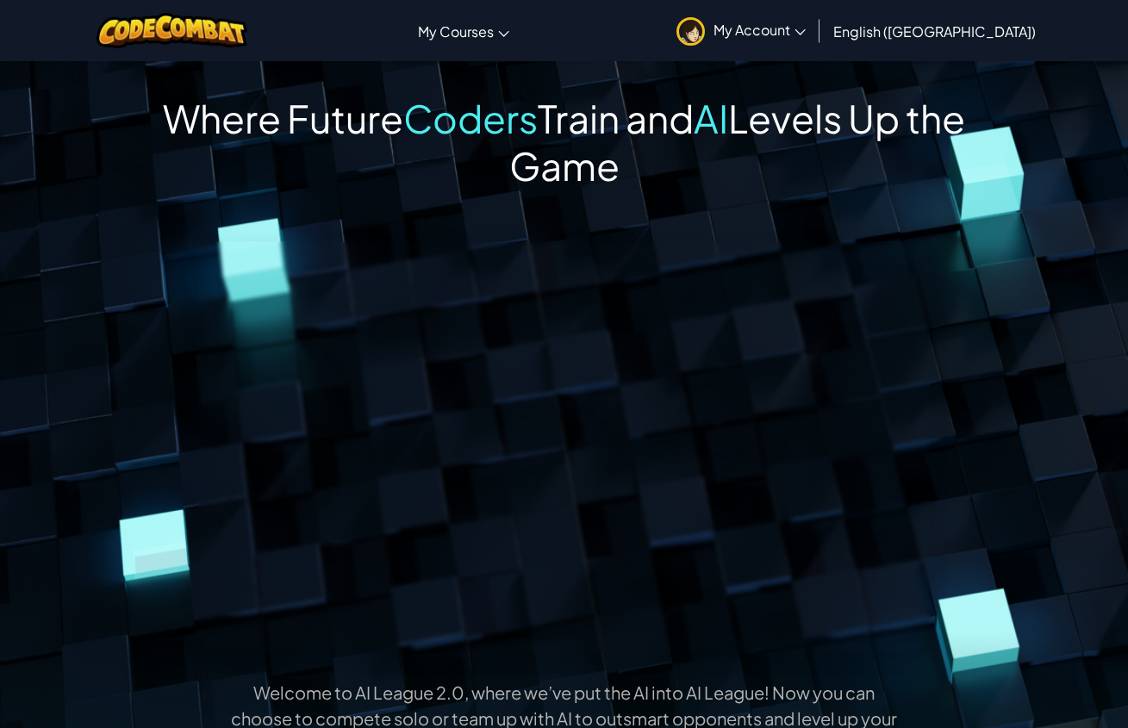
scroll to position [0, 1]
click at [705, 33] on img at bounding box center [691, 31] width 28 height 28
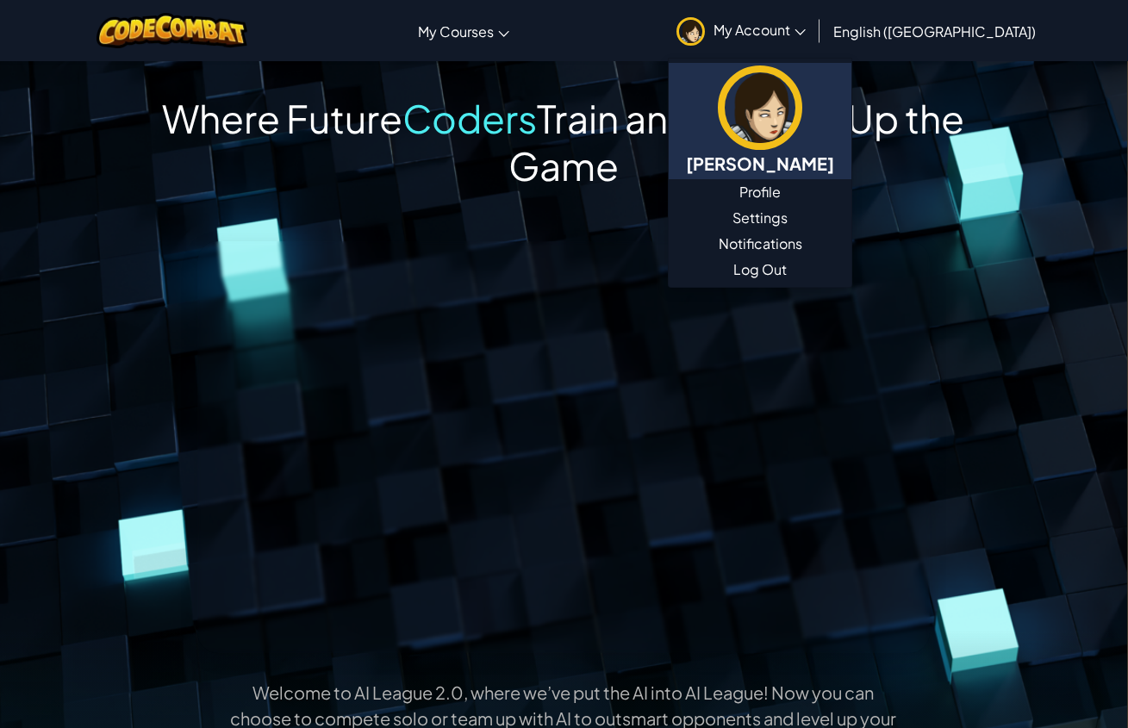
click at [834, 156] on h5 "[PERSON_NAME]" at bounding box center [760, 163] width 148 height 27
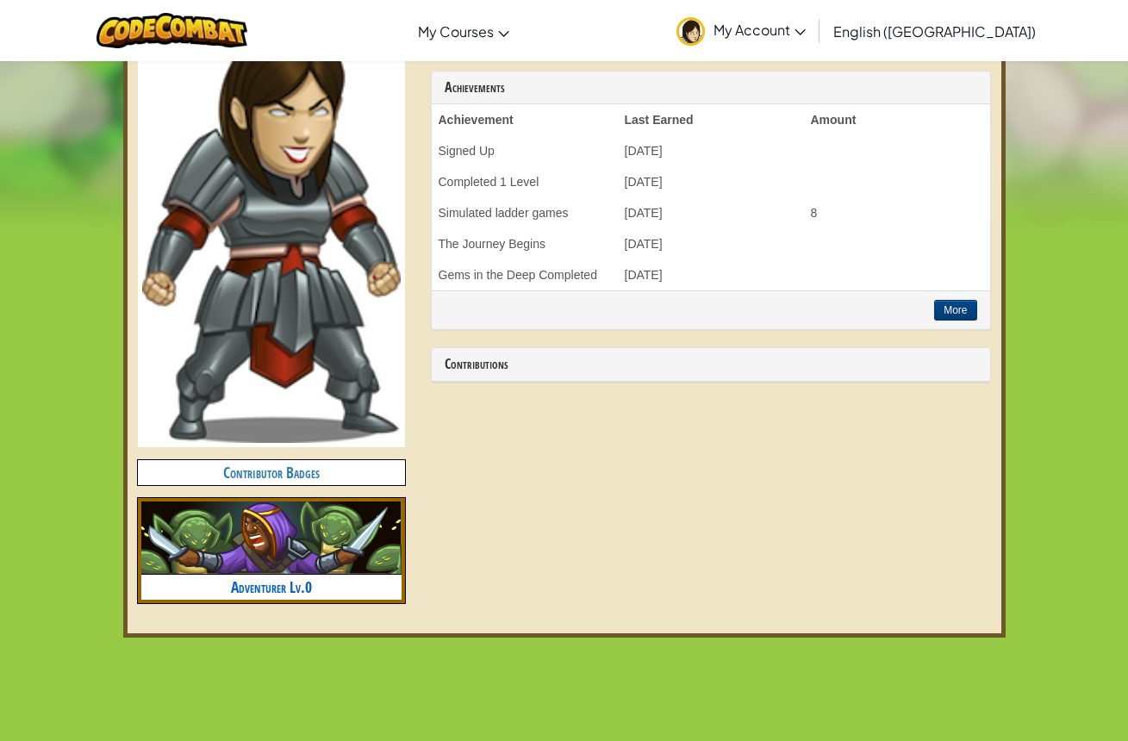
scroll to position [573, 0]
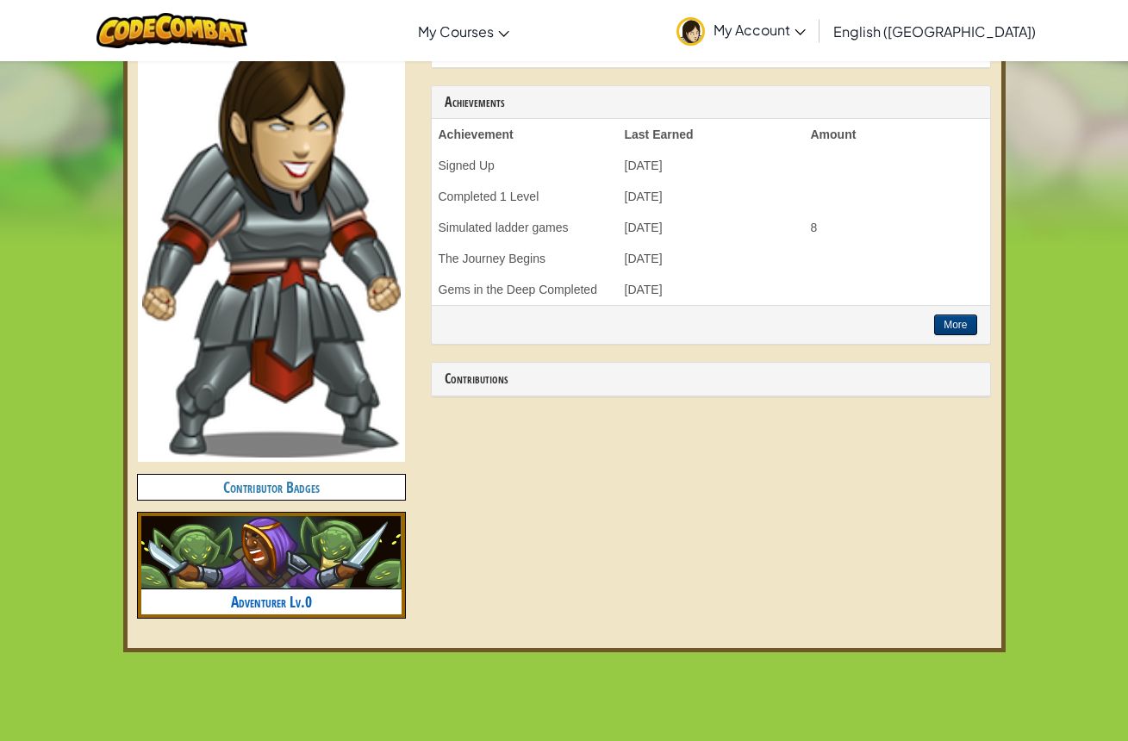
click at [967, 319] on button "More" at bounding box center [955, 325] width 42 height 21
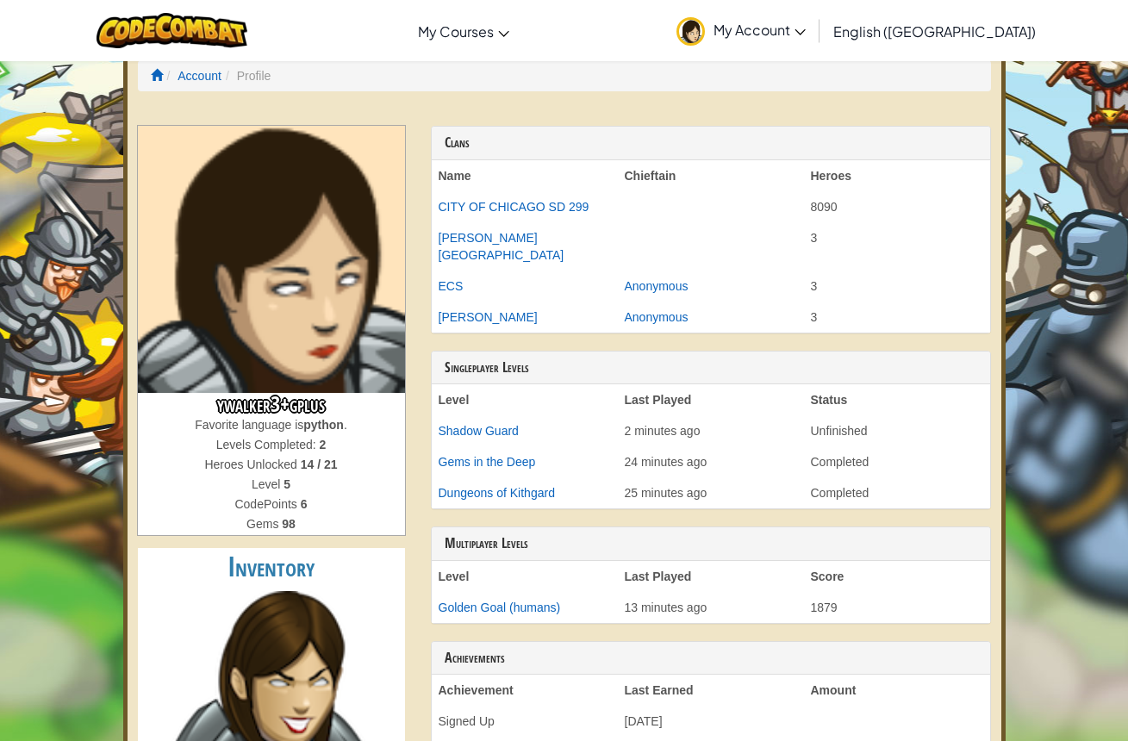
scroll to position [20, 0]
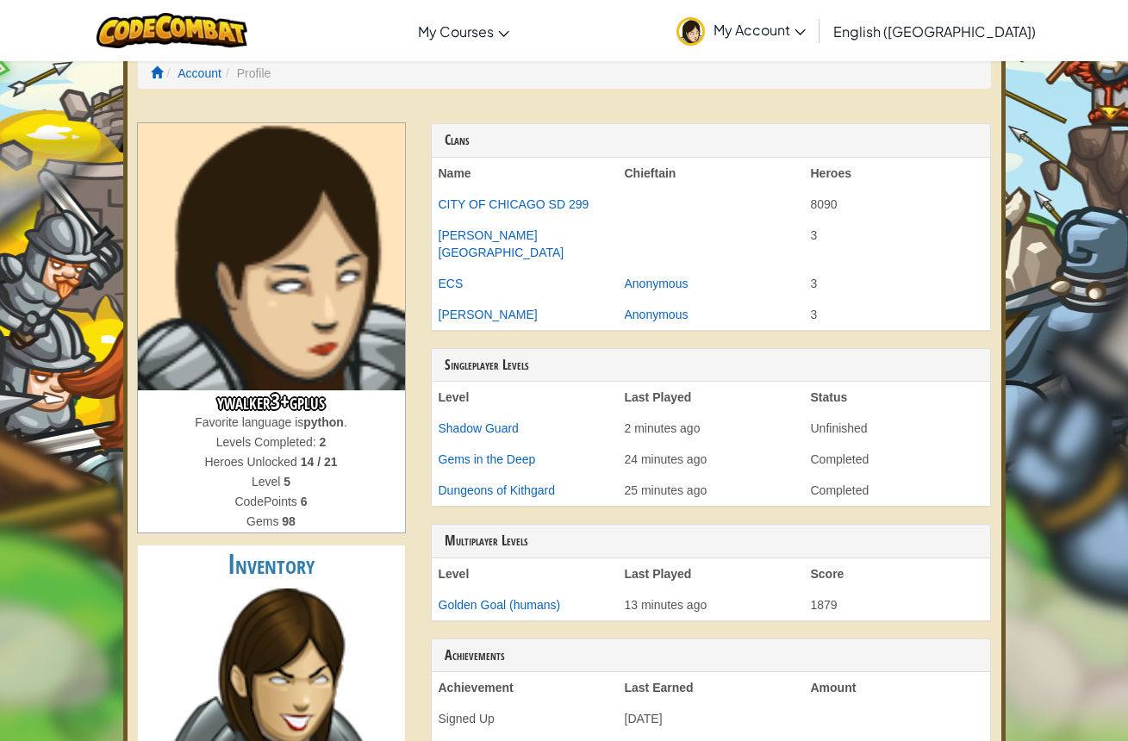
click at [485, 171] on th "Name" at bounding box center [525, 173] width 186 height 31
click at [484, 166] on th "Name" at bounding box center [525, 173] width 186 height 31
click at [476, 167] on th "Name" at bounding box center [525, 173] width 186 height 31
click at [158, 74] on span at bounding box center [157, 72] width 12 height 12
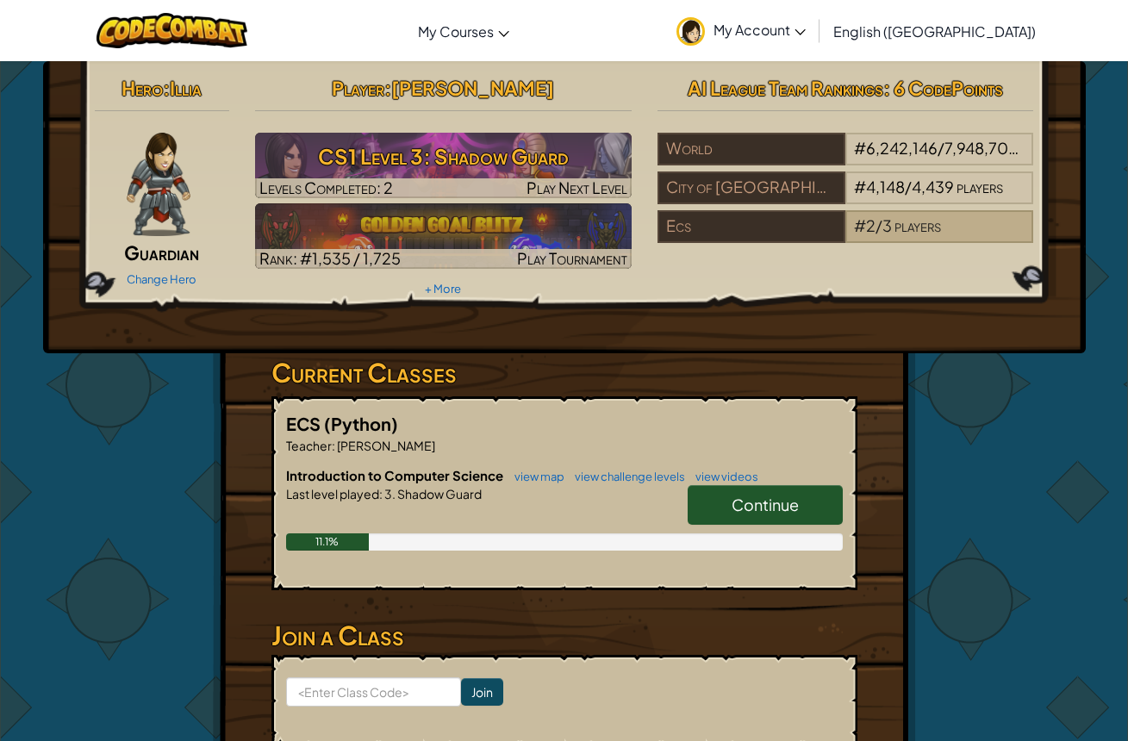
click at [896, 225] on span "players" at bounding box center [918, 226] width 47 height 20
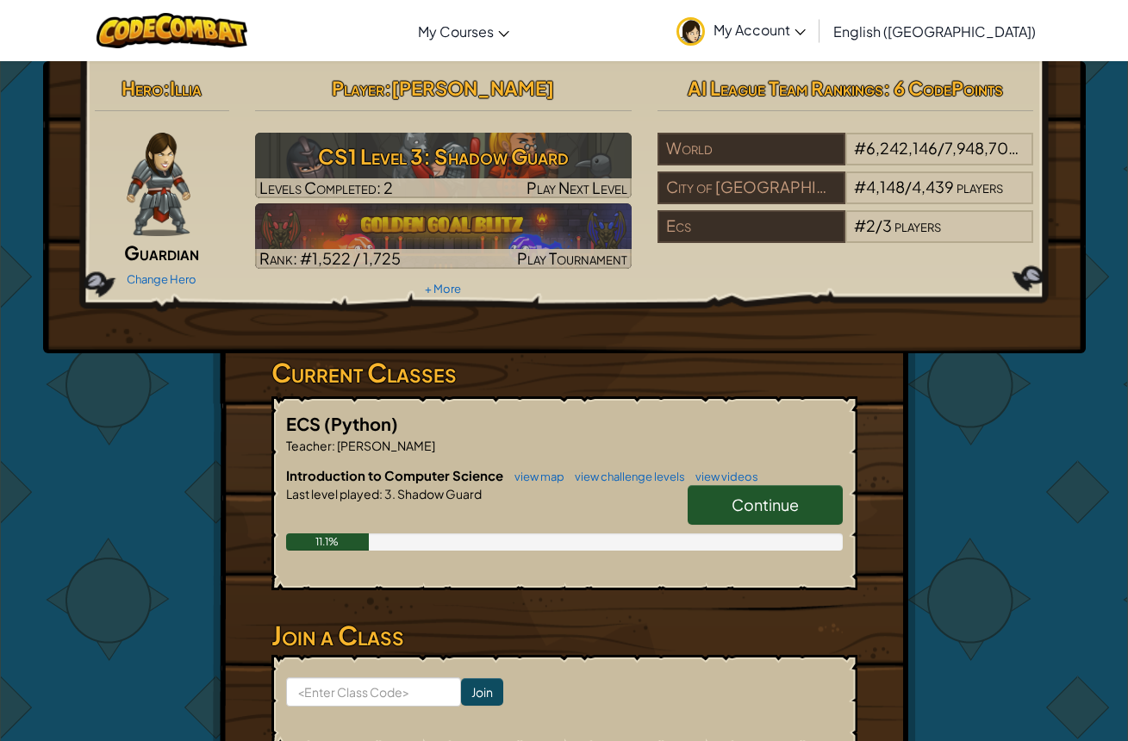
click at [1028, 249] on div "World # 6,242,146 / 7,948,704 players City of Chicago Sd 299 # 4,148 / 4,439 pl…" at bounding box center [846, 191] width 377 height 116
click at [353, 540] on div "11.1%" at bounding box center [328, 542] width 84 height 17
